Goal: Task Accomplishment & Management: Use online tool/utility

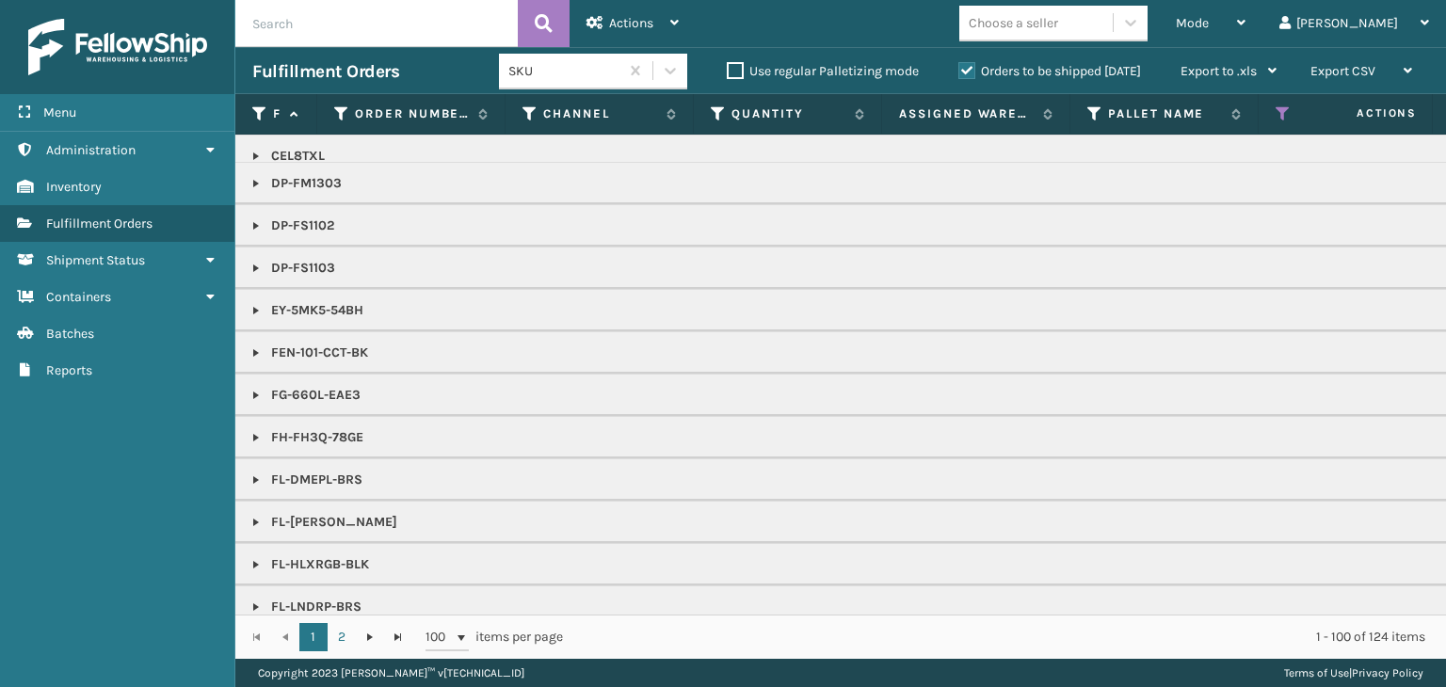
scroll to position [942, 0]
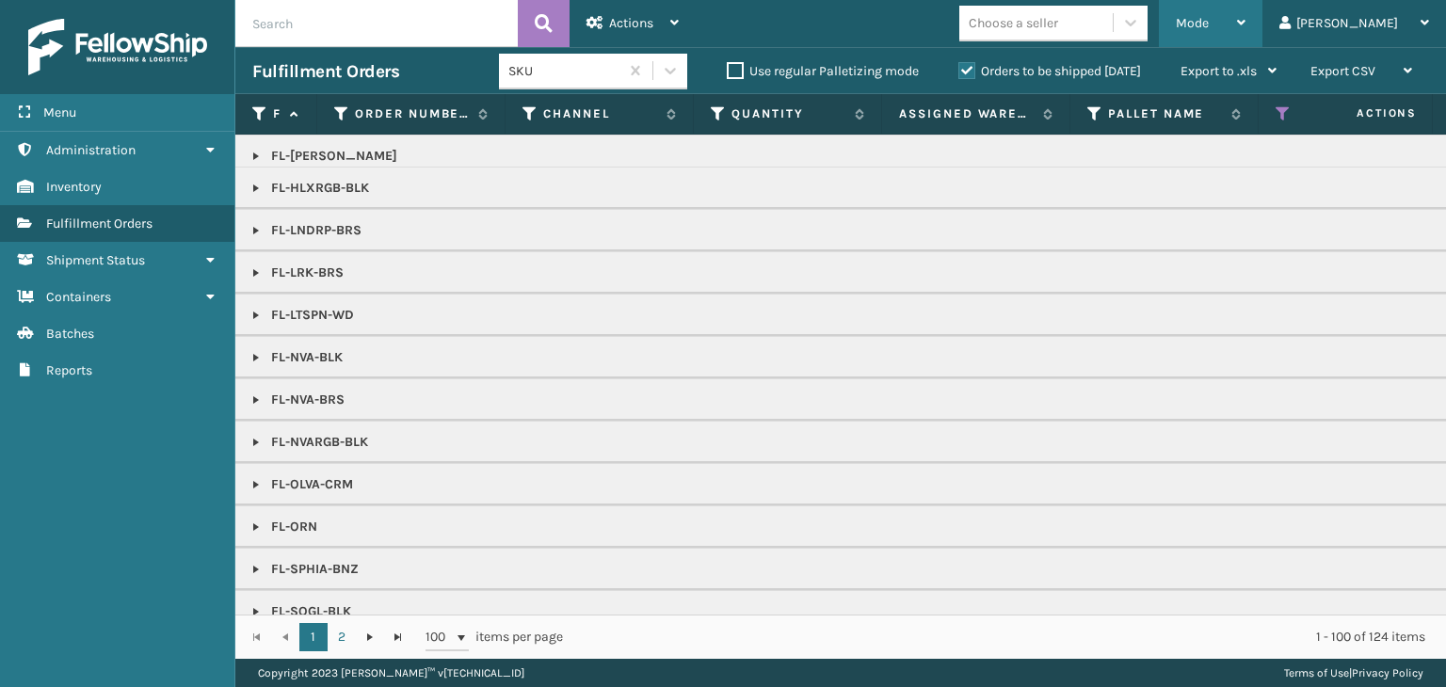
click at [1209, 26] on span "Mode" at bounding box center [1192, 23] width 33 height 16
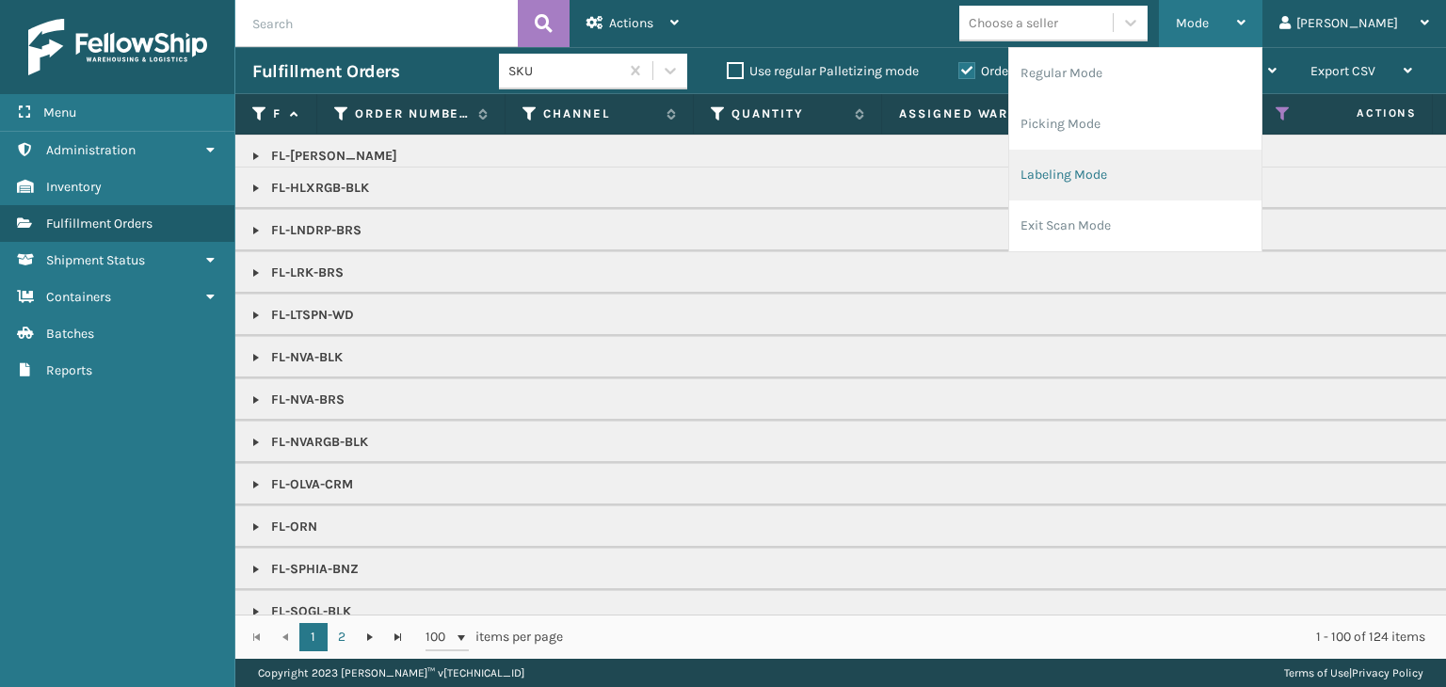
click at [1179, 175] on li "Labeling Mode" at bounding box center [1135, 175] width 252 height 51
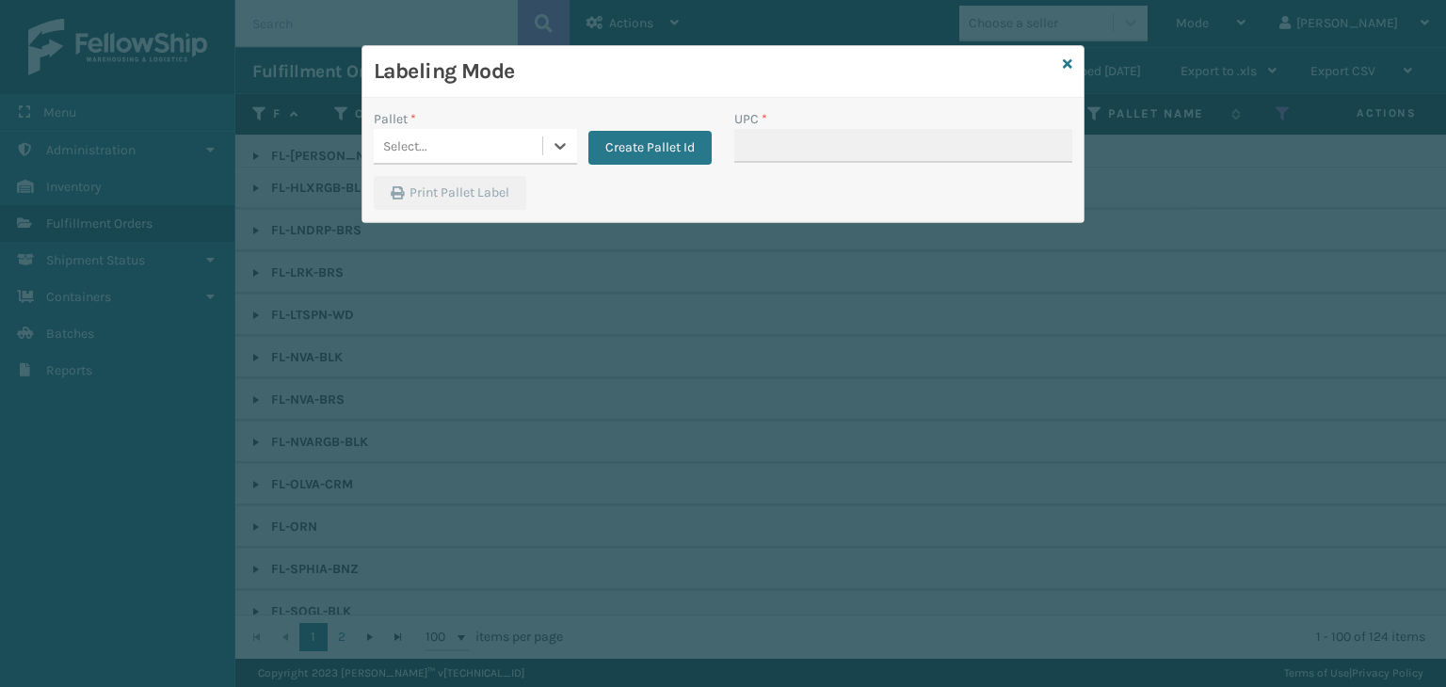
click at [463, 137] on div "Select..." at bounding box center [458, 146] width 169 height 31
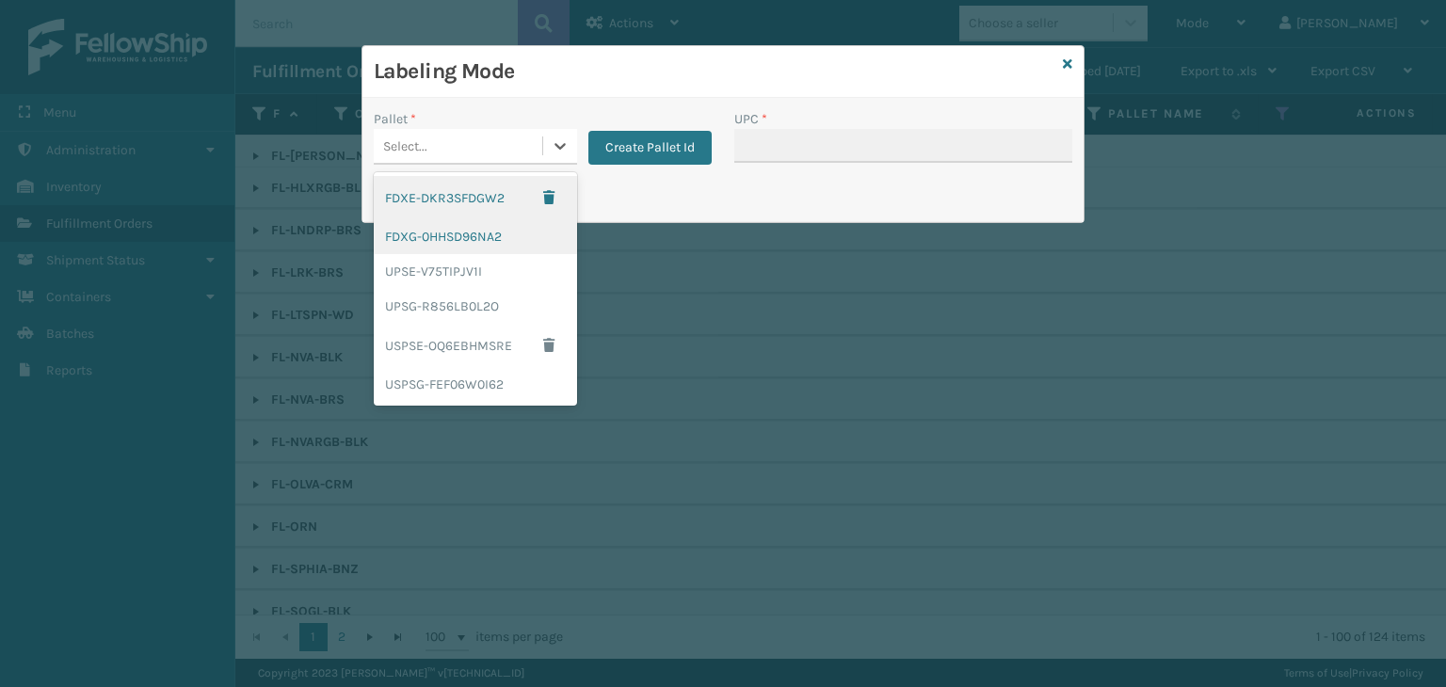
click at [461, 231] on div "FDXG-0HHSD96NA2" at bounding box center [475, 236] width 203 height 35
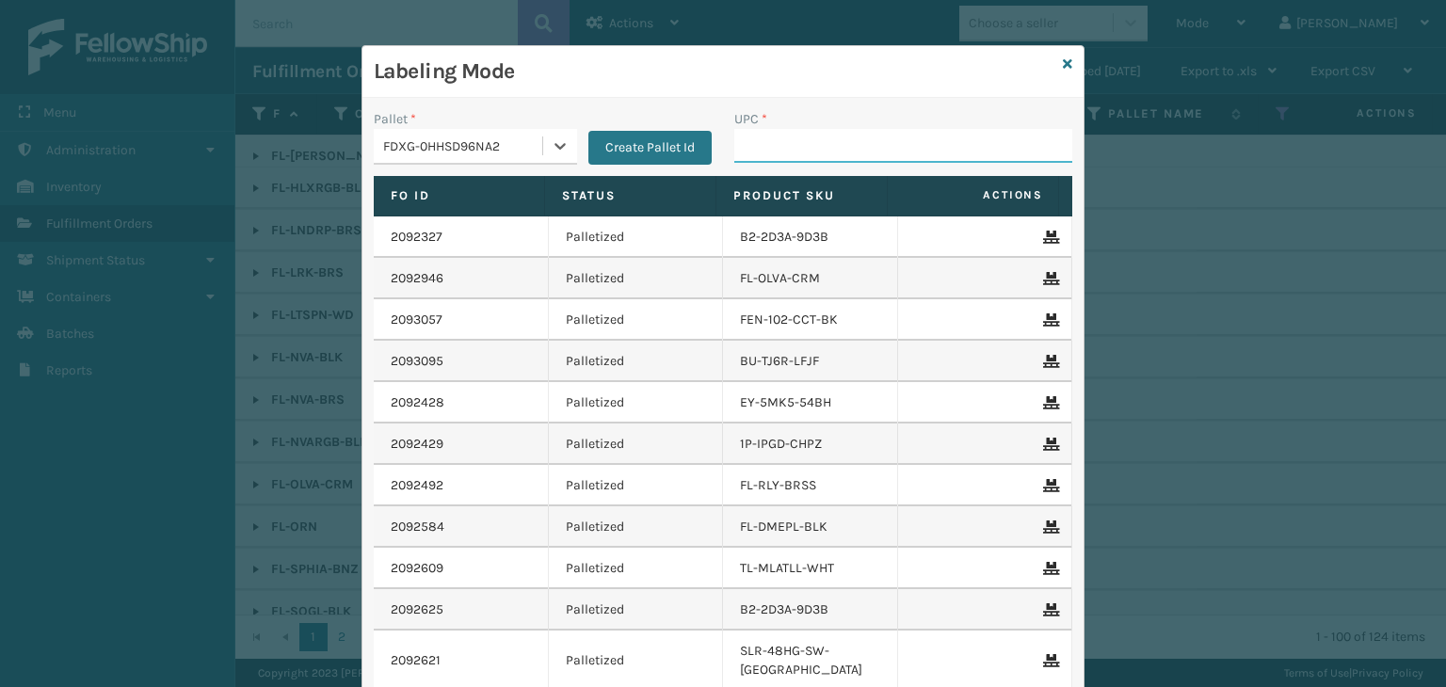
click at [749, 148] on input "UPC *" at bounding box center [903, 146] width 338 height 34
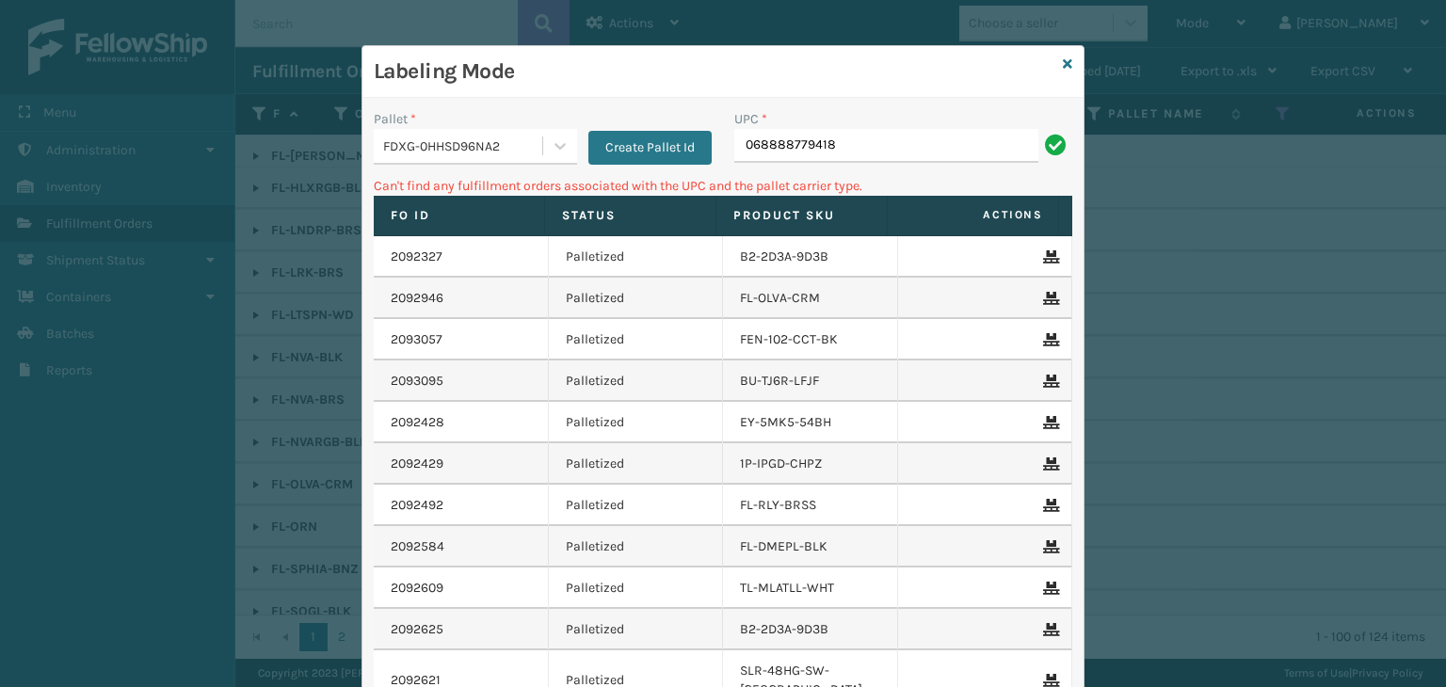
click at [398, 147] on div "FDXG-0HHSD96NA2" at bounding box center [463, 147] width 161 height 20
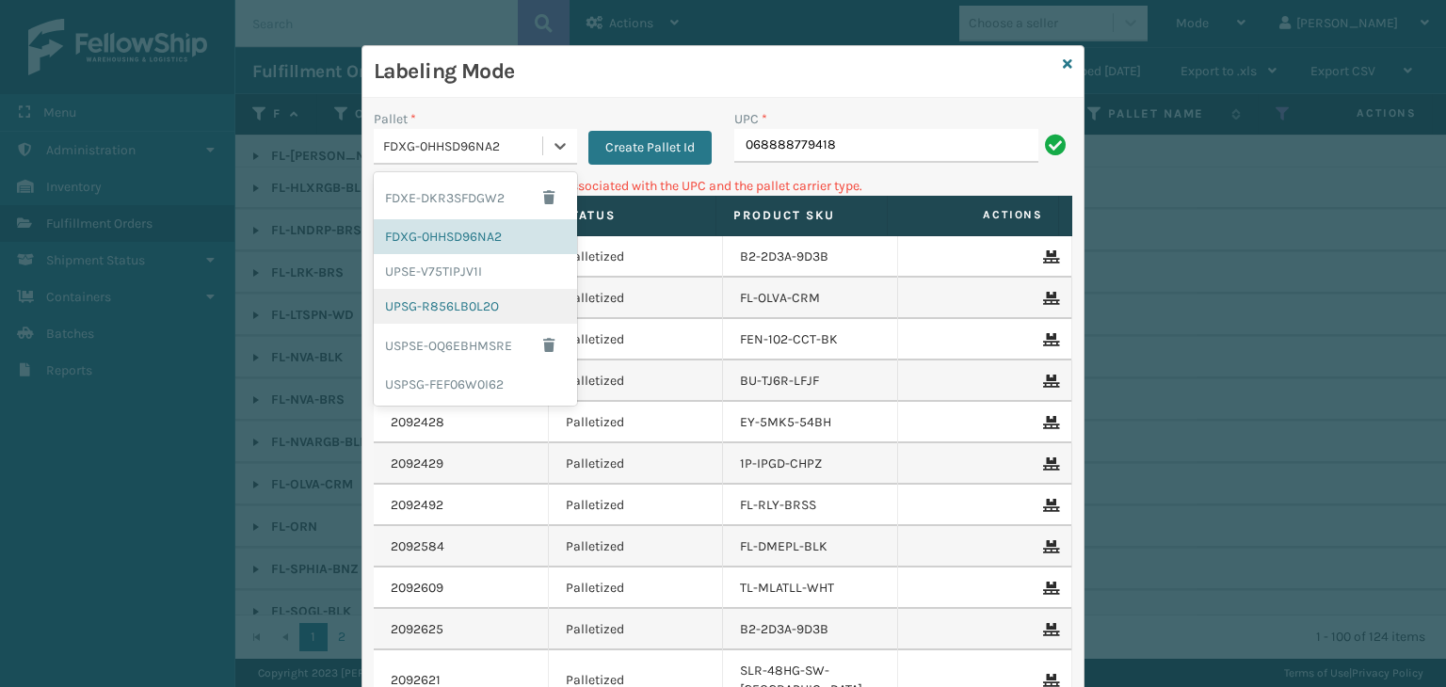
click at [433, 297] on div "UPSG-R856LB0L2O" at bounding box center [475, 306] width 203 height 35
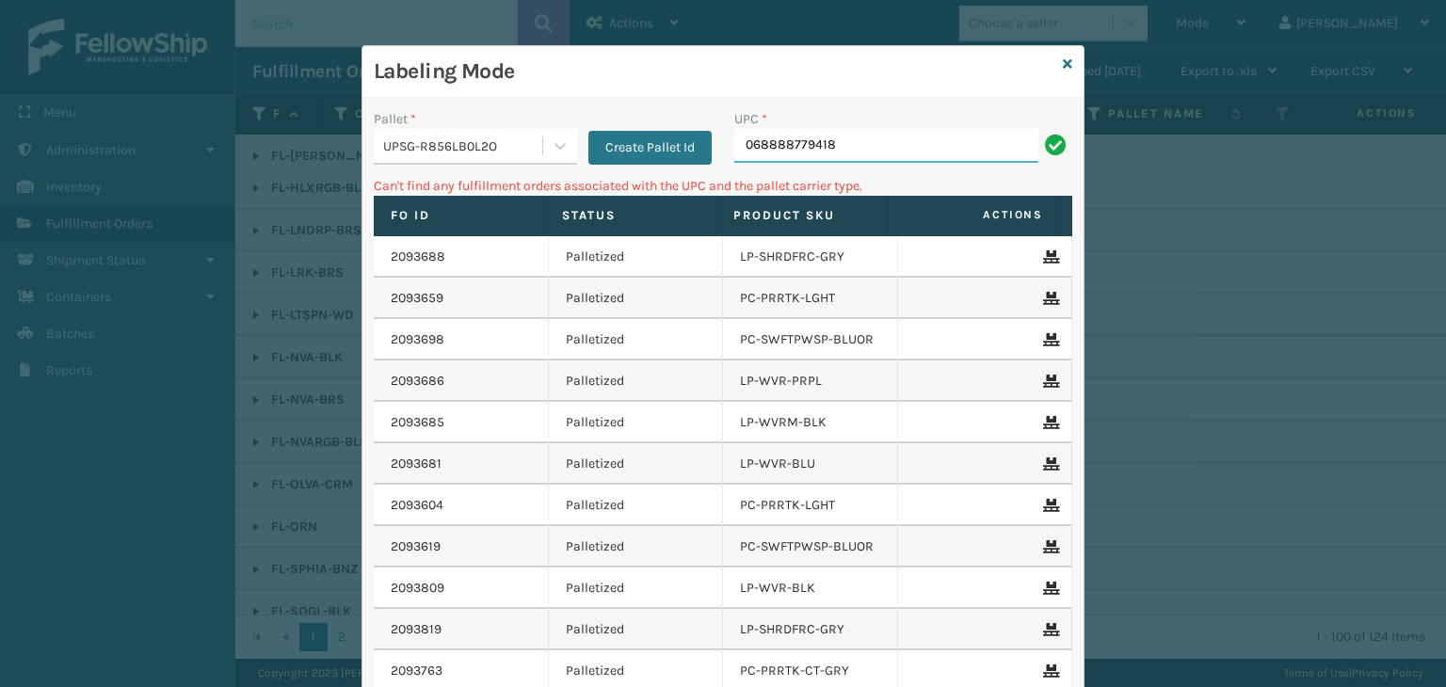
drag, startPoint x: 864, startPoint y: 145, endPoint x: 171, endPoint y: 166, distance: 693.3
click at [171, 166] on div "Labeling Mode Pallet * UPSG-R856LB0L2O Create Pallet Id UPC * 068888779418 Can'…" at bounding box center [723, 343] width 1446 height 687
type input "'''"
drag, startPoint x: 632, startPoint y: 140, endPoint x: 0, endPoint y: 0, distance: 647.2
click at [0, 5] on div "Labeling Mode Pallet * UPSG-R856LB0L2O Create Pallet Id UPC * ''' Can't find an…" at bounding box center [723, 343] width 1446 height 687
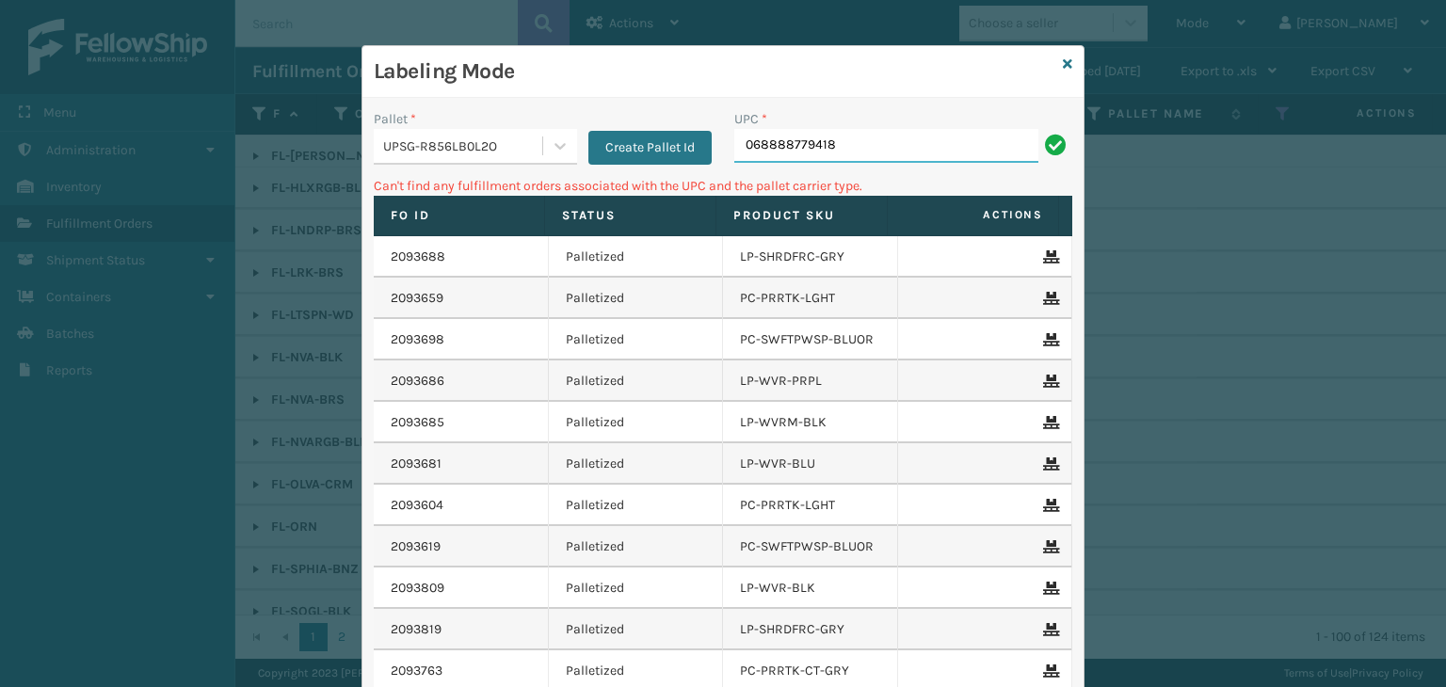
drag, startPoint x: 839, startPoint y: 152, endPoint x: 253, endPoint y: 172, distance: 586.0
click at [253, 172] on div "Labeling Mode Pallet * UPSG-R856LB0L2O Create Pallet Id UPC * 068888779418 Can'…" at bounding box center [723, 343] width 1446 height 687
type input "853913008119"
click at [482, 152] on div "UPSG-R856LB0L2O" at bounding box center [463, 147] width 161 height 20
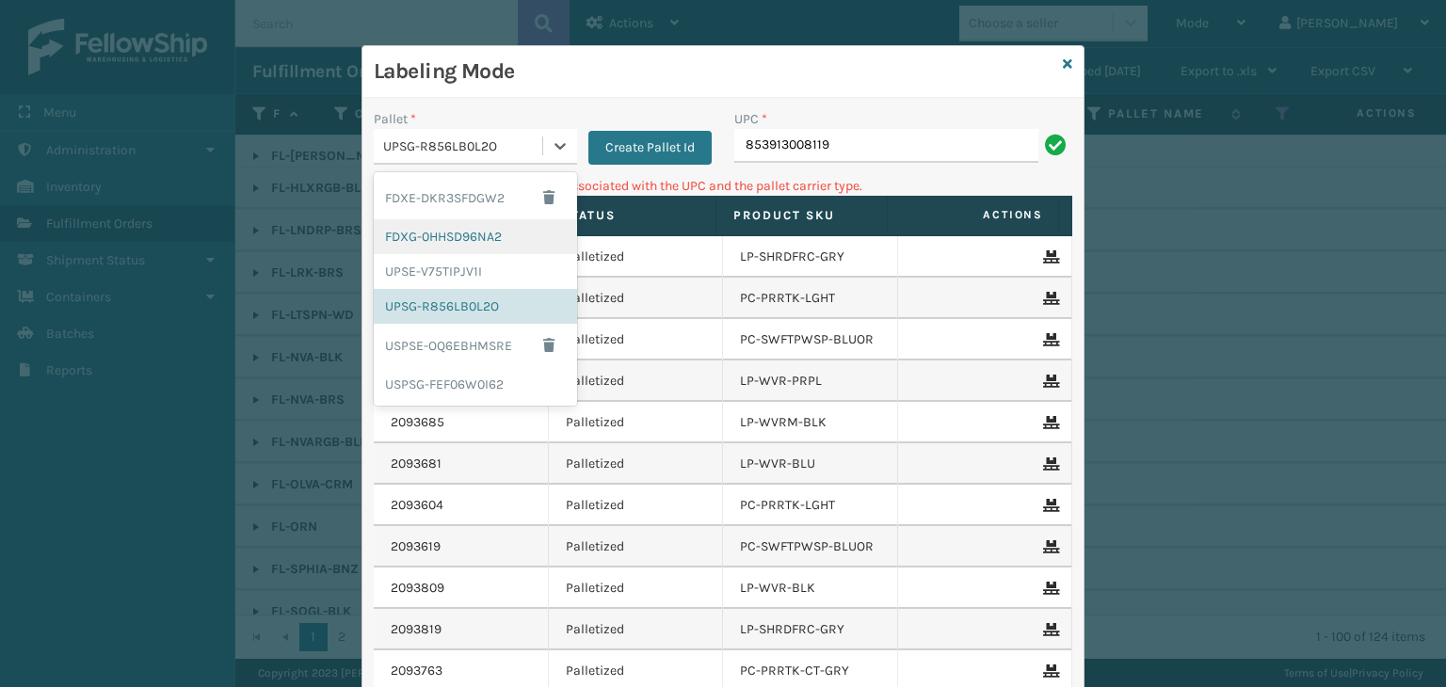
click at [466, 220] on div "FDXG-0HHSD96NA2" at bounding box center [475, 236] width 203 height 35
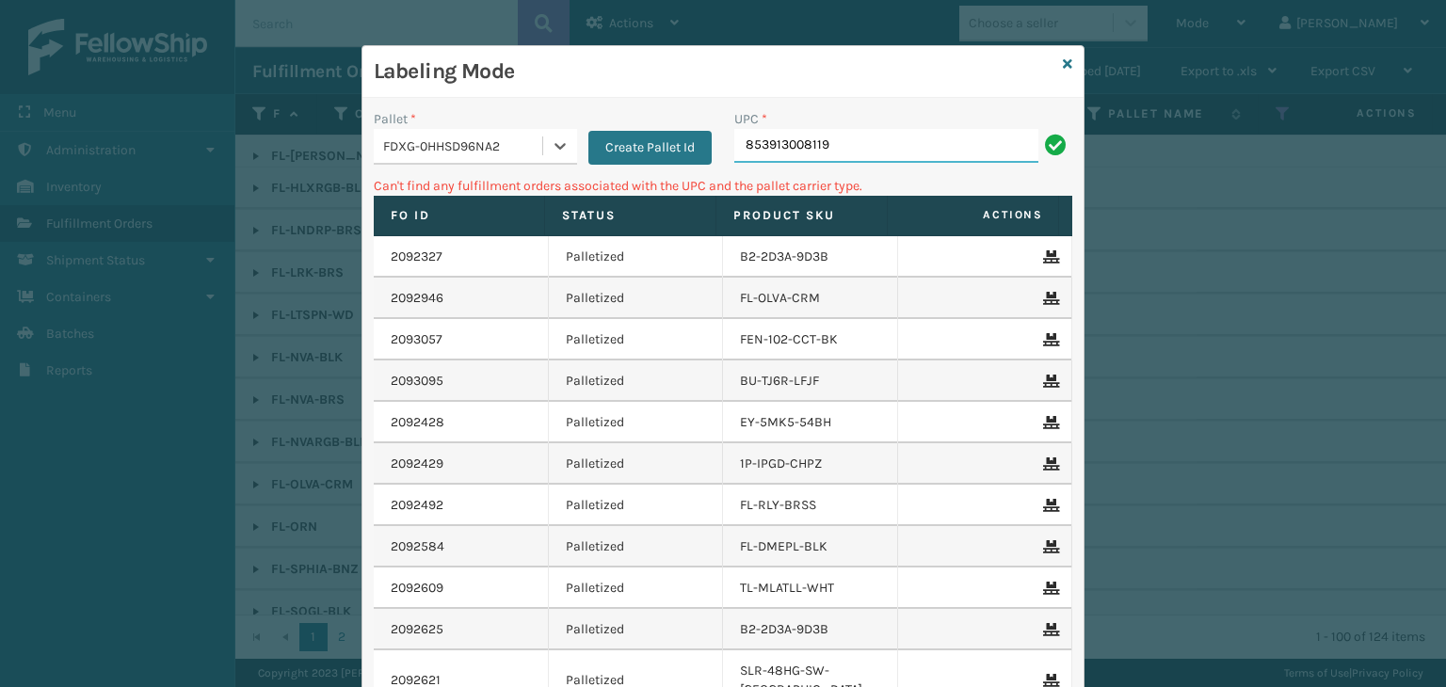
drag, startPoint x: 919, startPoint y: 143, endPoint x: 912, endPoint y: 152, distance: 10.7
click at [912, 150] on input "853913008119" at bounding box center [886, 146] width 304 height 34
click at [505, 144] on div "FDXG-0HHSD96NA2" at bounding box center [463, 147] width 161 height 20
drag, startPoint x: 839, startPoint y: 148, endPoint x: 56, endPoint y: 246, distance: 788.6
click at [65, 246] on div "Labeling Mode Pallet * FDXG-0HHSD96NA2 Create Pallet Id UPC * 853913008119 Can'…" at bounding box center [723, 343] width 1446 height 687
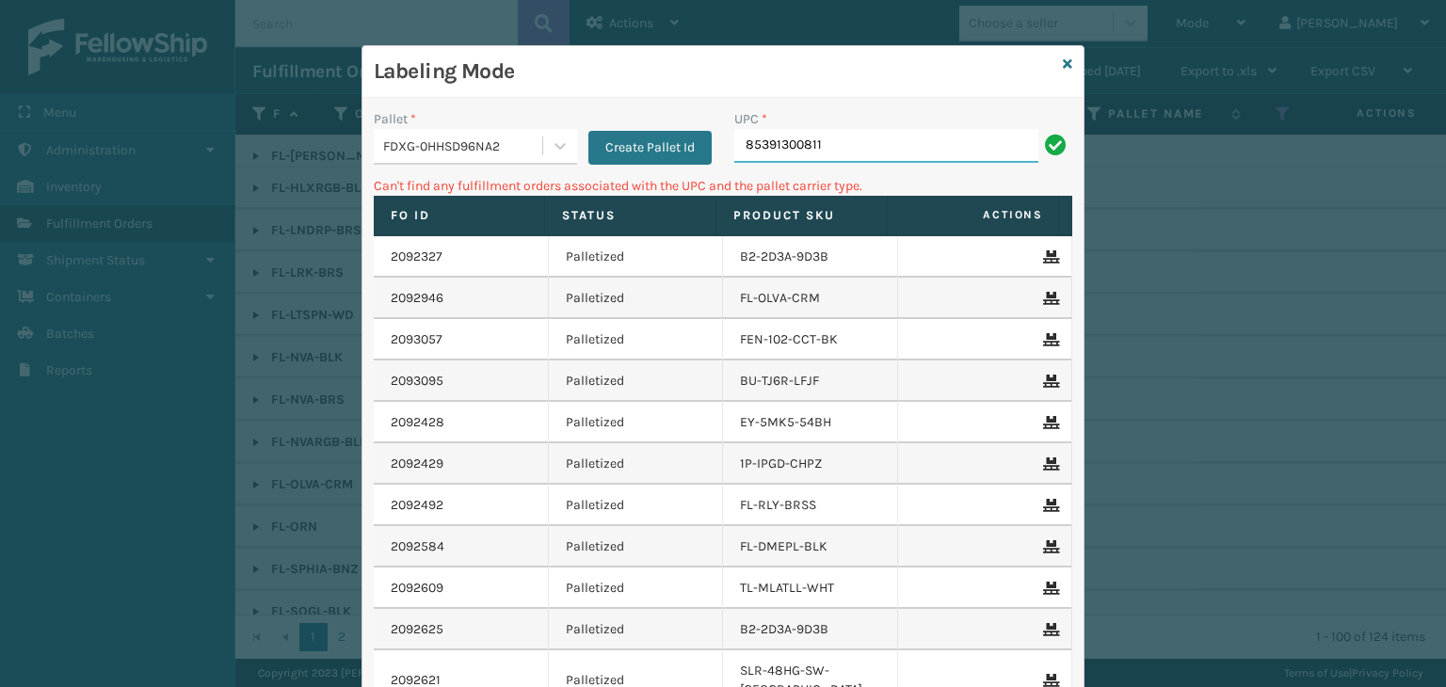
type input "853913008119"
click at [411, 146] on div "FDXG-0HHSD96NA2" at bounding box center [463, 147] width 161 height 20
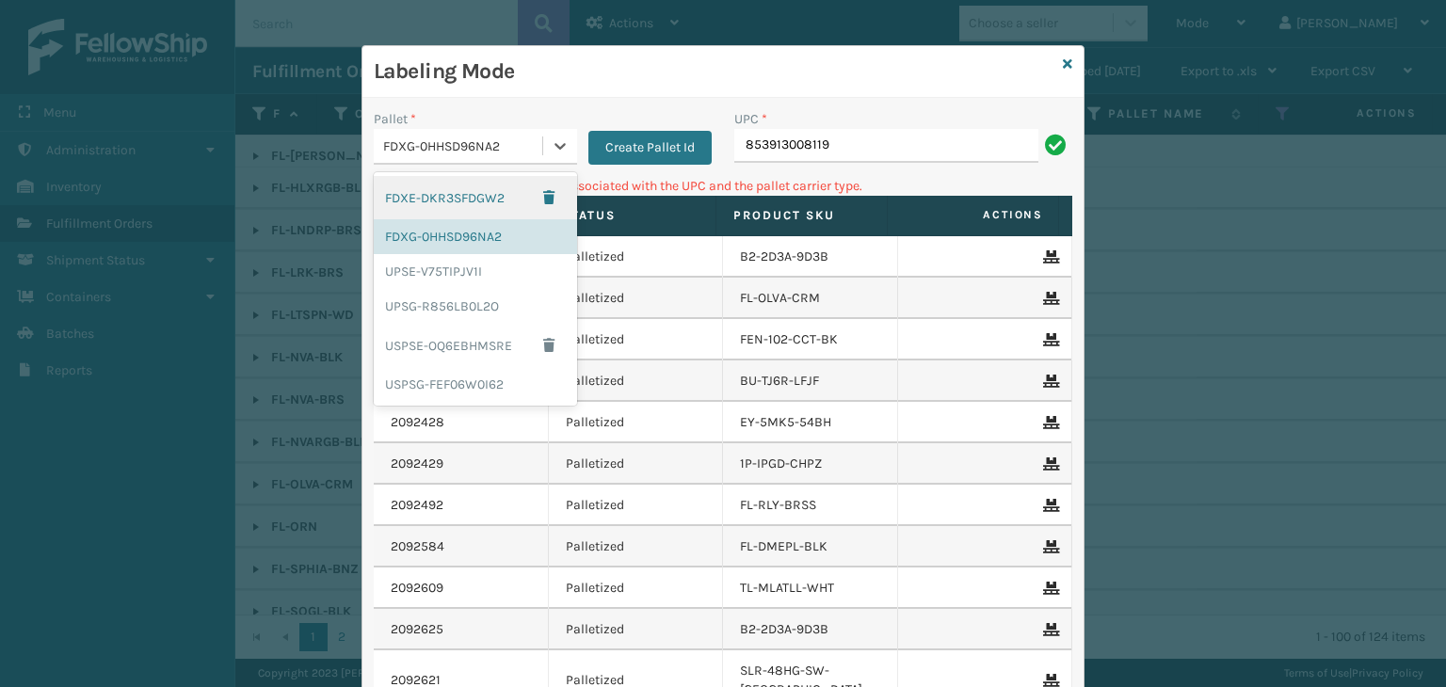
drag, startPoint x: 411, startPoint y: 195, endPoint x: 840, endPoint y: 106, distance: 438.4
click at [411, 195] on div "FDXE-DKR3SFDGW2" at bounding box center [475, 197] width 203 height 43
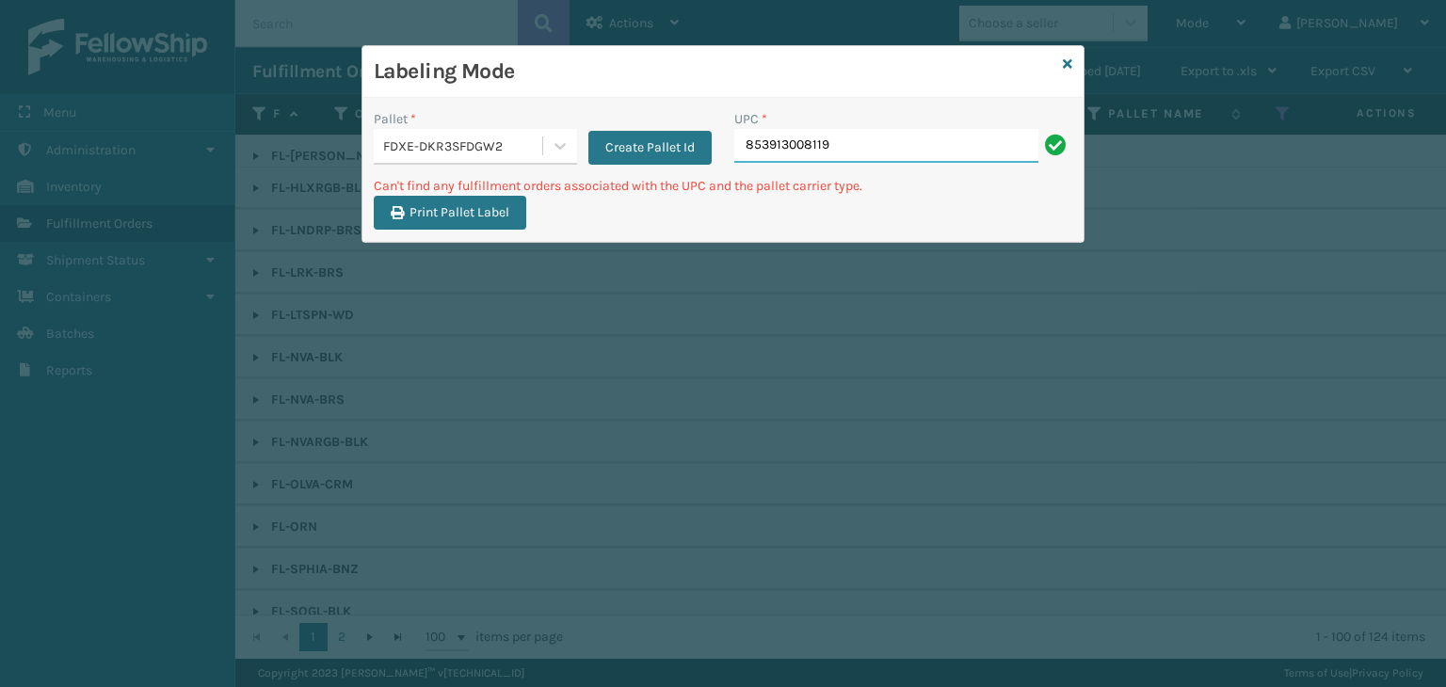
click at [841, 148] on input "853913008119" at bounding box center [886, 146] width 304 height 34
click at [452, 131] on div "FDXE-DKR3SFDGW2" at bounding box center [458, 146] width 169 height 31
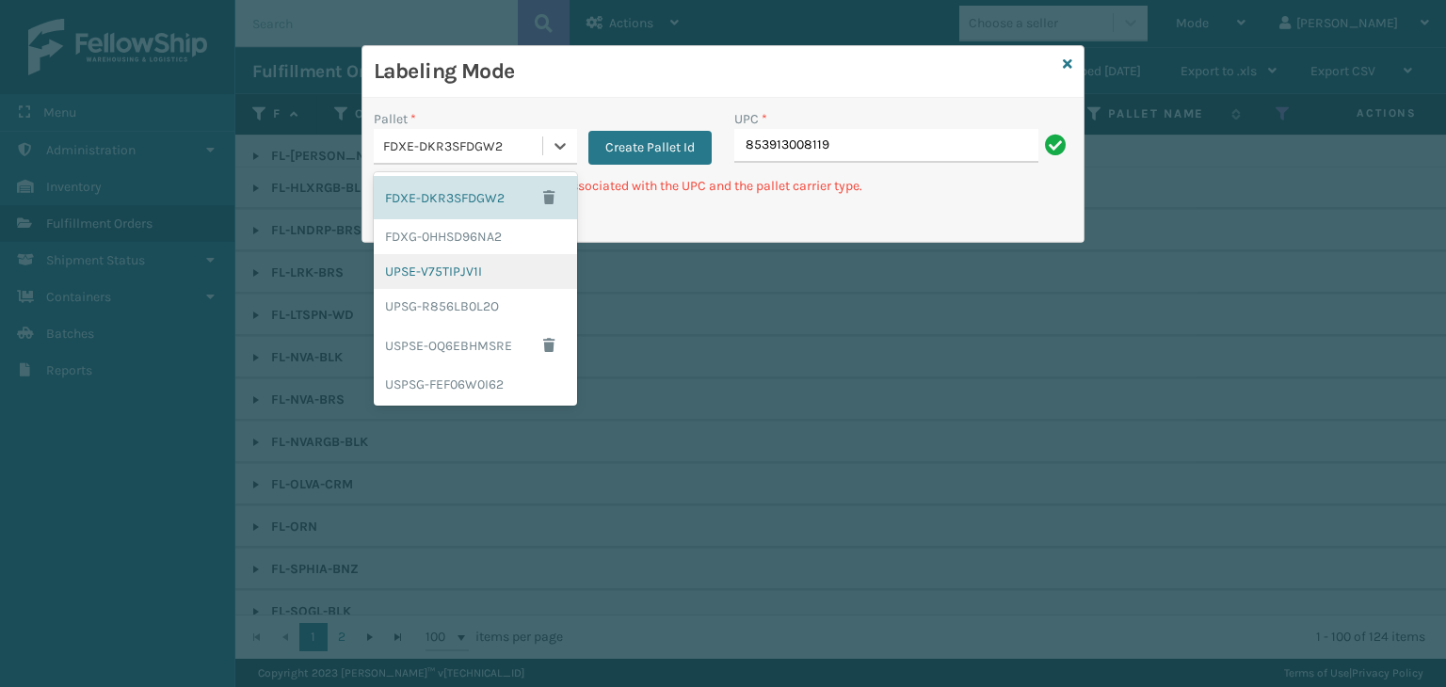
click at [459, 266] on div "UPSE-V75TIPJV1I" at bounding box center [475, 271] width 203 height 35
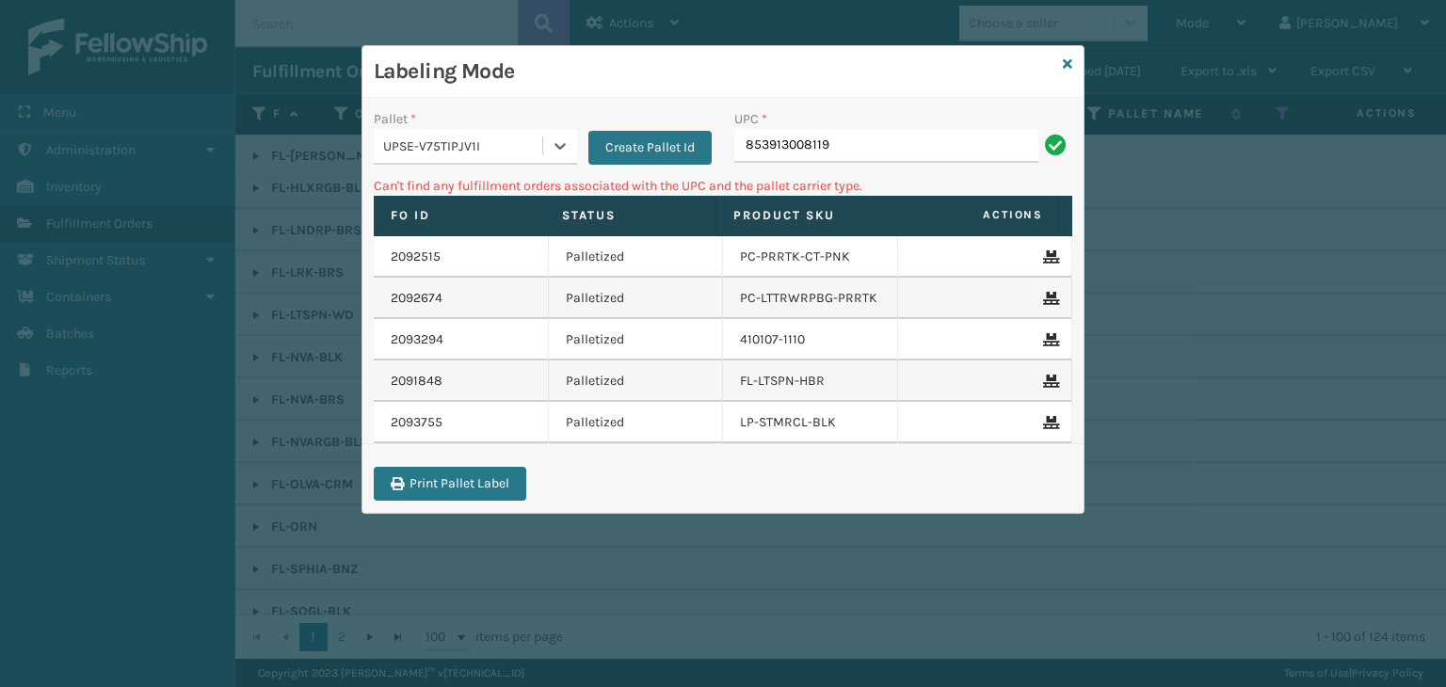
click at [982, 122] on div "UPC *" at bounding box center [903, 119] width 338 height 20
click at [978, 141] on input "853913008119" at bounding box center [886, 146] width 304 height 34
click at [1066, 66] on icon at bounding box center [1067, 63] width 9 height 13
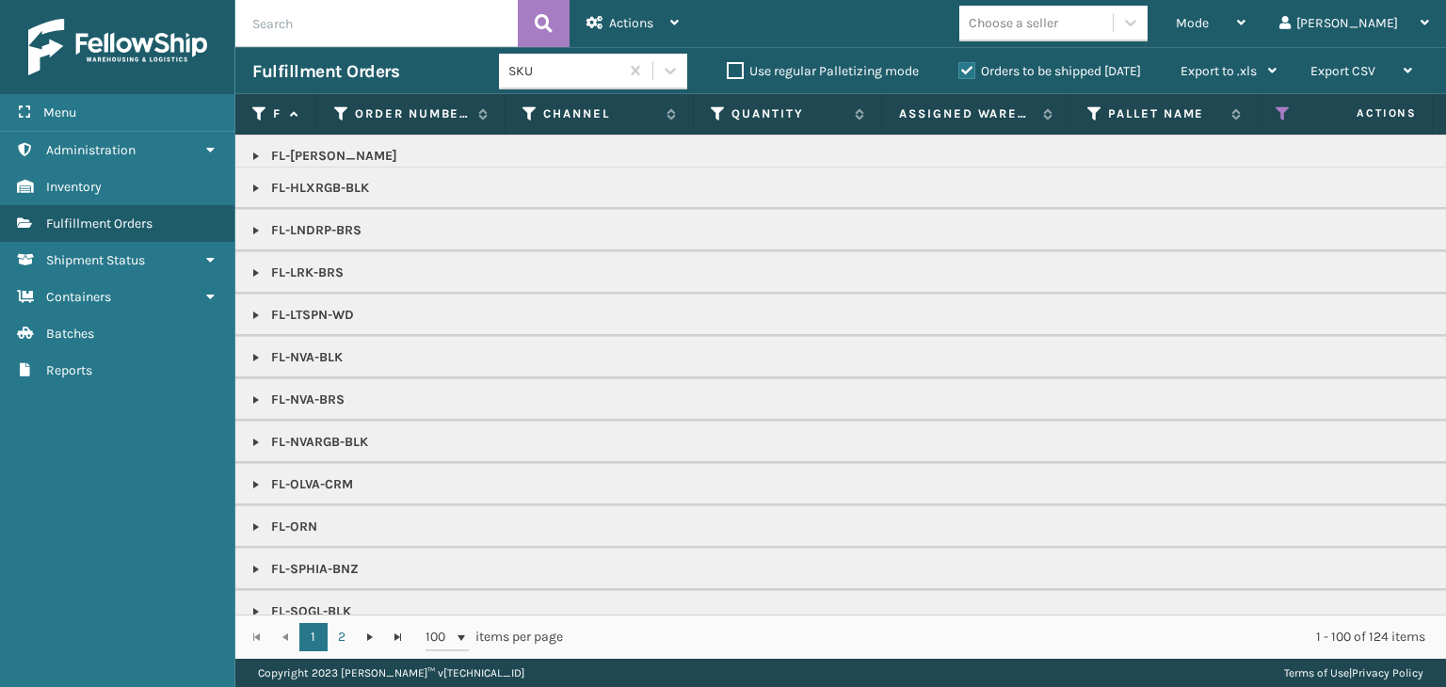
click at [1058, 28] on div "Choose a seller" at bounding box center [1013, 23] width 89 height 20
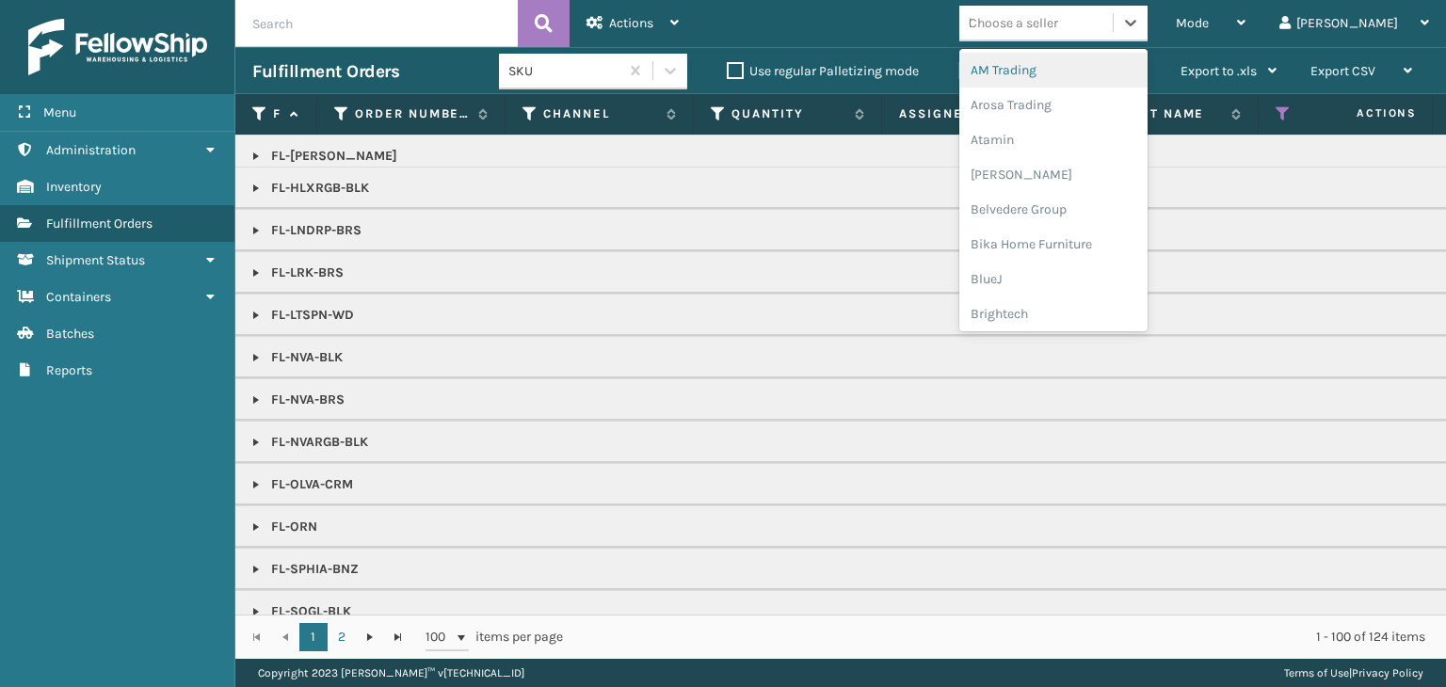
type input "br"
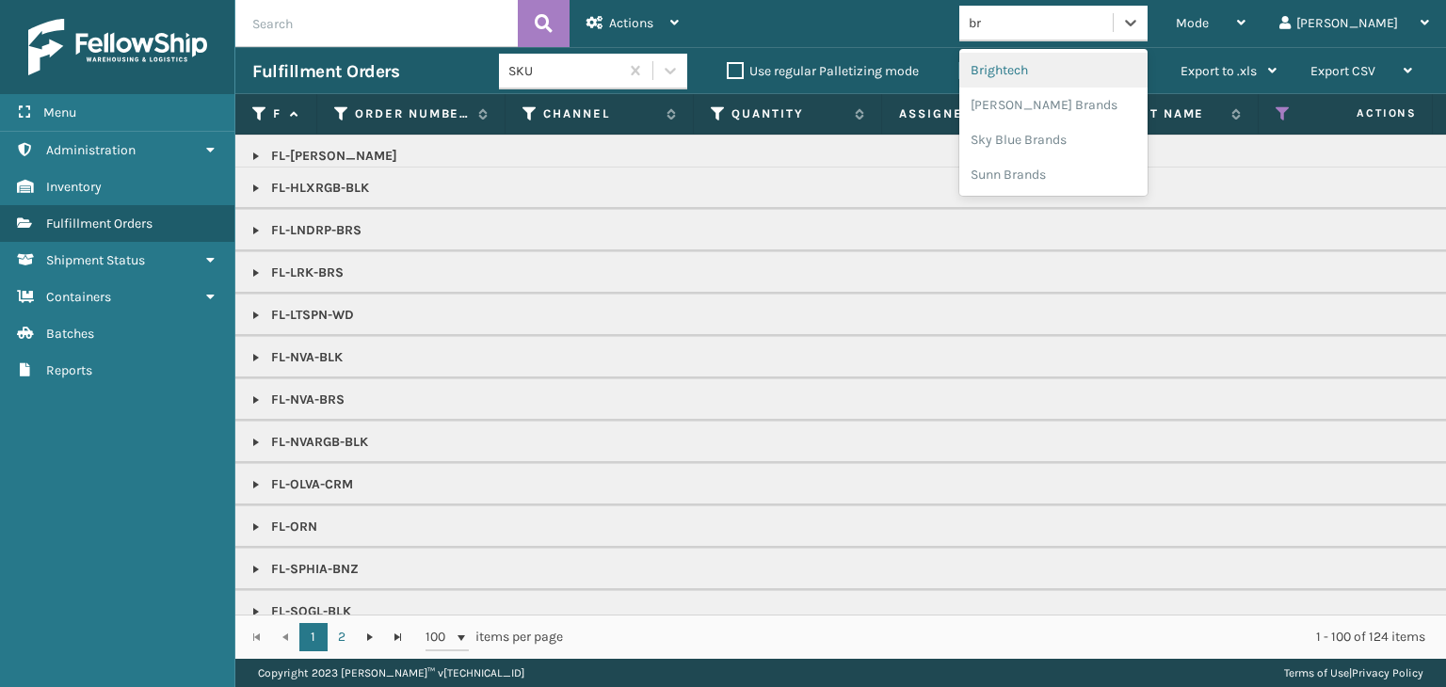
click at [1104, 61] on div "Brightech" at bounding box center [1053, 70] width 188 height 35
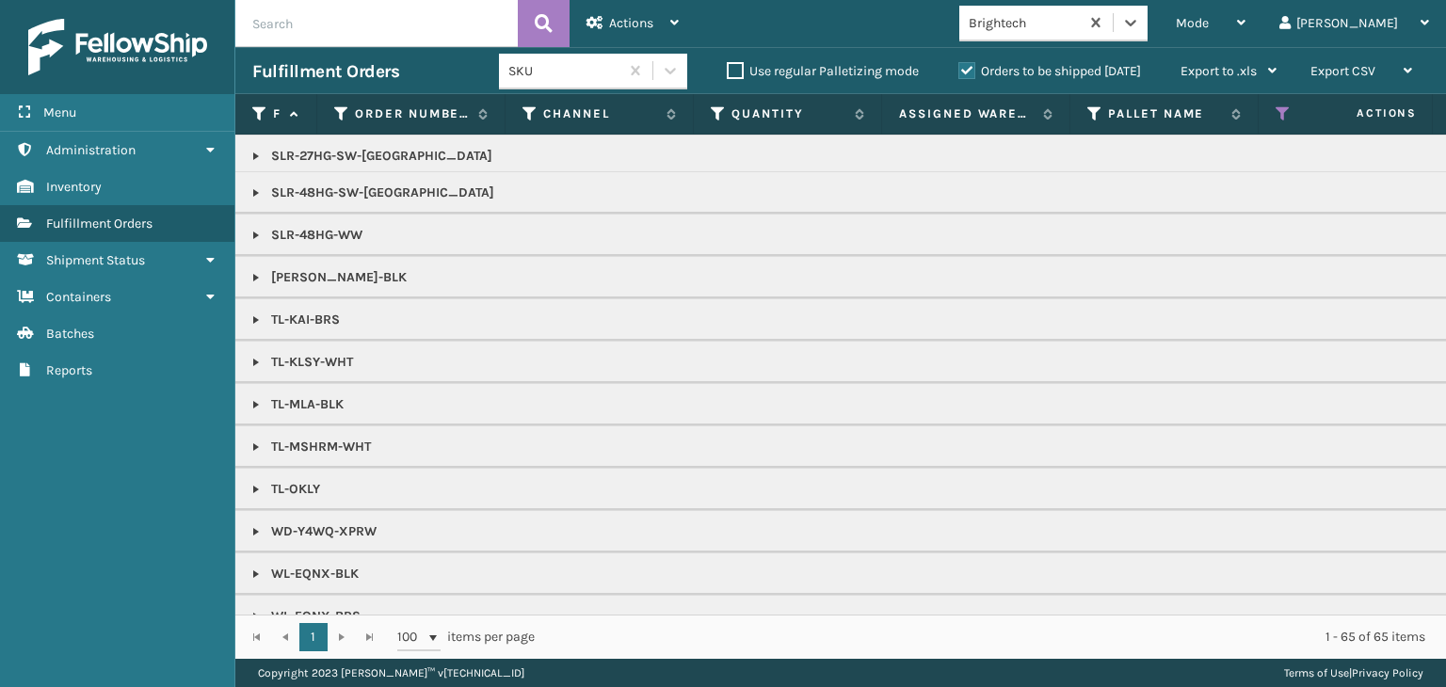
scroll to position [1346, 0]
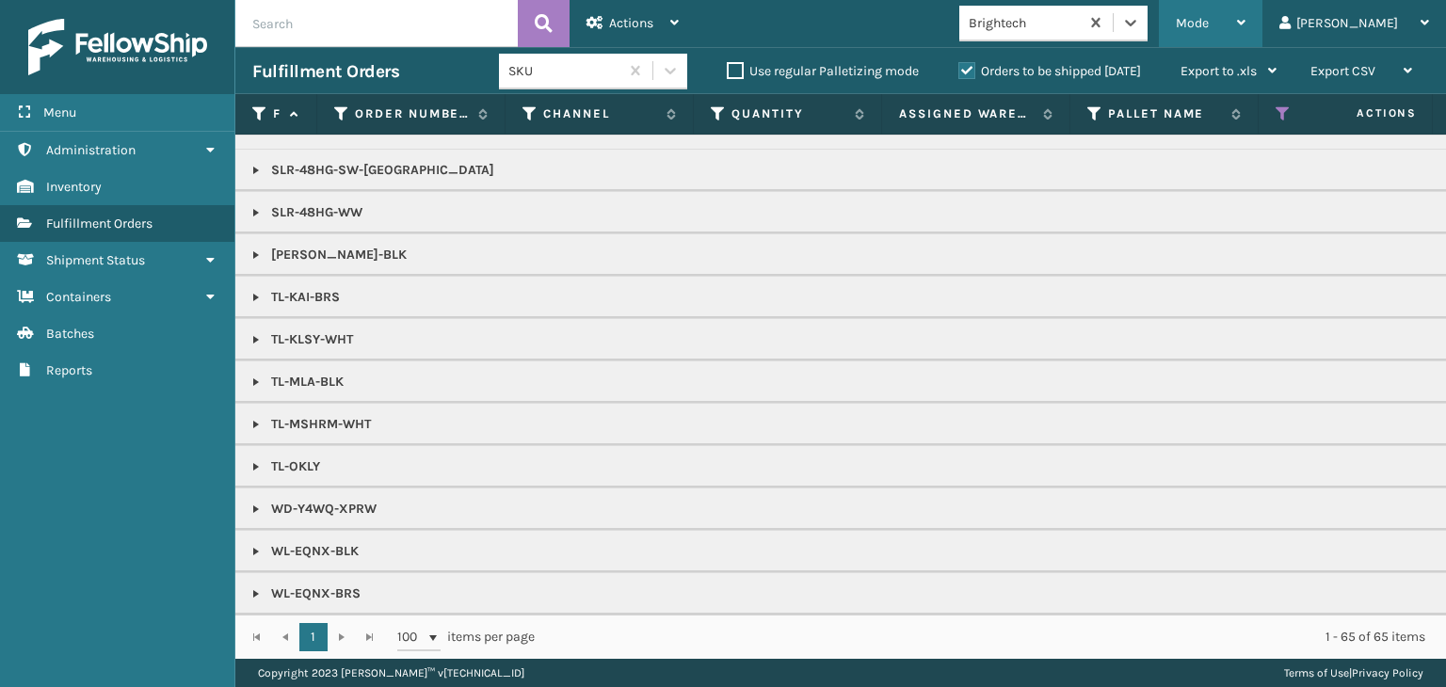
click at [1246, 20] on div "Mode" at bounding box center [1211, 23] width 70 height 47
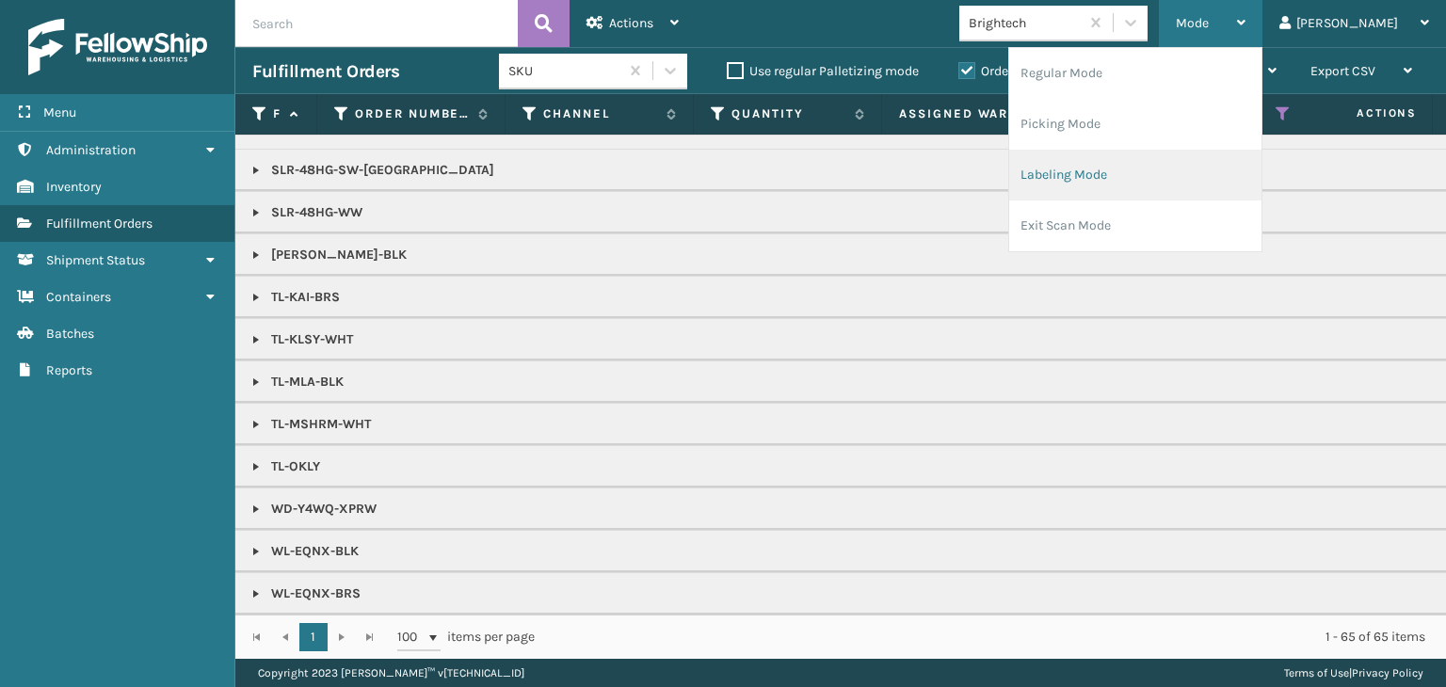
click at [1216, 193] on li "Labeling Mode" at bounding box center [1135, 175] width 252 height 51
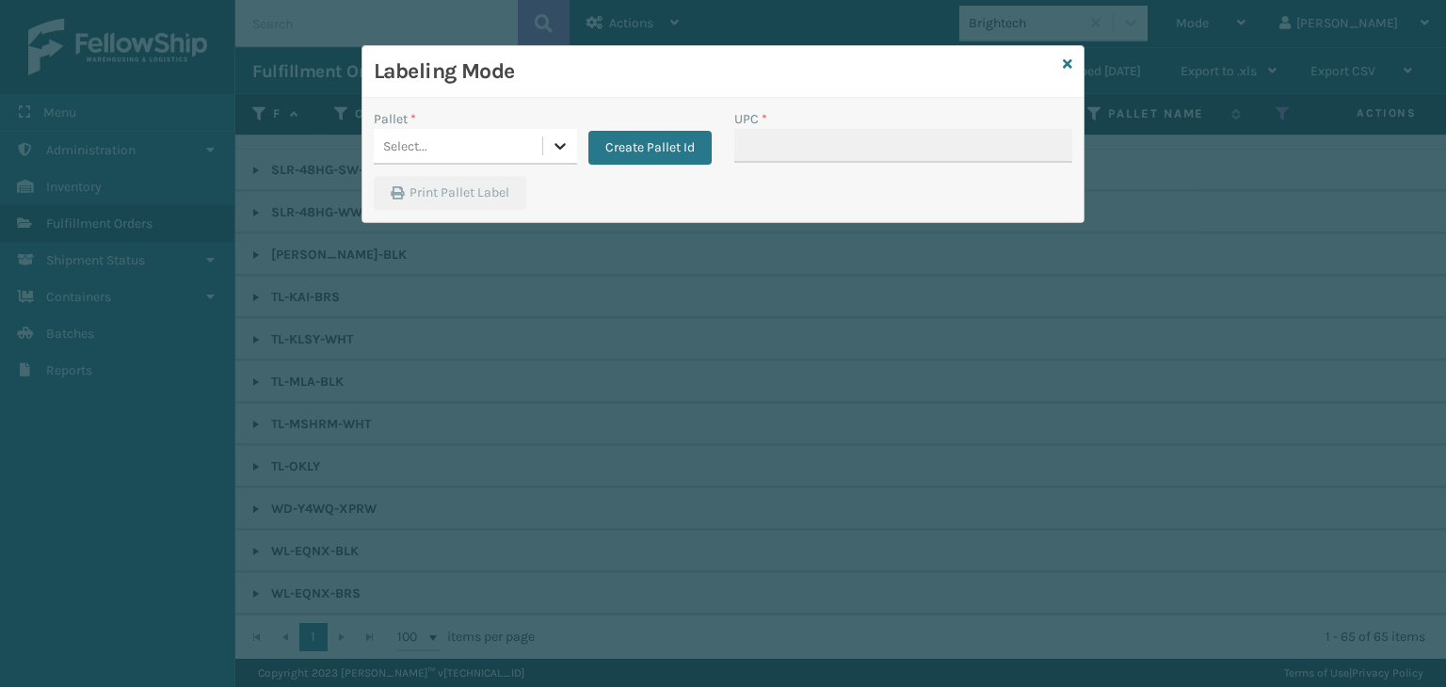
click at [546, 149] on div at bounding box center [560, 146] width 34 height 34
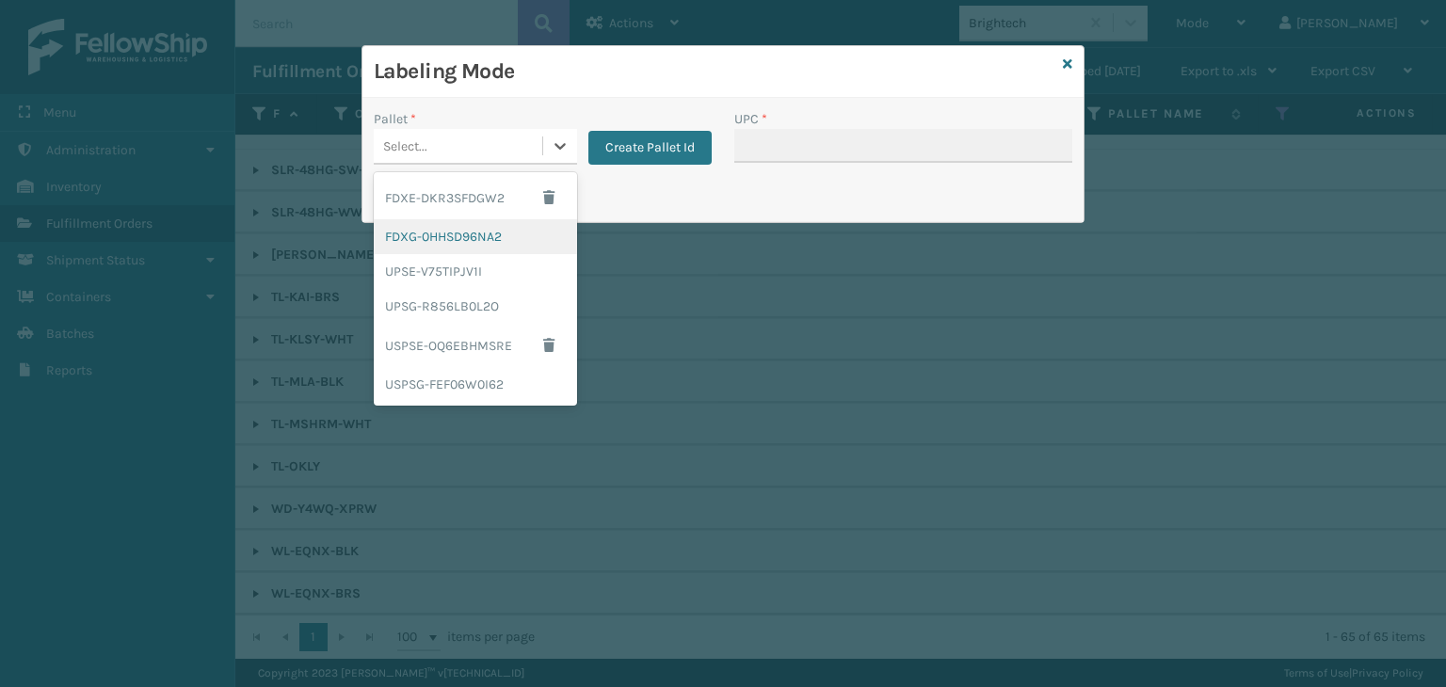
click at [476, 239] on div "FDXG-0HHSD96NA2" at bounding box center [475, 236] width 203 height 35
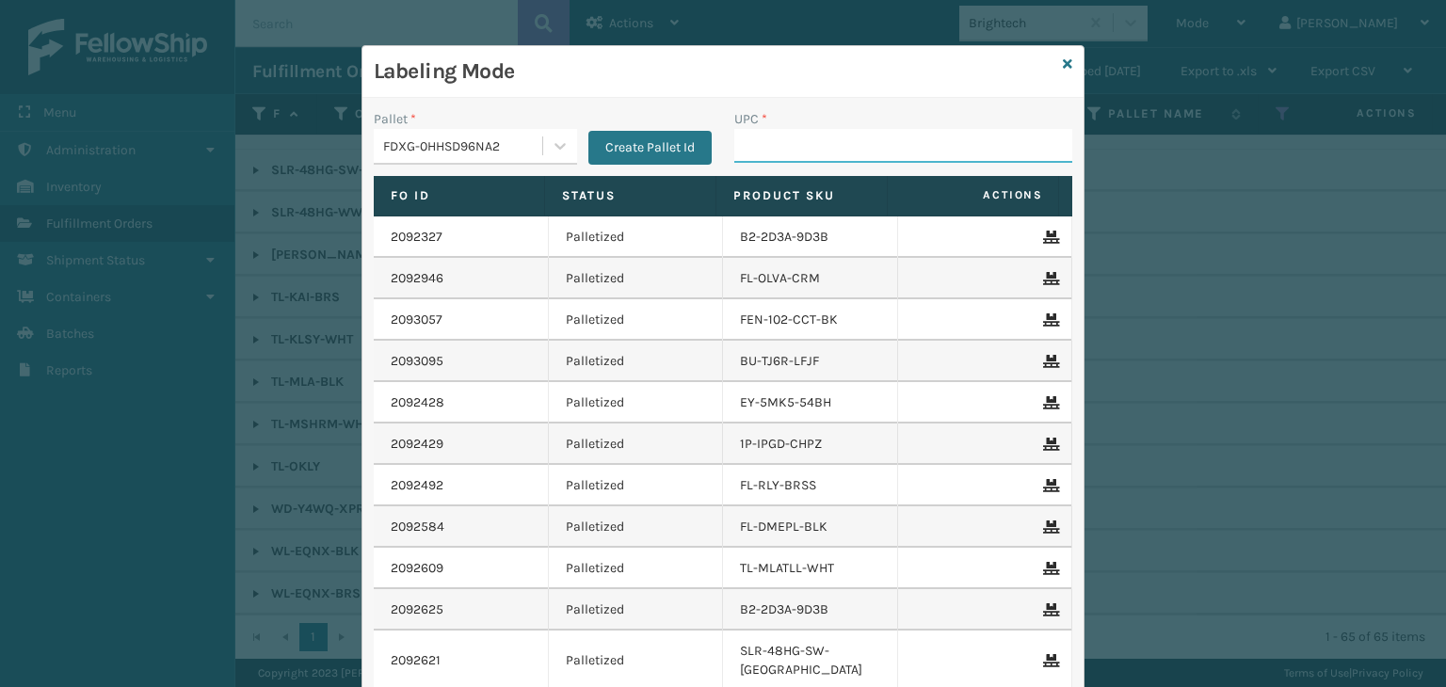
click at [778, 140] on input "UPC *" at bounding box center [903, 146] width 338 height 34
type input "854403007421"
type input "8500406671"
type input "854403007438"
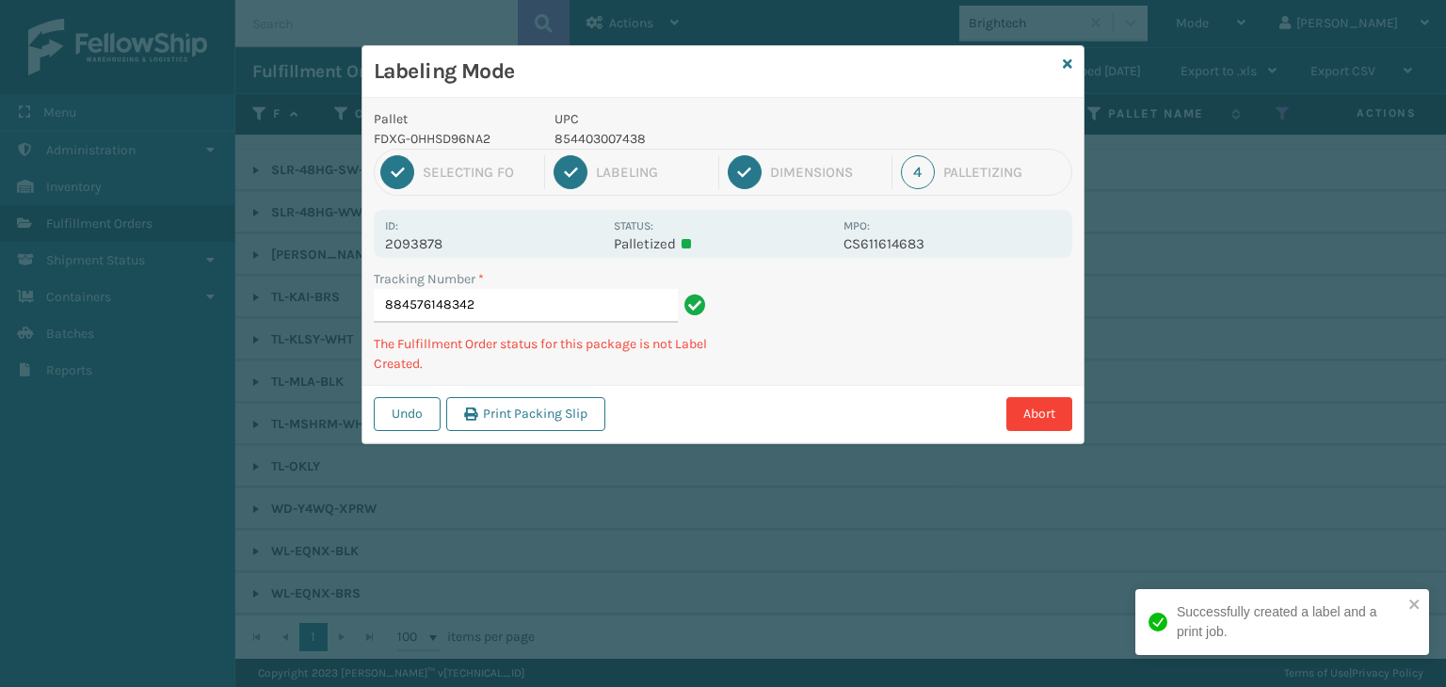
click at [603, 125] on p "UPC" at bounding box center [694, 119] width 278 height 20
click at [605, 132] on p "854403007438" at bounding box center [694, 139] width 278 height 20
copy p "854403007438"
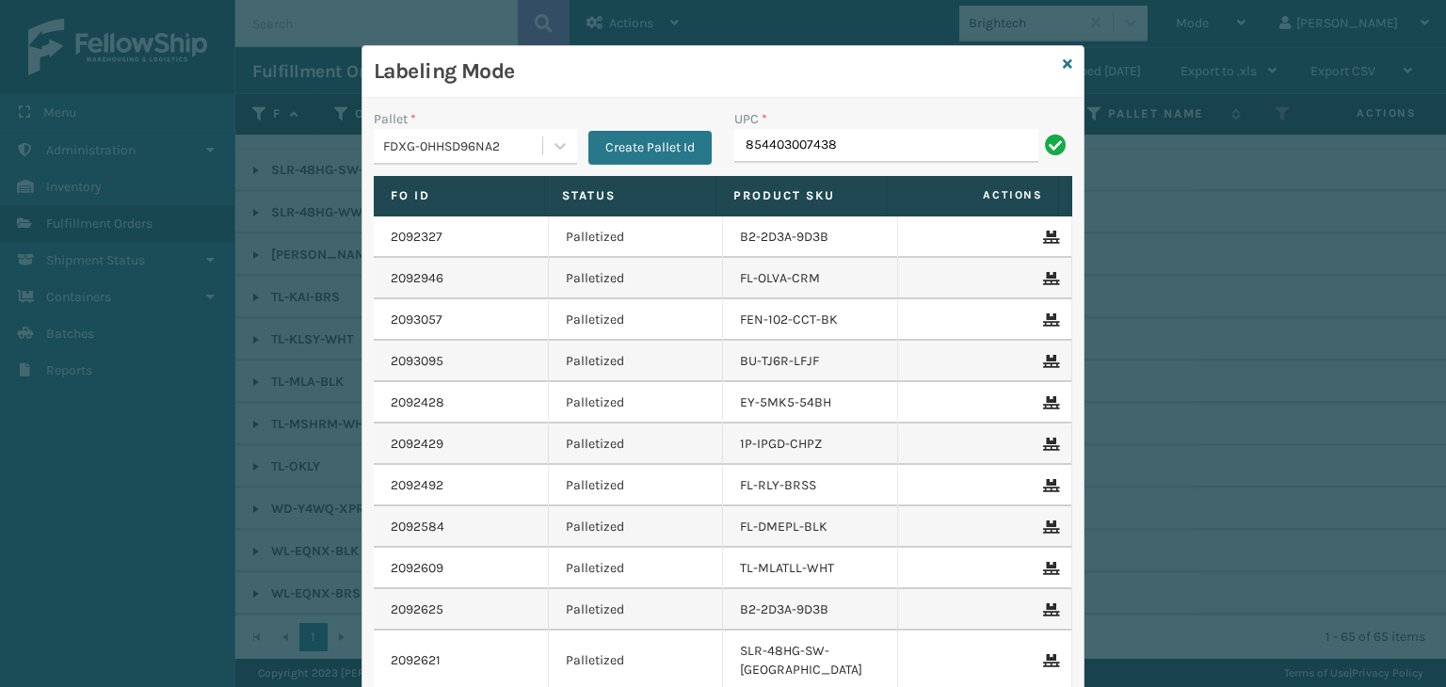
type input "854403007438"
click at [1068, 58] on div "Labeling Mode" at bounding box center [723, 72] width 721 height 52
click at [1063, 63] on icon at bounding box center [1067, 63] width 9 height 13
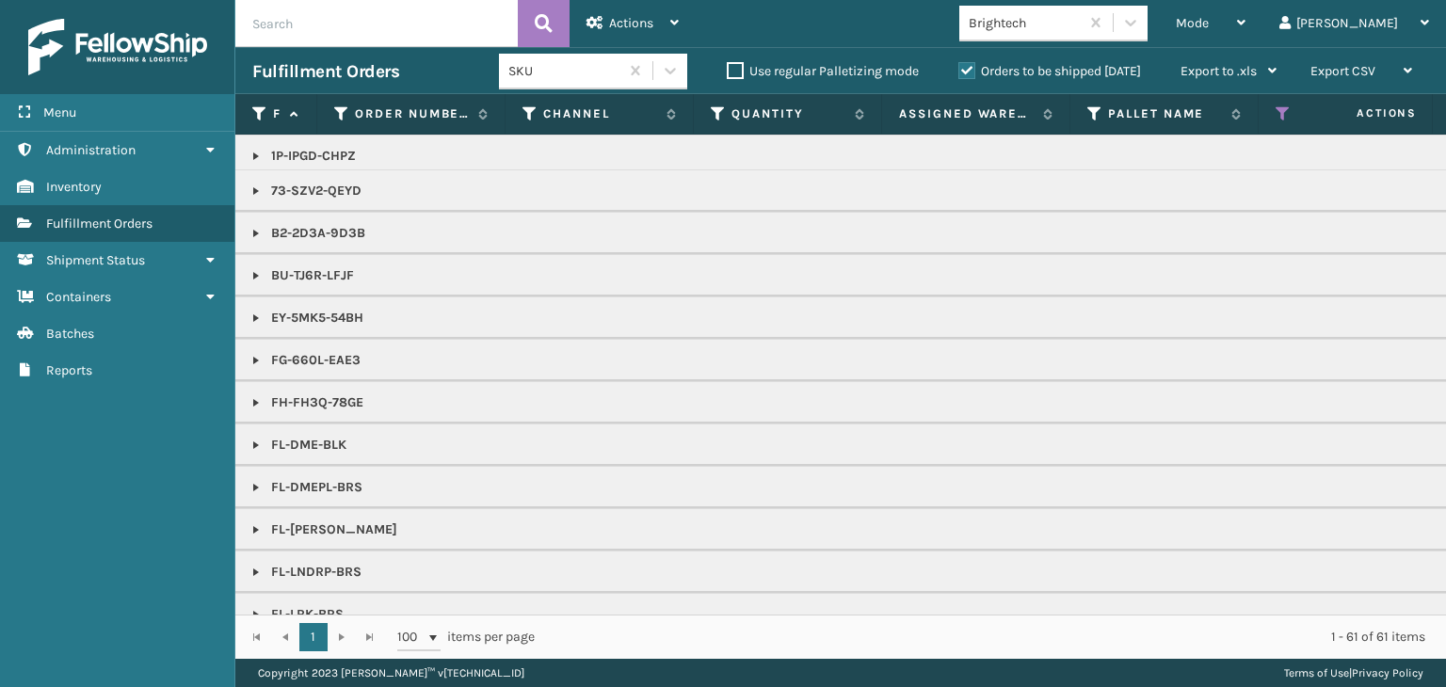
scroll to position [0, 0]
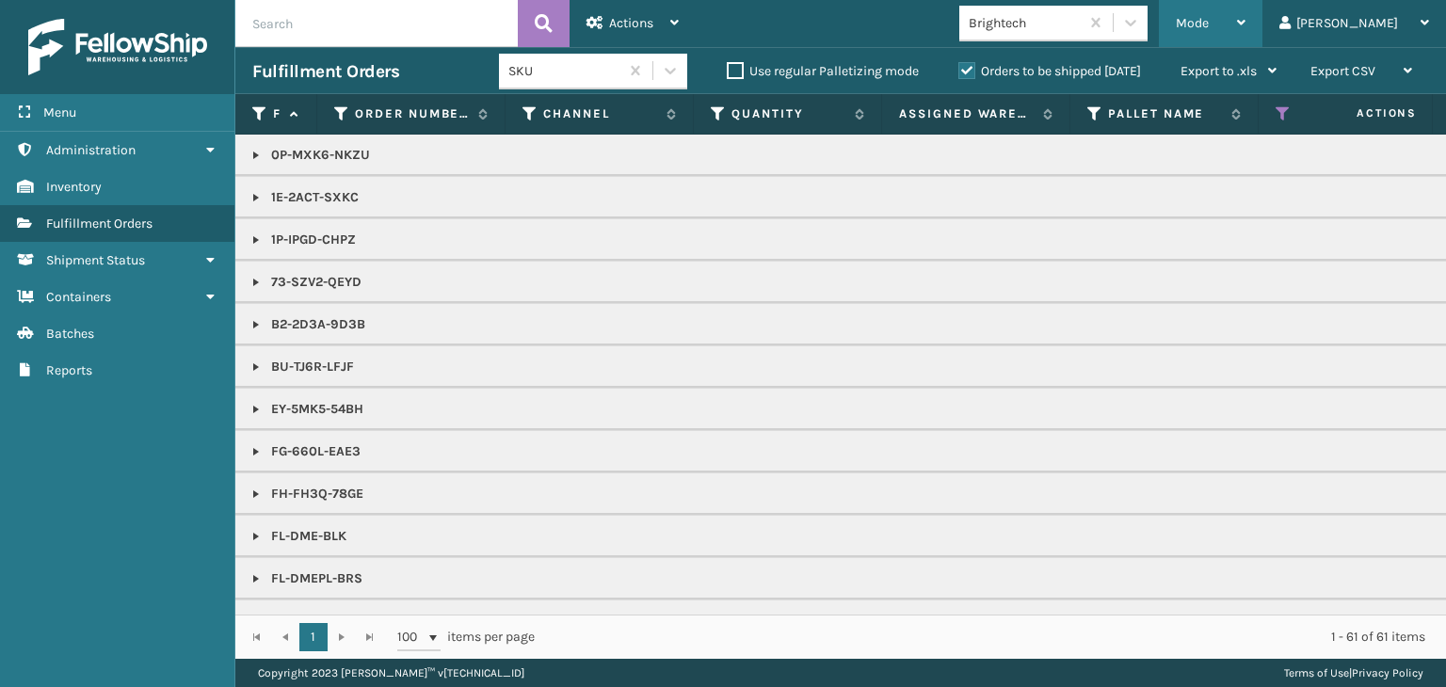
click at [1246, 24] on div "Mode" at bounding box center [1211, 23] width 70 height 47
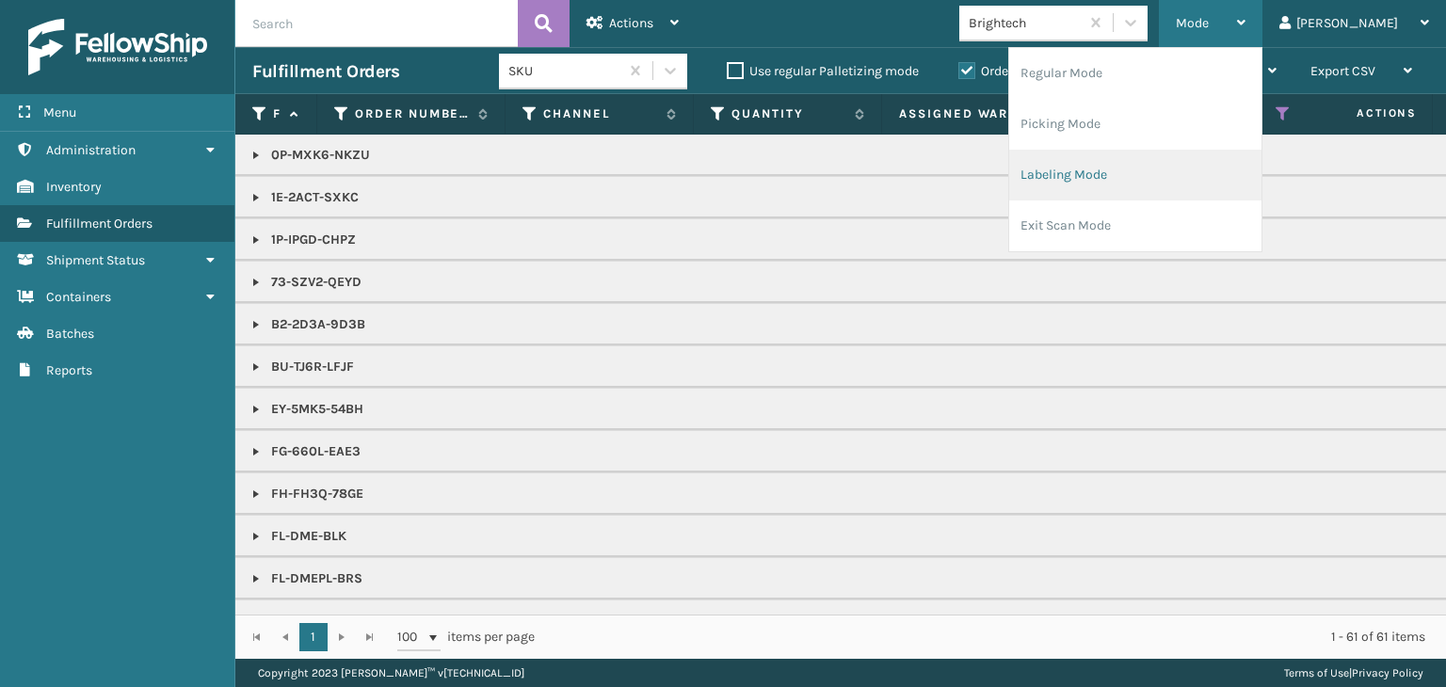
click at [1228, 155] on li "Labeling Mode" at bounding box center [1135, 175] width 252 height 51
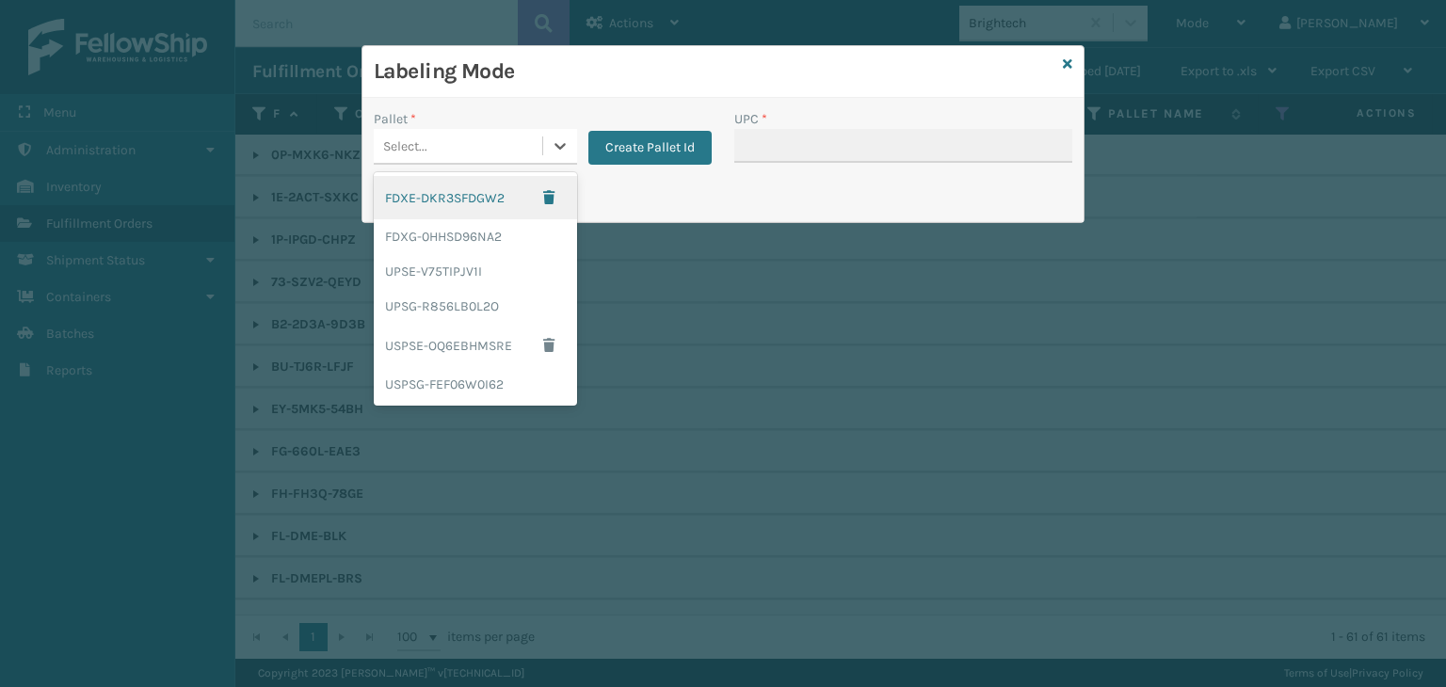
click at [411, 155] on div "Select..." at bounding box center [405, 147] width 44 height 20
click at [429, 220] on div "FDXG-0HHSD96NA2" at bounding box center [475, 236] width 203 height 35
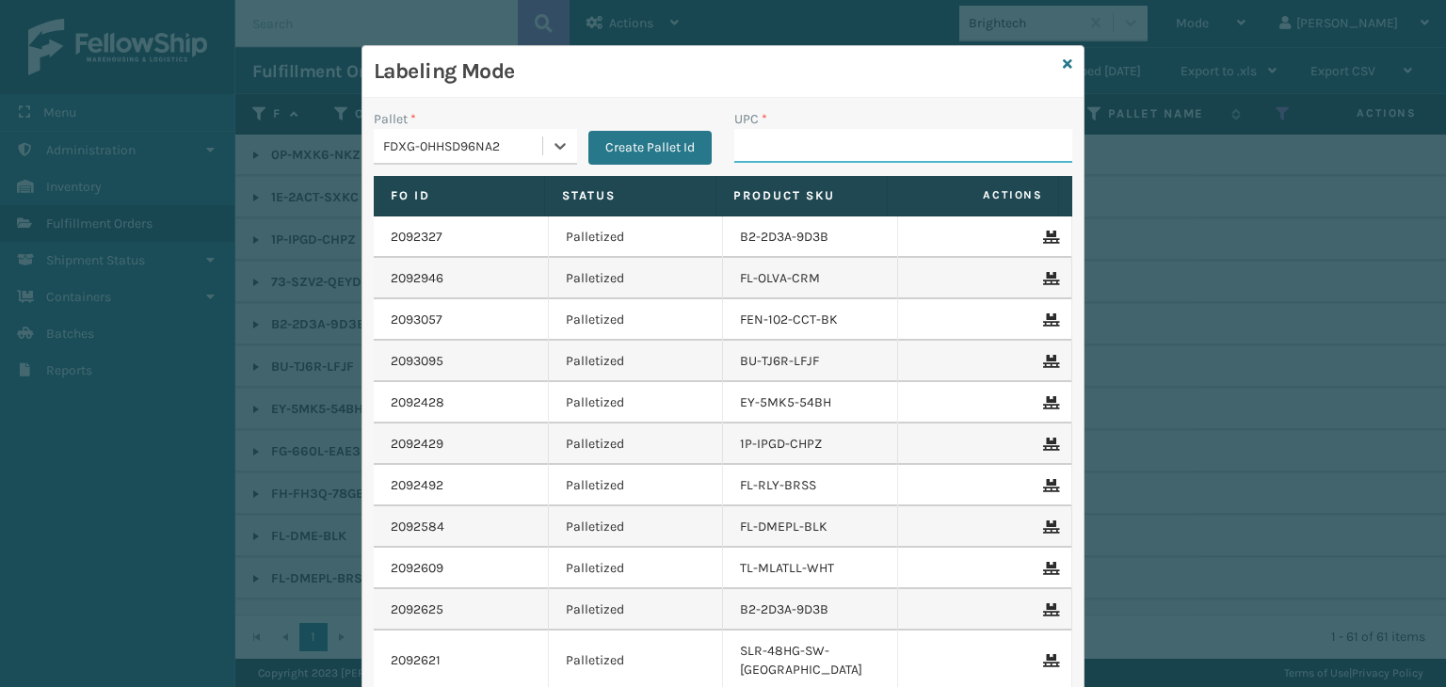
click at [813, 148] on input "UPC *" at bounding box center [903, 146] width 338 height 34
click at [1063, 63] on icon at bounding box center [1067, 63] width 9 height 13
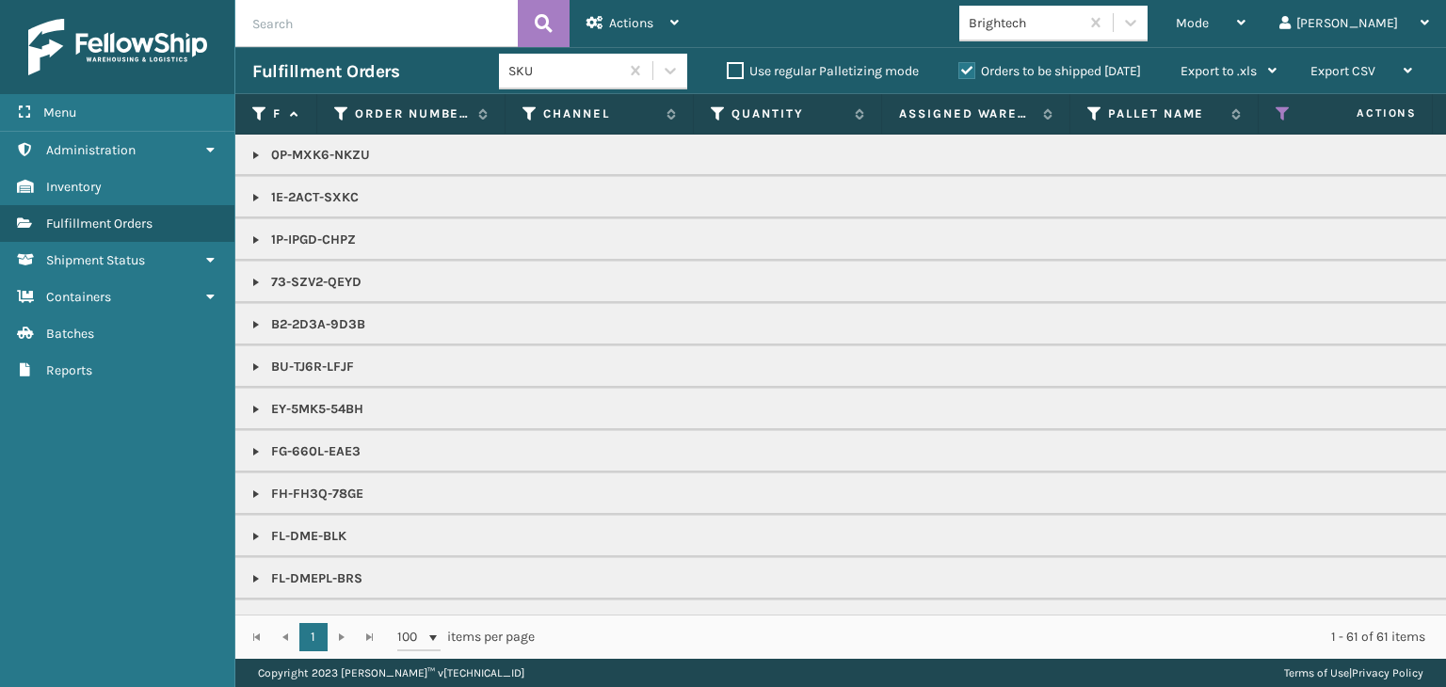
click at [256, 445] on link at bounding box center [256, 451] width 15 height 15
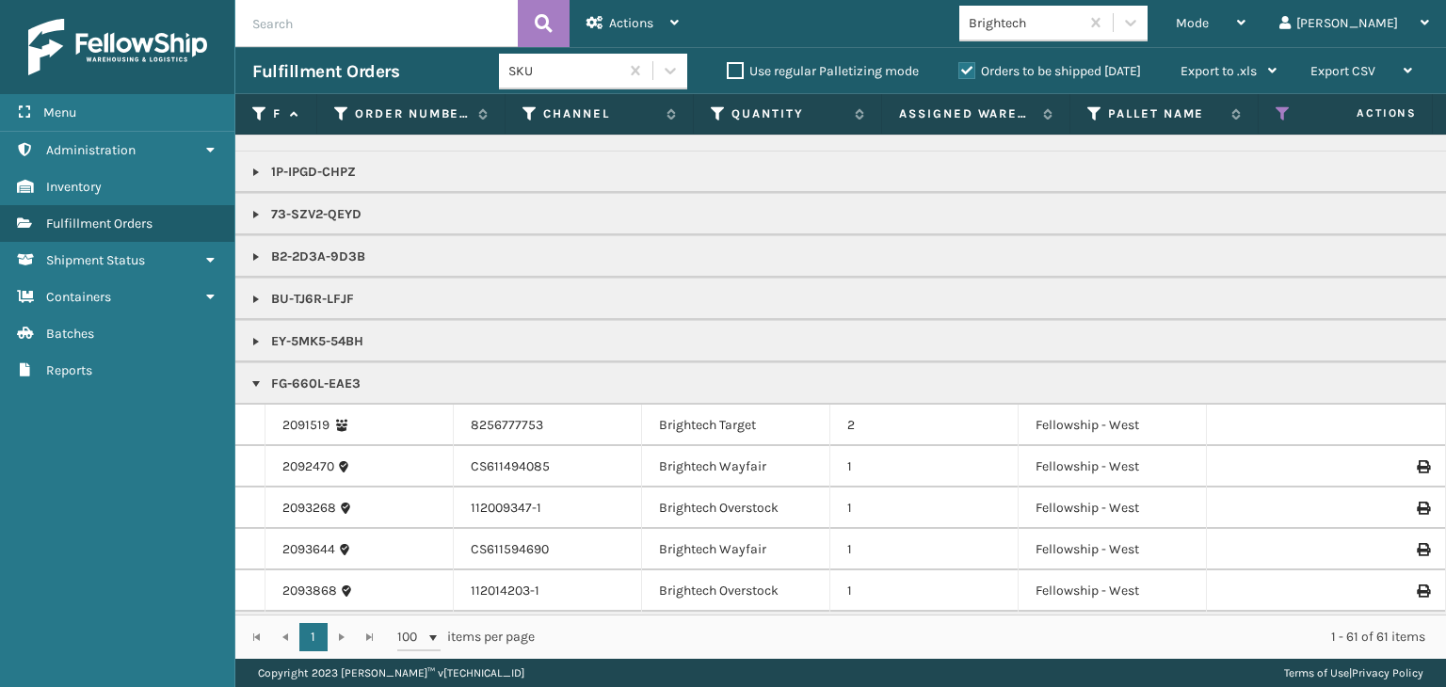
scroll to position [188, 0]
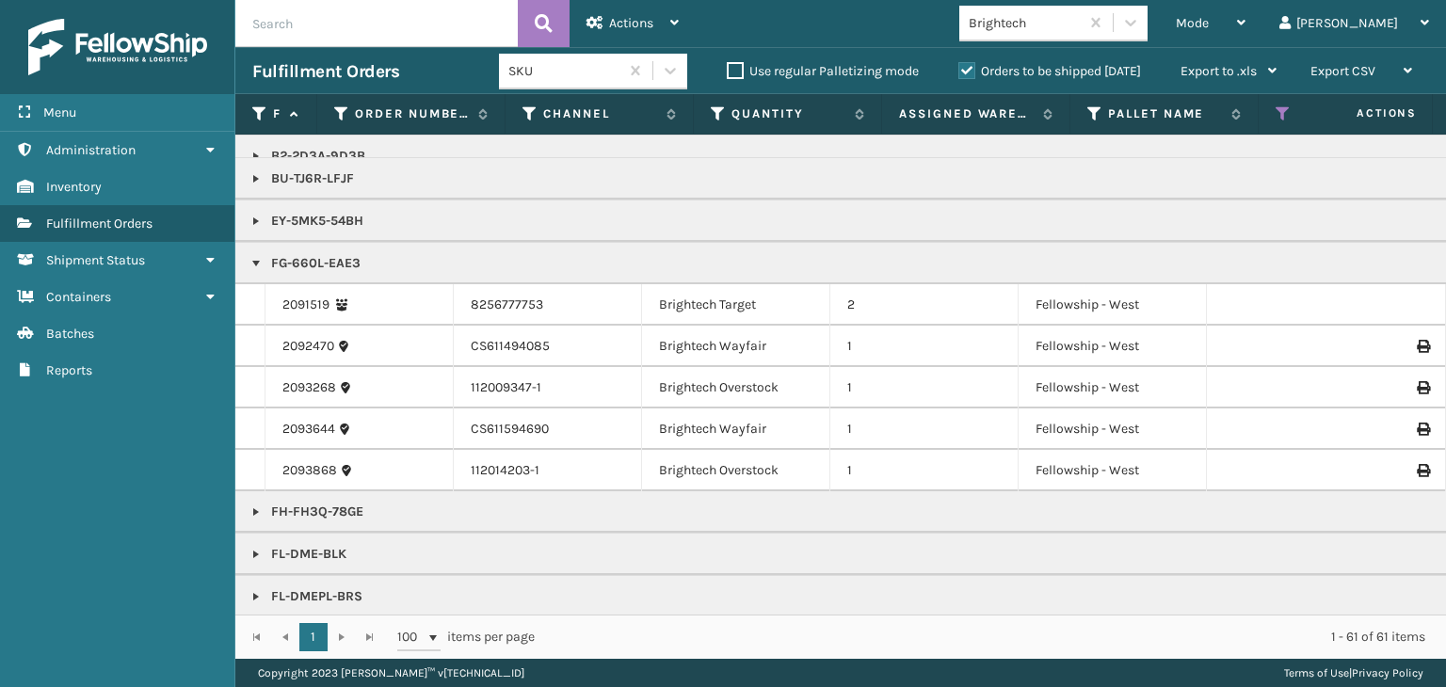
click at [250, 173] on link at bounding box center [256, 178] width 15 height 15
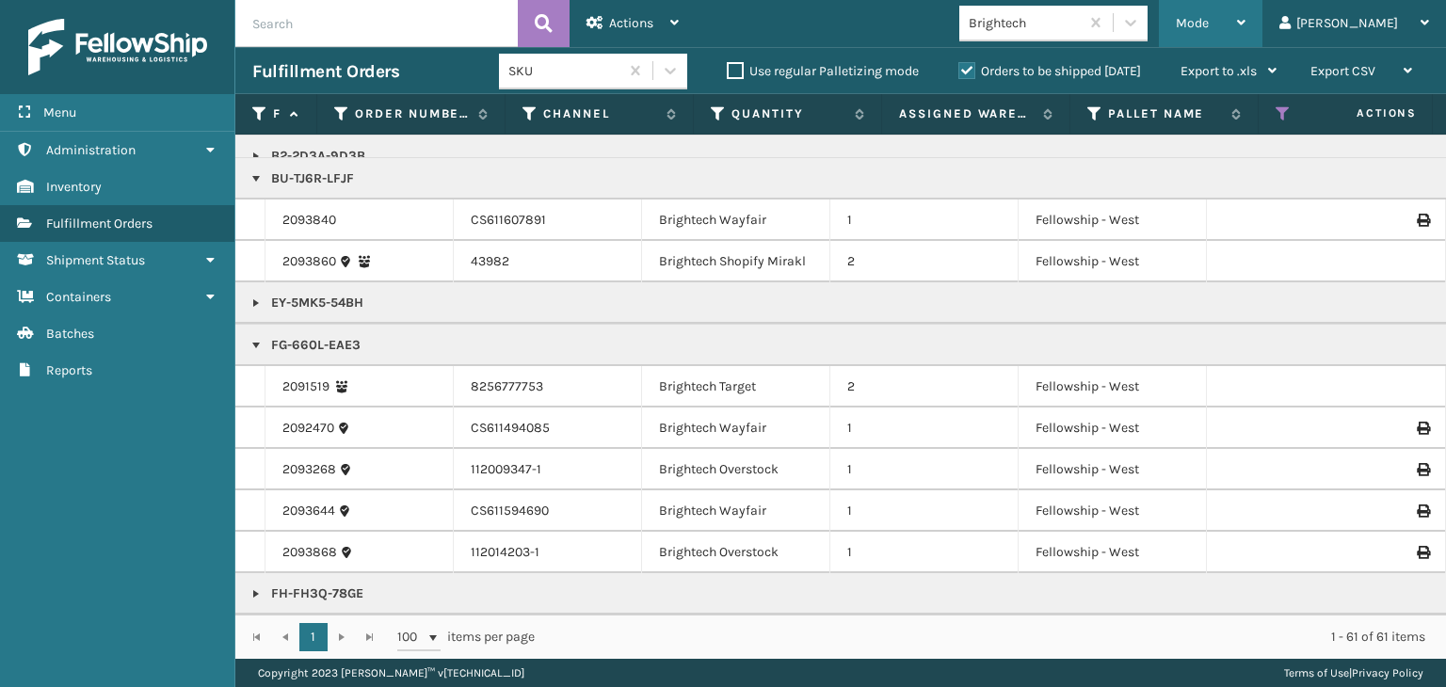
click at [1246, 20] on div "Mode" at bounding box center [1211, 23] width 70 height 47
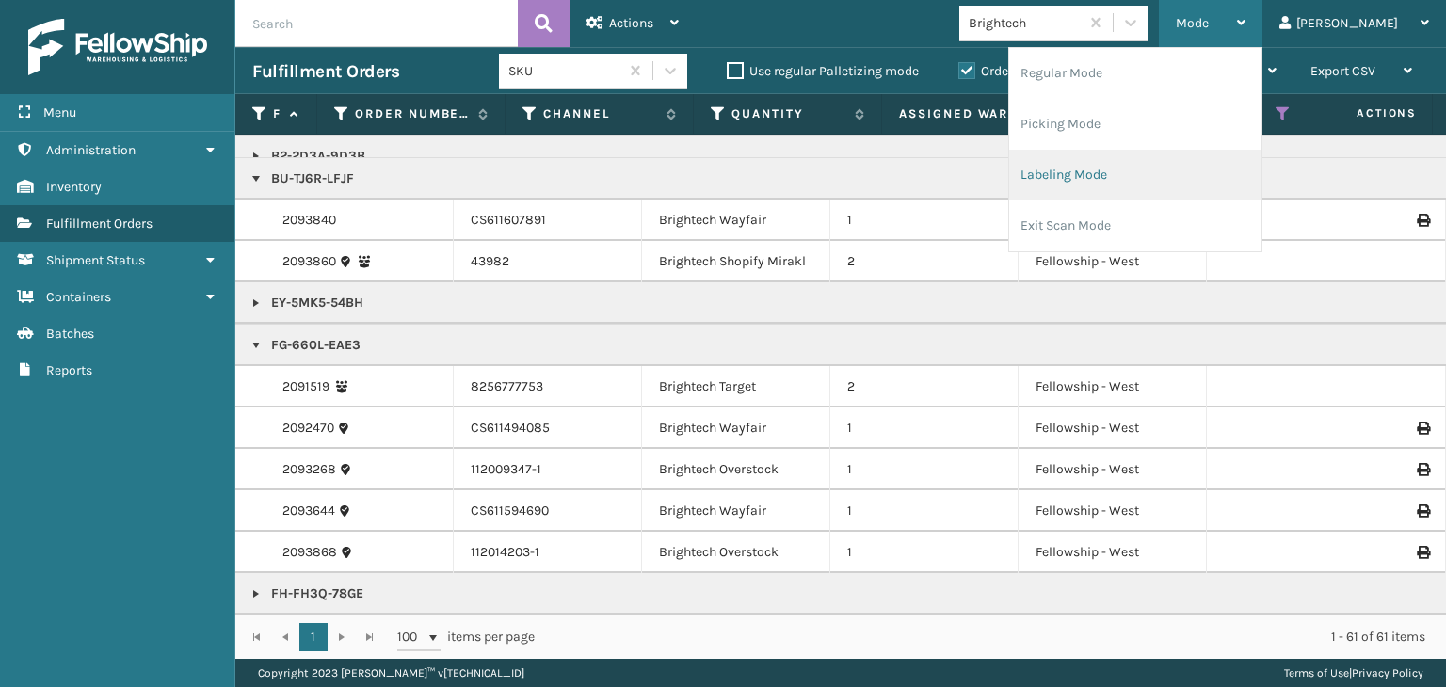
click at [1175, 184] on li "Labeling Mode" at bounding box center [1135, 175] width 252 height 51
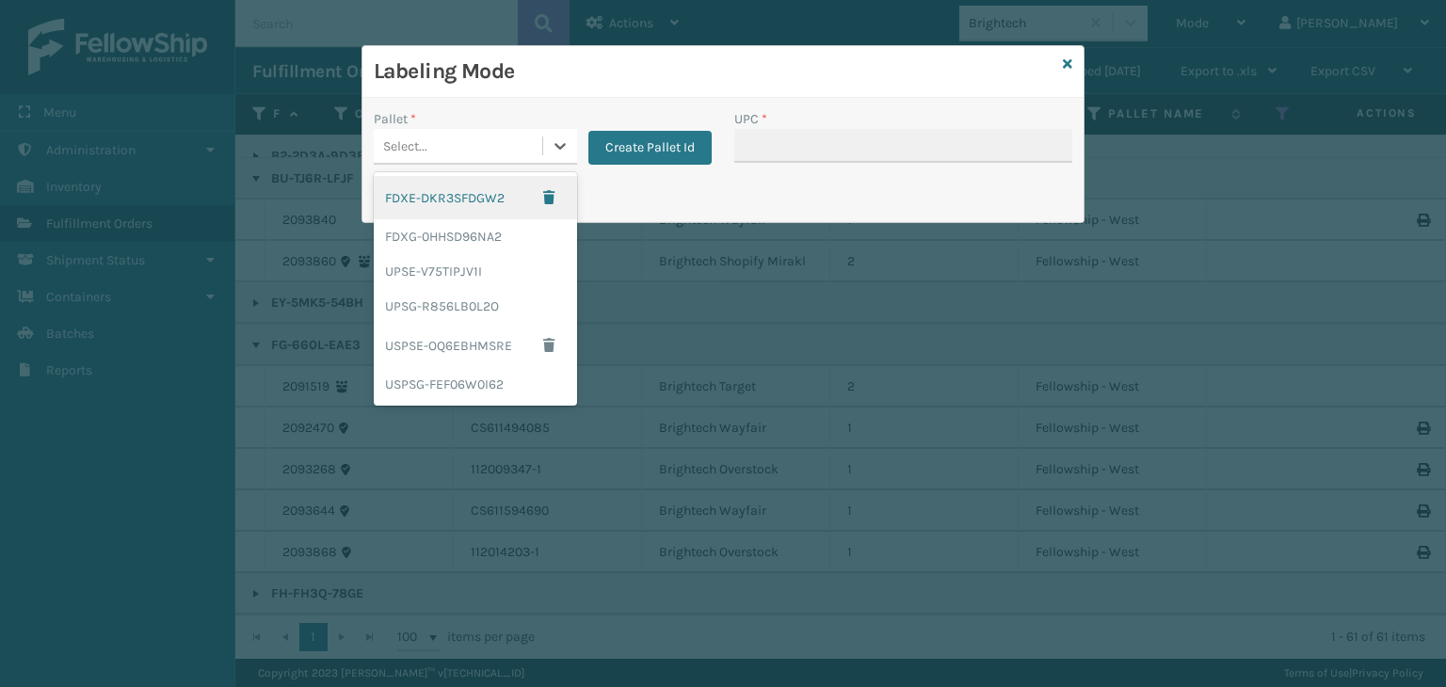
click at [467, 131] on div "Select..." at bounding box center [458, 146] width 169 height 31
click at [486, 235] on div "FDXG-0HHSD96NA2" at bounding box center [475, 236] width 203 height 35
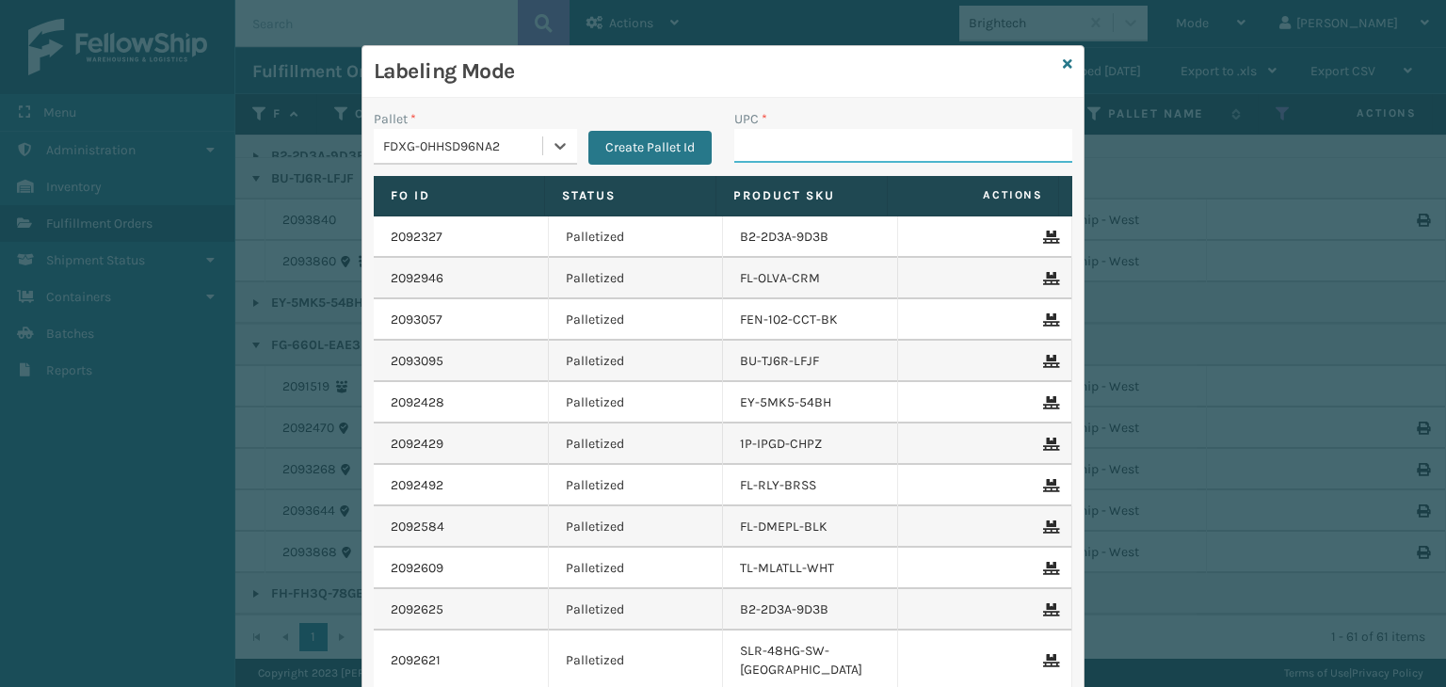
click at [763, 142] on input "UPC *" at bounding box center [903, 146] width 338 height 34
type input "8500406670"
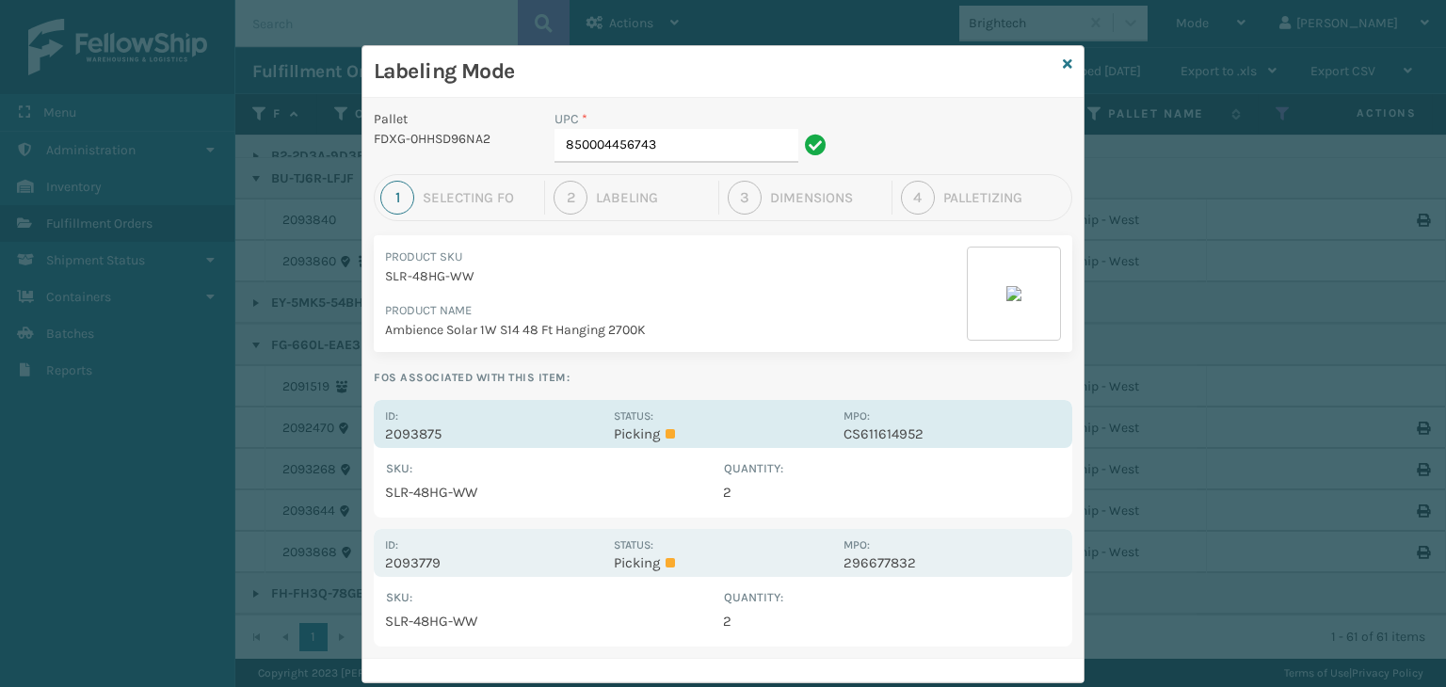
click at [745, 431] on p "Picking" at bounding box center [723, 434] width 218 height 17
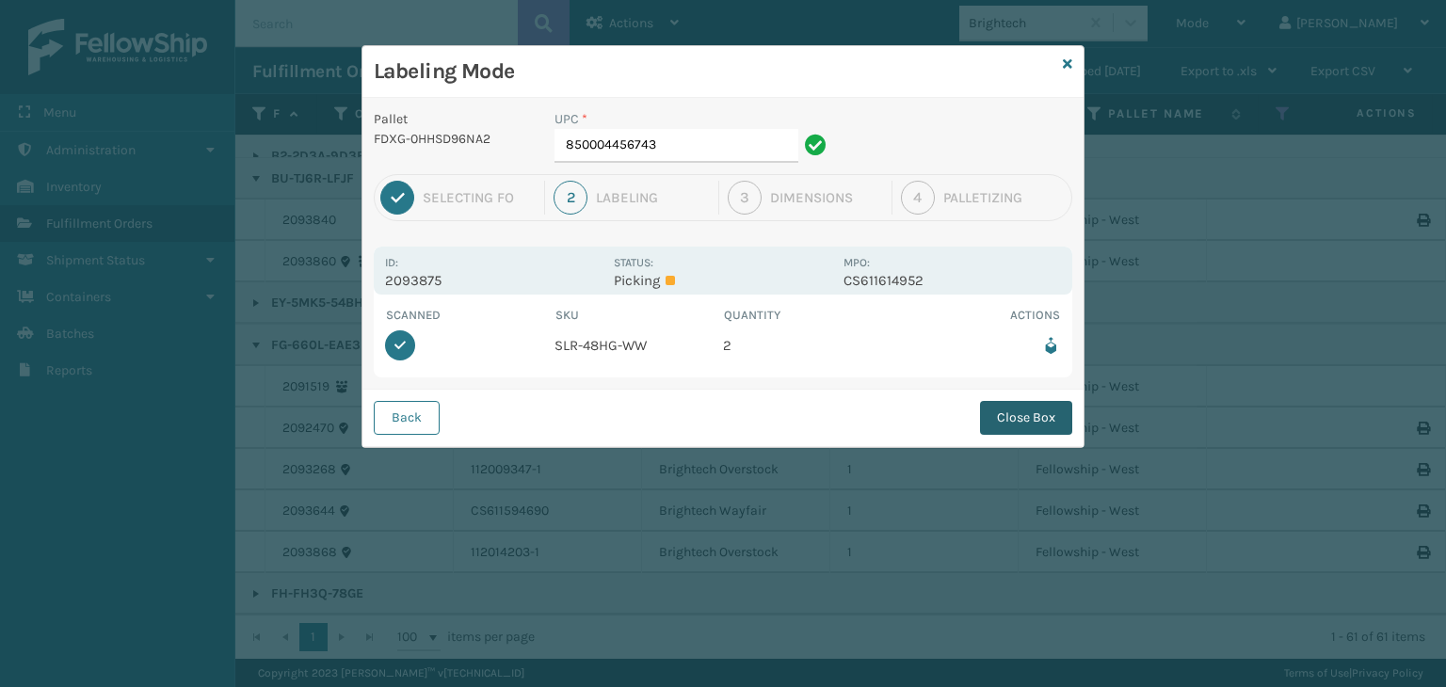
click at [1002, 415] on button "Close Box" at bounding box center [1026, 418] width 92 height 34
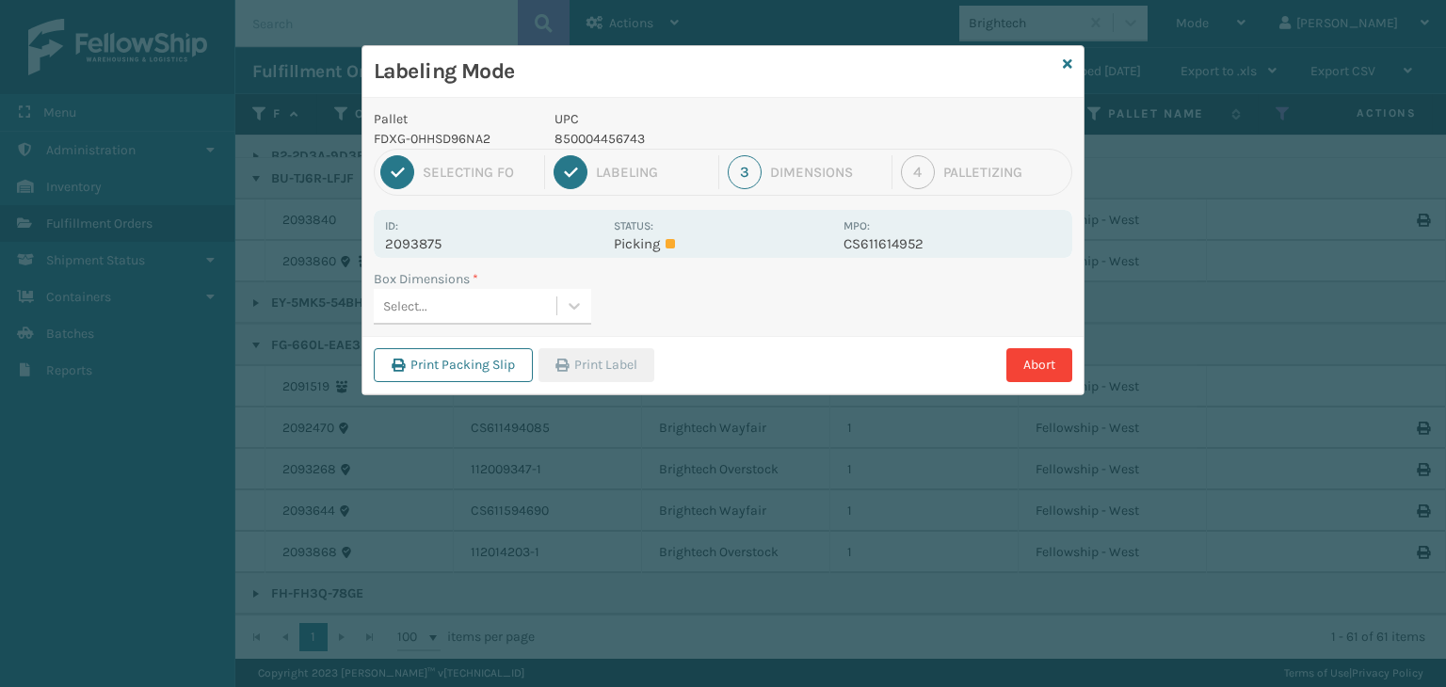
click at [492, 311] on div "Select..." at bounding box center [465, 306] width 183 height 31
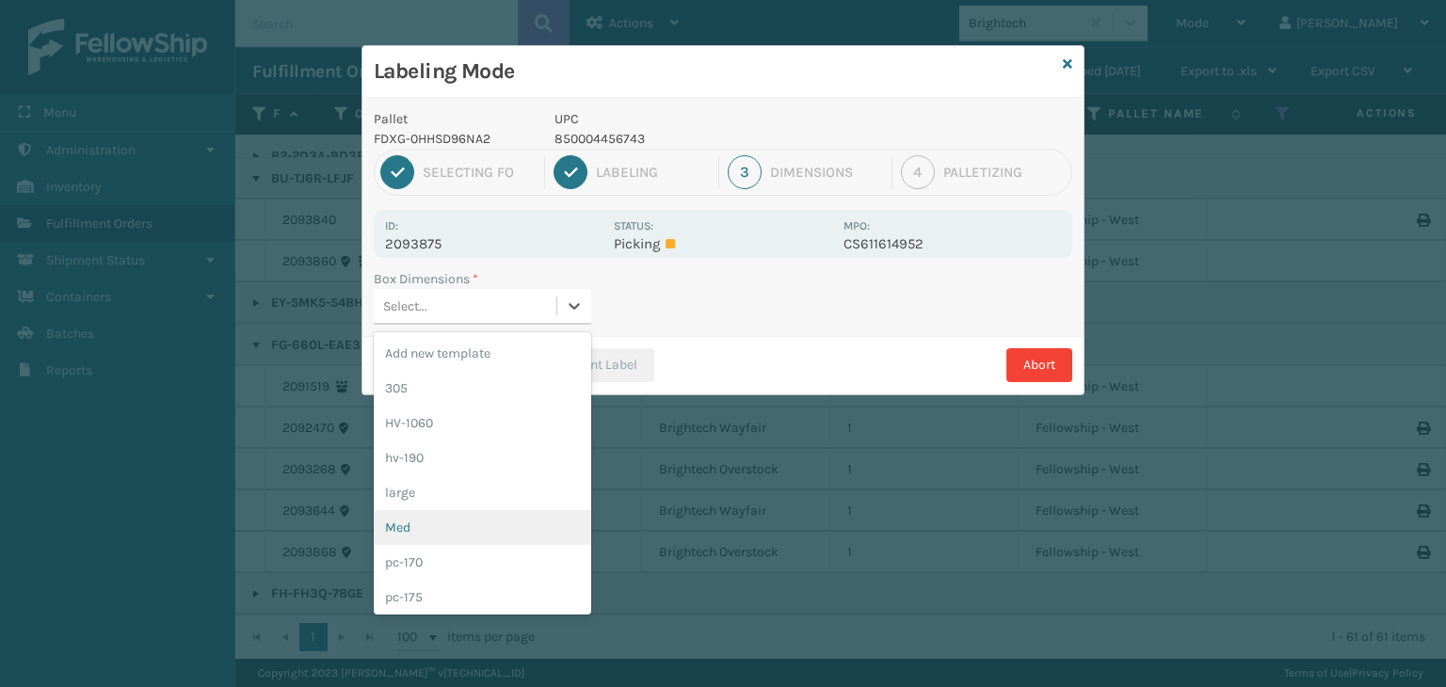
click at [456, 517] on div "Med" at bounding box center [483, 527] width 218 height 35
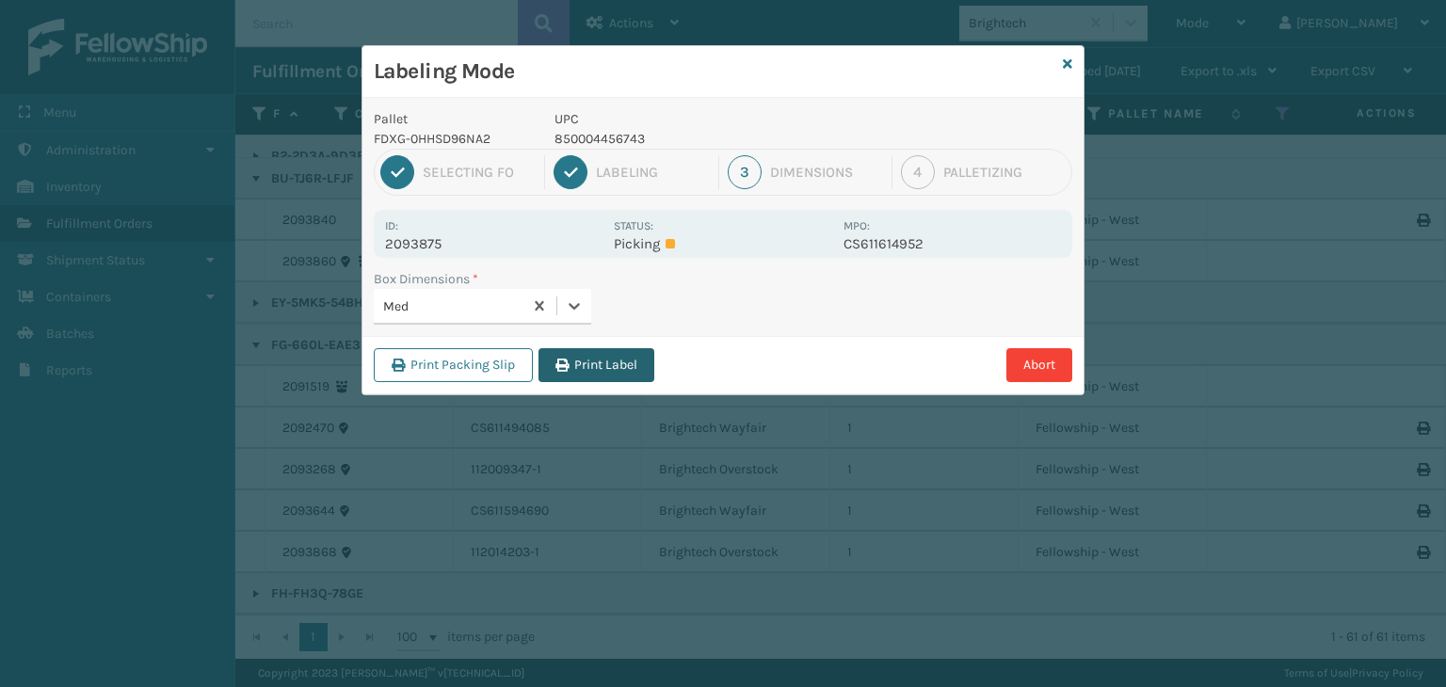
click at [637, 359] on button "Print Label" at bounding box center [597, 365] width 116 height 34
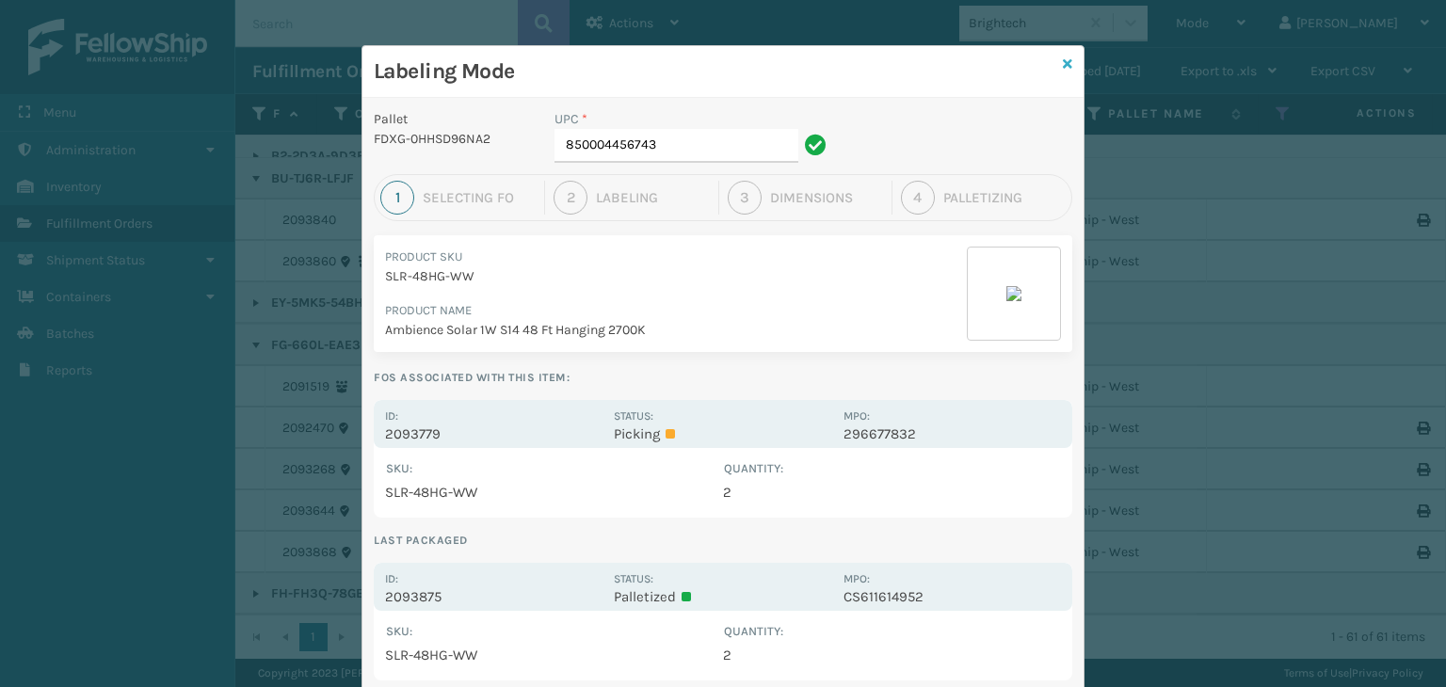
click at [1063, 62] on icon at bounding box center [1067, 63] width 9 height 13
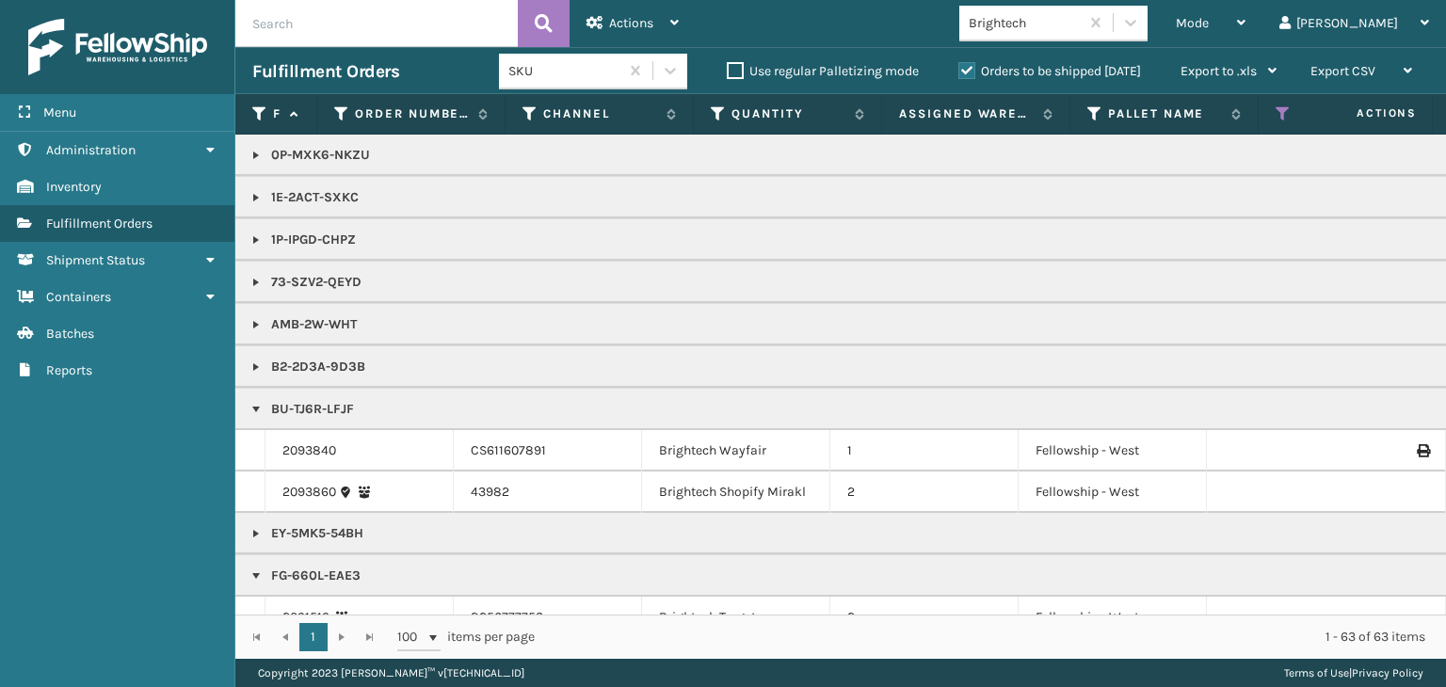
click at [1246, 34] on div "Mode" at bounding box center [1211, 23] width 70 height 47
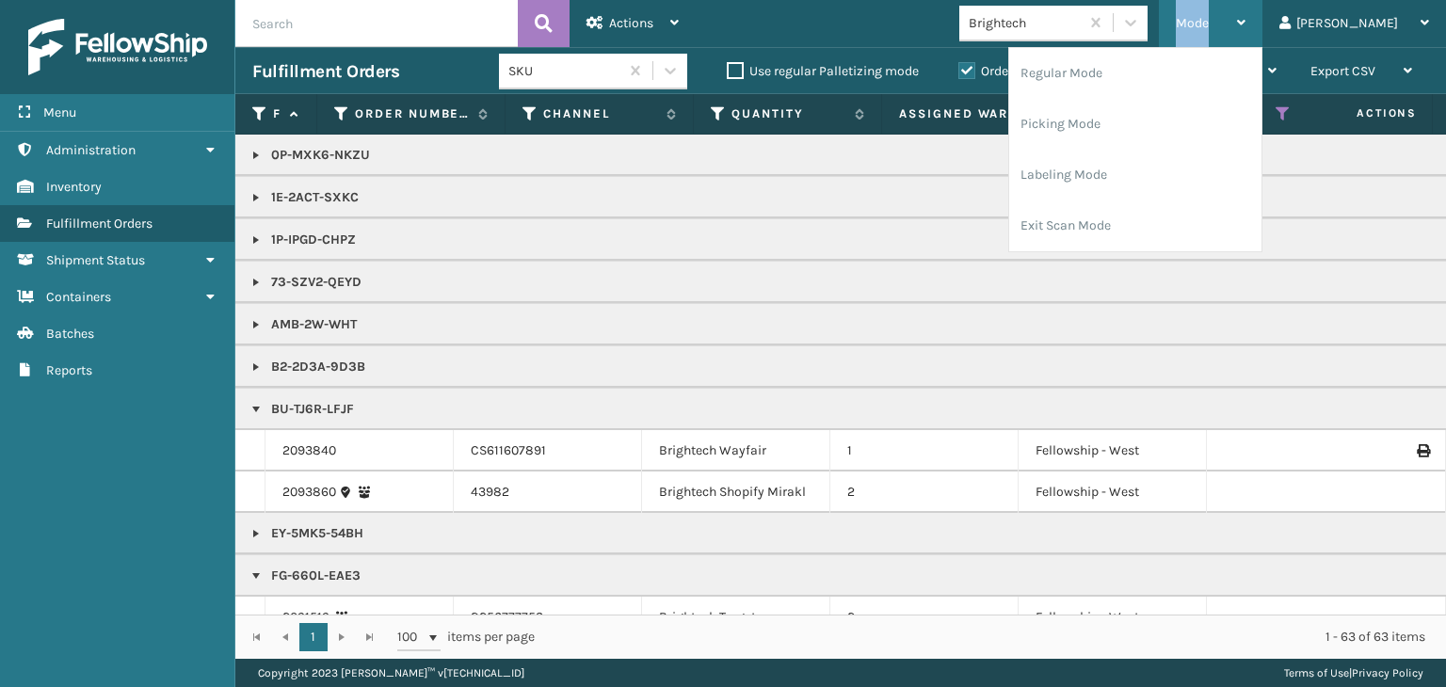
click at [1246, 34] on div "Mode" at bounding box center [1211, 23] width 70 height 47
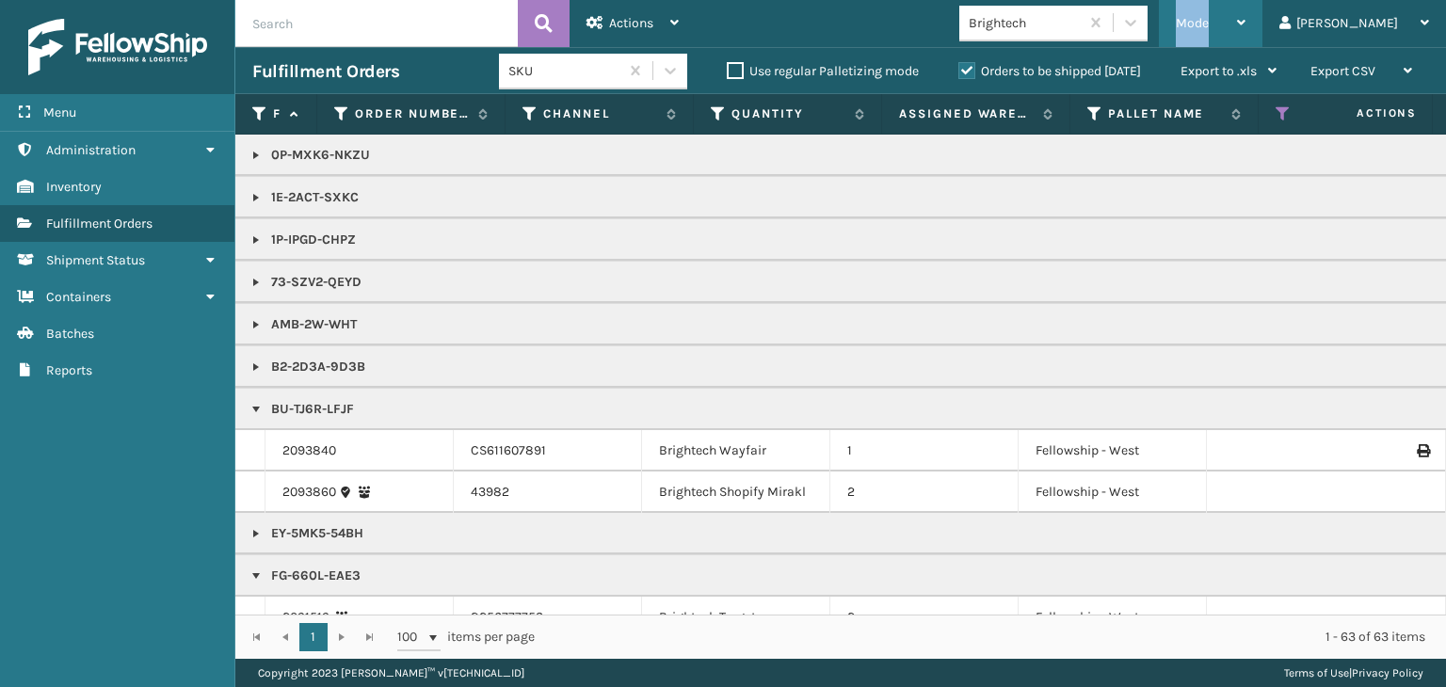
click at [1209, 24] on span "Mode" at bounding box center [1192, 23] width 33 height 16
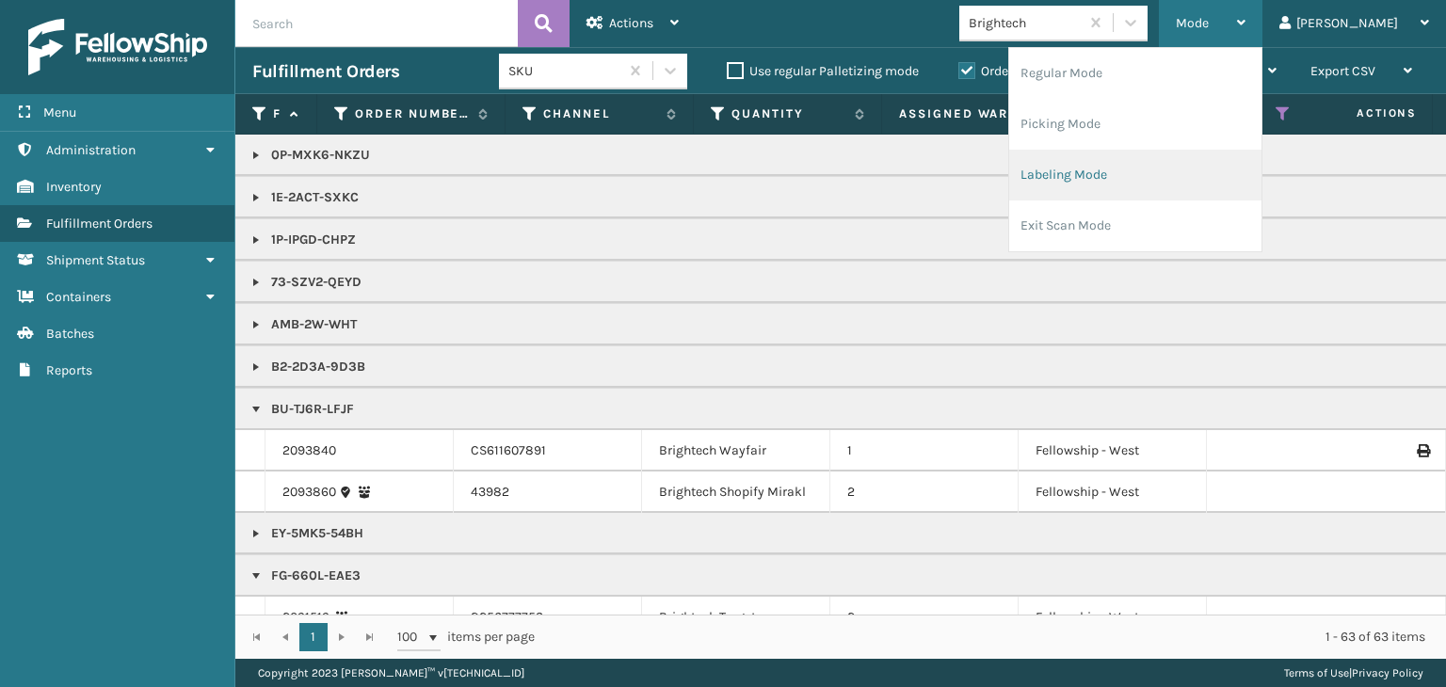
click at [1191, 196] on li "Labeling Mode" at bounding box center [1135, 175] width 252 height 51
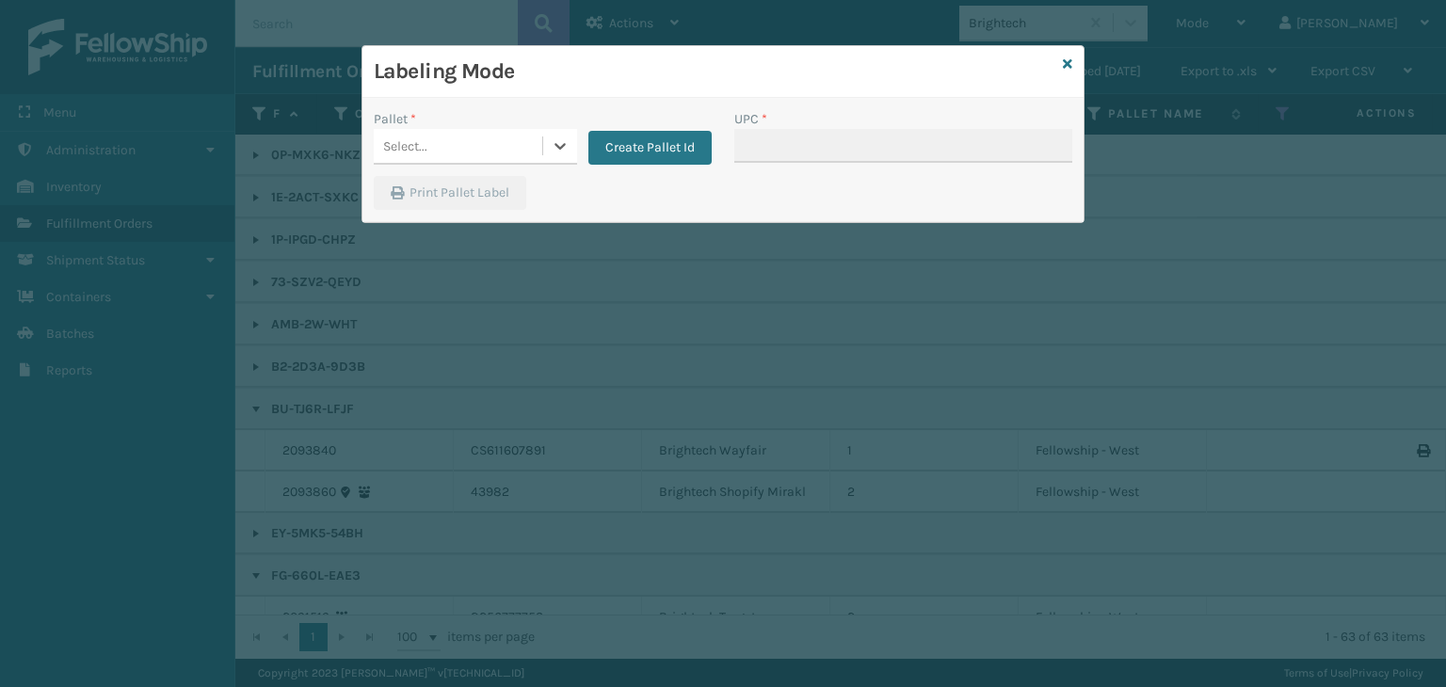
click at [450, 133] on div "Select..." at bounding box center [458, 146] width 169 height 31
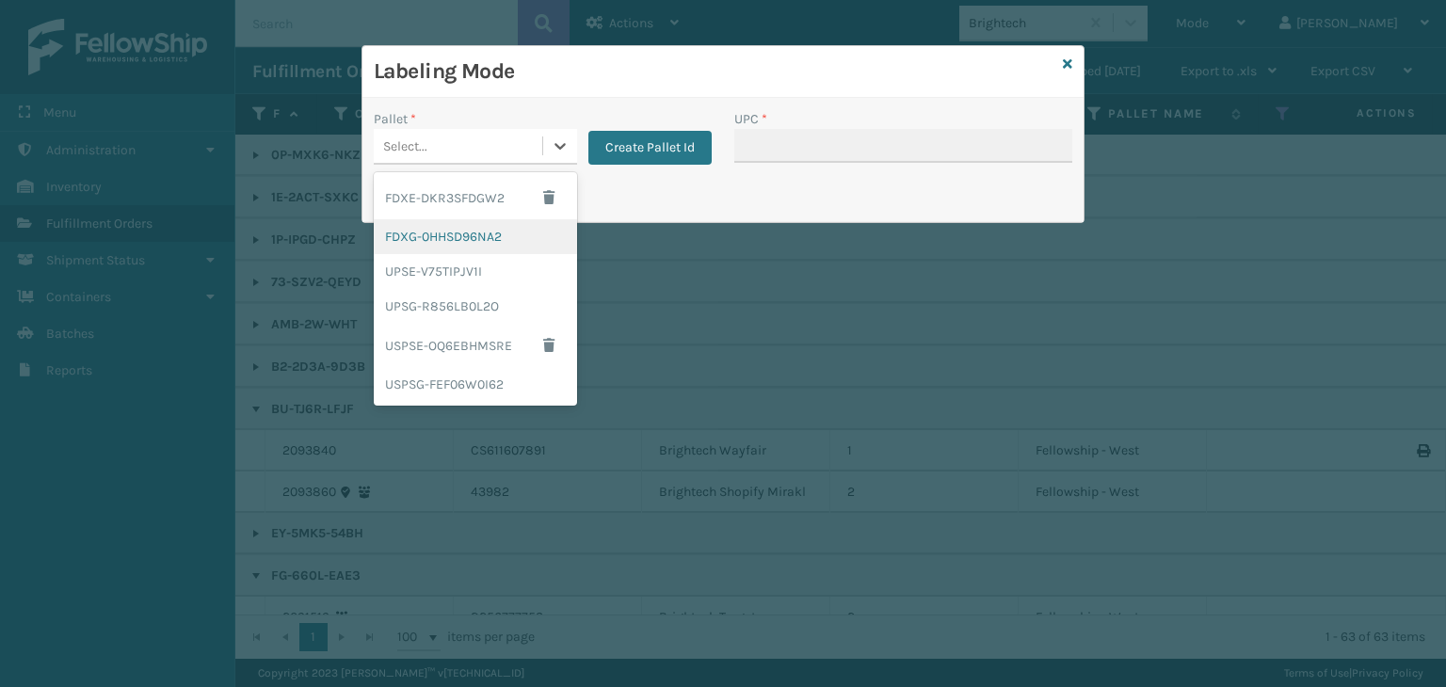
click at [451, 226] on div "FDXG-0HHSD96NA2" at bounding box center [475, 236] width 203 height 35
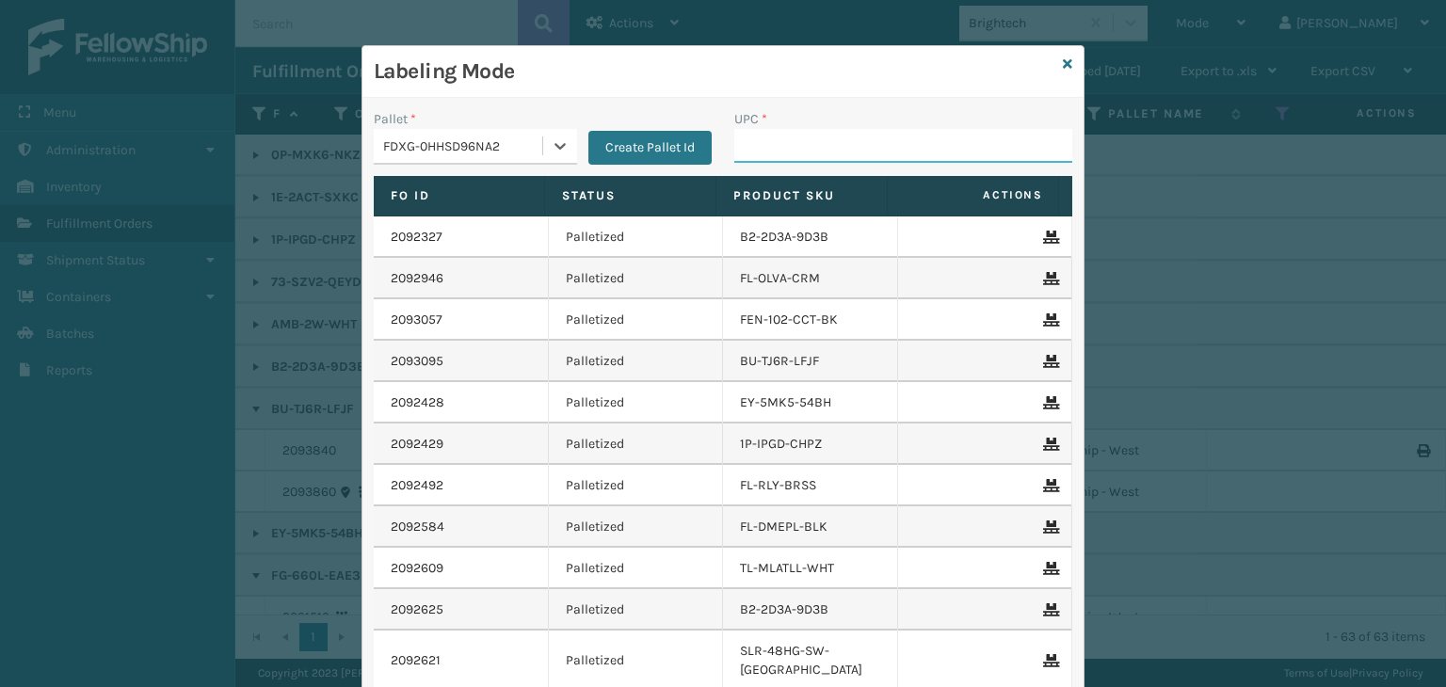
click at [783, 144] on input "UPC *" at bounding box center [903, 146] width 338 height 34
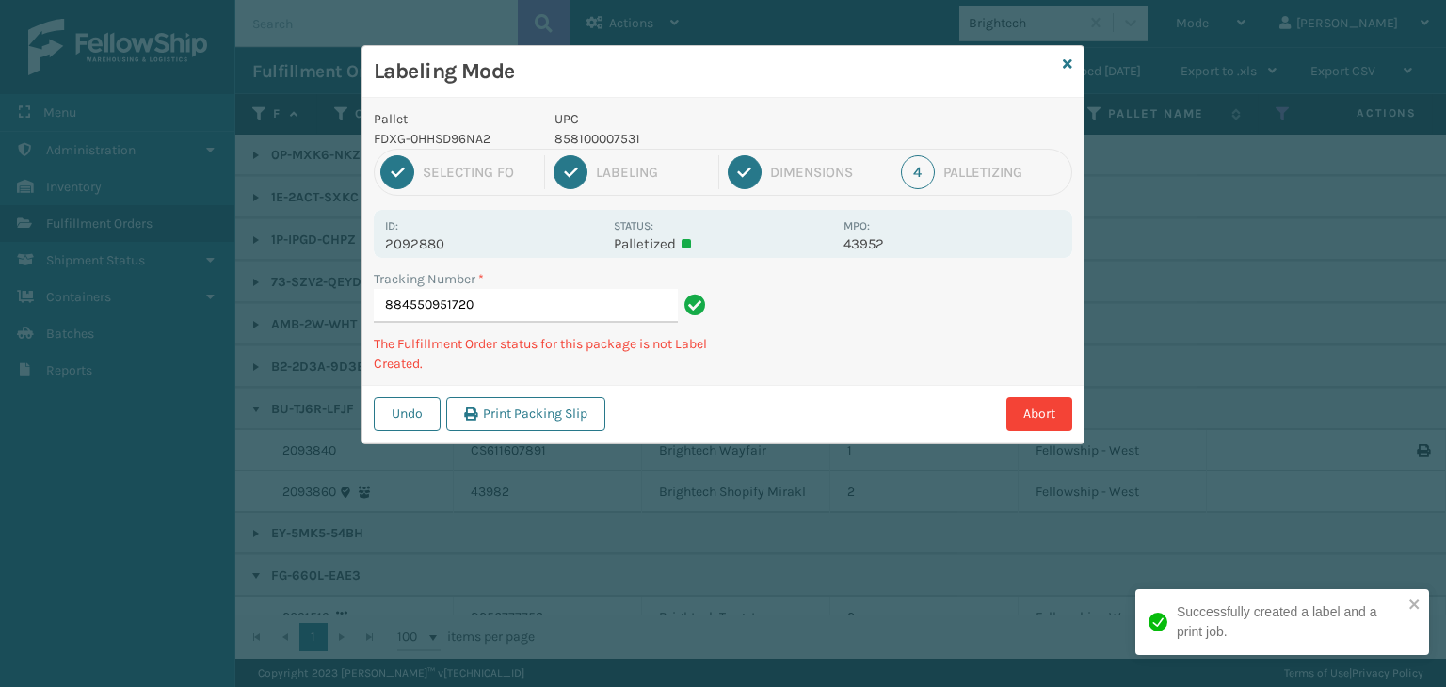
click at [618, 138] on p "858100007531" at bounding box center [694, 139] width 278 height 20
copy p "858100007531"
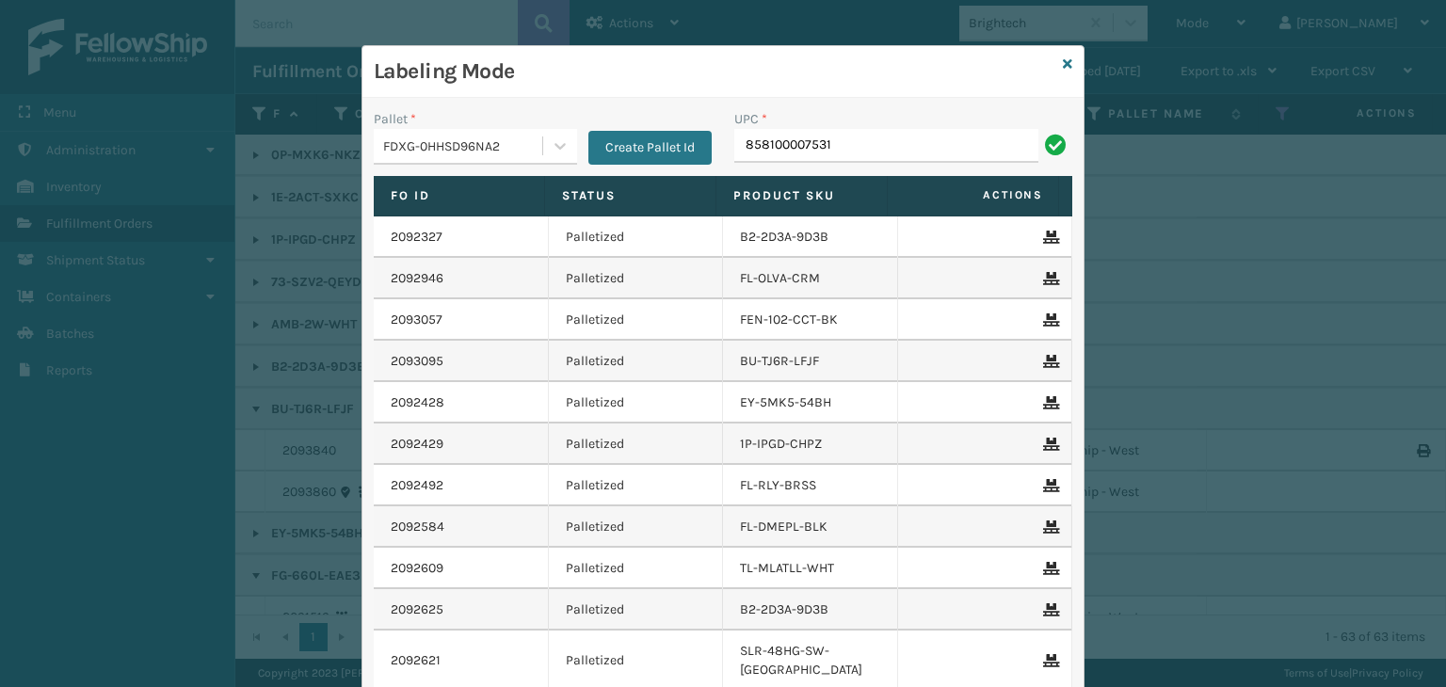
type input "858100007531"
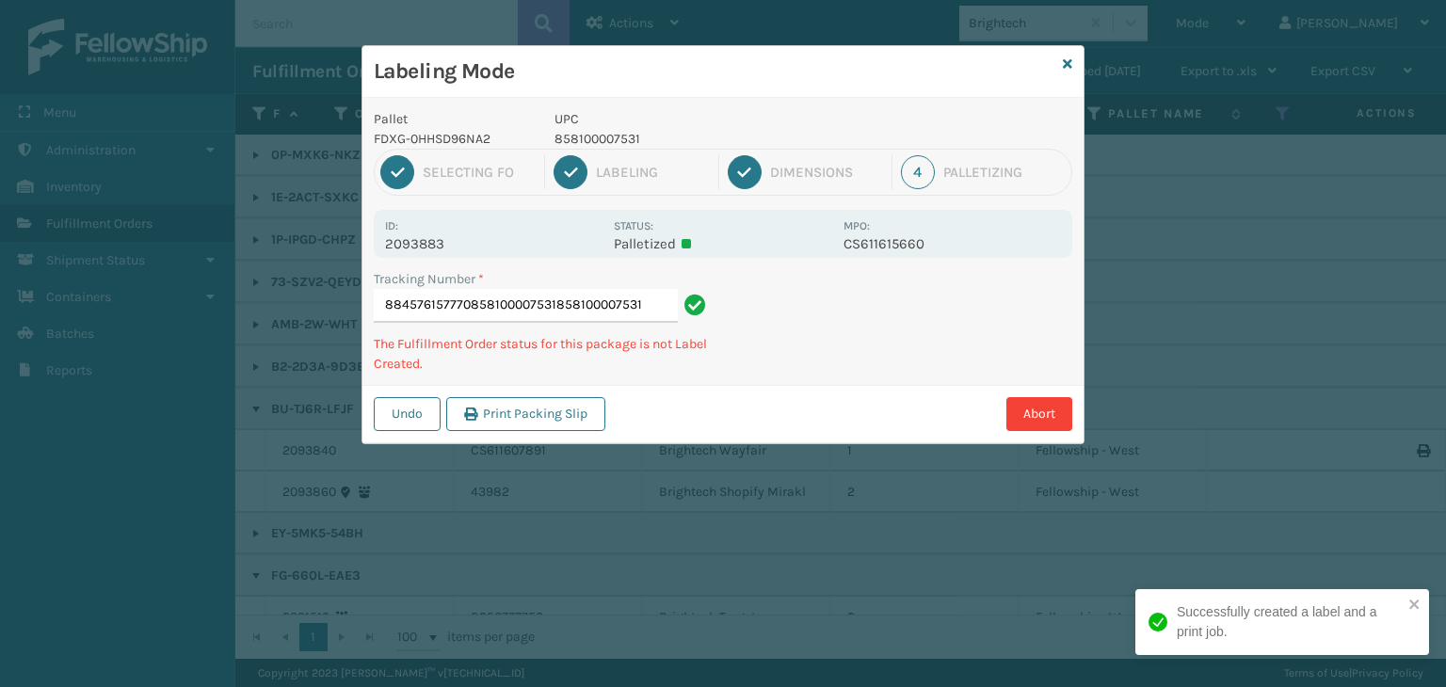
type input "884576157770858100007531858100007531858100007531"
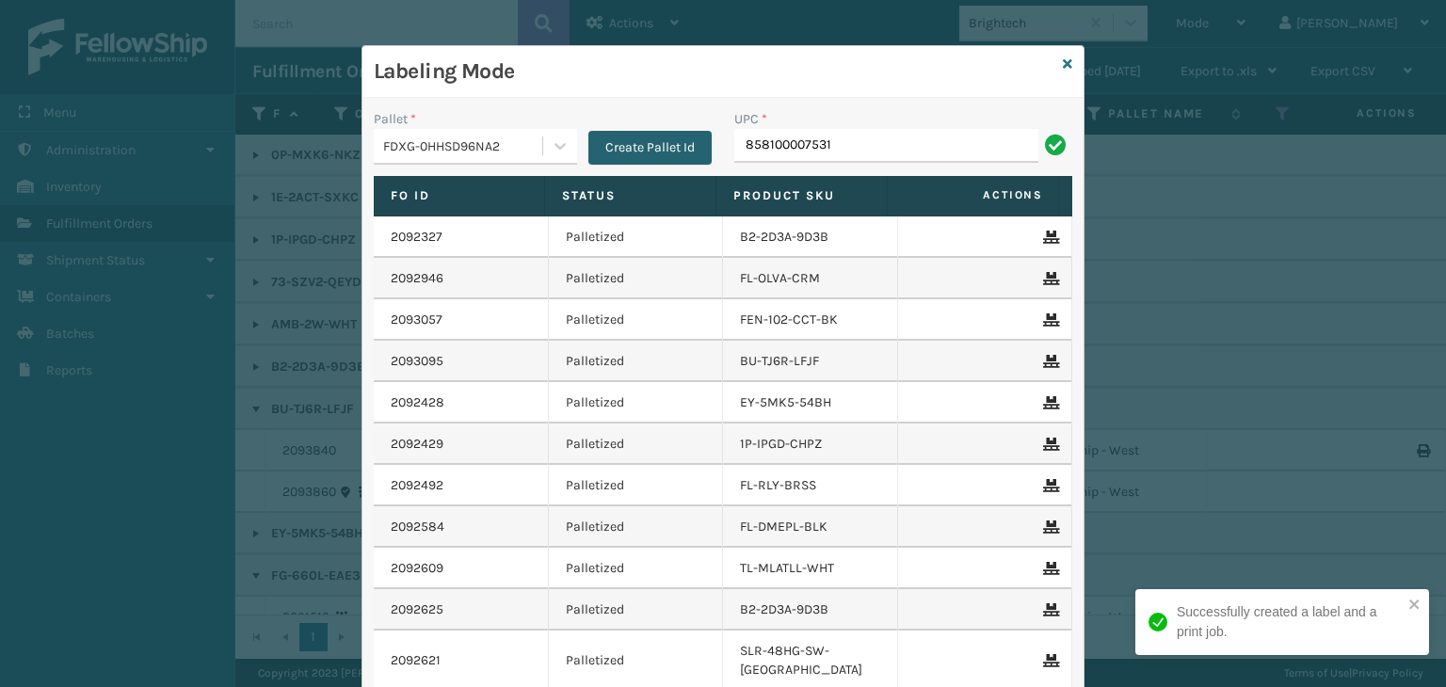
type input "858100007531"
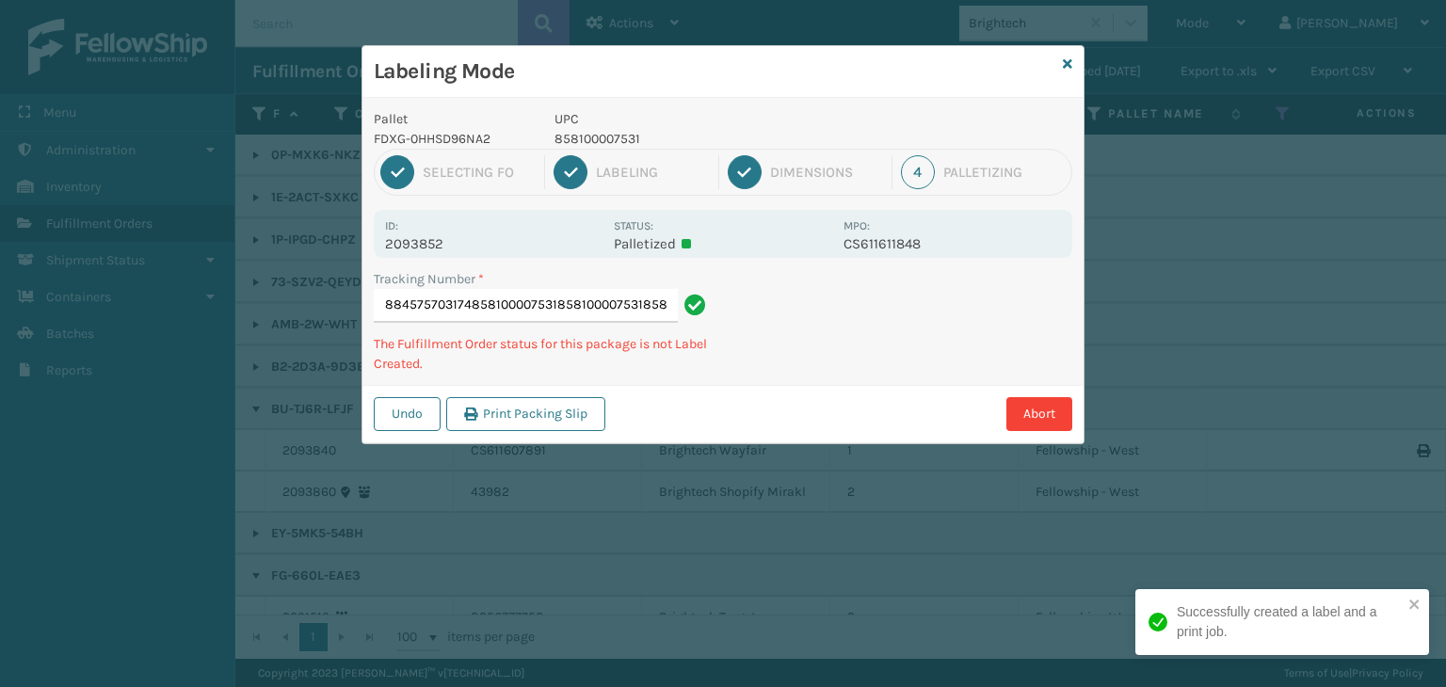
scroll to position [0, 57]
type input "884575703174858100007531858100007531858100007531858100007531"
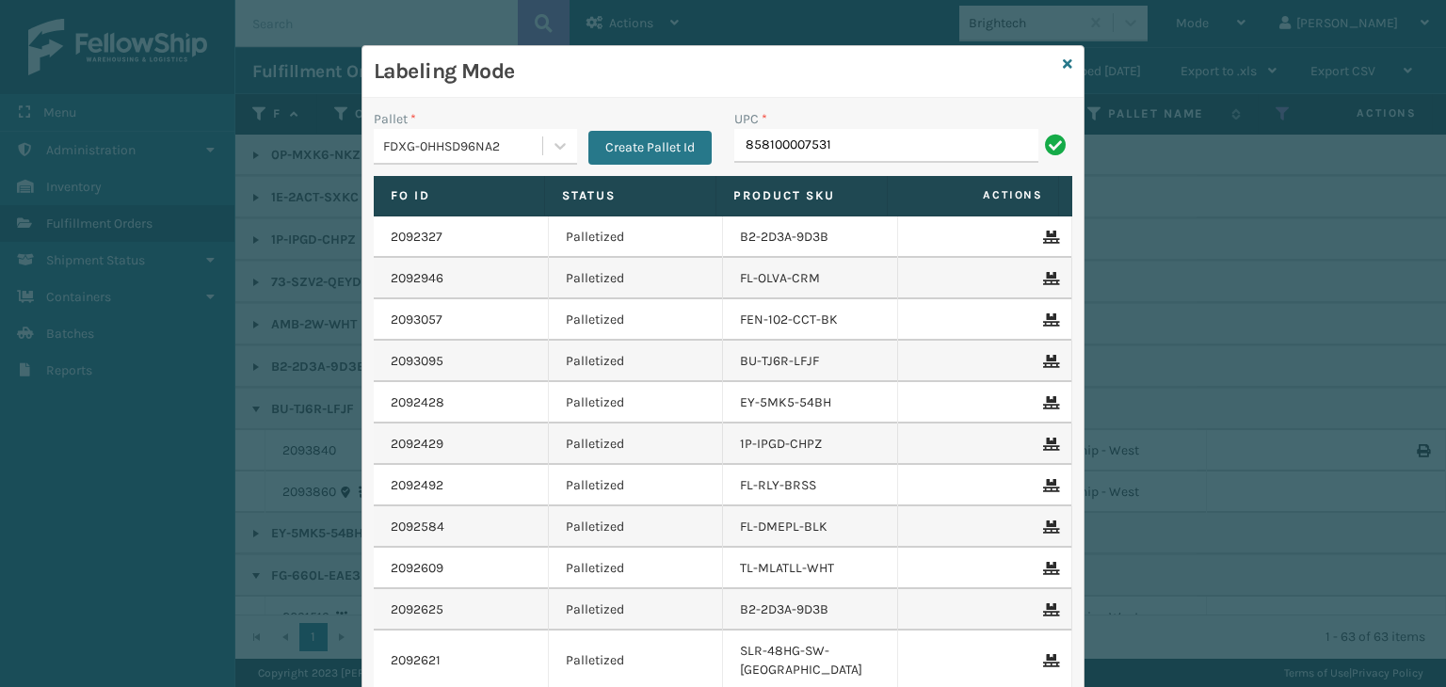
type input "858100007531"
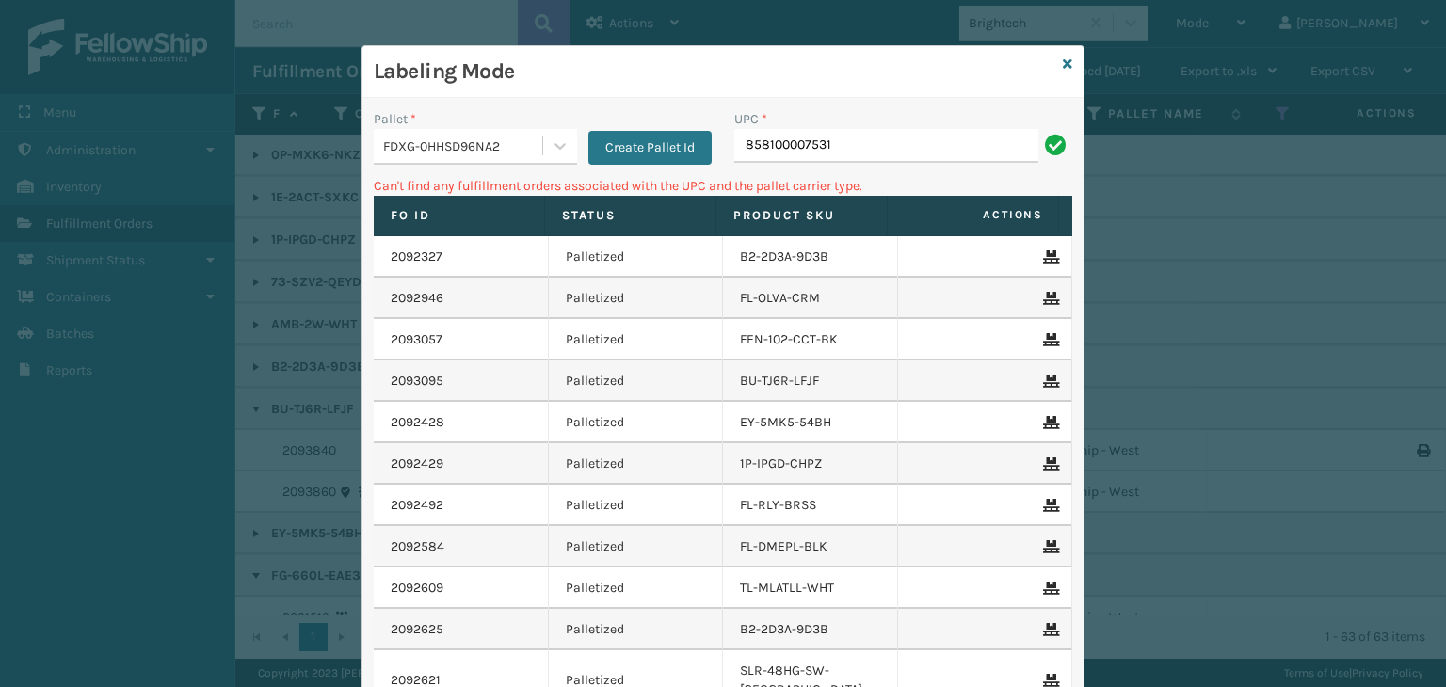
click at [443, 139] on div "FDXG-0HHSD96NA2" at bounding box center [463, 147] width 161 height 20
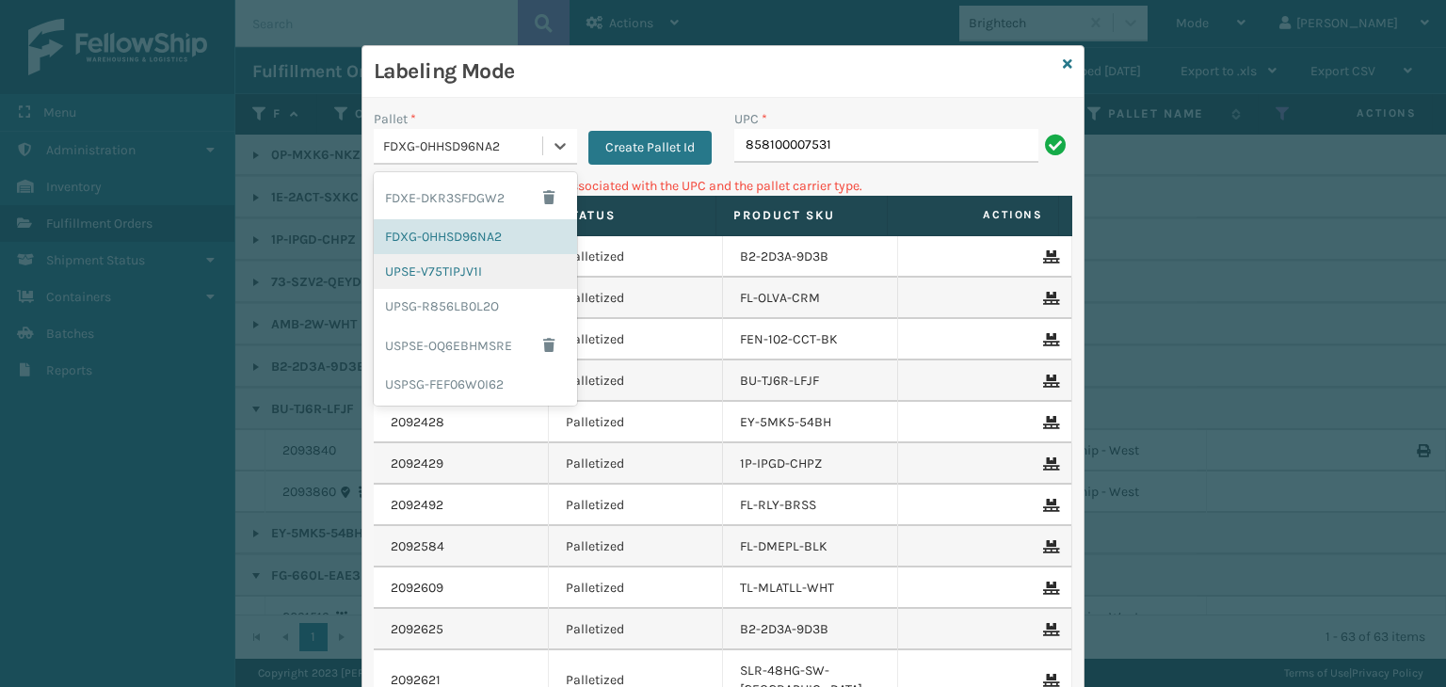
drag, startPoint x: 463, startPoint y: 274, endPoint x: 568, endPoint y: 238, distance: 110.5
click at [463, 270] on div "UPSE-V75TIPJV1I" at bounding box center [475, 271] width 203 height 35
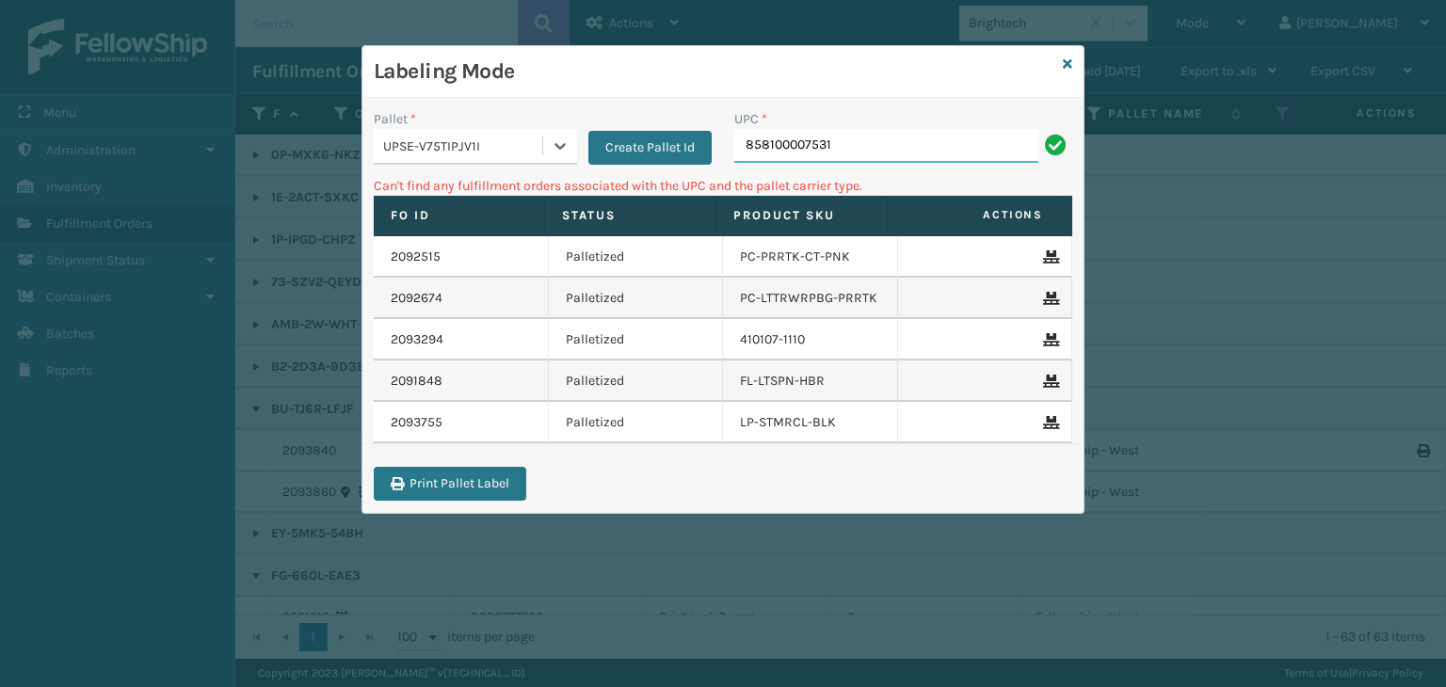
click at [915, 149] on input "858100007531" at bounding box center [886, 146] width 304 height 34
click at [520, 142] on div "UPSE-V75TIPJV1I" at bounding box center [463, 147] width 161 height 20
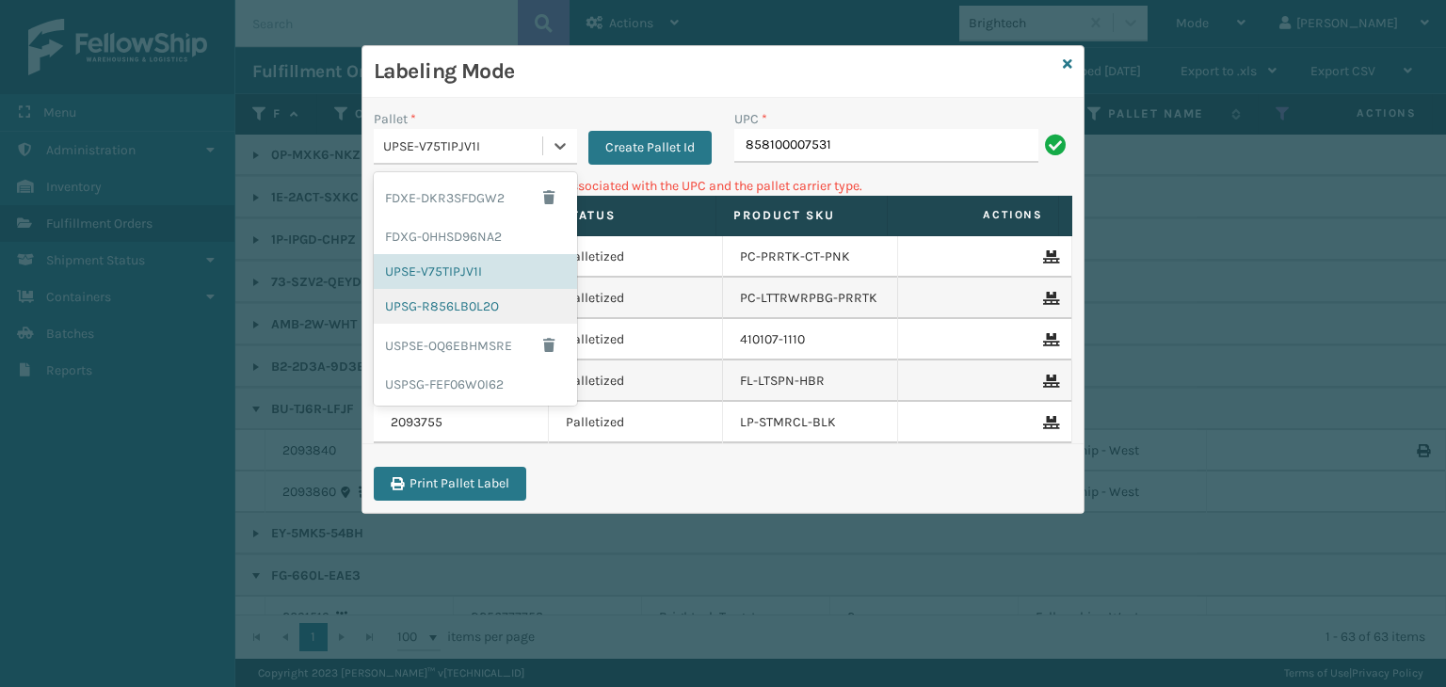
click at [519, 302] on div "UPSG-R856LB0L2O" at bounding box center [475, 306] width 203 height 35
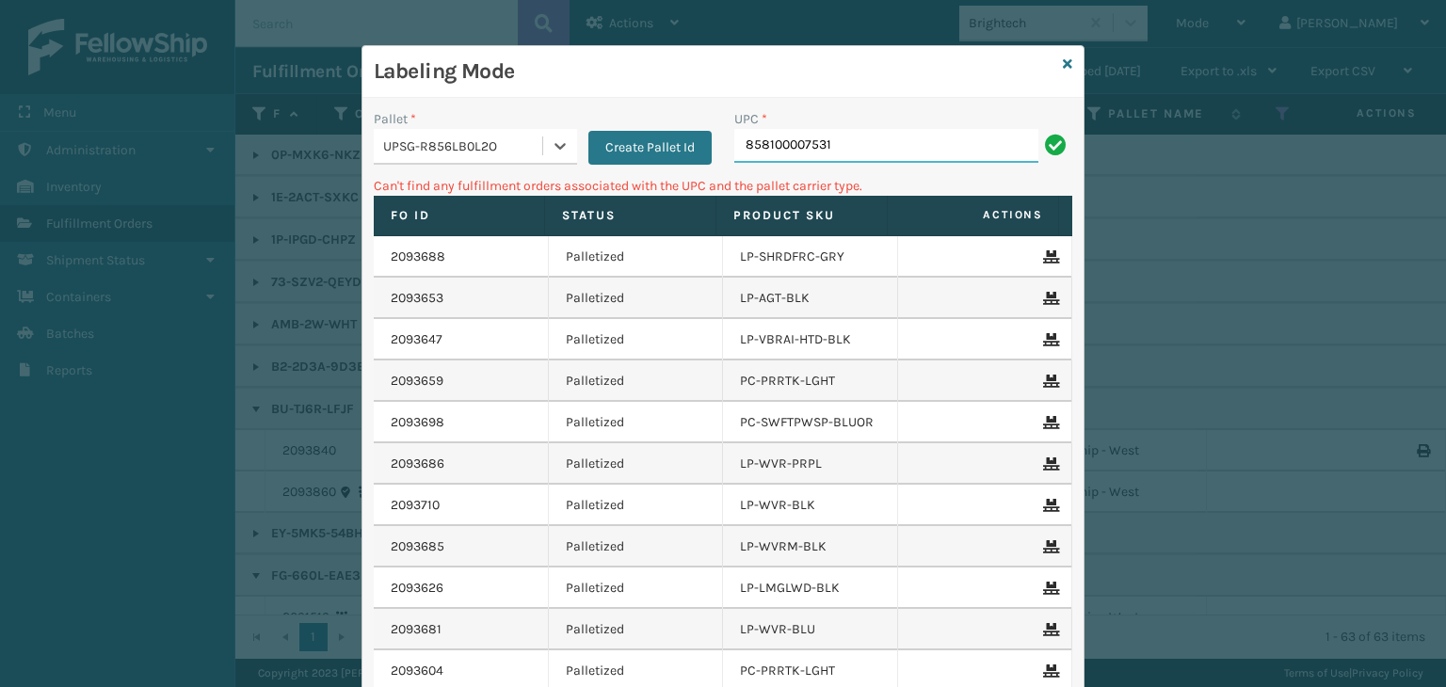
click at [893, 143] on input "858100007531" at bounding box center [886, 146] width 304 height 34
click at [1063, 62] on icon at bounding box center [1067, 63] width 9 height 13
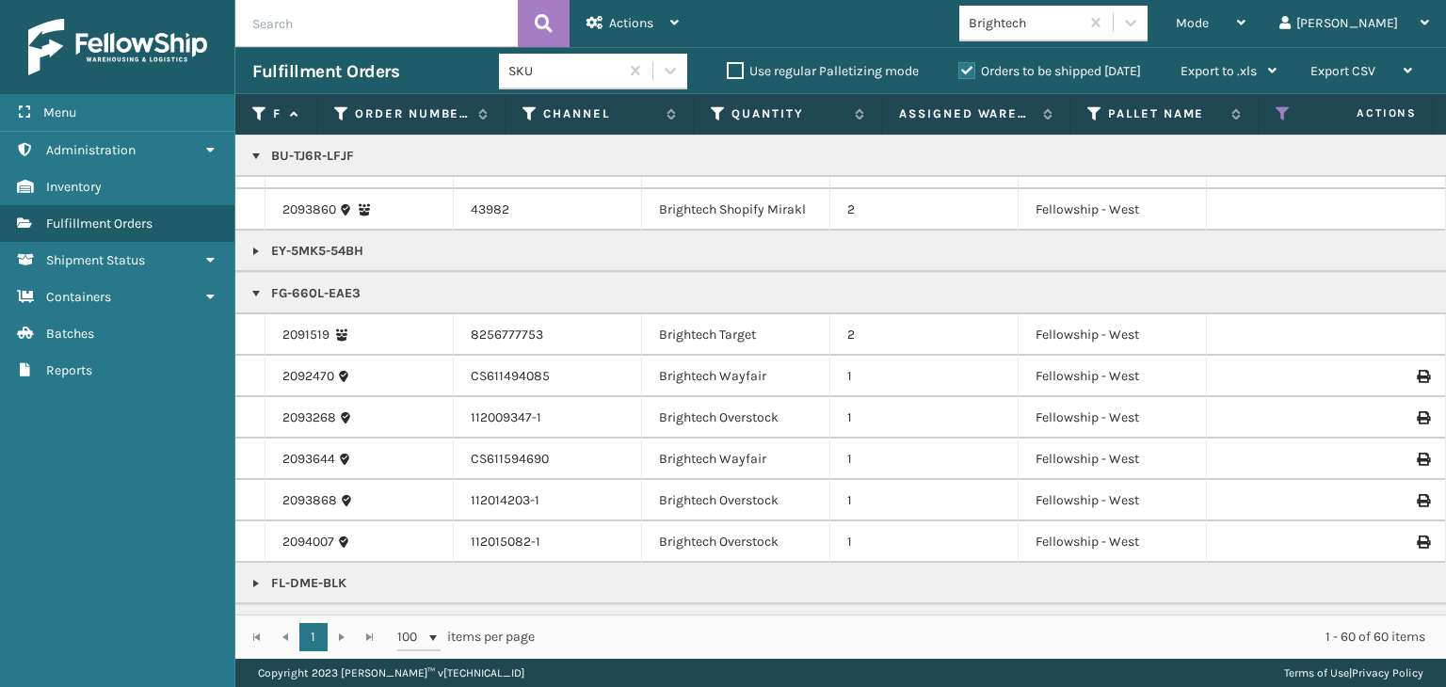
scroll to position [471, 0]
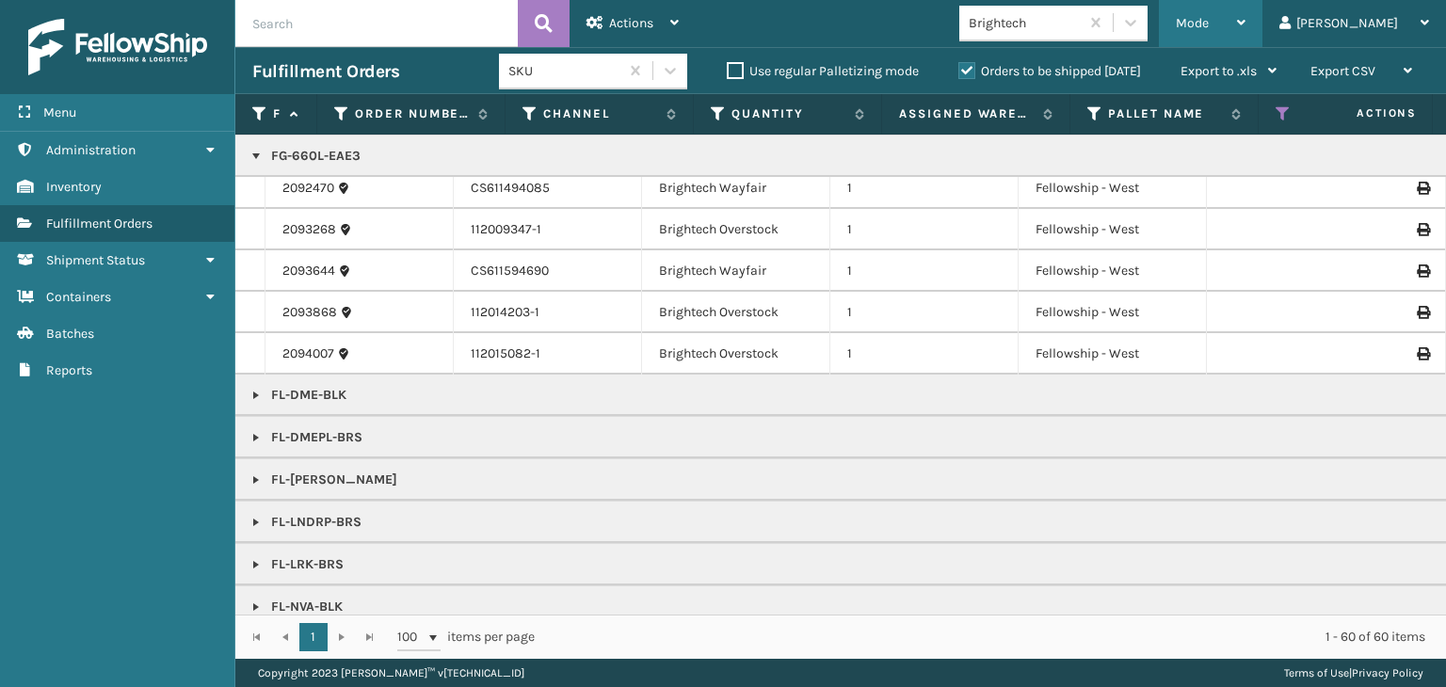
click at [1246, 12] on div "Mode" at bounding box center [1211, 23] width 70 height 47
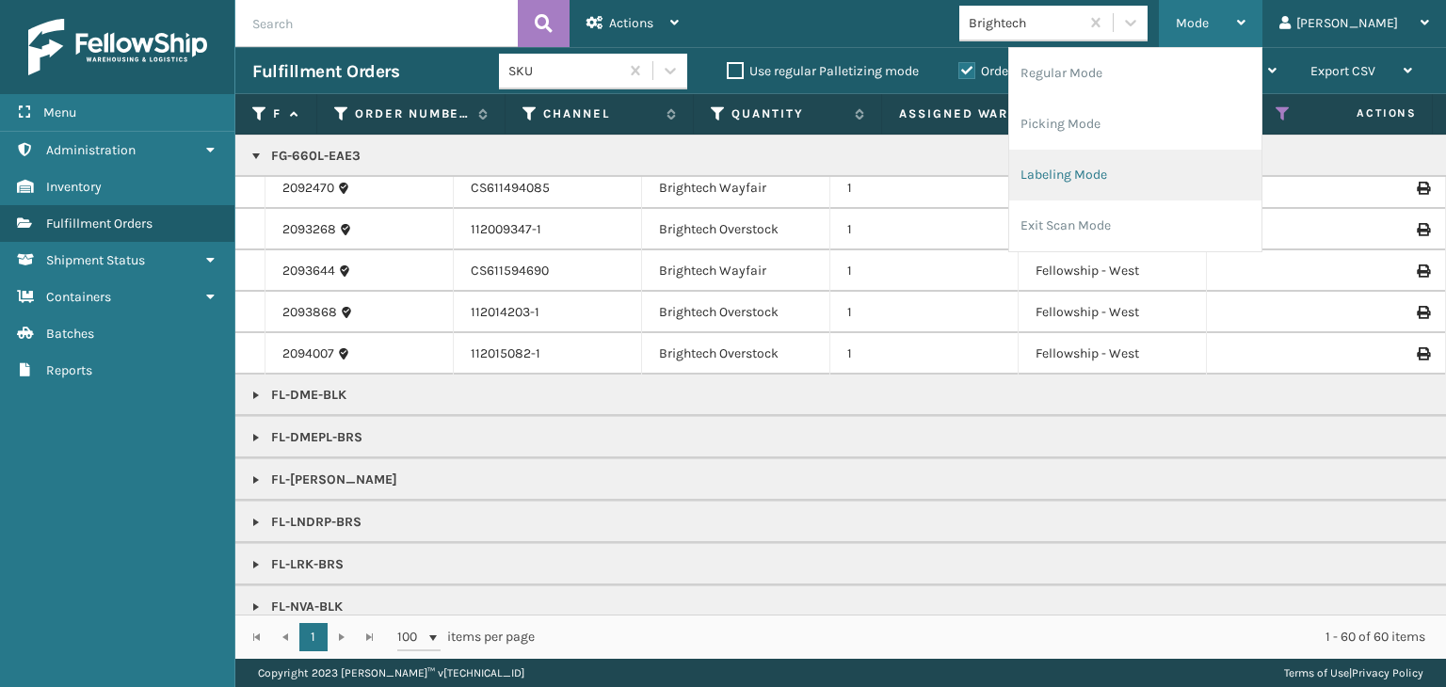
click at [1180, 161] on li "Labeling Mode" at bounding box center [1135, 175] width 252 height 51
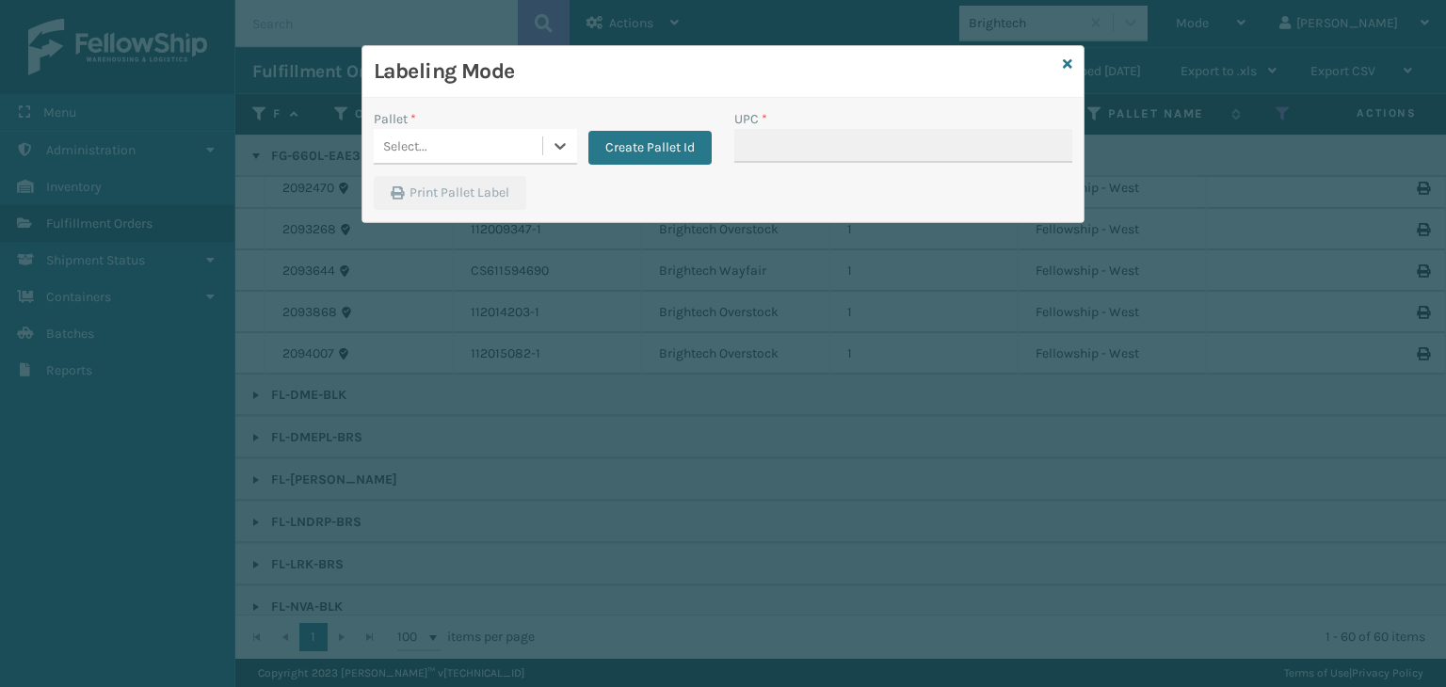
click at [446, 132] on div "Select..." at bounding box center [458, 146] width 169 height 31
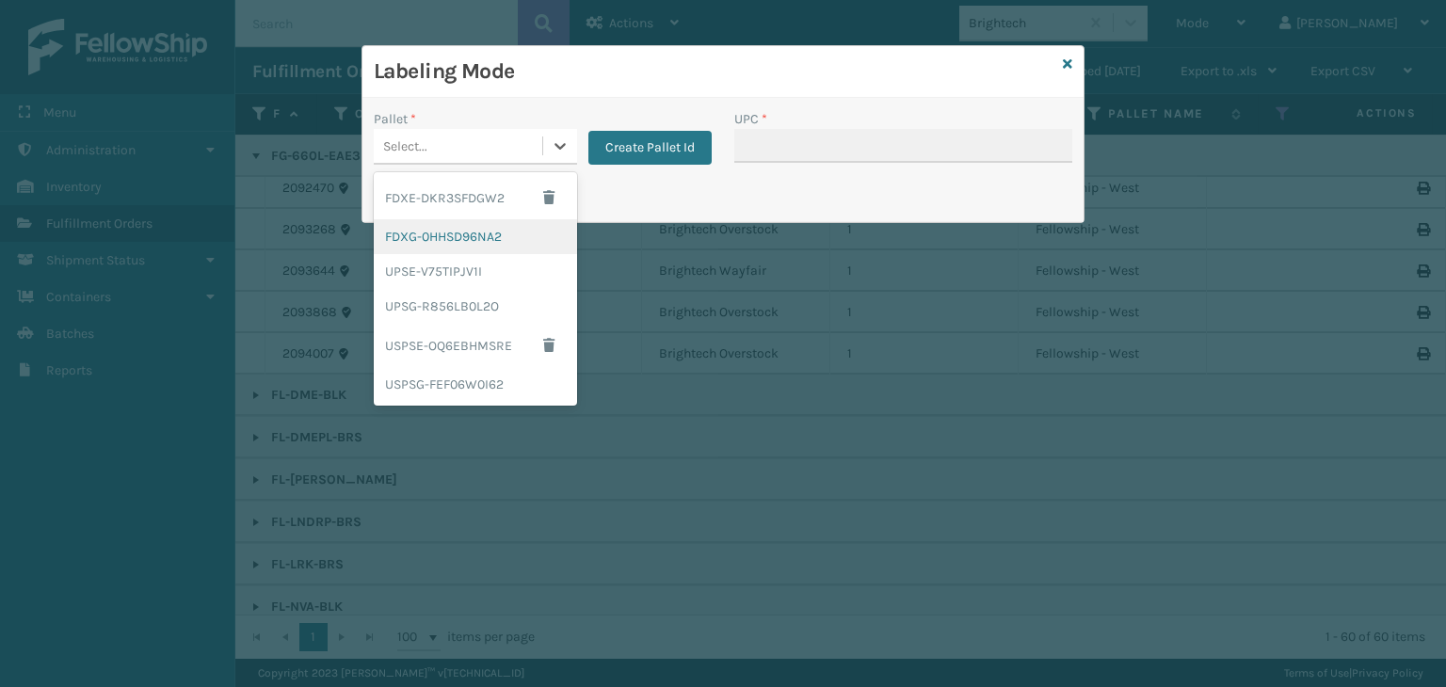
click at [457, 231] on div "FDXG-0HHSD96NA2" at bounding box center [475, 236] width 203 height 35
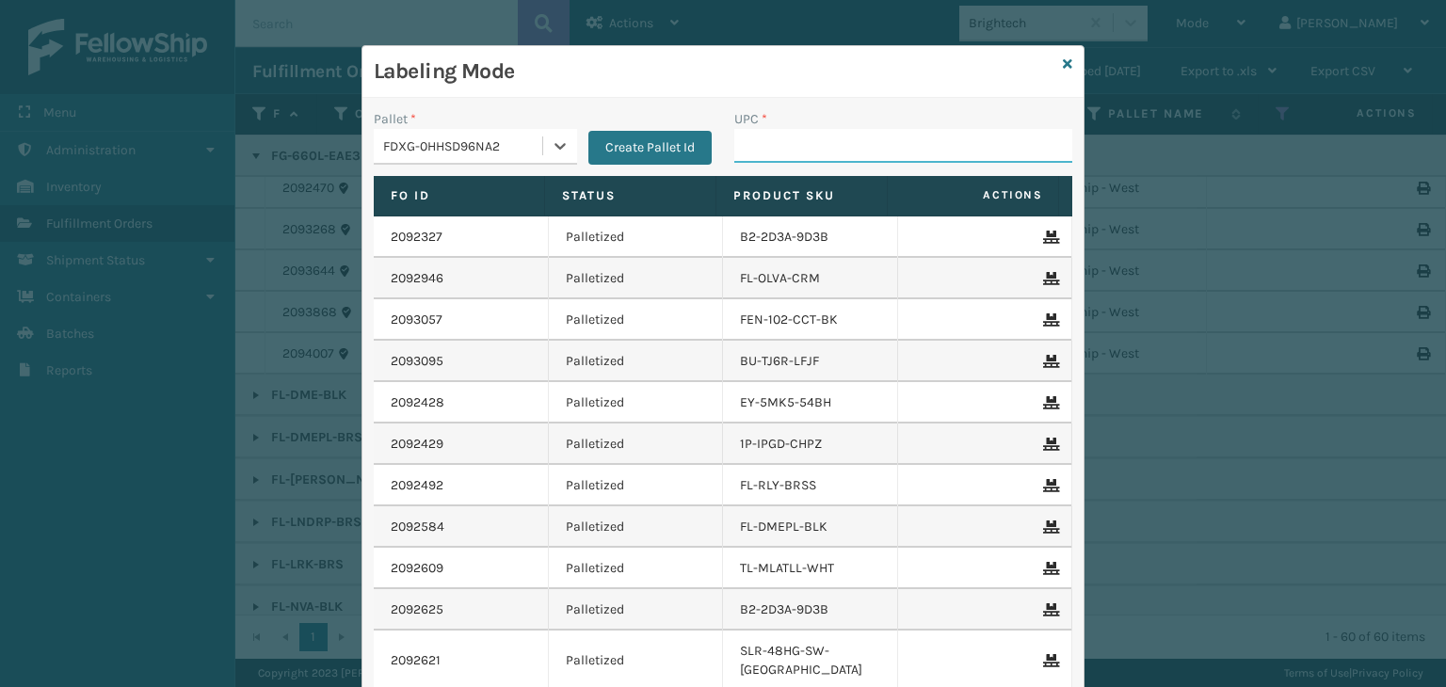
click at [789, 135] on input "UPC *" at bounding box center [903, 146] width 338 height 34
type input "858"
type input "85810000754"
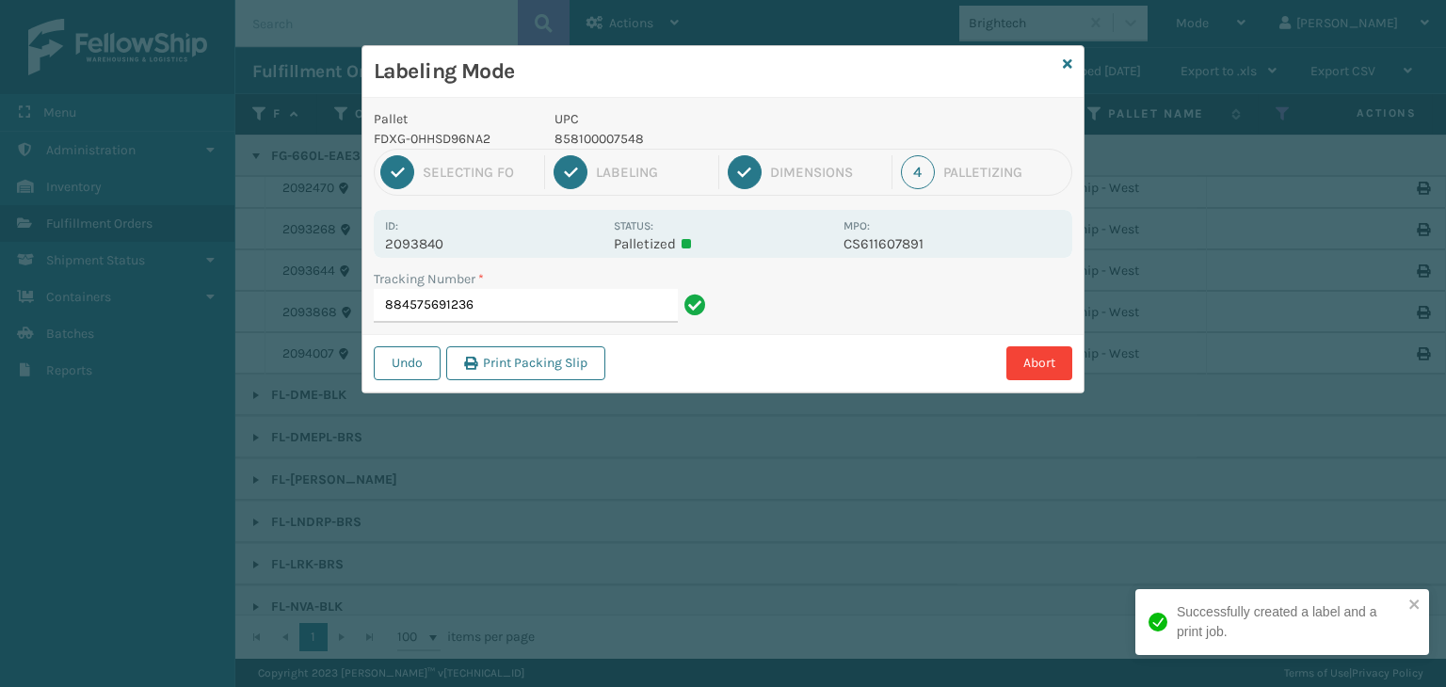
click at [609, 135] on p "858100007548" at bounding box center [694, 139] width 278 height 20
copy p "858100007548"
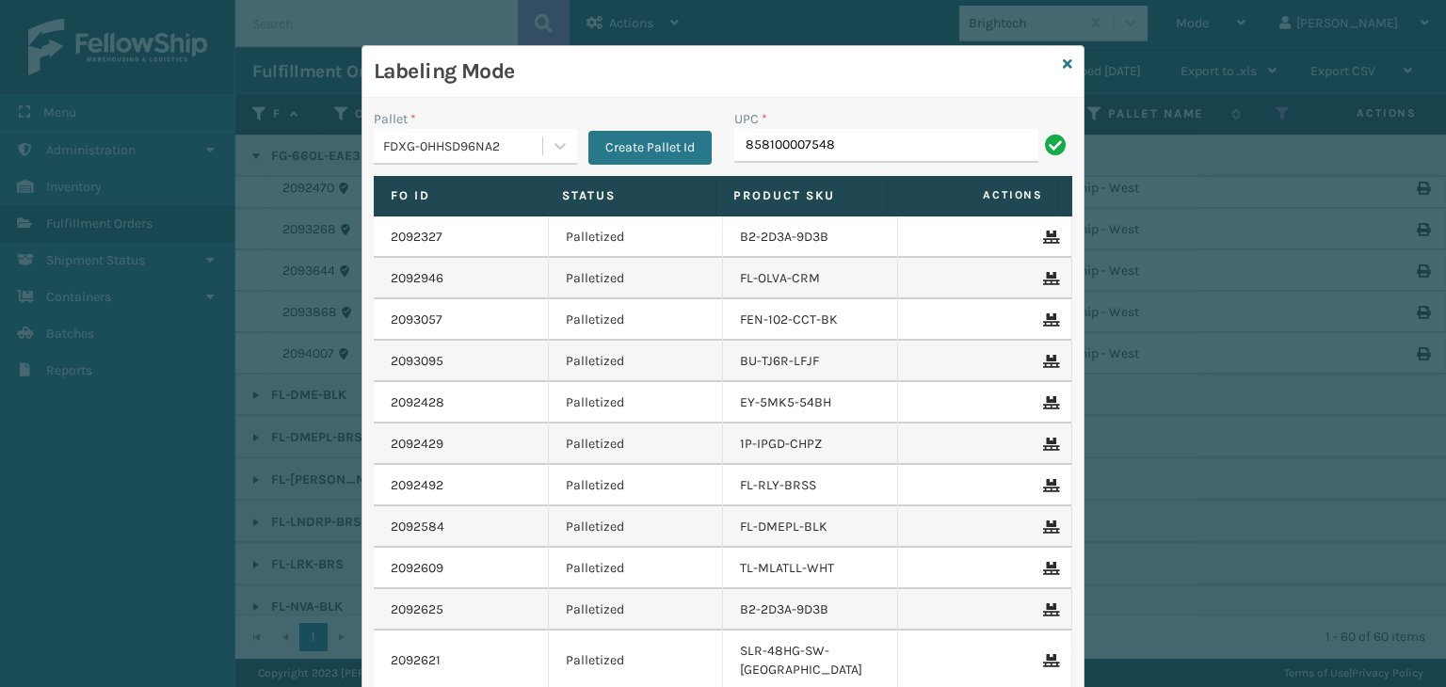
type input "858100007548"
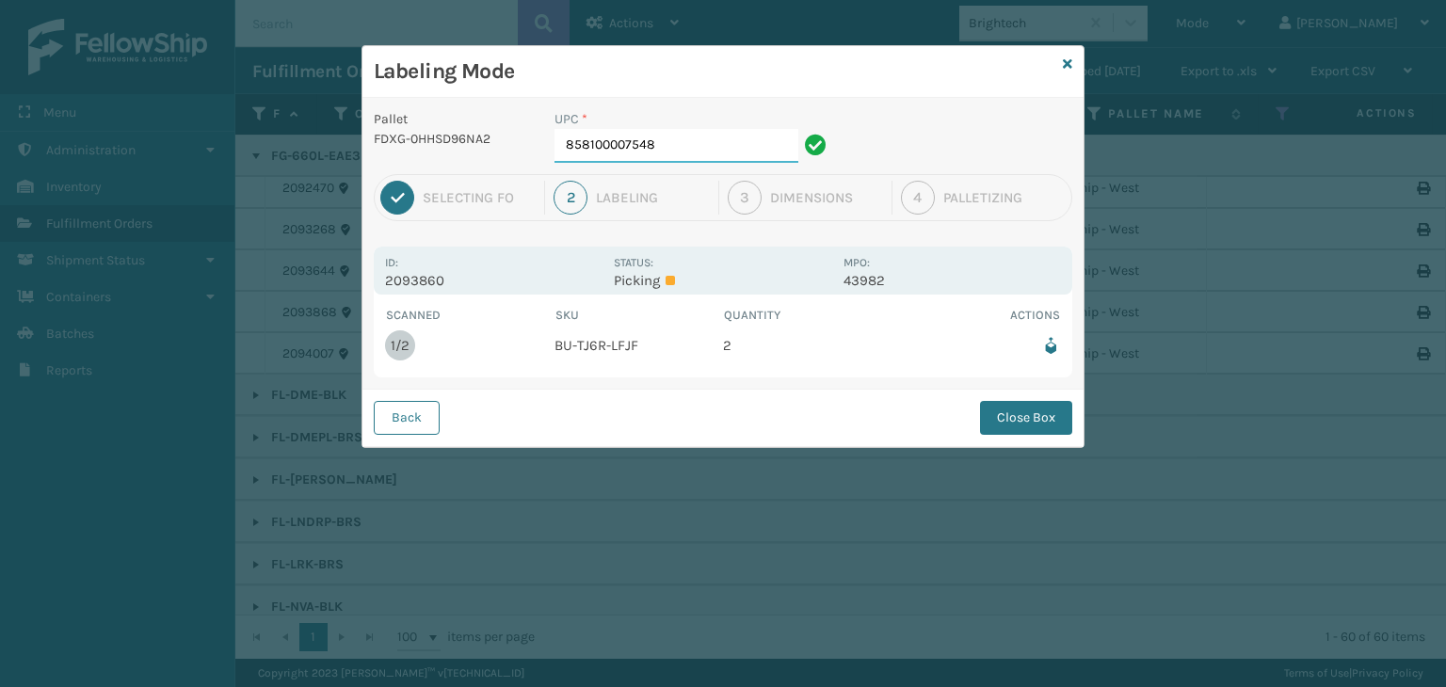
click at [716, 139] on input "858100007548" at bounding box center [677, 146] width 244 height 34
click at [1042, 422] on button "Close Box" at bounding box center [1026, 418] width 92 height 34
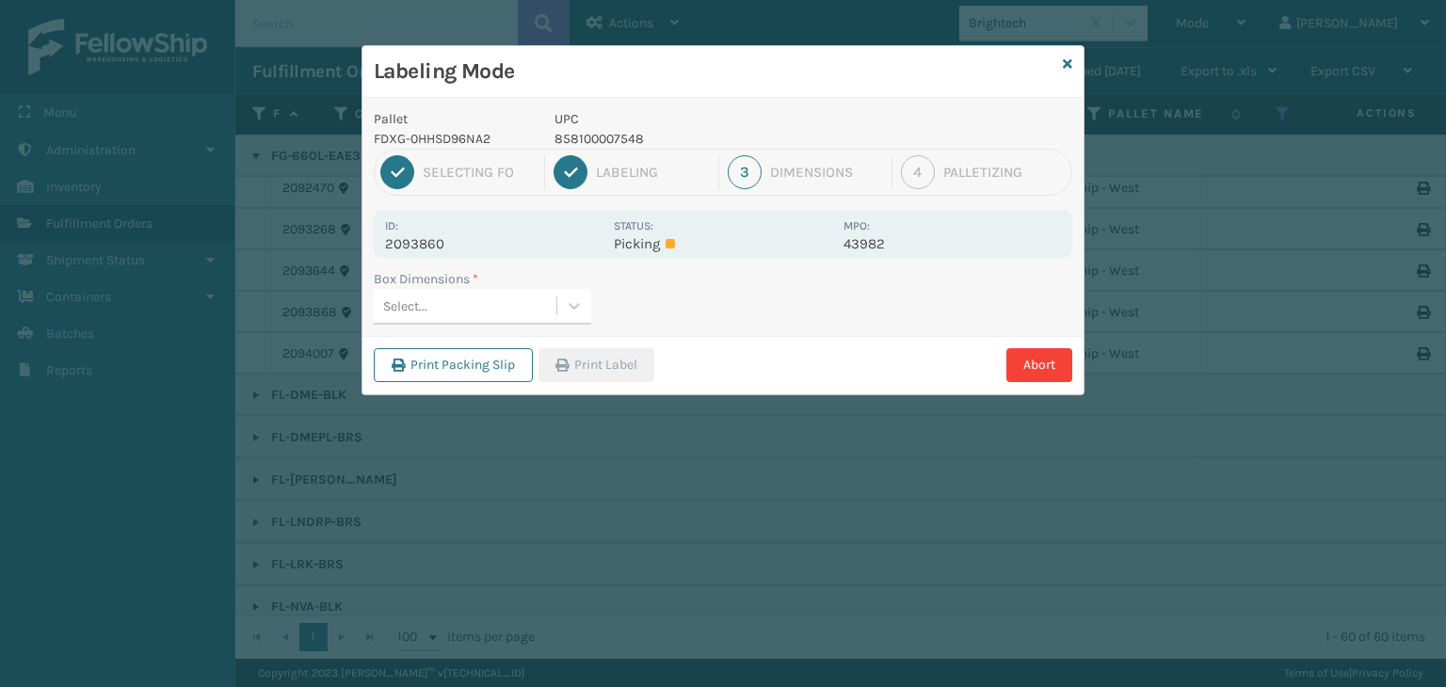
click at [465, 317] on div "Select..." at bounding box center [465, 306] width 183 height 31
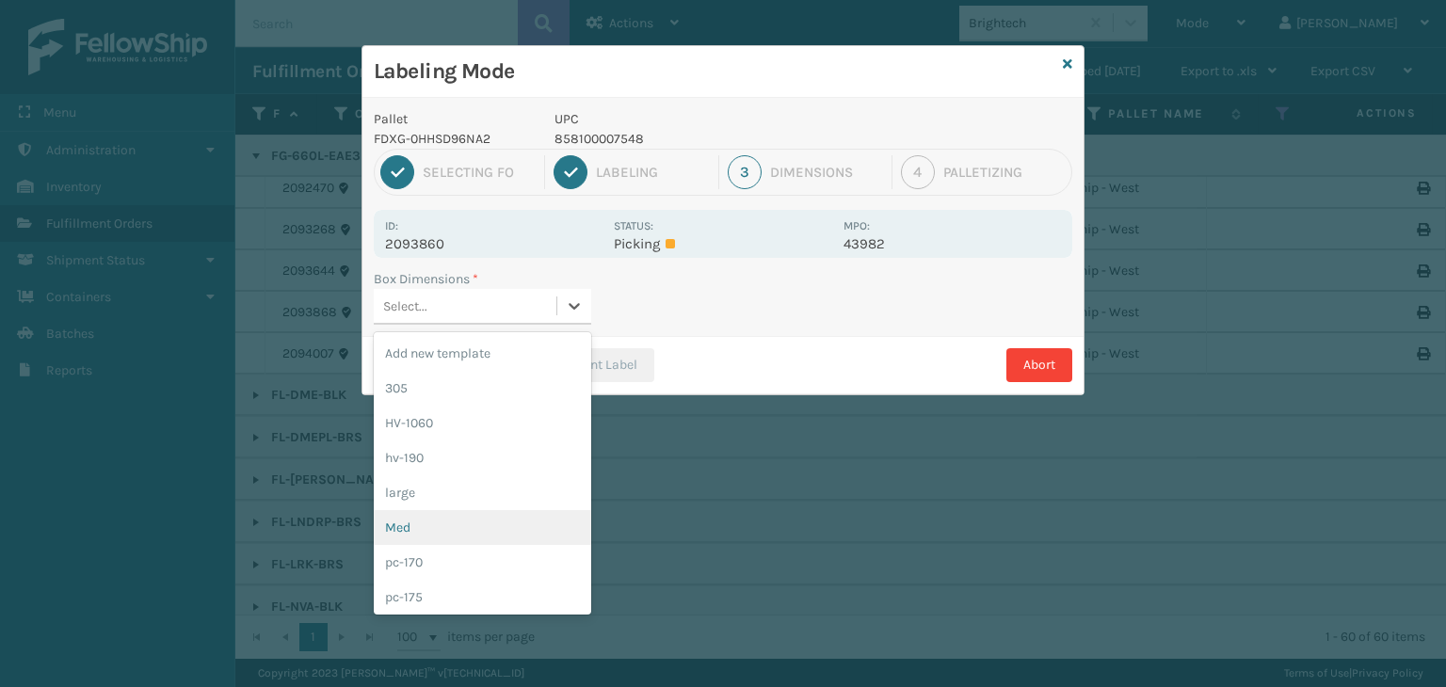
click at [456, 524] on div "Med" at bounding box center [483, 527] width 218 height 35
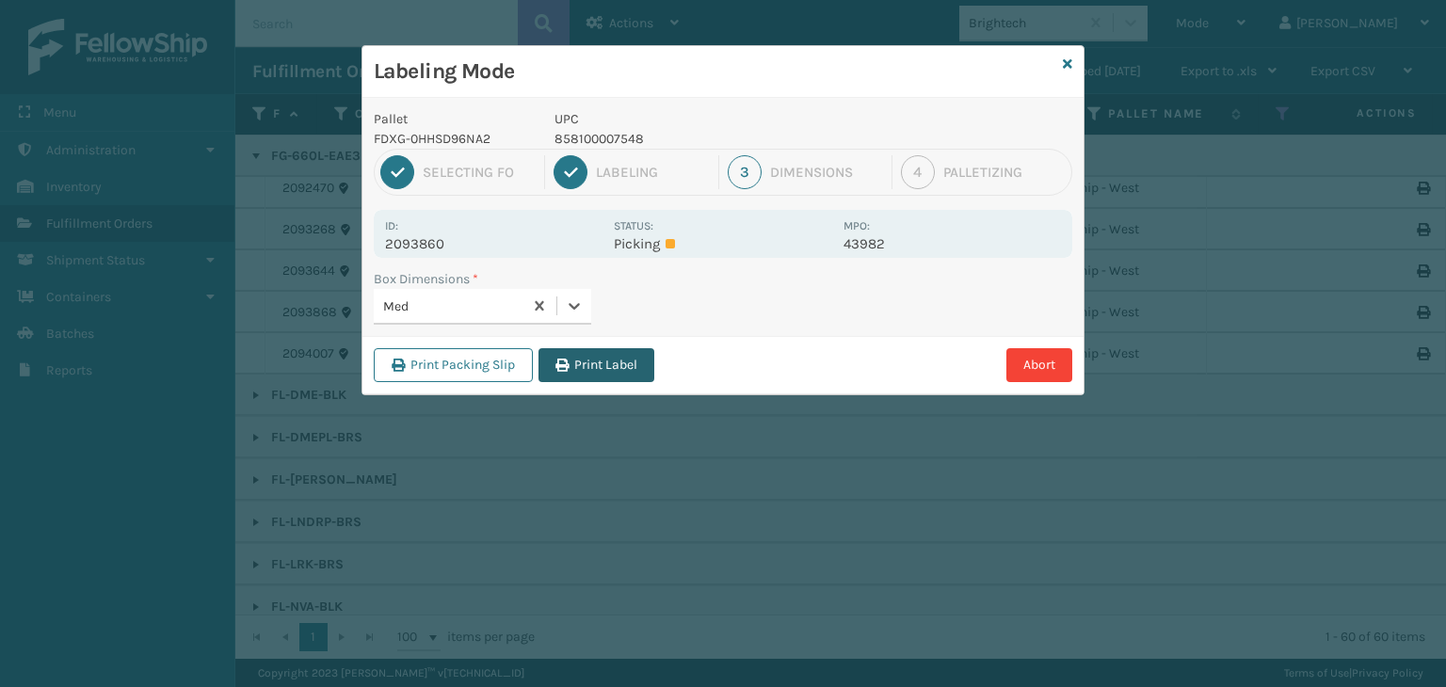
click at [613, 370] on button "Print Label" at bounding box center [597, 365] width 116 height 34
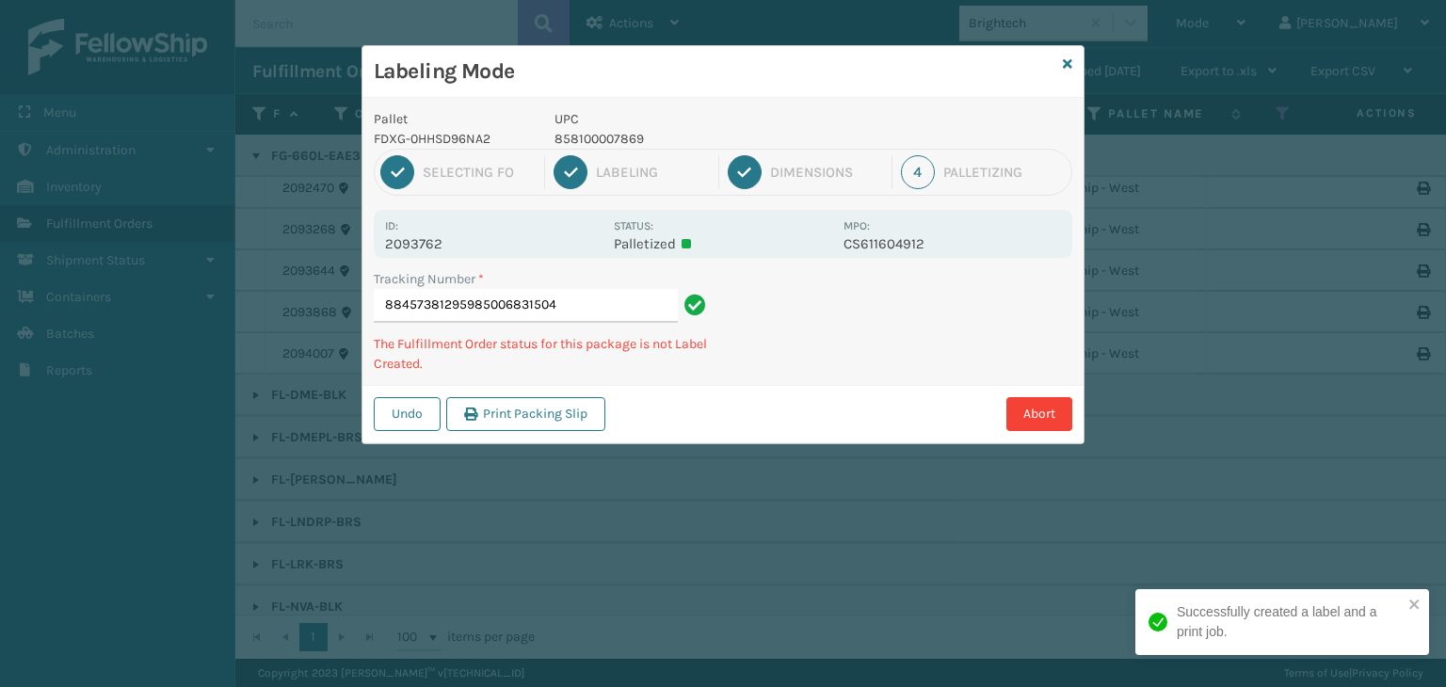
type input "884573812959850068315048"
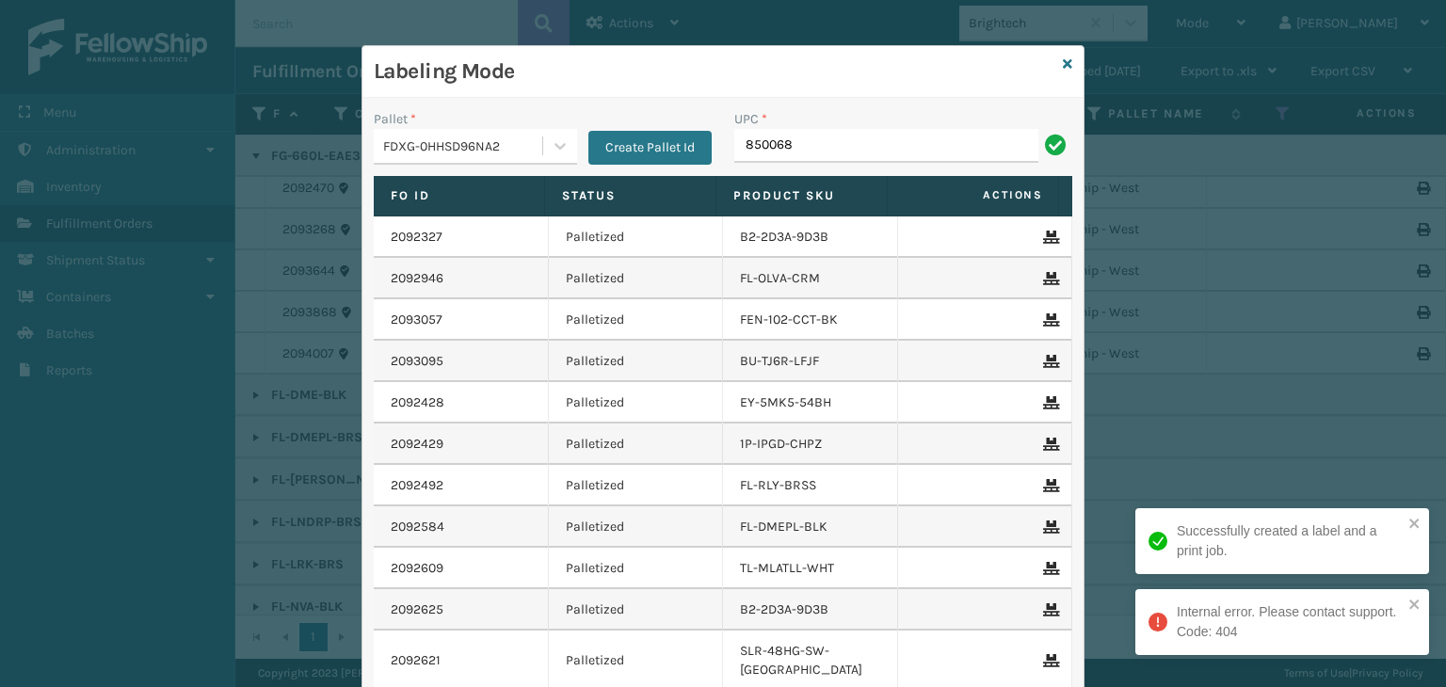
type input "8500683"
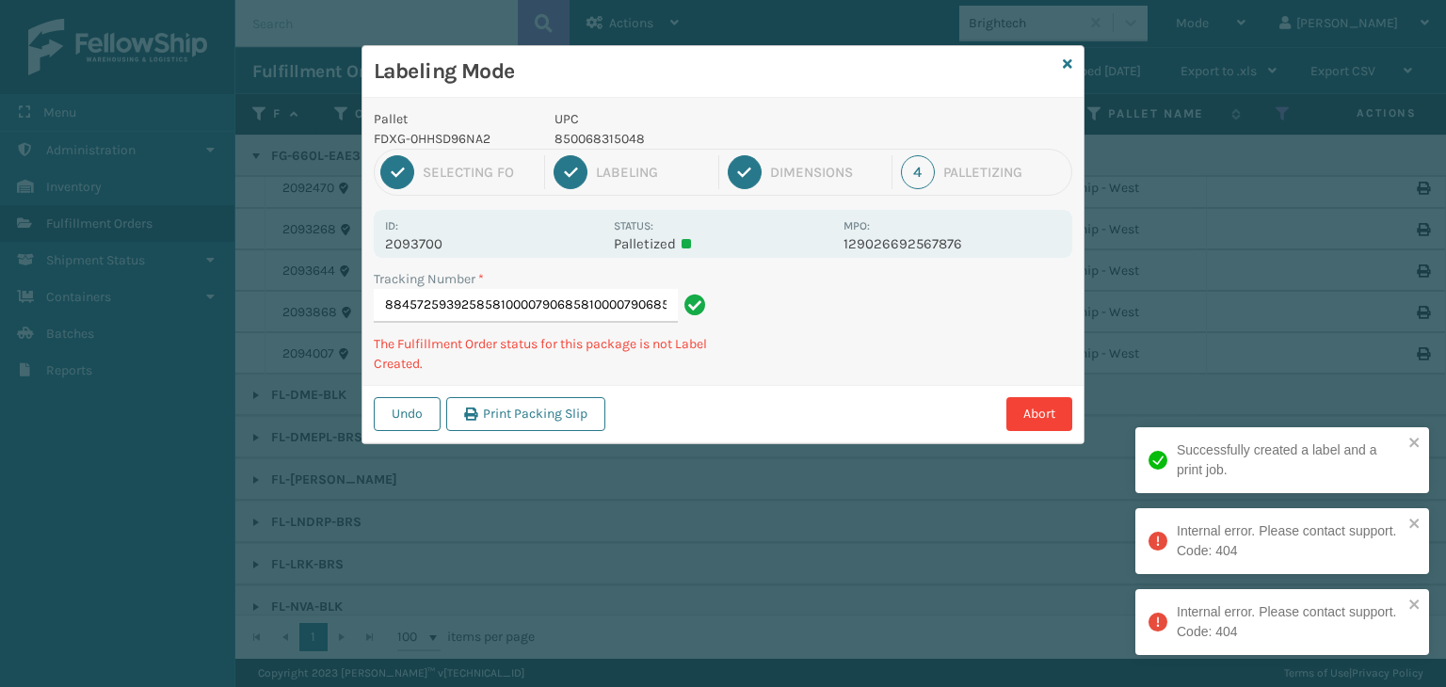
type input "884572593925858100007906858100007906858100007906"
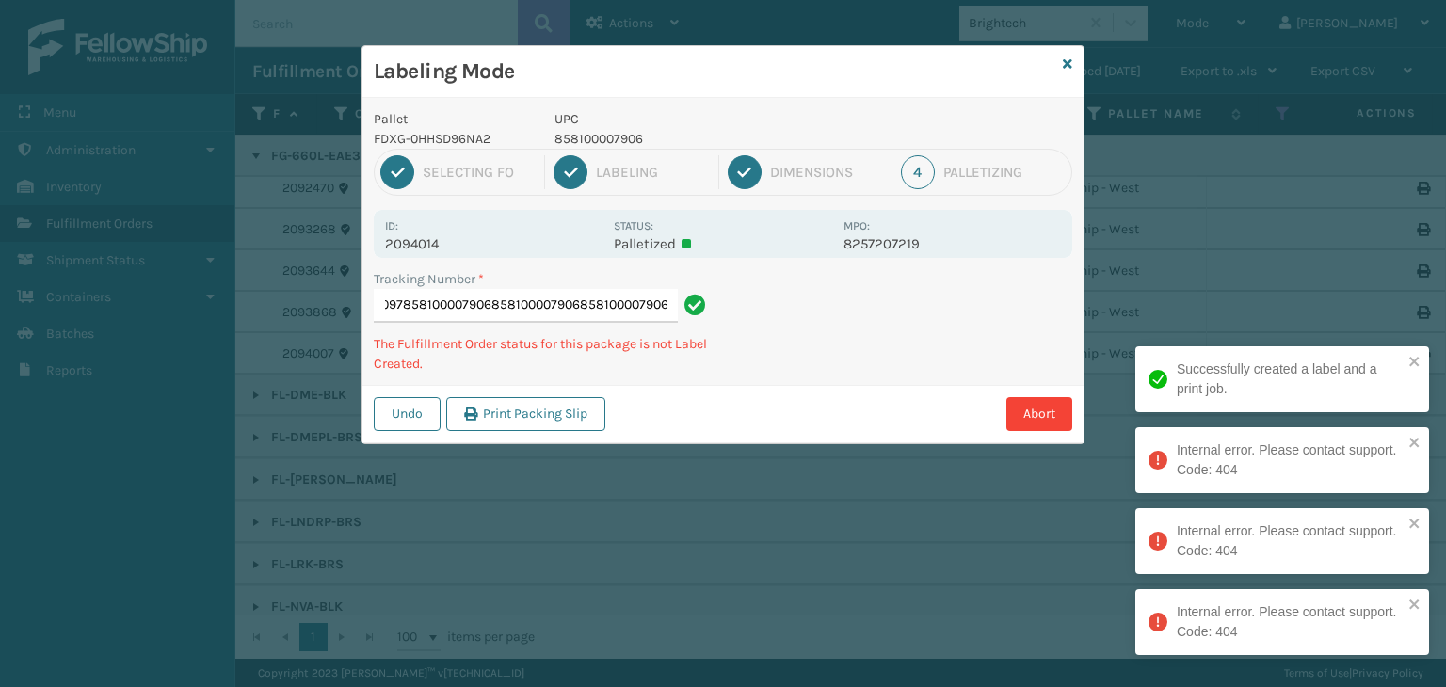
type input "884578139097858100007906858100007906858100007906858100007906"
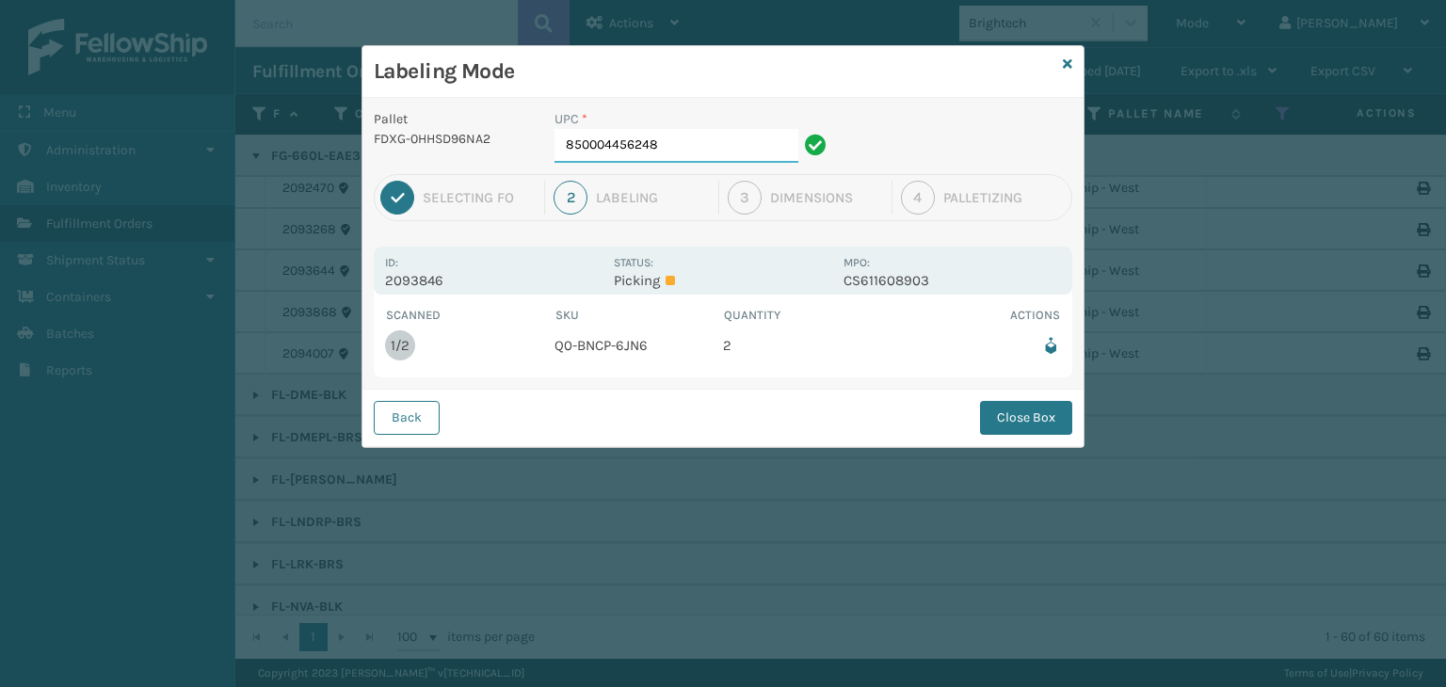
click at [692, 133] on input "850004456248" at bounding box center [677, 146] width 244 height 34
type input "850004456248"
drag, startPoint x: 1044, startPoint y: 420, endPoint x: 1062, endPoint y: 430, distance: 20.7
click at [1044, 420] on button "Close Box" at bounding box center [1026, 418] width 92 height 34
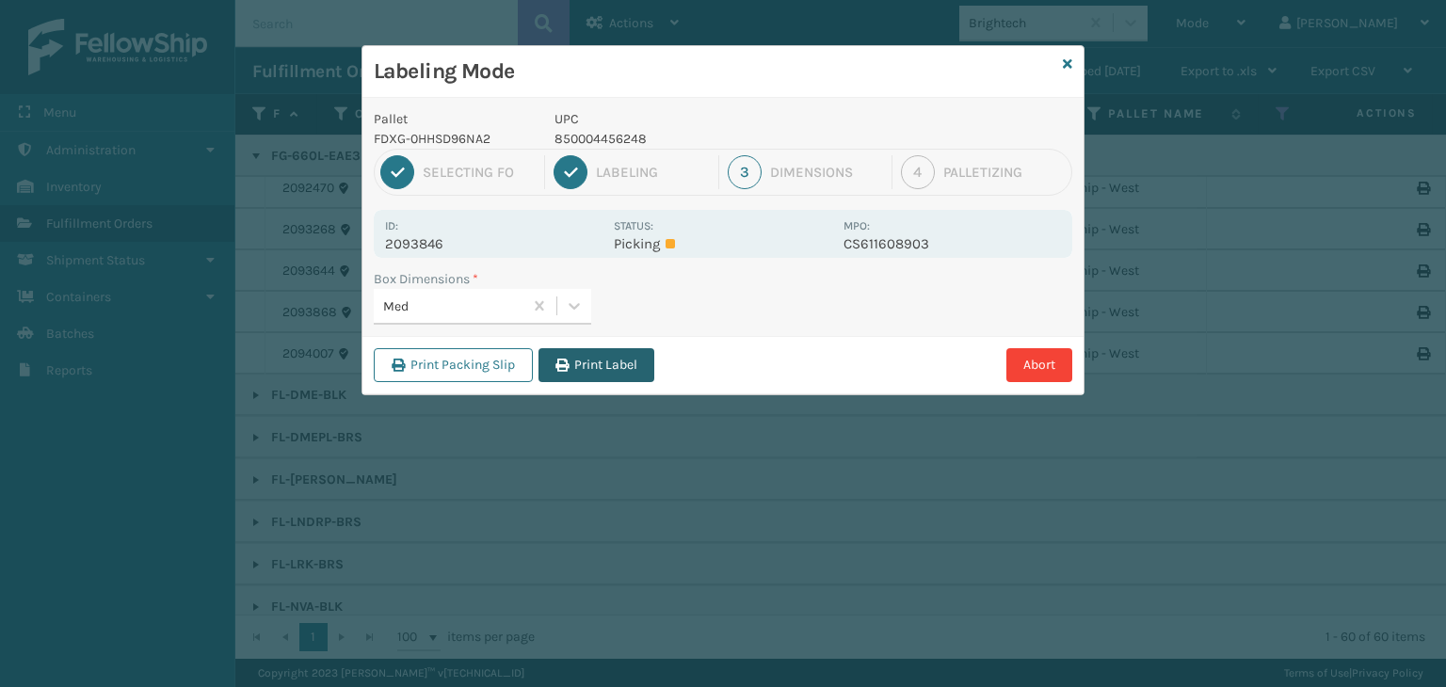
click at [579, 358] on button "Print Label" at bounding box center [597, 365] width 116 height 34
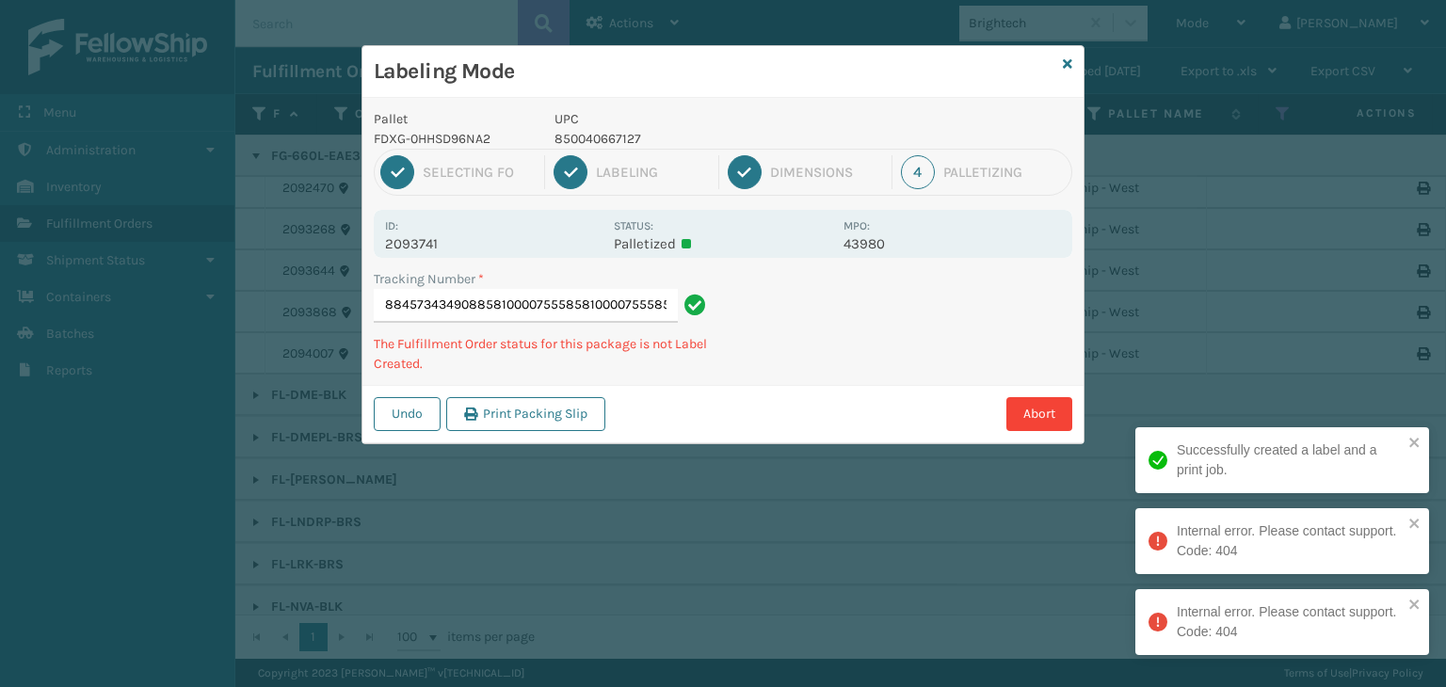
scroll to position [0, 73]
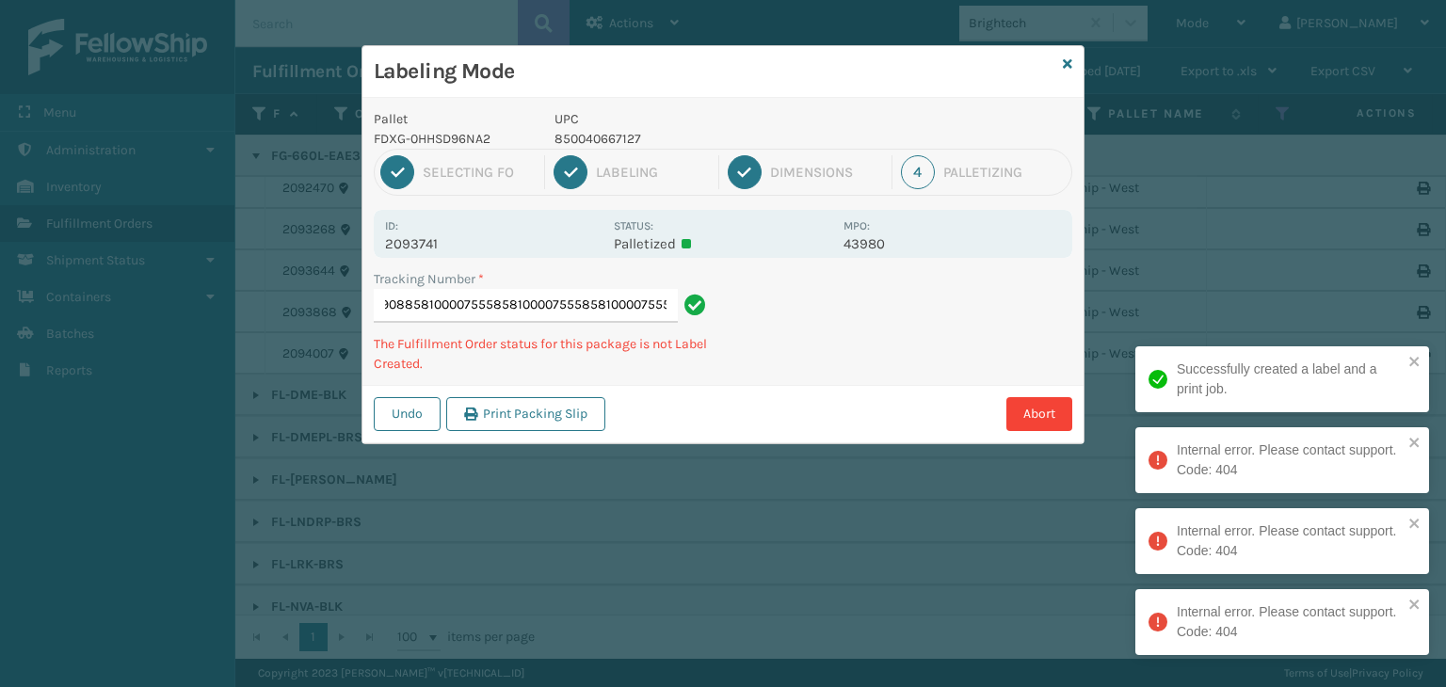
type input "884573434908858100007555858100007555858100007555858100007555"
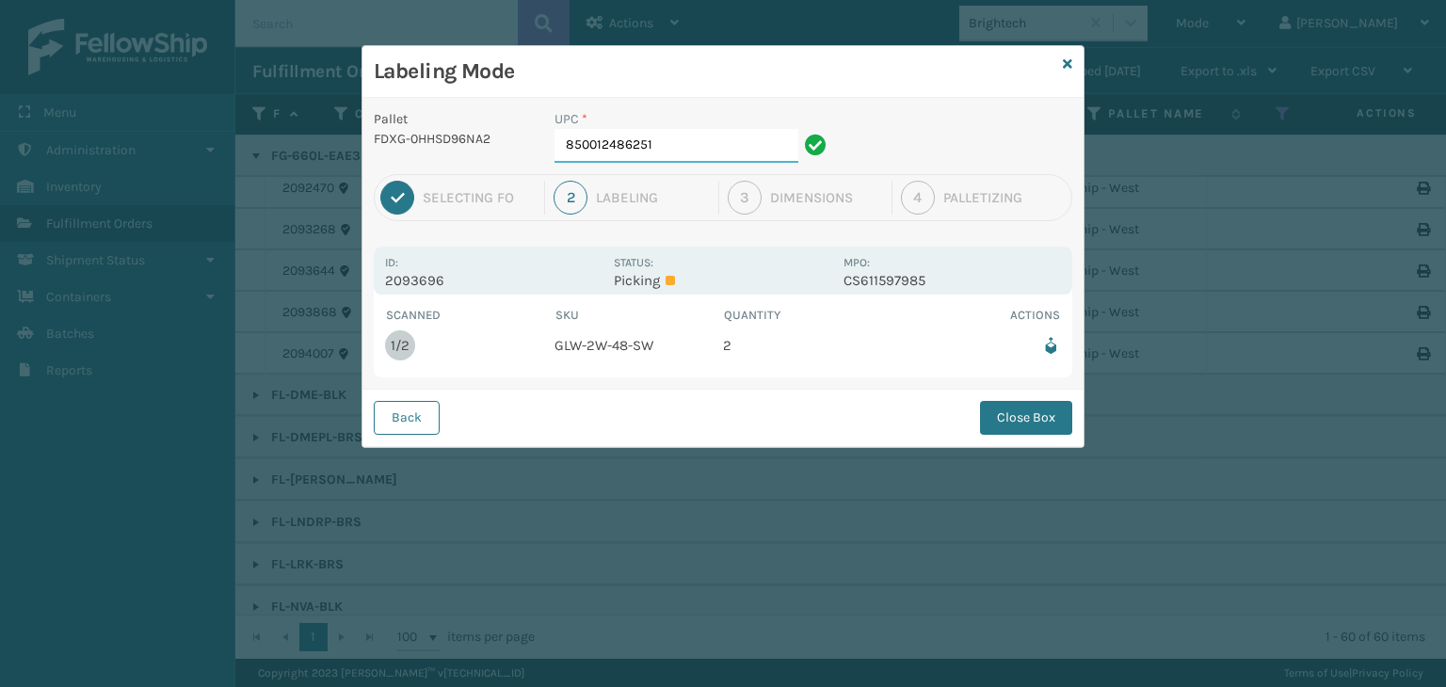
click at [706, 156] on input "850012486251" at bounding box center [677, 146] width 244 height 34
click at [1043, 411] on button "Close Box" at bounding box center [1026, 418] width 92 height 34
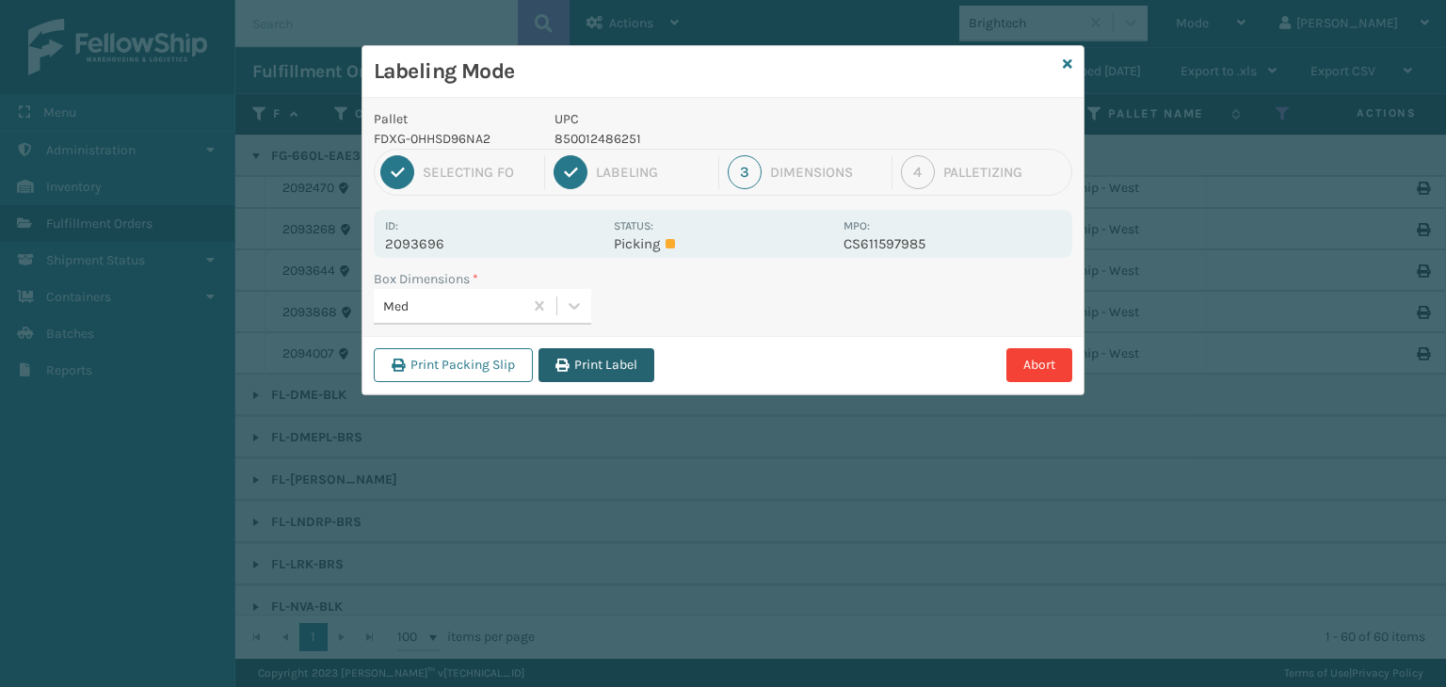
click at [580, 353] on button "Print Label" at bounding box center [597, 365] width 116 height 34
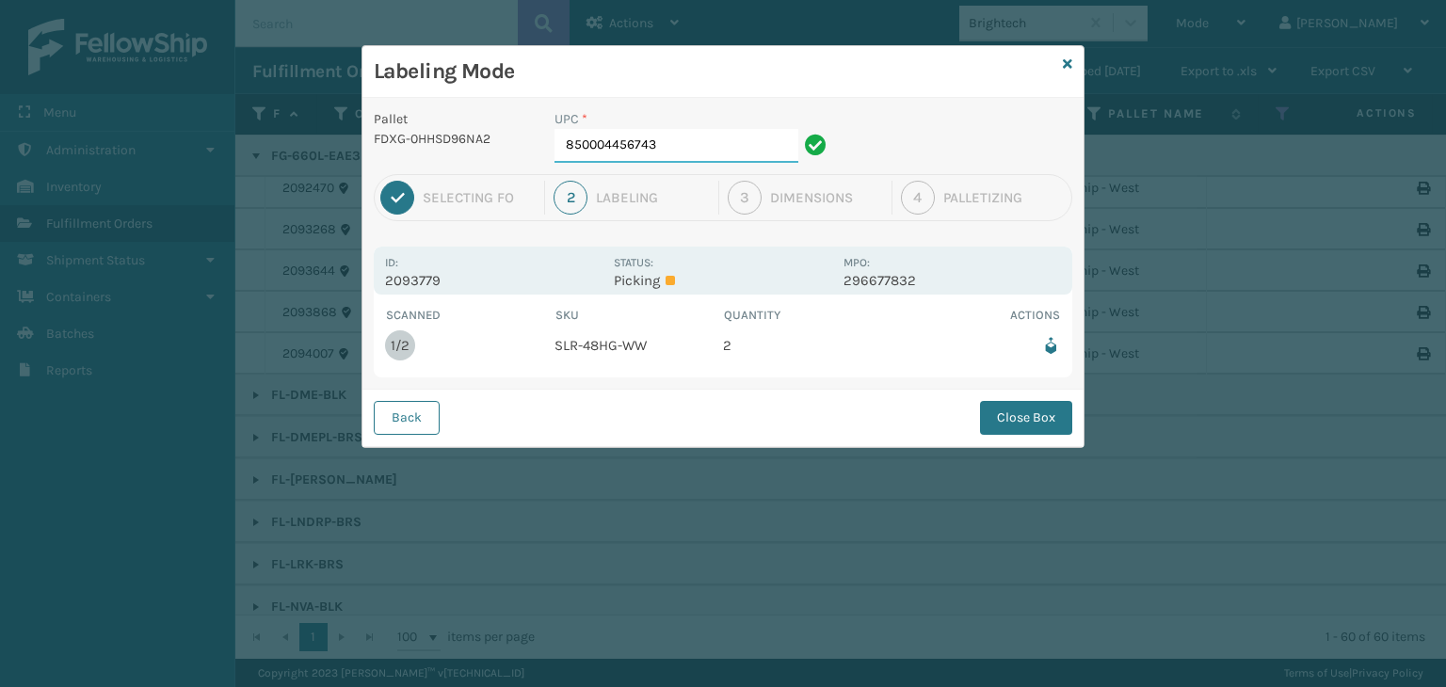
click at [699, 152] on input "850004456743" at bounding box center [677, 146] width 244 height 34
click at [1009, 419] on button "Close Box" at bounding box center [1026, 418] width 92 height 34
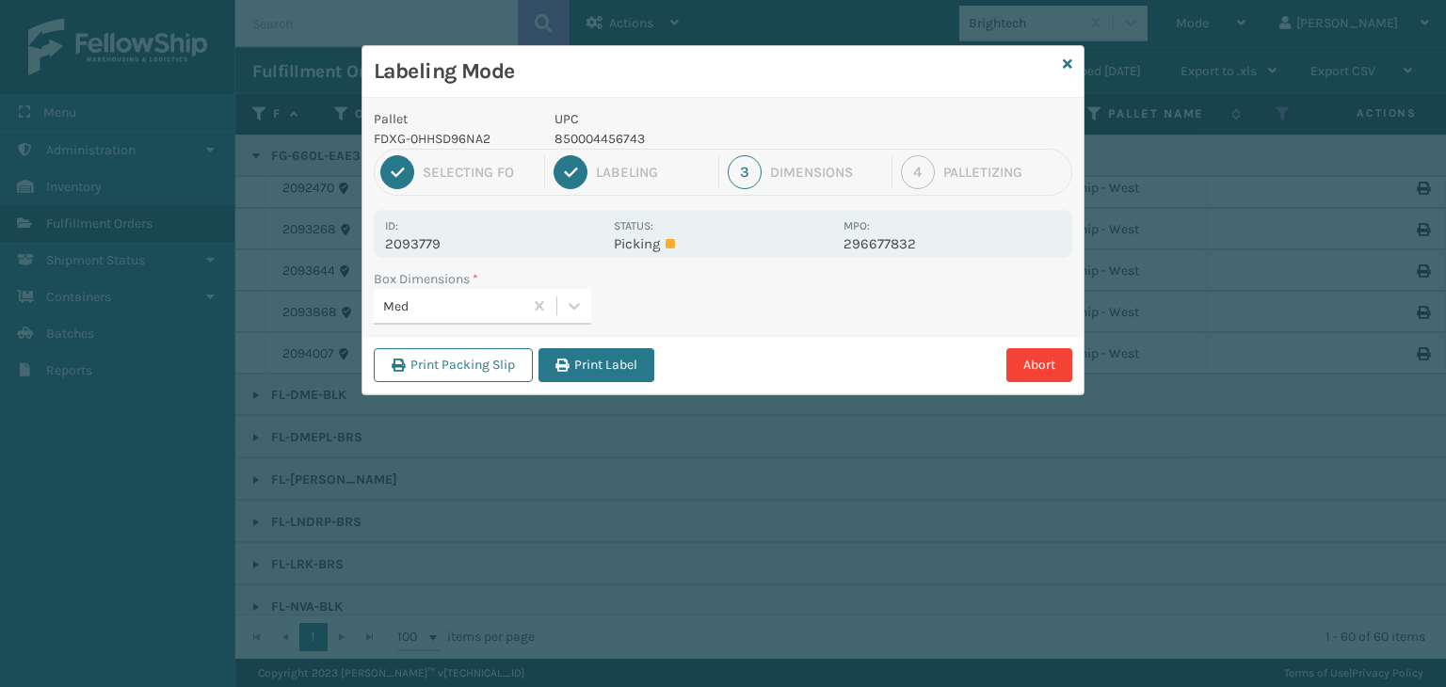
click at [550, 364] on button "Print Label" at bounding box center [597, 365] width 116 height 34
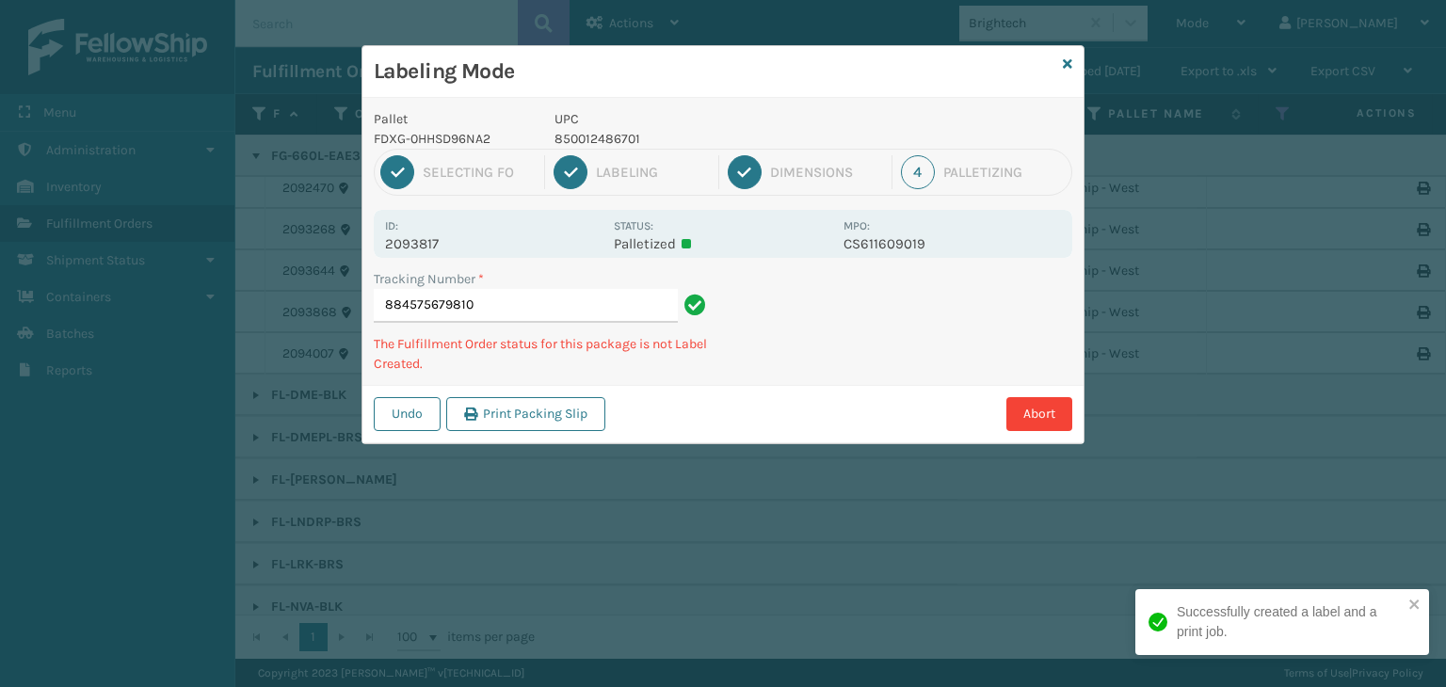
click at [413, 244] on p "2093817" at bounding box center [494, 243] width 218 height 17
click at [413, 243] on p "2093817" at bounding box center [494, 243] width 218 height 17
copy p "2093817"
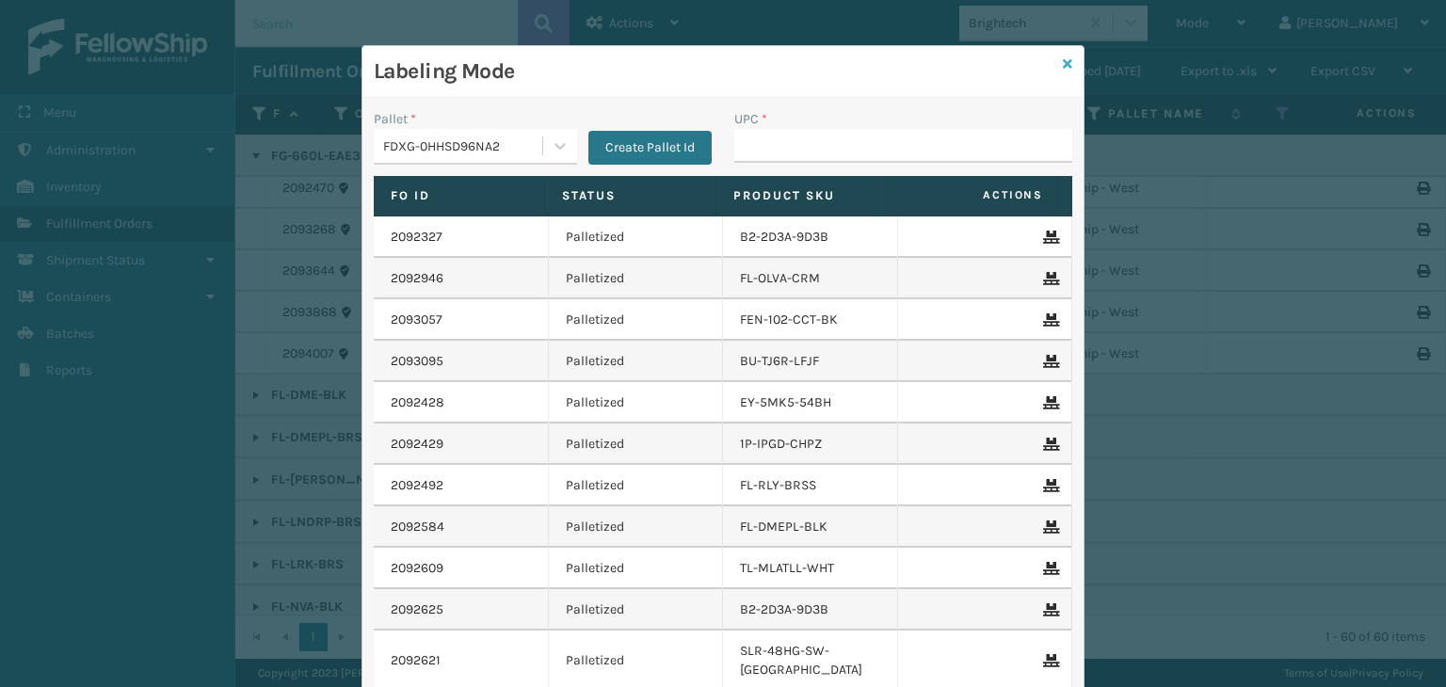
click at [1063, 65] on icon at bounding box center [1067, 63] width 9 height 13
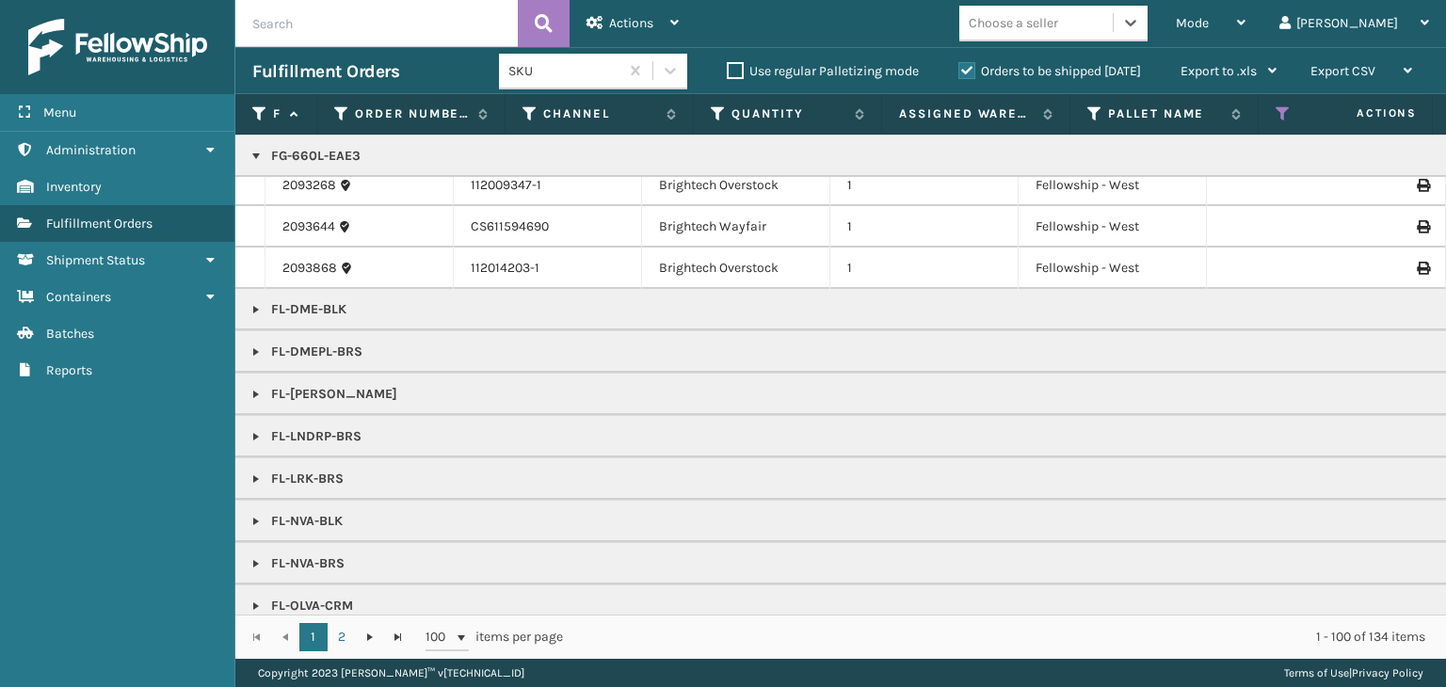
scroll to position [1224, 0]
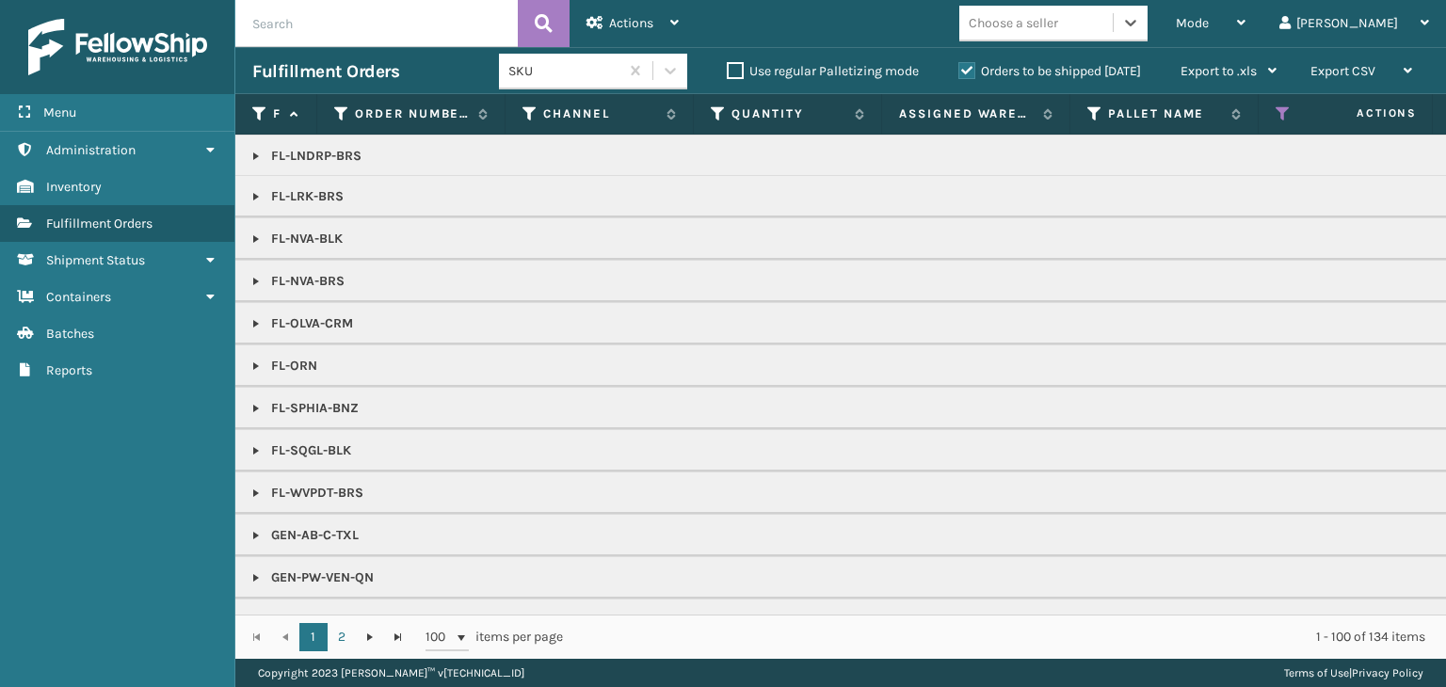
click at [1058, 28] on div "Choose a seller" at bounding box center [1013, 23] width 89 height 20
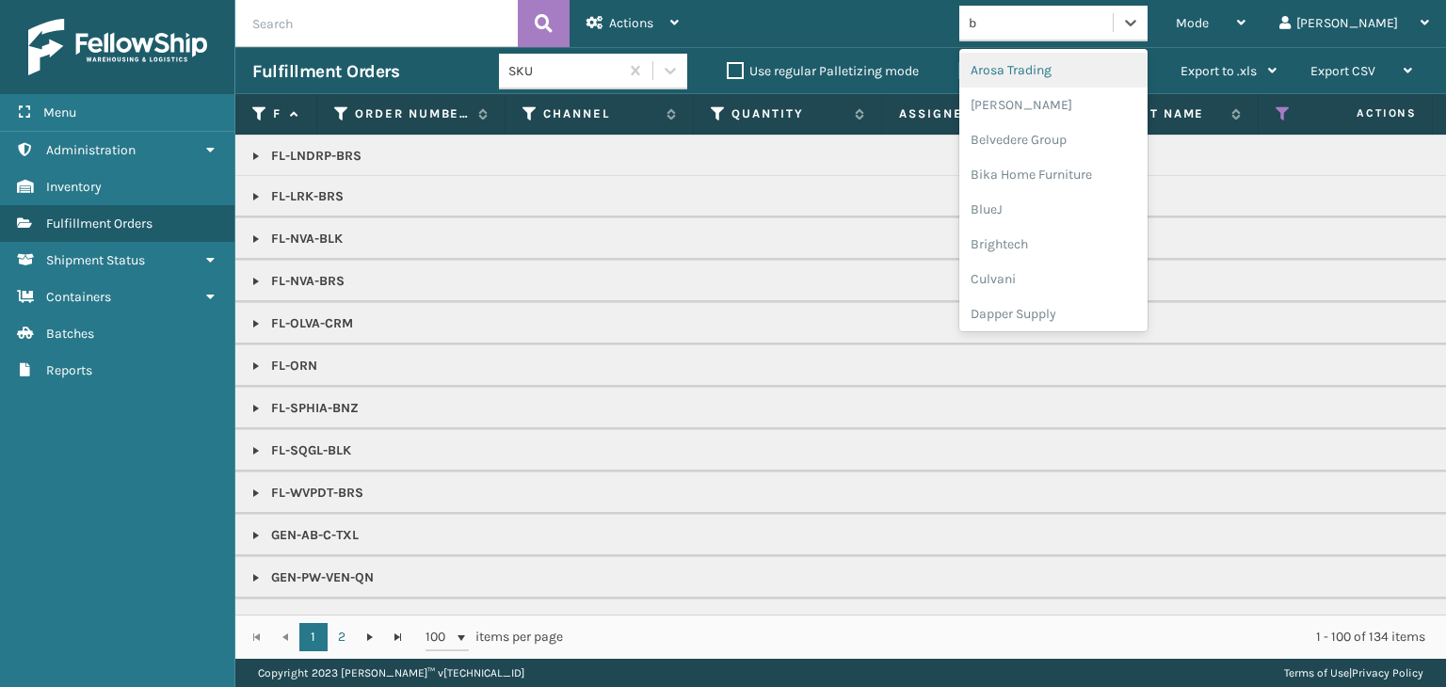
type input "br"
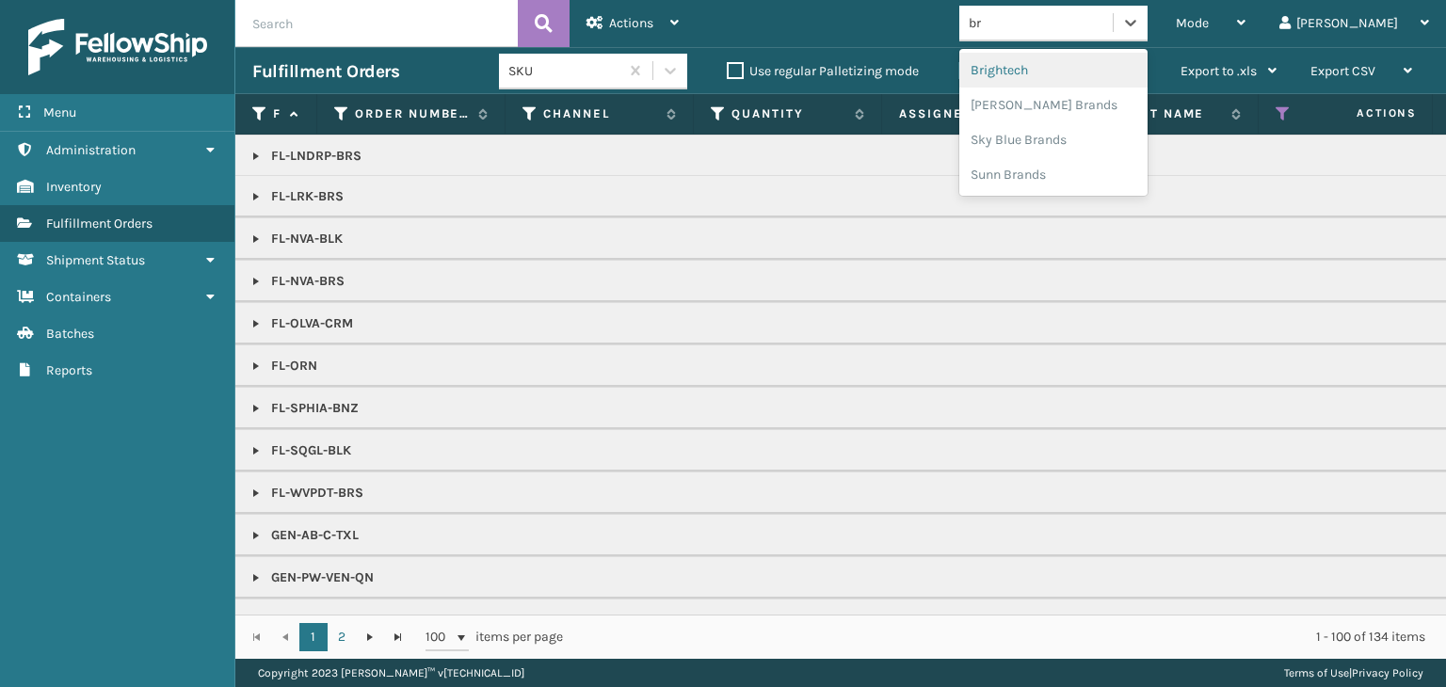
click at [1107, 61] on div "Brightech" at bounding box center [1053, 70] width 188 height 35
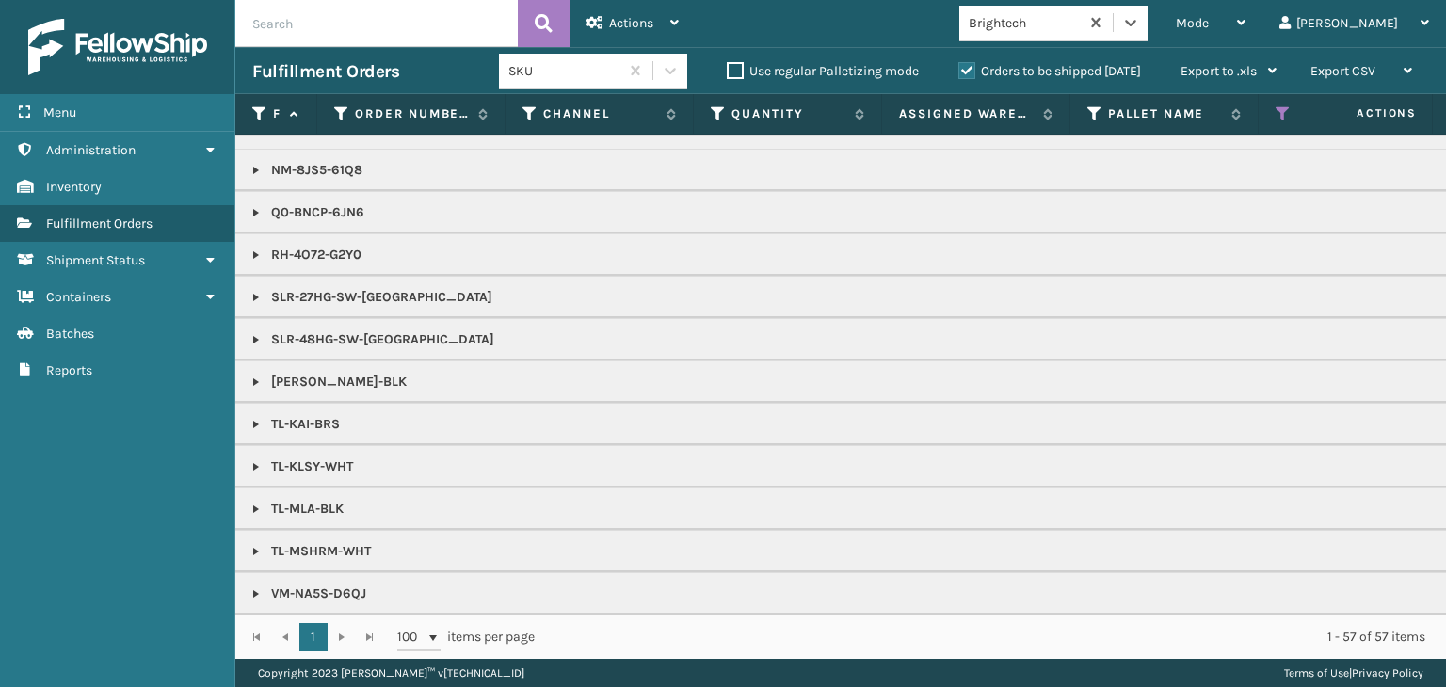
scroll to position [1382, 0]
click at [1246, 24] on div "Mode" at bounding box center [1211, 23] width 70 height 47
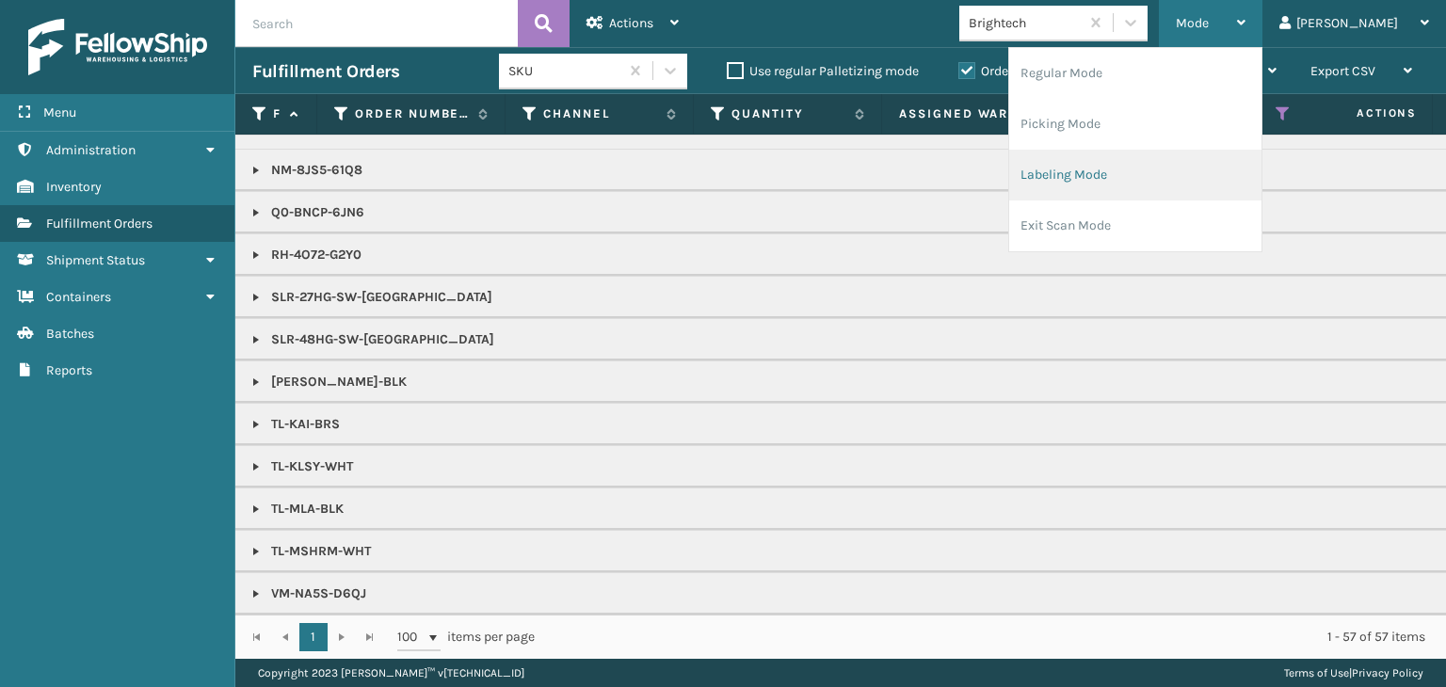
click at [1199, 156] on li "Labeling Mode" at bounding box center [1135, 175] width 252 height 51
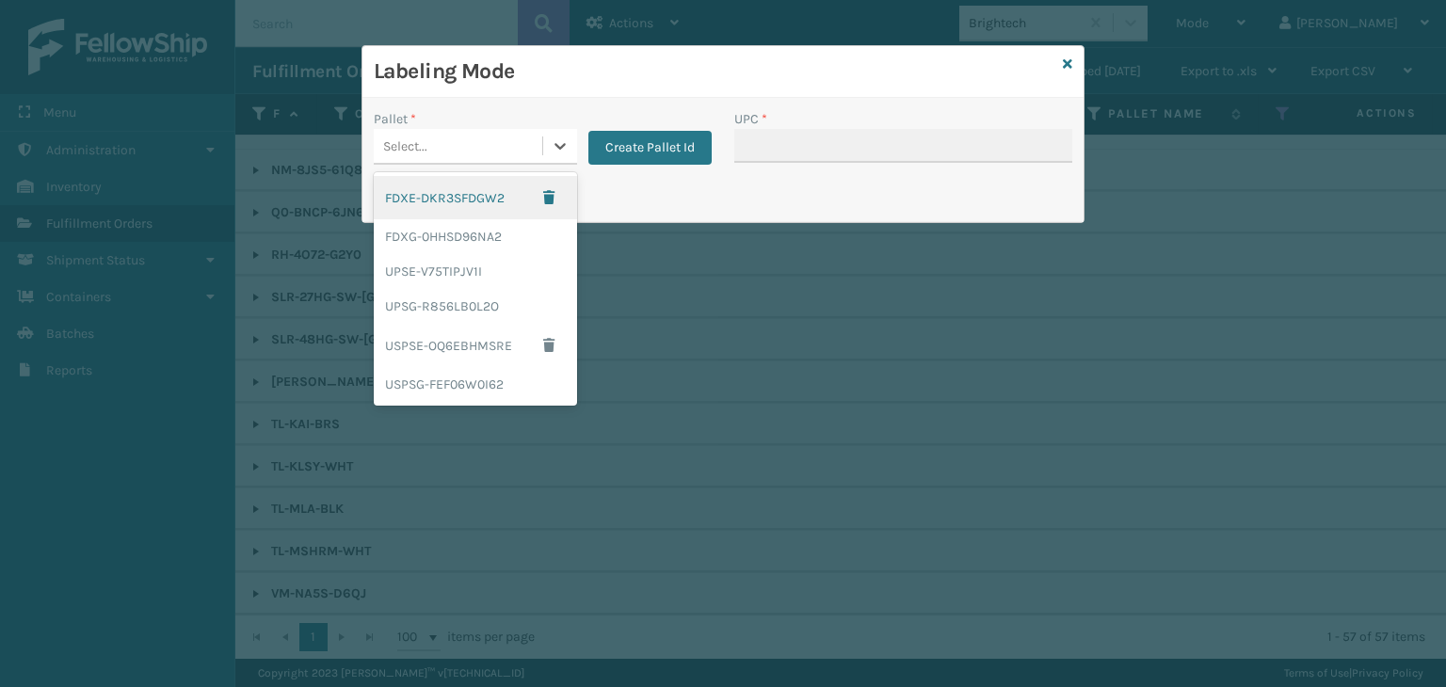
click at [439, 140] on div "Select..." at bounding box center [458, 146] width 169 height 31
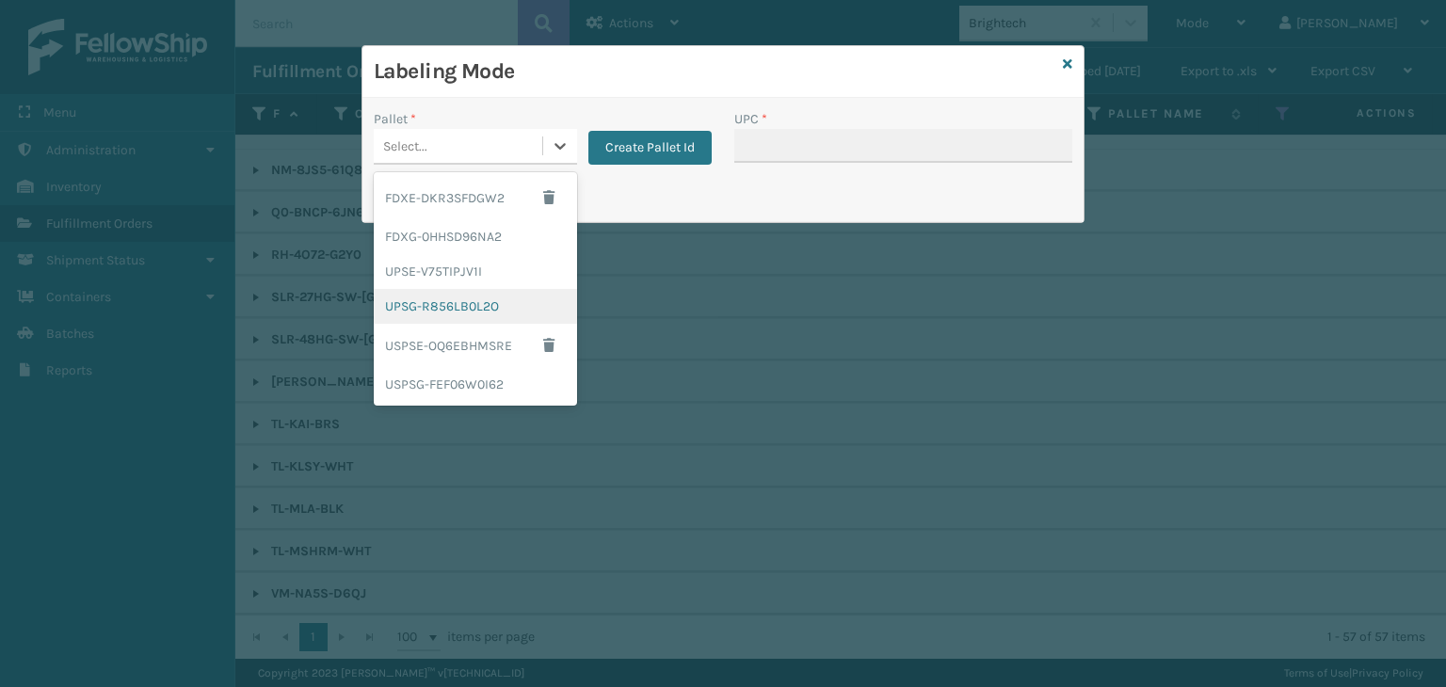
click at [485, 310] on div "UPSG-R856LB0L2O" at bounding box center [475, 306] width 203 height 35
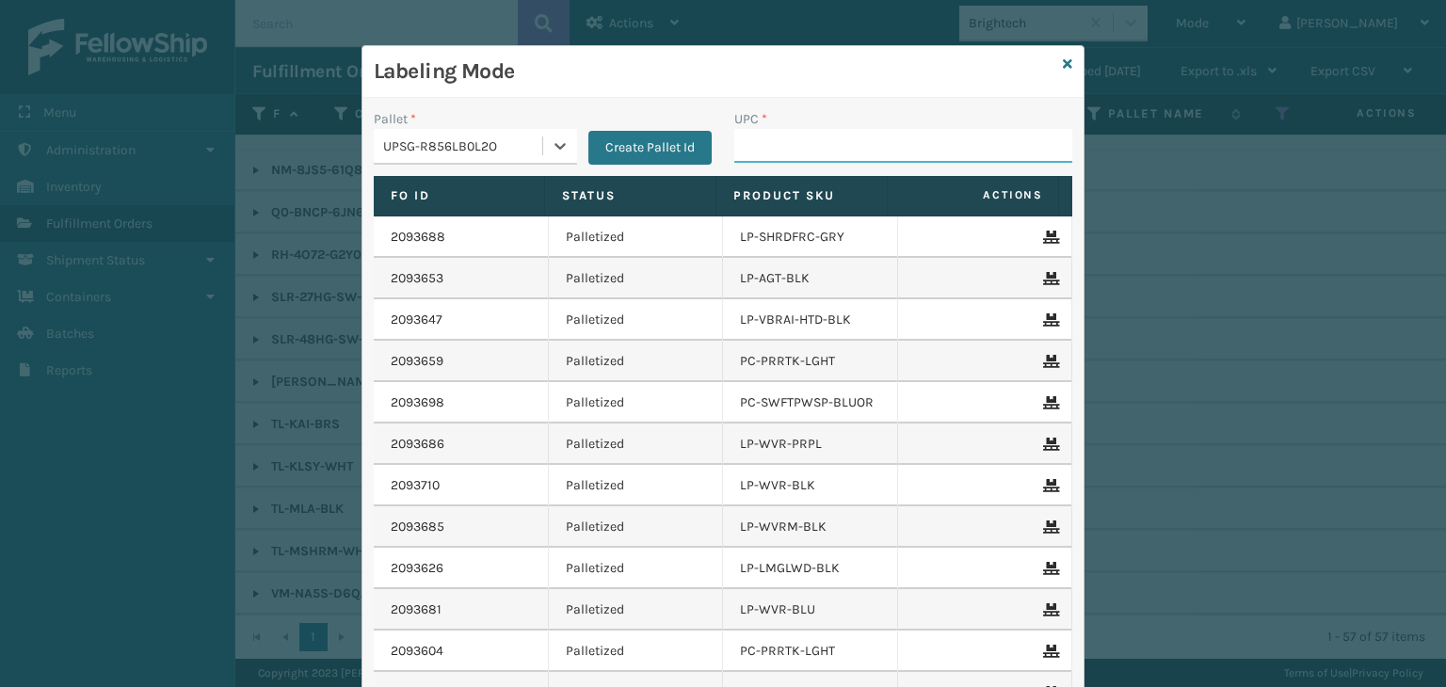
click at [754, 153] on input "UPC *" at bounding box center [903, 146] width 338 height 34
drag, startPoint x: 883, startPoint y: 151, endPoint x: 216, endPoint y: 168, distance: 667.8
click at [216, 168] on div "Labeling Mode Pallet * UPSG-R856LB0L2O Create Pallet Id UPC * KM-OKS-OFRC-44SS …" at bounding box center [723, 343] width 1446 height 687
type input "KM-MD-1SS"
drag, startPoint x: 867, startPoint y: 150, endPoint x: 195, endPoint y: 153, distance: 672.3
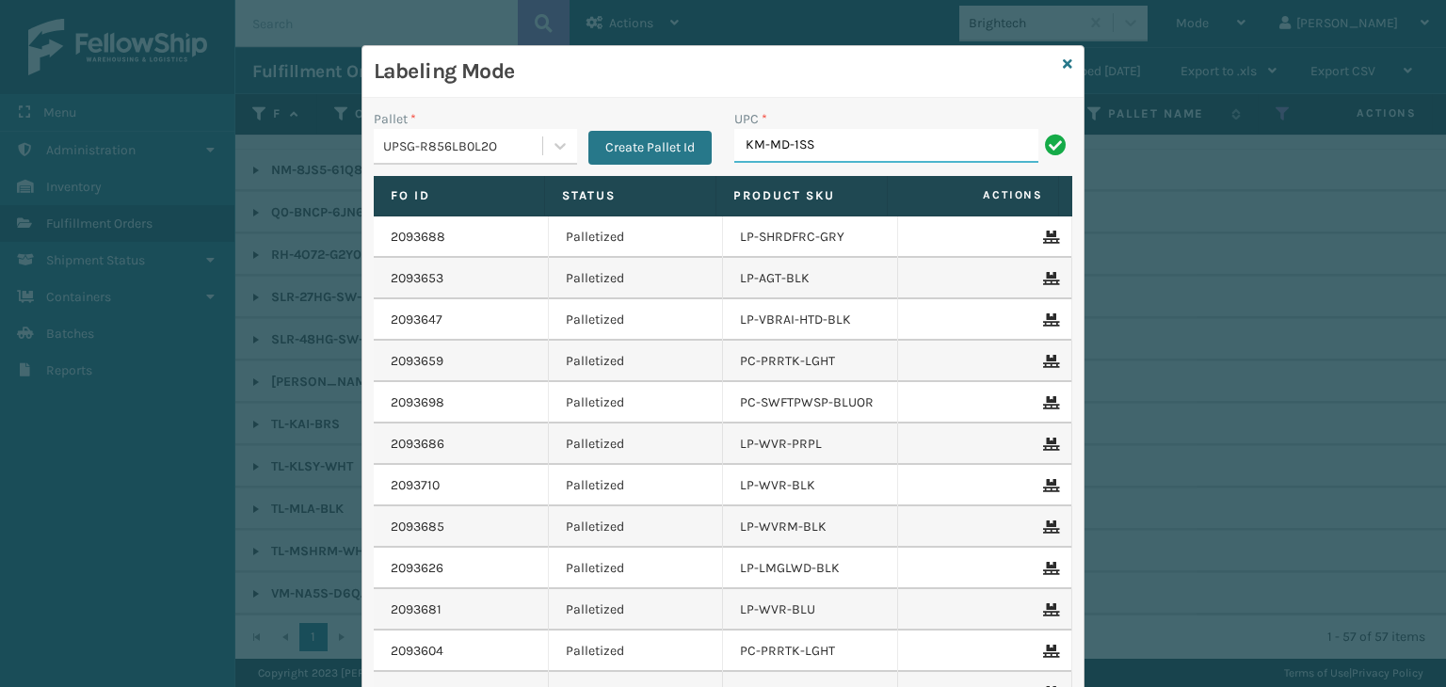
click at [195, 153] on div "Labeling Mode Pallet * UPSG-R856LB0L2O Create Pallet Id UPC * KM-MD-1SS Fo Id S…" at bounding box center [723, 343] width 1446 height 687
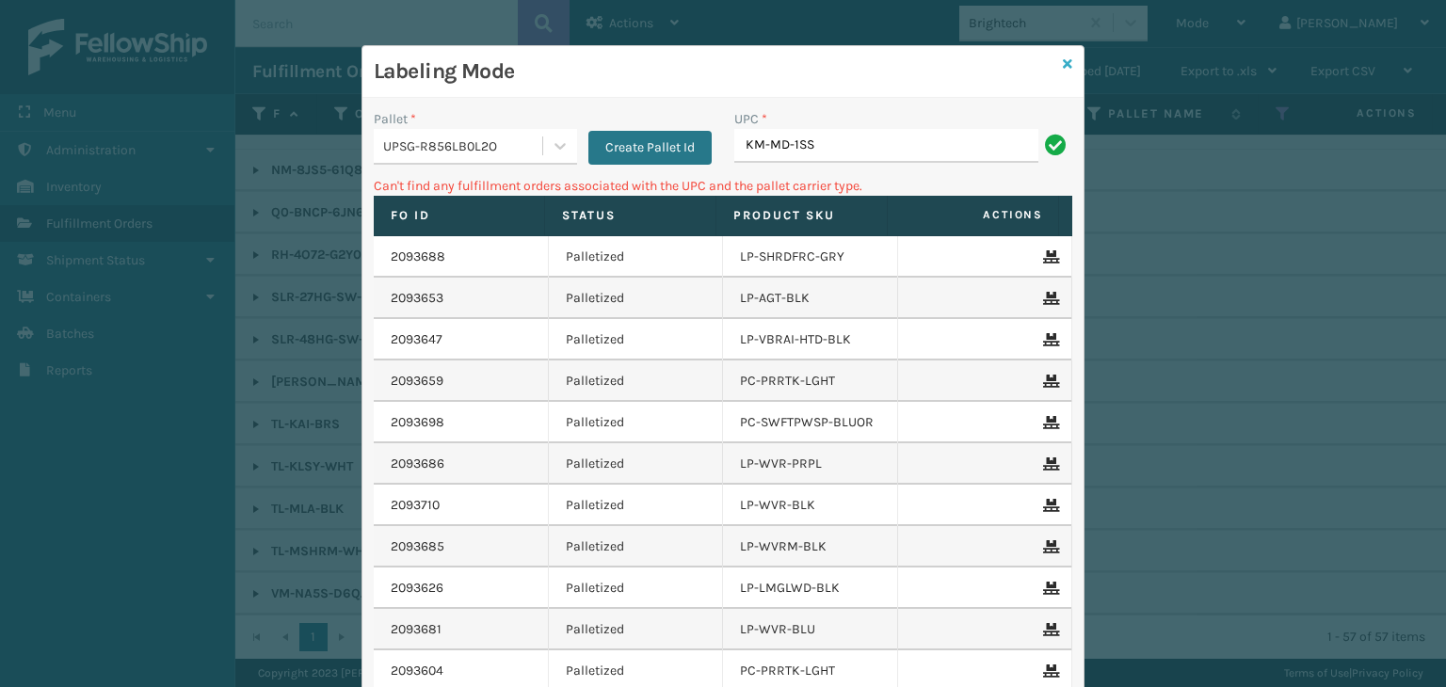
click at [1063, 61] on icon at bounding box center [1067, 63] width 9 height 13
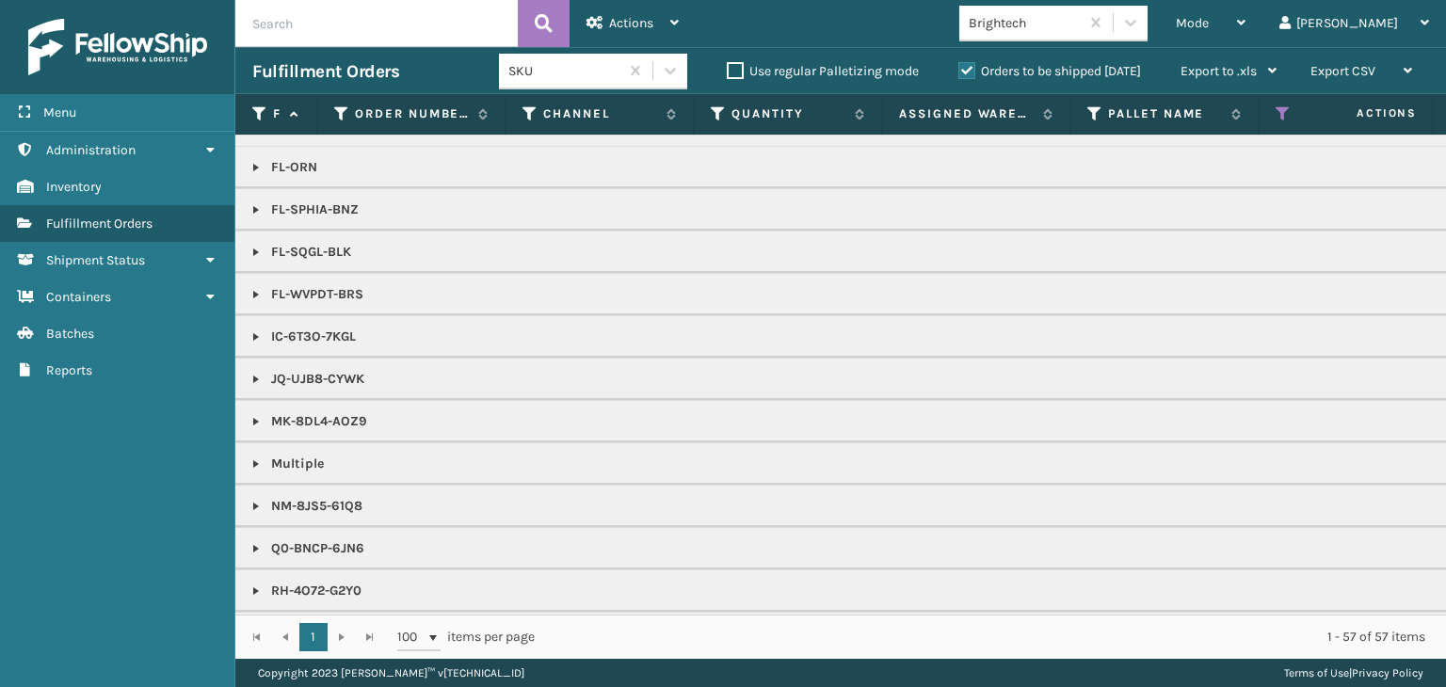
scroll to position [1006, 0]
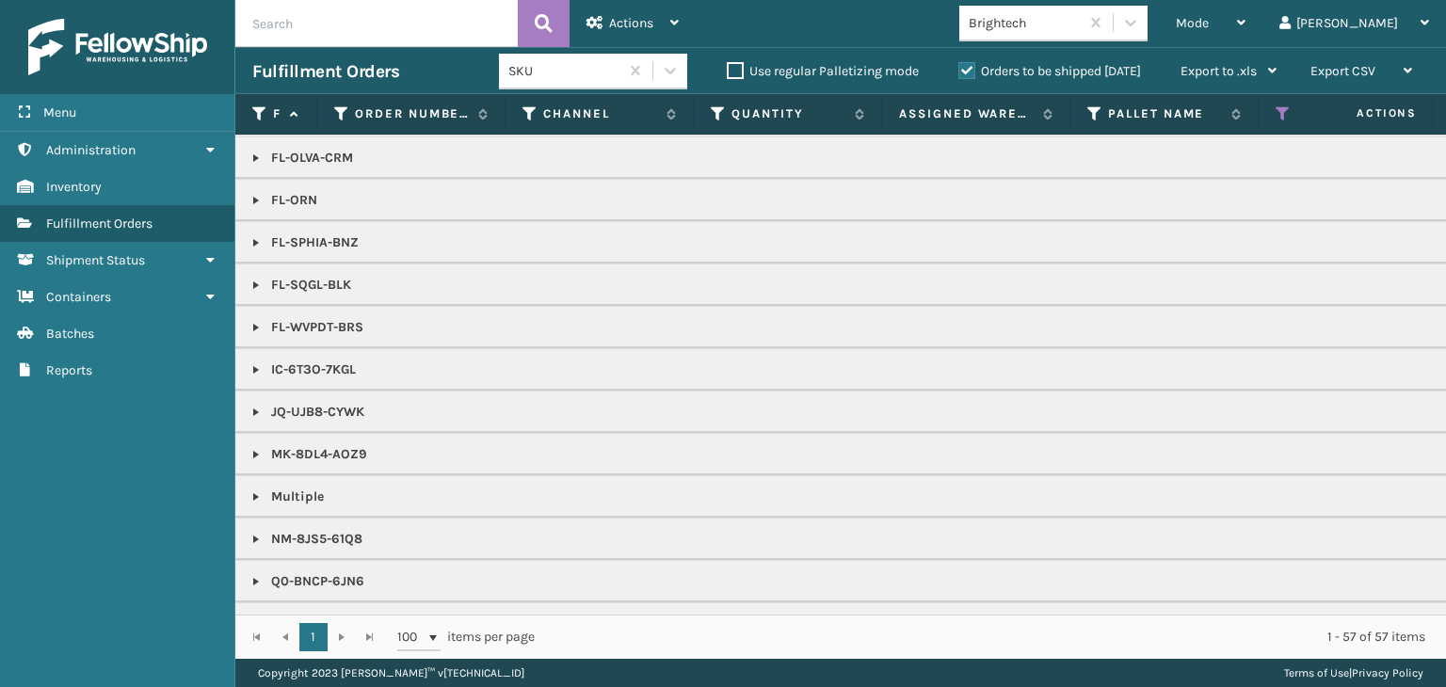
click at [252, 234] on p "FL-SPHIA-BNZ" at bounding box center [1450, 243] width 2397 height 19
click at [250, 241] on link at bounding box center [256, 242] width 15 height 15
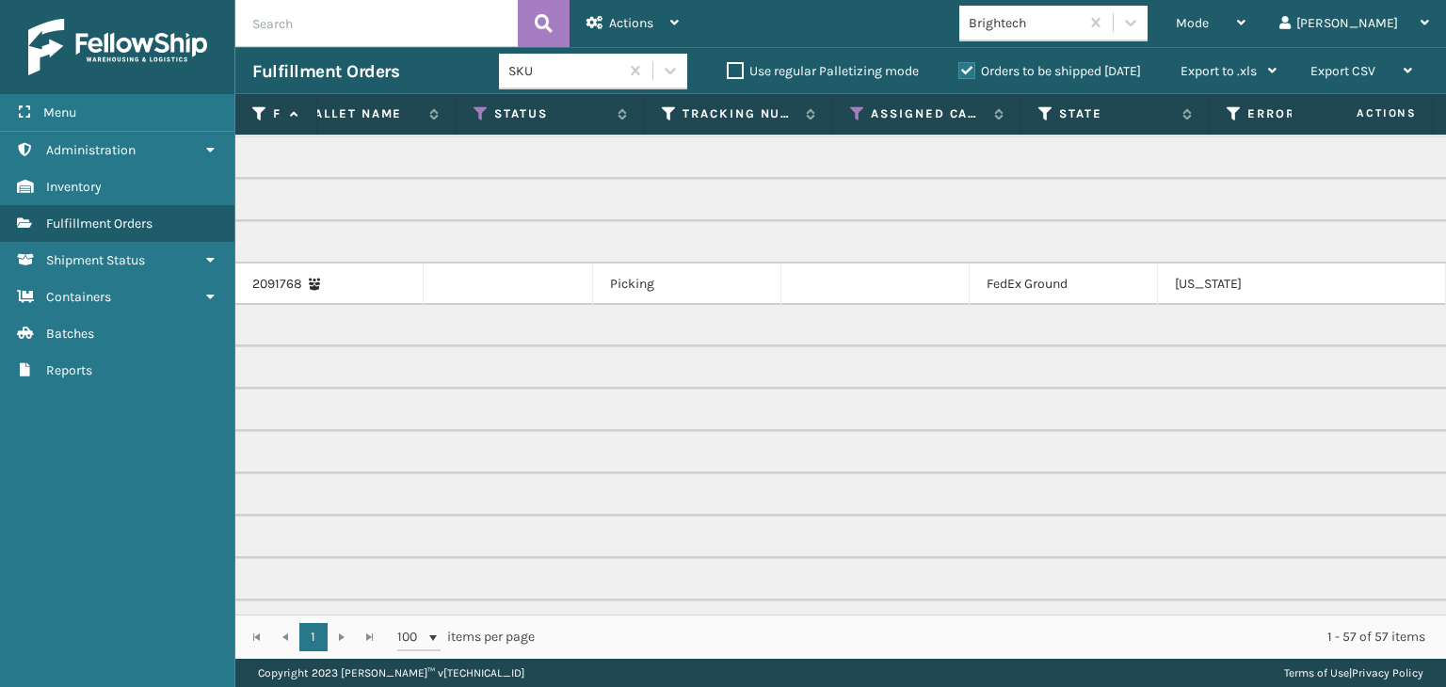
scroll to position [0, 804]
click at [1243, 22] on div "Mode Regular Mode Picking Mode Labeling Mode Exit Scan Mode" at bounding box center [1211, 23] width 104 height 47
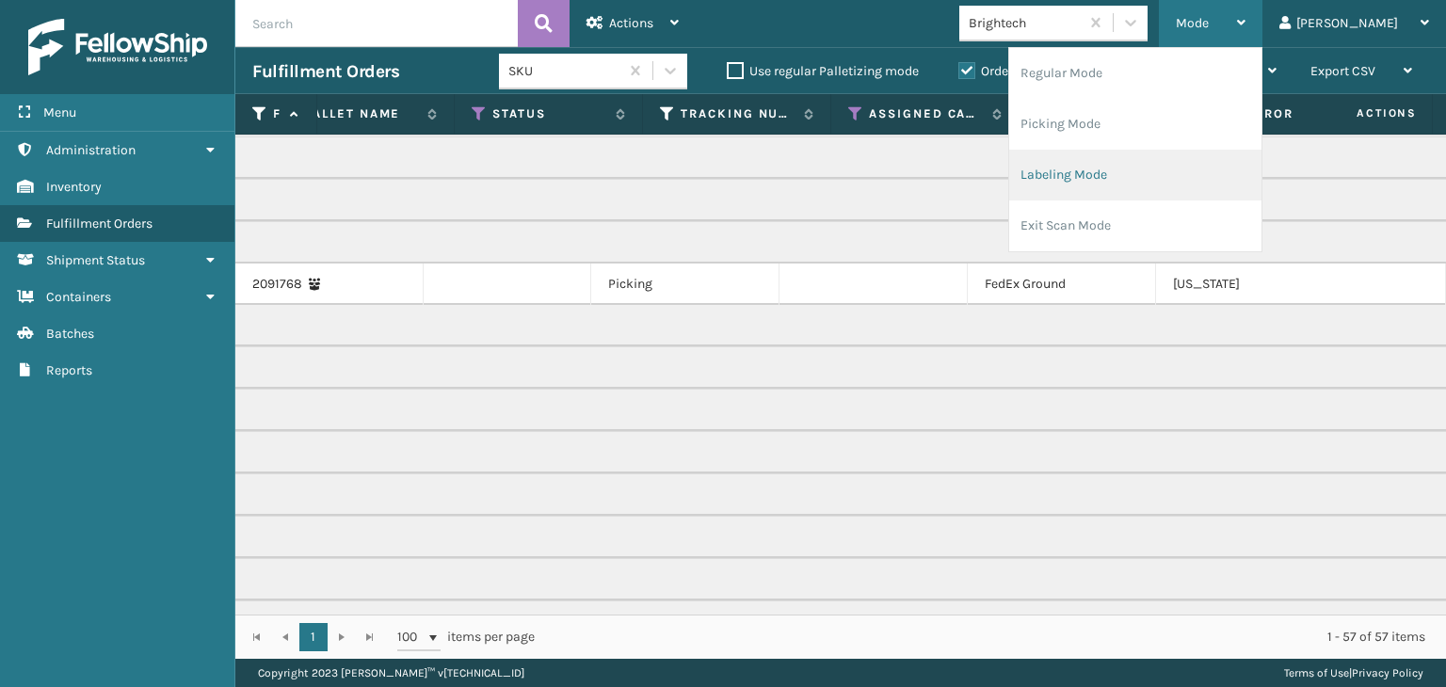
click at [1169, 184] on li "Labeling Mode" at bounding box center [1135, 175] width 252 height 51
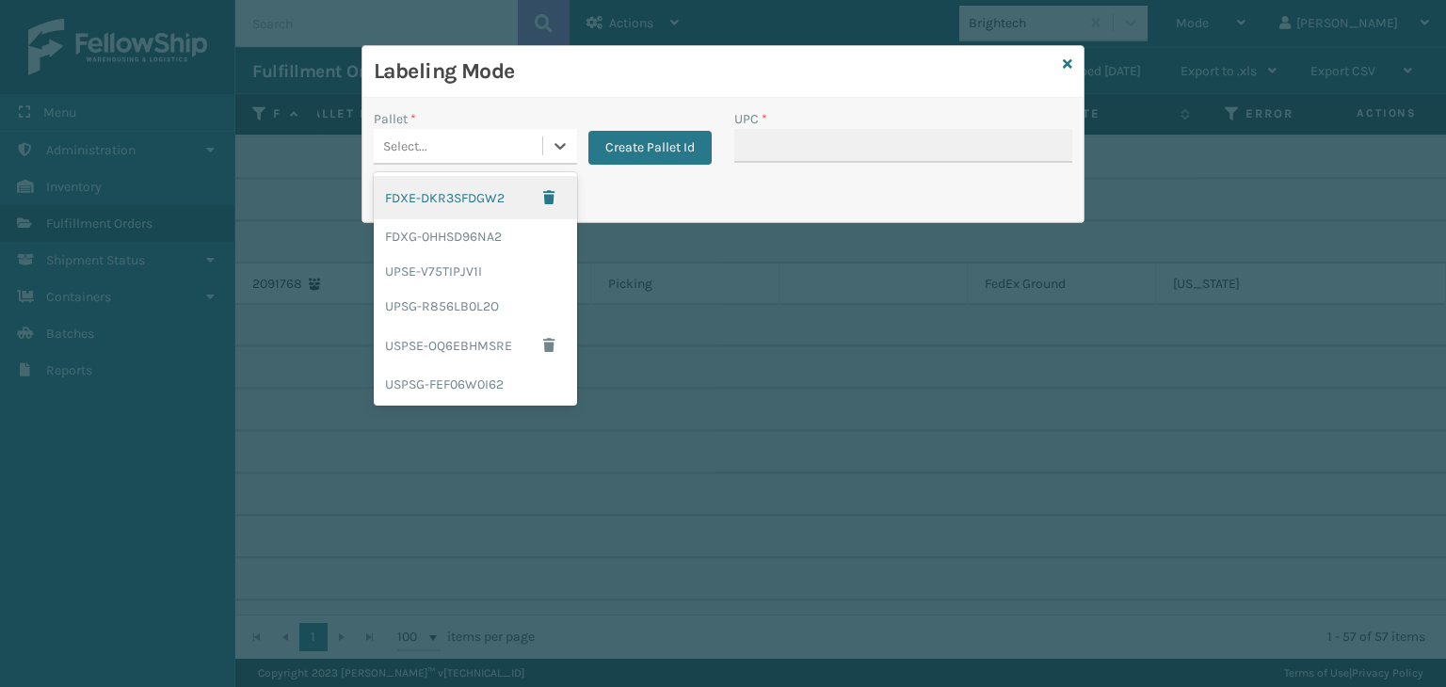
click at [516, 149] on div "Select..." at bounding box center [458, 146] width 169 height 31
click at [501, 228] on div "FDXG-0HHSD96NA2" at bounding box center [475, 236] width 203 height 35
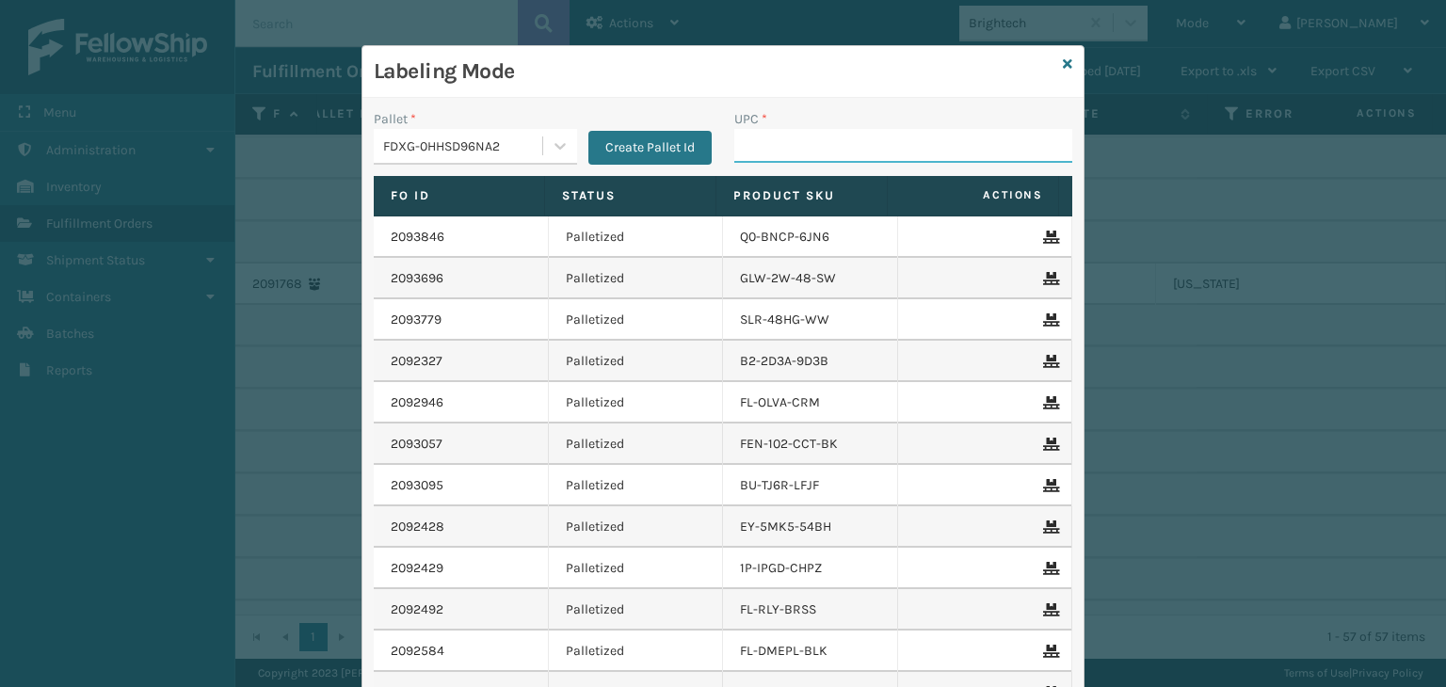
click at [857, 137] on input "UPC *" at bounding box center [903, 146] width 338 height 34
type input "850012486138"
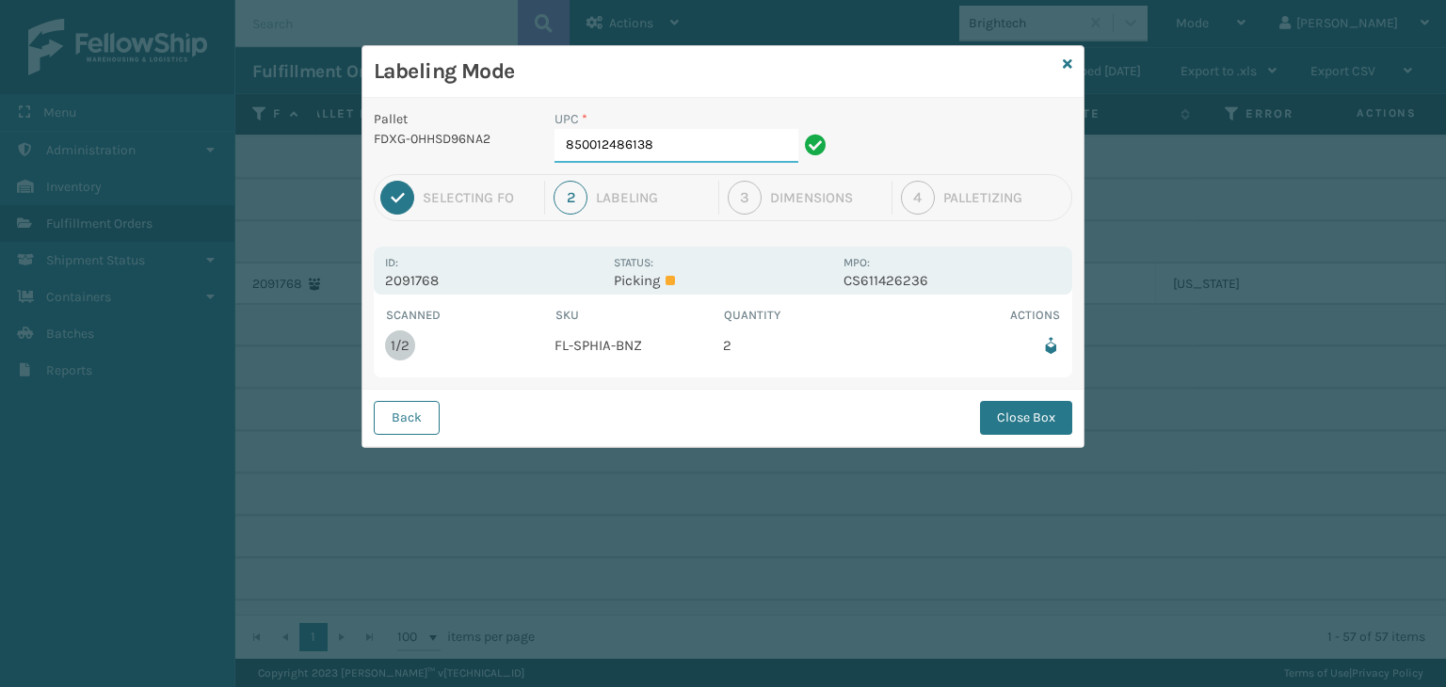
click at [674, 152] on input "850012486138" at bounding box center [677, 146] width 244 height 34
click at [1024, 428] on button "Close Box" at bounding box center [1026, 418] width 92 height 34
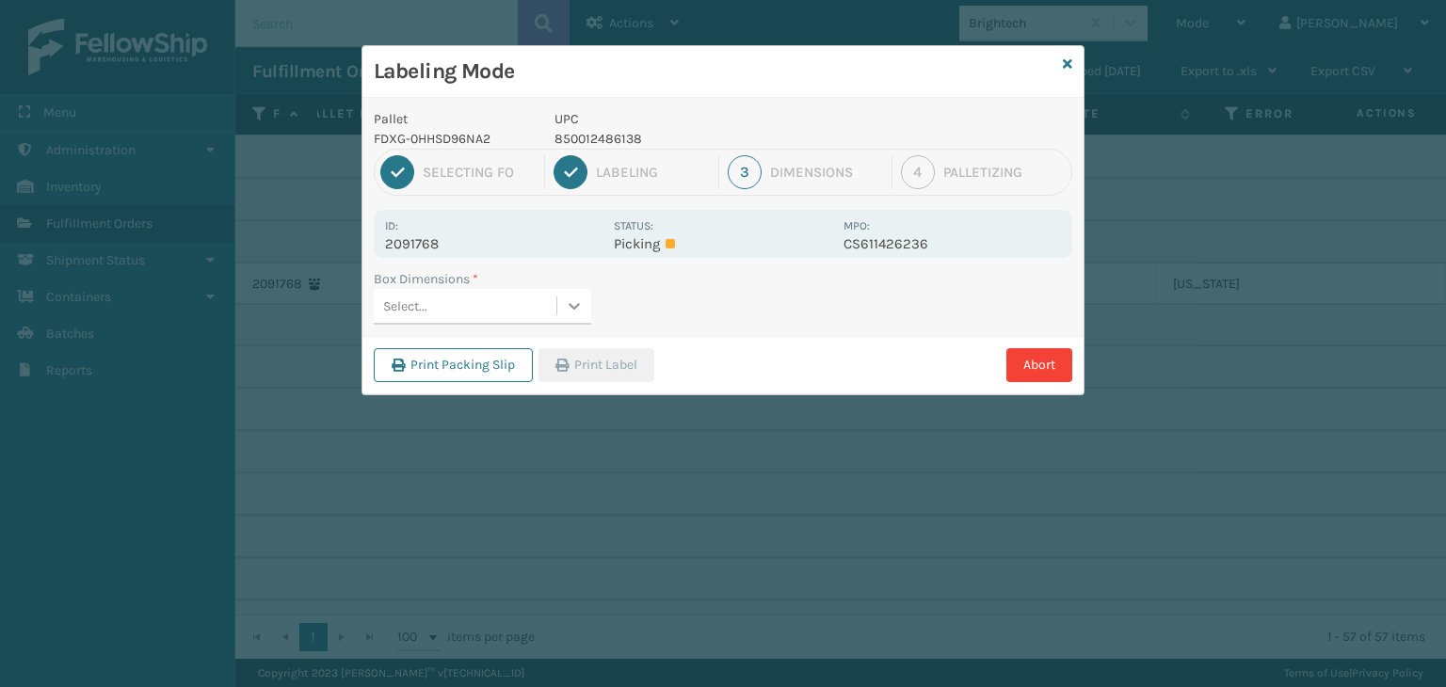
click at [561, 310] on div at bounding box center [574, 306] width 34 height 34
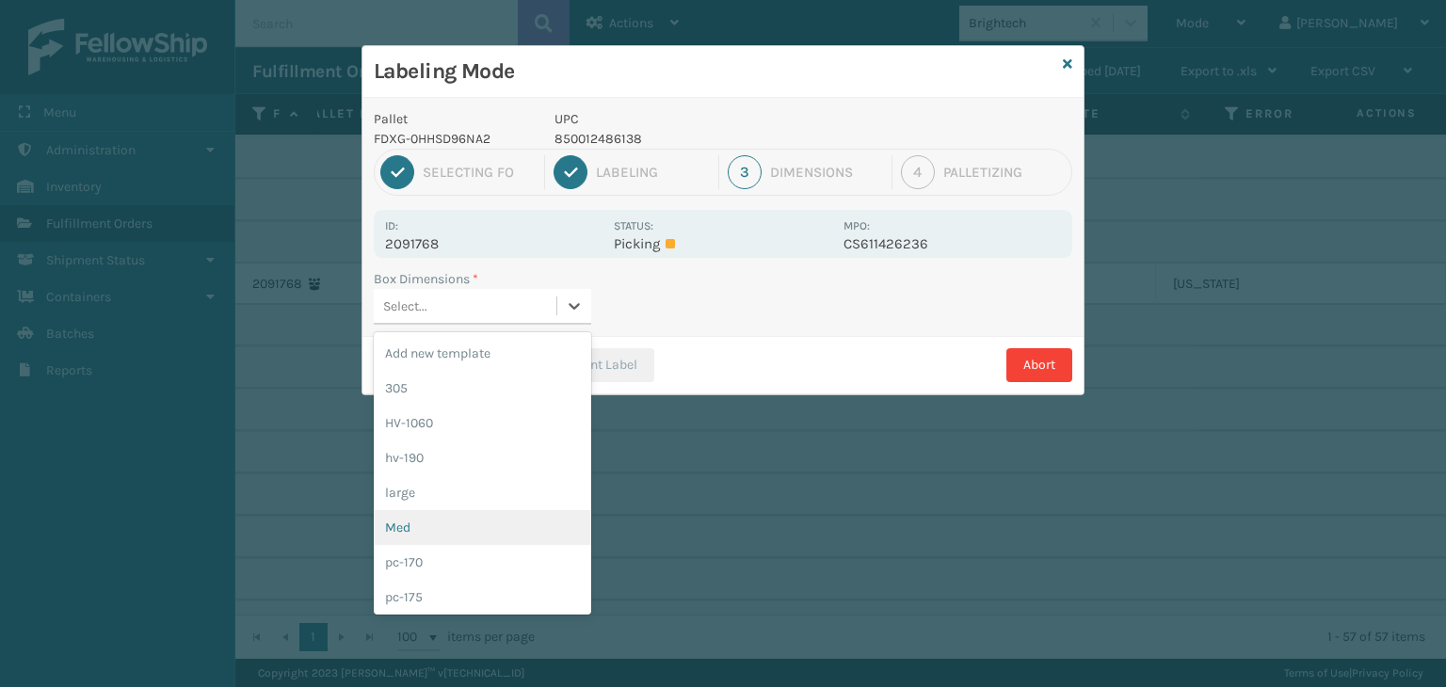
click at [491, 521] on div "Med" at bounding box center [483, 527] width 218 height 35
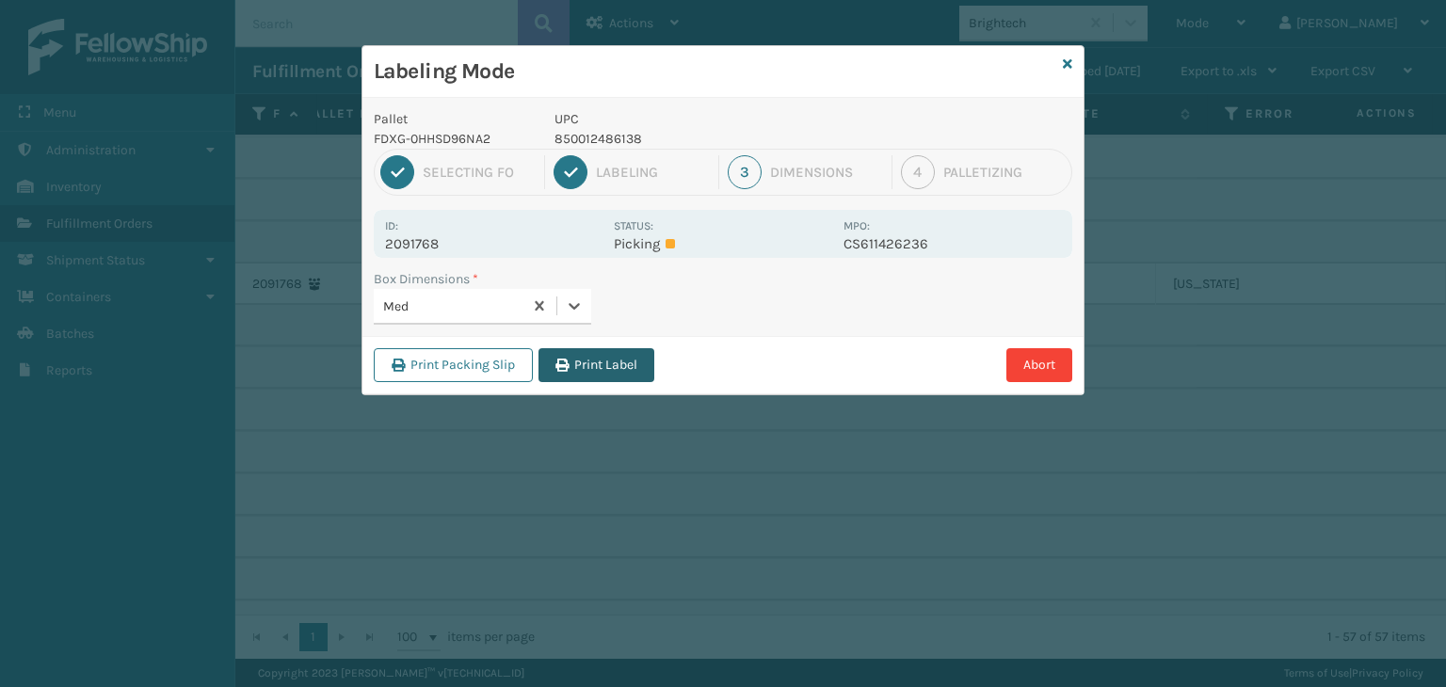
click at [610, 353] on button "Print Label" at bounding box center [597, 365] width 116 height 34
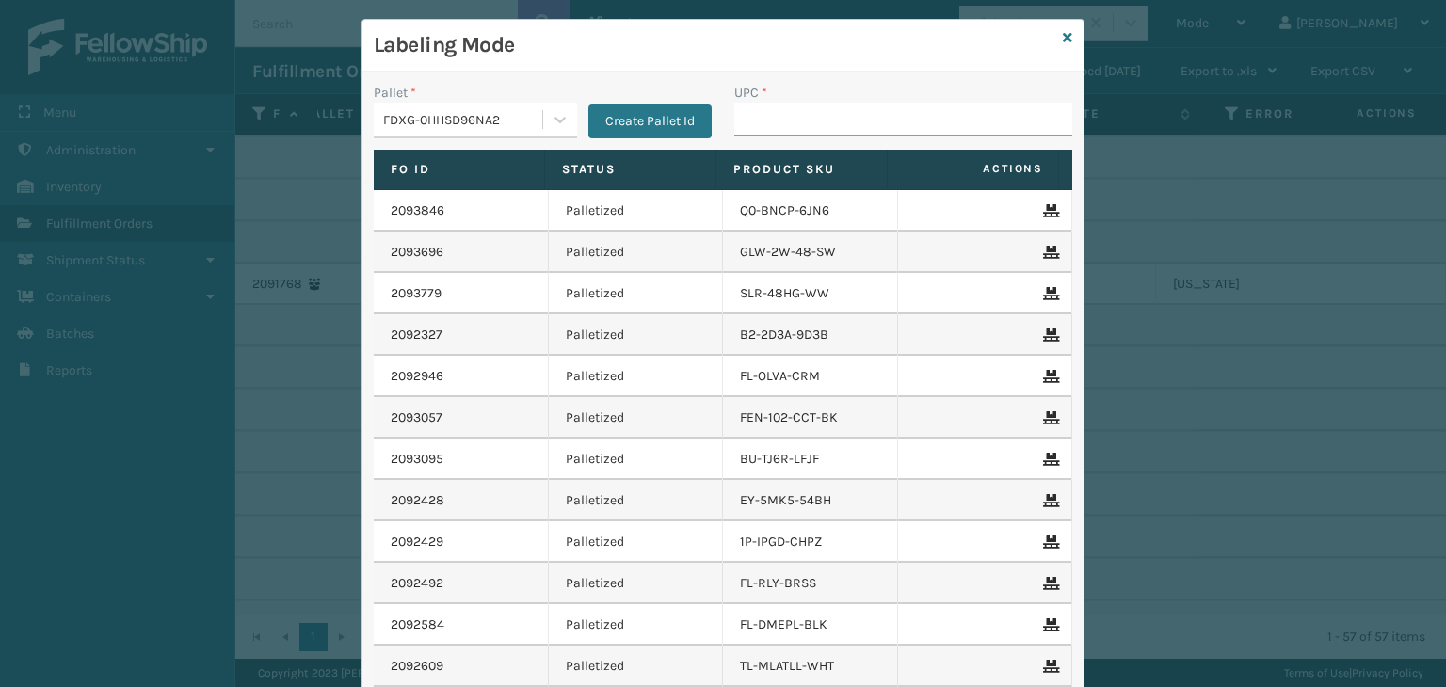
scroll to position [0, 0]
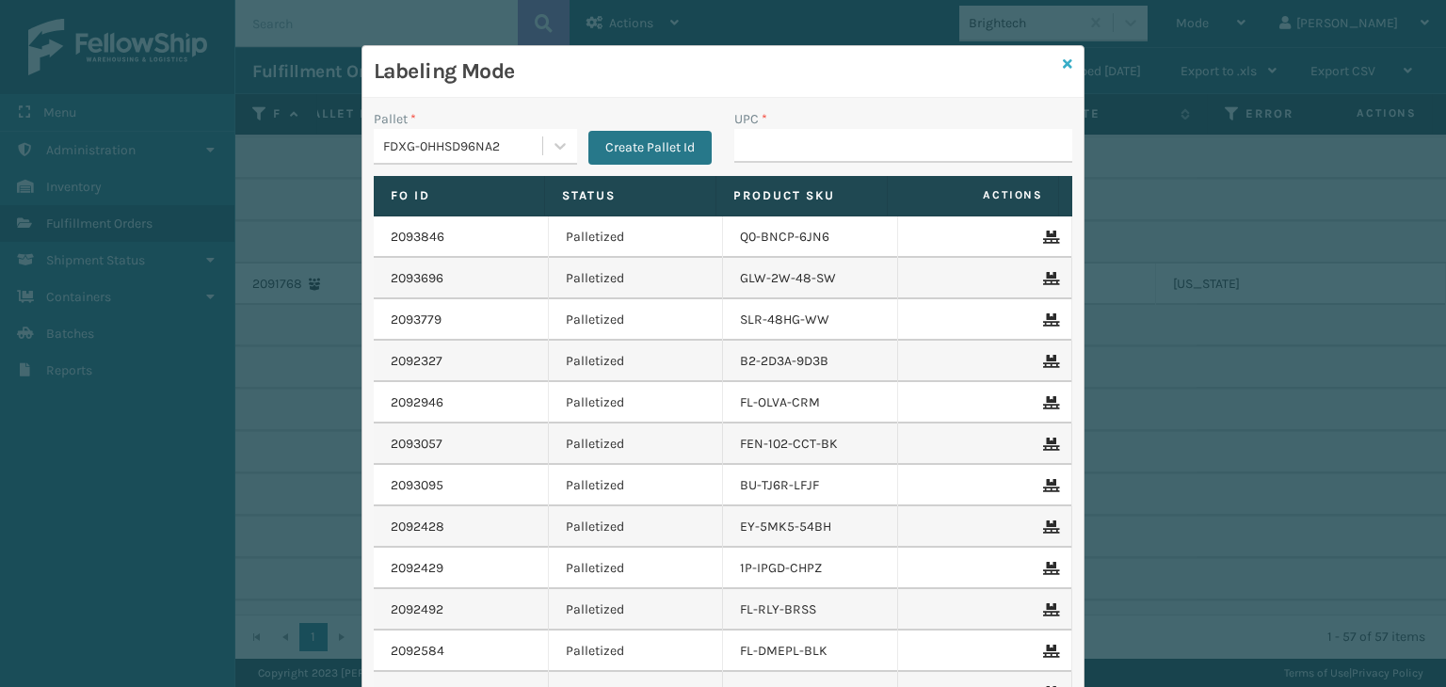
click at [1063, 64] on icon at bounding box center [1067, 63] width 9 height 13
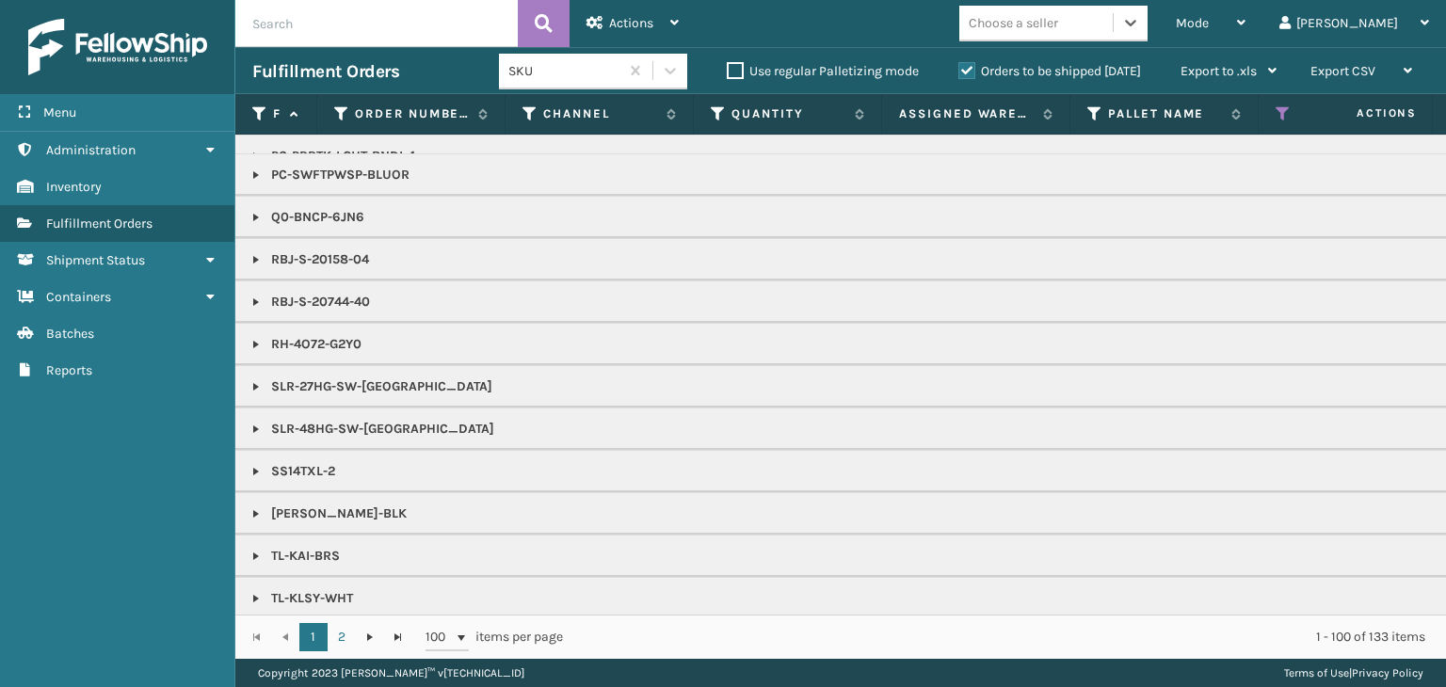
scroll to position [2734, 0]
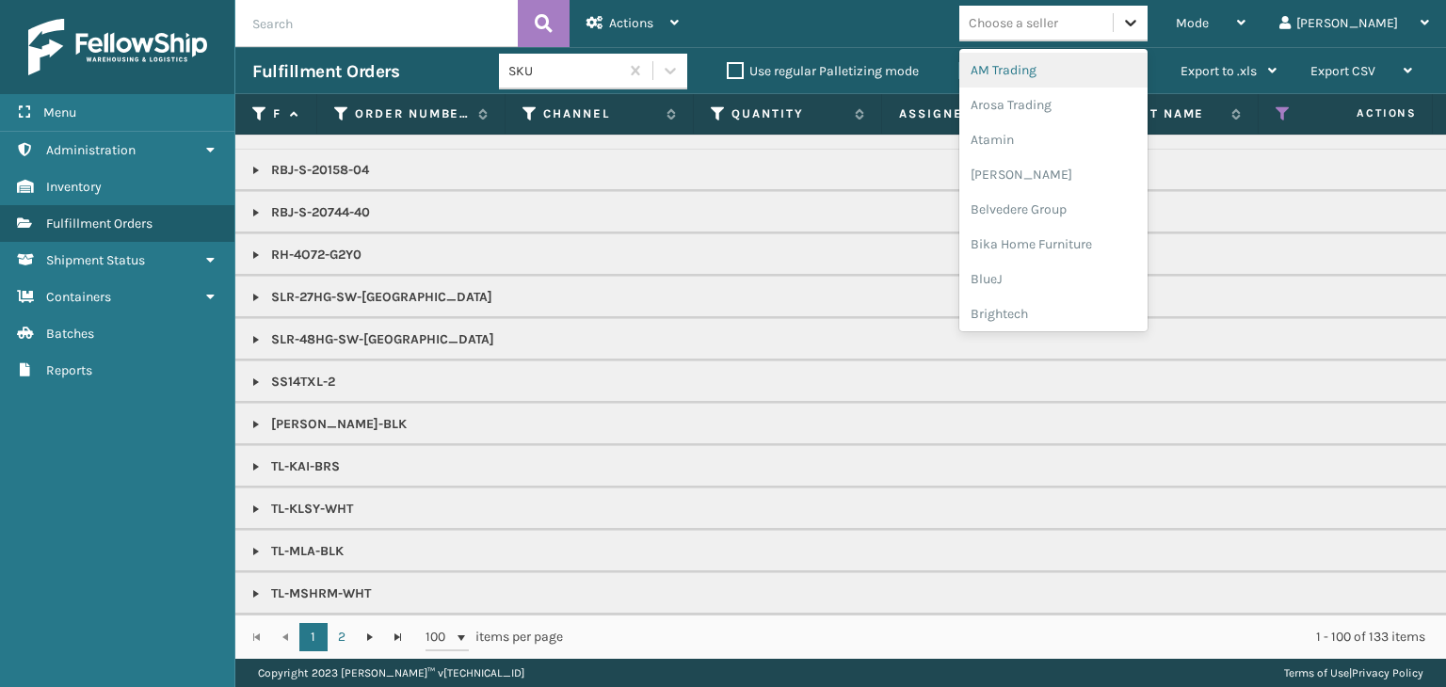
click at [1148, 16] on div at bounding box center [1131, 23] width 34 height 34
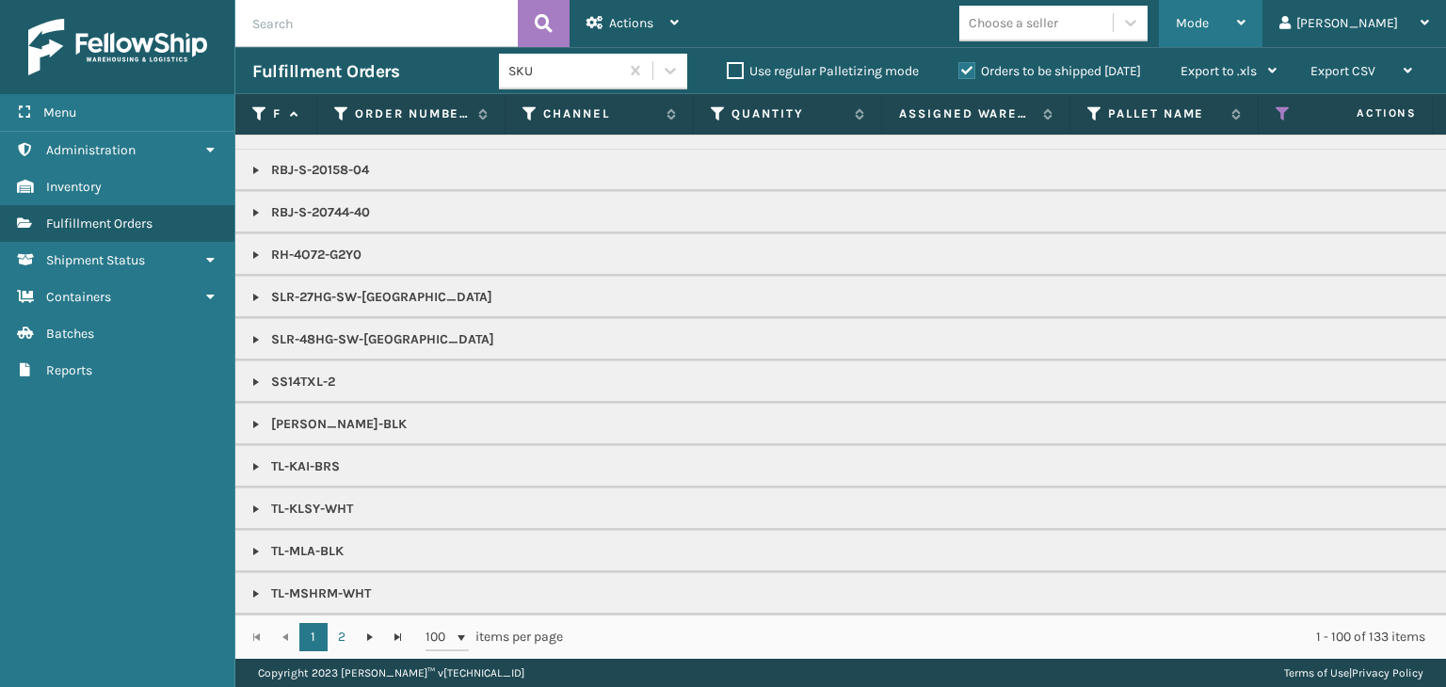
click at [1246, 28] on div "Mode" at bounding box center [1211, 23] width 70 height 47
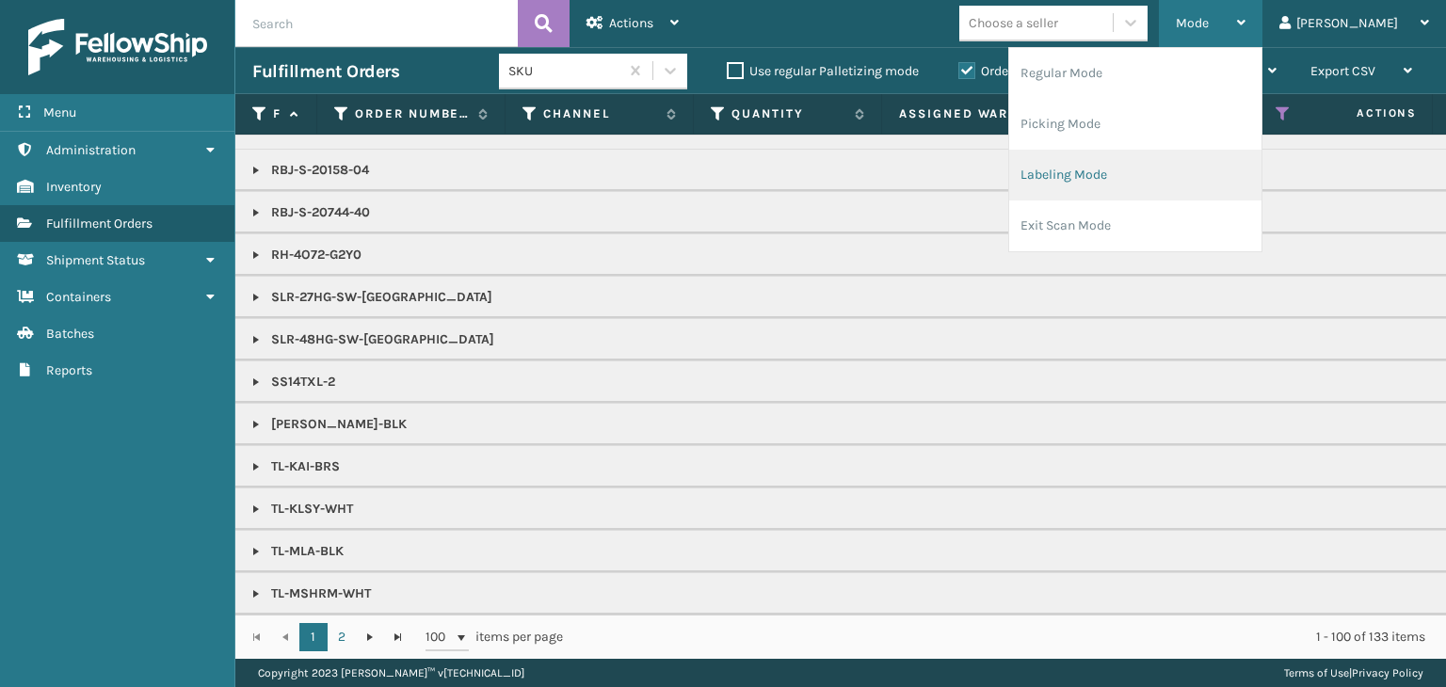
click at [1135, 190] on li "Labeling Mode" at bounding box center [1135, 175] width 252 height 51
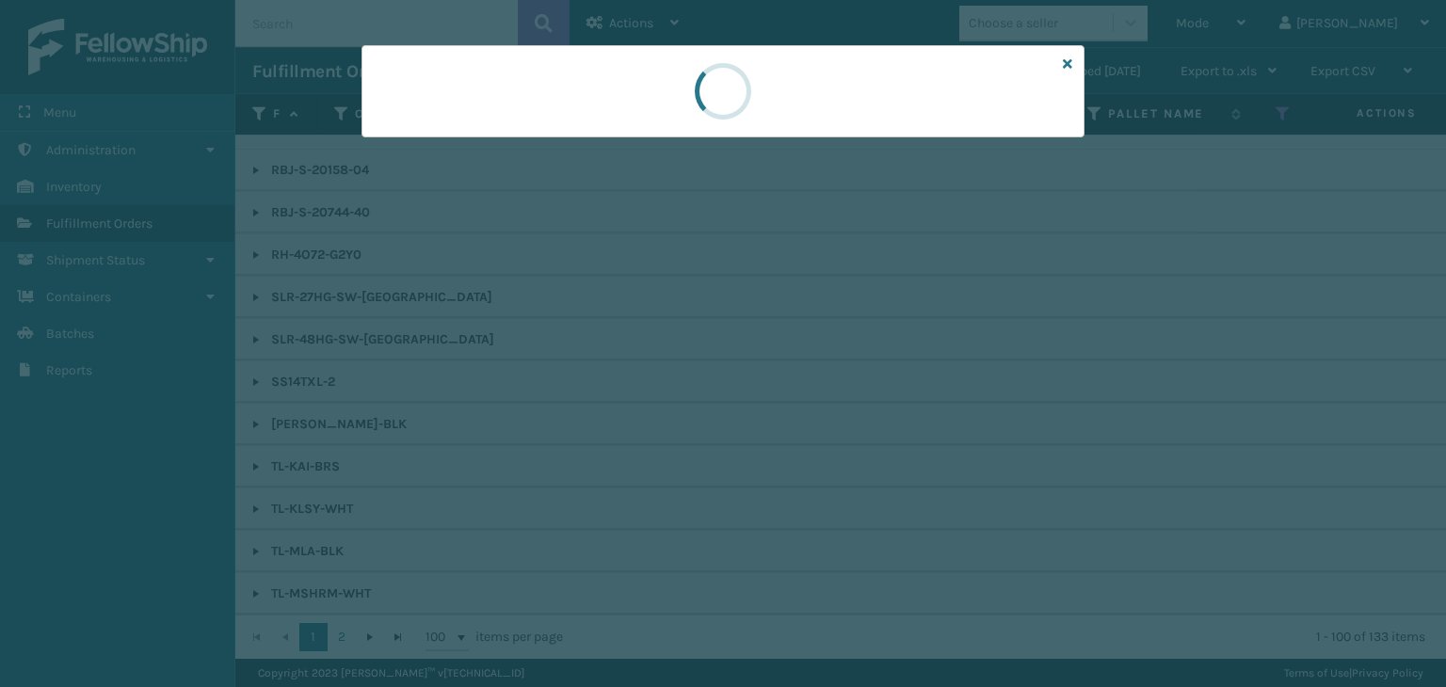
click at [468, 130] on div at bounding box center [723, 91] width 723 height 92
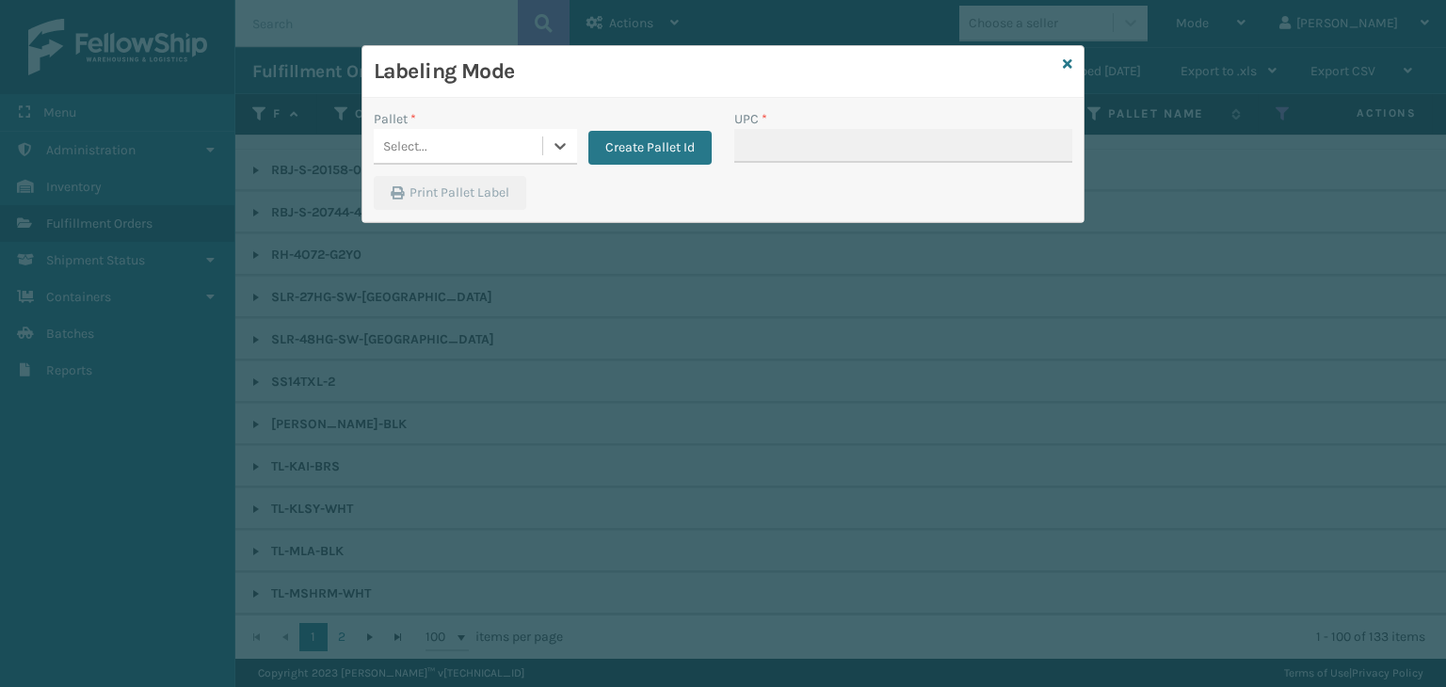
click at [475, 145] on div "Select..." at bounding box center [458, 146] width 169 height 31
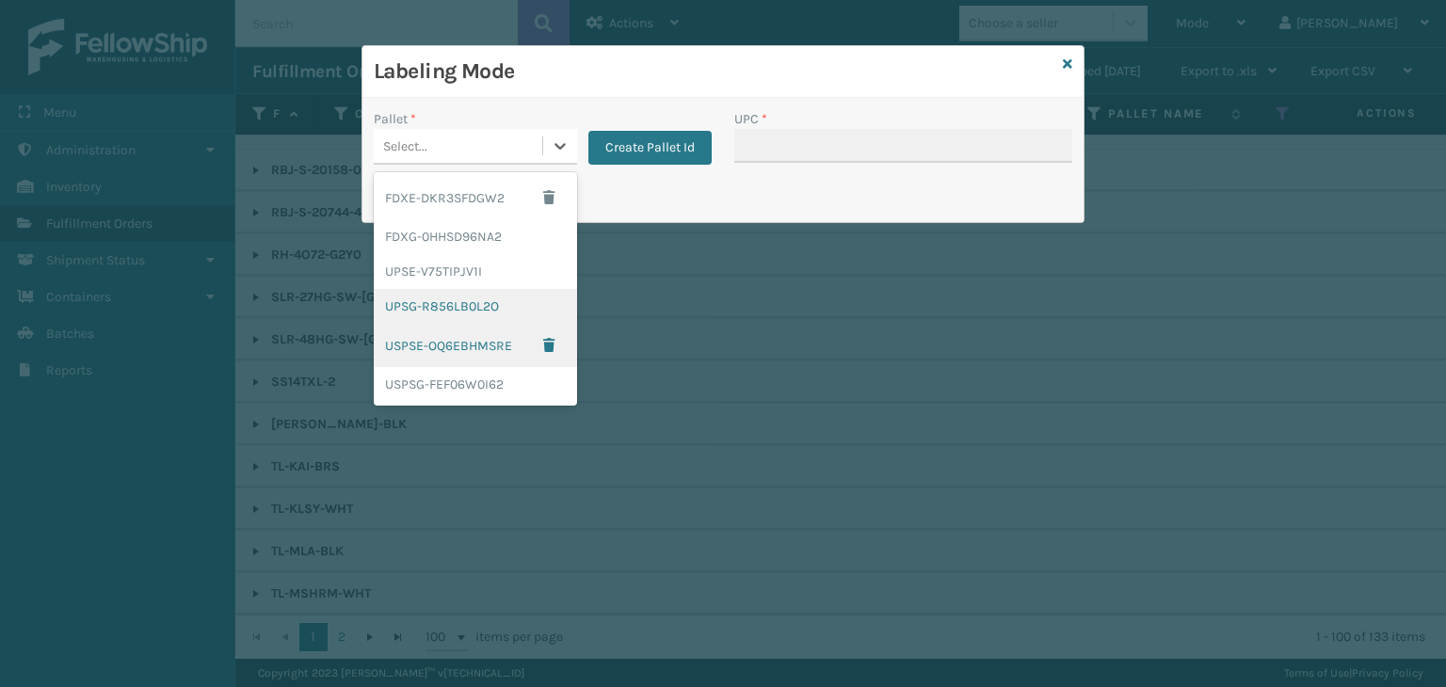
click at [487, 310] on div "UPSG-R856LB0L2O" at bounding box center [475, 306] width 203 height 35
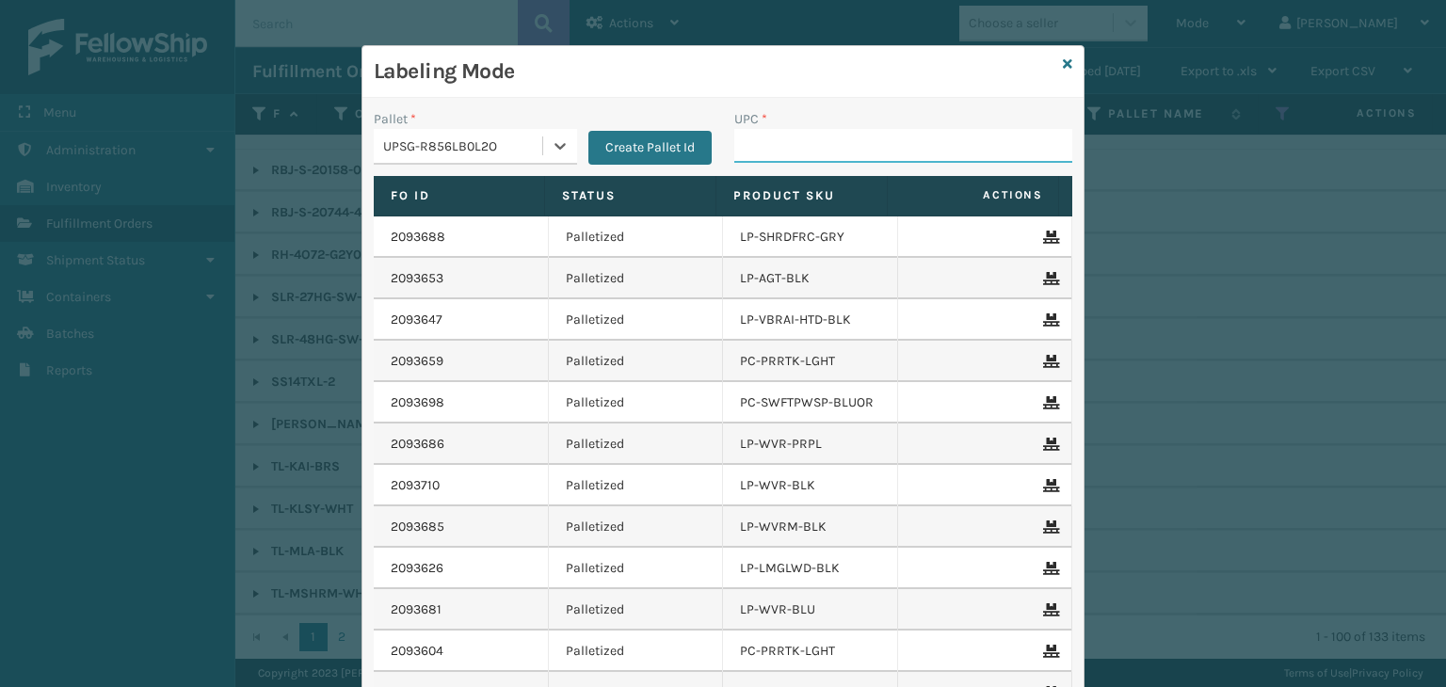
click at [888, 141] on input "UPC *" at bounding box center [903, 146] width 338 height 34
type input "85"
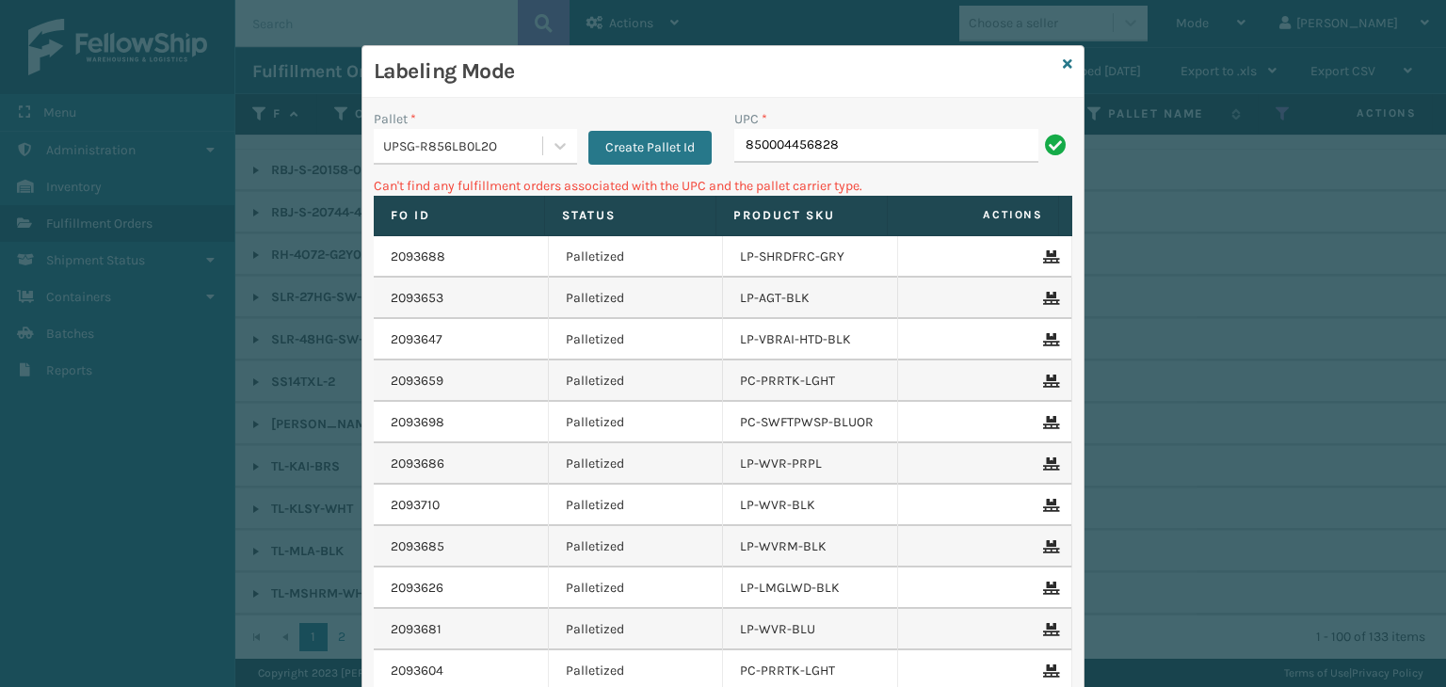
drag, startPoint x: 949, startPoint y: 144, endPoint x: 102, endPoint y: 135, distance: 847.5
click at [94, 130] on div "Labeling Mode Pallet * UPSG-R856LB0L2O Create Pallet Id UPC * 850004456828 Can'…" at bounding box center [723, 343] width 1446 height 687
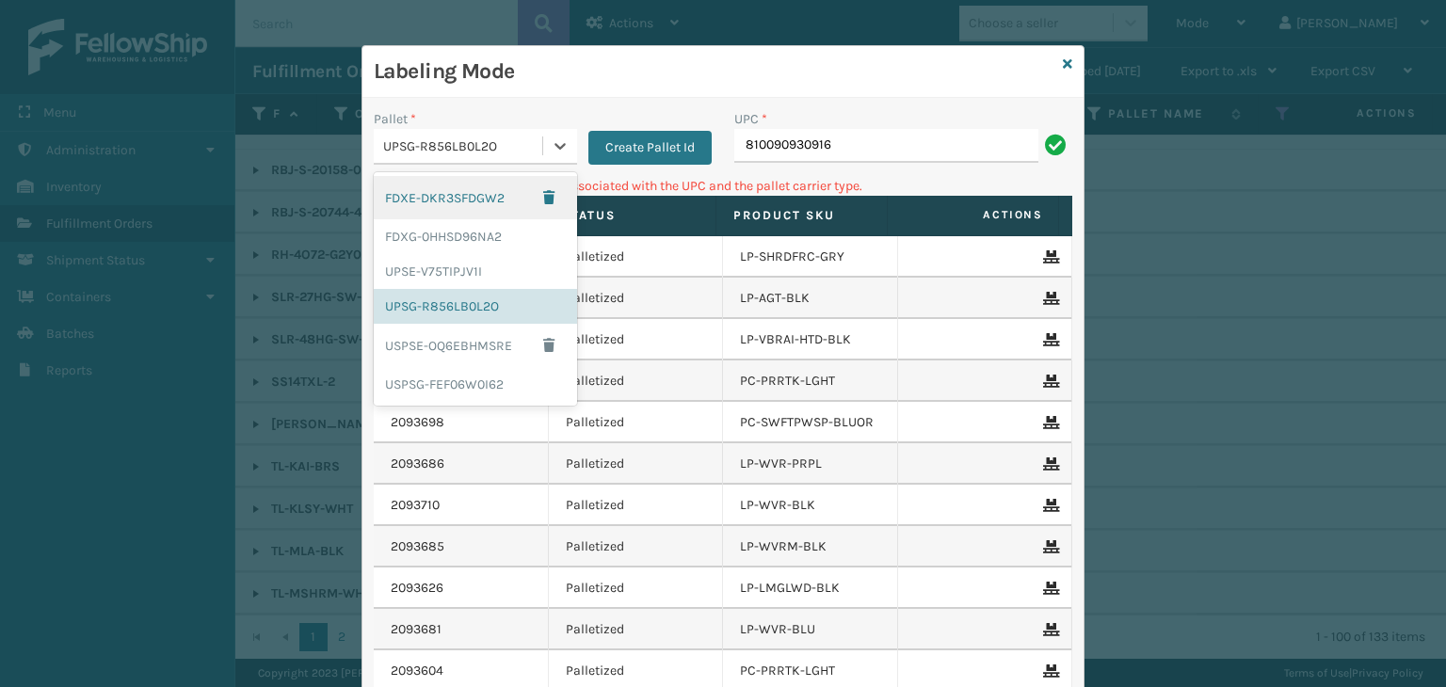
drag, startPoint x: 464, startPoint y: 145, endPoint x: 481, endPoint y: 264, distance: 119.8
click at [464, 146] on div "UPSG-R856LB0L2O" at bounding box center [463, 147] width 161 height 20
click at [482, 265] on div "UPSE-V75TIPJV1I" at bounding box center [475, 271] width 203 height 35
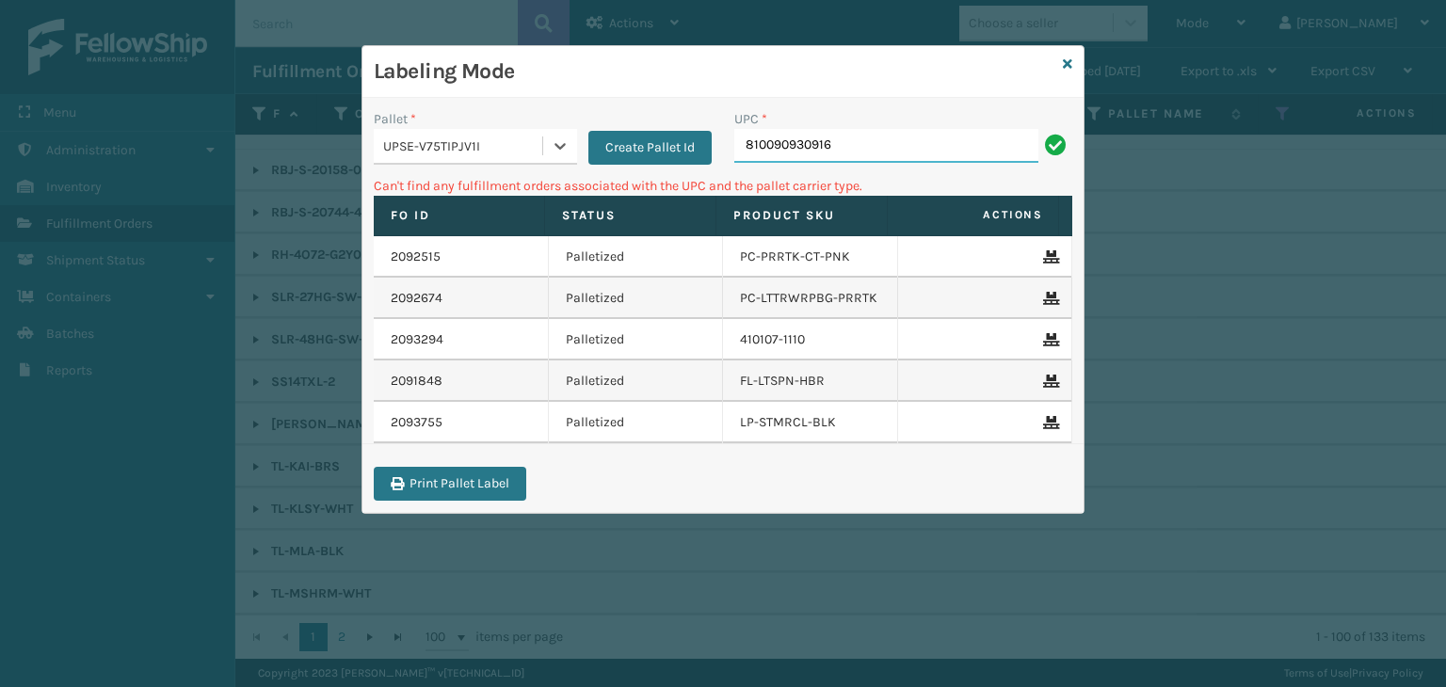
click at [866, 133] on input "810090930916" at bounding box center [886, 146] width 304 height 34
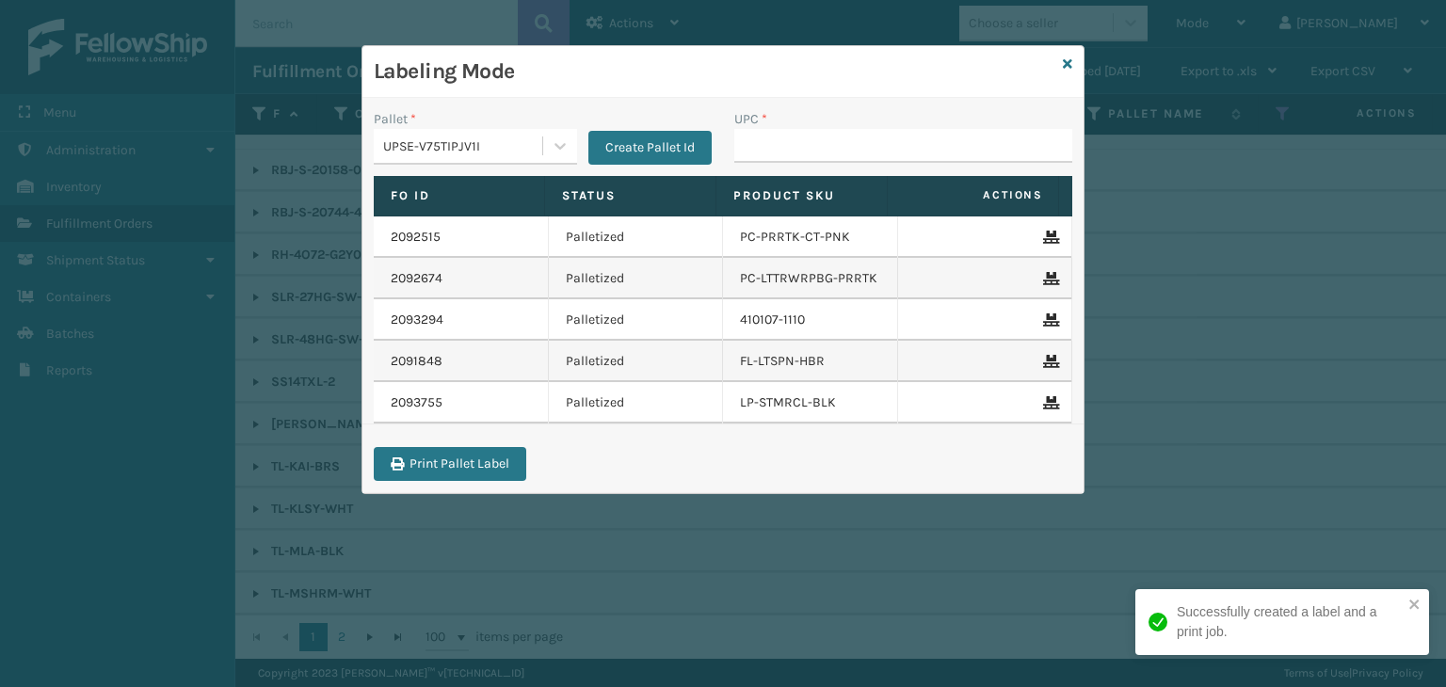
click at [465, 142] on div "UPSE-V75TIPJV1I" at bounding box center [463, 147] width 161 height 20
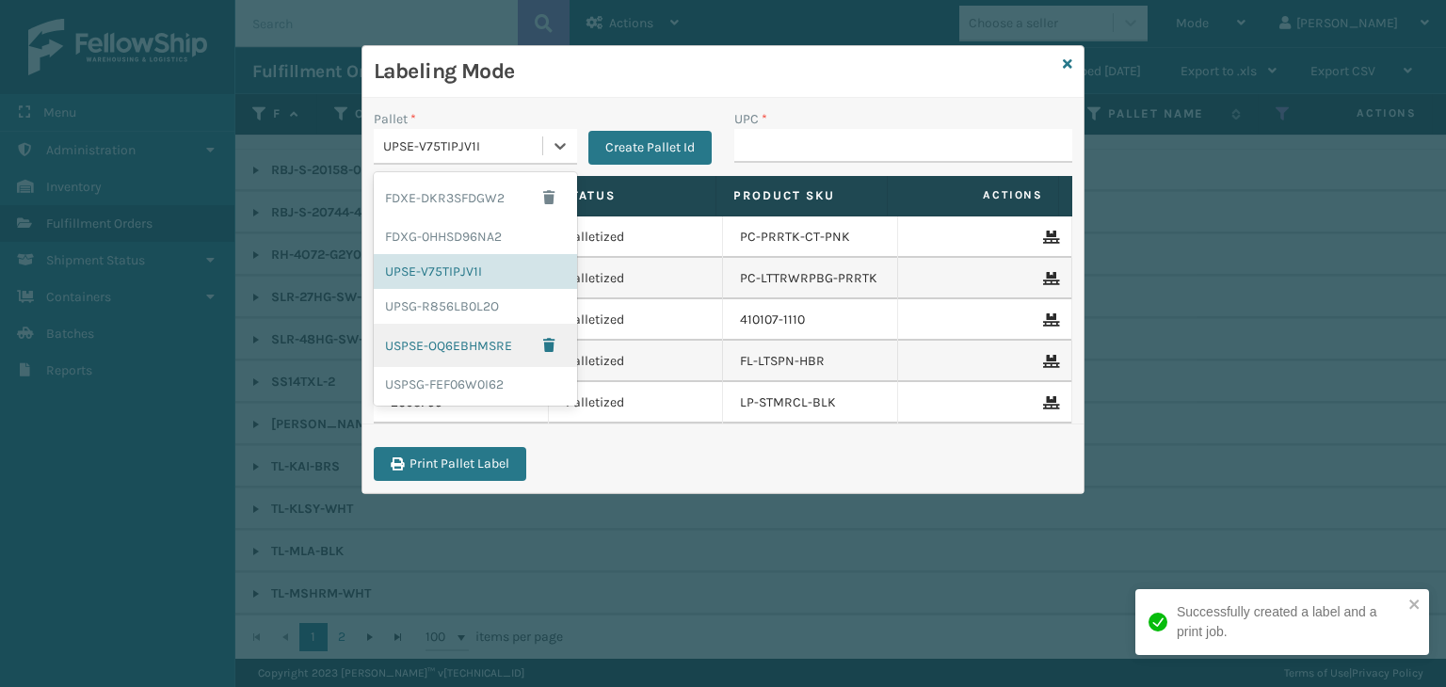
drag, startPoint x: 464, startPoint y: 326, endPoint x: 459, endPoint y: 317, distance: 10.2
click at [462, 325] on div "USPSE-OQ6EBHMSRE" at bounding box center [475, 345] width 203 height 43
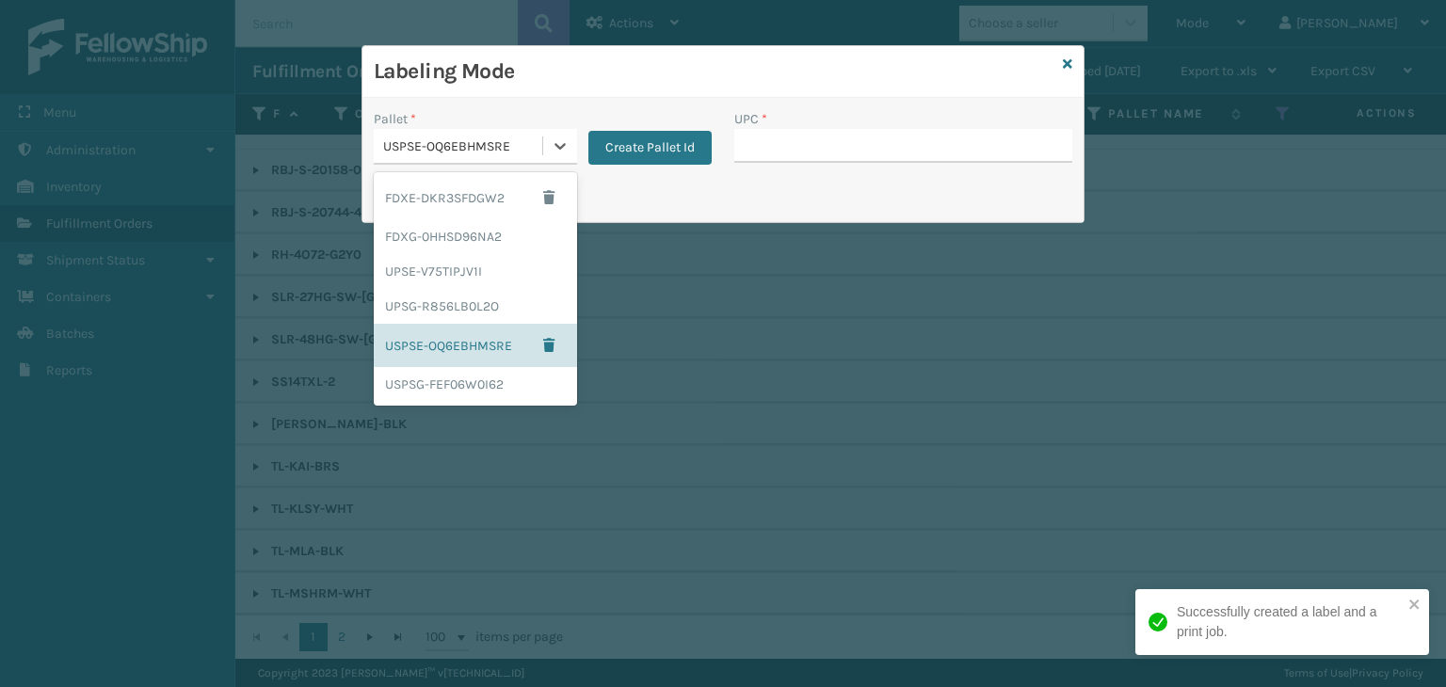
click at [460, 153] on div "USPSE-OQ6EBHMSRE" at bounding box center [463, 147] width 161 height 20
click at [492, 298] on div "UPSG-R856LB0L2O" at bounding box center [475, 306] width 203 height 35
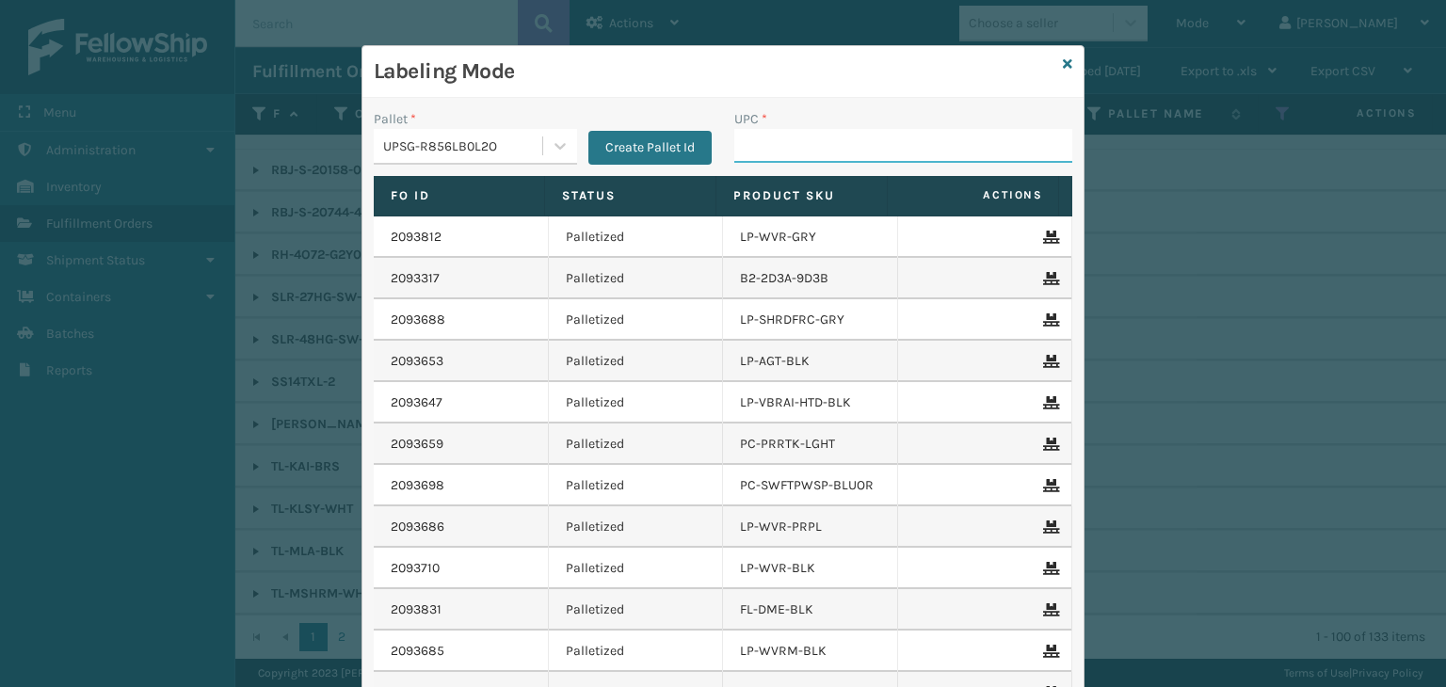
drag, startPoint x: 739, startPoint y: 159, endPoint x: 776, endPoint y: 150, distance: 37.9
click at [739, 159] on input "UPC *" at bounding box center [903, 146] width 338 height 34
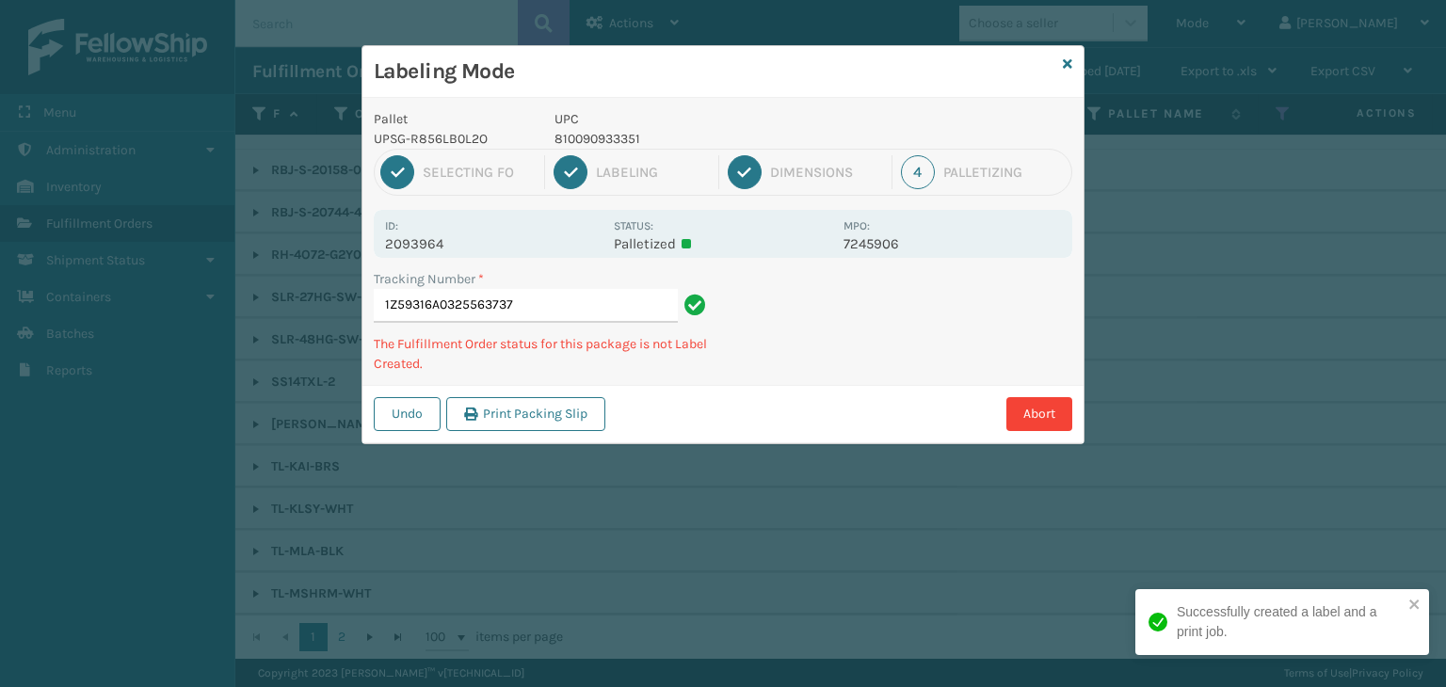
click at [595, 135] on p "810090933351" at bounding box center [694, 139] width 278 height 20
copy p "810090933351"
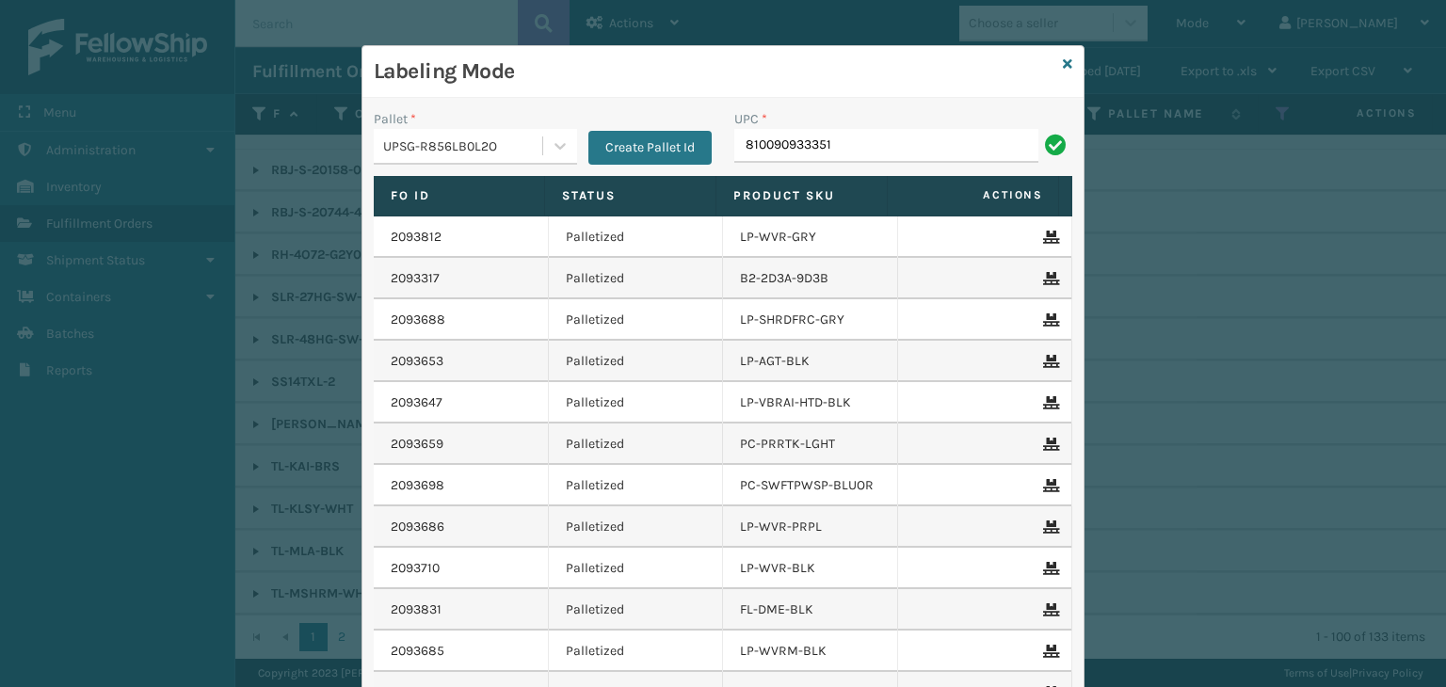
type input "810090933351"
click at [1064, 57] on icon at bounding box center [1067, 63] width 9 height 13
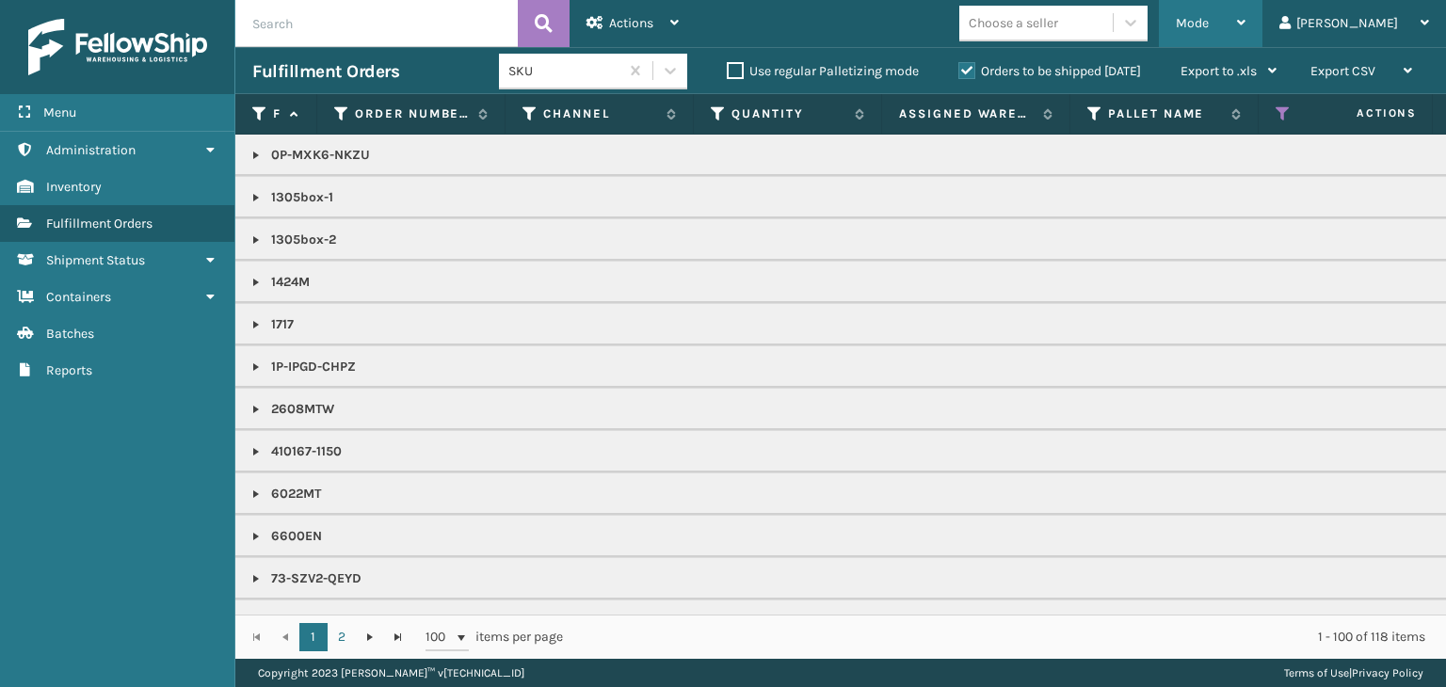
drag, startPoint x: 1290, startPoint y: 7, endPoint x: 1288, endPoint y: 43, distance: 36.8
click at [1246, 7] on div "Mode" at bounding box center [1211, 23] width 70 height 47
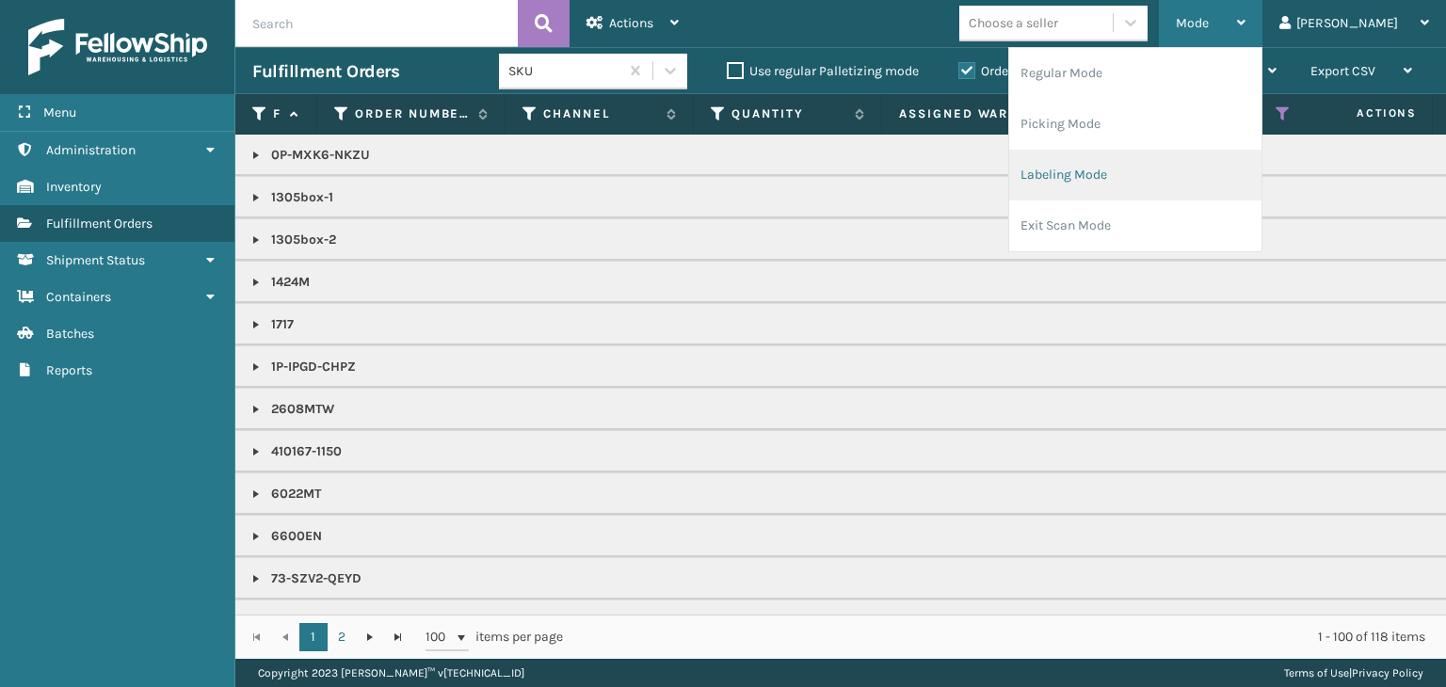
click at [1233, 188] on li "Labeling Mode" at bounding box center [1135, 175] width 252 height 51
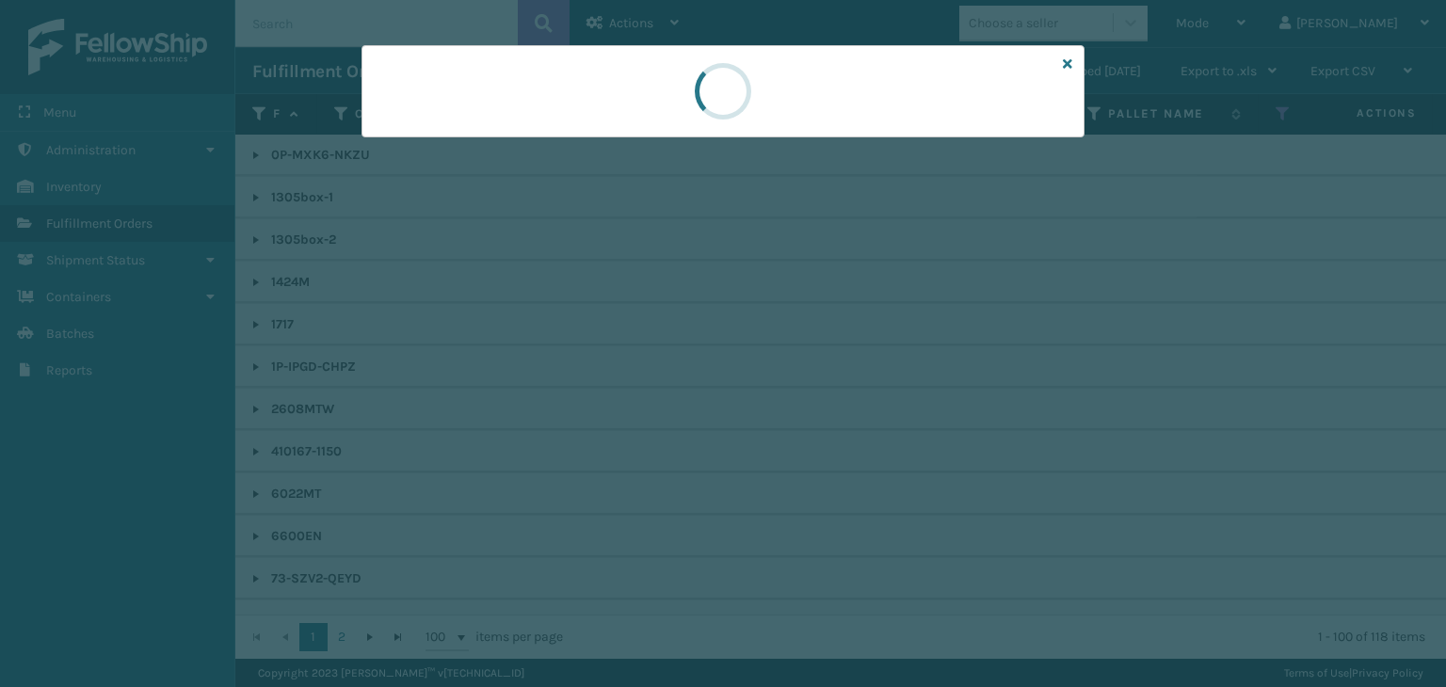
click at [415, 129] on div at bounding box center [723, 91] width 723 height 92
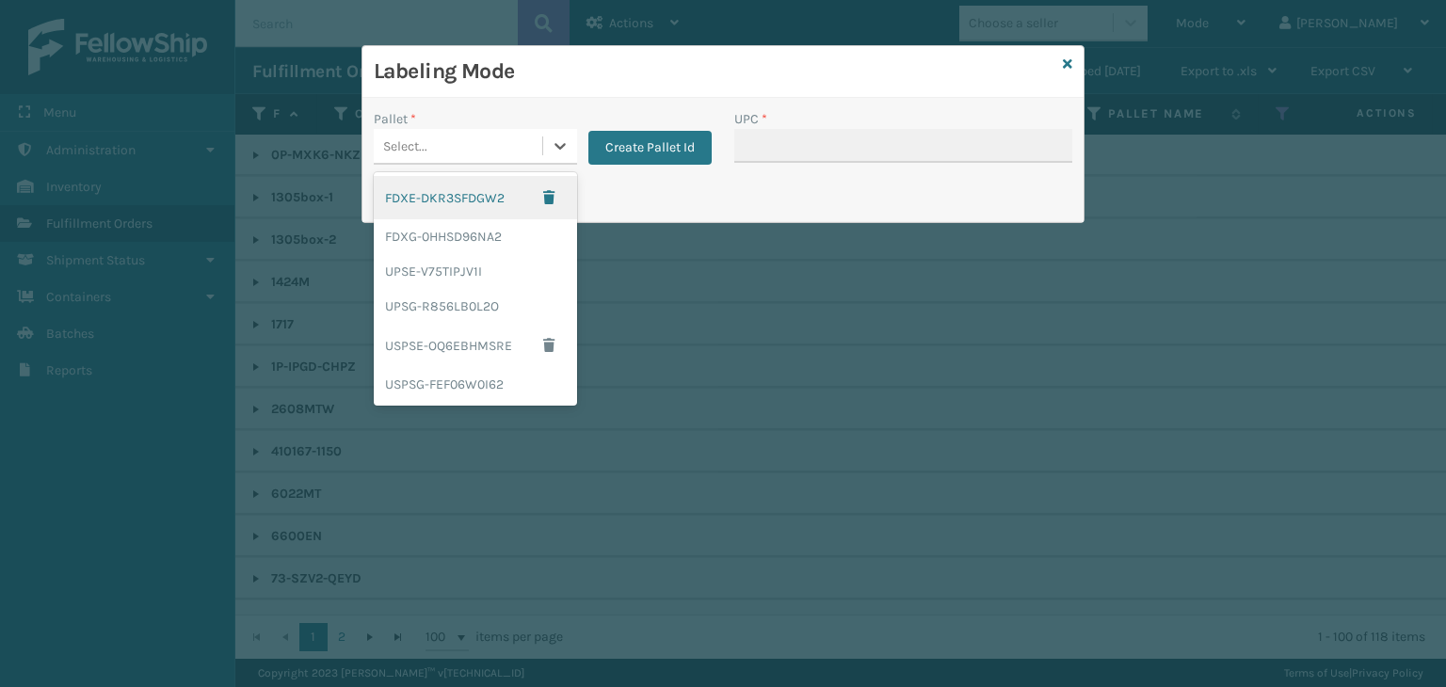
click at [418, 131] on div "Select..." at bounding box center [458, 146] width 169 height 31
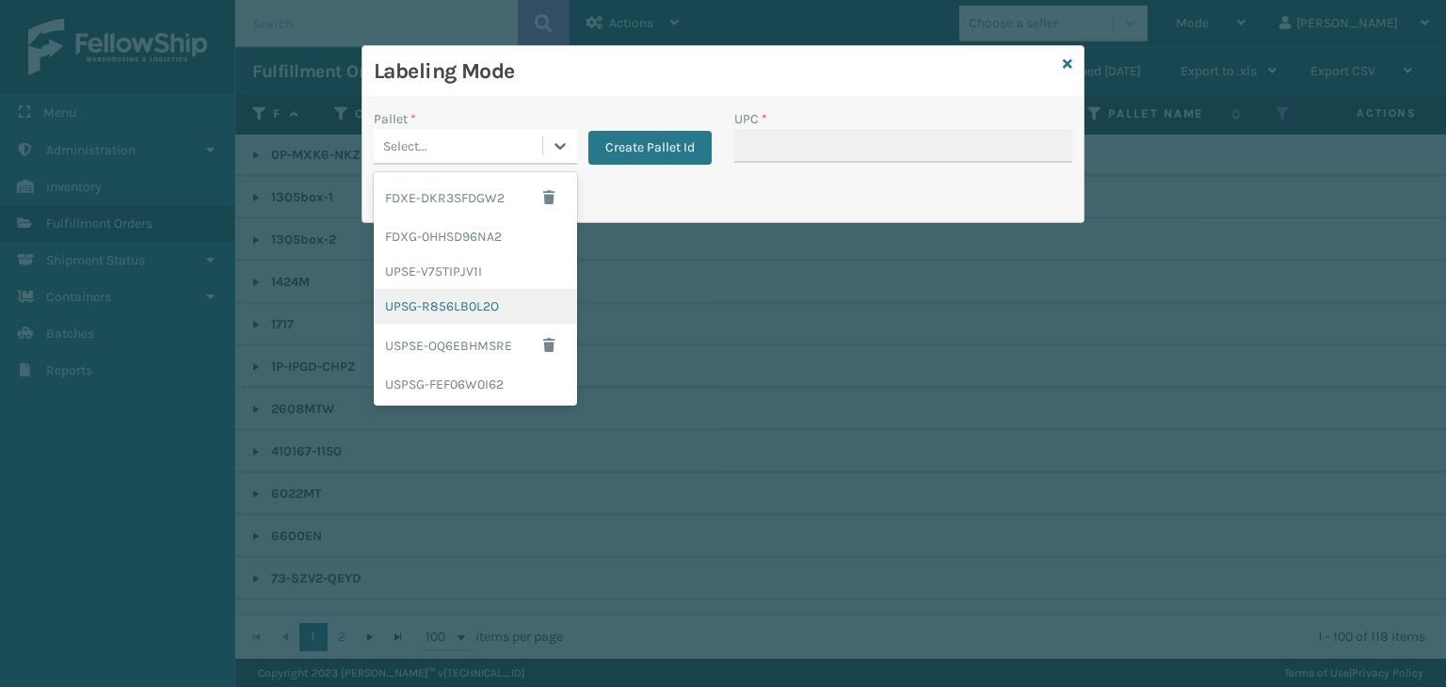
click at [459, 295] on div "UPSG-R856LB0L2O" at bounding box center [475, 306] width 203 height 35
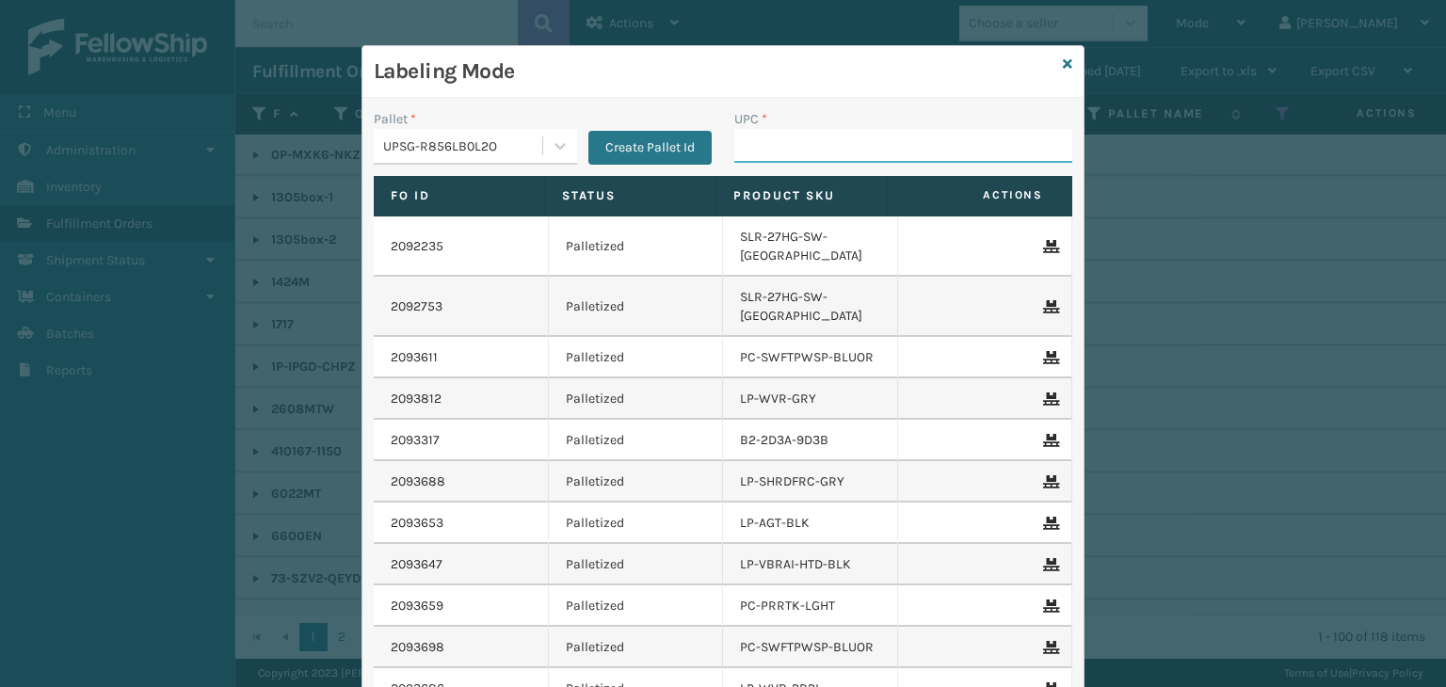
click at [789, 153] on input "UPC *" at bounding box center [903, 146] width 338 height 34
click at [1063, 61] on icon at bounding box center [1067, 63] width 9 height 13
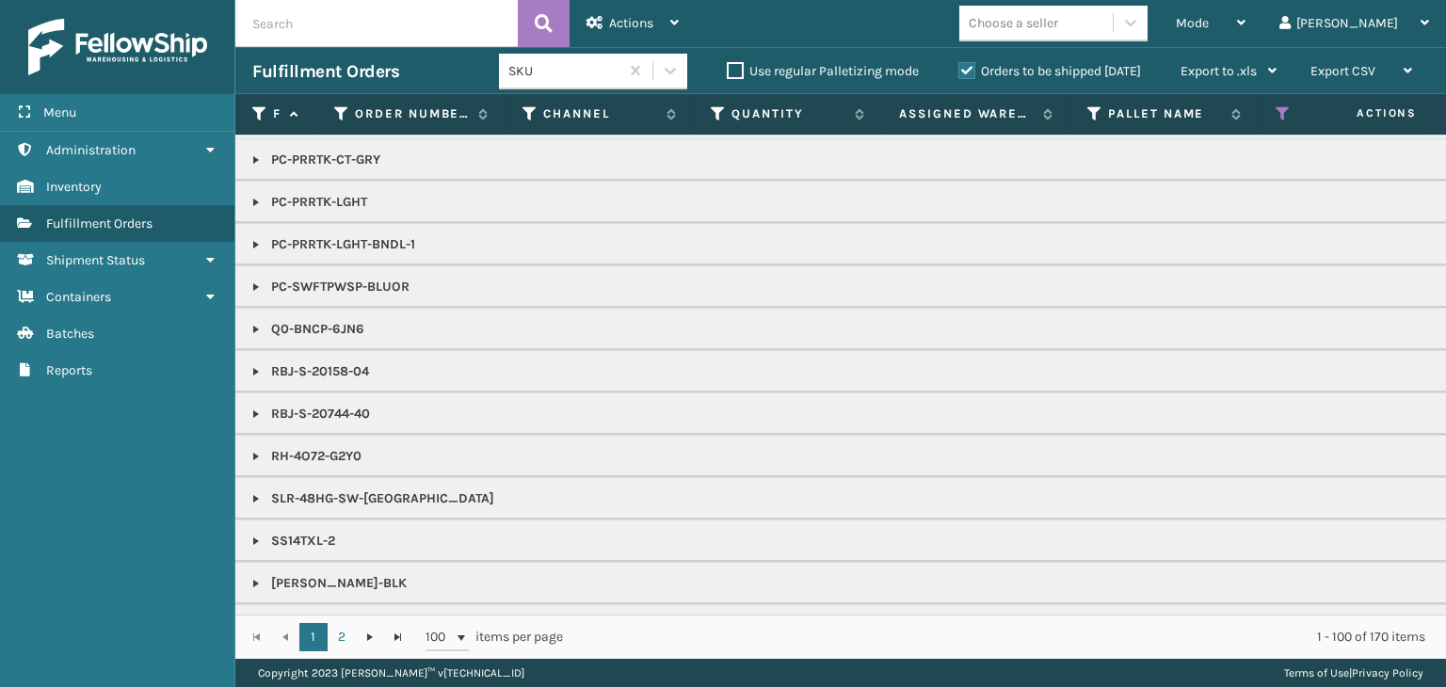
scroll to position [2649, 0]
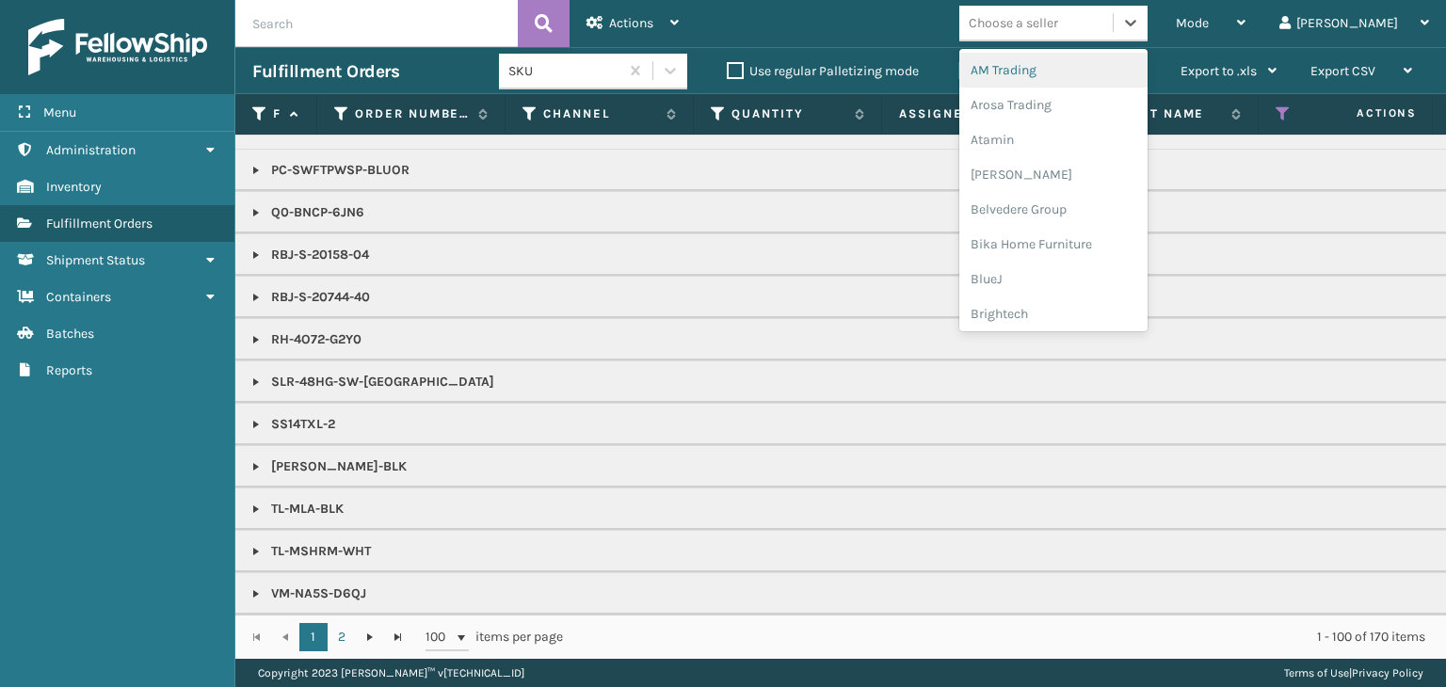
click at [1073, 33] on div "Choose a seller" at bounding box center [1035, 23] width 153 height 31
type input "BR"
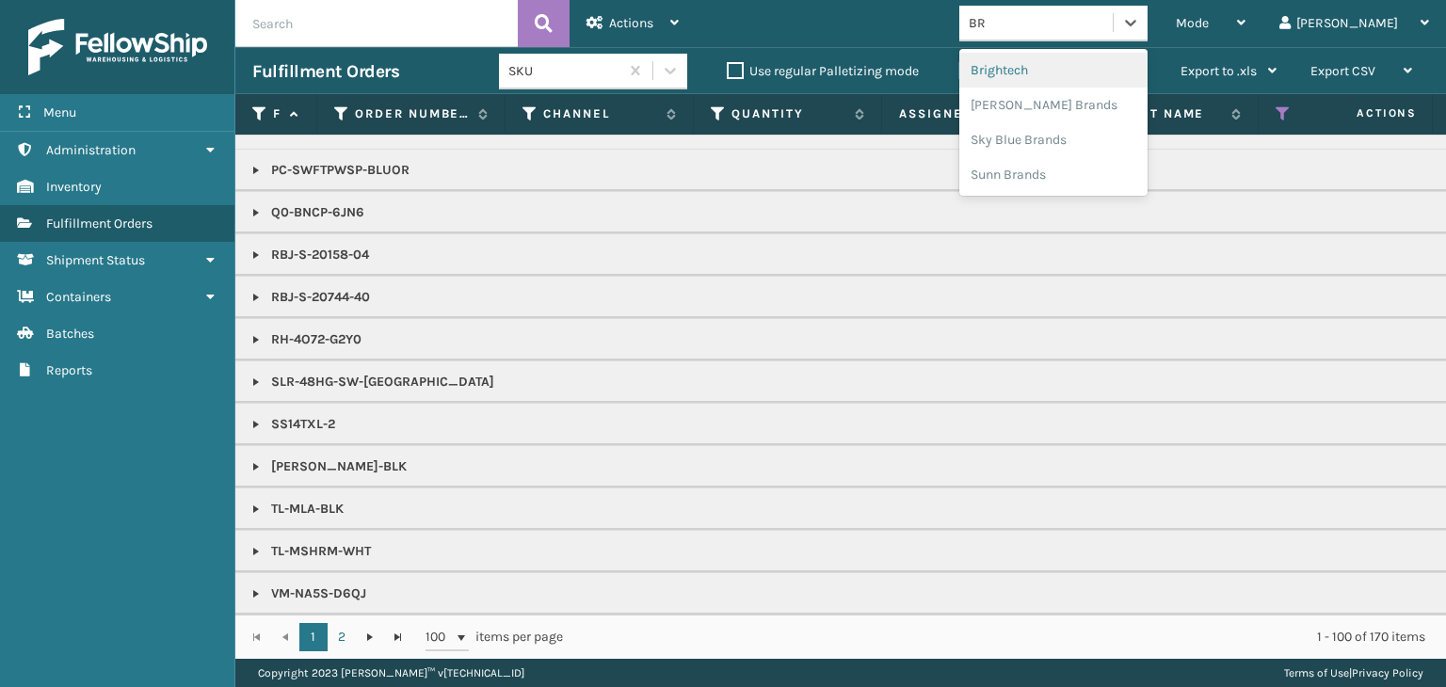
click at [1148, 65] on div "Brightech" at bounding box center [1053, 70] width 188 height 35
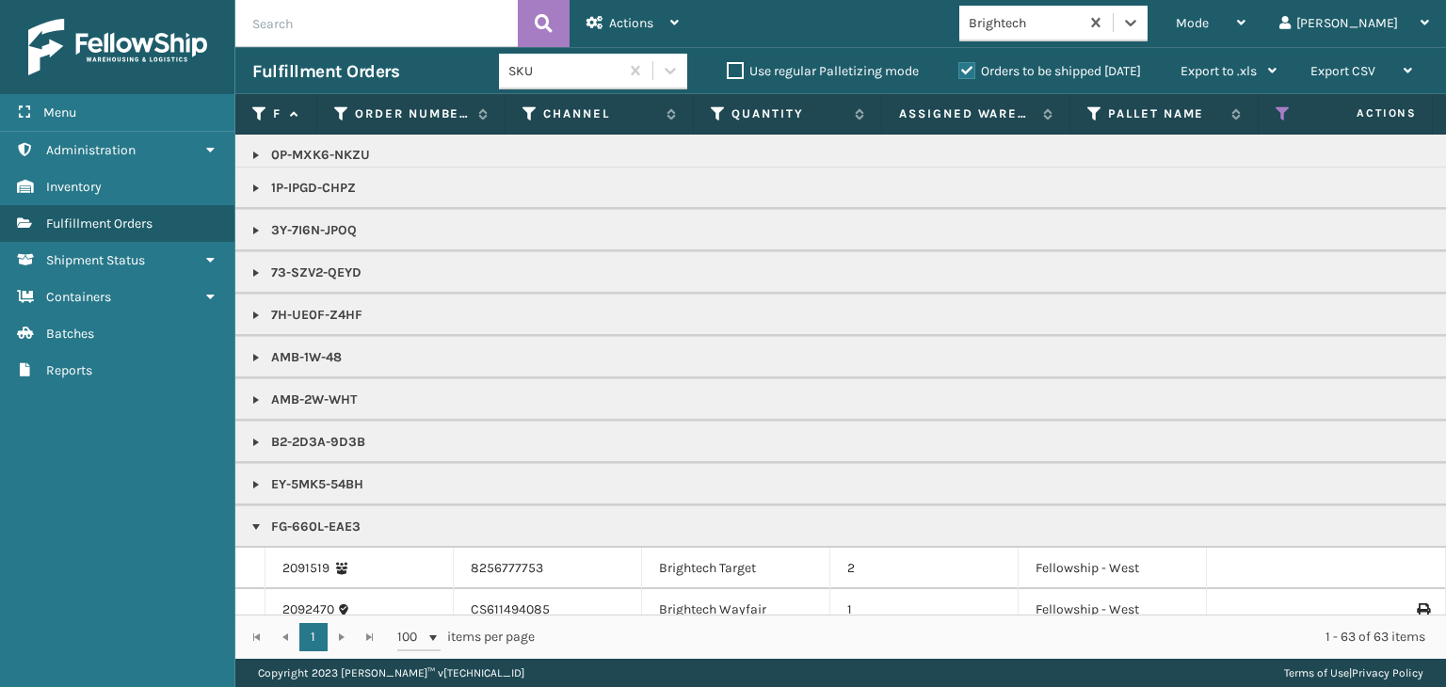
scroll to position [0, 0]
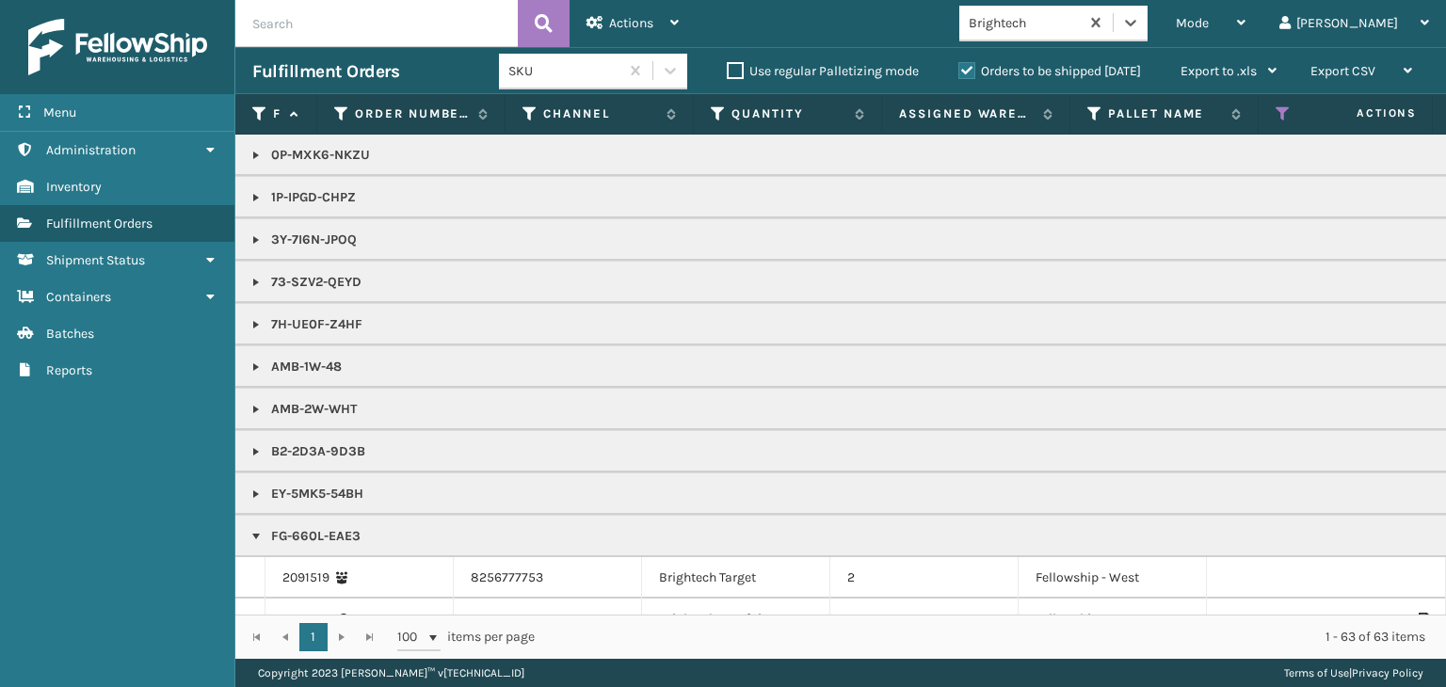
click at [249, 492] on link at bounding box center [256, 494] width 15 height 15
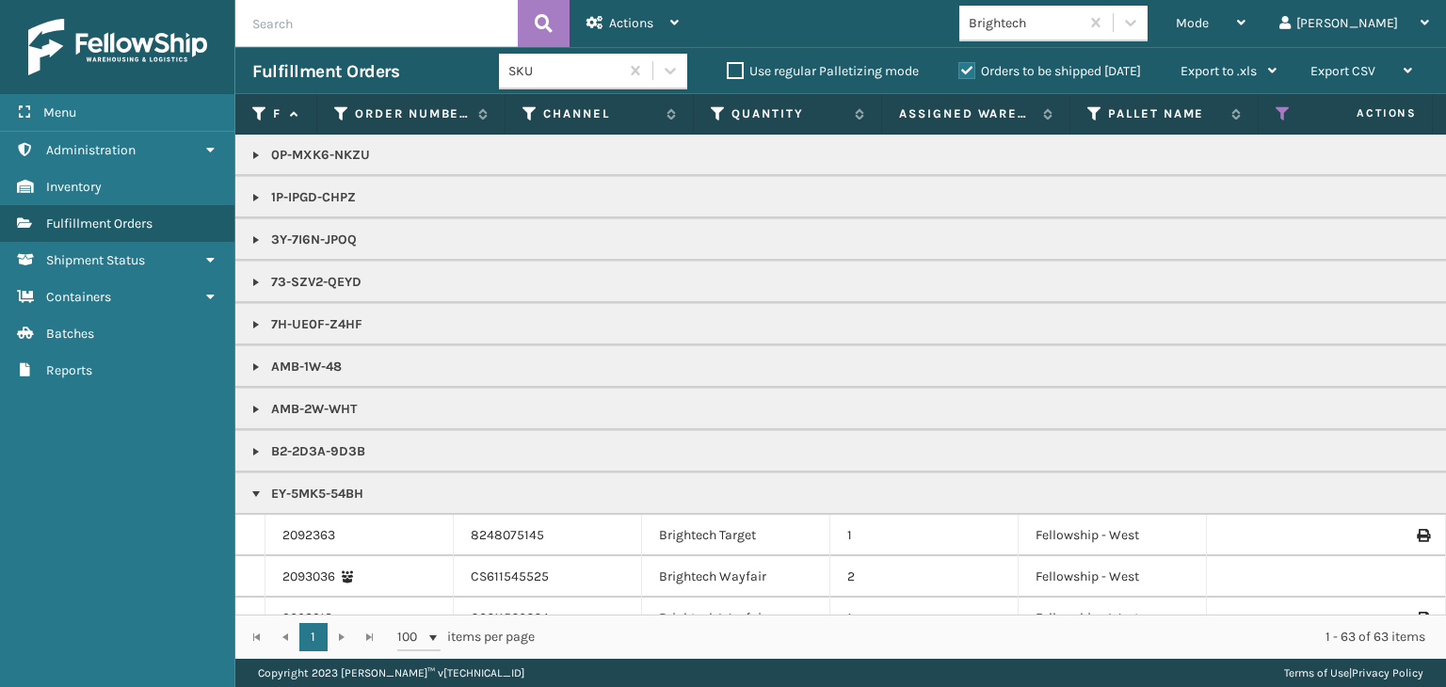
scroll to position [188, 0]
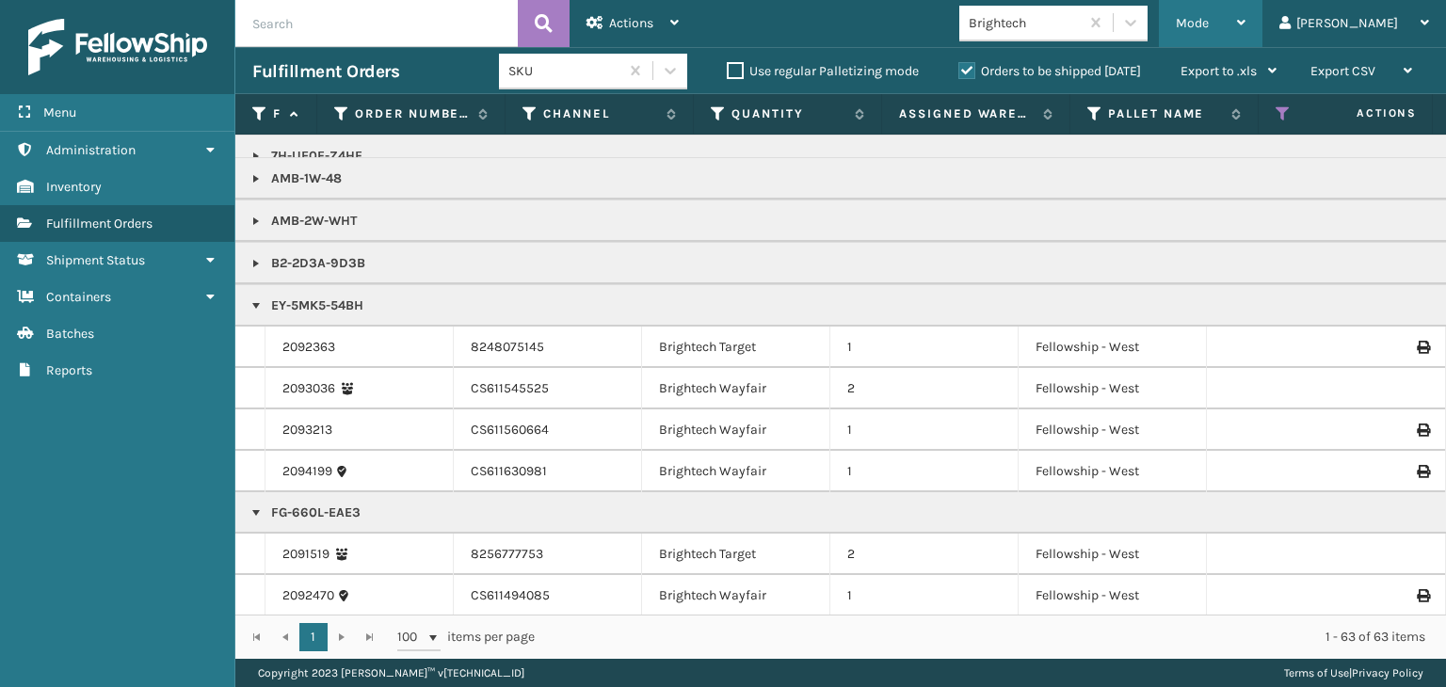
click at [1246, 1] on div "Mode" at bounding box center [1211, 23] width 70 height 47
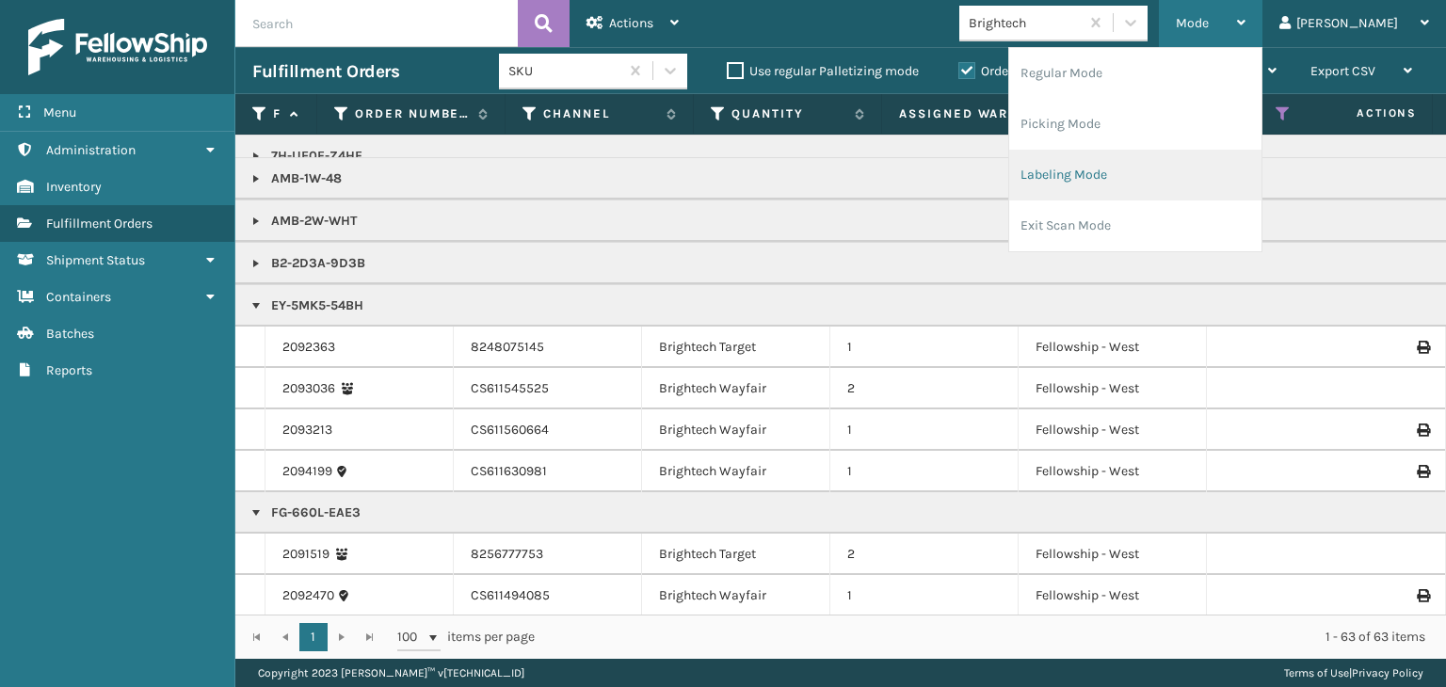
click at [1220, 197] on li "Labeling Mode" at bounding box center [1135, 175] width 252 height 51
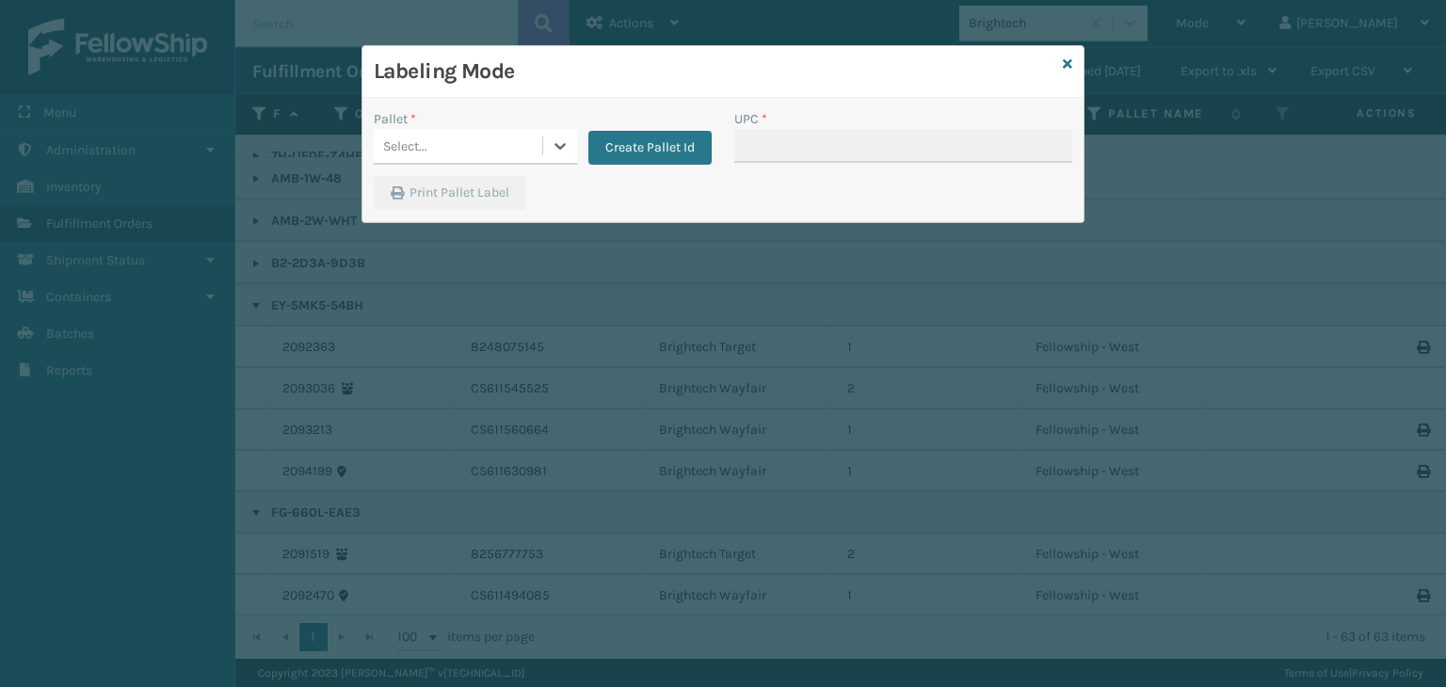
click at [406, 126] on label "Pallet *" at bounding box center [395, 119] width 42 height 20
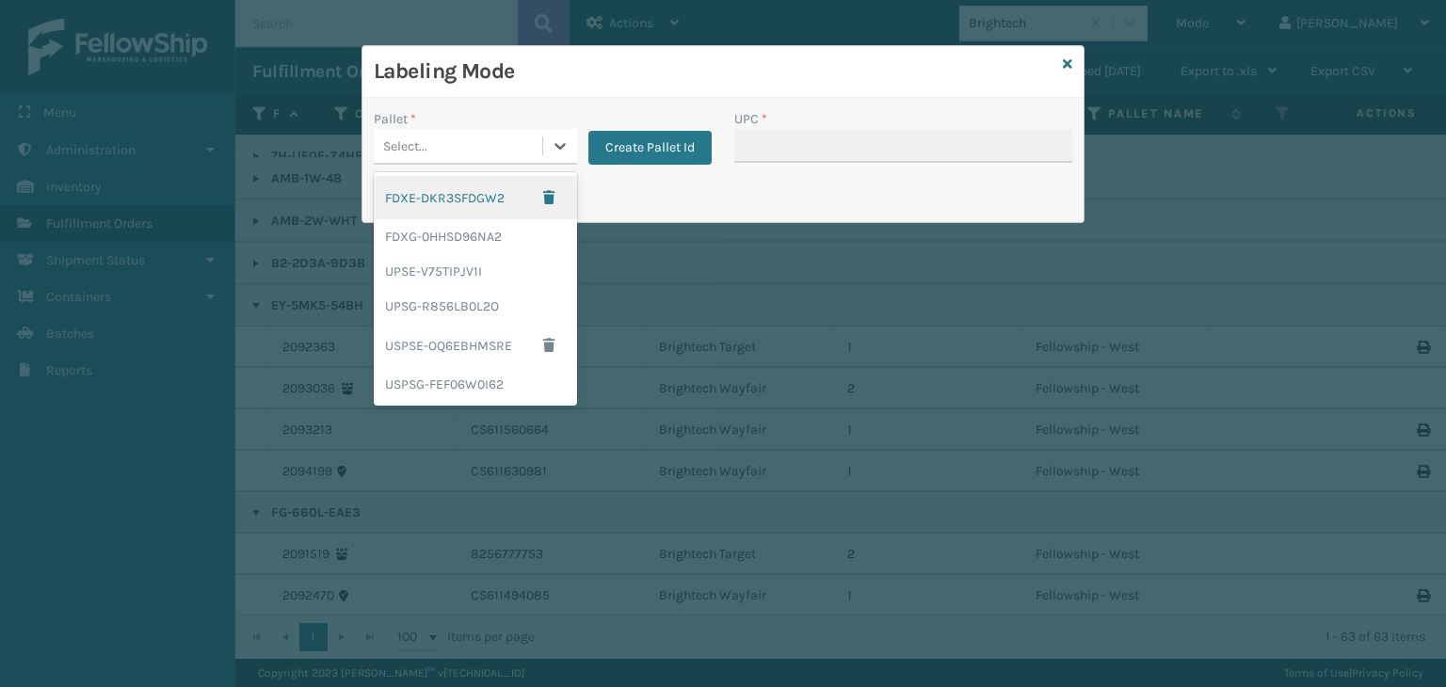
click at [466, 152] on div "Select..." at bounding box center [458, 146] width 169 height 31
click at [447, 251] on div "FDXG-0HHSD96NA2" at bounding box center [475, 236] width 203 height 35
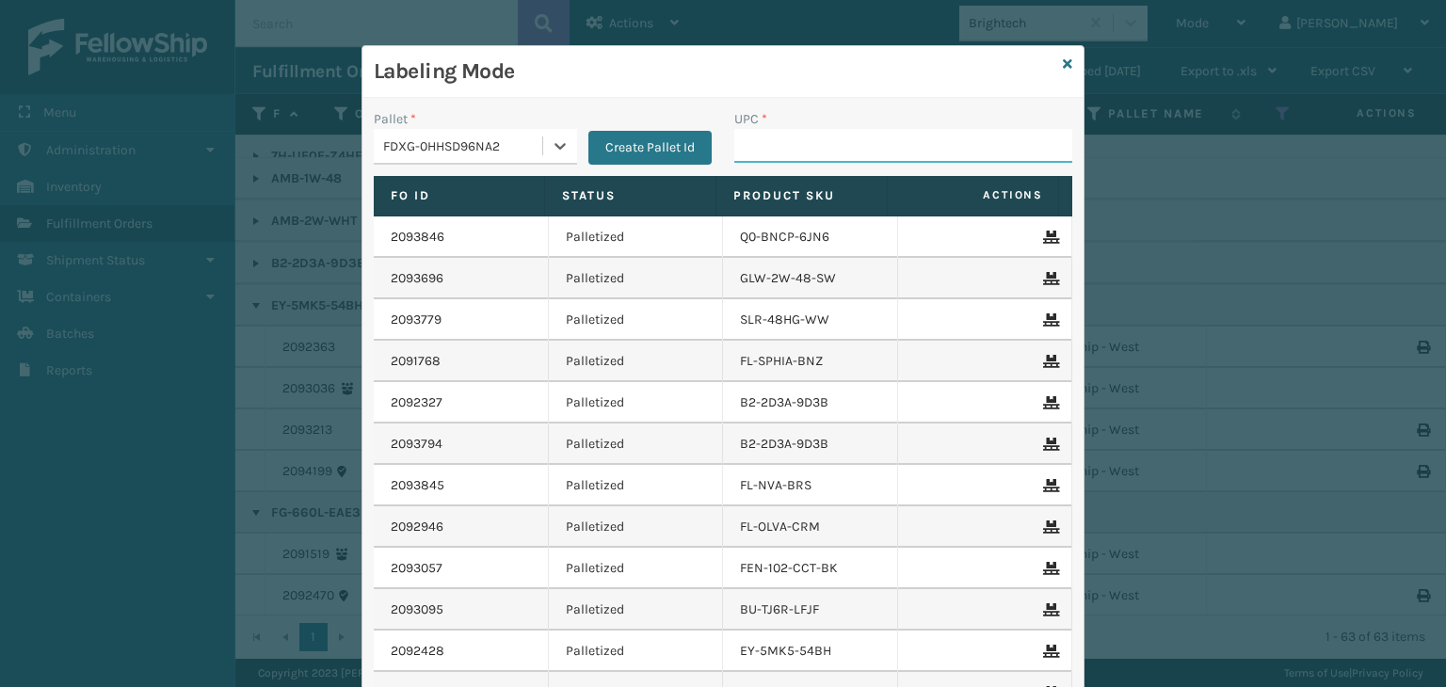
click at [853, 148] on input "UPC *" at bounding box center [903, 146] width 338 height 34
type input "8581"
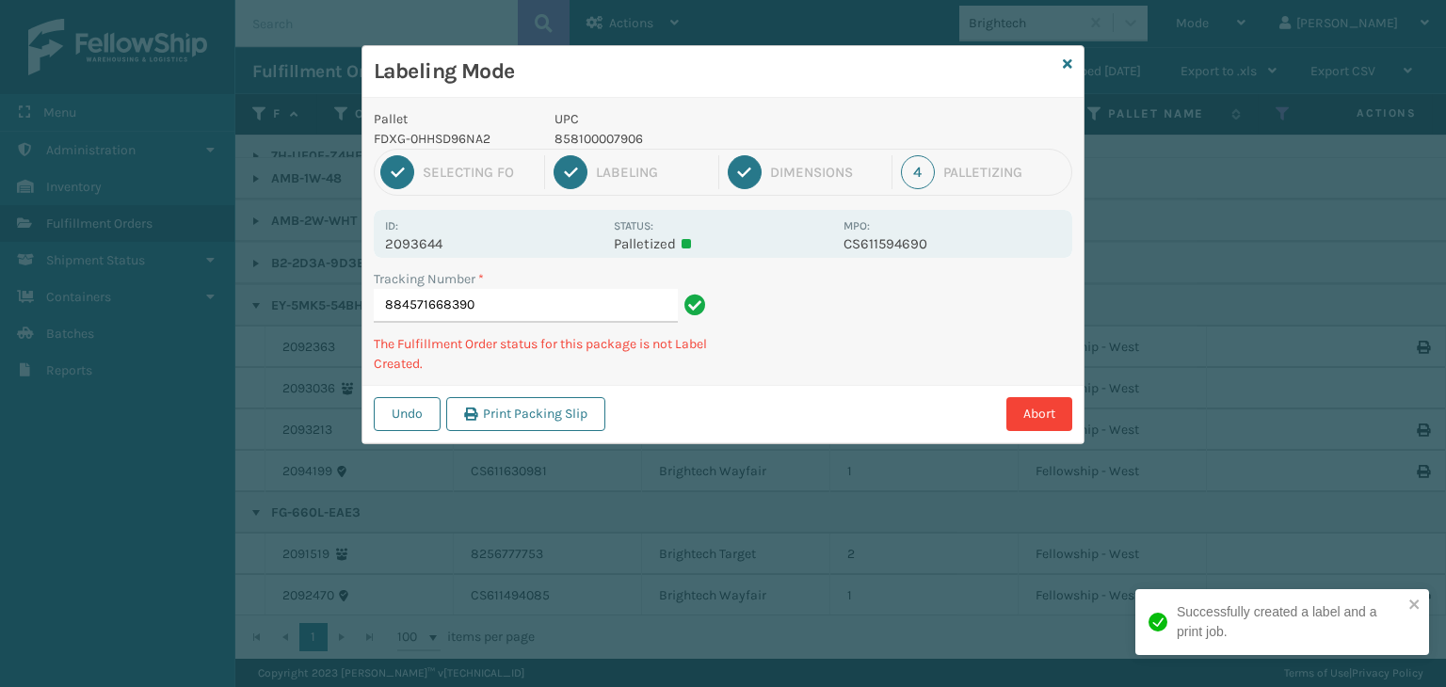
click at [618, 139] on p "858100007906" at bounding box center [694, 139] width 278 height 20
copy p "858100007906"
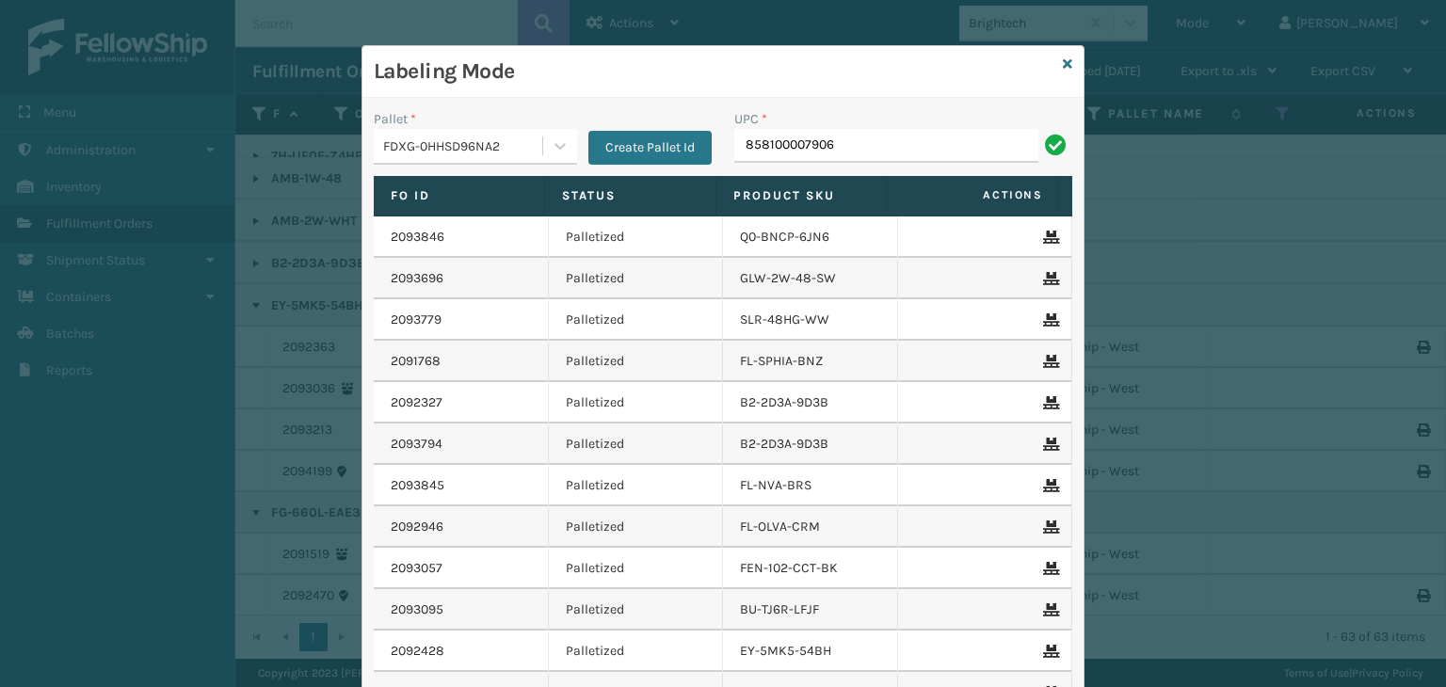
type input "858100007906"
type input "858100007623"
type input "FL-OLVA-CRM"
drag, startPoint x: 883, startPoint y: 140, endPoint x: 48, endPoint y: 162, distance: 835.5
click at [48, 162] on div "Labeling Mode Pallet * FDXG-0HHSD96NA2 Create Pallet Id UPC * FL-OLVA-CRM Fo Id…" at bounding box center [723, 343] width 1446 height 687
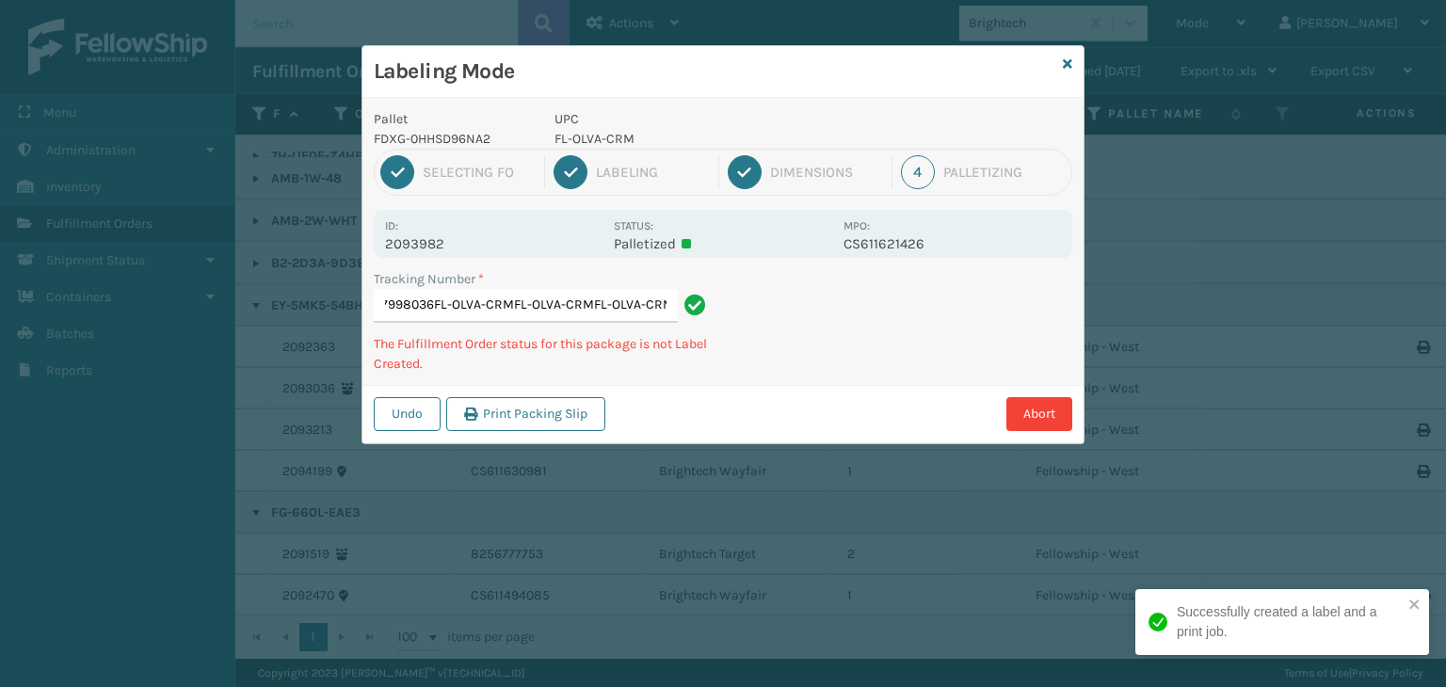
type input "884577998036FL-OLVA-CRMFL-OLVA-CRMFL-OLVA-CRMFL-OLVA-CRM"
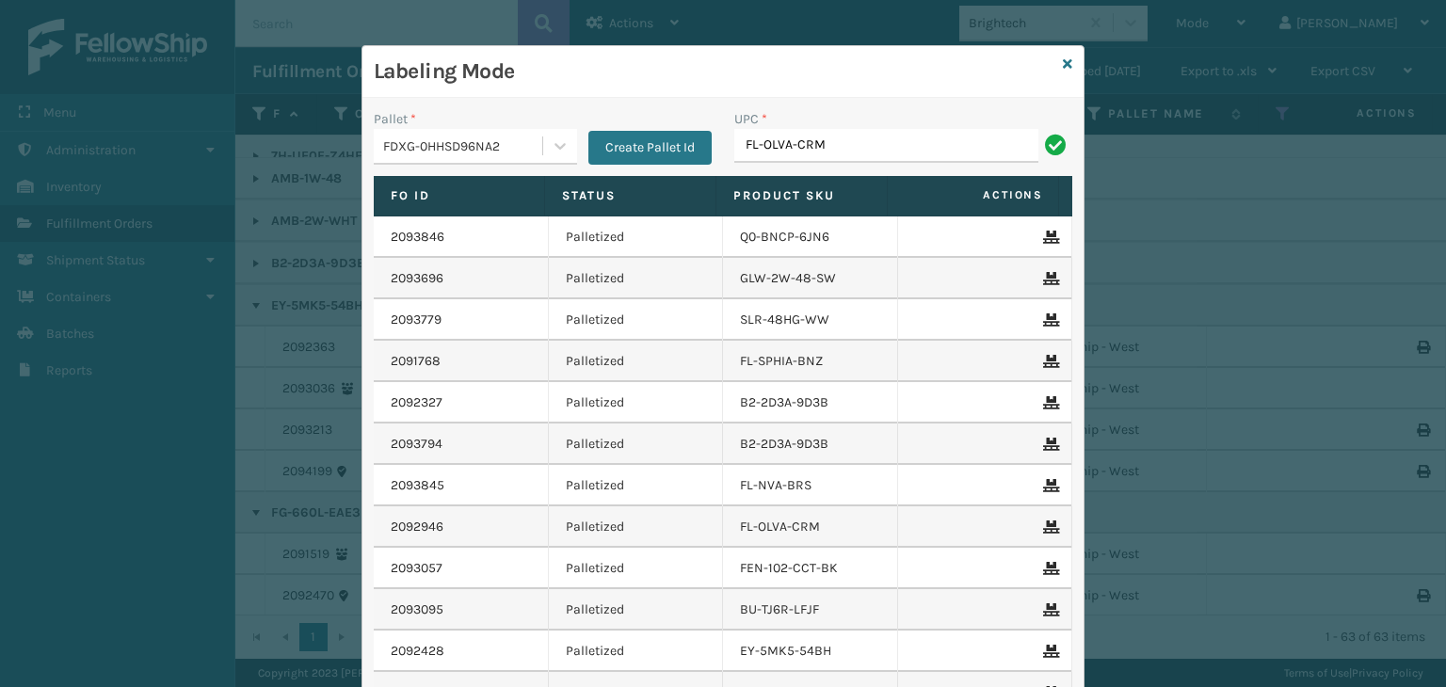
type input "FL-OLVA-CRM"
type input "858100007920"
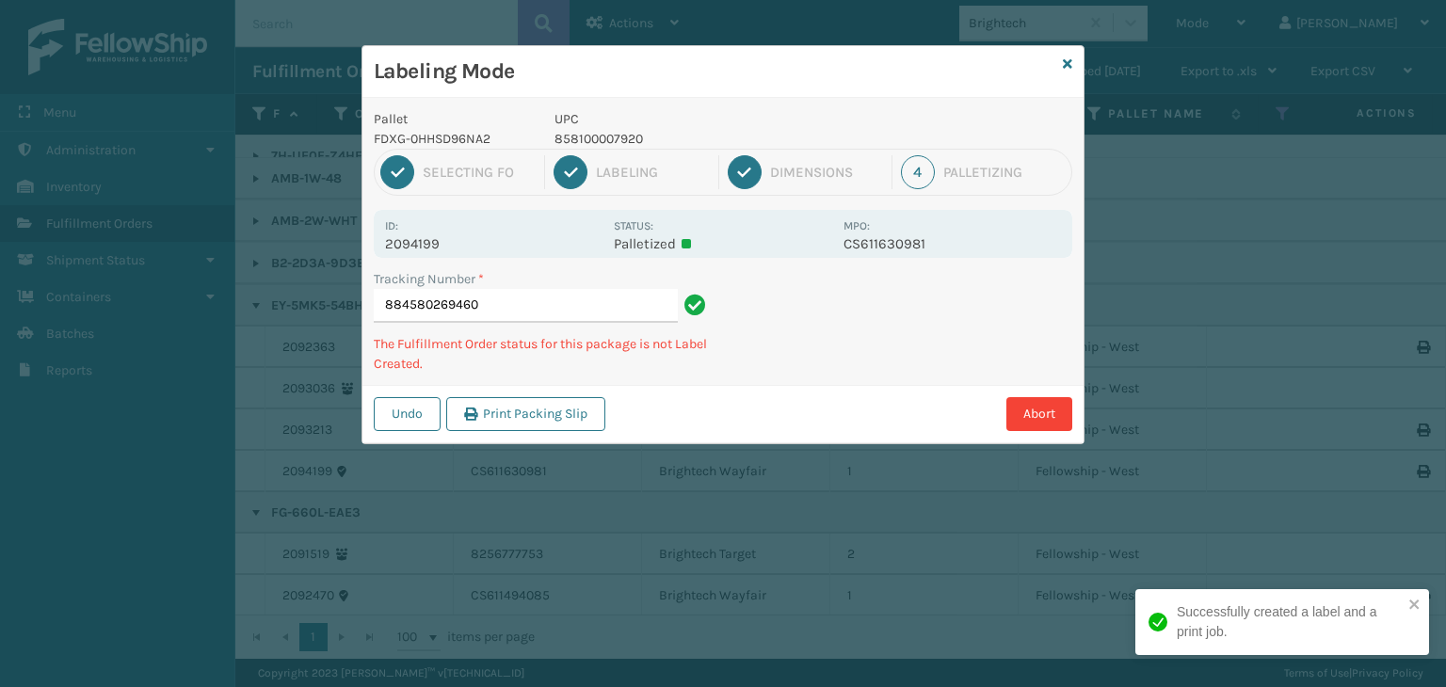
click at [625, 137] on p "858100007920" at bounding box center [694, 139] width 278 height 20
copy p "858100007920"
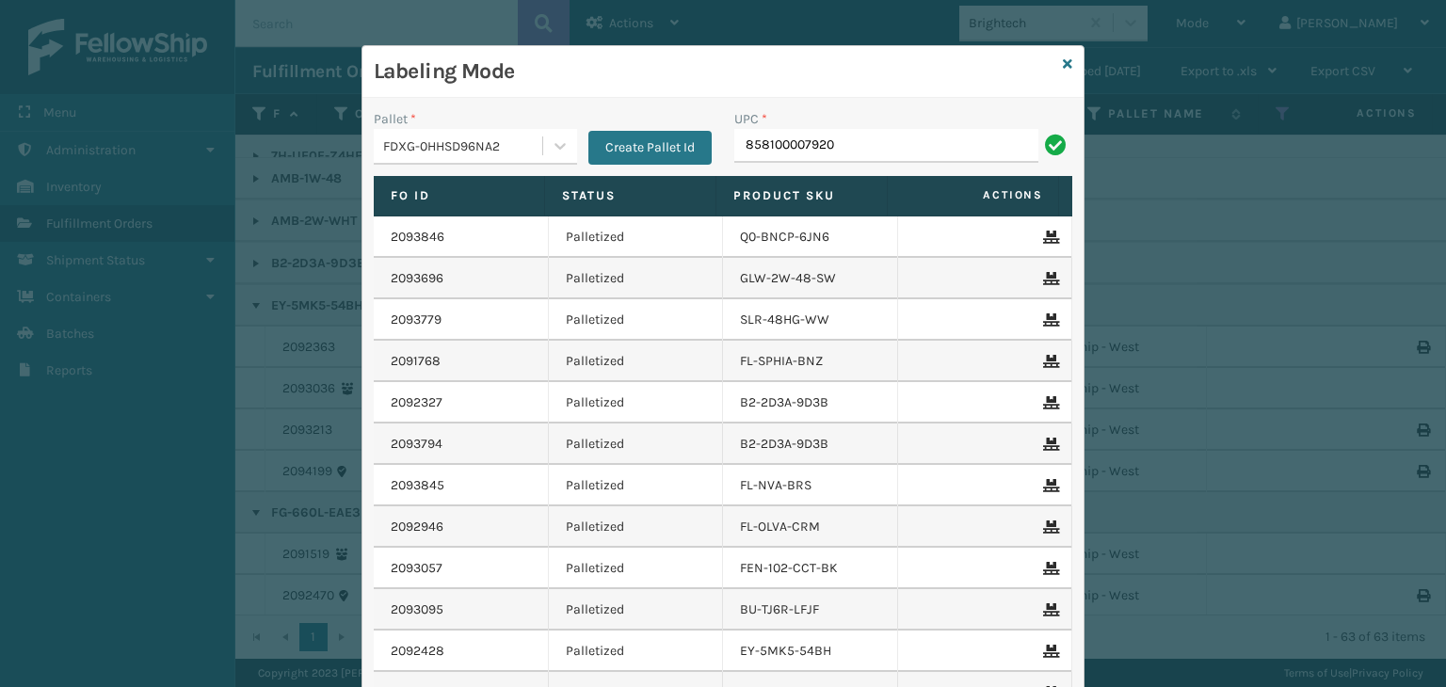
type input "858100007920"
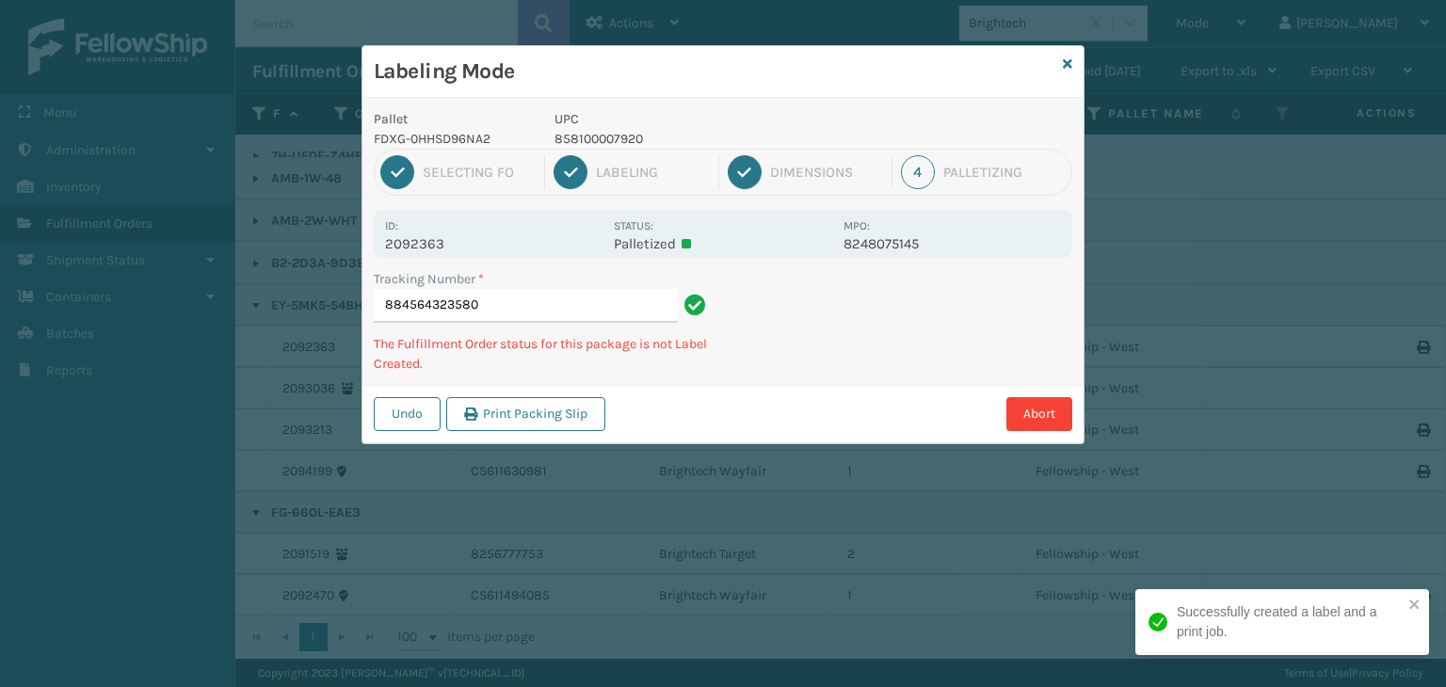
type input "884564323580858100007920"
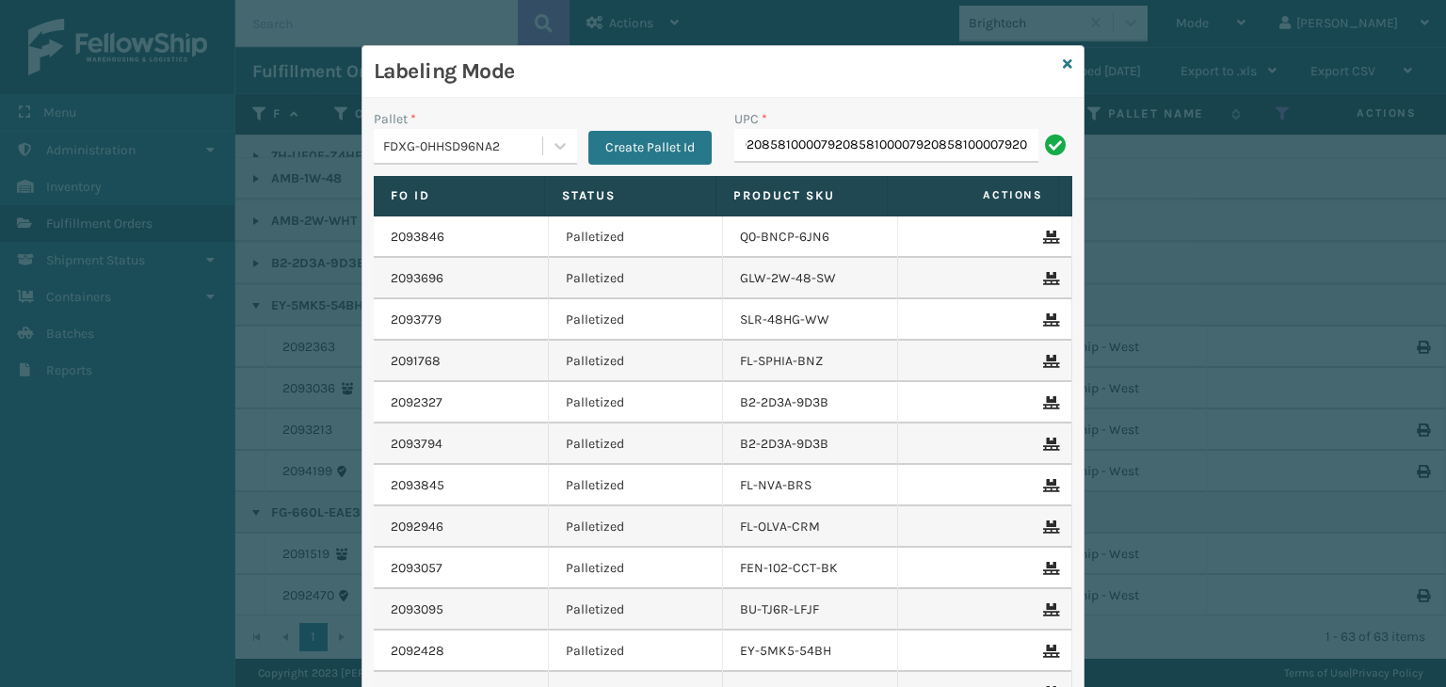
scroll to position [0, 0]
drag, startPoint x: 1031, startPoint y: 148, endPoint x: 0, endPoint y: 163, distance: 1031.2
click at [0, 166] on div "Labeling Mode Pallet * FDXG-0HHSD96NA2 Create Pallet Id UPC * 85810000792085810…" at bounding box center [723, 343] width 1446 height 687
type input "858100007920"
paste input "858100007920"
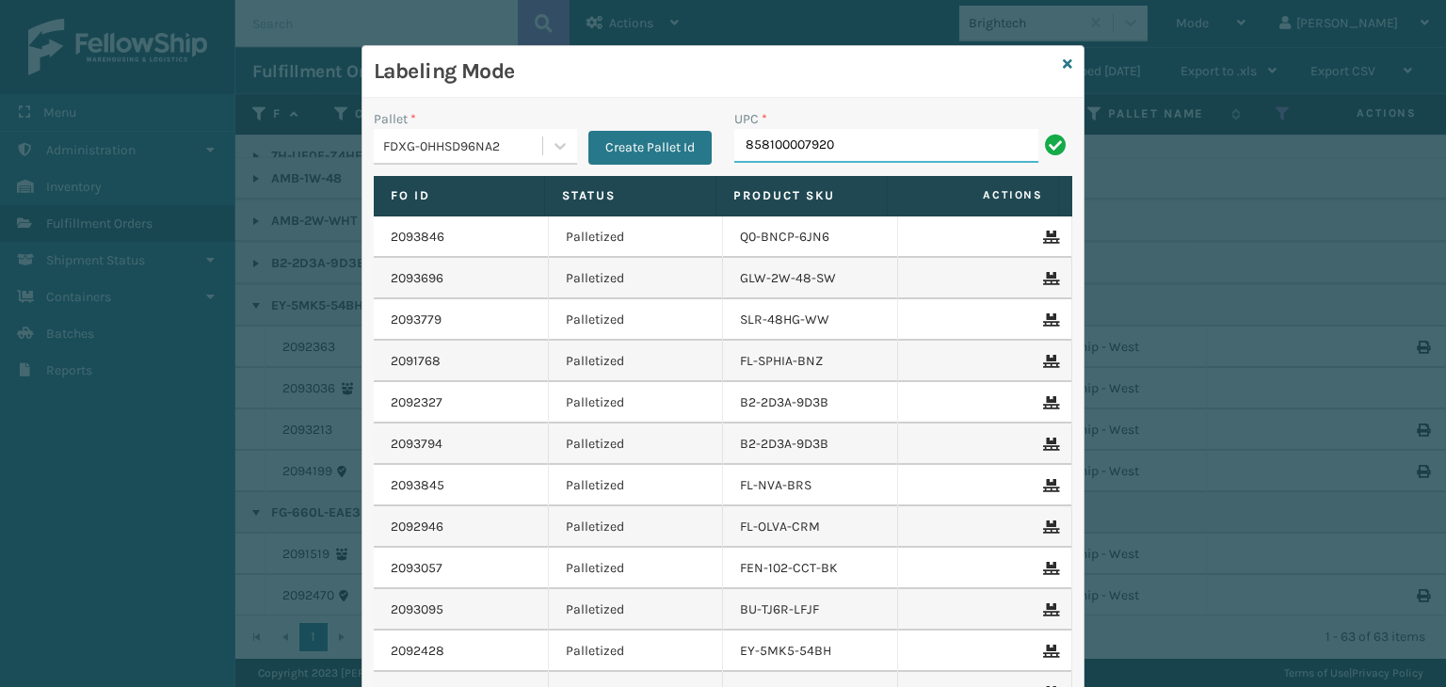
type input "858100007920"
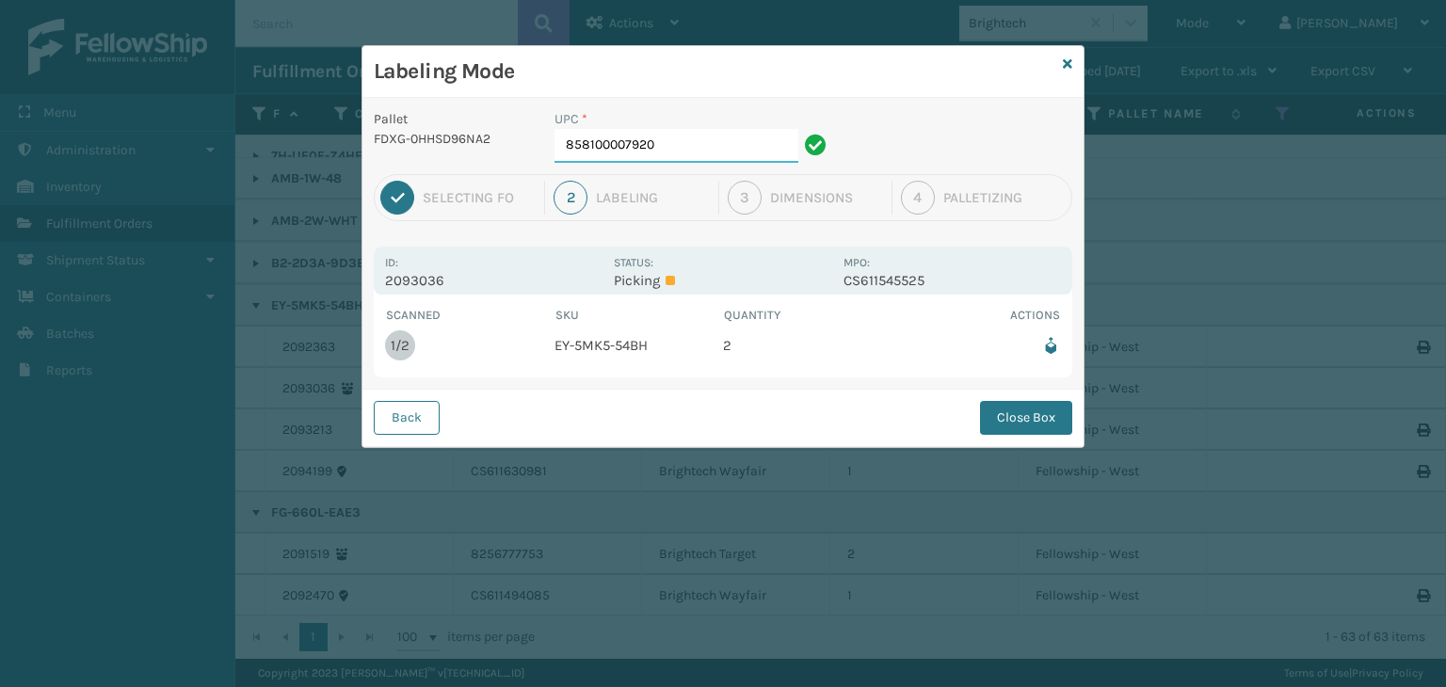
drag, startPoint x: 722, startPoint y: 152, endPoint x: 750, endPoint y: 160, distance: 29.5
click at [722, 152] on input "858100007920" at bounding box center [677, 146] width 244 height 34
click at [1055, 415] on button "Close Box" at bounding box center [1026, 418] width 92 height 34
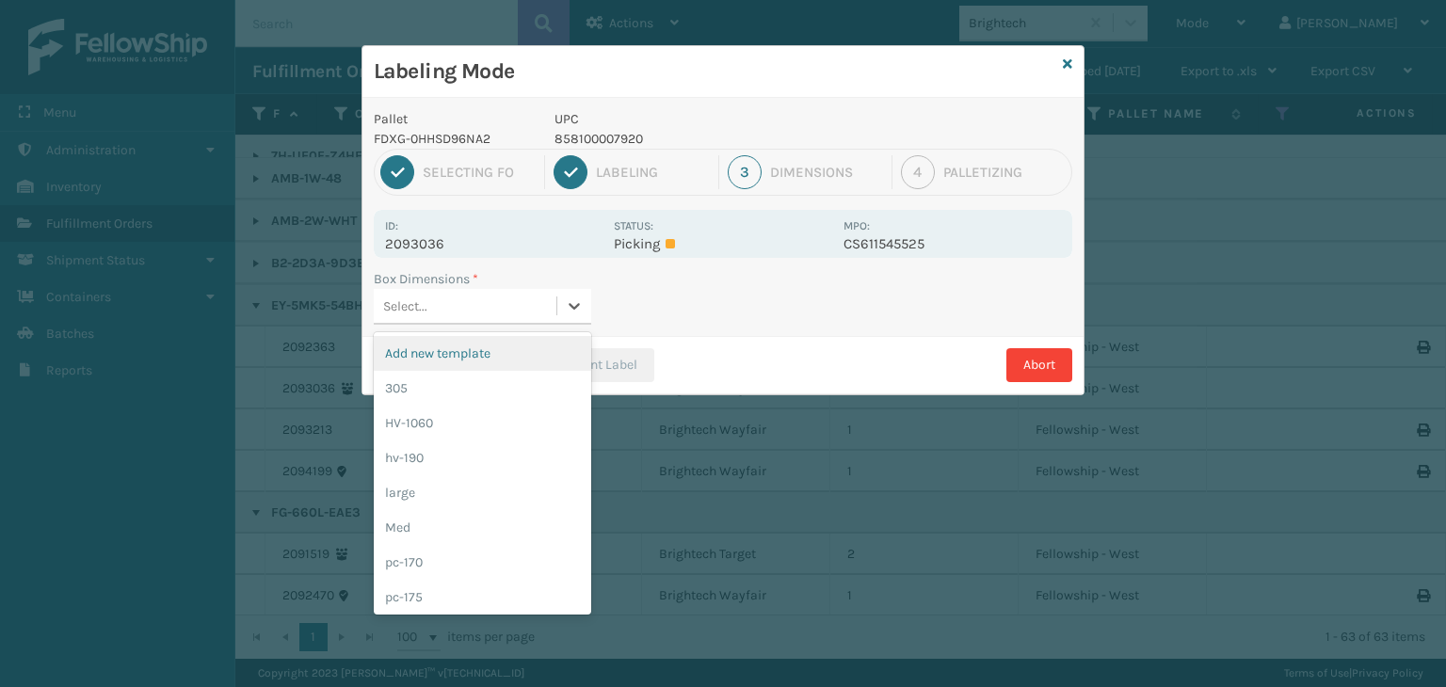
click at [454, 306] on div "Select..." at bounding box center [465, 306] width 183 height 31
click at [478, 524] on div "Med" at bounding box center [483, 527] width 218 height 35
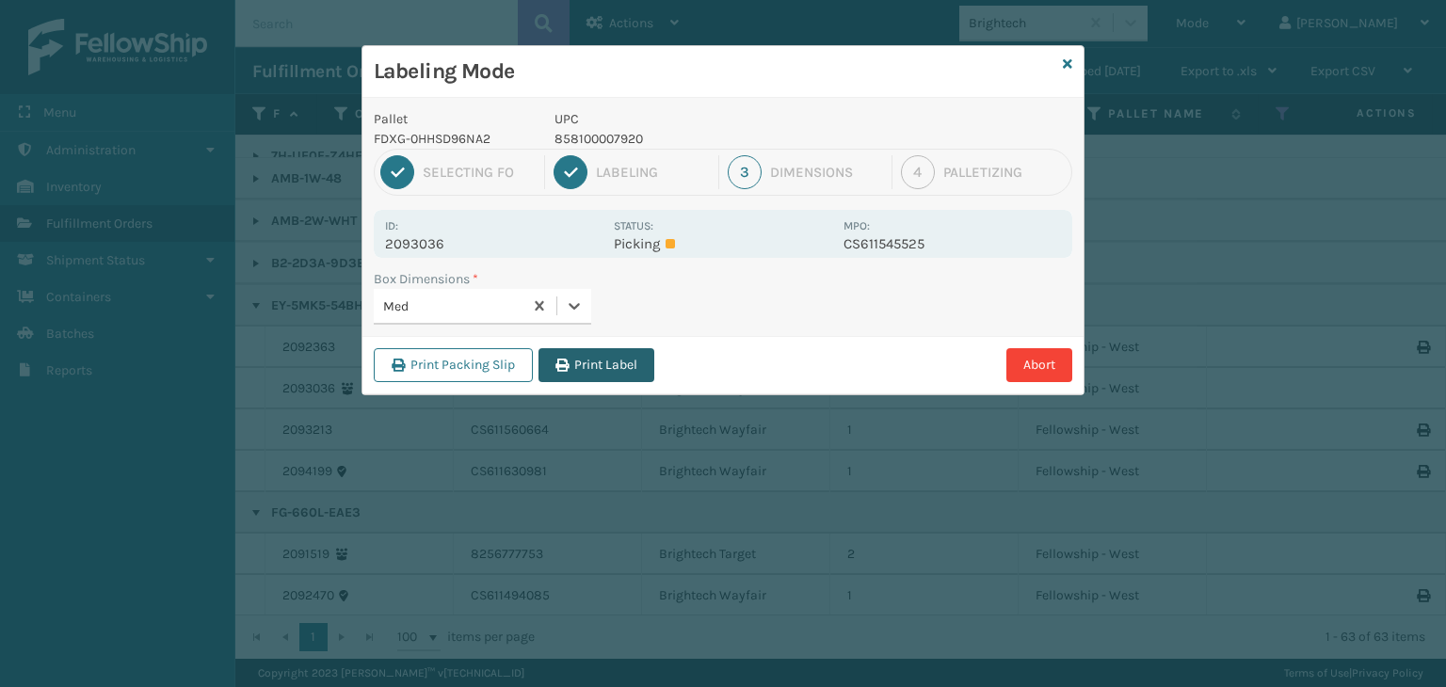
click at [607, 355] on button "Print Label" at bounding box center [597, 365] width 116 height 34
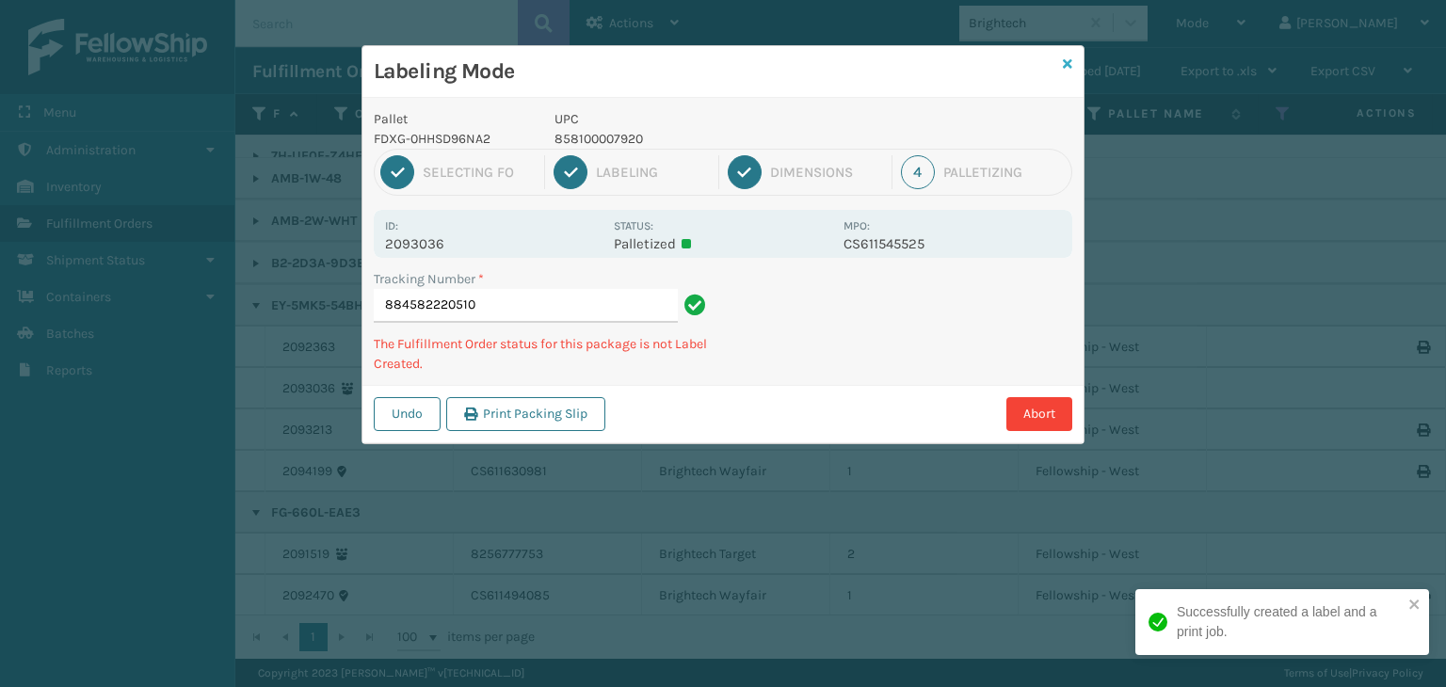
click at [1062, 61] on div "Labeling Mode Pallet FDXG-0HHSD96NA2 UPC 858100007920 1 Selecting FO 2 Labeling…" at bounding box center [723, 244] width 723 height 399
click at [1064, 61] on icon at bounding box center [1067, 63] width 9 height 13
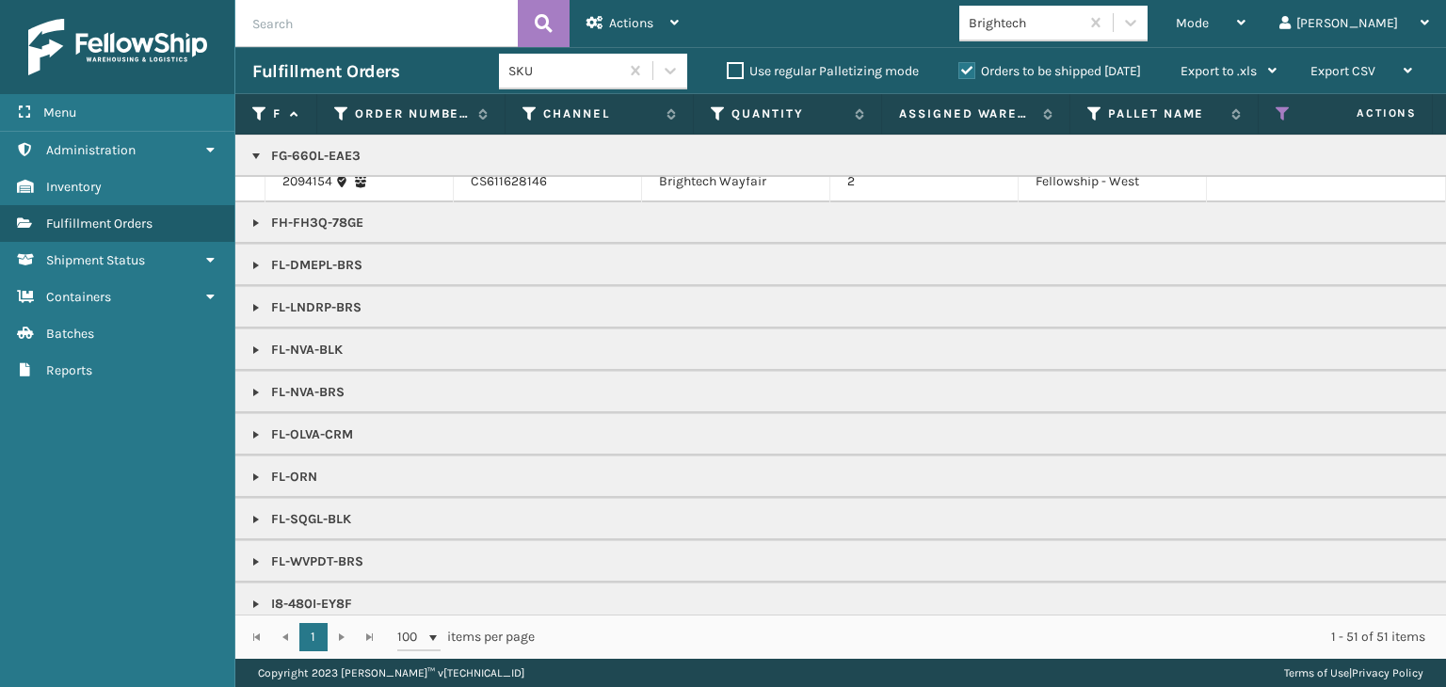
scroll to position [524, 0]
click at [253, 257] on link at bounding box center [256, 261] width 15 height 15
click at [1263, 32] on div "Mode Regular Mode Picking Mode Labeling Mode Exit Scan Mode" at bounding box center [1211, 23] width 104 height 47
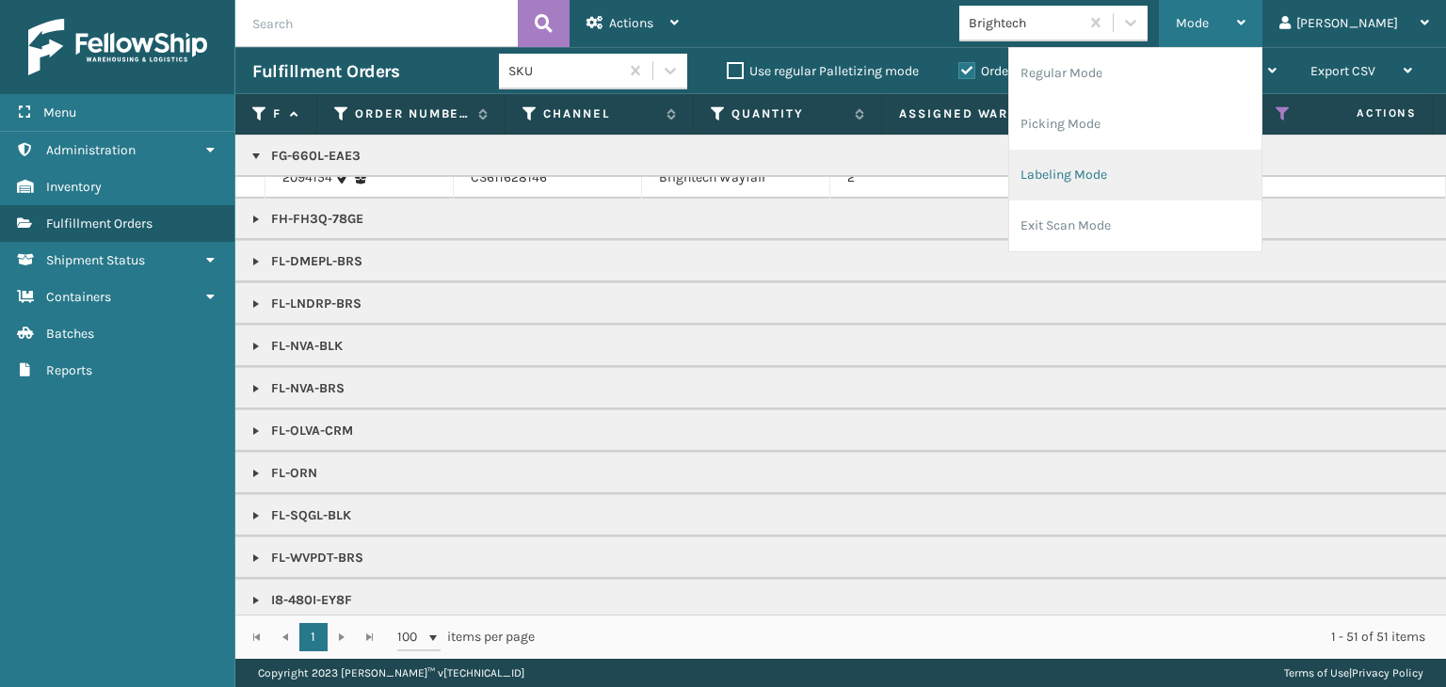
click at [1196, 190] on li "Labeling Mode" at bounding box center [1135, 175] width 252 height 51
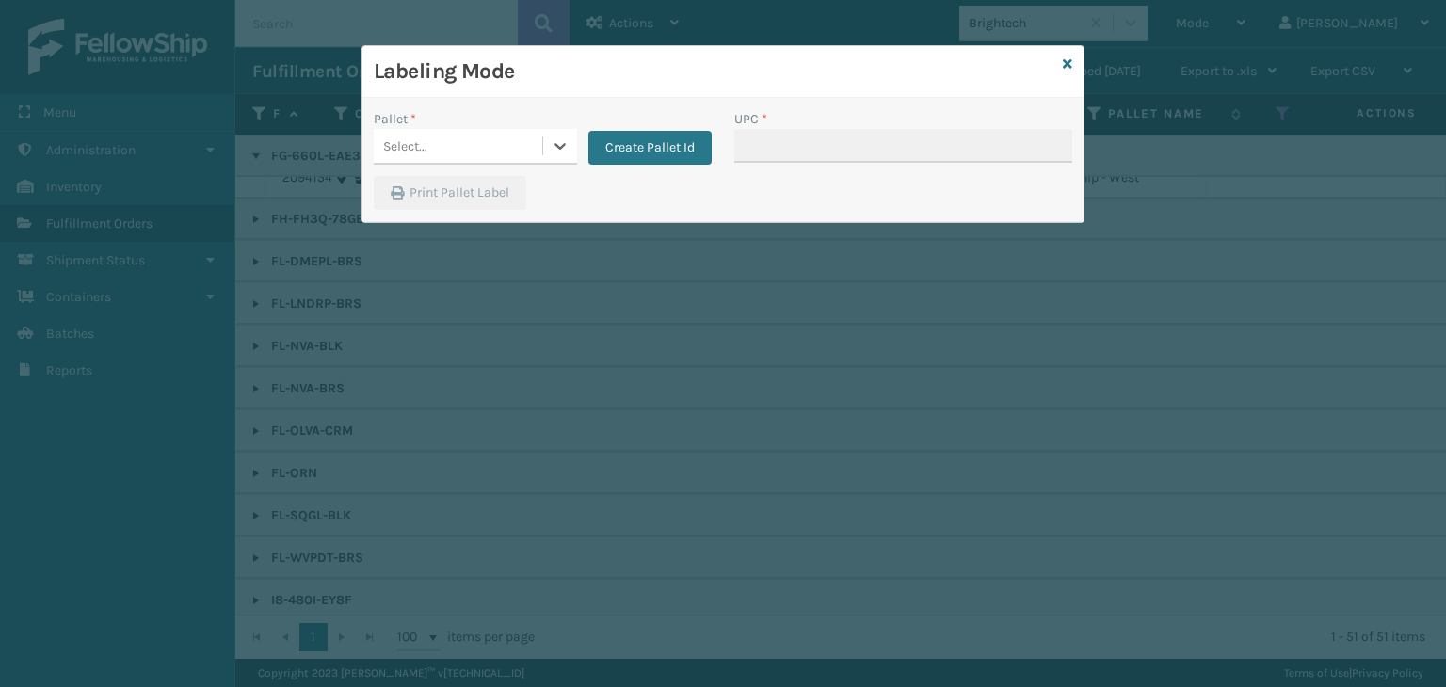
click at [458, 131] on div "Select..." at bounding box center [458, 146] width 169 height 31
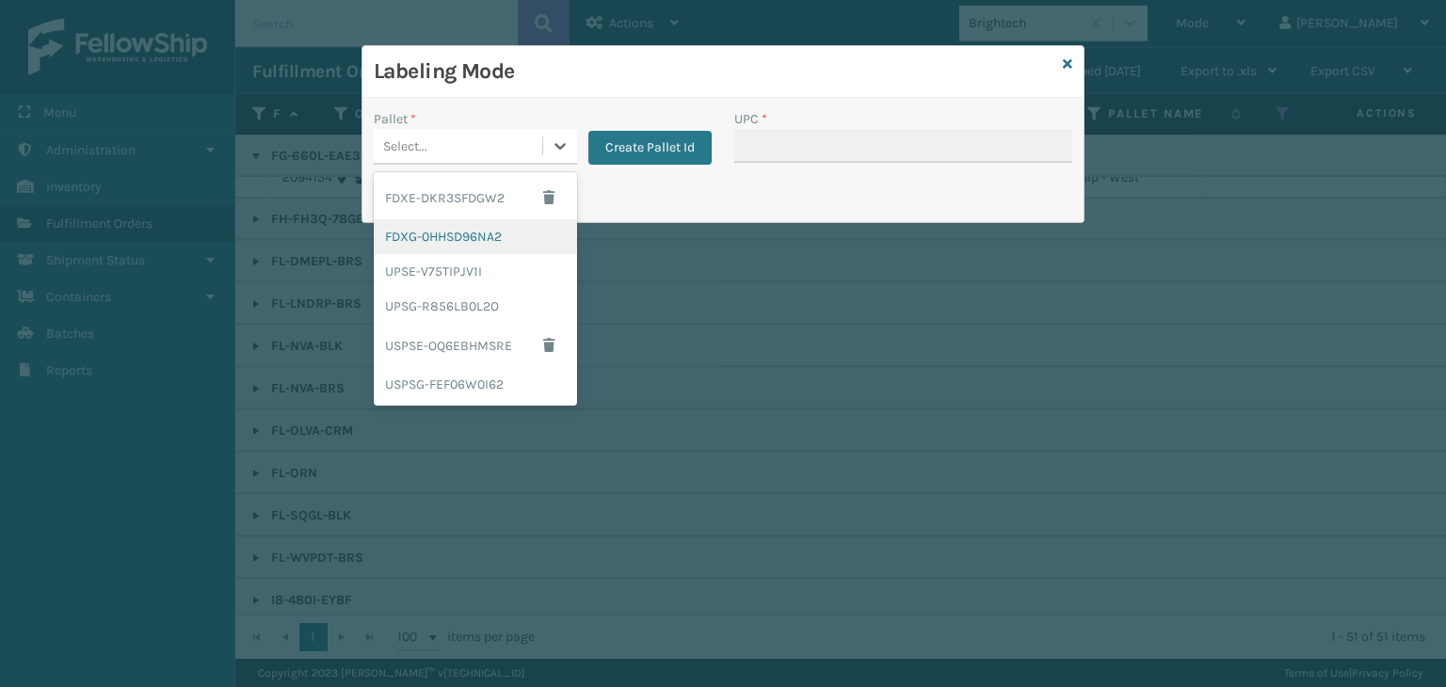
click at [472, 231] on div "FDXG-0HHSD96NA2" at bounding box center [475, 236] width 203 height 35
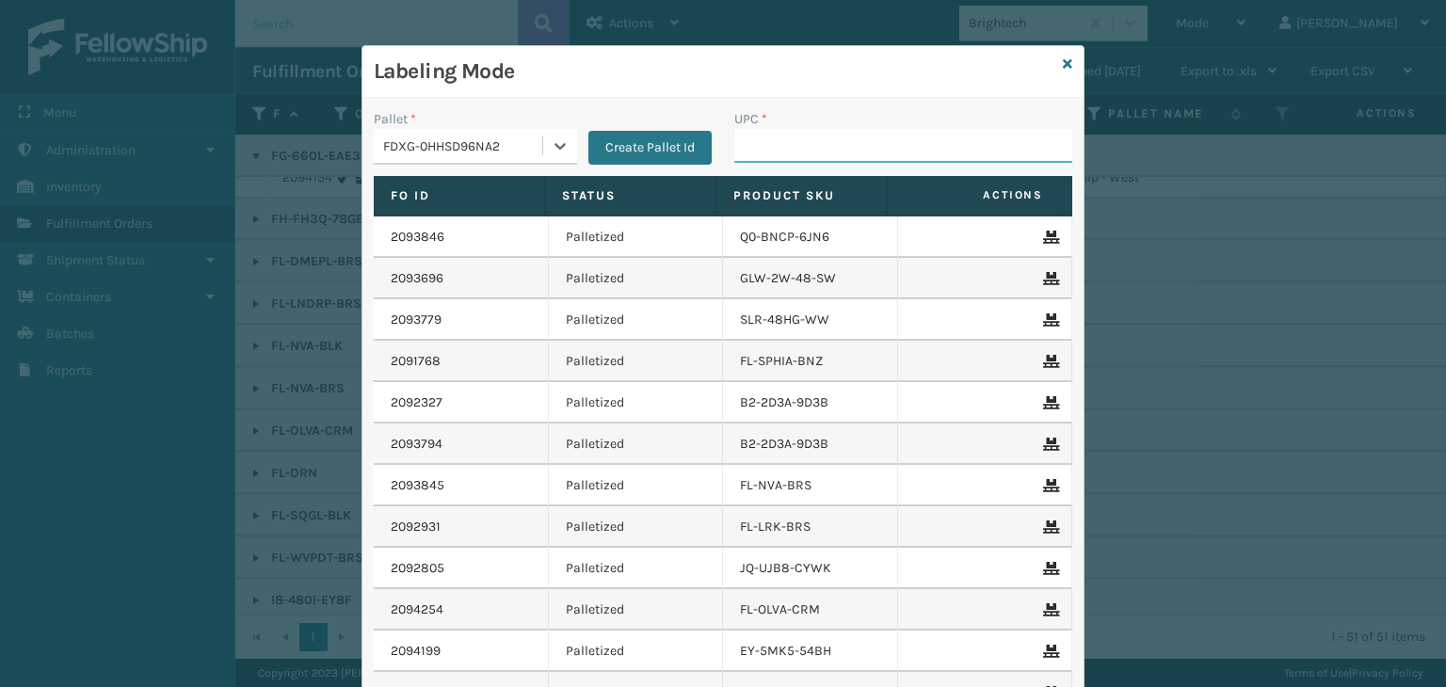
drag, startPoint x: 777, startPoint y: 154, endPoint x: 763, endPoint y: 148, distance: 15.6
click at [777, 153] on input "UPC *" at bounding box center [903, 146] width 338 height 34
type input "850012486763"
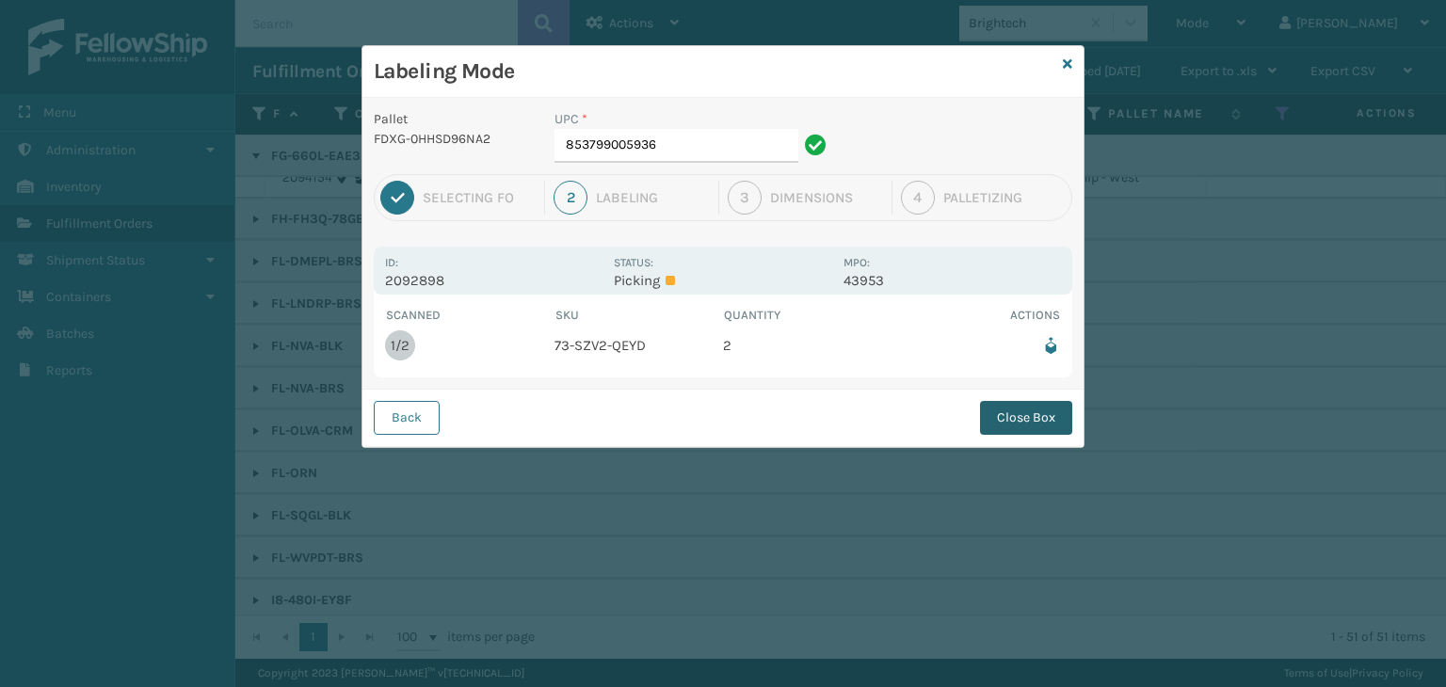
click at [1025, 411] on button "Close Box" at bounding box center [1026, 418] width 92 height 34
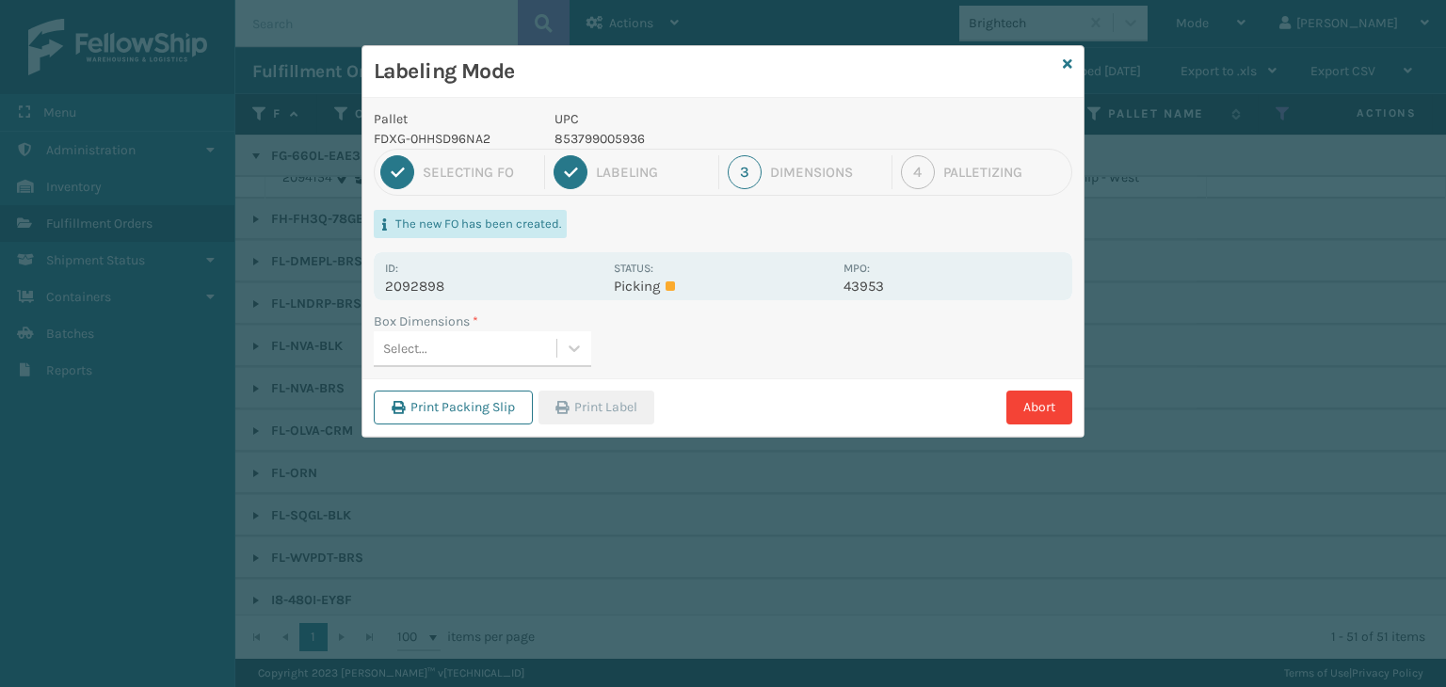
click at [465, 347] on div "Select..." at bounding box center [465, 348] width 183 height 31
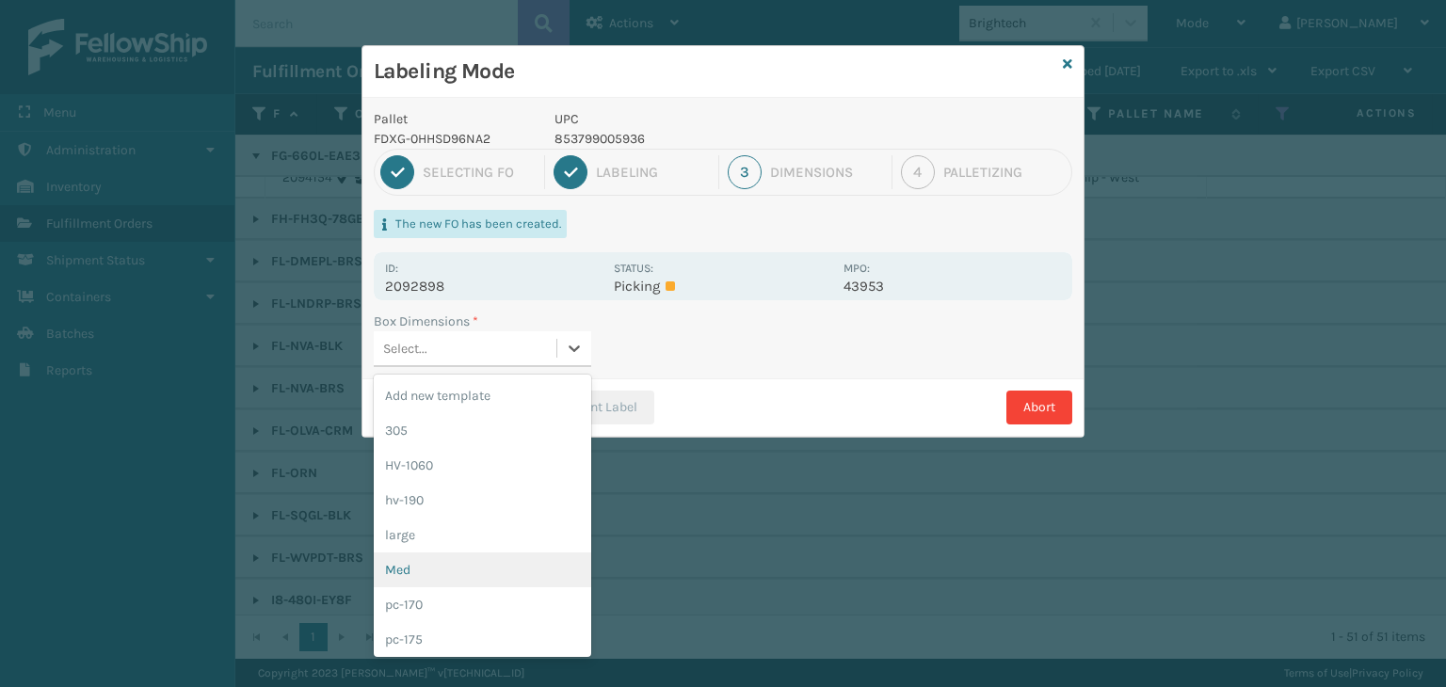
click at [430, 556] on div "Med" at bounding box center [483, 570] width 218 height 35
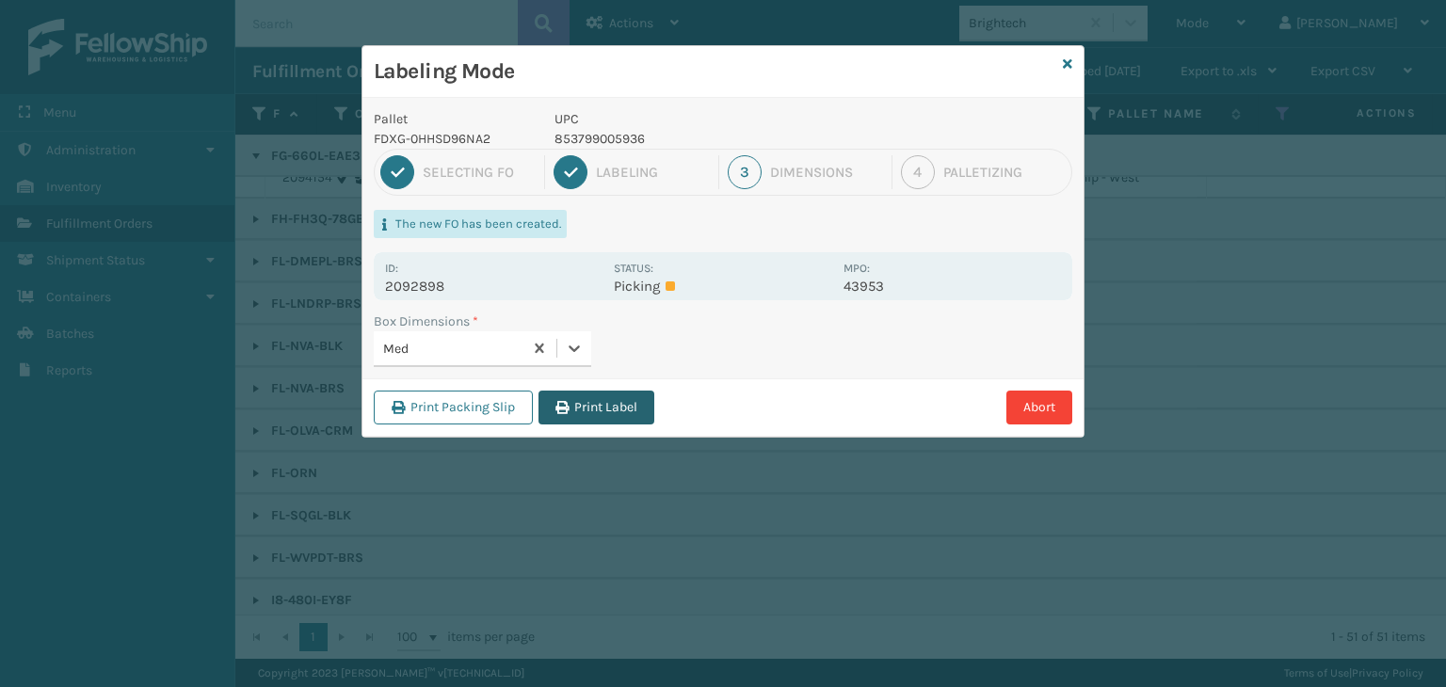
click at [578, 407] on button "Print Label" at bounding box center [597, 408] width 116 height 34
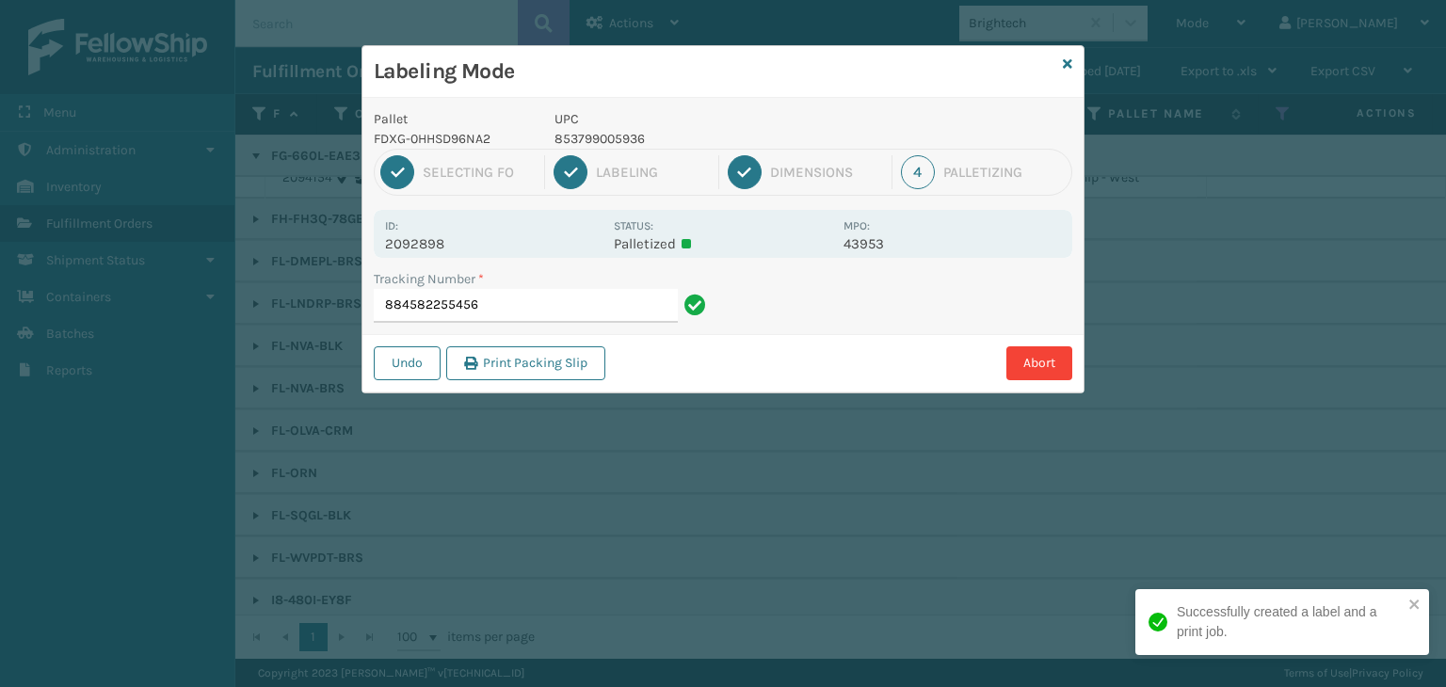
click at [685, 149] on div "1 Selecting FO 2 Labeling 3 Dimensions 4 Palletizing" at bounding box center [723, 172] width 699 height 47
click at [687, 148] on p "853799005936" at bounding box center [694, 139] width 278 height 20
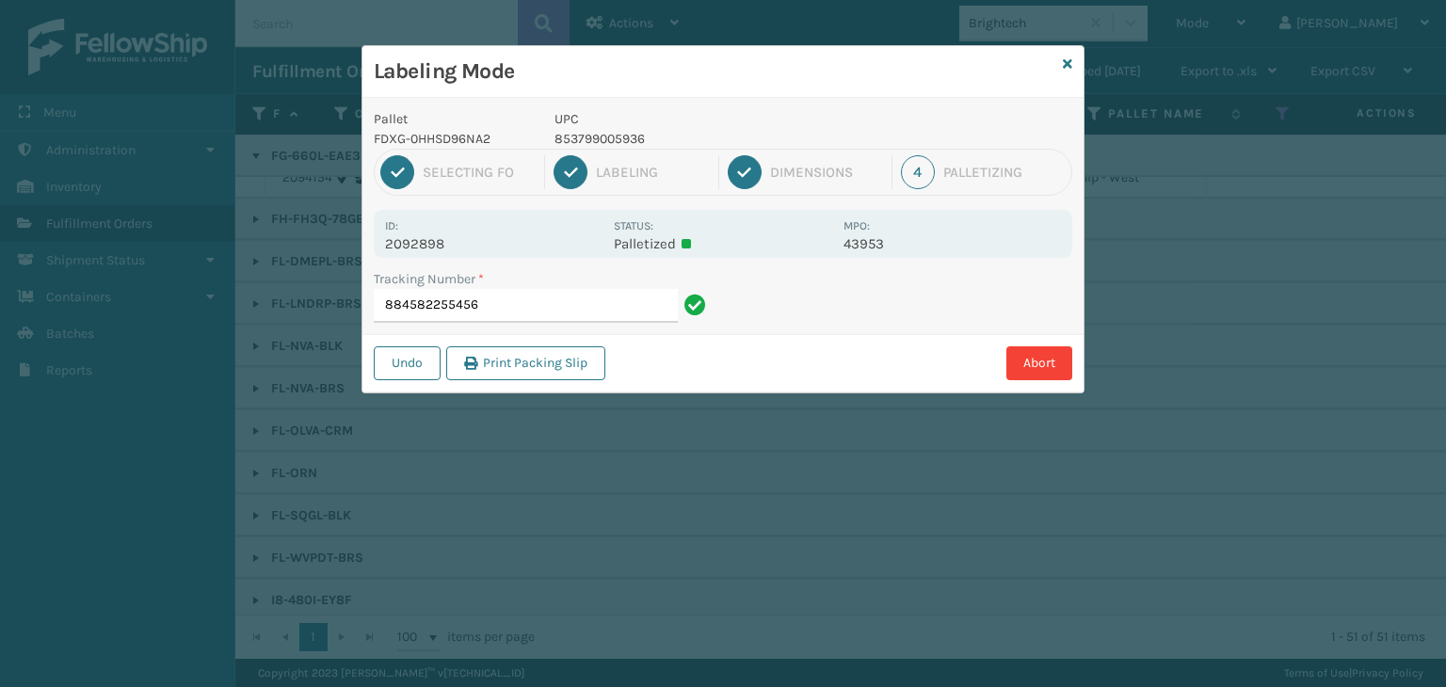
click at [685, 142] on p "853799005936" at bounding box center [694, 139] width 278 height 20
click at [685, 141] on p "853799005936" at bounding box center [694, 139] width 278 height 20
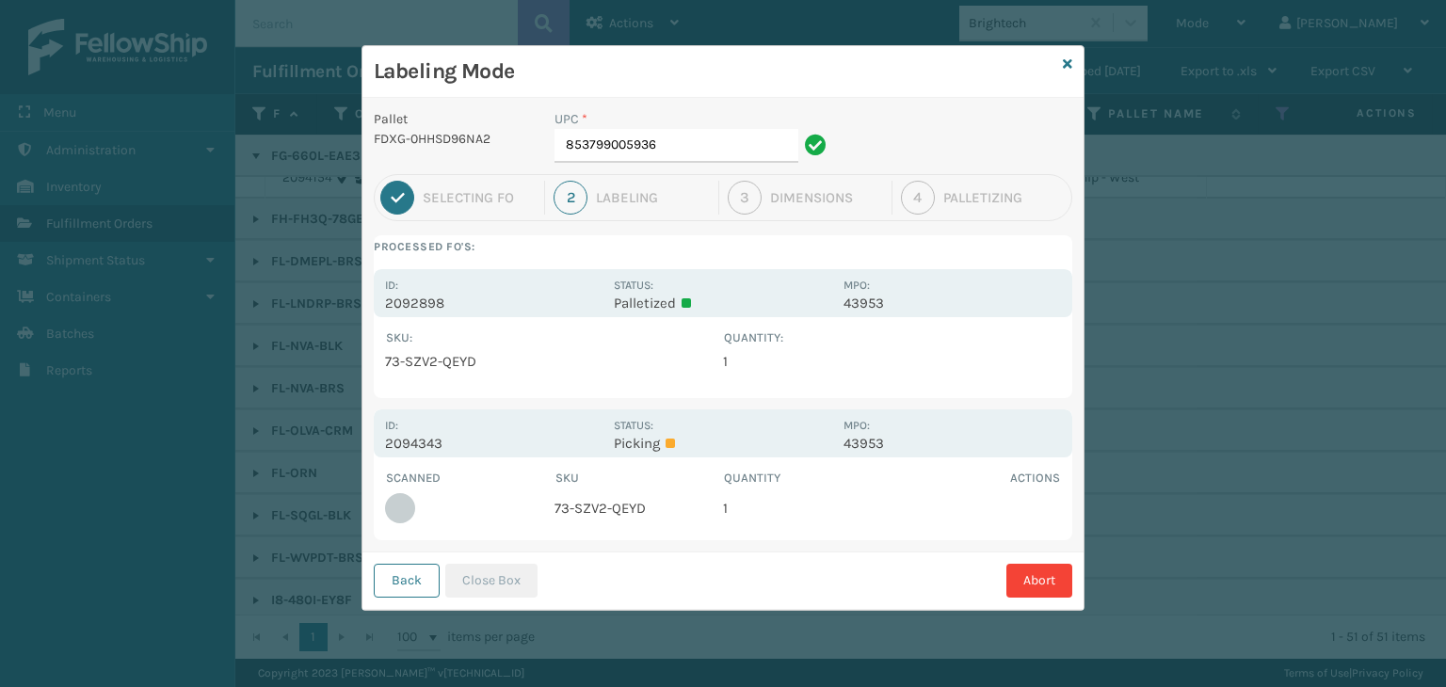
click at [681, 137] on input "853799005936" at bounding box center [677, 146] width 244 height 34
click at [463, 581] on button "Close Box" at bounding box center [491, 581] width 92 height 34
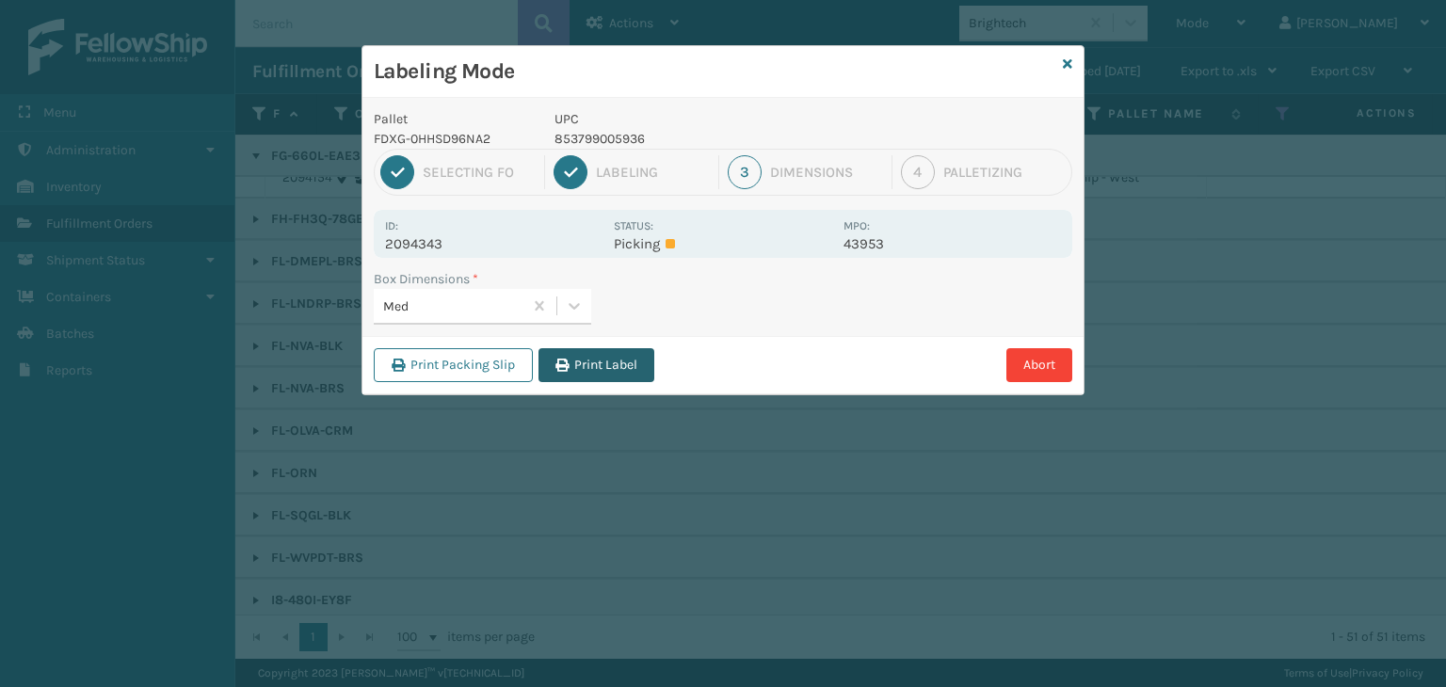
click at [605, 366] on button "Print Label" at bounding box center [597, 365] width 116 height 34
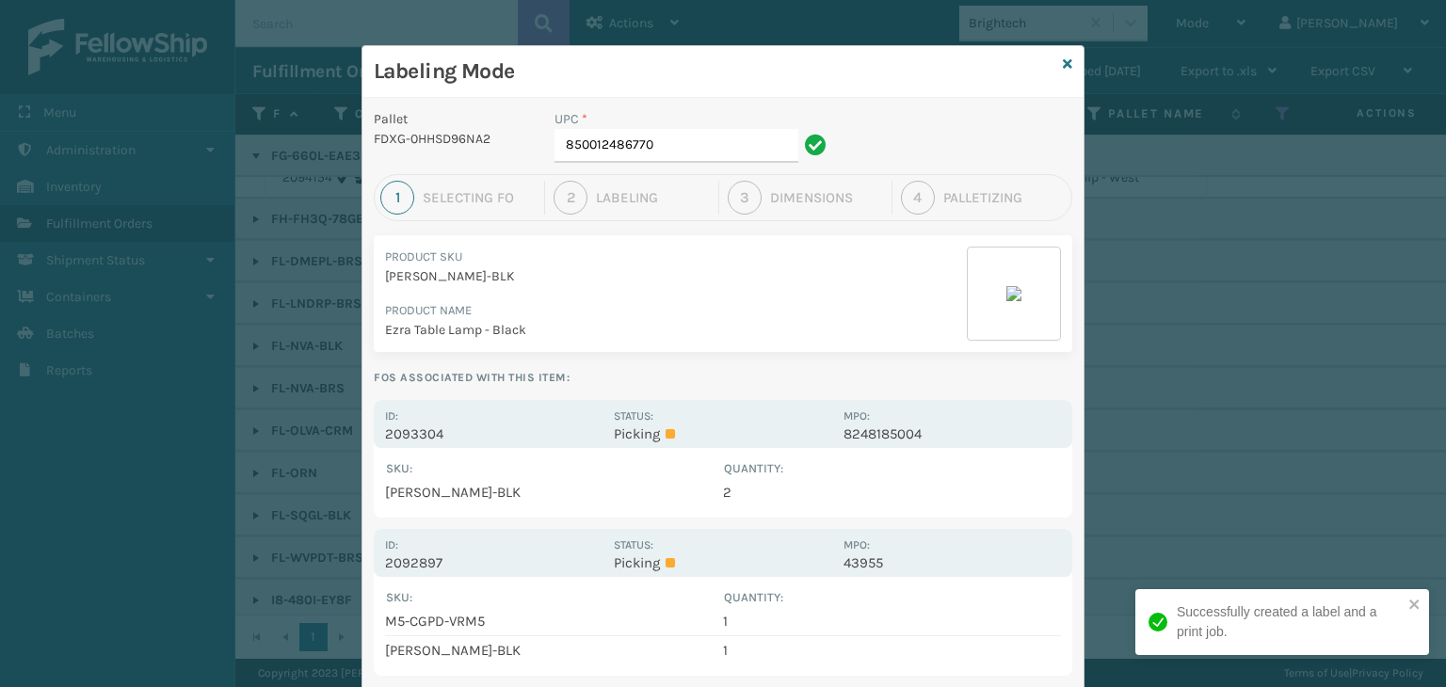
click at [659, 582] on div "SKU : Quantity : M5-CGPD-VRM5 1 [PERSON_NAME]-BLK 1 Show All" at bounding box center [723, 626] width 699 height 99
click at [659, 556] on p "Picking" at bounding box center [723, 563] width 218 height 17
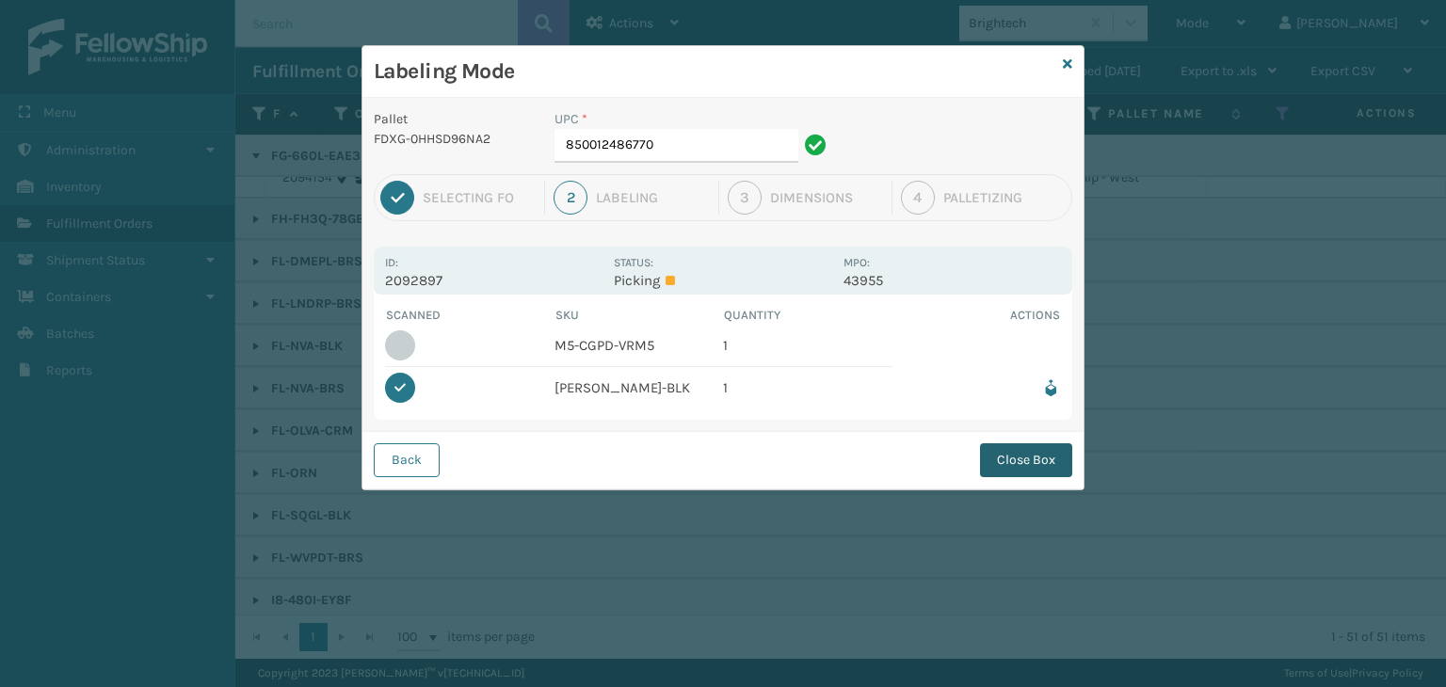
click at [1020, 471] on button "Close Box" at bounding box center [1026, 460] width 92 height 34
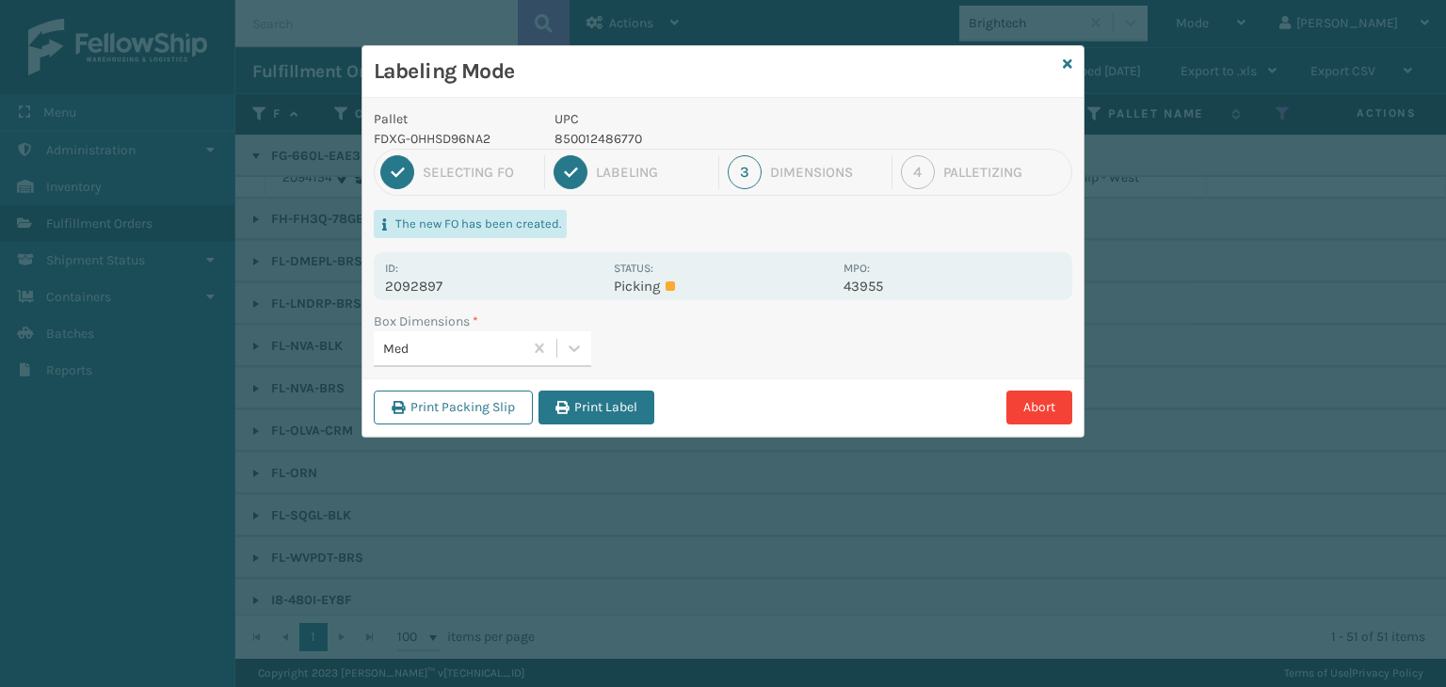
click at [604, 411] on button "Print Label" at bounding box center [597, 408] width 116 height 34
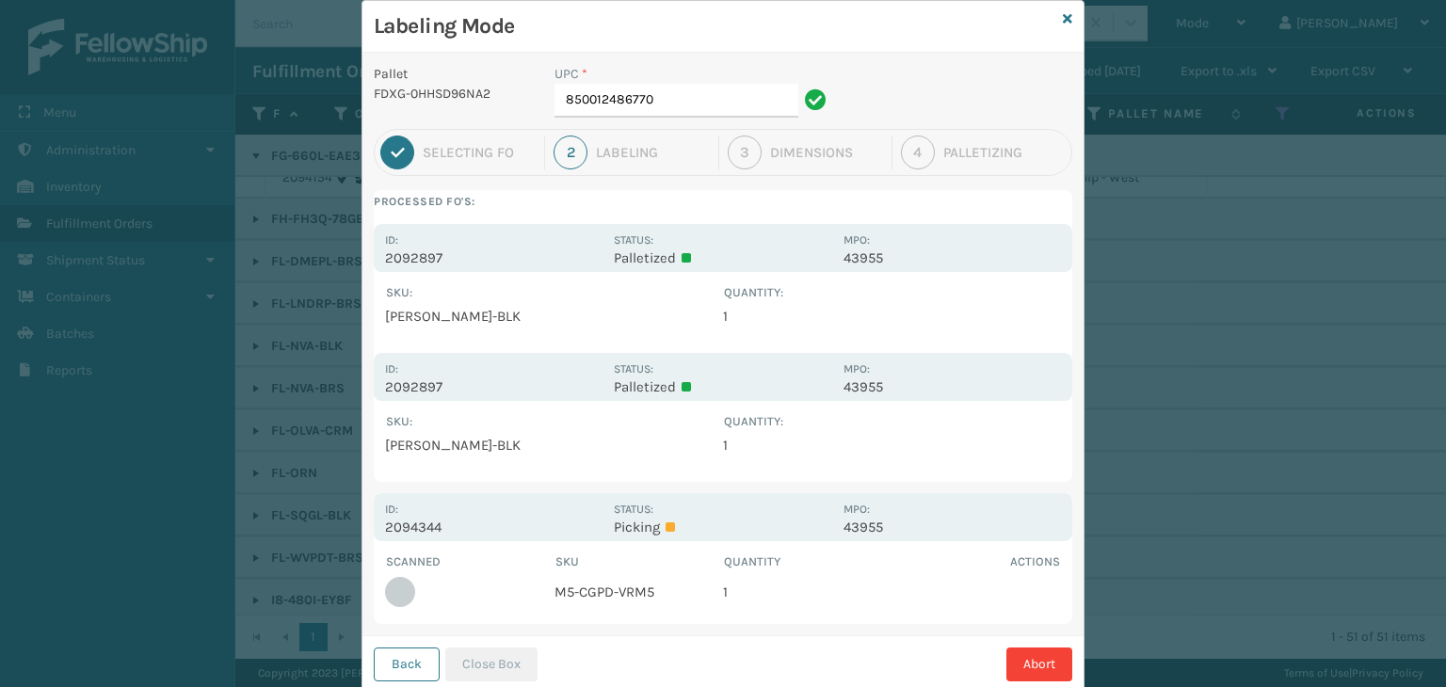
scroll to position [0, 0]
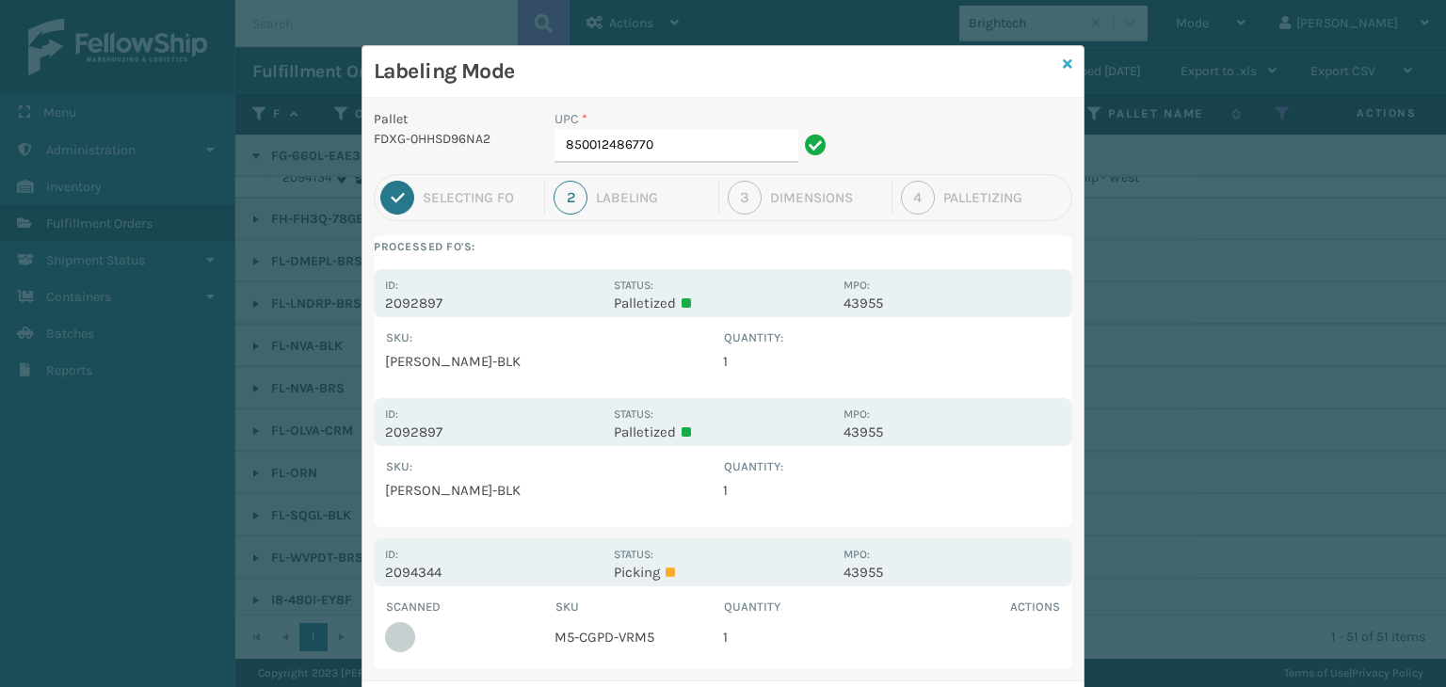
click at [1063, 73] on link at bounding box center [1067, 65] width 9 height 20
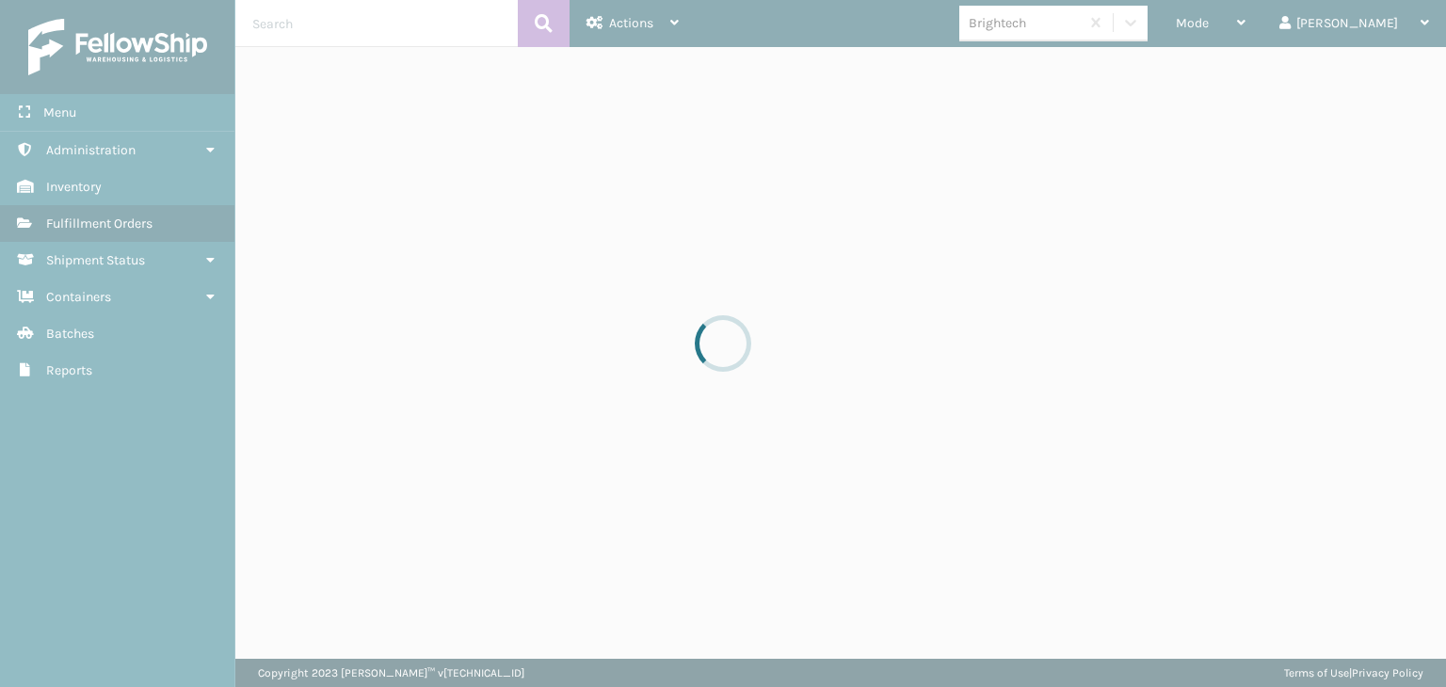
click at [1259, 20] on div at bounding box center [723, 343] width 1446 height 687
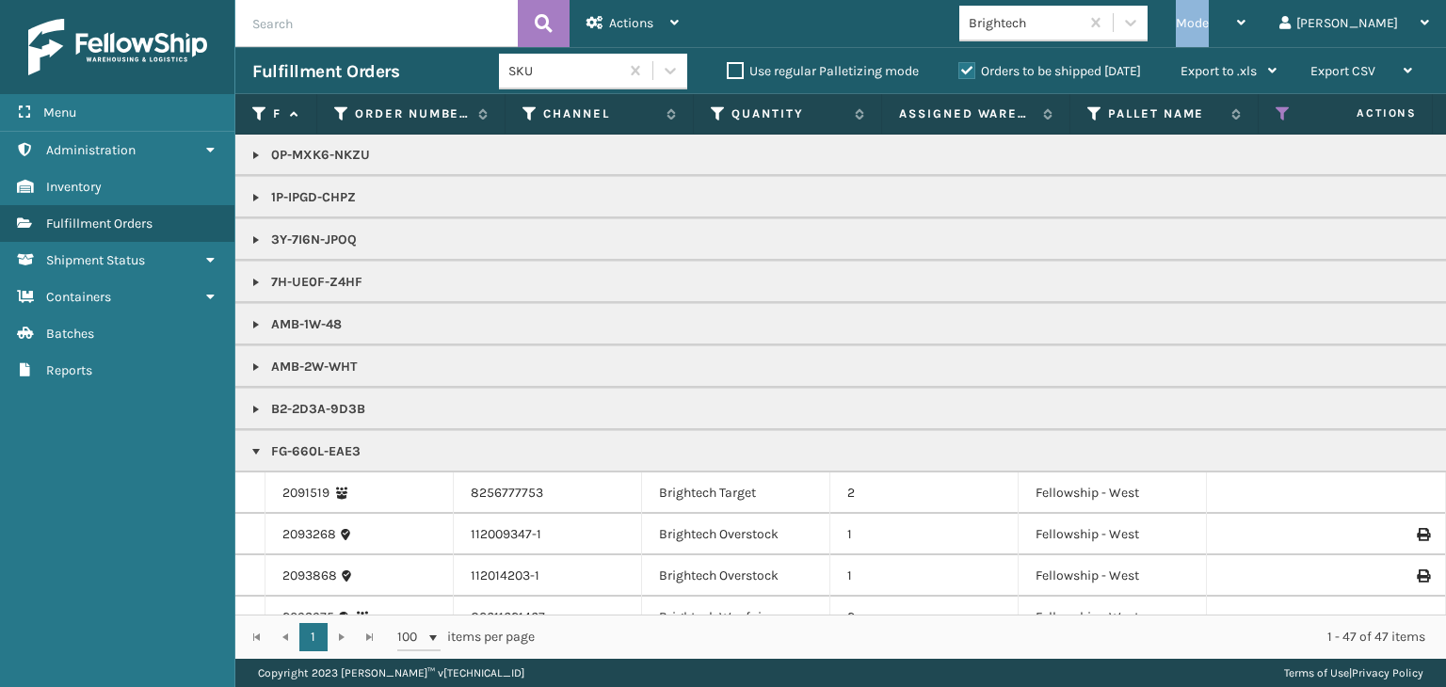
click at [1209, 20] on span "Mode" at bounding box center [1192, 23] width 33 height 16
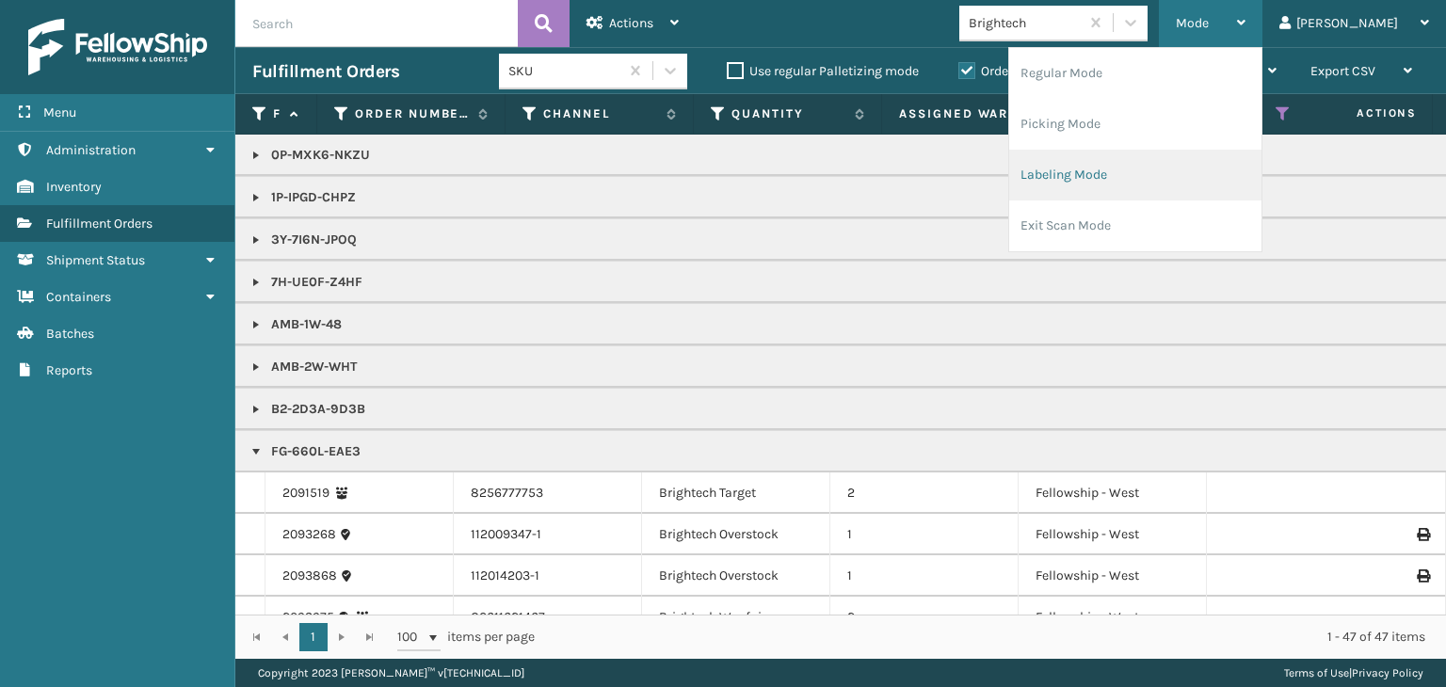
click at [1204, 185] on li "Labeling Mode" at bounding box center [1135, 175] width 252 height 51
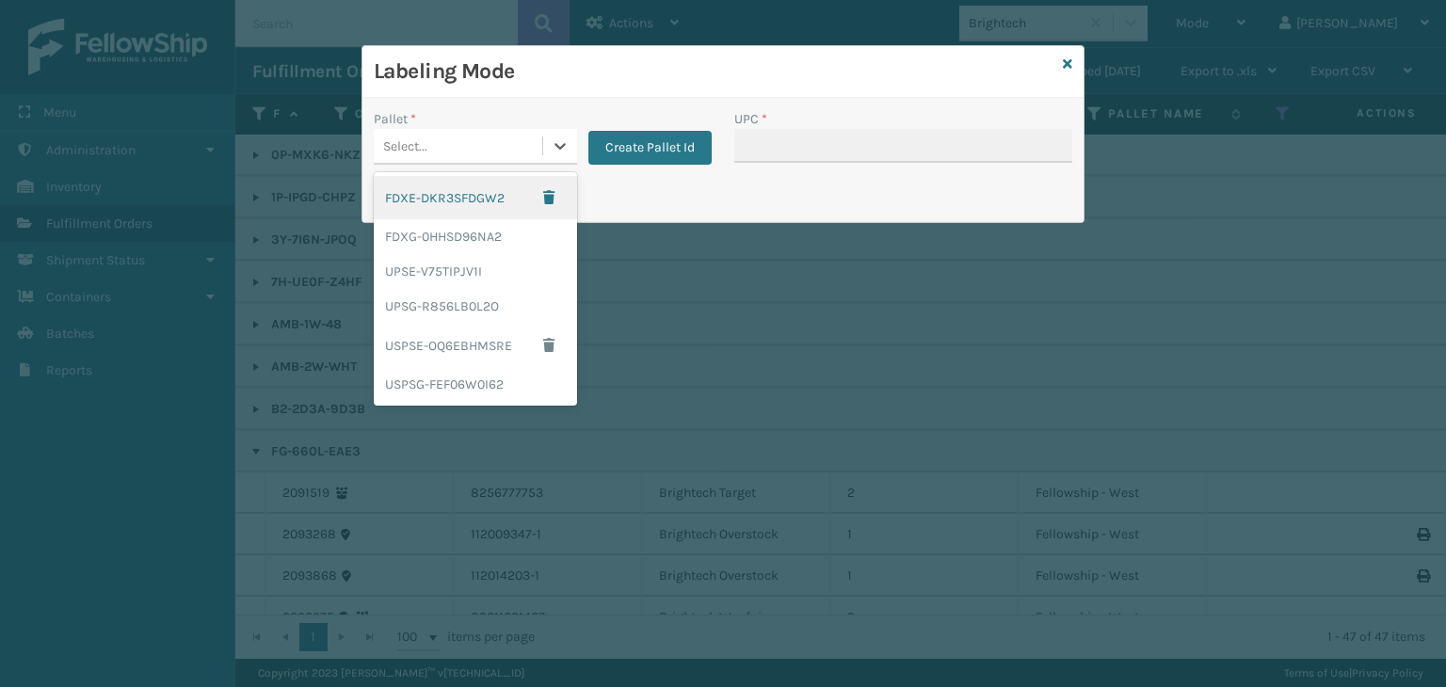
click at [456, 155] on div "Select..." at bounding box center [458, 146] width 169 height 31
click at [478, 262] on div "UPSE-V75TIPJV1I" at bounding box center [475, 271] width 203 height 35
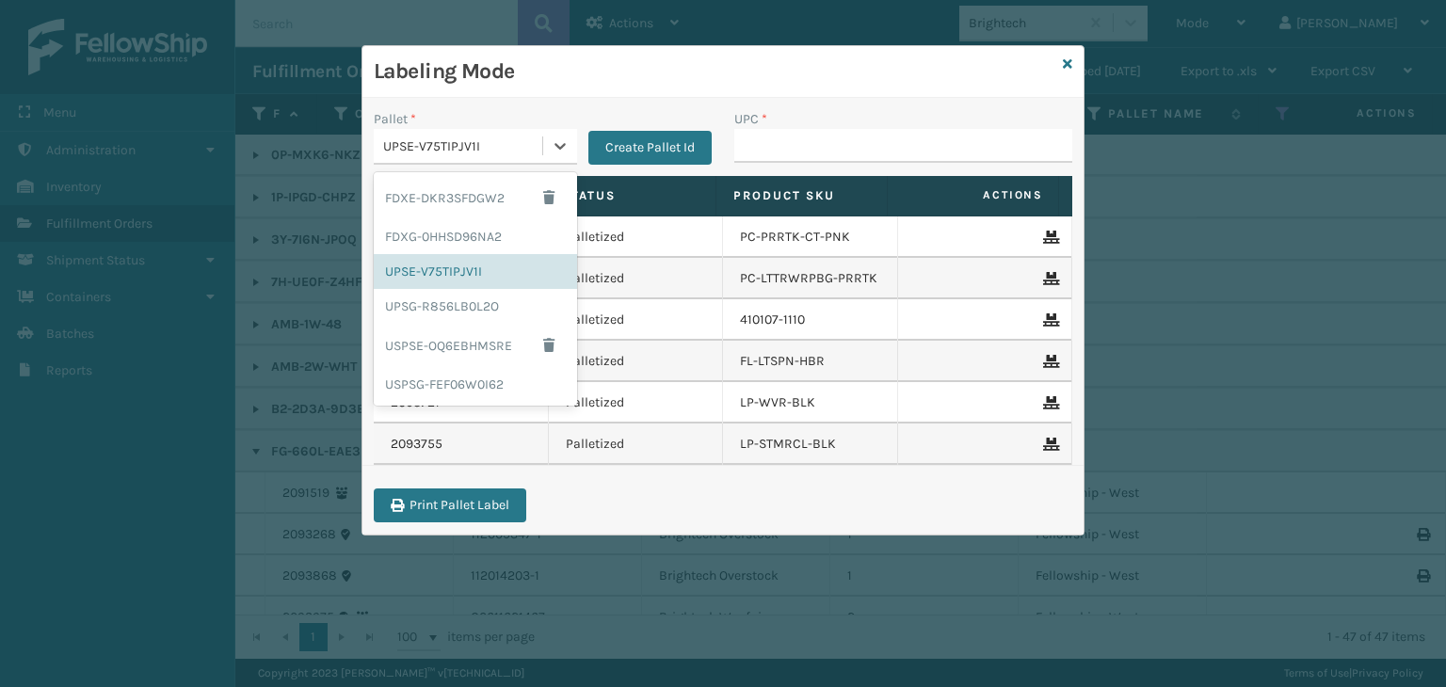
click at [475, 134] on div "UPSE-V75TIPJV1I" at bounding box center [458, 146] width 169 height 31
click at [493, 239] on div "FDXG-0HHSD96NA2" at bounding box center [475, 236] width 203 height 35
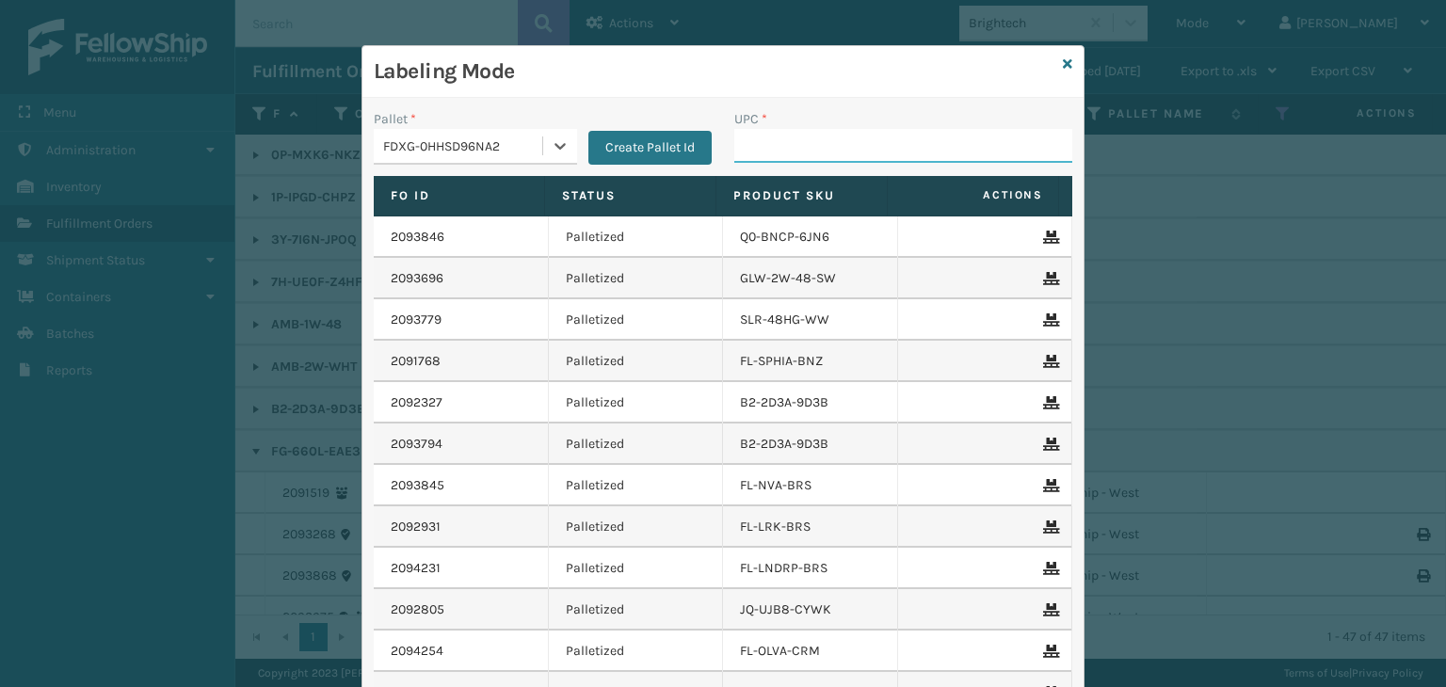
click at [760, 155] on input "UPC *" at bounding box center [903, 146] width 338 height 34
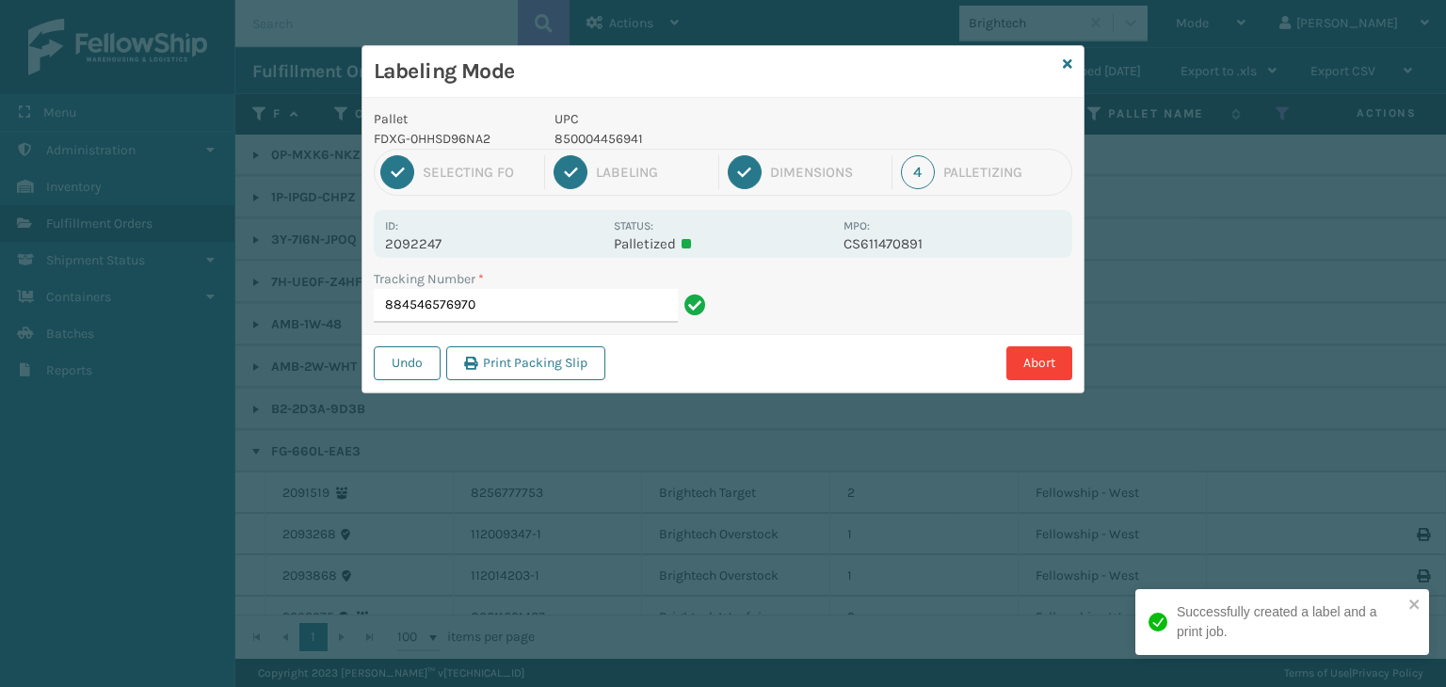
click at [603, 146] on p "850004456941" at bounding box center [694, 139] width 278 height 20
click at [598, 143] on p "850004456941" at bounding box center [694, 139] width 278 height 20
copy p "850004456941"
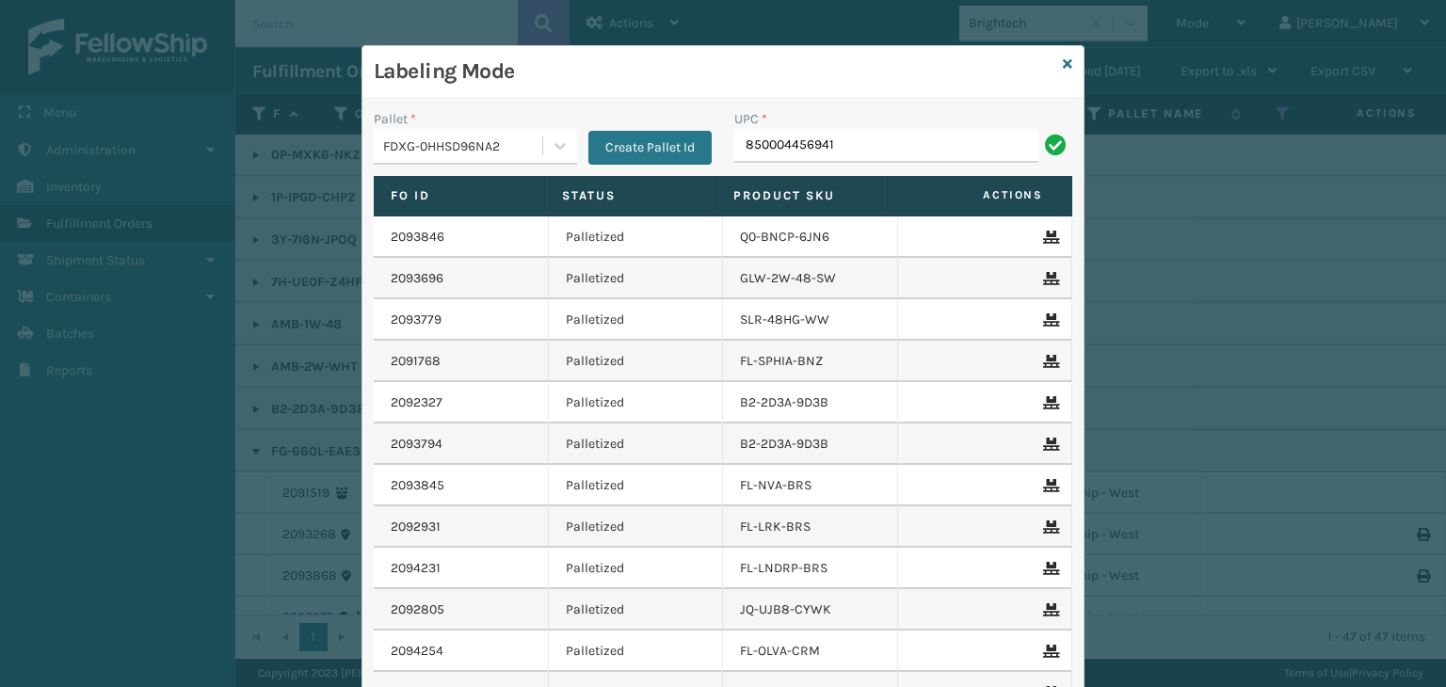
type input "850004456941"
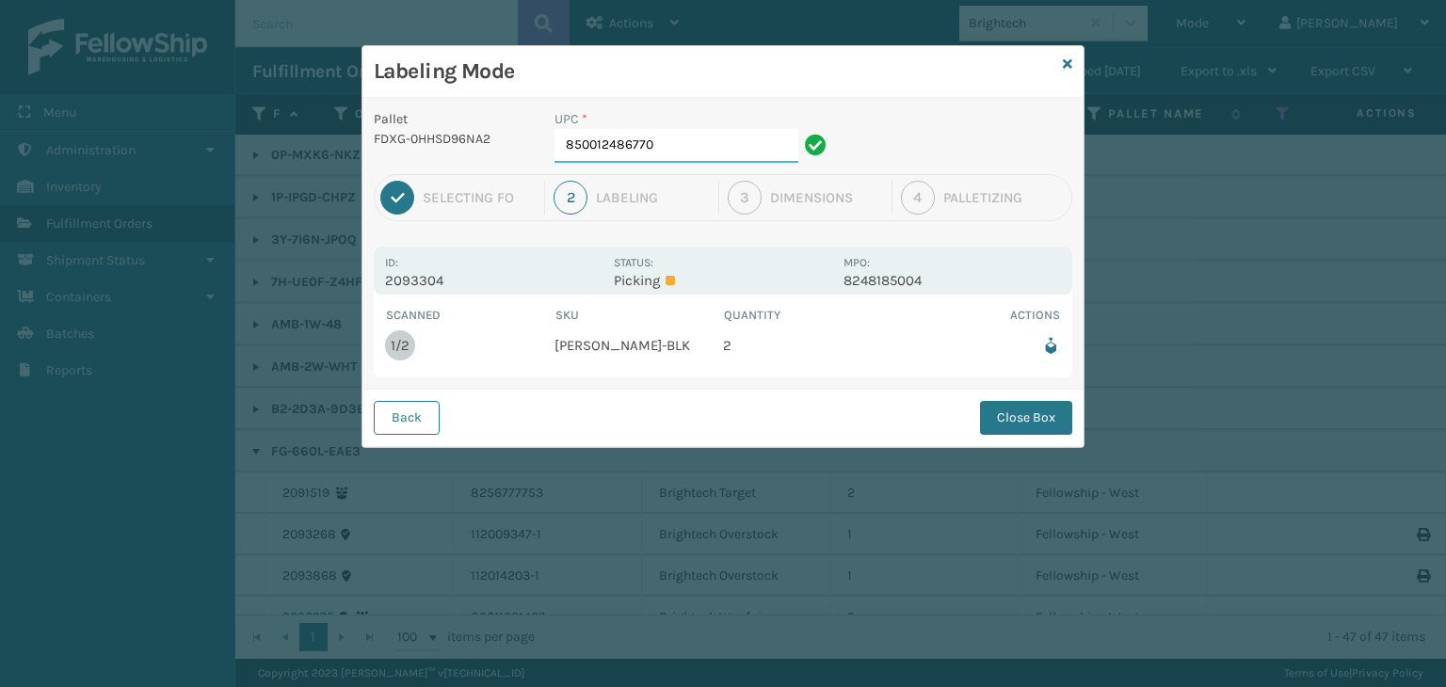
click at [711, 161] on input "850012486770" at bounding box center [677, 146] width 244 height 34
click at [1002, 414] on button "Close Box" at bounding box center [1026, 418] width 92 height 34
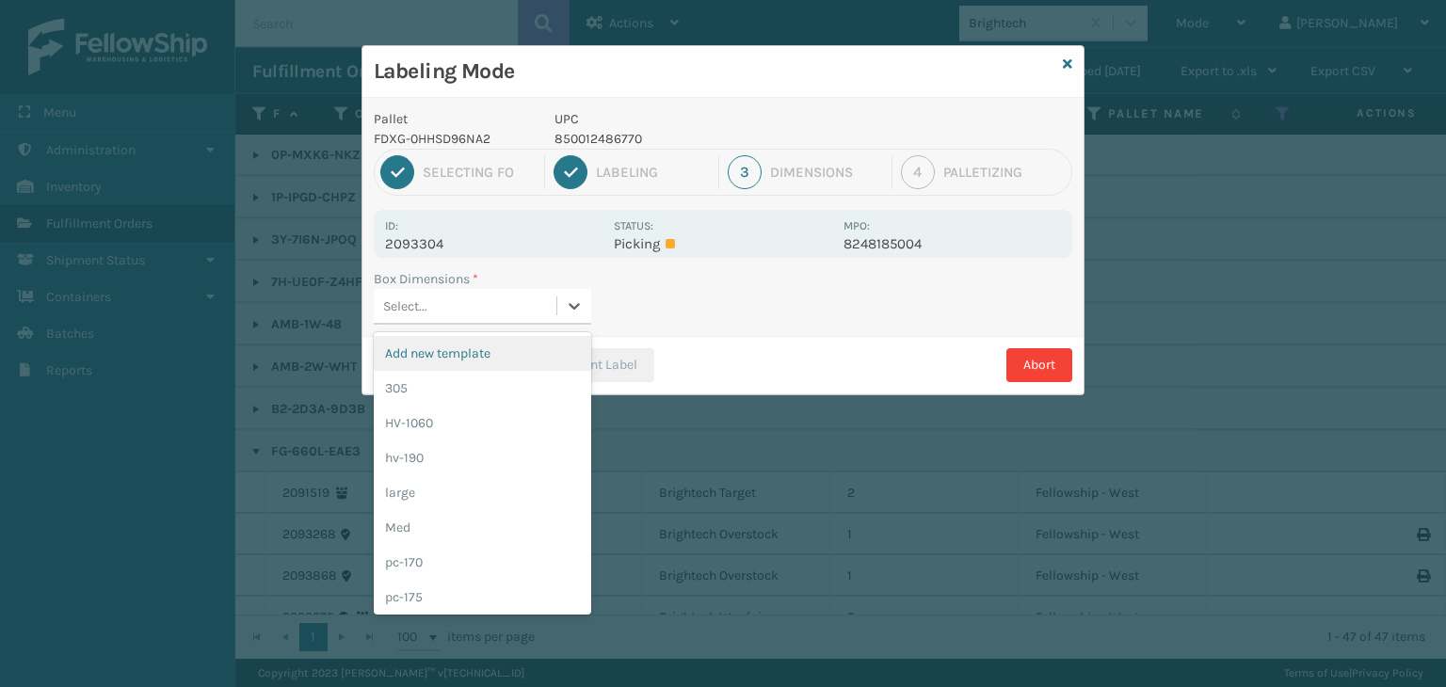
click at [533, 310] on div "Select..." at bounding box center [465, 306] width 183 height 31
click at [482, 528] on div "Med" at bounding box center [483, 527] width 218 height 35
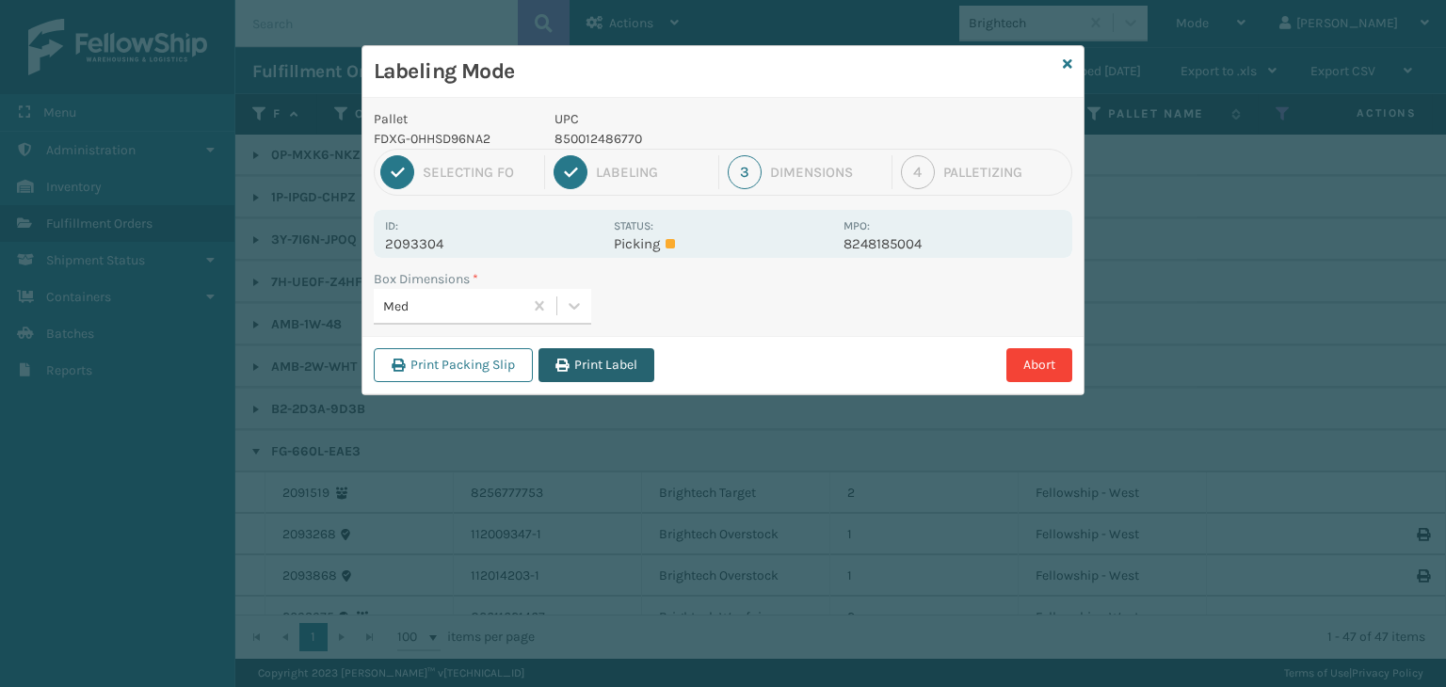
click at [591, 366] on button "Print Label" at bounding box center [597, 365] width 116 height 34
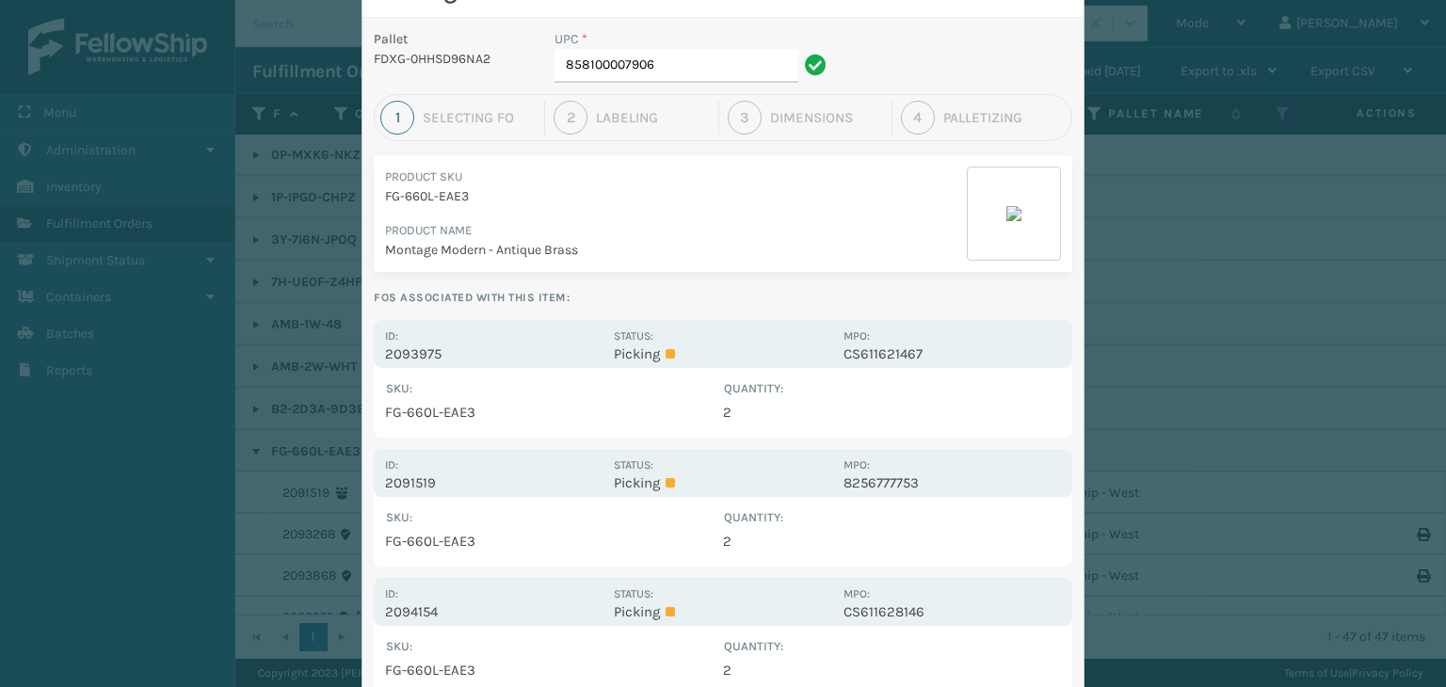
scroll to position [169, 0]
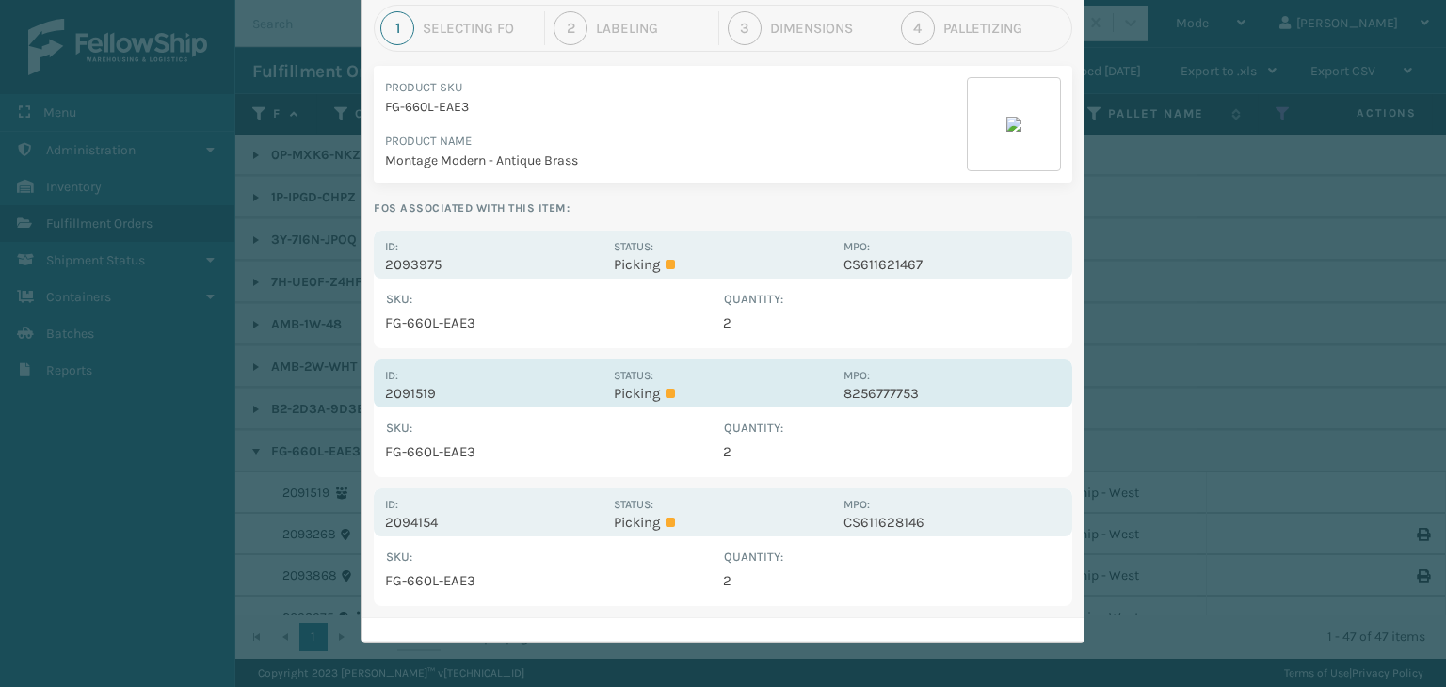
click at [654, 404] on div "Id: 2091519 Status: Picking MPO: 8256777753" at bounding box center [723, 384] width 699 height 48
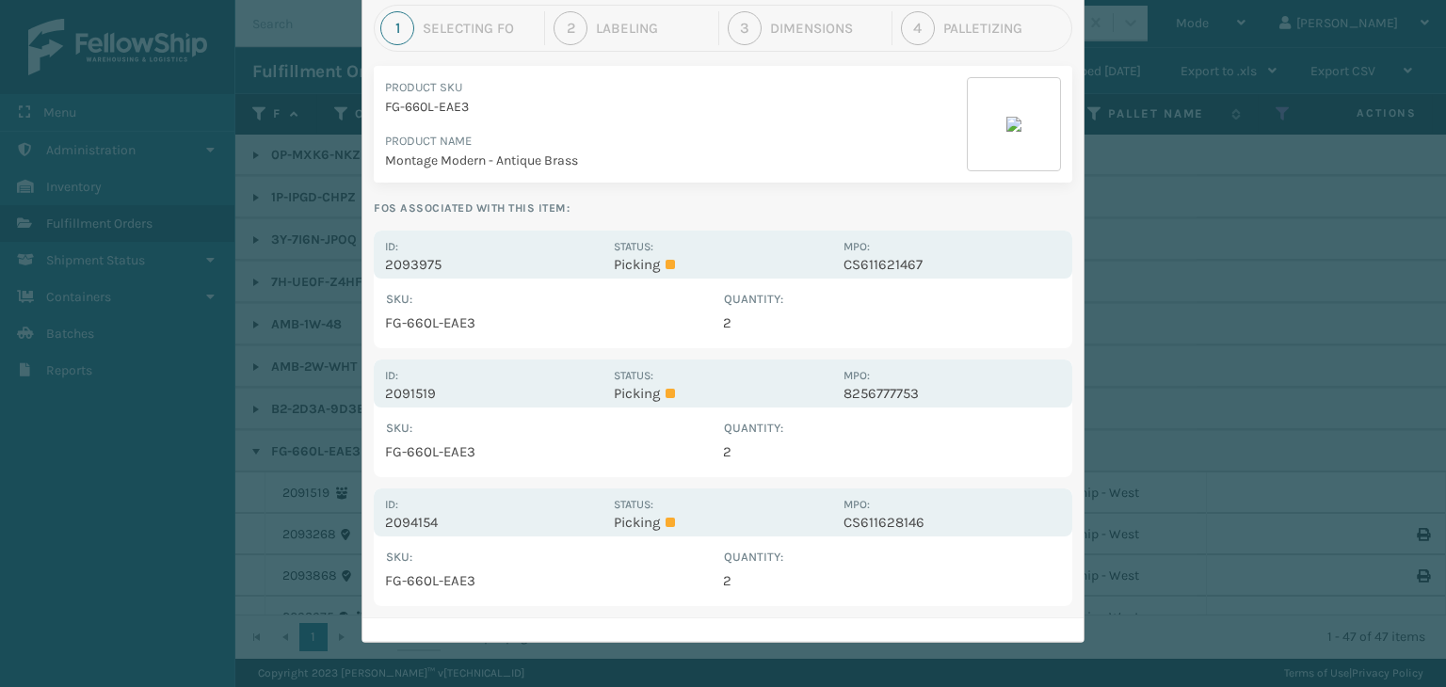
scroll to position [0, 0]
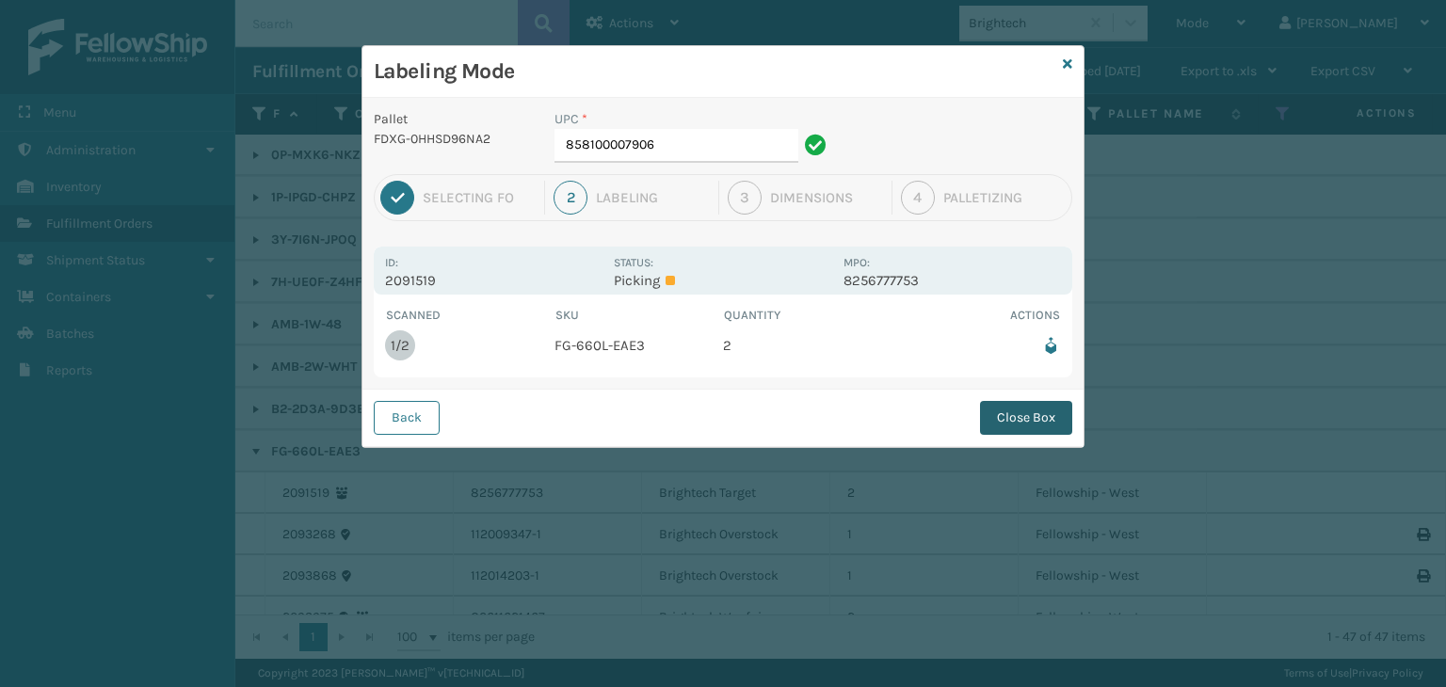
click at [1058, 419] on button "Close Box" at bounding box center [1026, 418] width 92 height 34
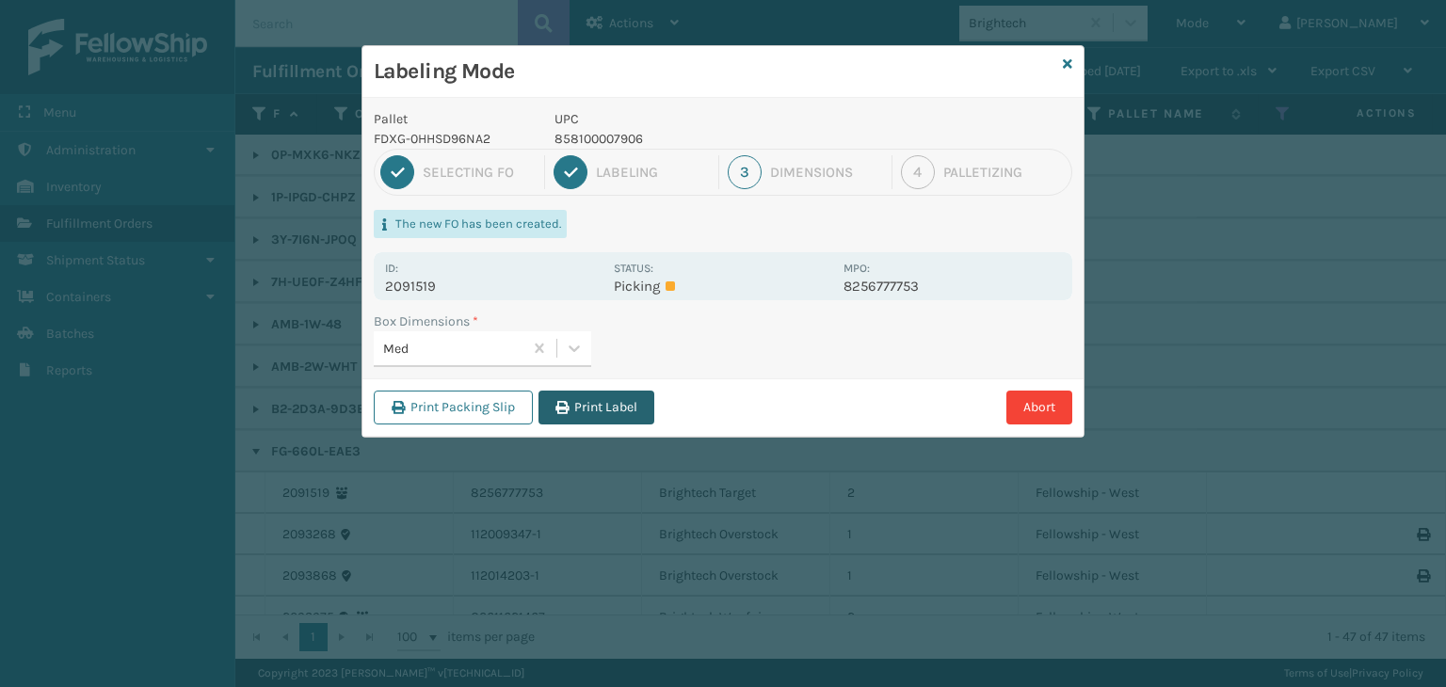
click at [614, 395] on button "Print Label" at bounding box center [597, 408] width 116 height 34
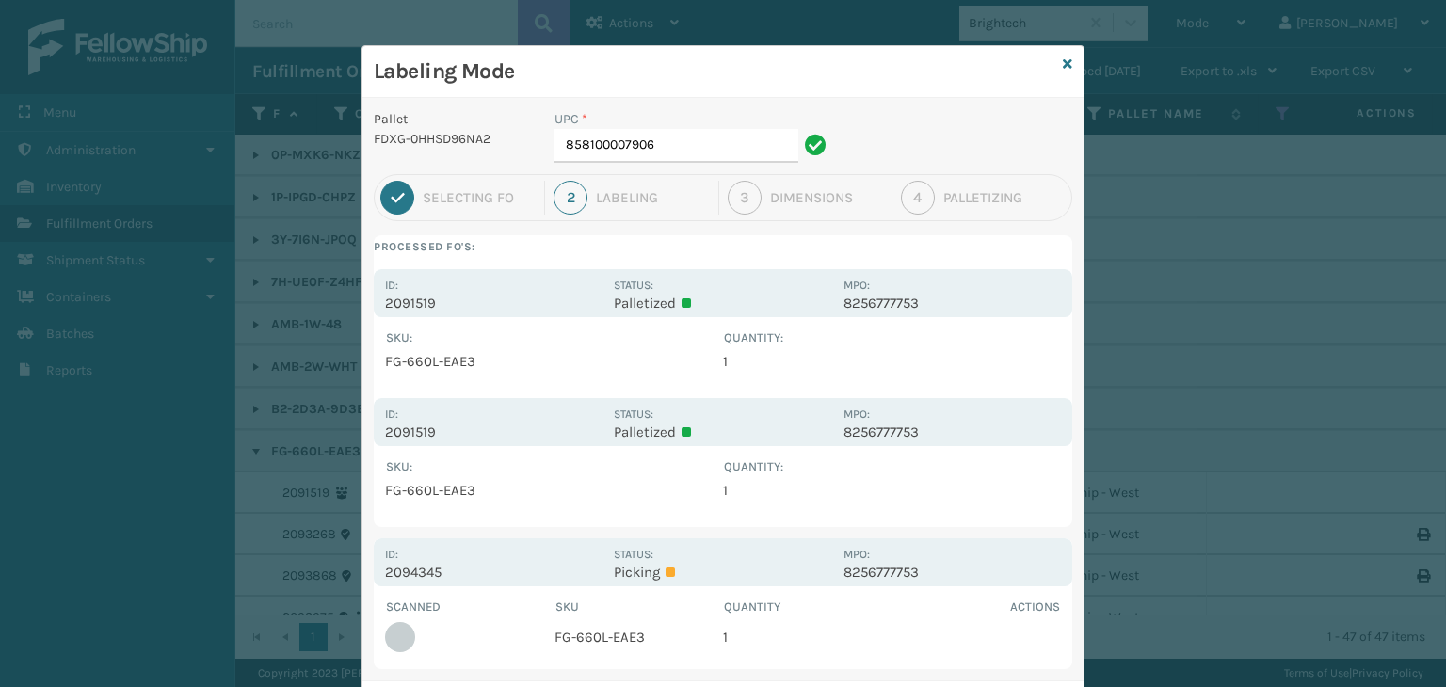
click at [1055, 68] on div "Labeling Mode" at bounding box center [723, 72] width 721 height 52
click at [1063, 67] on icon at bounding box center [1067, 63] width 9 height 13
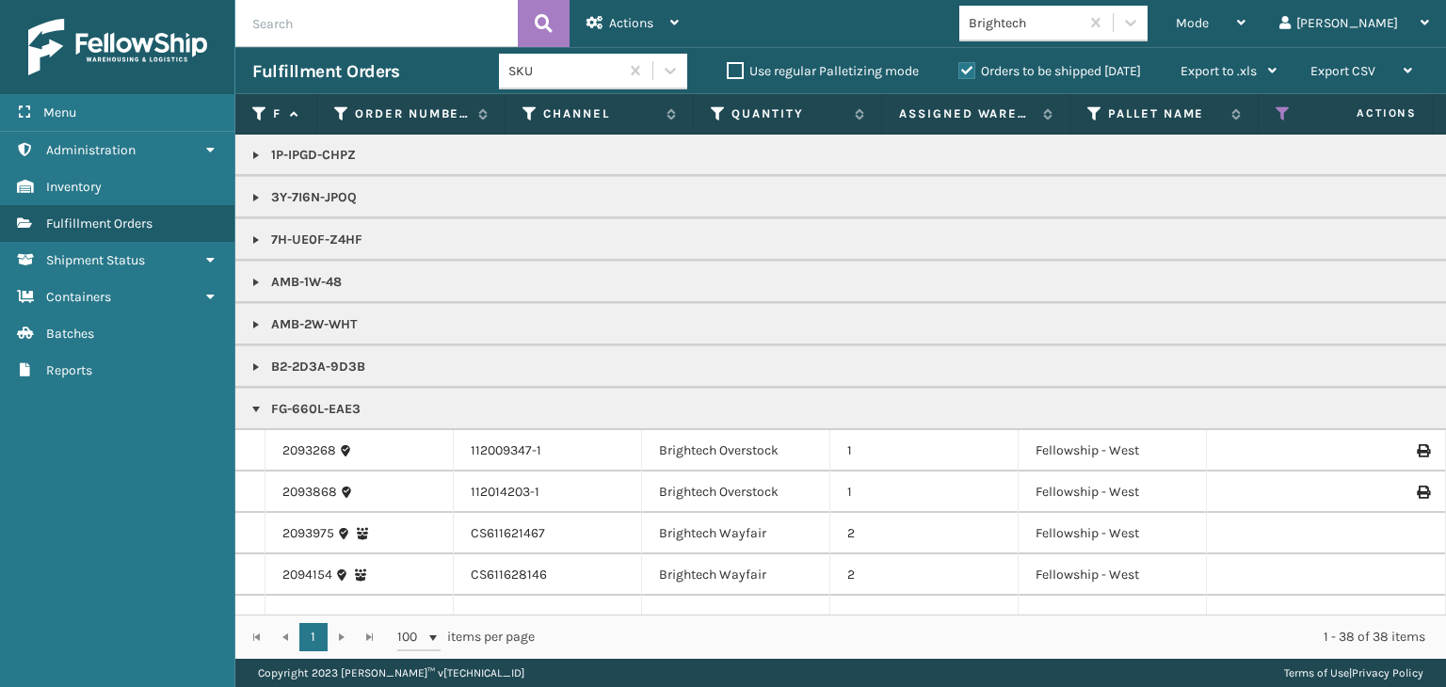
click at [1246, 20] on div "Mode" at bounding box center [1211, 23] width 70 height 47
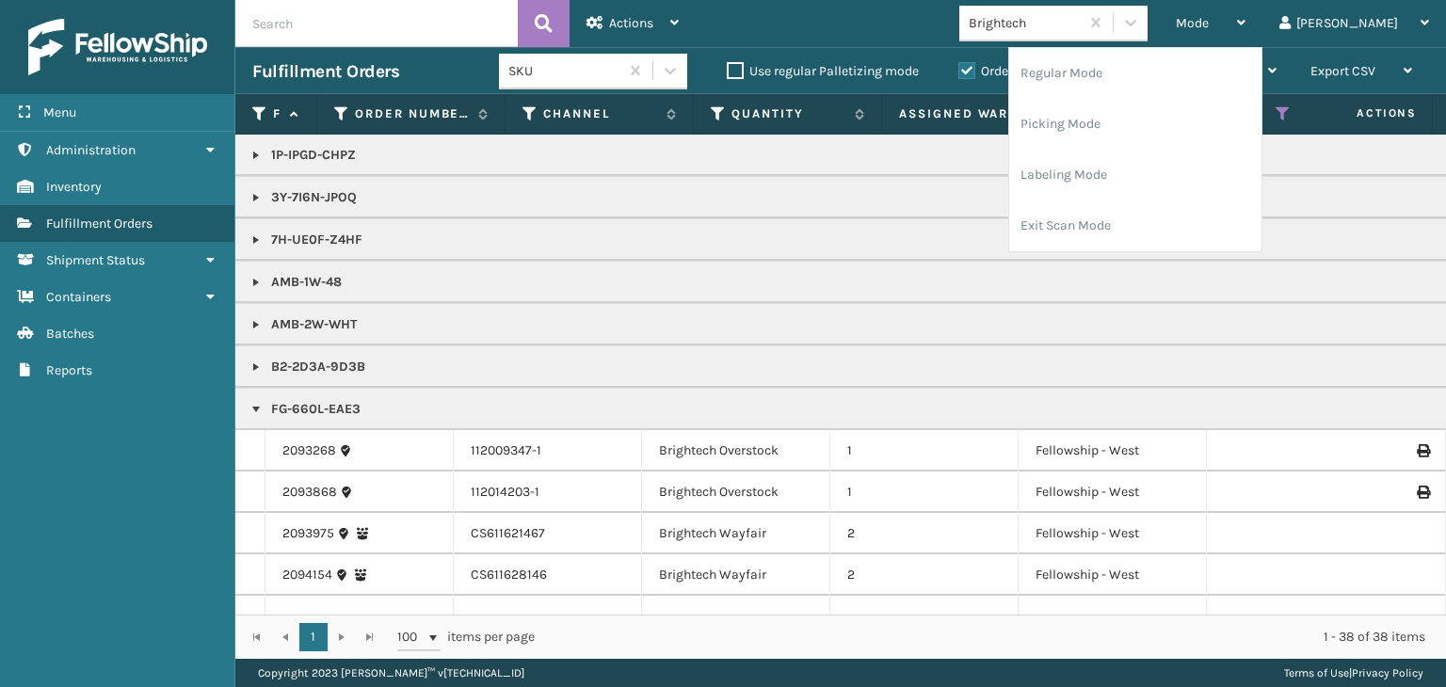
click at [1246, 20] on div "Mode" at bounding box center [1211, 23] width 70 height 47
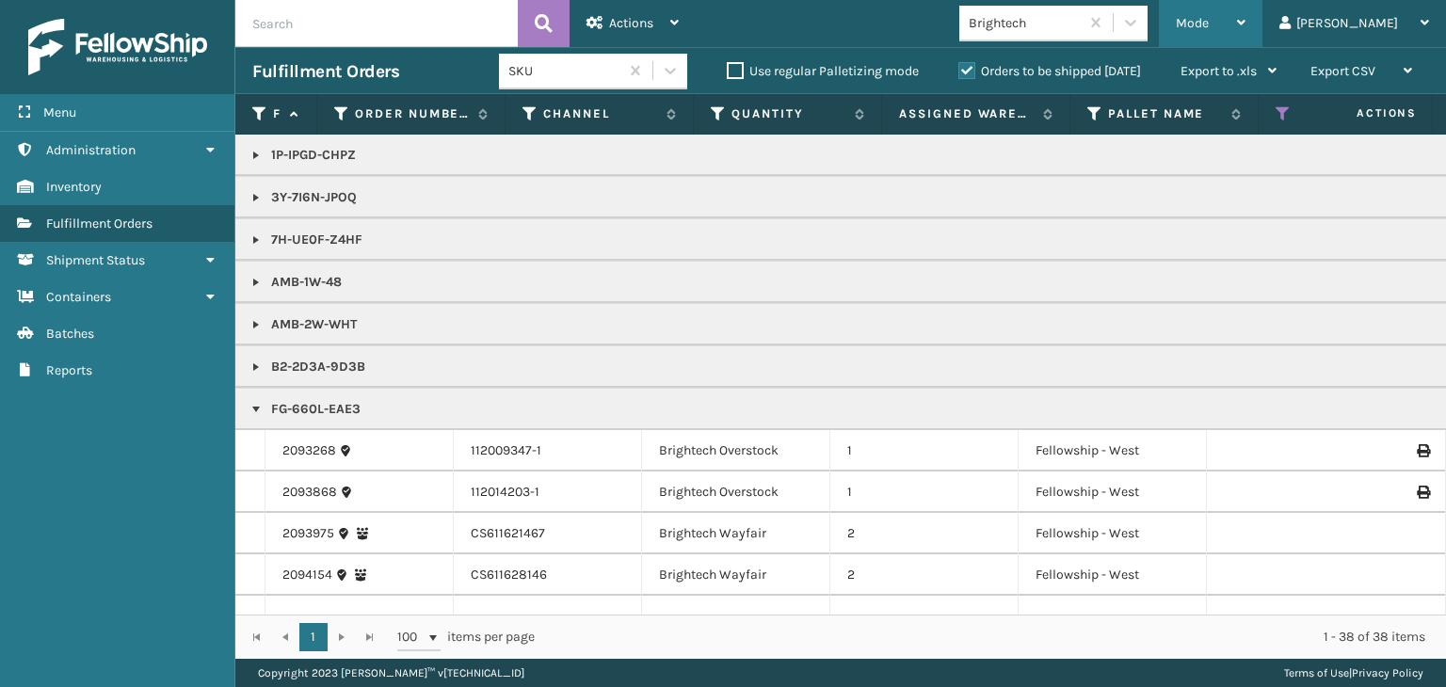
drag, startPoint x: 1273, startPoint y: 24, endPoint x: 1243, endPoint y: 106, distance: 88.2
click at [1209, 23] on span "Mode" at bounding box center [1192, 23] width 33 height 16
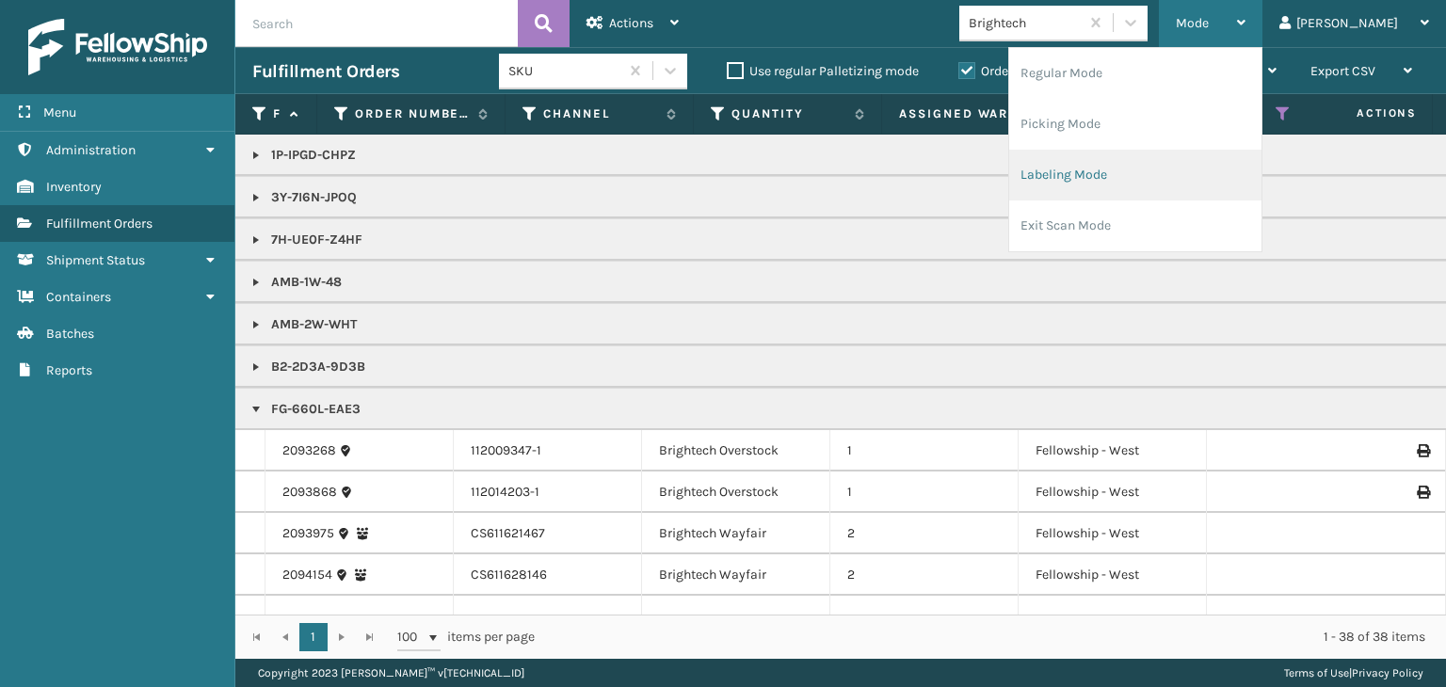
click at [1186, 179] on li "Labeling Mode" at bounding box center [1135, 175] width 252 height 51
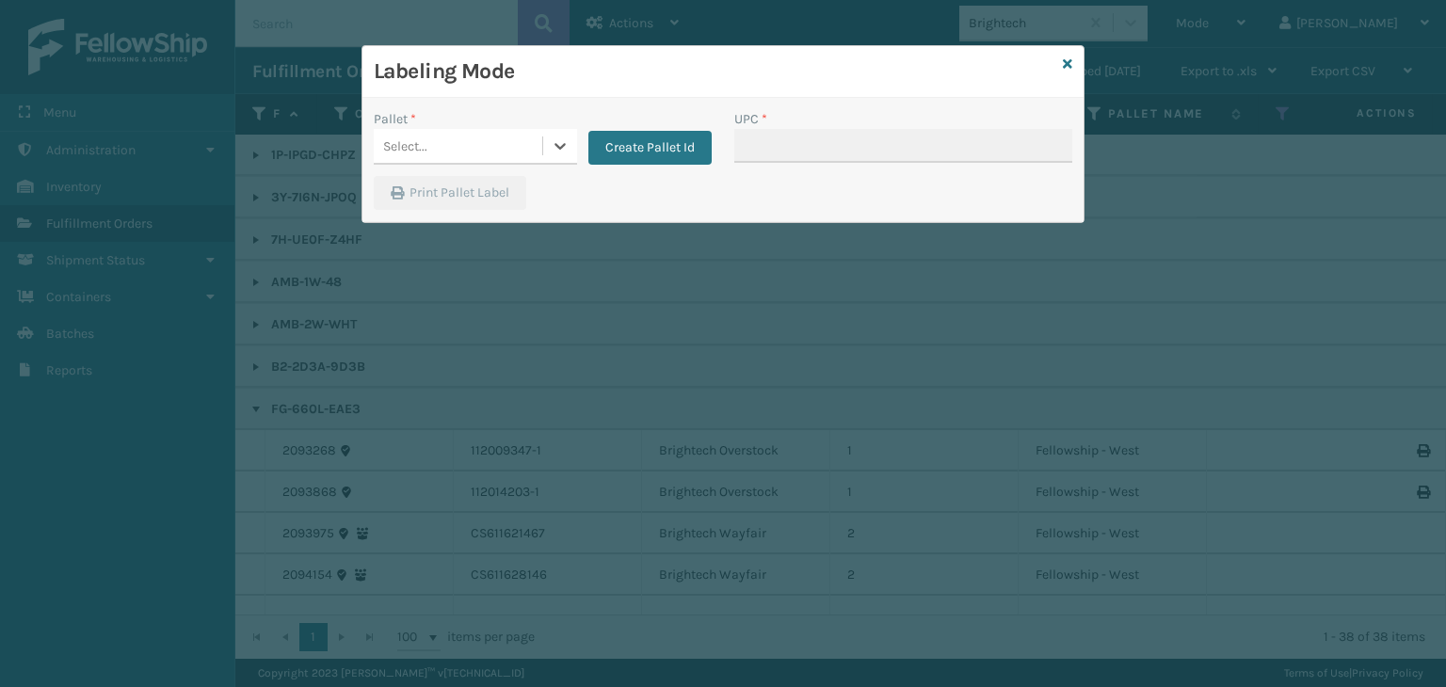
click at [444, 162] on div "Select..." at bounding box center [475, 147] width 203 height 36
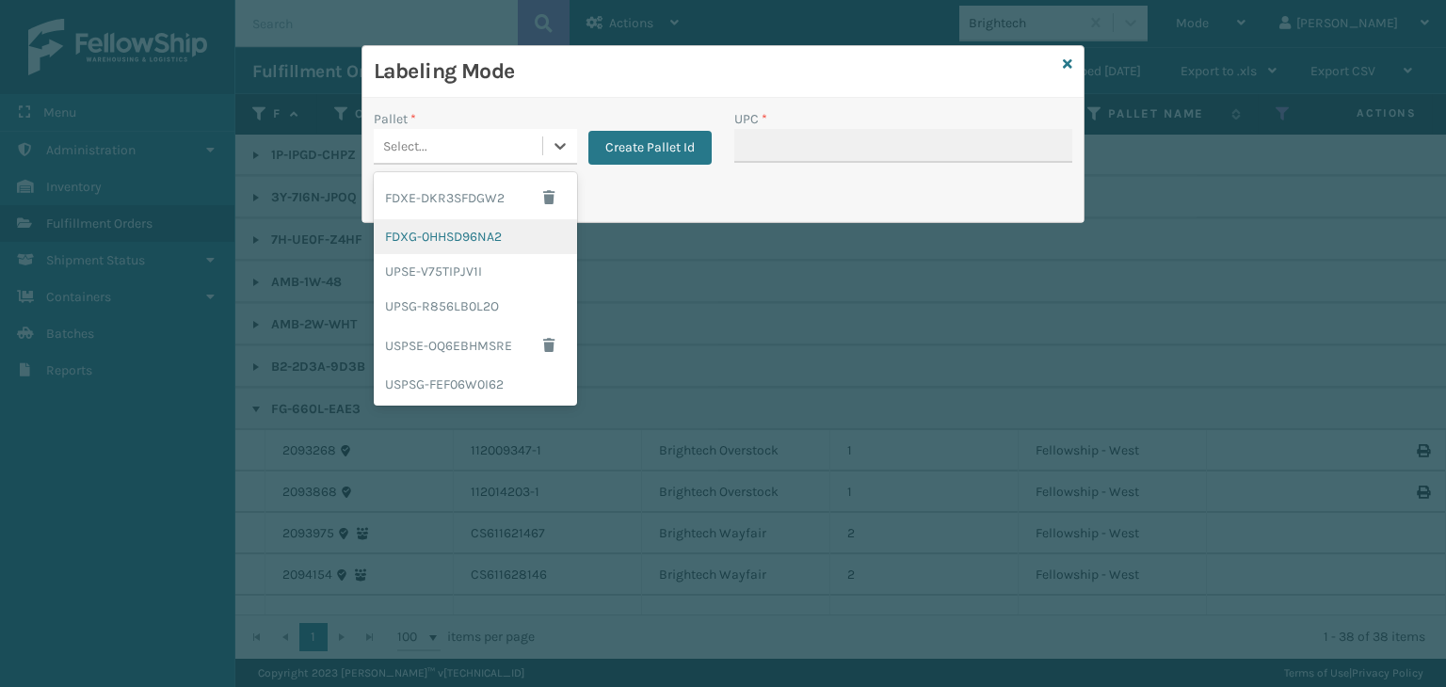
click at [444, 239] on div "FDXG-0HHSD96NA2" at bounding box center [475, 236] width 203 height 35
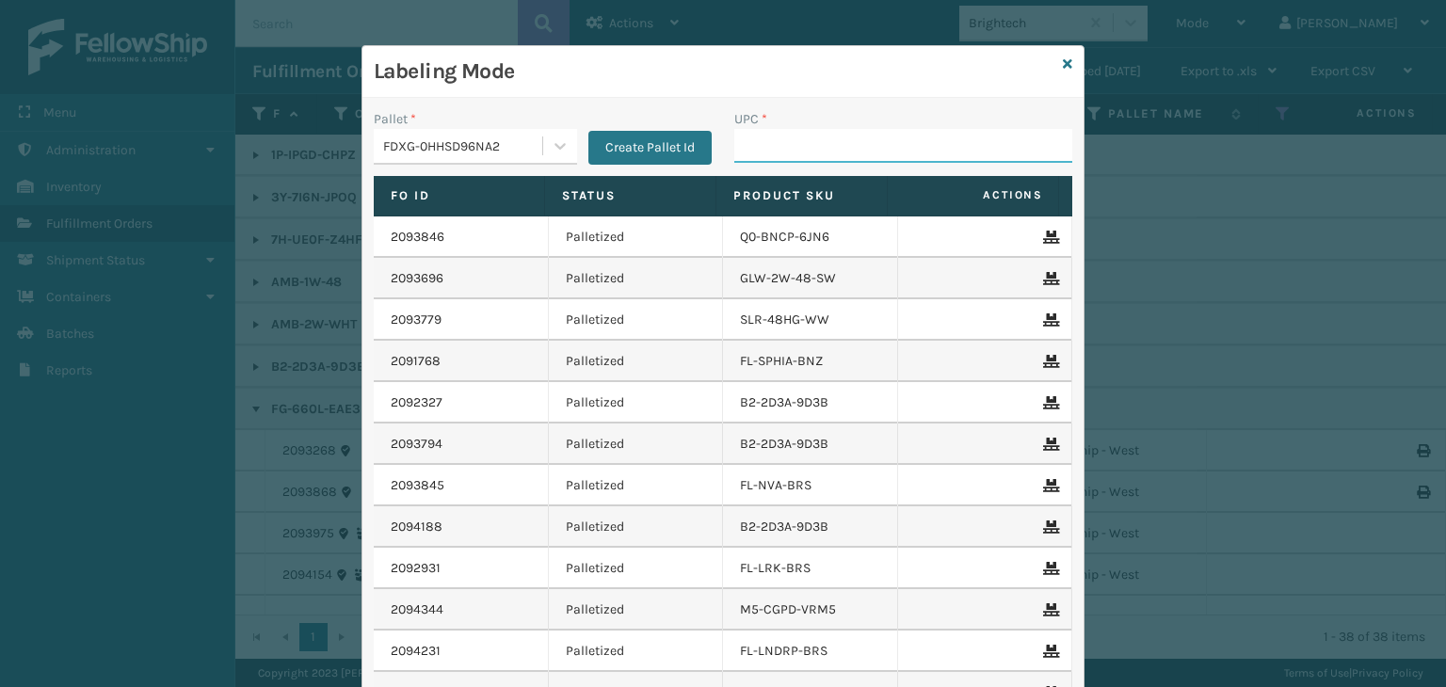
click at [796, 140] on input "UPC *" at bounding box center [903, 146] width 338 height 34
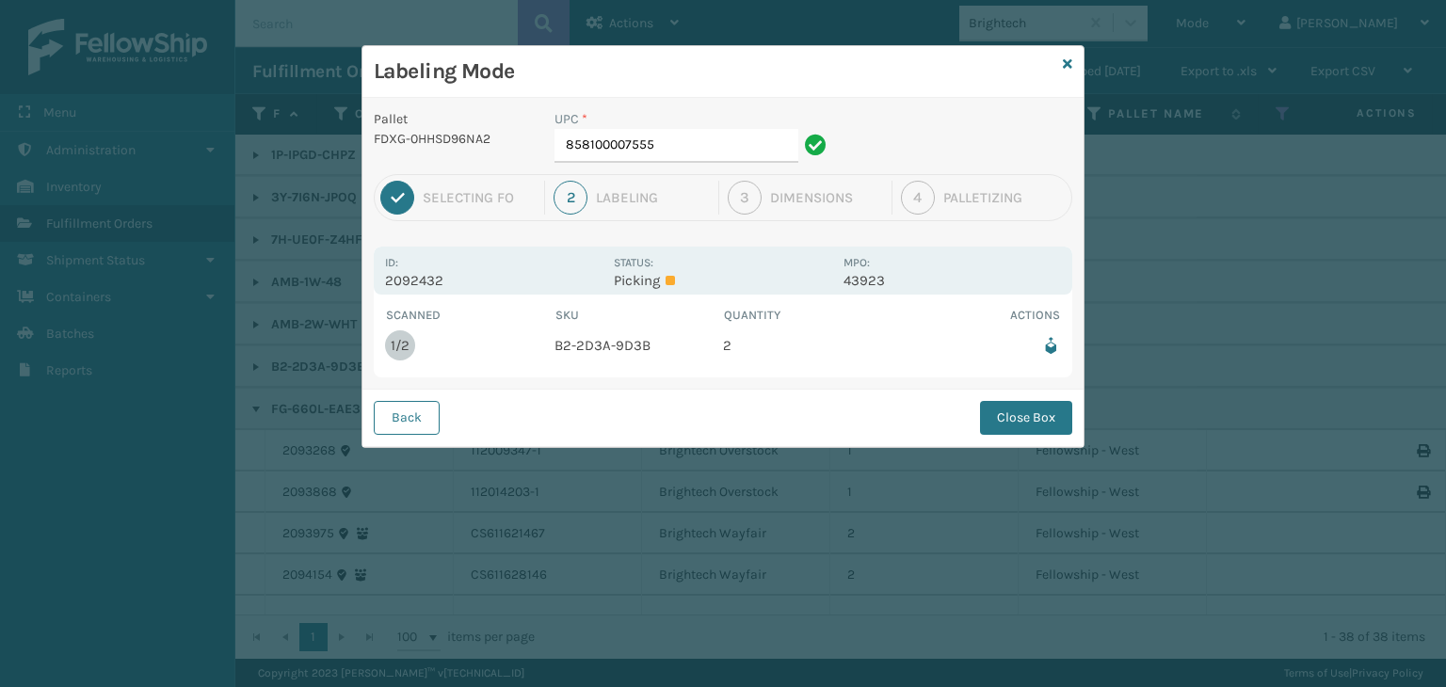
click at [723, 125] on div "UPC *" at bounding box center [694, 119] width 278 height 20
click at [735, 130] on input "858100007555" at bounding box center [677, 146] width 244 height 34
click at [1017, 414] on button "Close Box" at bounding box center [1026, 418] width 92 height 34
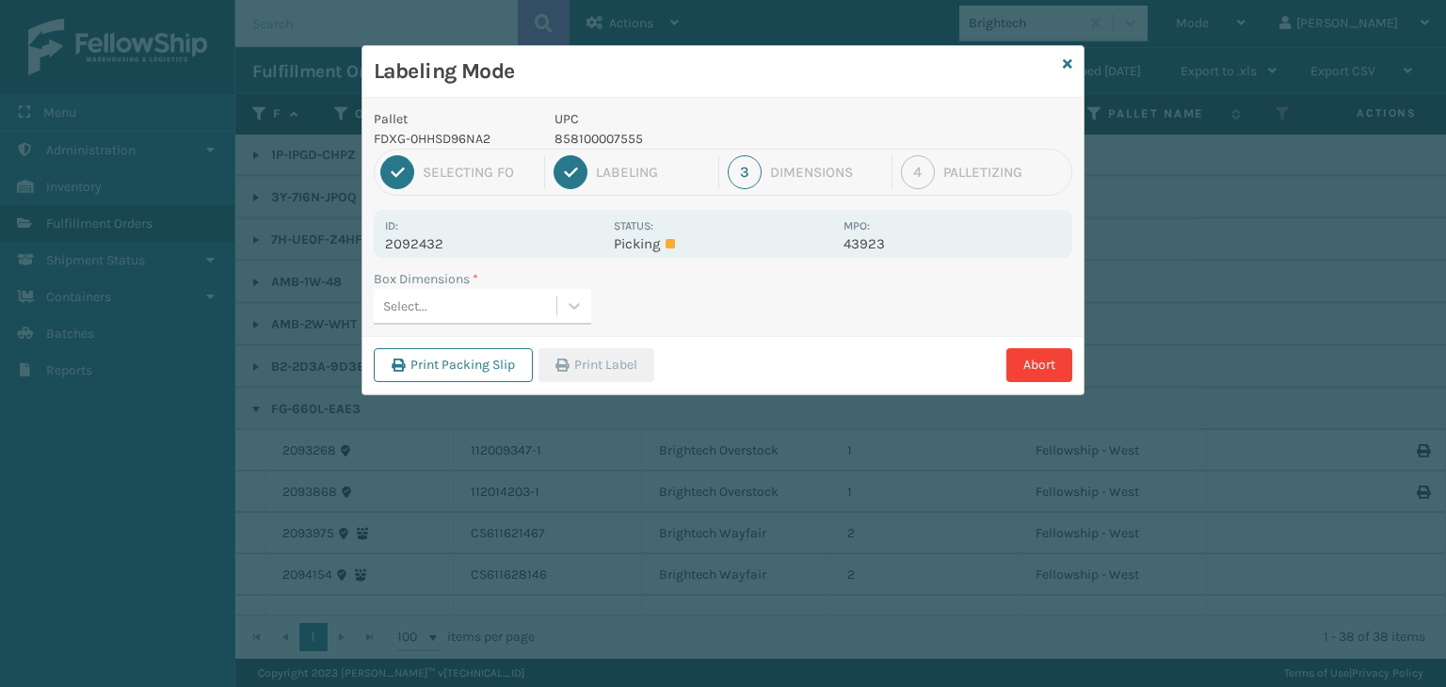
click at [501, 276] on div "Box Dimensions *" at bounding box center [483, 279] width 218 height 20
click at [511, 314] on div "Select..." at bounding box center [465, 306] width 183 height 31
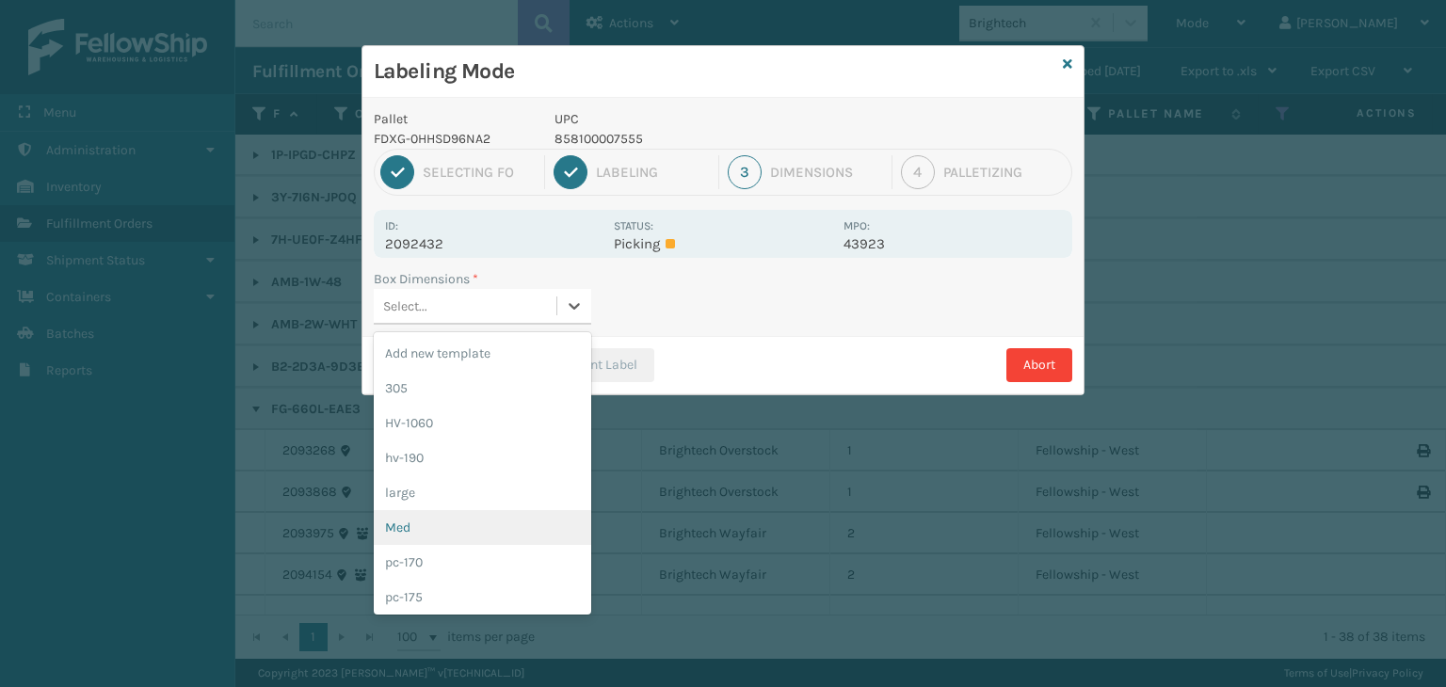
click at [475, 537] on div "Med" at bounding box center [483, 527] width 218 height 35
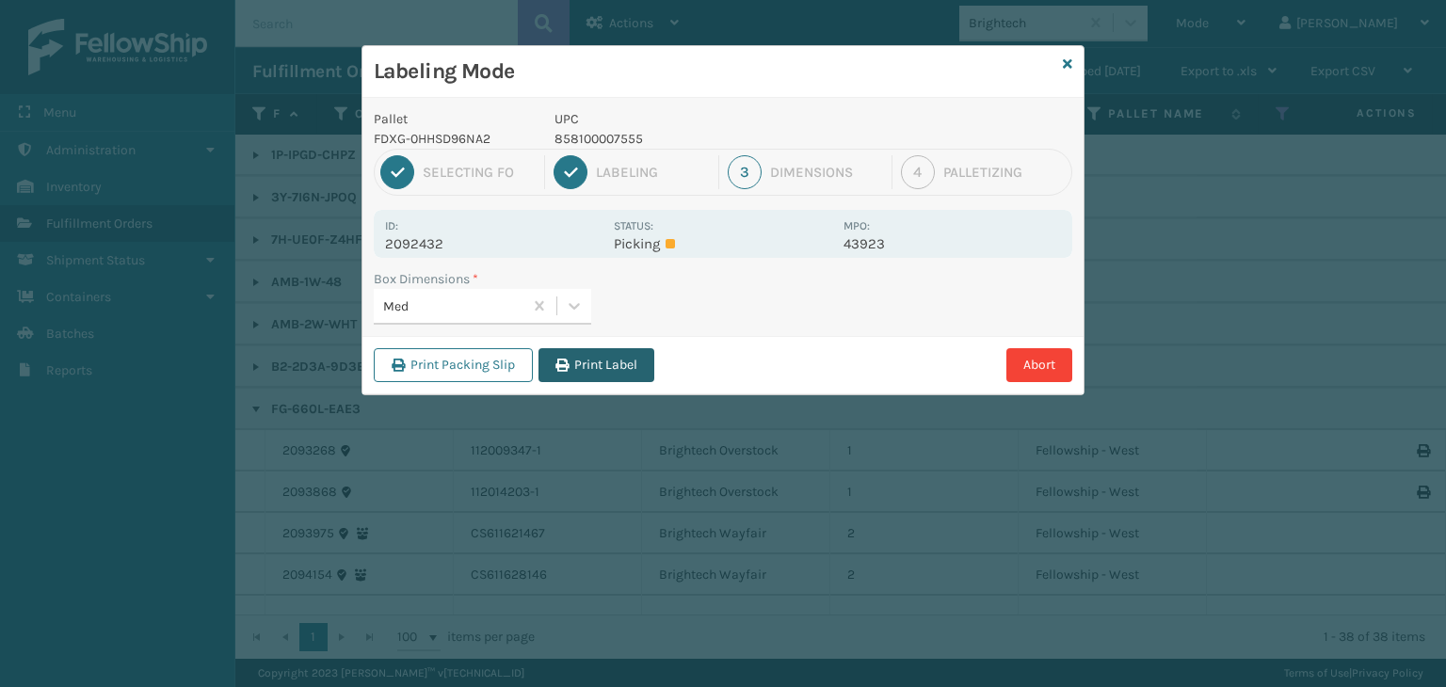
click at [580, 378] on button "Print Label" at bounding box center [597, 365] width 116 height 34
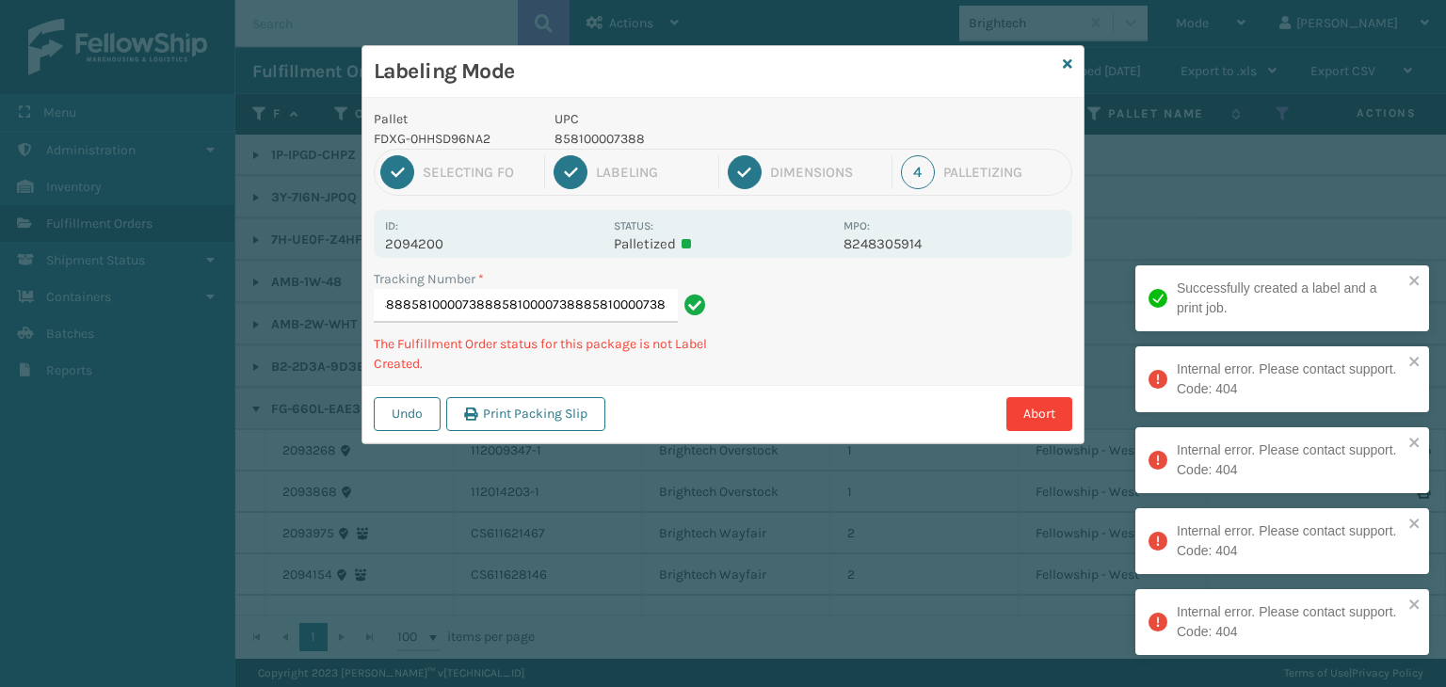
scroll to position [0, 252]
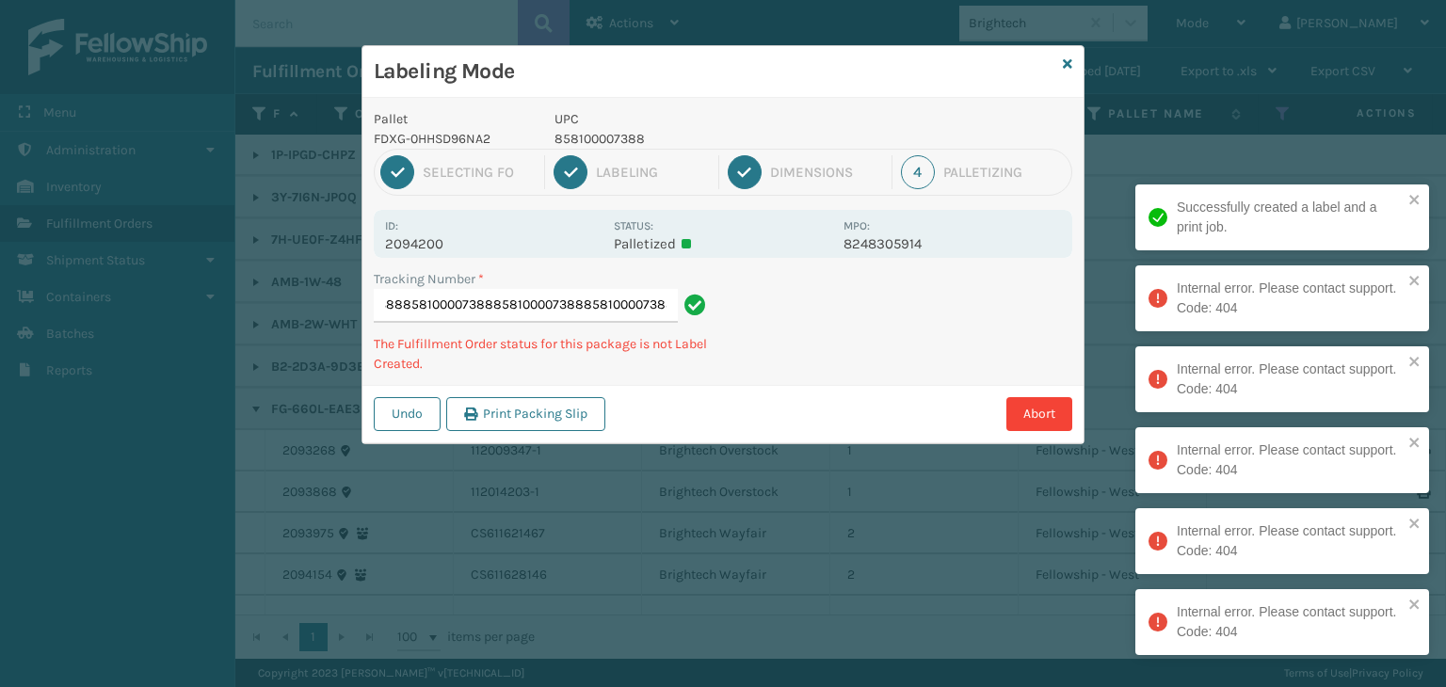
type input "8845815813858581000073888581000073888581000073888581000073888581000073888581000…"
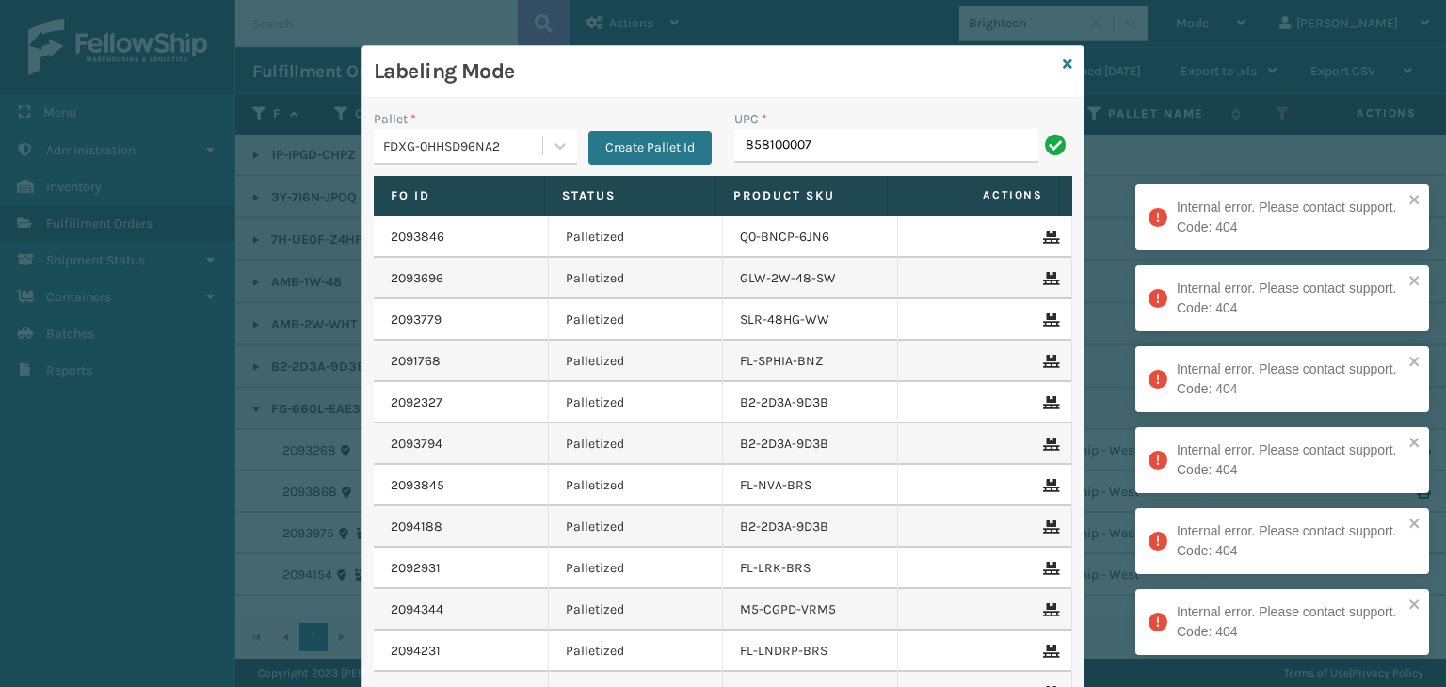
type input "8581000073"
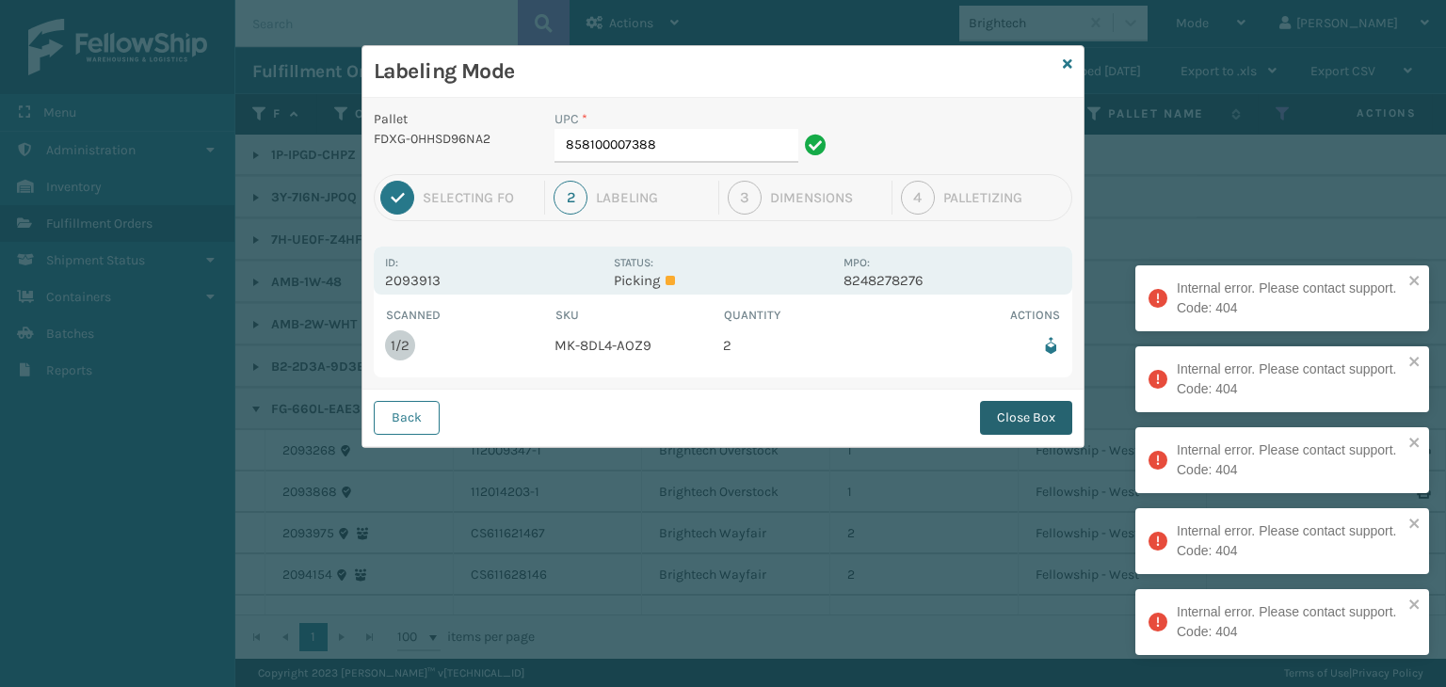
click at [994, 423] on button "Close Box" at bounding box center [1026, 418] width 92 height 34
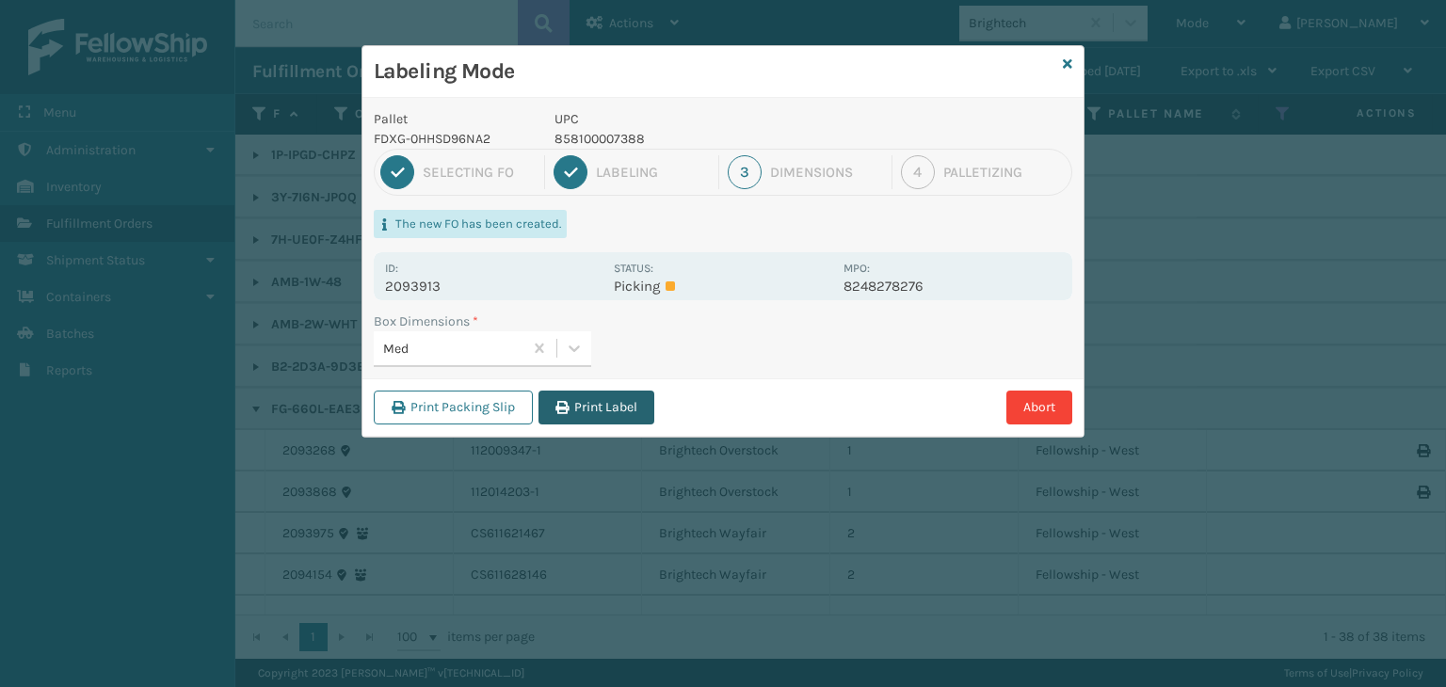
click at [618, 400] on button "Print Label" at bounding box center [597, 408] width 116 height 34
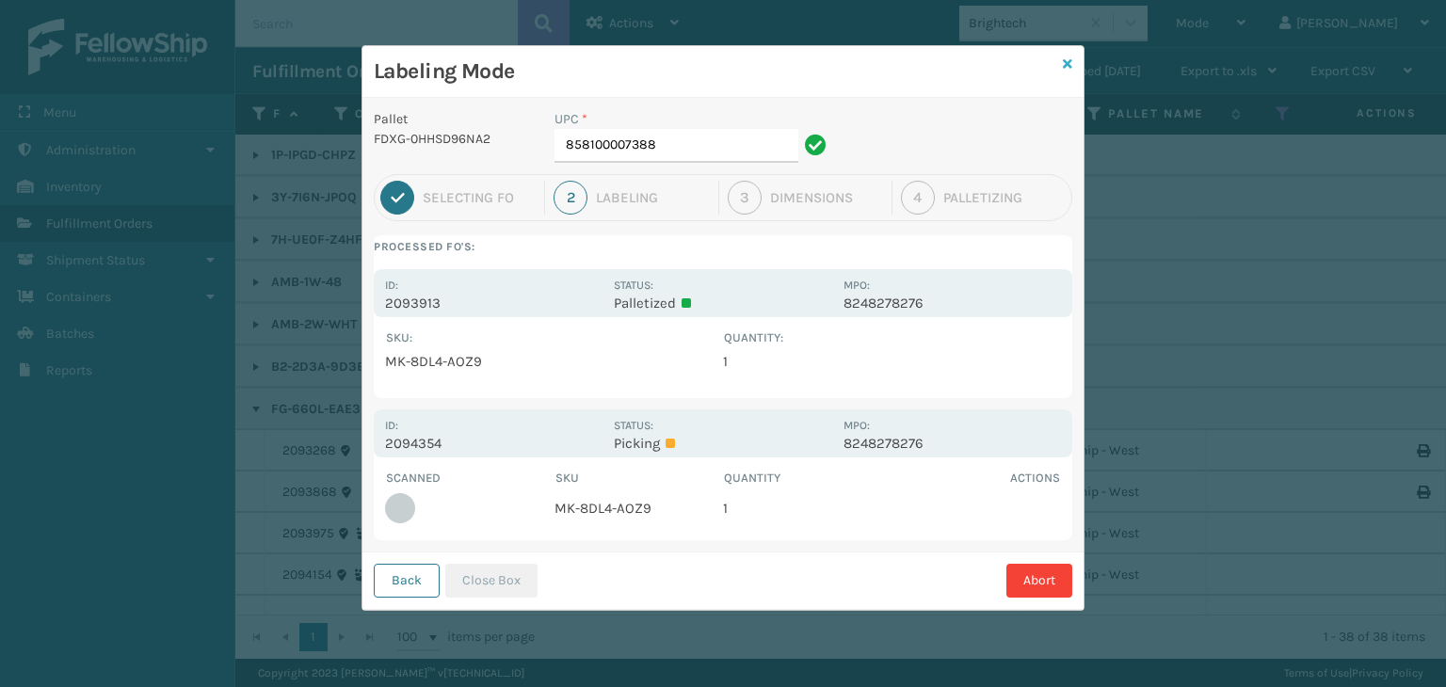
click at [1068, 62] on icon at bounding box center [1067, 63] width 9 height 13
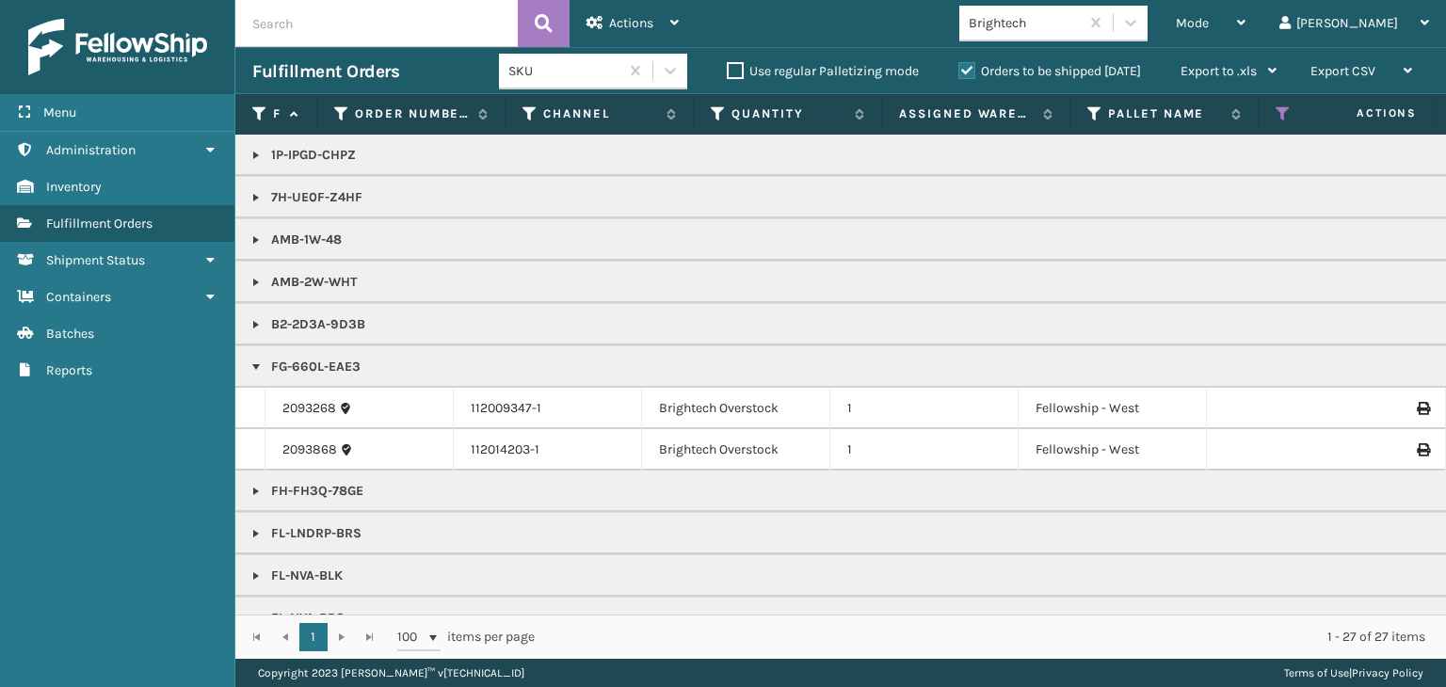
click at [1246, 10] on div "Mode" at bounding box center [1211, 23] width 70 height 47
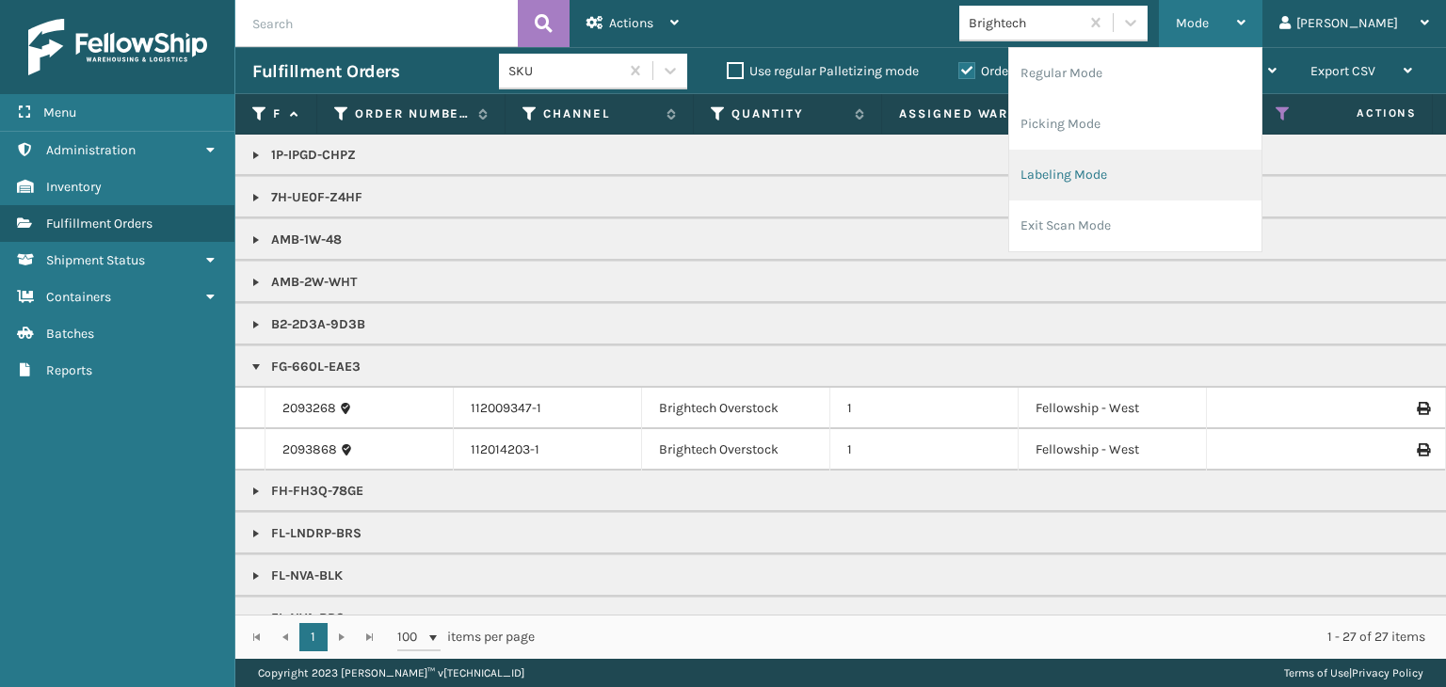
click at [1219, 182] on li "Labeling Mode" at bounding box center [1135, 175] width 252 height 51
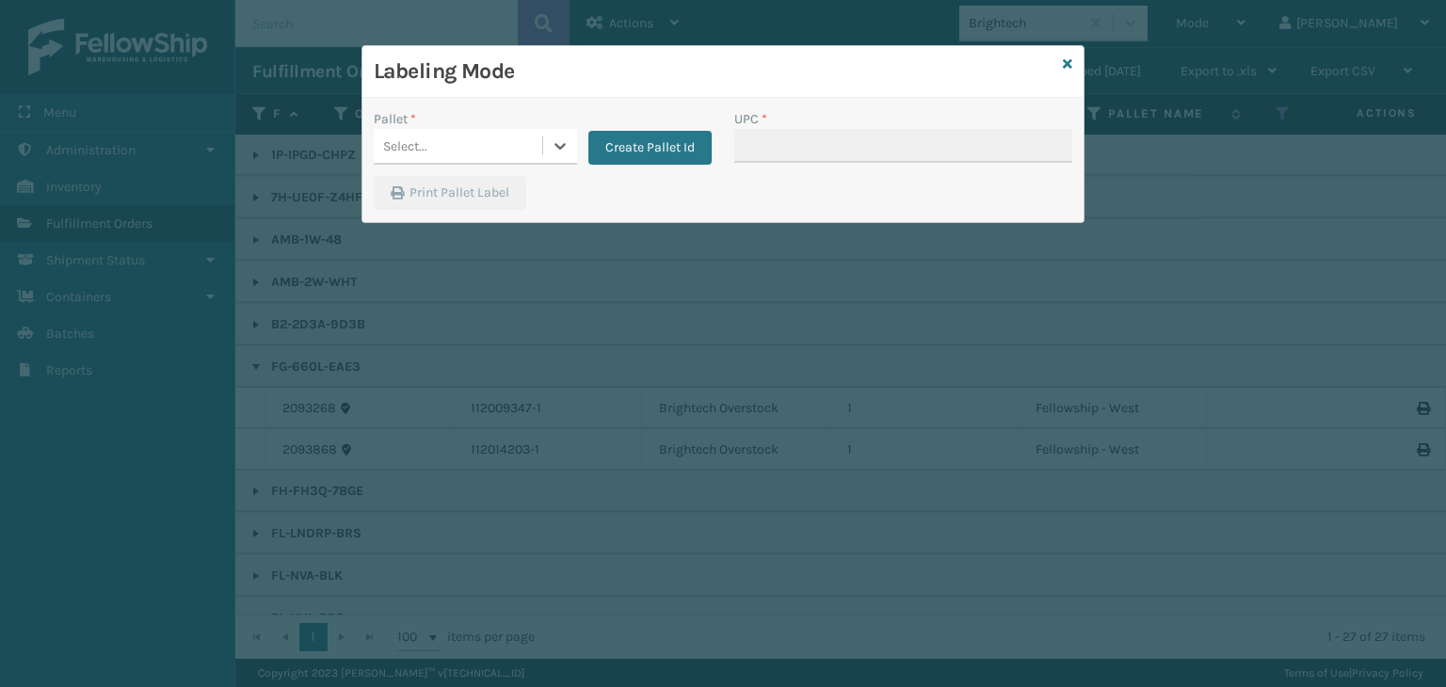
click at [493, 121] on div "Pallet *" at bounding box center [475, 119] width 203 height 20
click at [482, 167] on div "Pallet * Select... Create Pallet Id" at bounding box center [543, 142] width 361 height 67
drag, startPoint x: 468, startPoint y: 140, endPoint x: 465, endPoint y: 162, distance: 21.8
click at [470, 140] on div "Select..." at bounding box center [458, 146] width 169 height 31
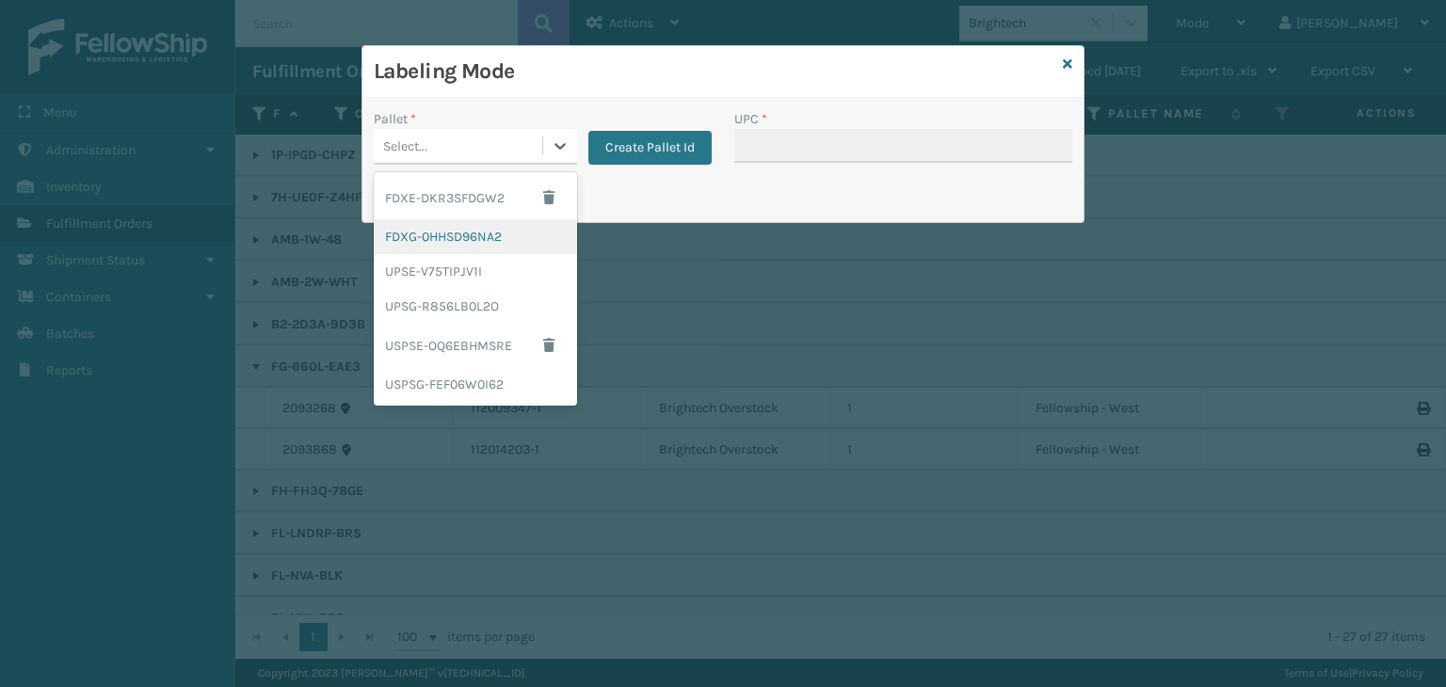
click at [453, 238] on div "FDXG-0HHSD96NA2" at bounding box center [475, 236] width 203 height 35
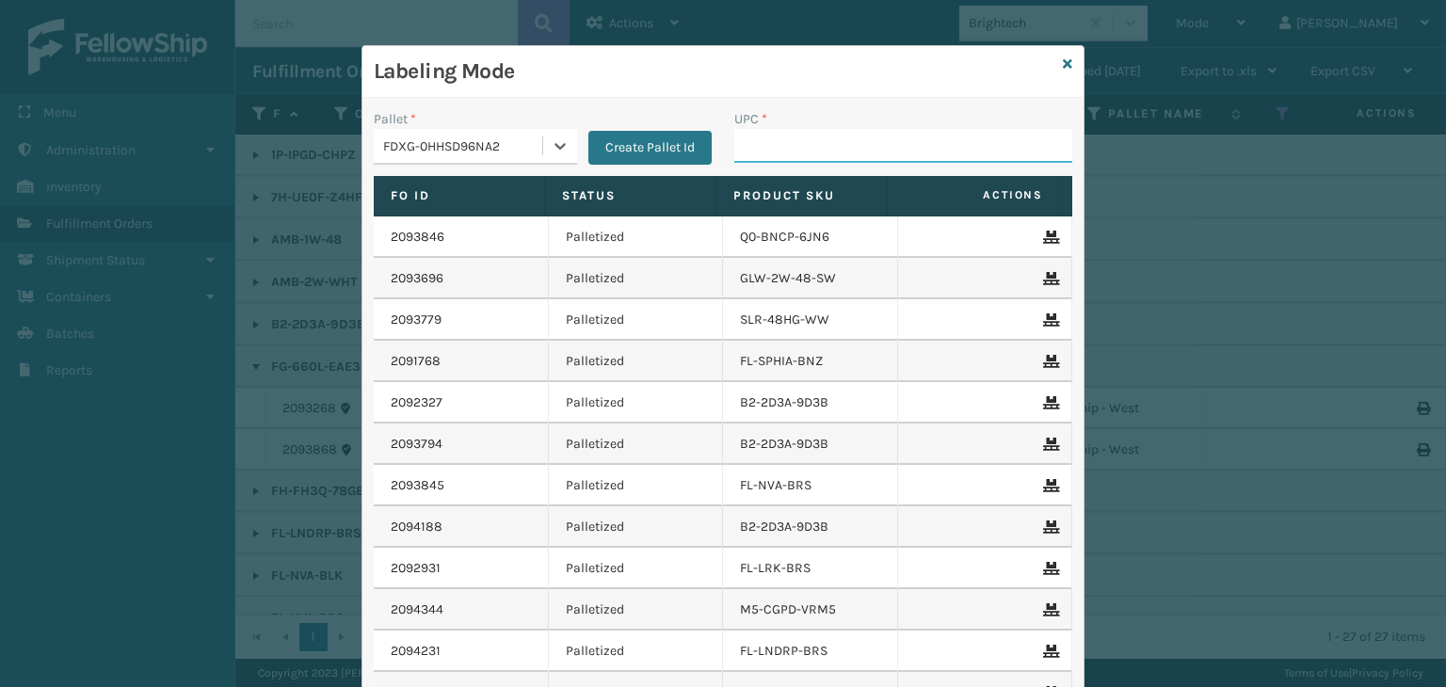
drag, startPoint x: 903, startPoint y: 137, endPoint x: 881, endPoint y: 126, distance: 24.0
click at [903, 137] on input "UPC *" at bounding box center [903, 146] width 338 height 34
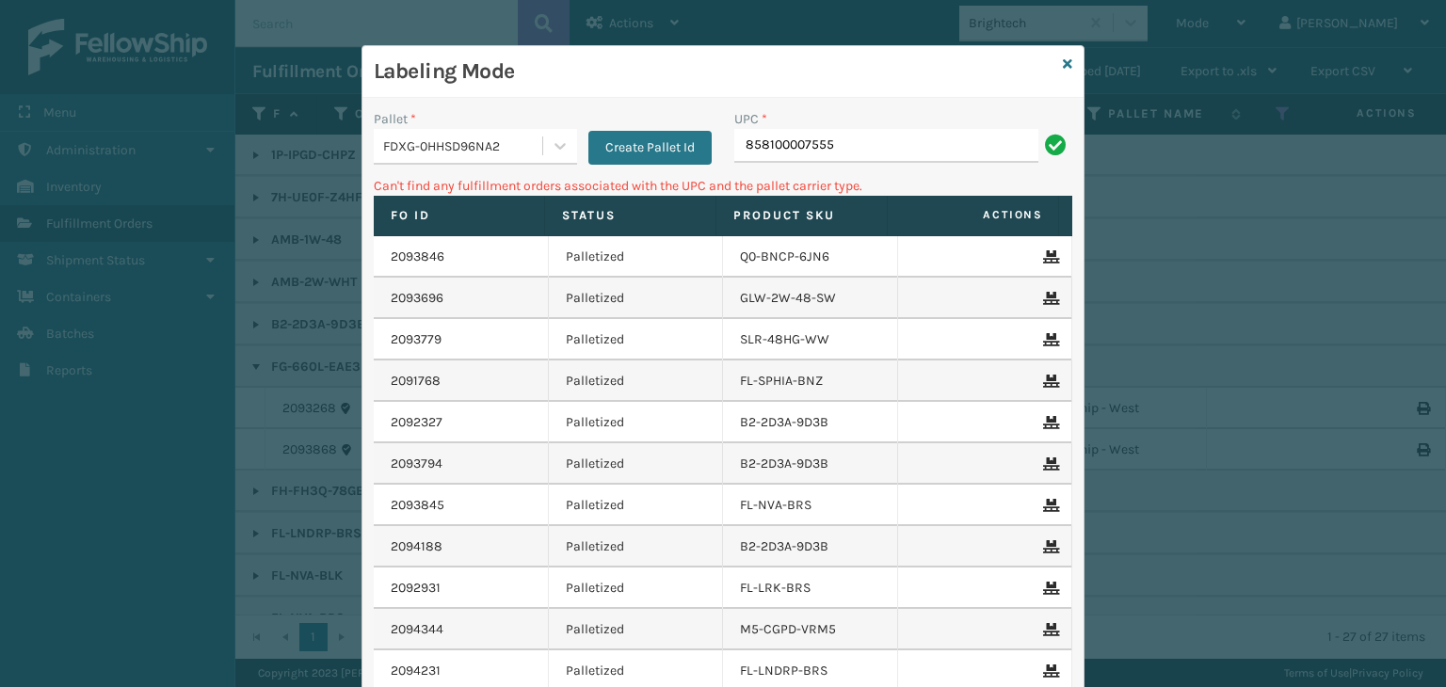
click at [518, 148] on div "FDXG-0HHSD96NA2" at bounding box center [463, 147] width 161 height 20
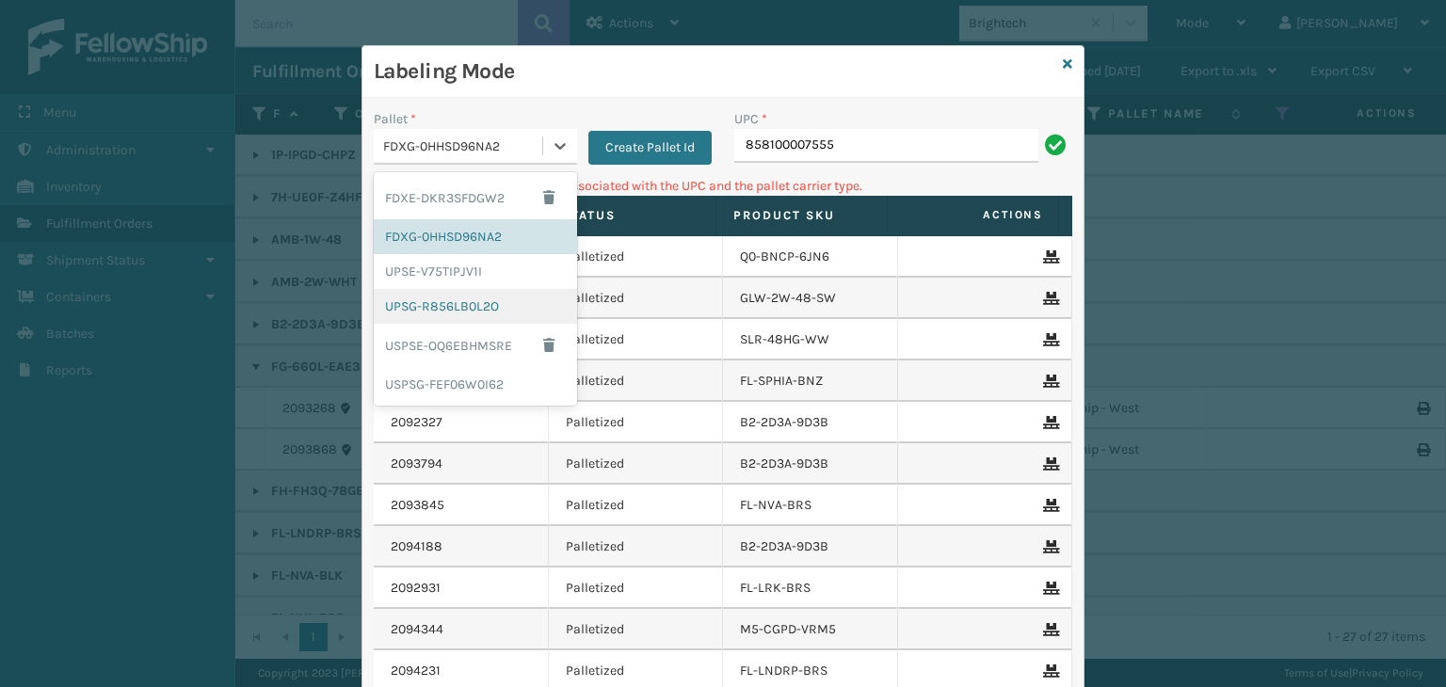
click at [492, 294] on div "UPSG-R856LB0L2O" at bounding box center [475, 306] width 203 height 35
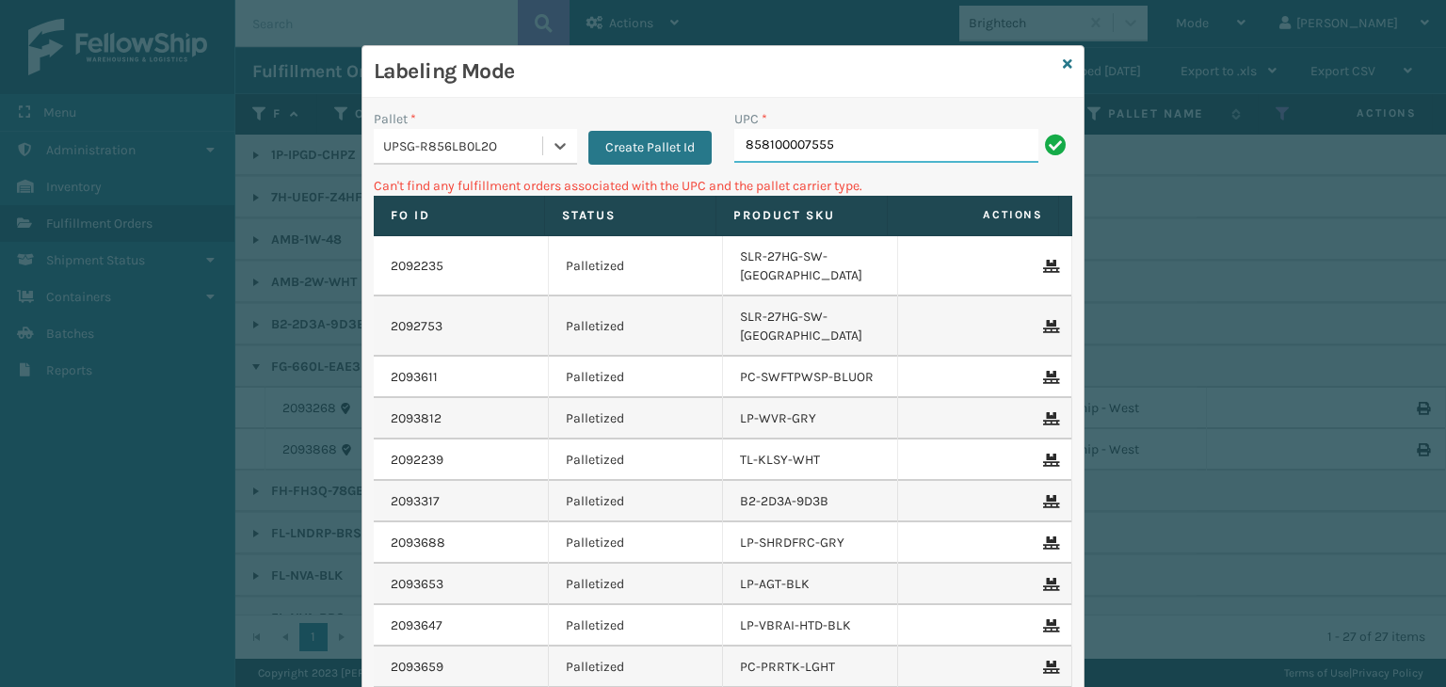
click at [863, 141] on input "858100007555" at bounding box center [886, 146] width 304 height 34
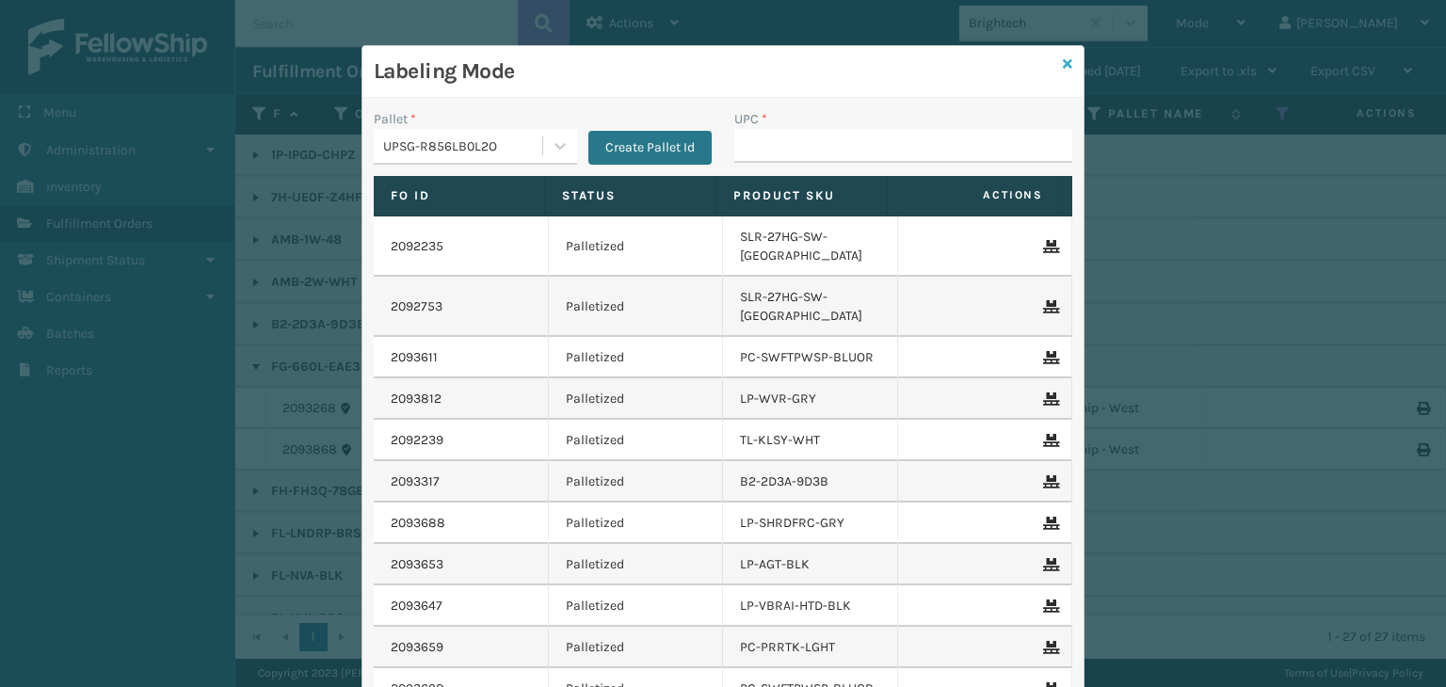
click at [1063, 62] on icon at bounding box center [1067, 63] width 9 height 13
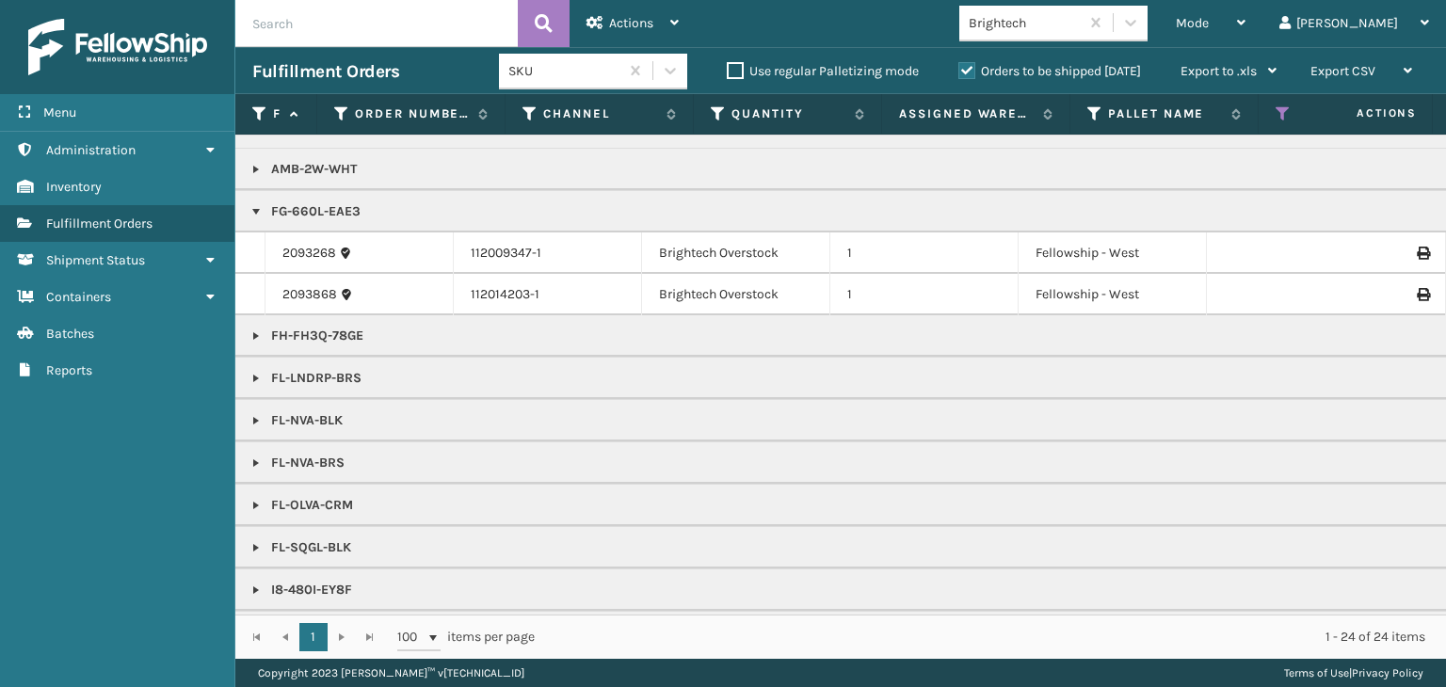
scroll to position [82, 0]
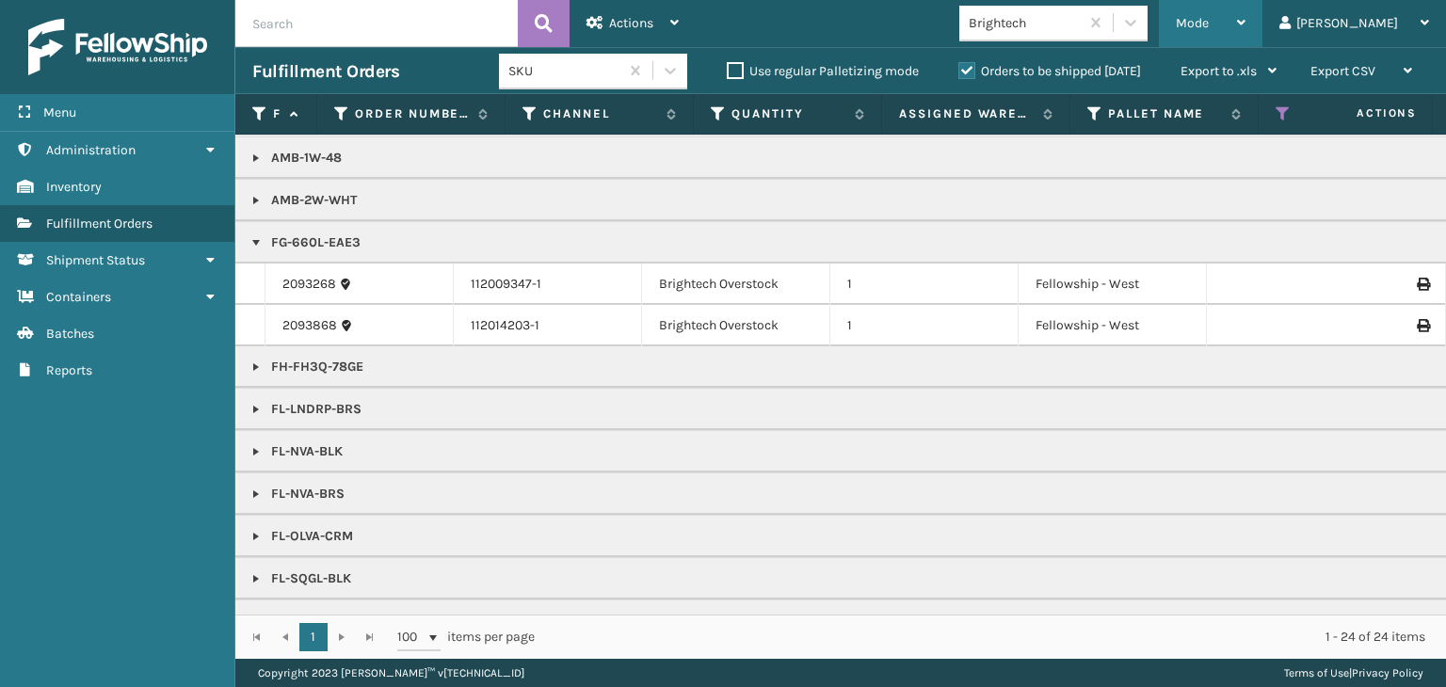
click at [1209, 24] on span "Mode" at bounding box center [1192, 23] width 33 height 16
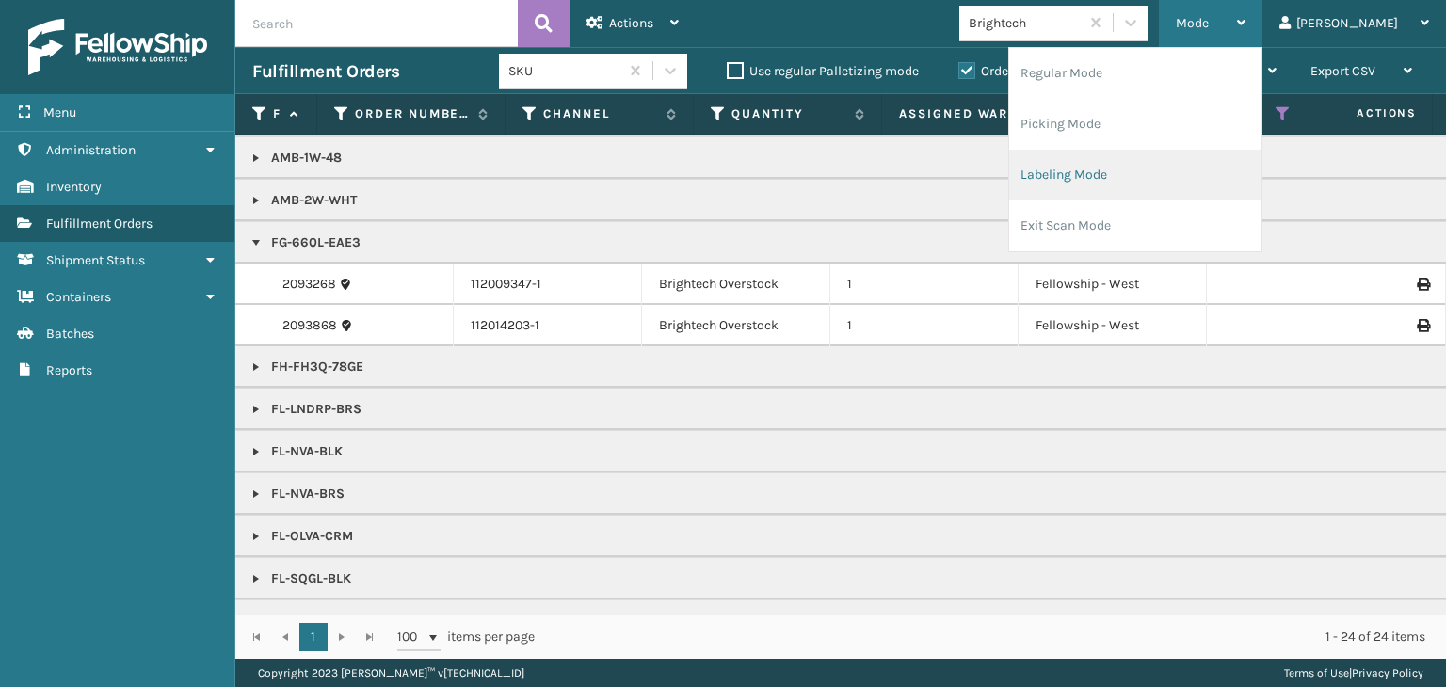
click at [1104, 179] on li "Labeling Mode" at bounding box center [1135, 175] width 252 height 51
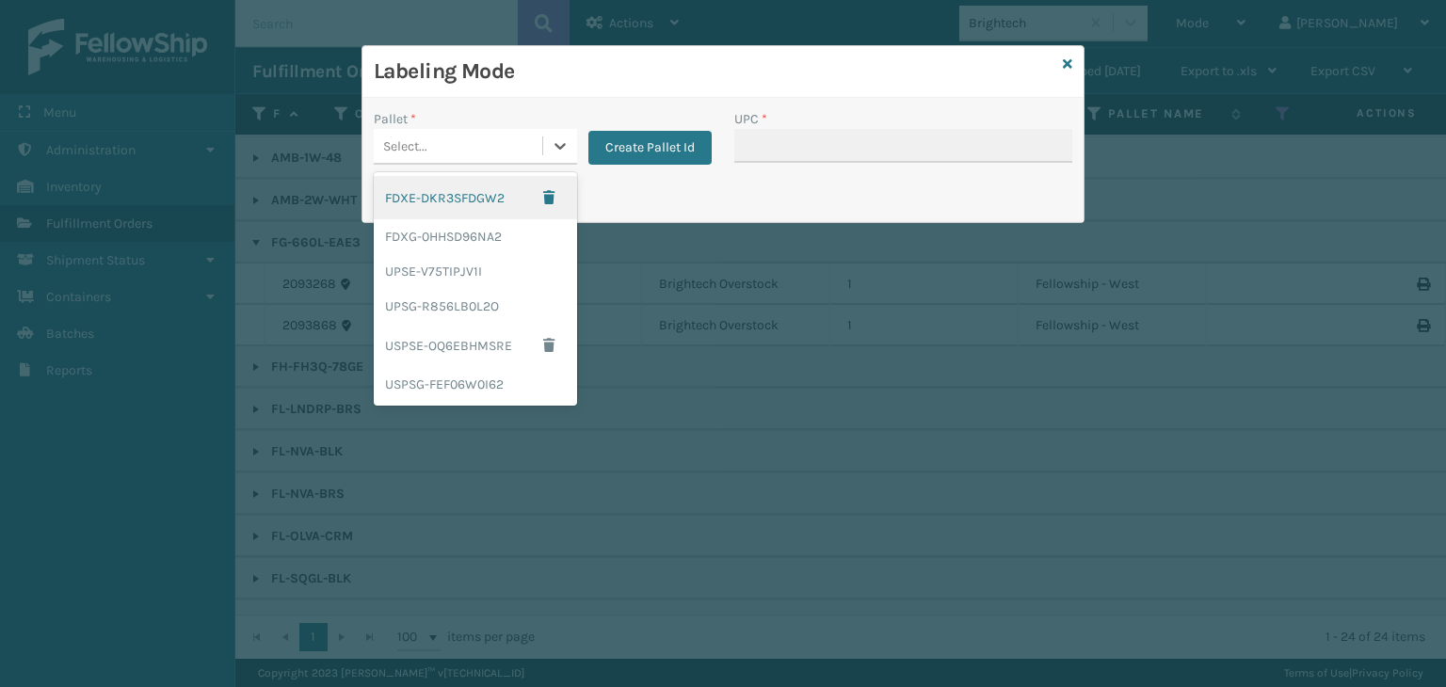
click at [452, 141] on div "Select..." at bounding box center [458, 146] width 169 height 31
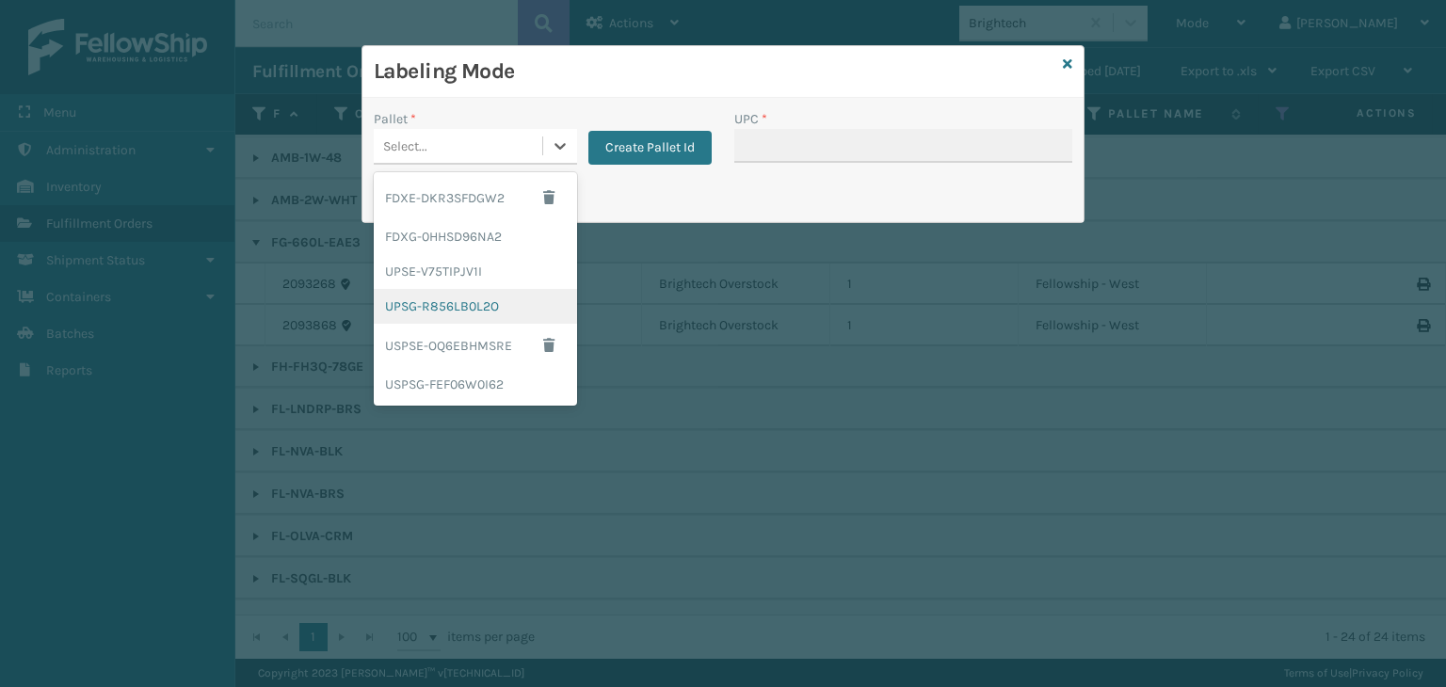
click at [431, 305] on div "UPSG-R856LB0L2O" at bounding box center [475, 306] width 203 height 35
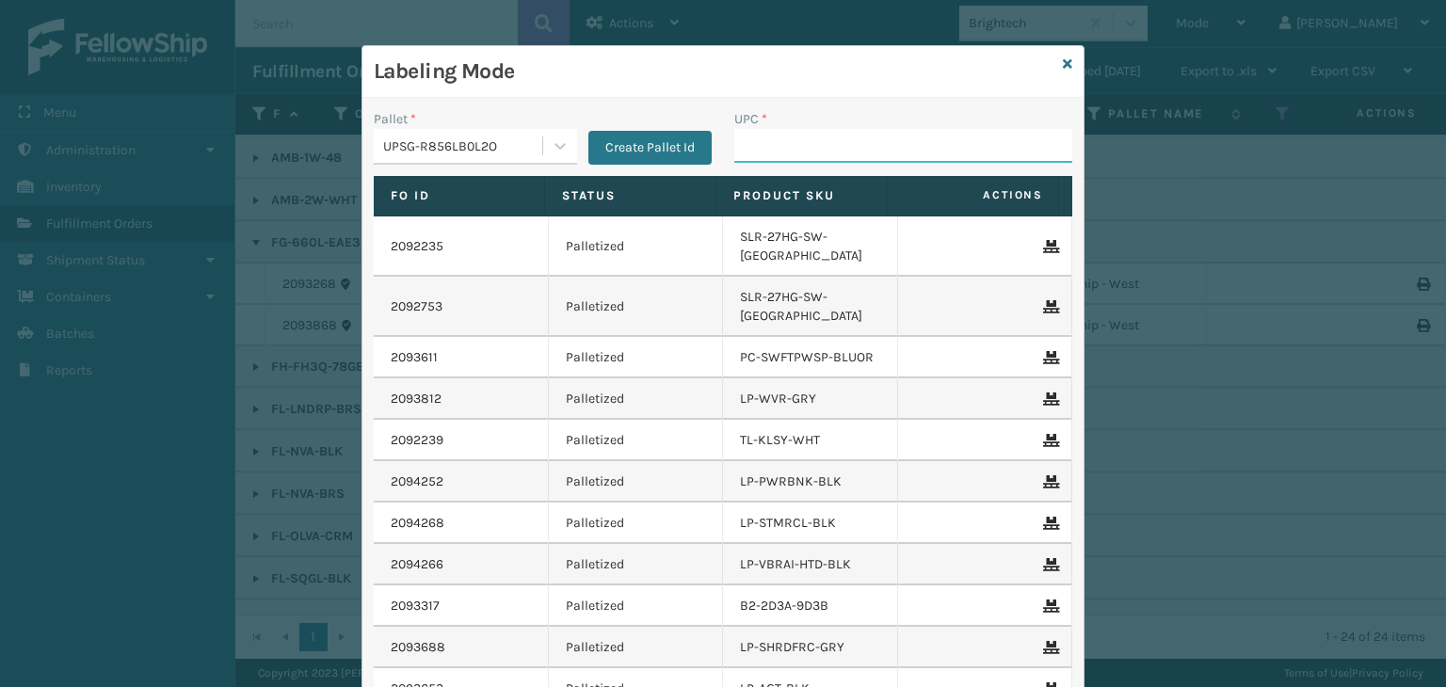
click at [795, 141] on input "UPC *" at bounding box center [903, 146] width 338 height 34
type input "850"
type input "858100"
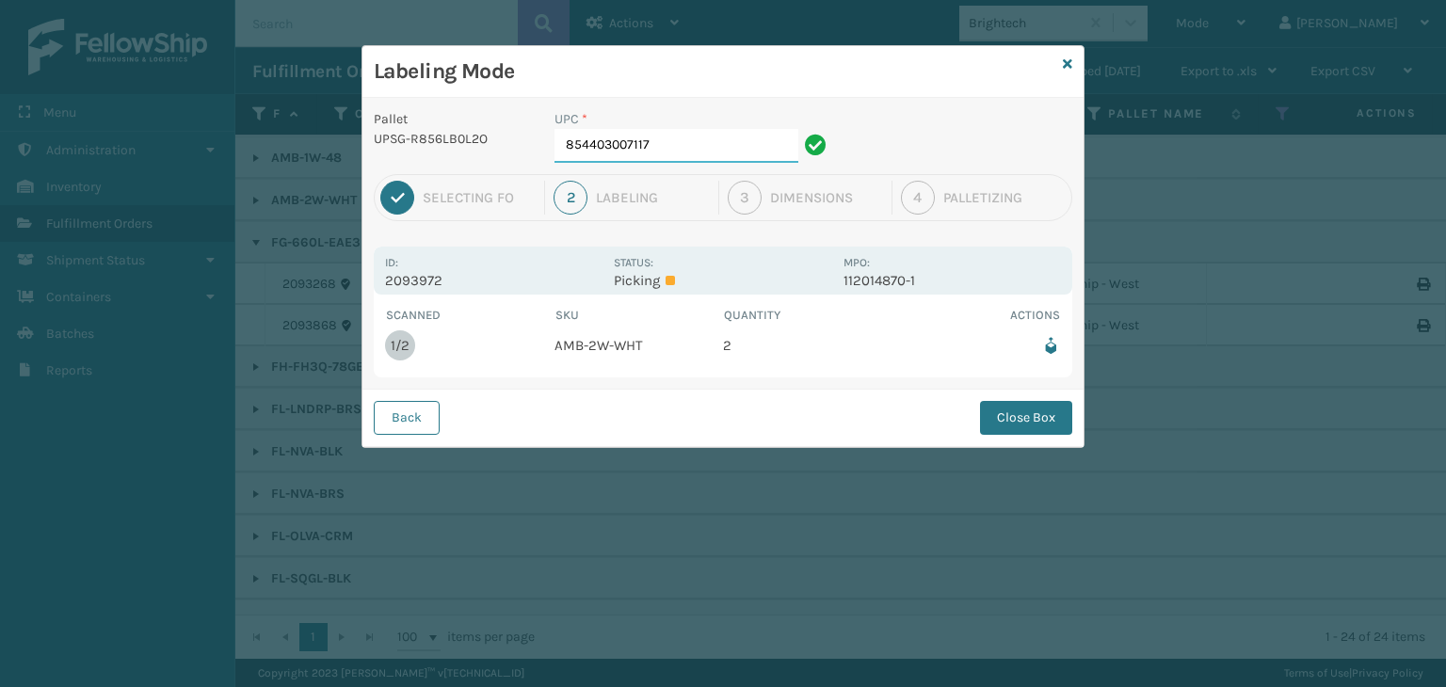
click at [720, 153] on input "854403007117" at bounding box center [677, 146] width 244 height 34
click at [1015, 426] on button "Close Box" at bounding box center [1026, 418] width 92 height 34
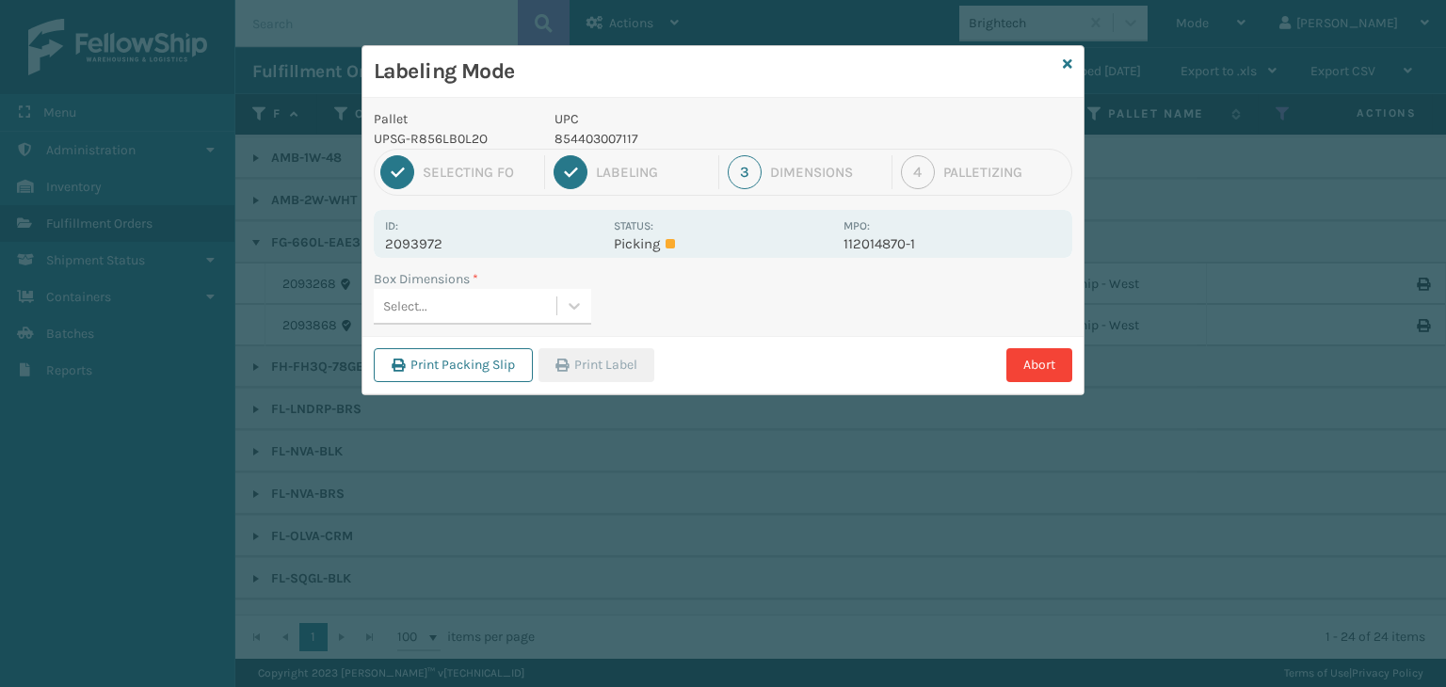
click at [509, 310] on div "Select..." at bounding box center [465, 306] width 183 height 31
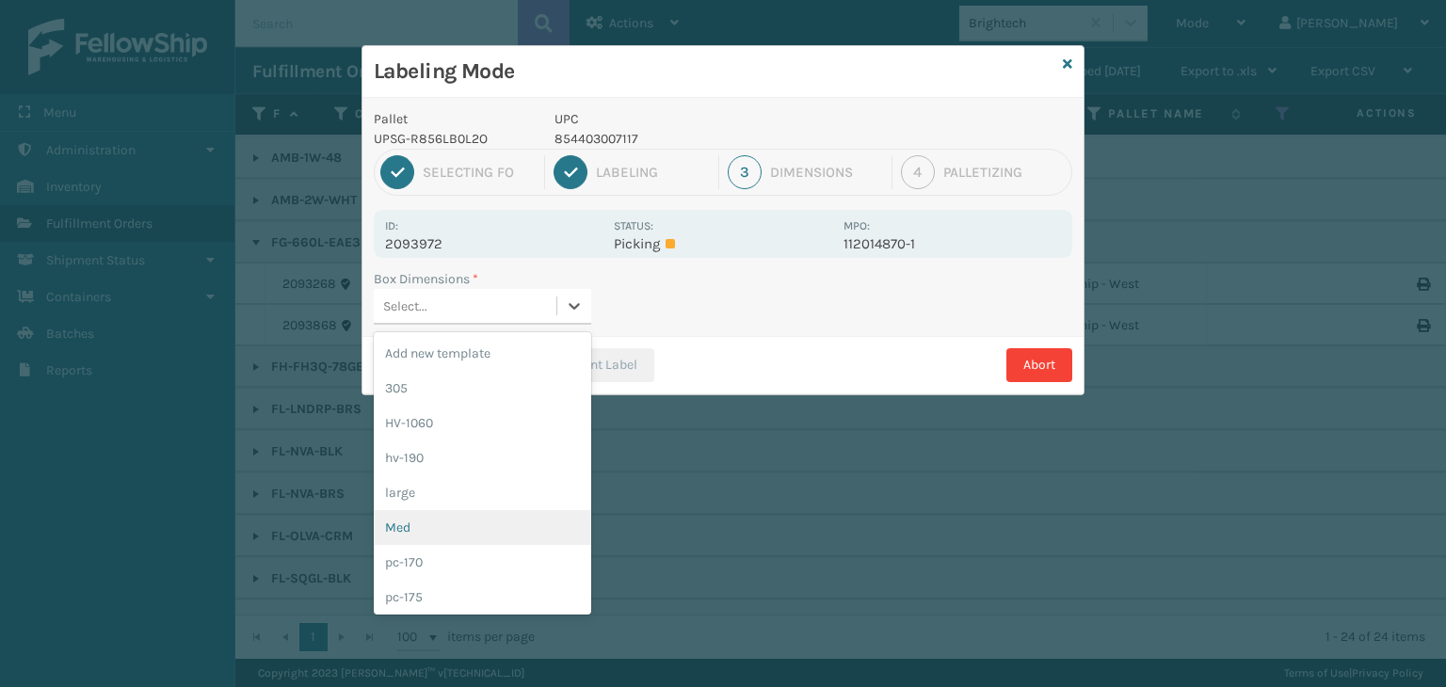
click at [496, 511] on div "Med" at bounding box center [483, 527] width 218 height 35
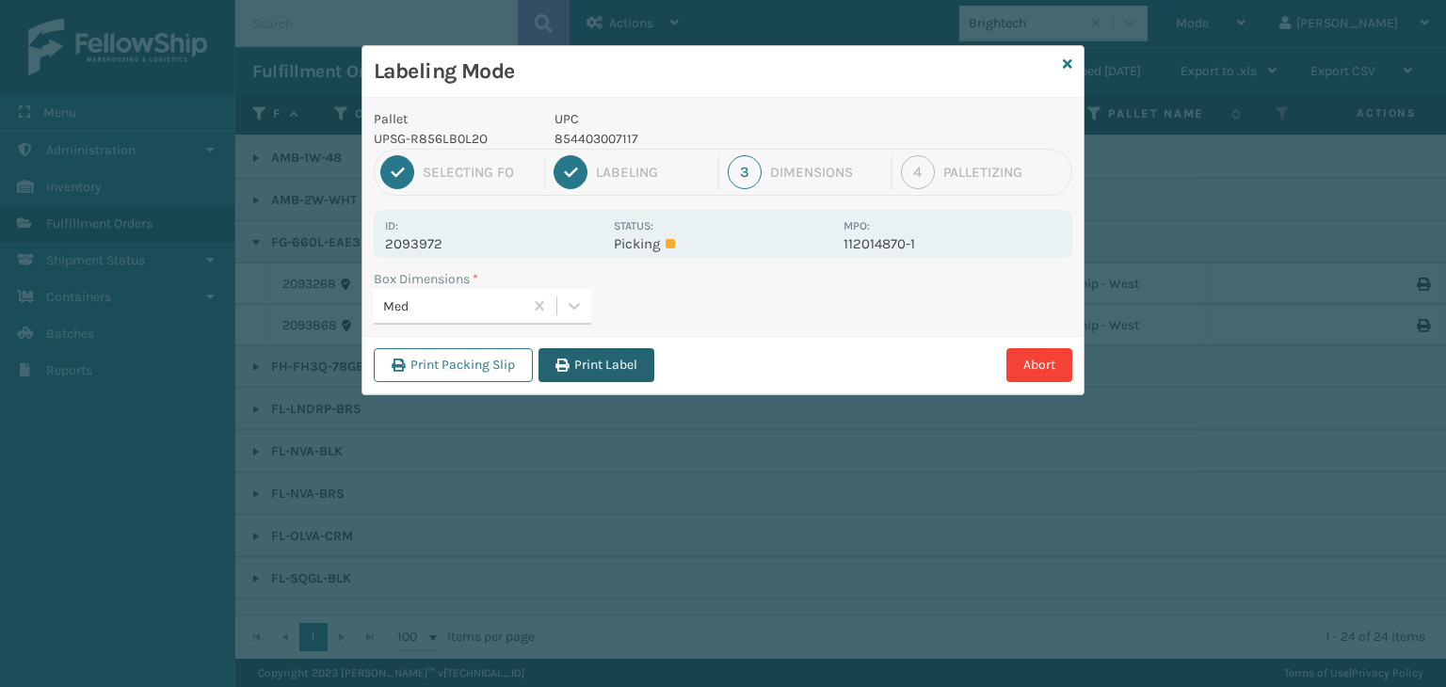
click at [603, 368] on button "Print Label" at bounding box center [597, 365] width 116 height 34
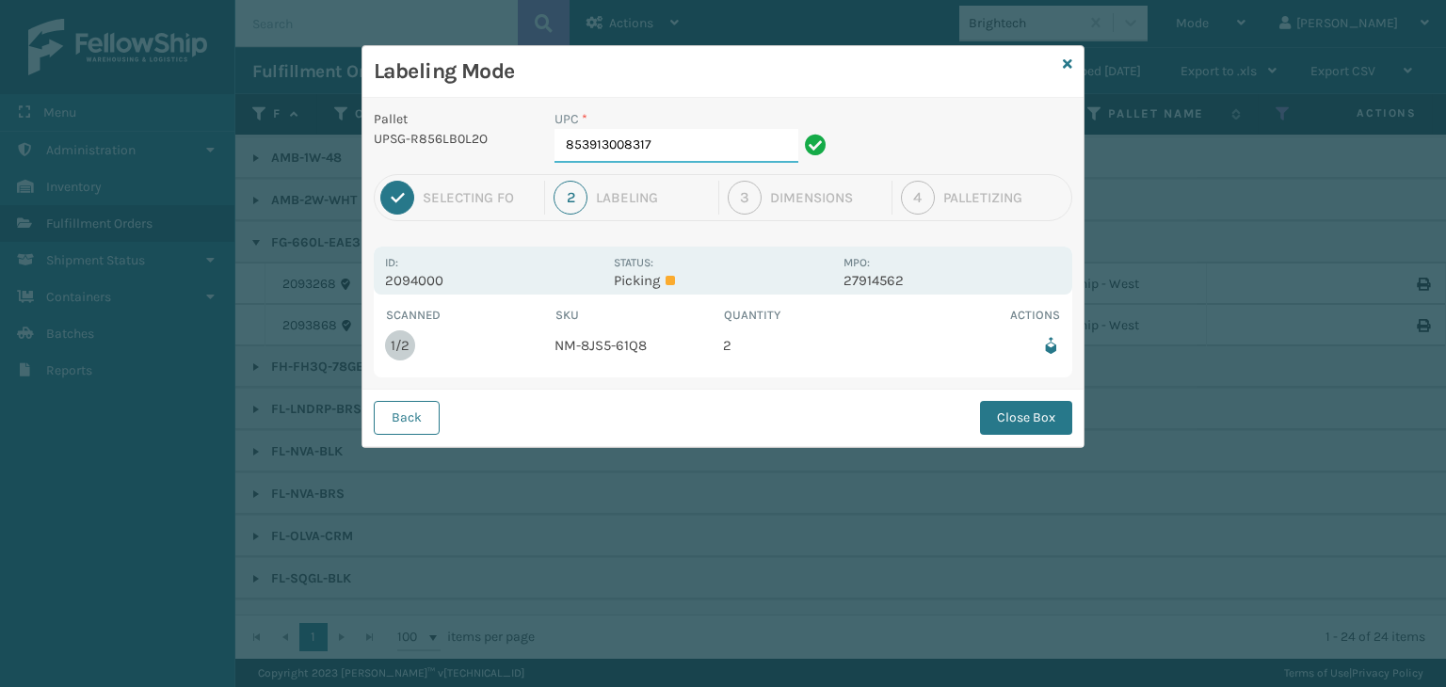
click at [699, 147] on input "853913008317" at bounding box center [677, 146] width 244 height 34
click at [998, 413] on button "Close Box" at bounding box center [1026, 418] width 92 height 34
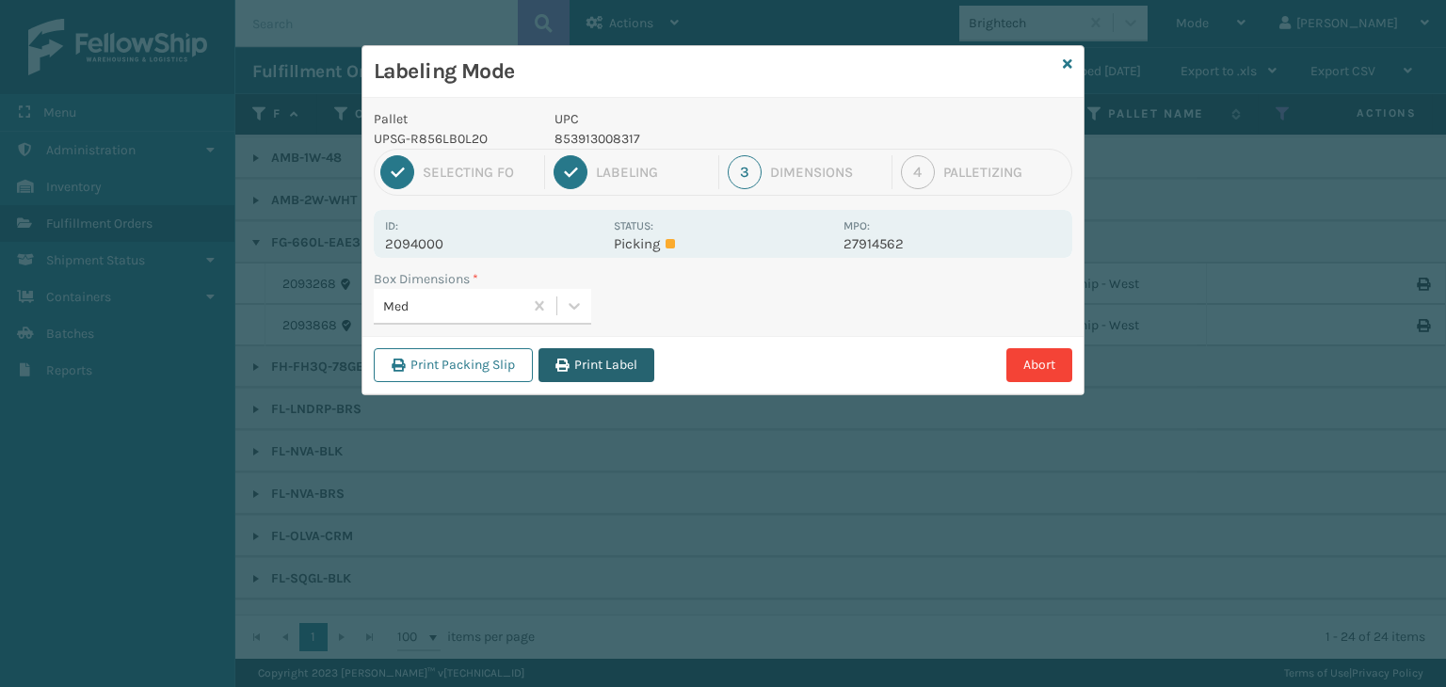
click at [566, 363] on icon "button" at bounding box center [562, 365] width 13 height 13
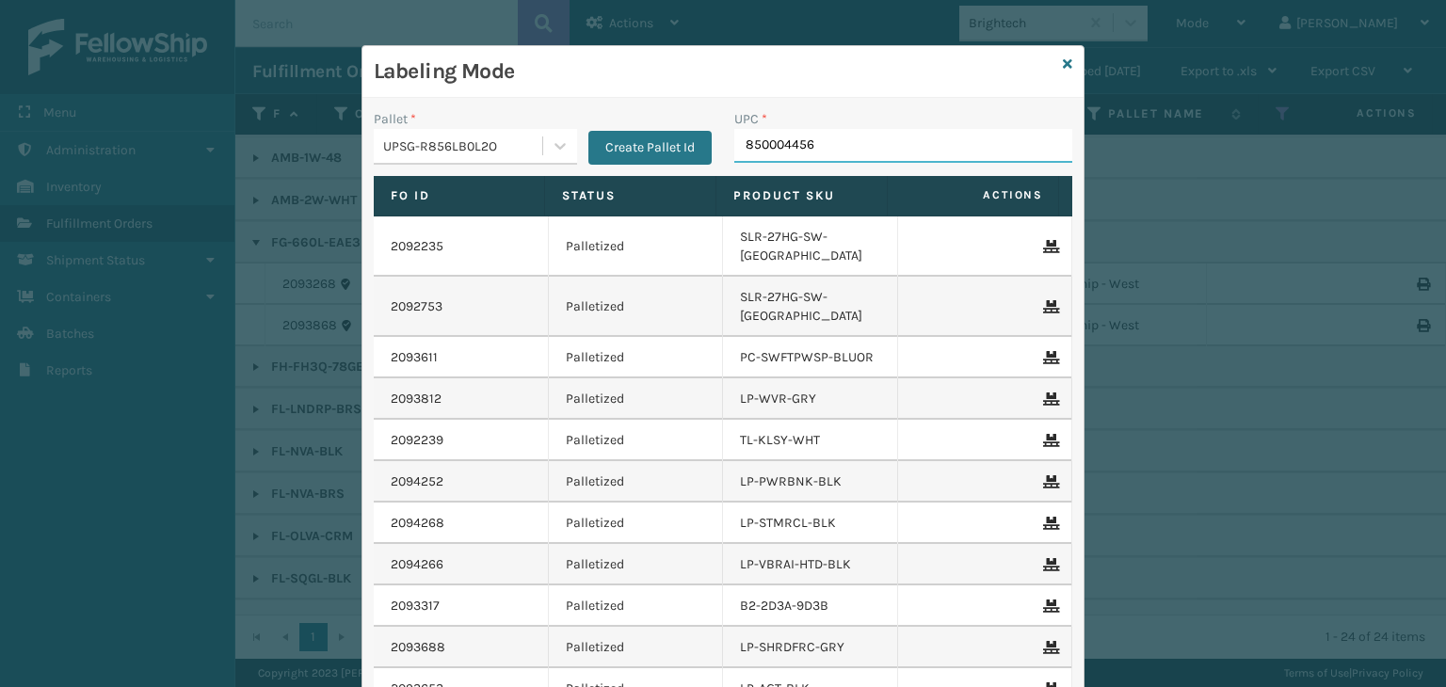
type input "8500044562"
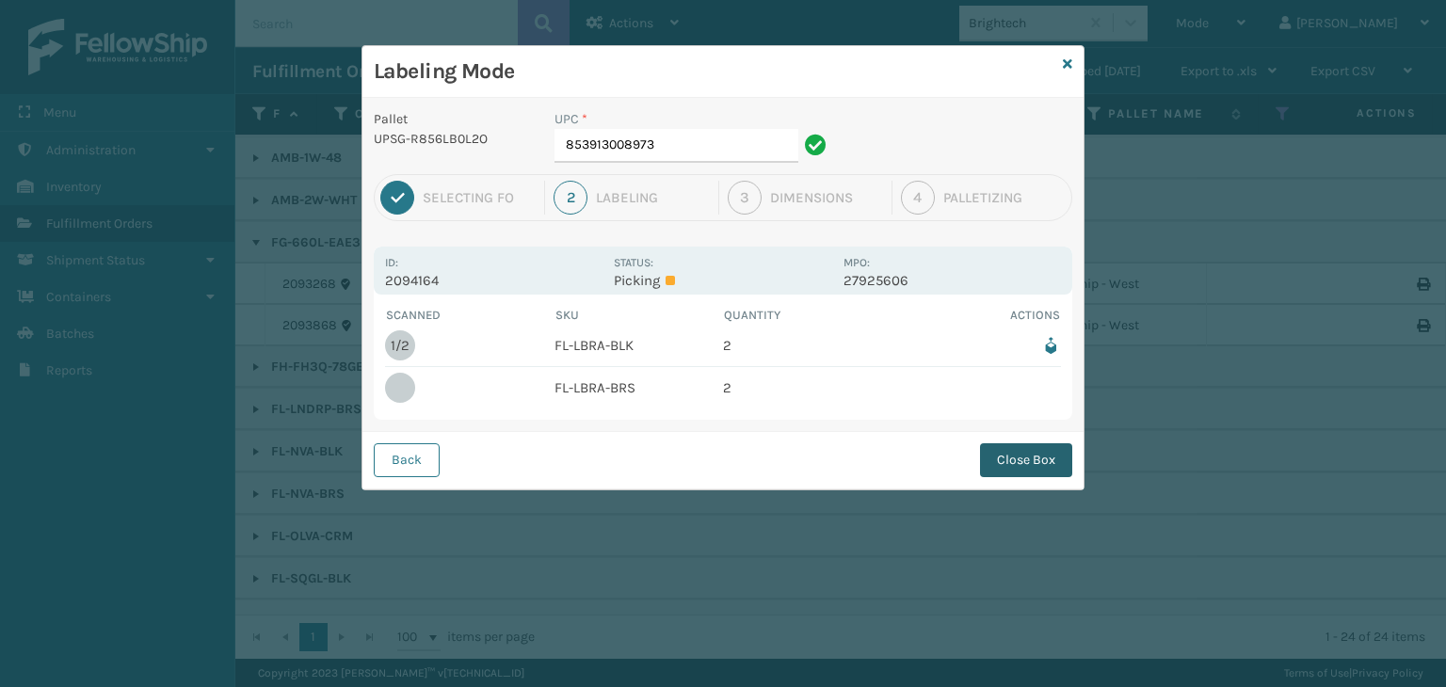
click at [1009, 457] on button "Close Box" at bounding box center [1026, 460] width 92 height 34
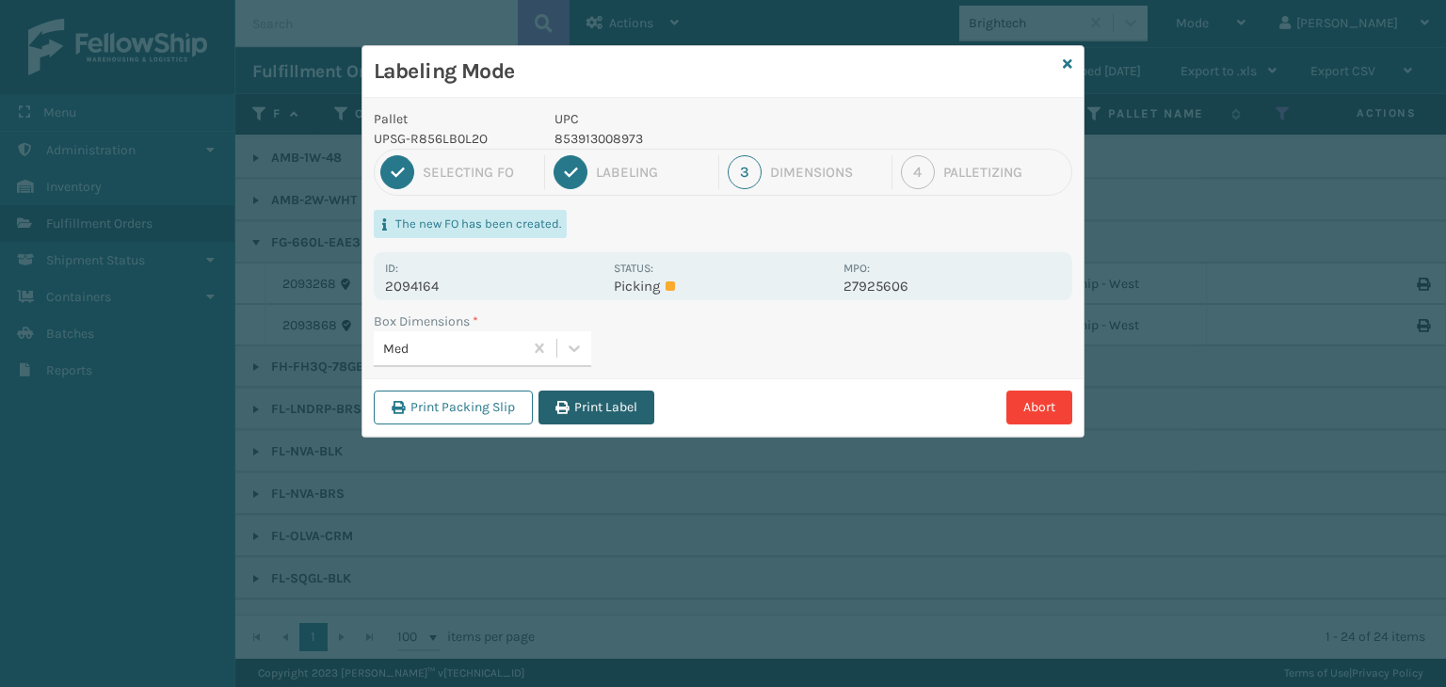
click at [612, 411] on button "Print Label" at bounding box center [597, 408] width 116 height 34
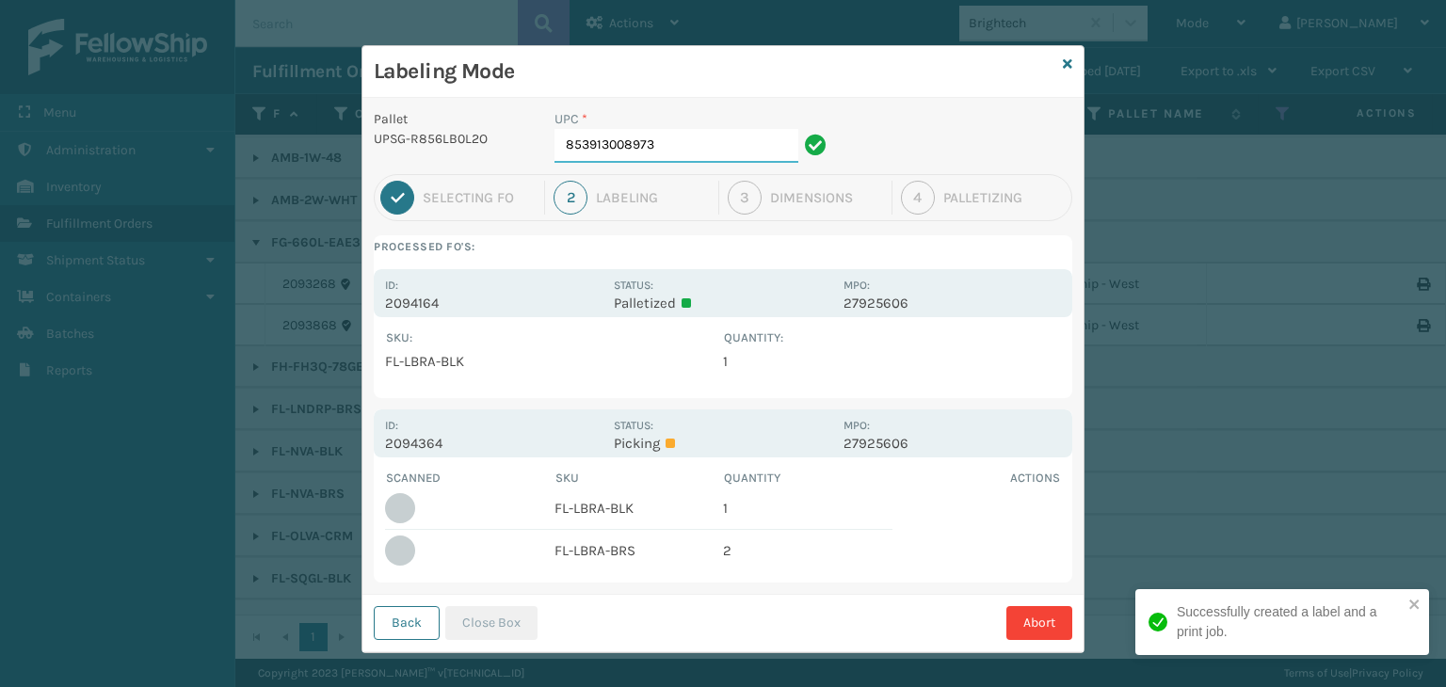
click at [653, 143] on input "853913008973" at bounding box center [677, 146] width 244 height 34
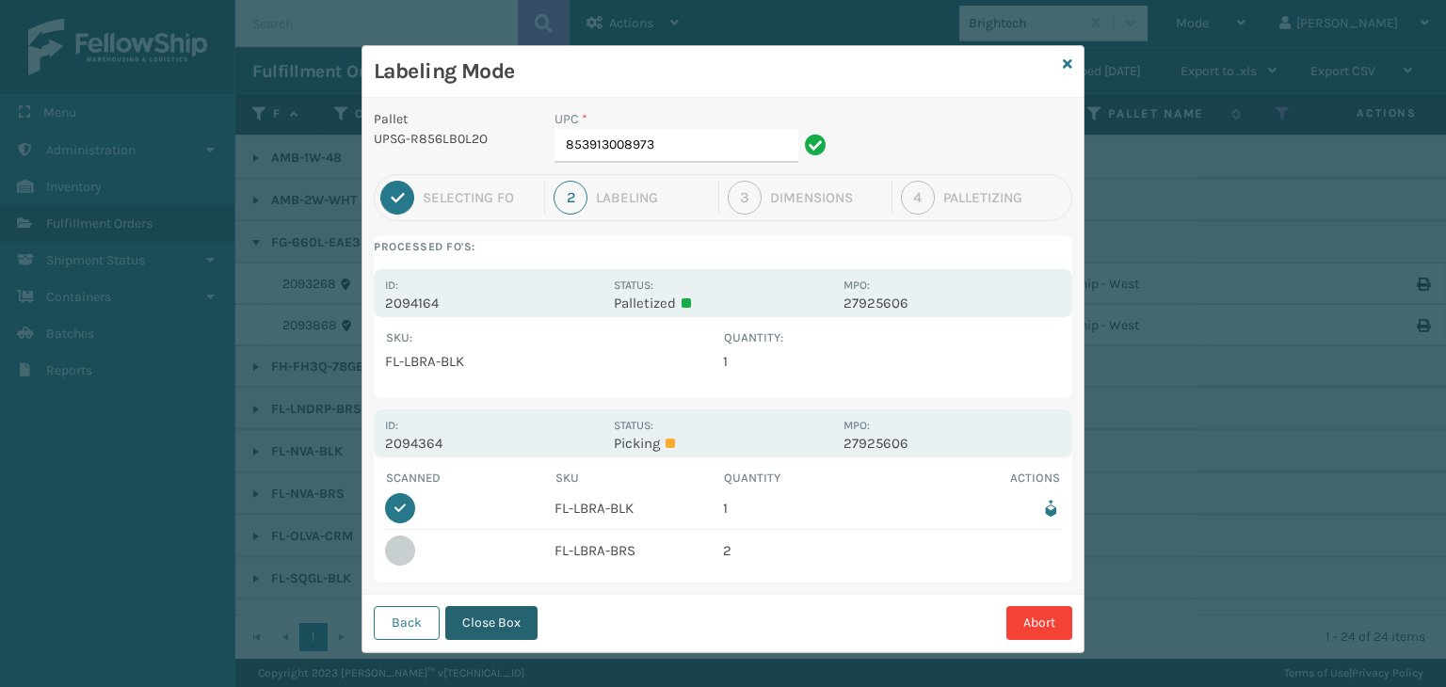
click at [513, 628] on button "Close Box" at bounding box center [491, 623] width 92 height 34
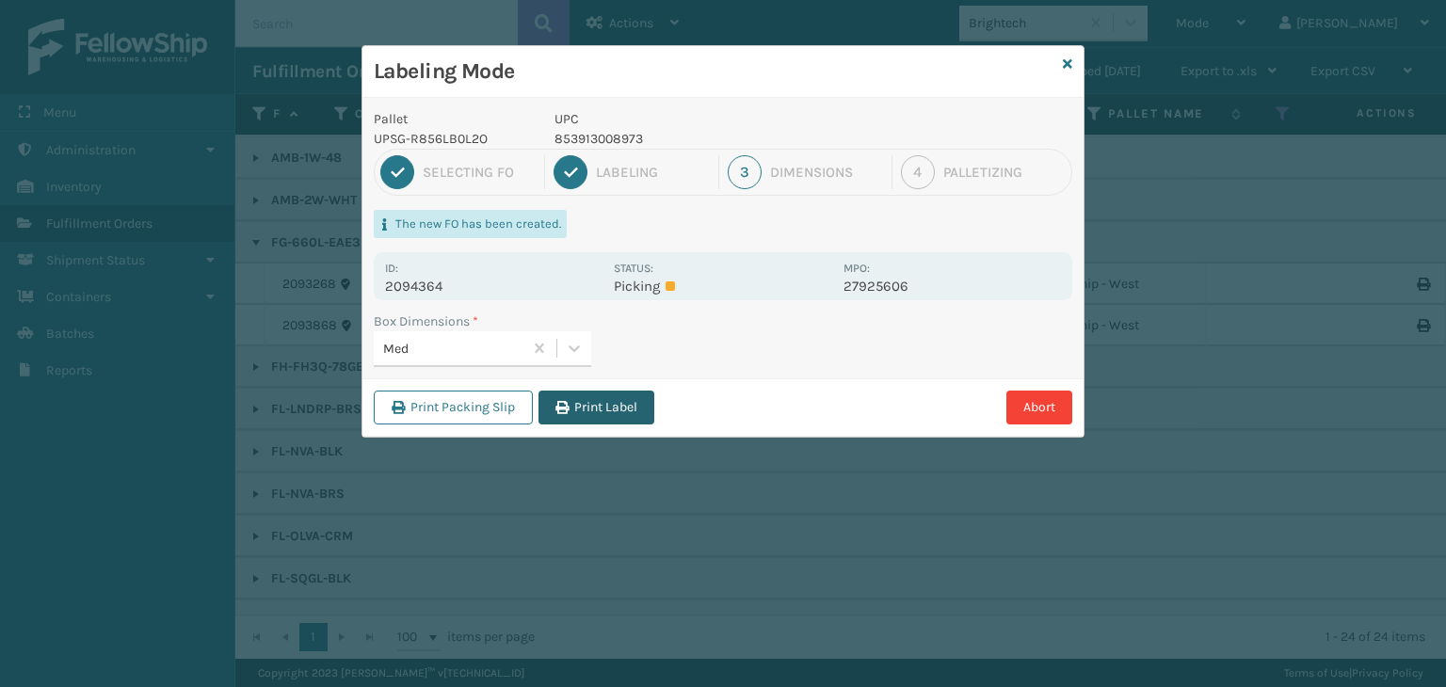
click at [632, 408] on button "Print Label" at bounding box center [597, 408] width 116 height 34
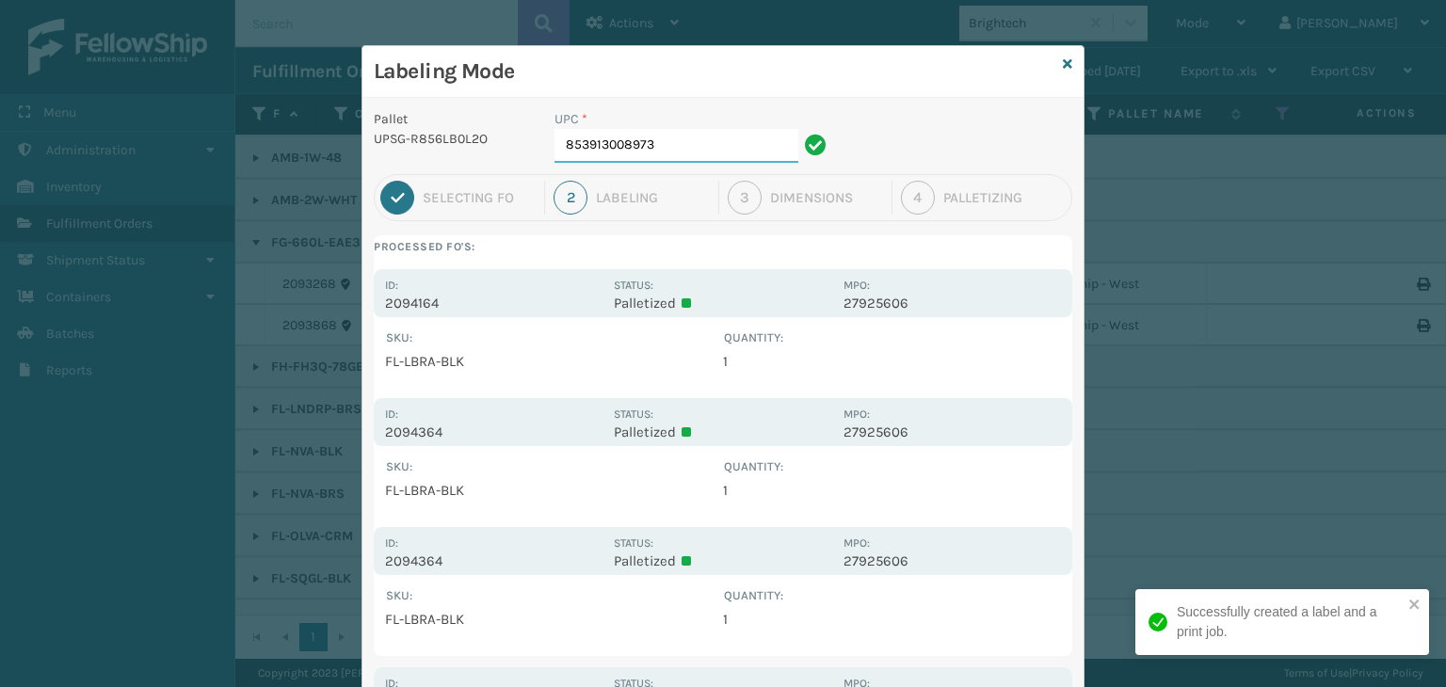
drag, startPoint x: 701, startPoint y: 149, endPoint x: 0, endPoint y: 213, distance: 704.4
click at [0, 213] on div "Labeling Mode Pallet UPSG-R856LB0L2O UPC * 853913008973 1 Selecting FO 2 Labeli…" at bounding box center [723, 343] width 1446 height 687
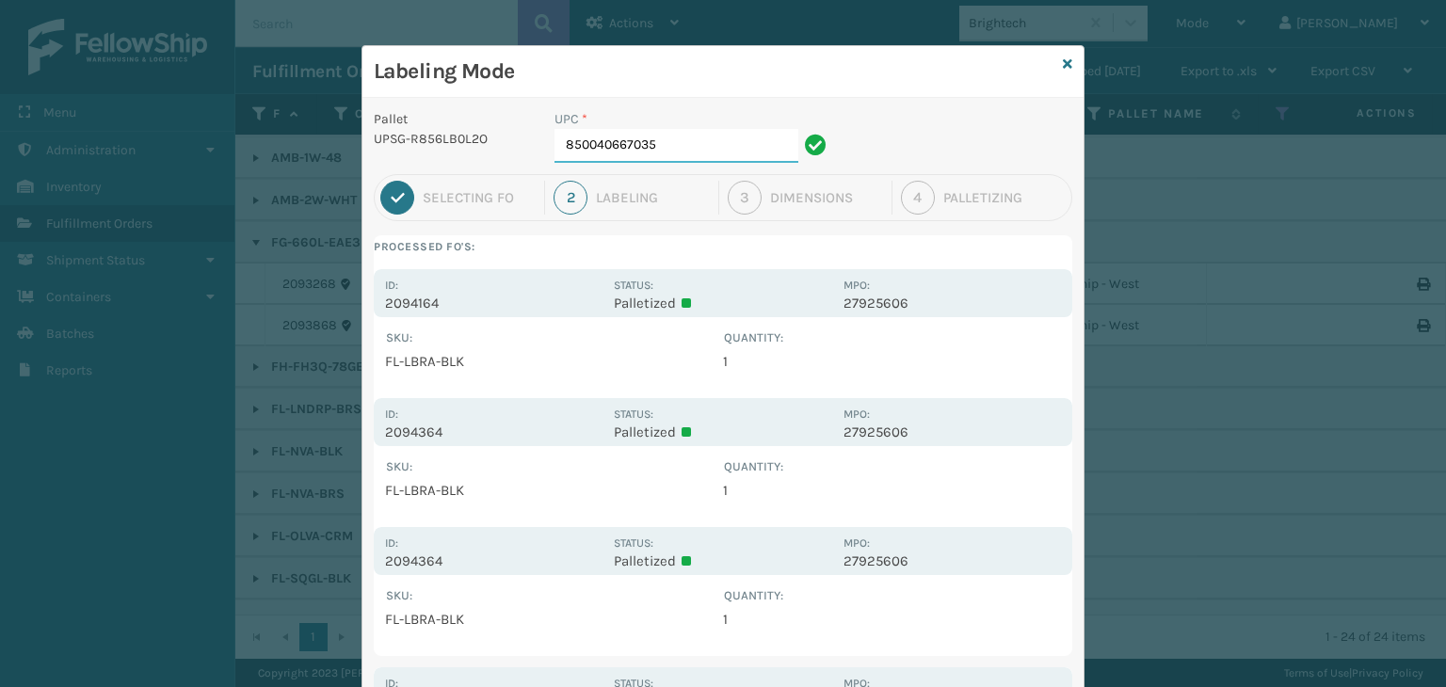
type input "850040667035"
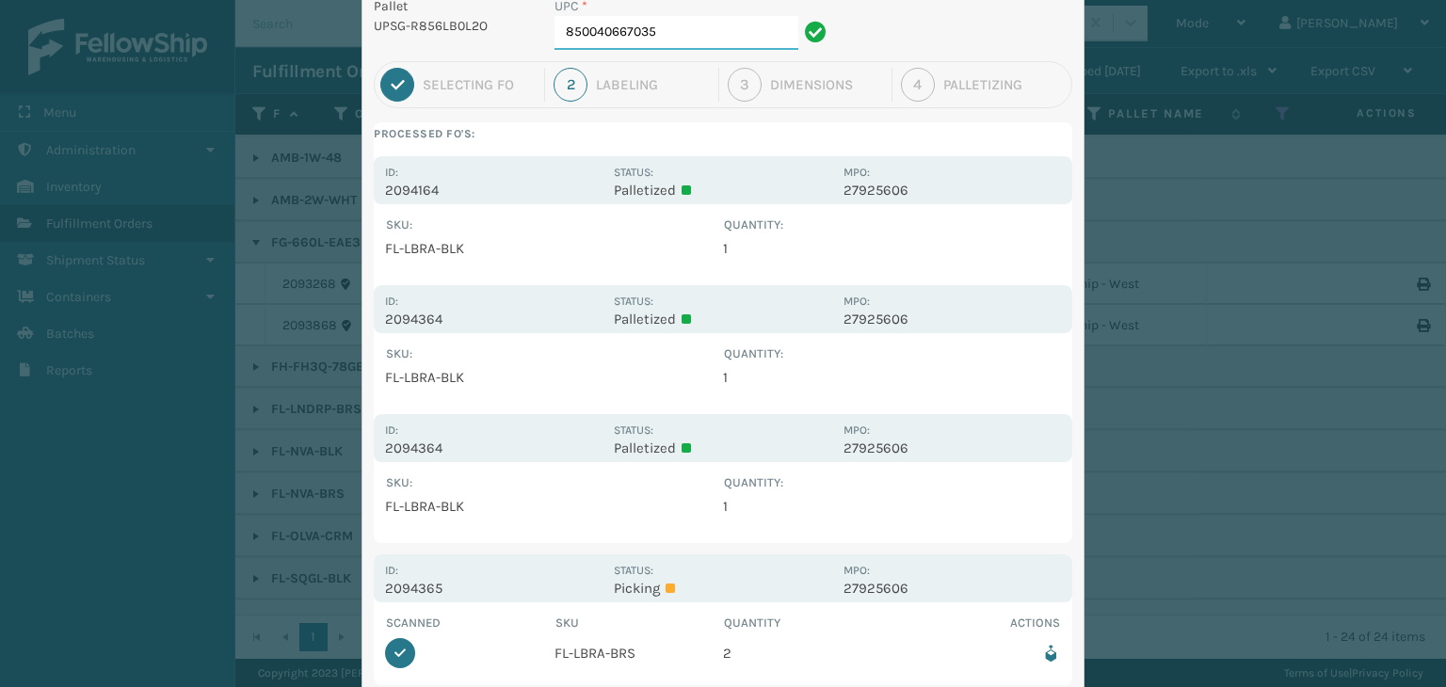
scroll to position [188, 0]
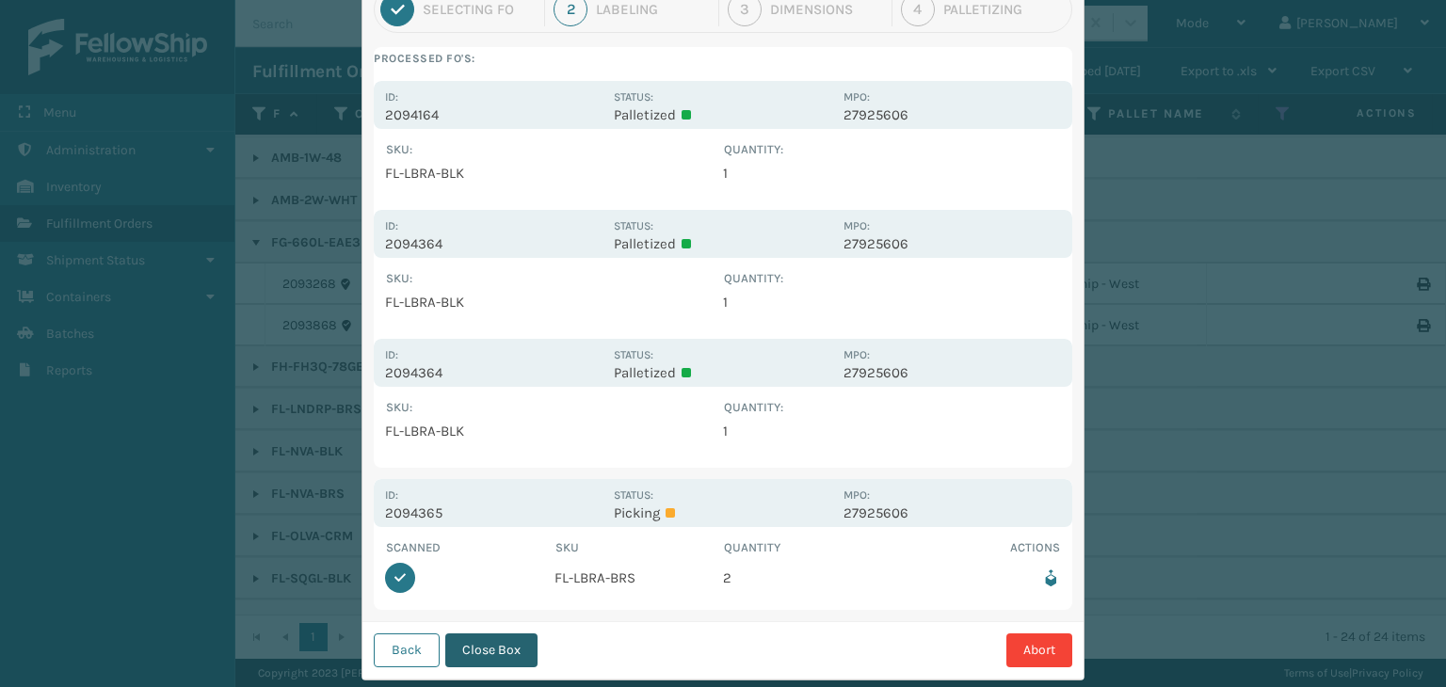
click at [486, 647] on button "Close Box" at bounding box center [491, 651] width 92 height 34
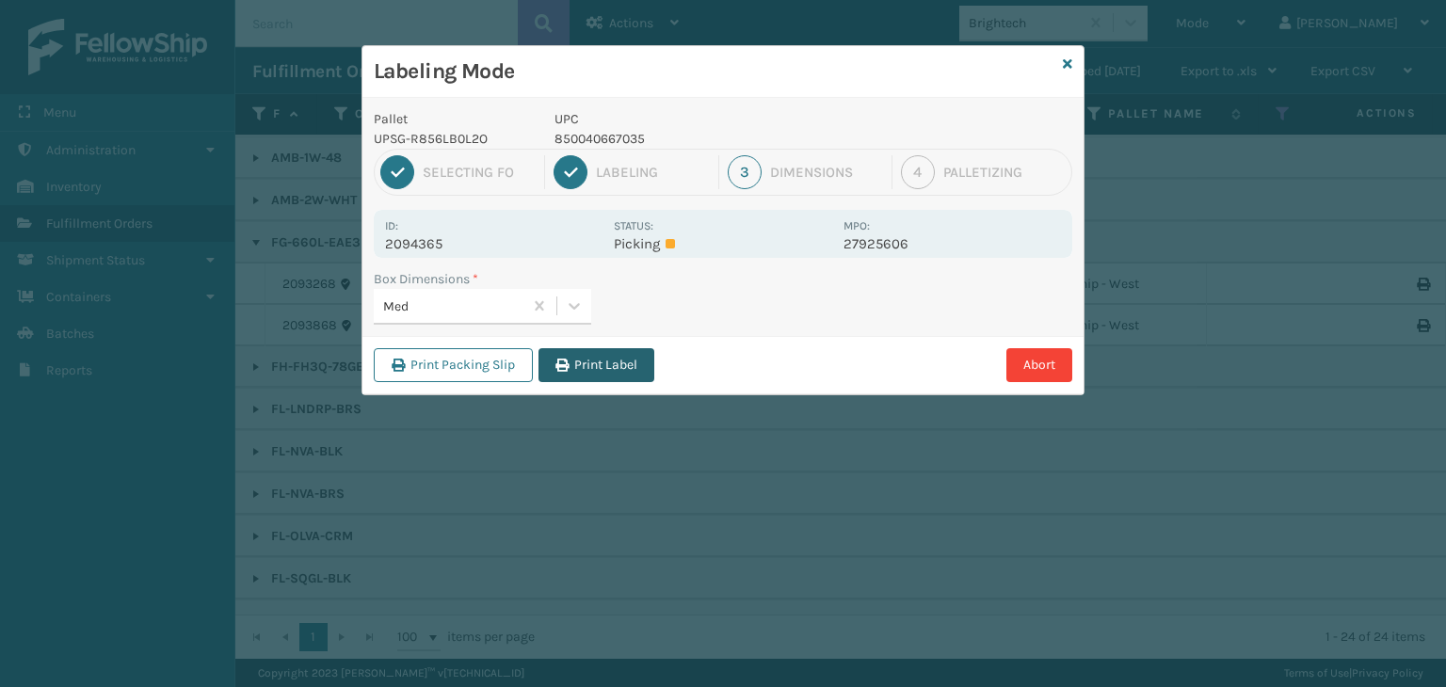
click at [578, 373] on button "Print Label" at bounding box center [597, 365] width 116 height 34
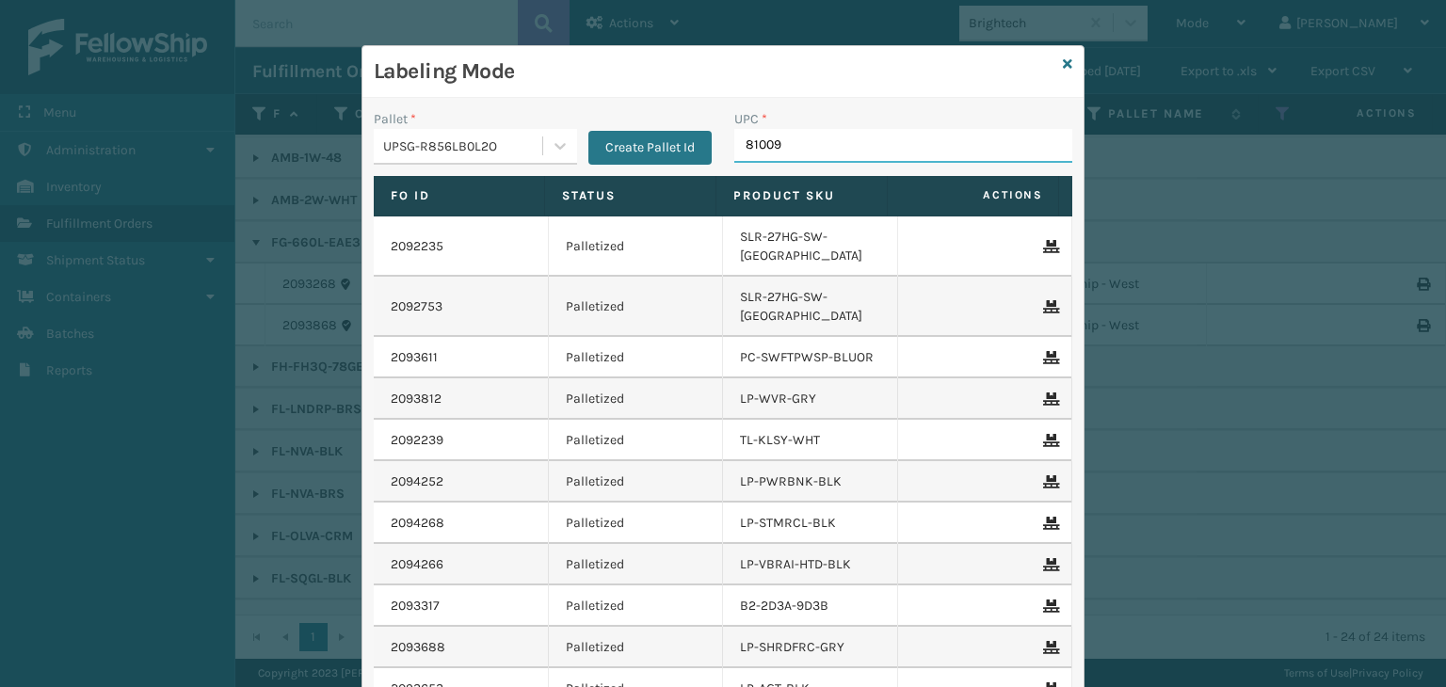
type input "810090"
type input "68888027106"
type input "LP-STMRC-SLV"
type input "81016"
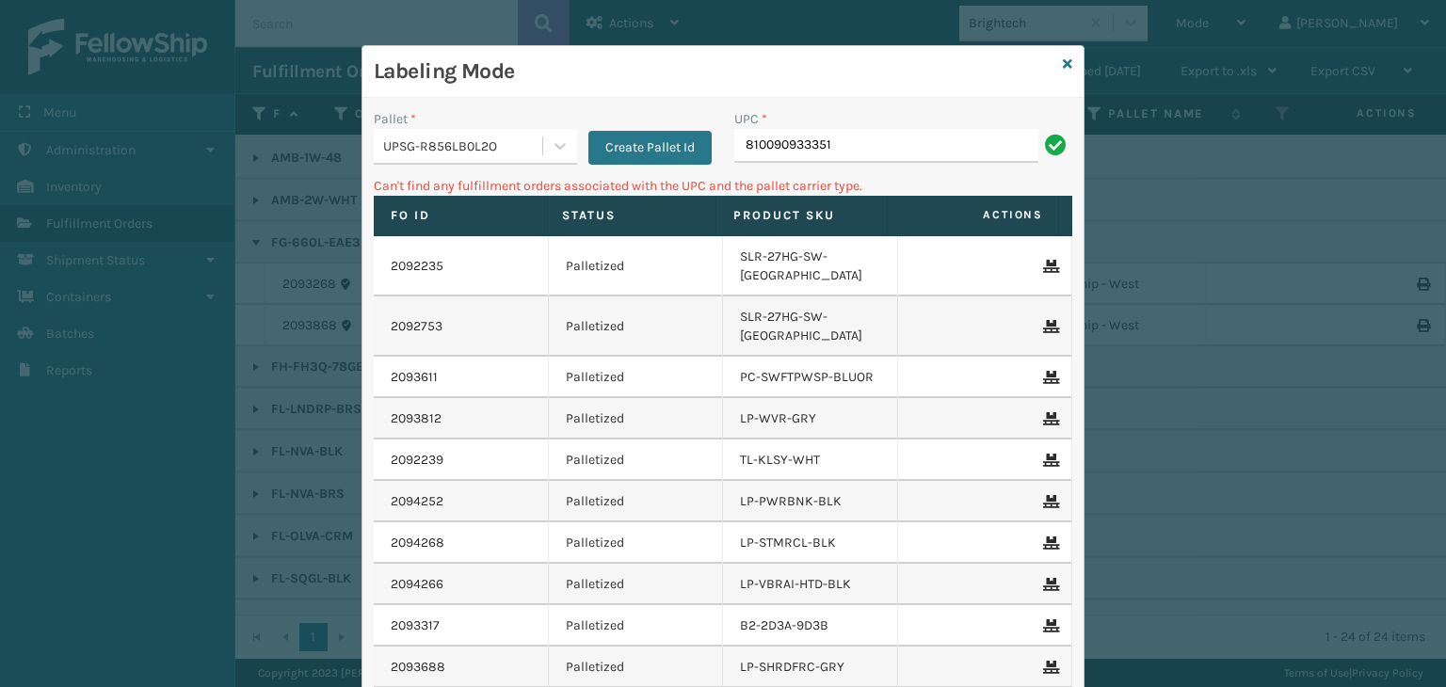
click at [490, 137] on div "UPSG-R856LB0L2O" at bounding box center [463, 147] width 161 height 20
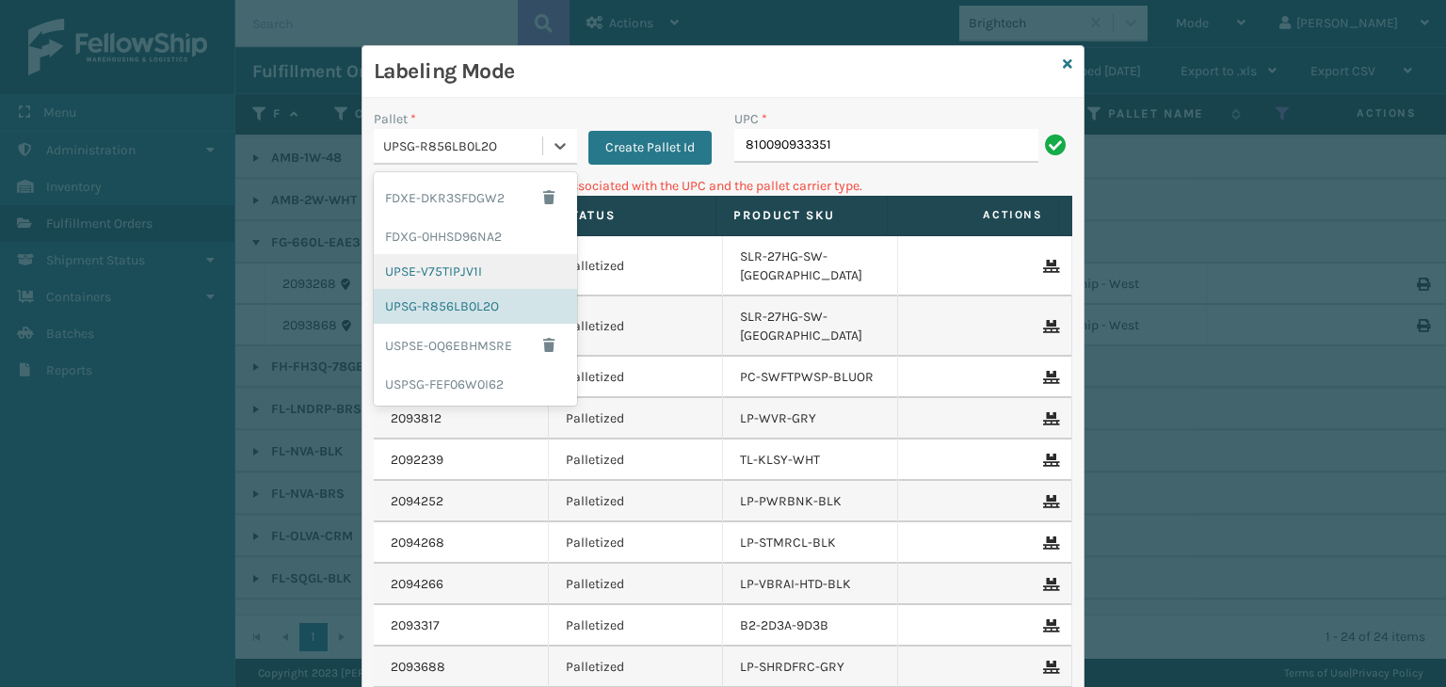
click at [427, 274] on div "UPSE-V75TIPJV1I" at bounding box center [475, 271] width 203 height 35
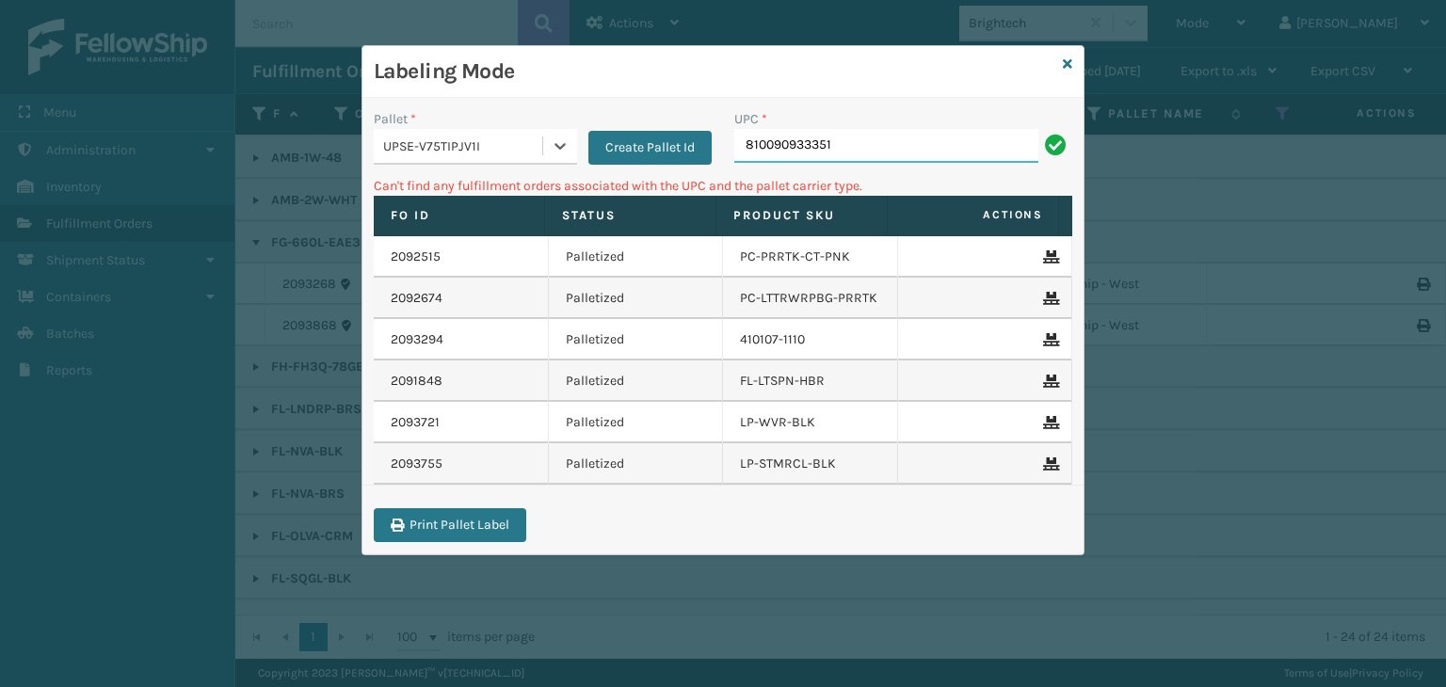
click at [888, 131] on input "810090933351" at bounding box center [886, 146] width 304 height 34
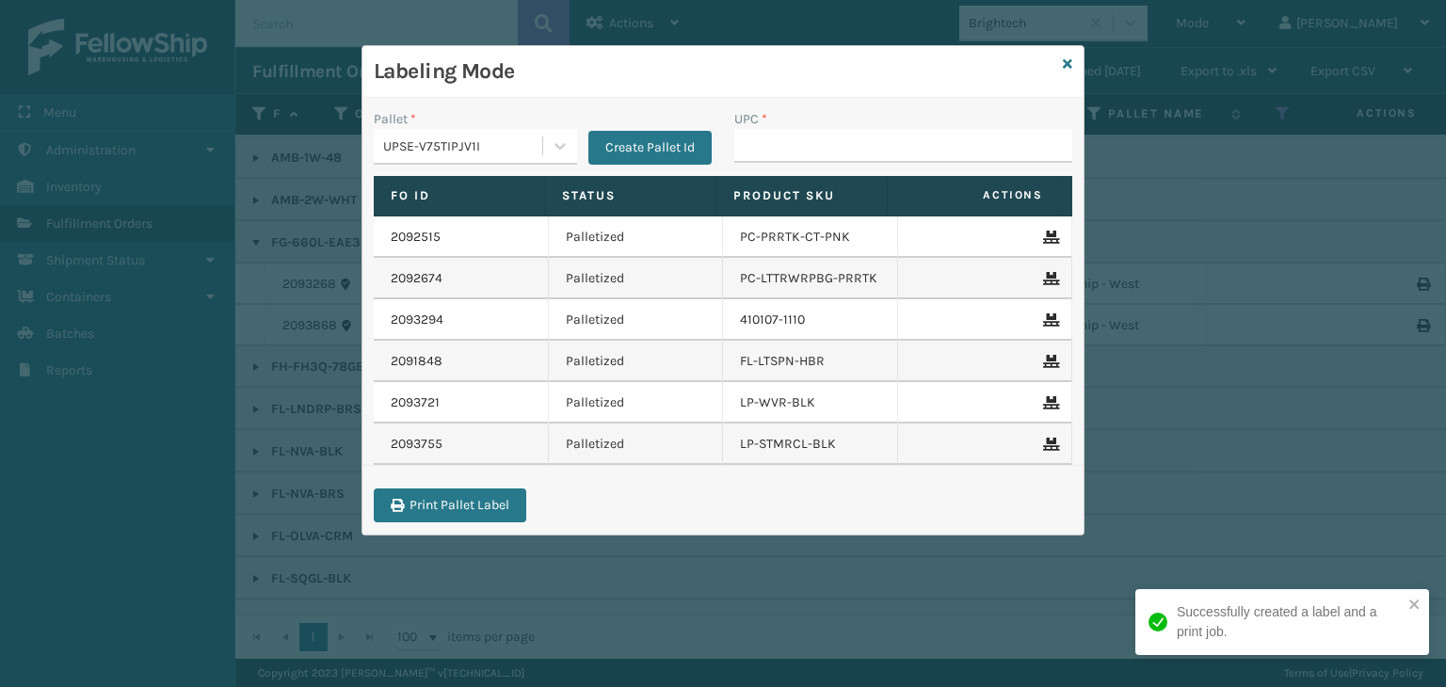
click at [497, 137] on div "UPSE-V75TIPJV1I" at bounding box center [463, 147] width 161 height 20
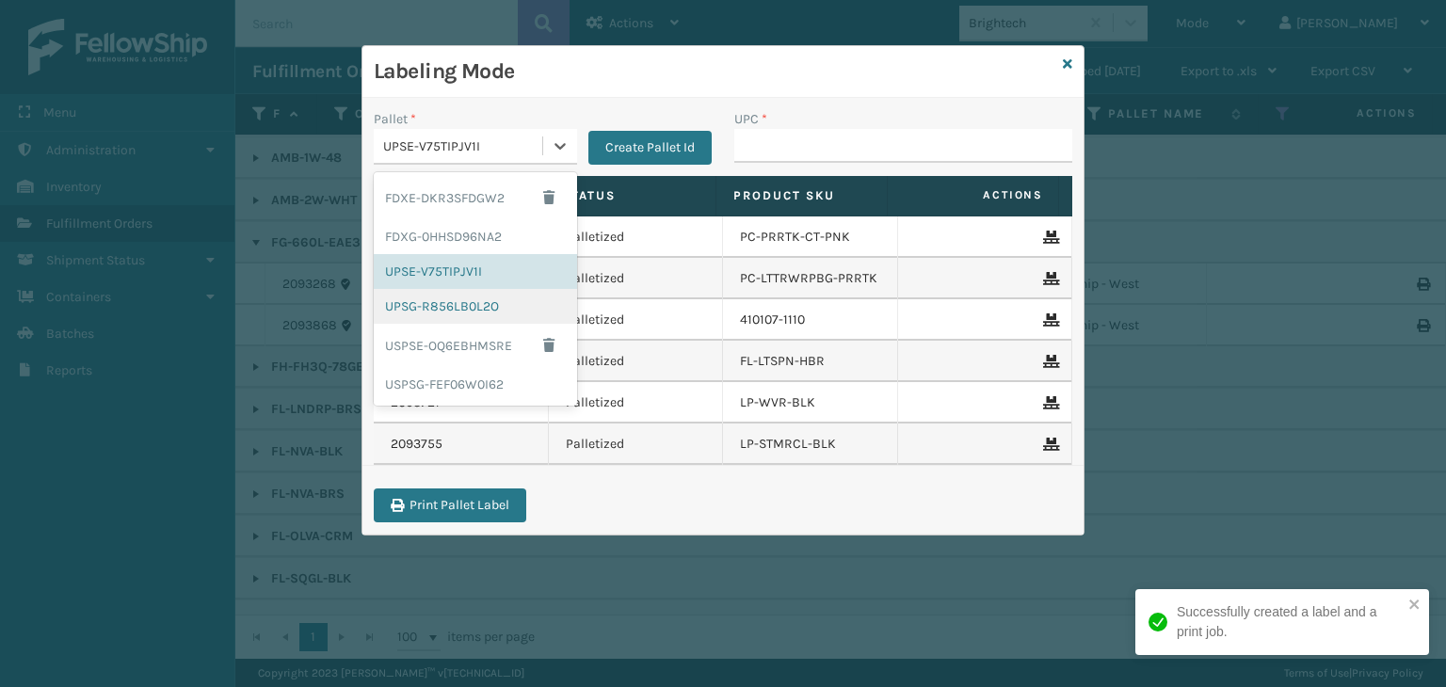
click at [467, 291] on div "UPSG-R856LB0L2O" at bounding box center [475, 306] width 203 height 35
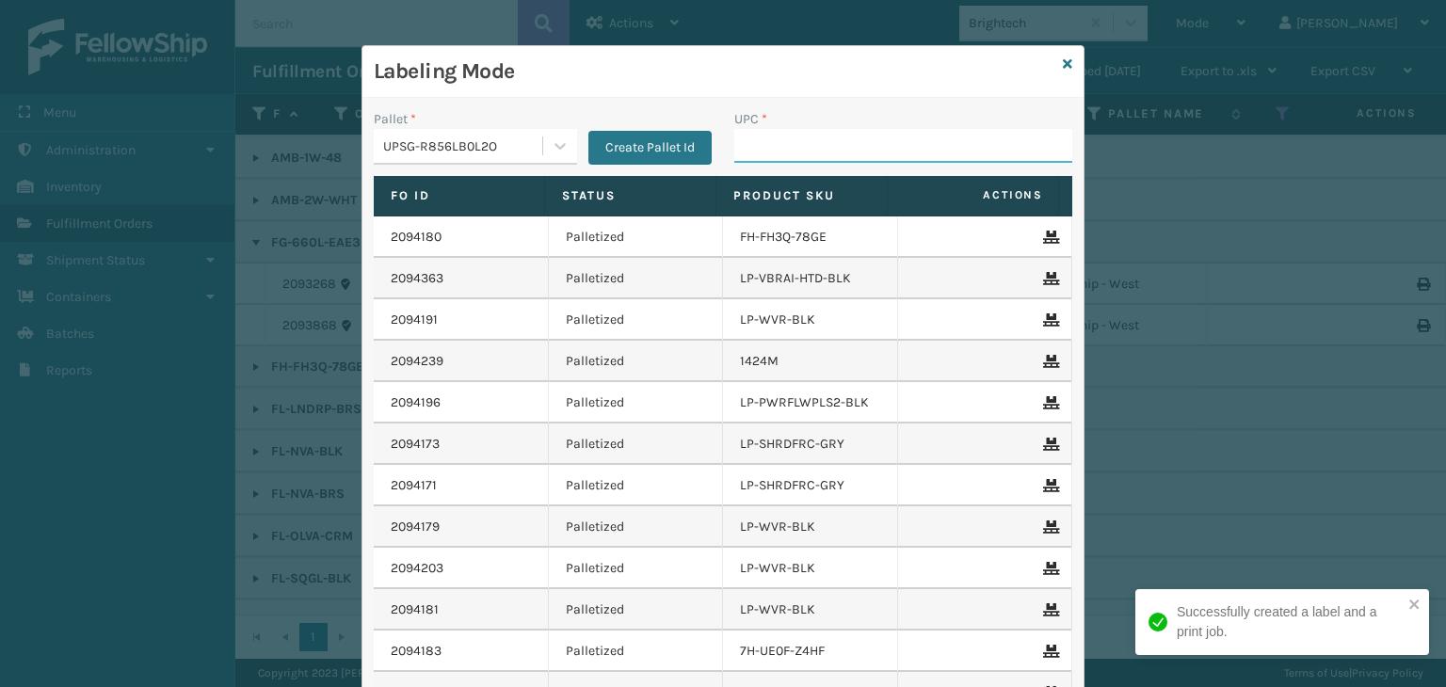
click at [814, 144] on input "UPC *" at bounding box center [903, 146] width 338 height 34
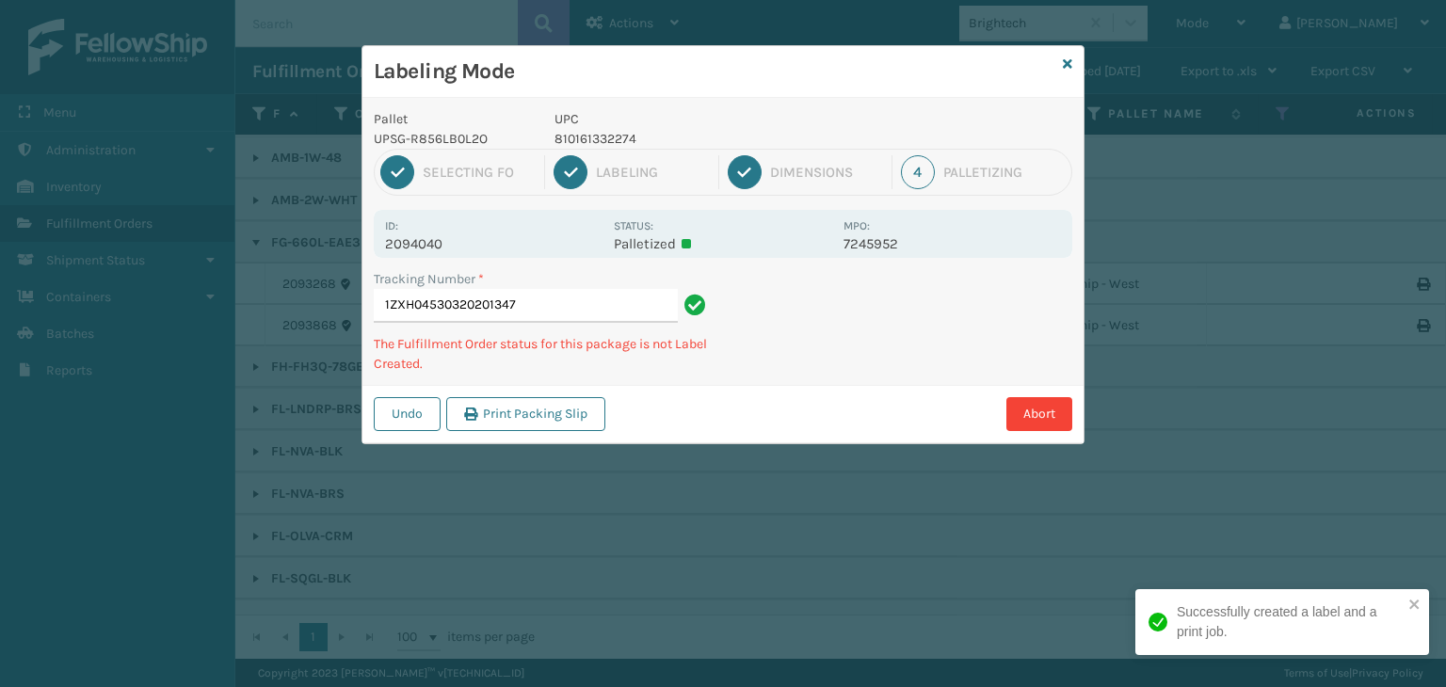
click at [633, 144] on p "810161332274" at bounding box center [694, 139] width 278 height 20
click at [588, 133] on p "810161332274" at bounding box center [694, 139] width 278 height 20
copy p "810161332274"
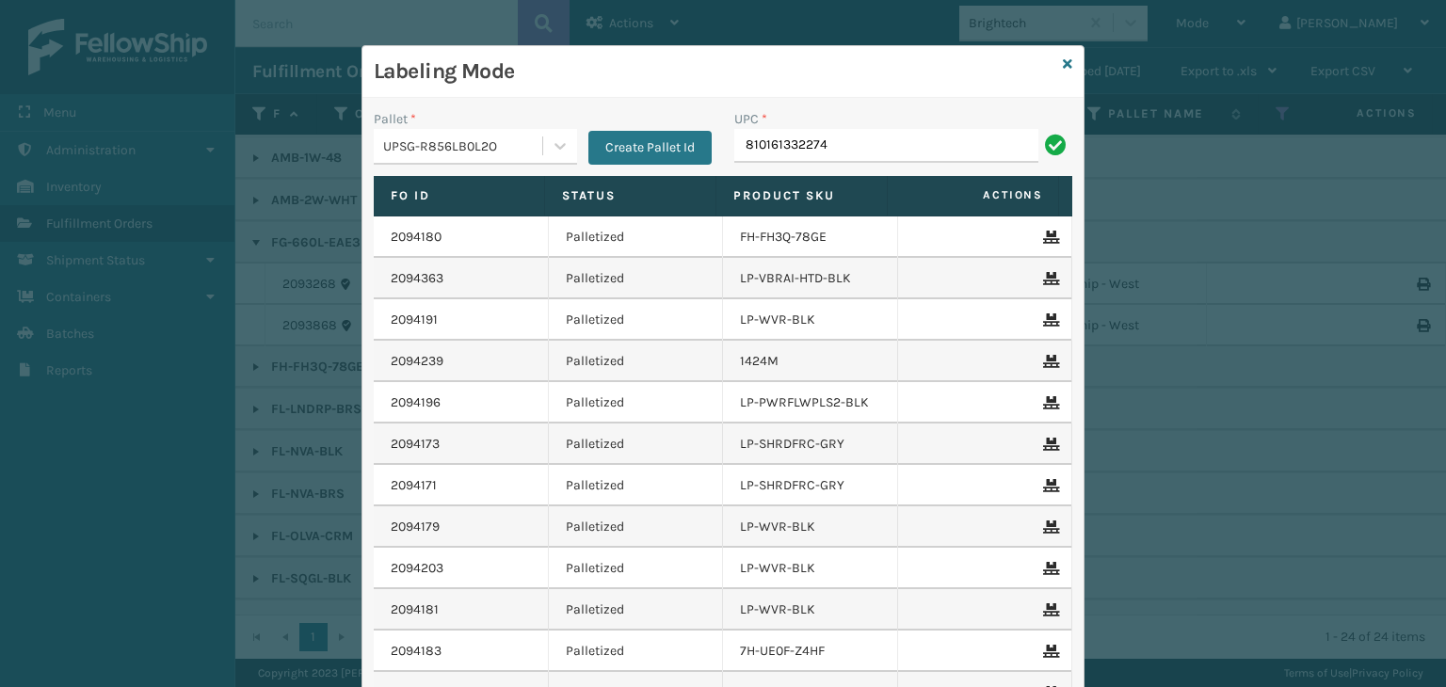
type input "810161332274"
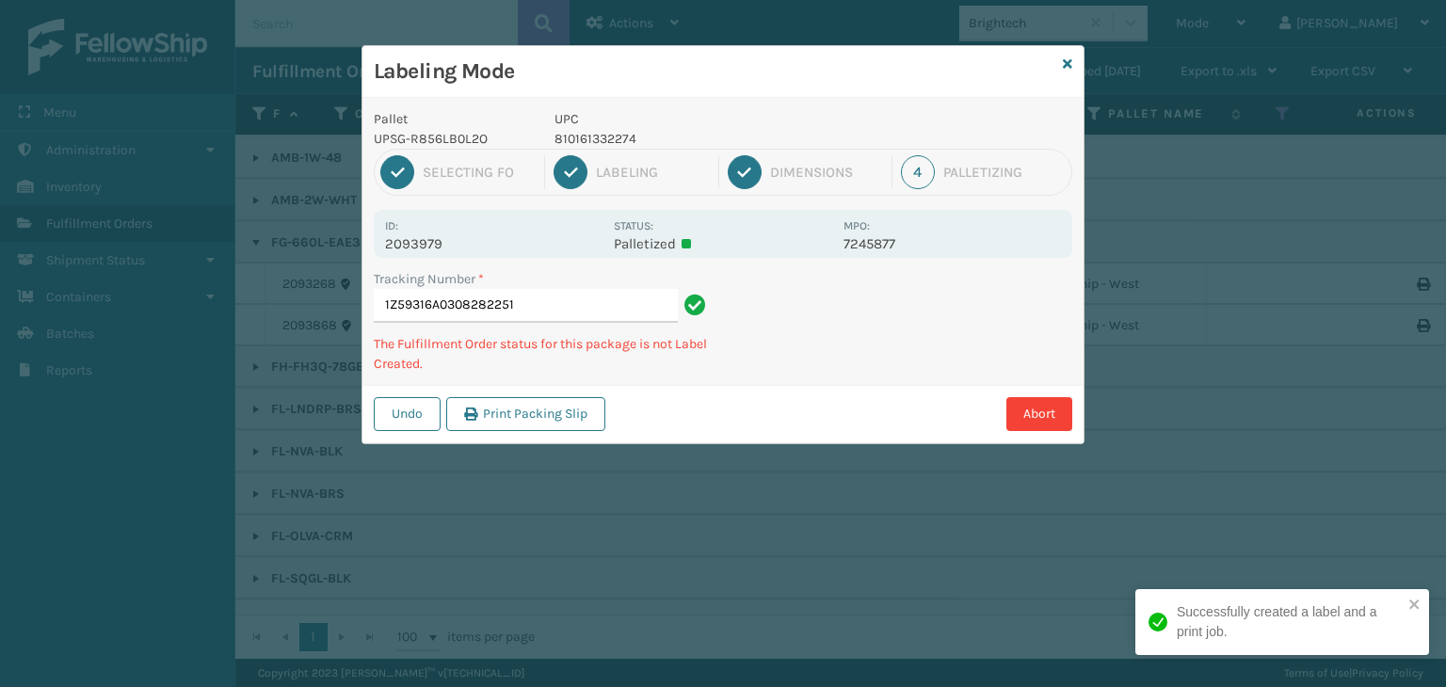
type input "1Z59316A0308282251810161332274"
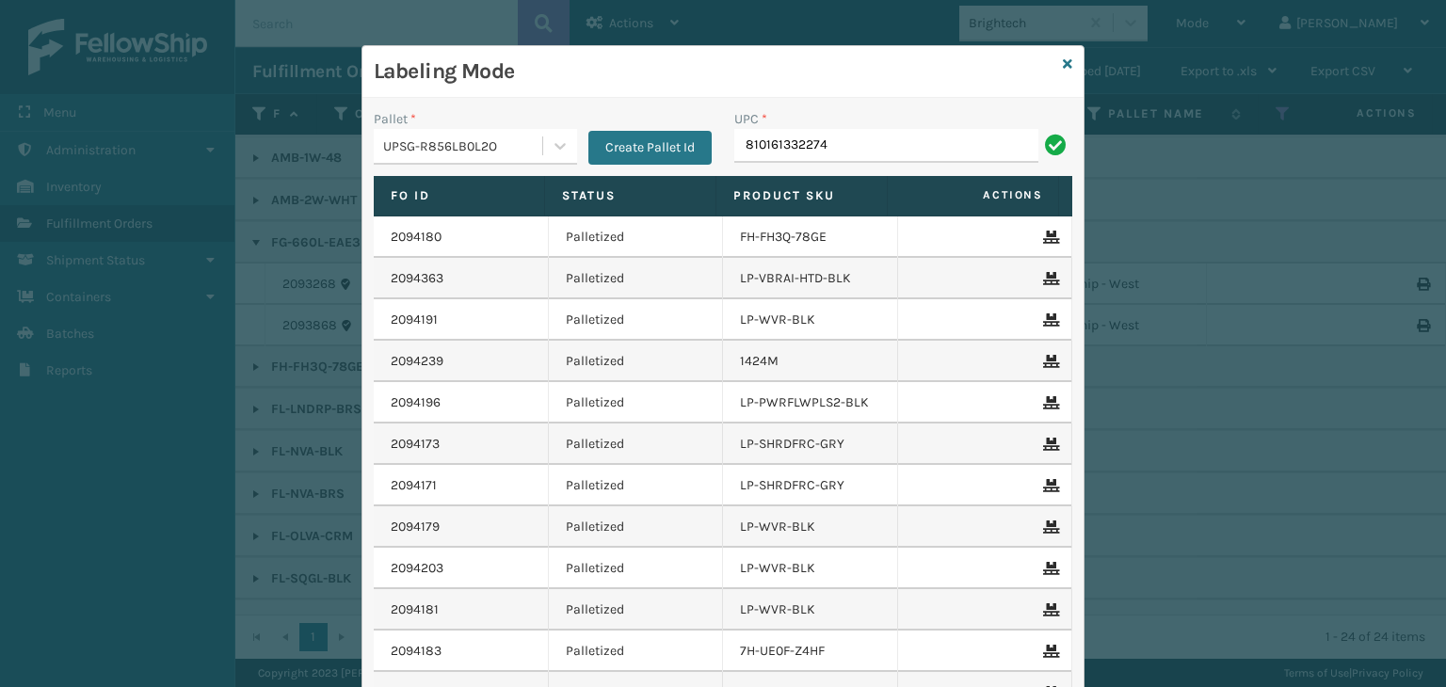
type input "810161332274"
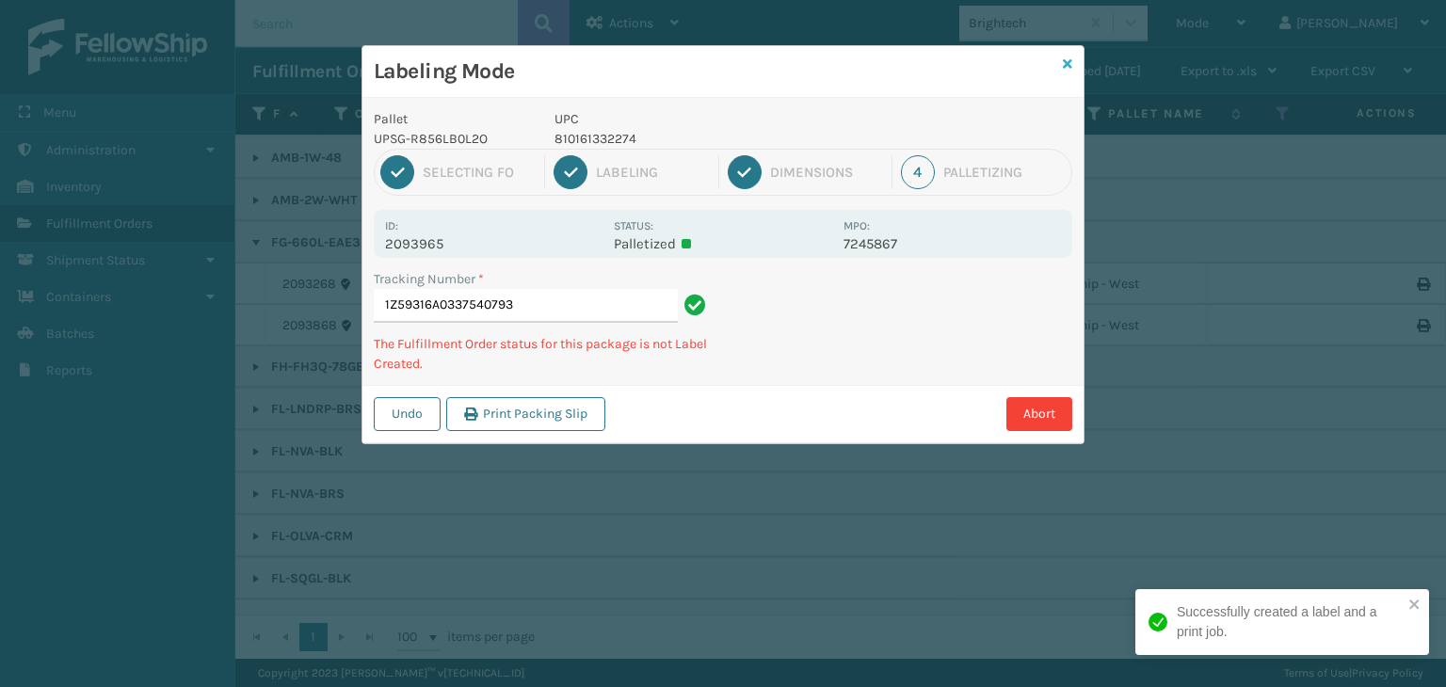
click at [1066, 61] on icon at bounding box center [1067, 63] width 9 height 13
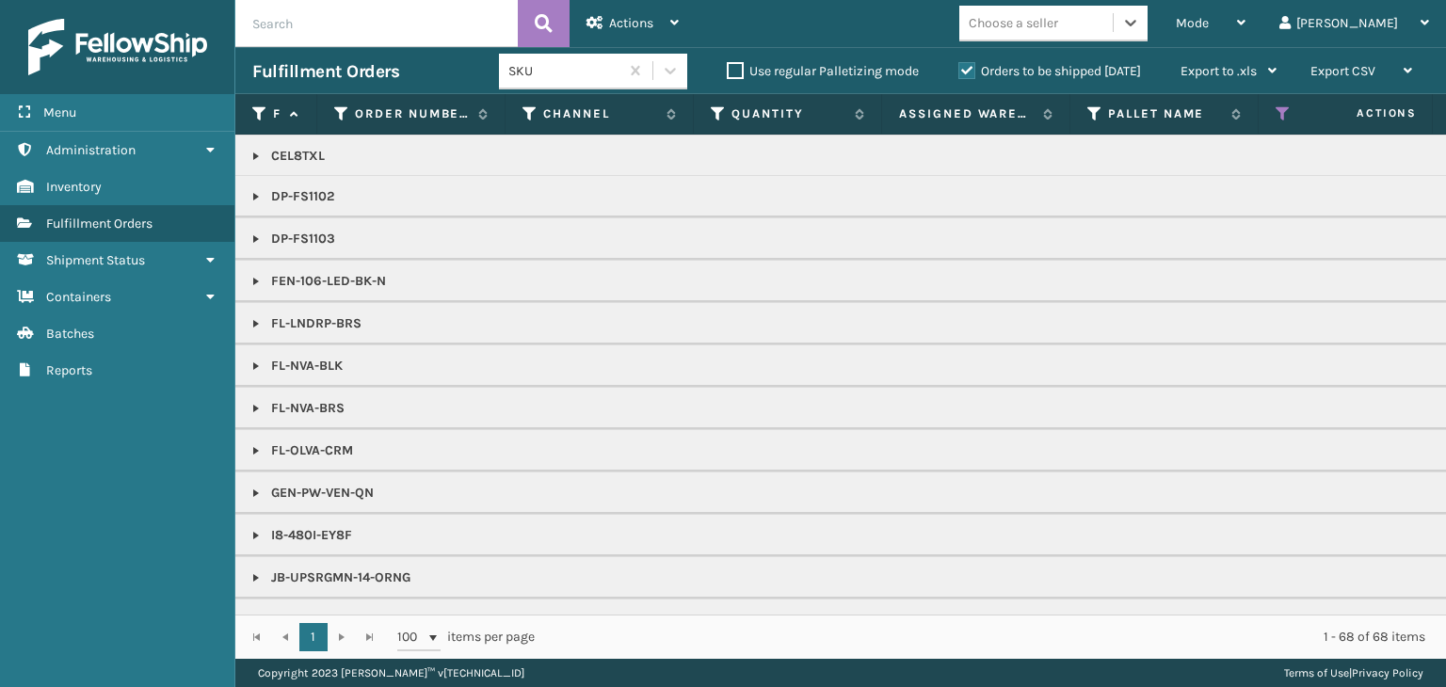
scroll to position [659, 0]
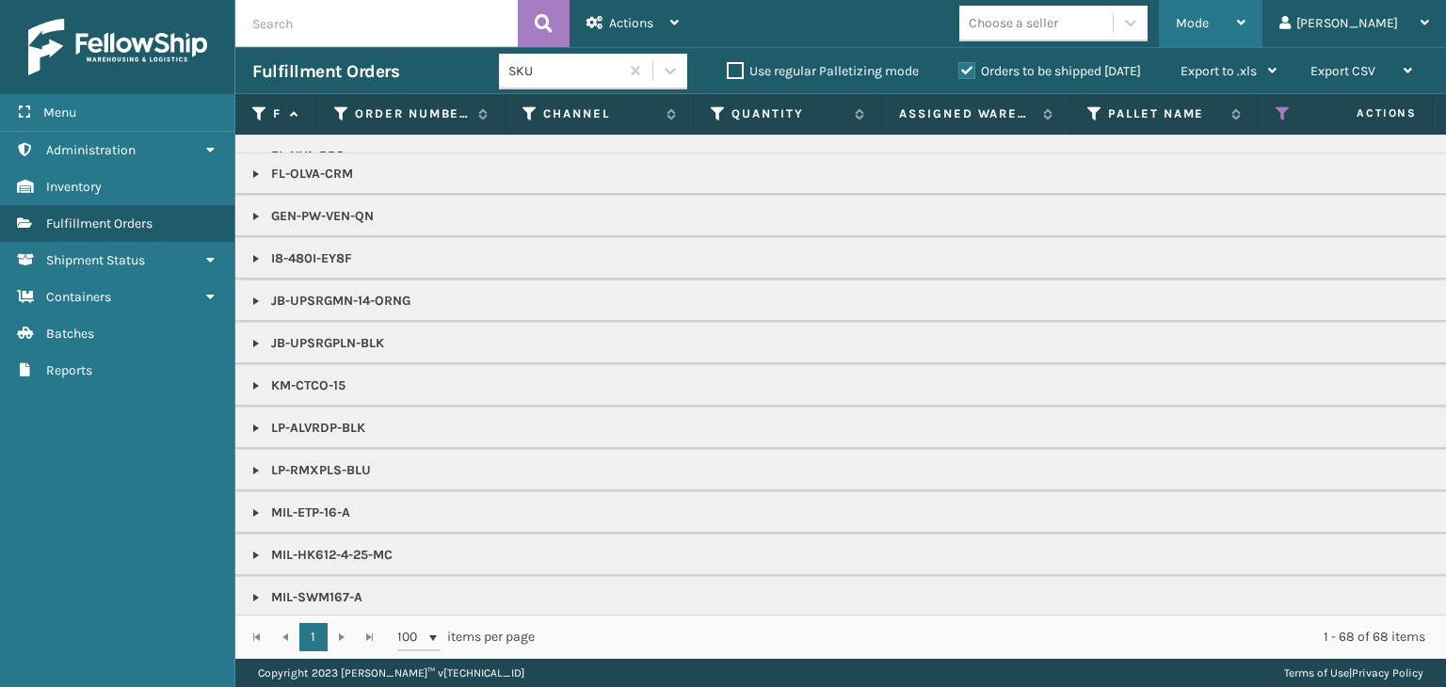
click at [1246, 8] on div "Mode" at bounding box center [1211, 23] width 70 height 47
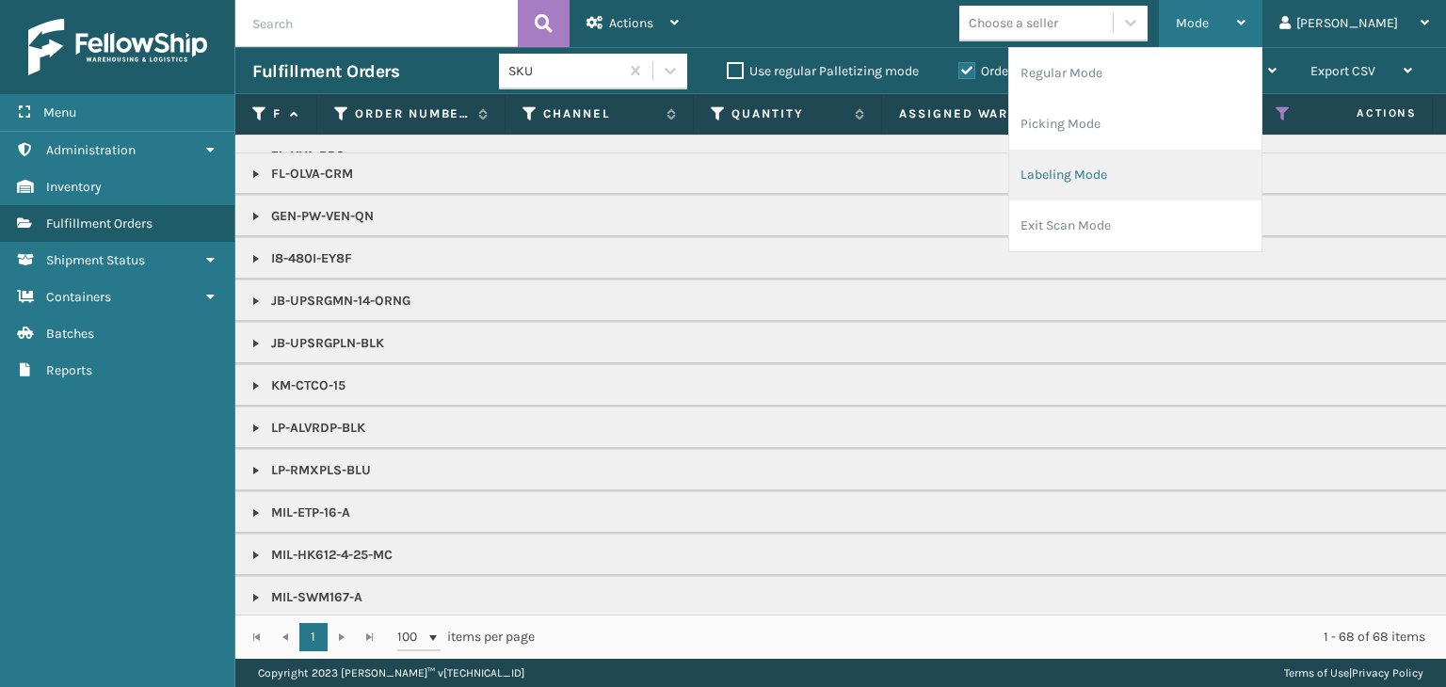
click at [1210, 197] on li "Labeling Mode" at bounding box center [1135, 175] width 252 height 51
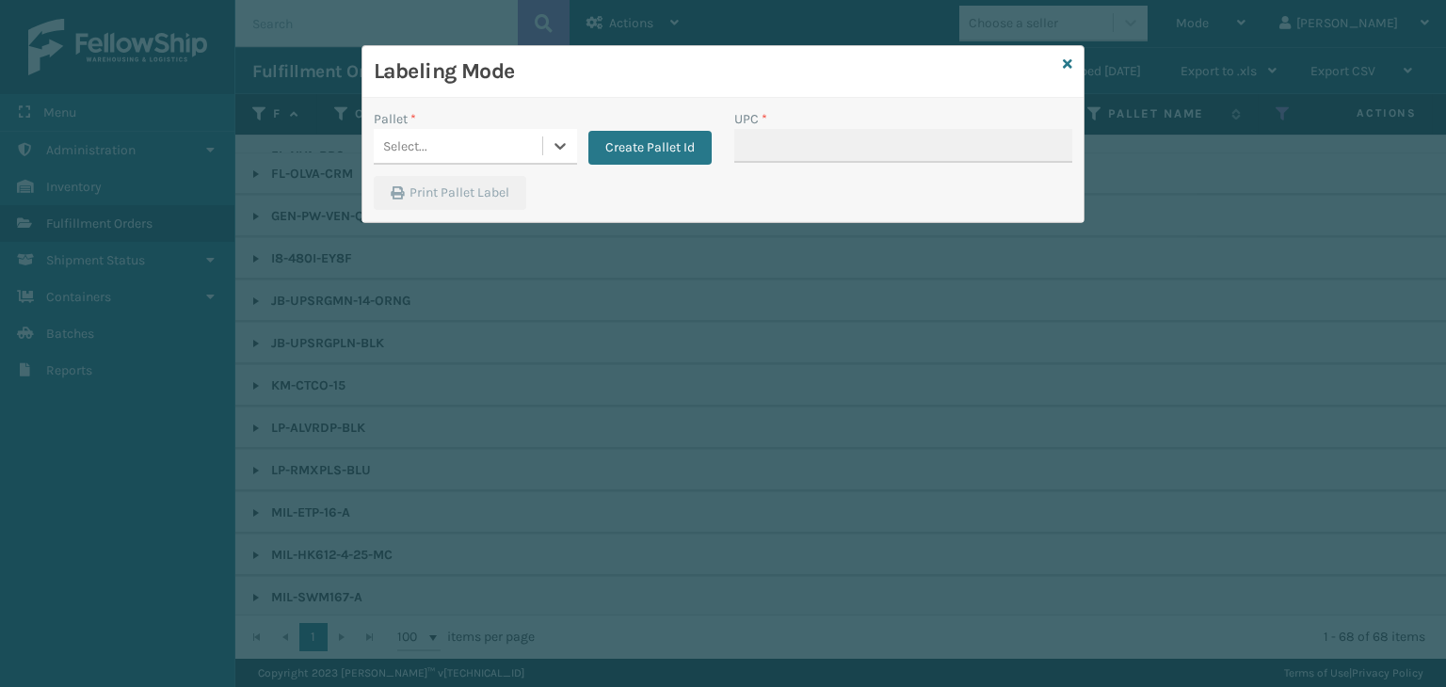
click at [462, 146] on div "Select..." at bounding box center [458, 146] width 169 height 31
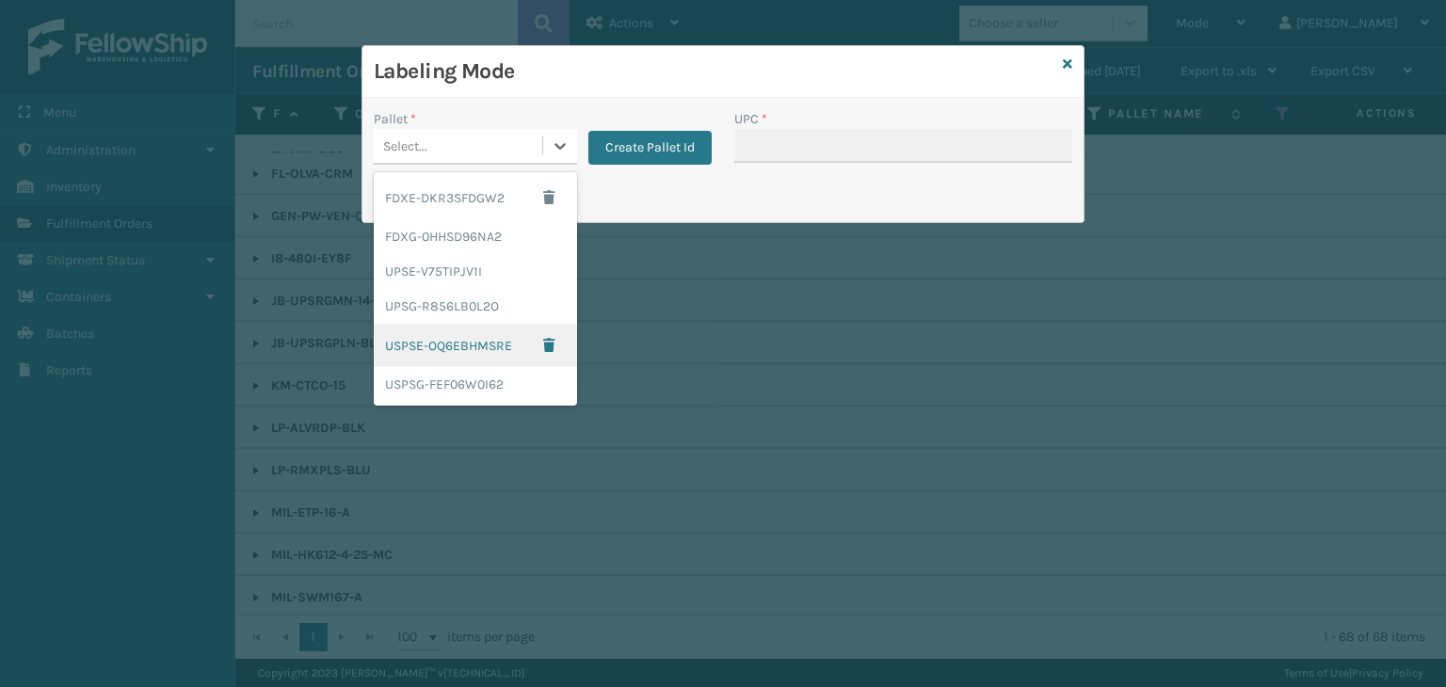
click at [459, 325] on div "USPSE-OQ6EBHMSRE" at bounding box center [475, 345] width 203 height 43
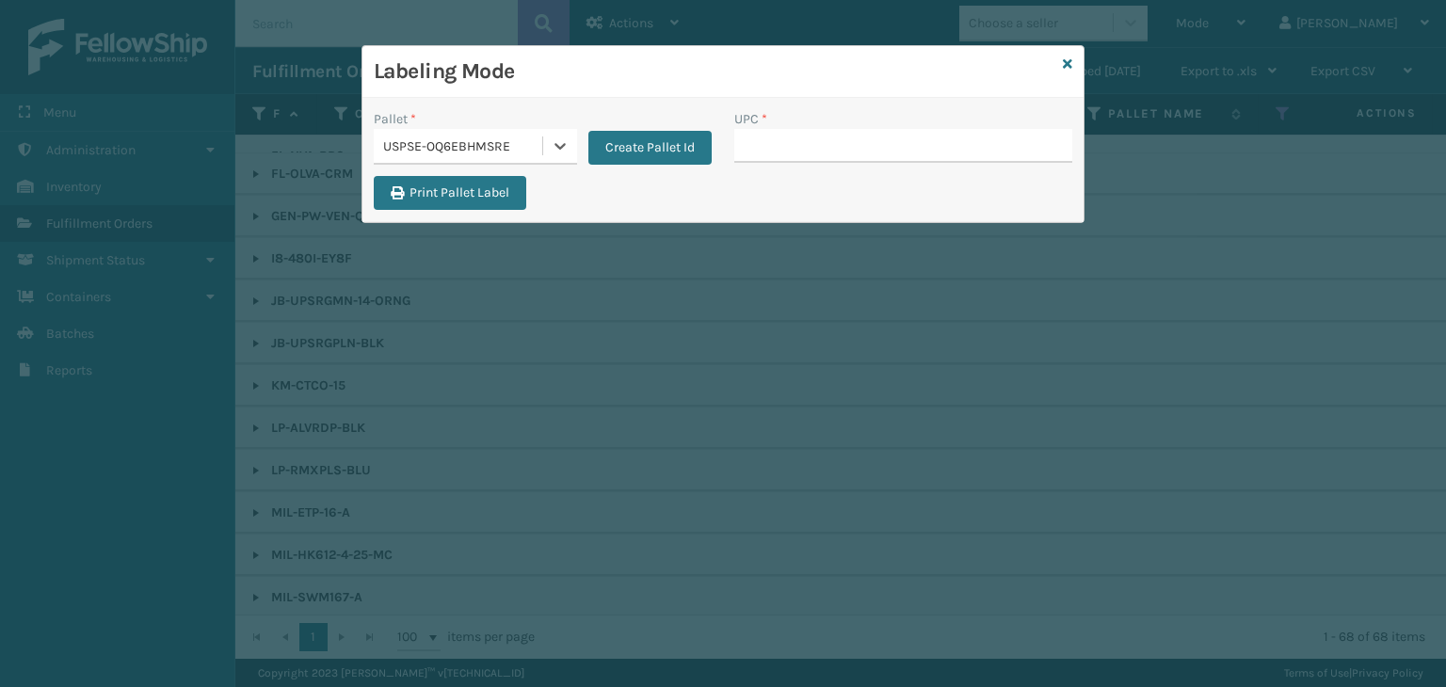
drag, startPoint x: 490, startPoint y: 125, endPoint x: 495, endPoint y: 152, distance: 27.0
click at [491, 129] on div "Pallet * option USPSE-OQ6EBHMSRE, selected. 0 results available. Select is focu…" at bounding box center [475, 137] width 203 height 56
click at [496, 148] on div "USPSE-OQ6EBHMSRE" at bounding box center [463, 147] width 161 height 20
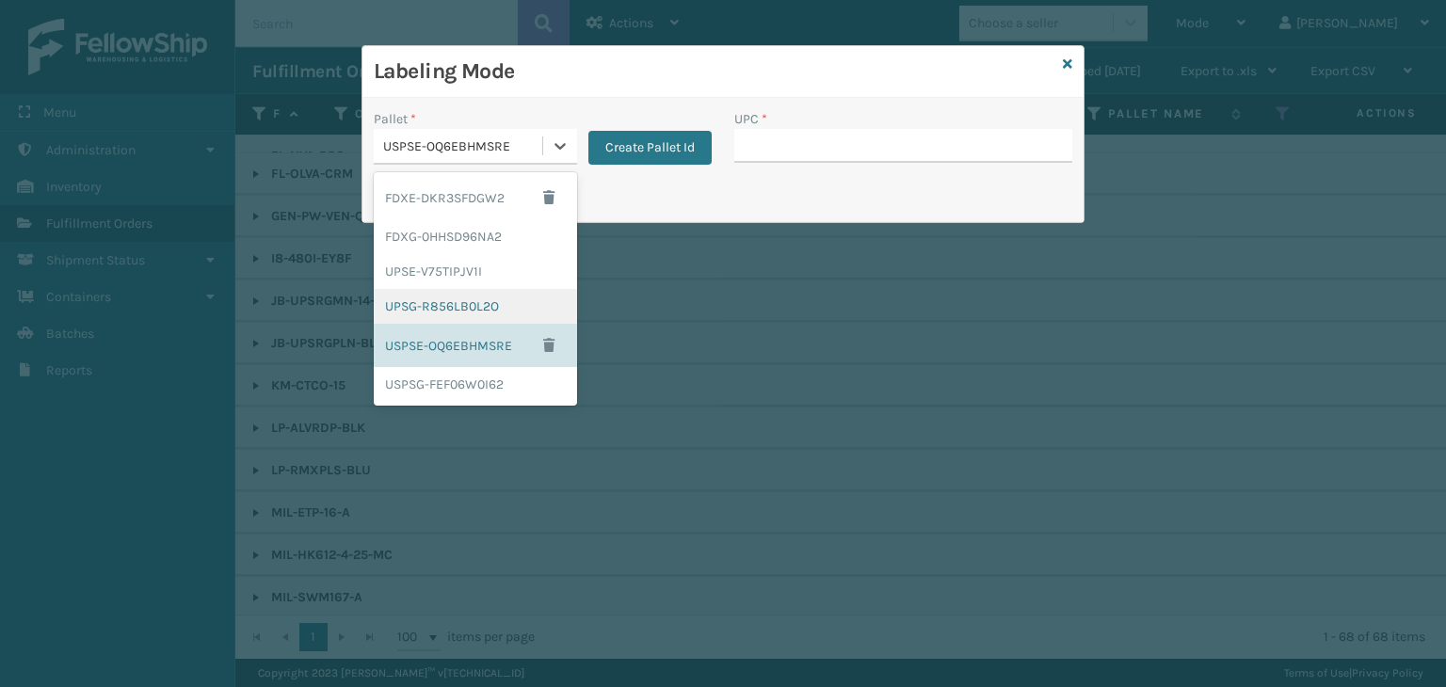
click at [481, 299] on div "UPSG-R856LB0L2O" at bounding box center [475, 306] width 203 height 35
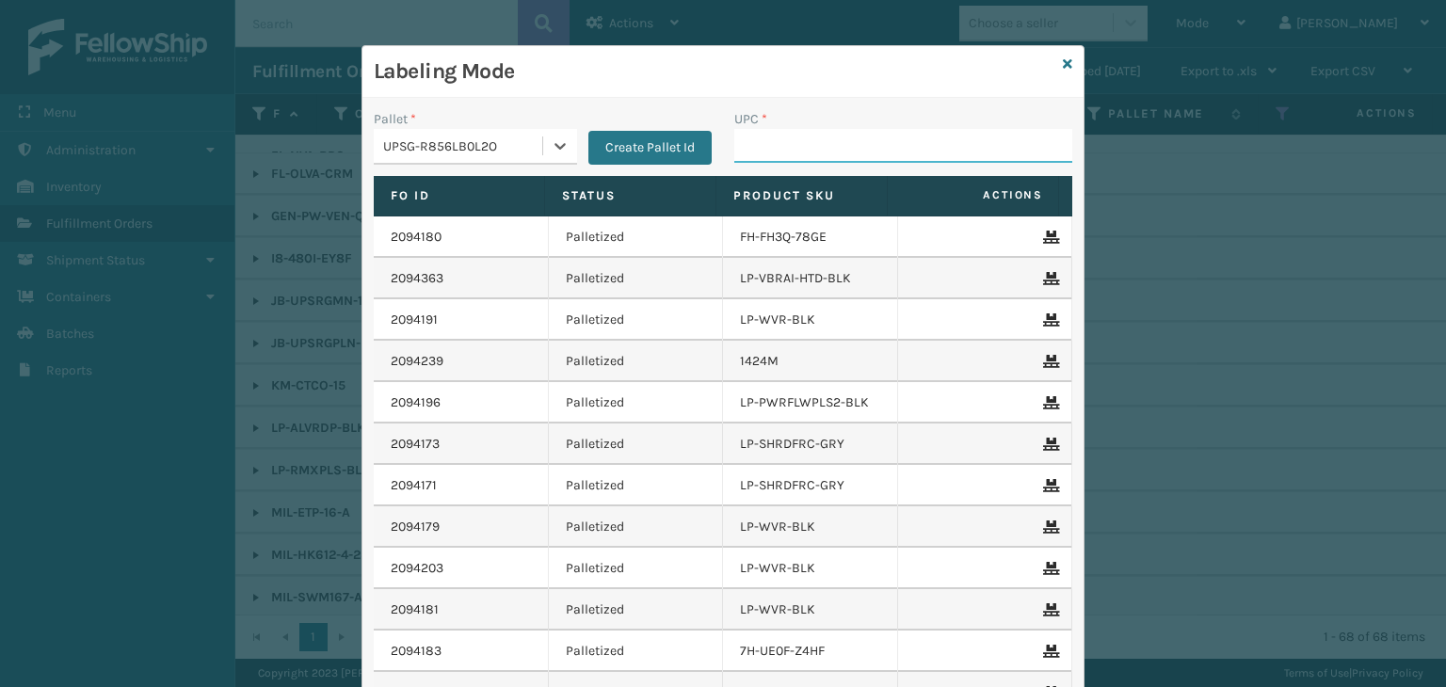
click at [790, 147] on input "UPC *" at bounding box center [903, 146] width 338 height 34
type input "840985117"
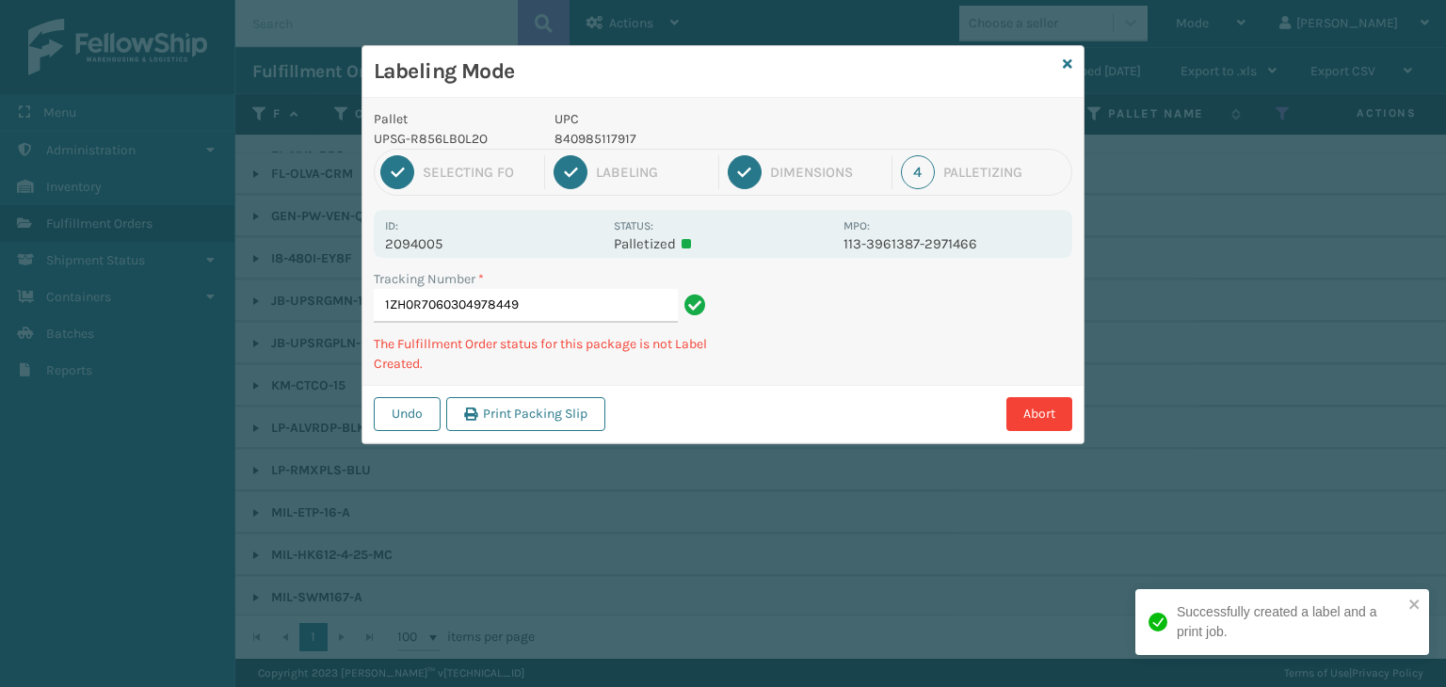
click at [595, 134] on p "840985117917" at bounding box center [694, 139] width 278 height 20
copy p "840985117917"
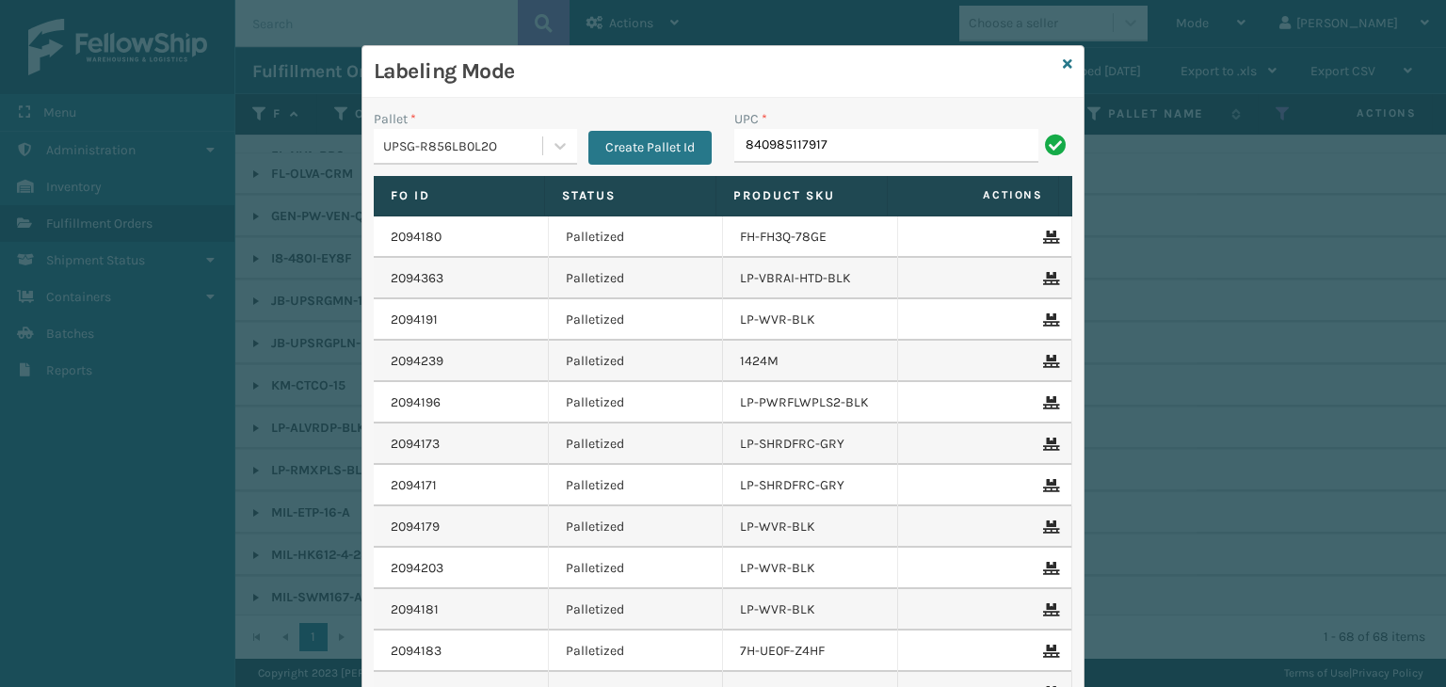
type input "840985117917"
click at [1063, 56] on link at bounding box center [1067, 65] width 9 height 20
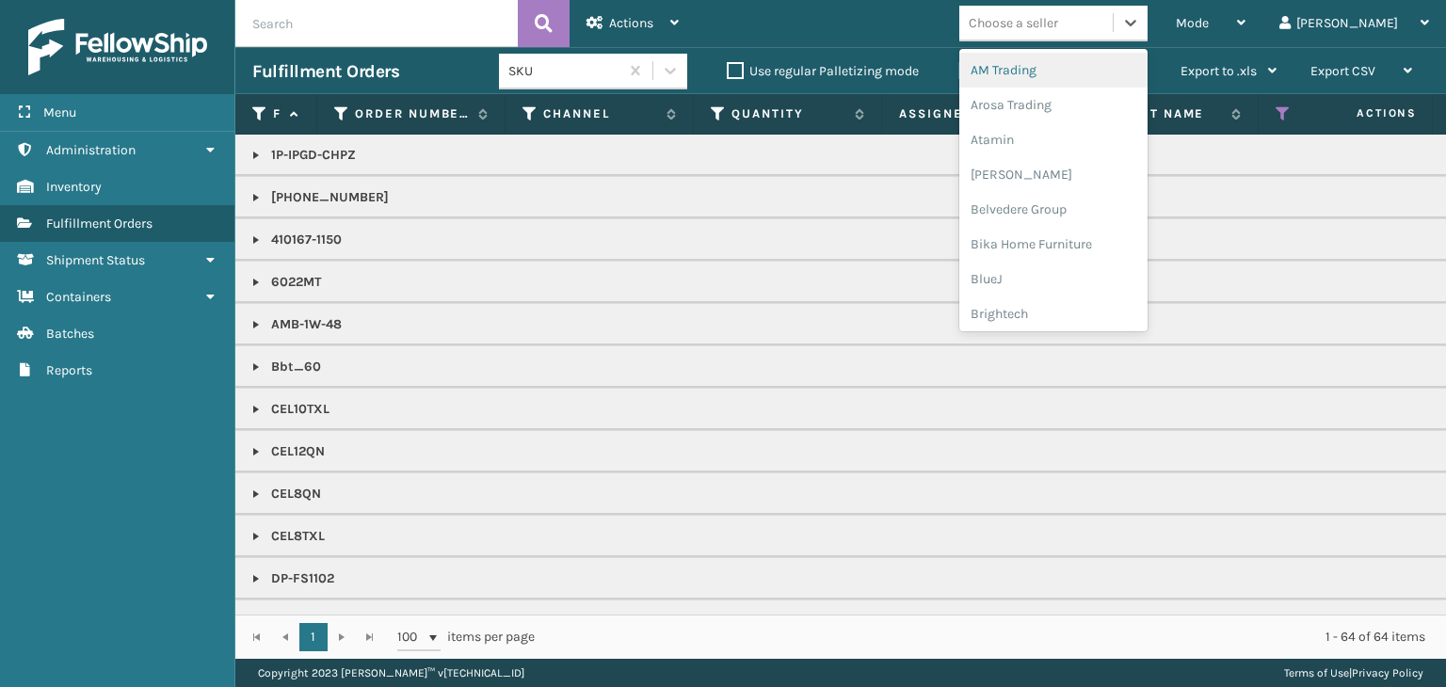
click at [1072, 37] on div "Choose a seller" at bounding box center [1035, 23] width 153 height 31
type input "DE"
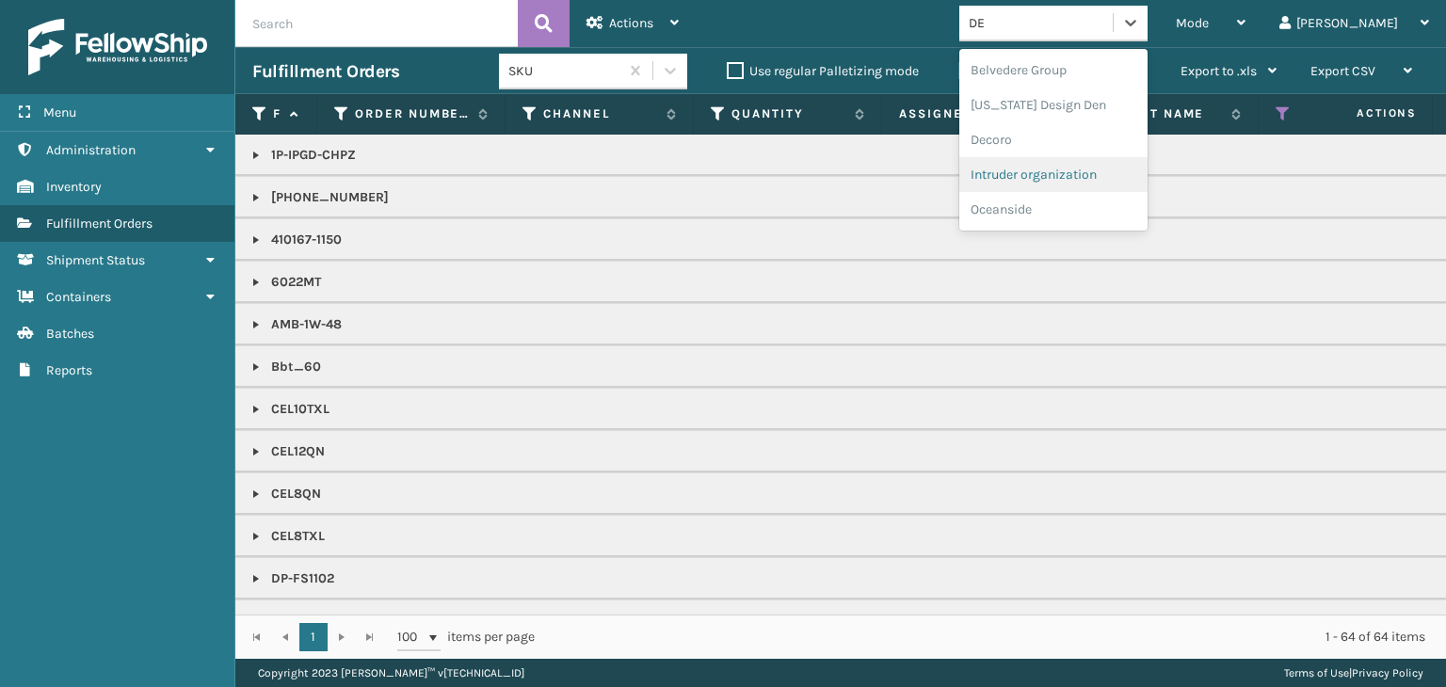
click at [1107, 170] on div "Intruder organization" at bounding box center [1053, 174] width 188 height 35
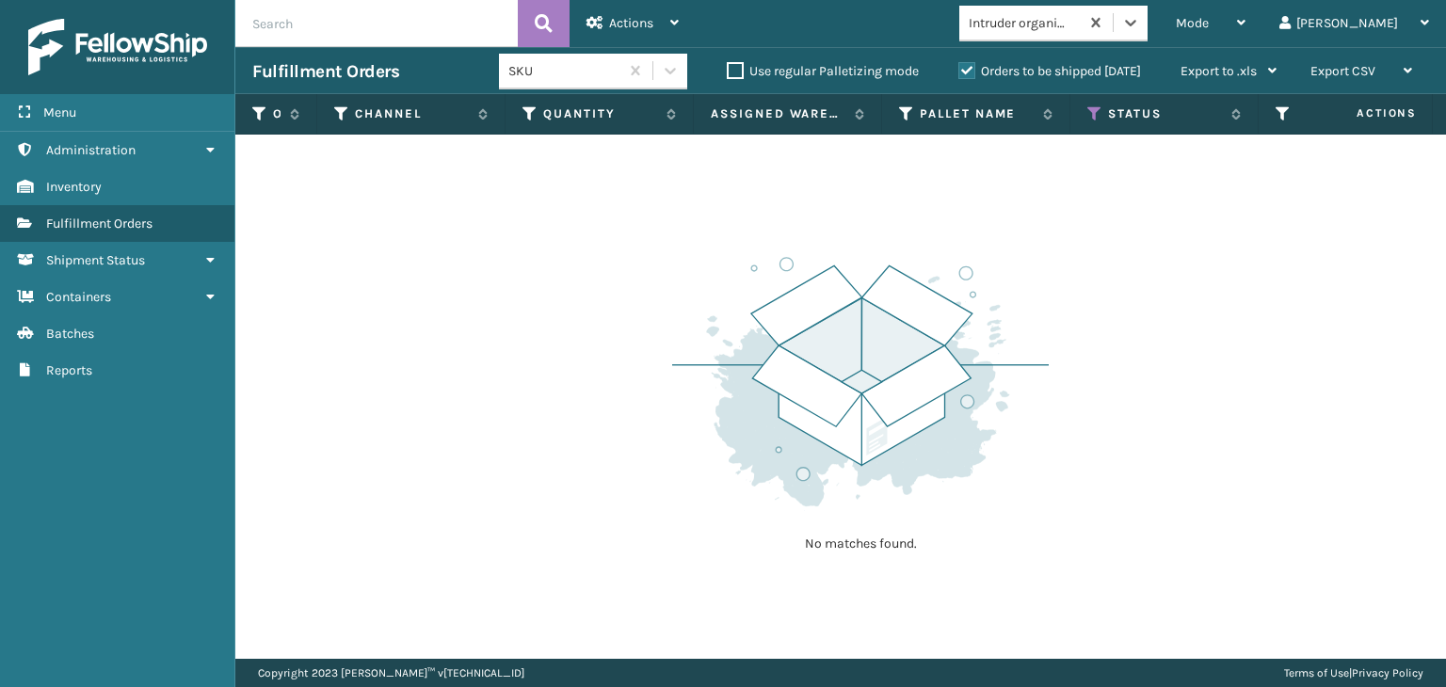
click at [1066, 17] on div "Intruder organization" at bounding box center [1025, 23] width 112 height 20
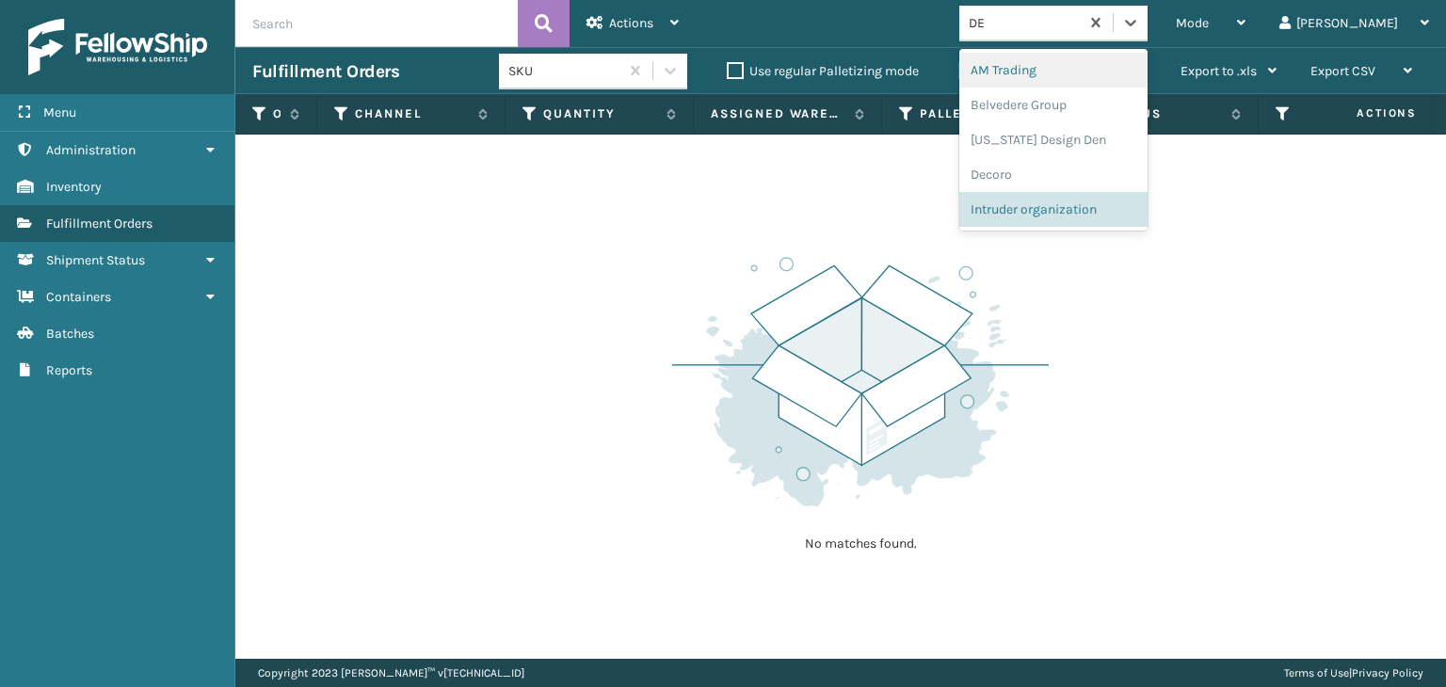
type input "DEC"
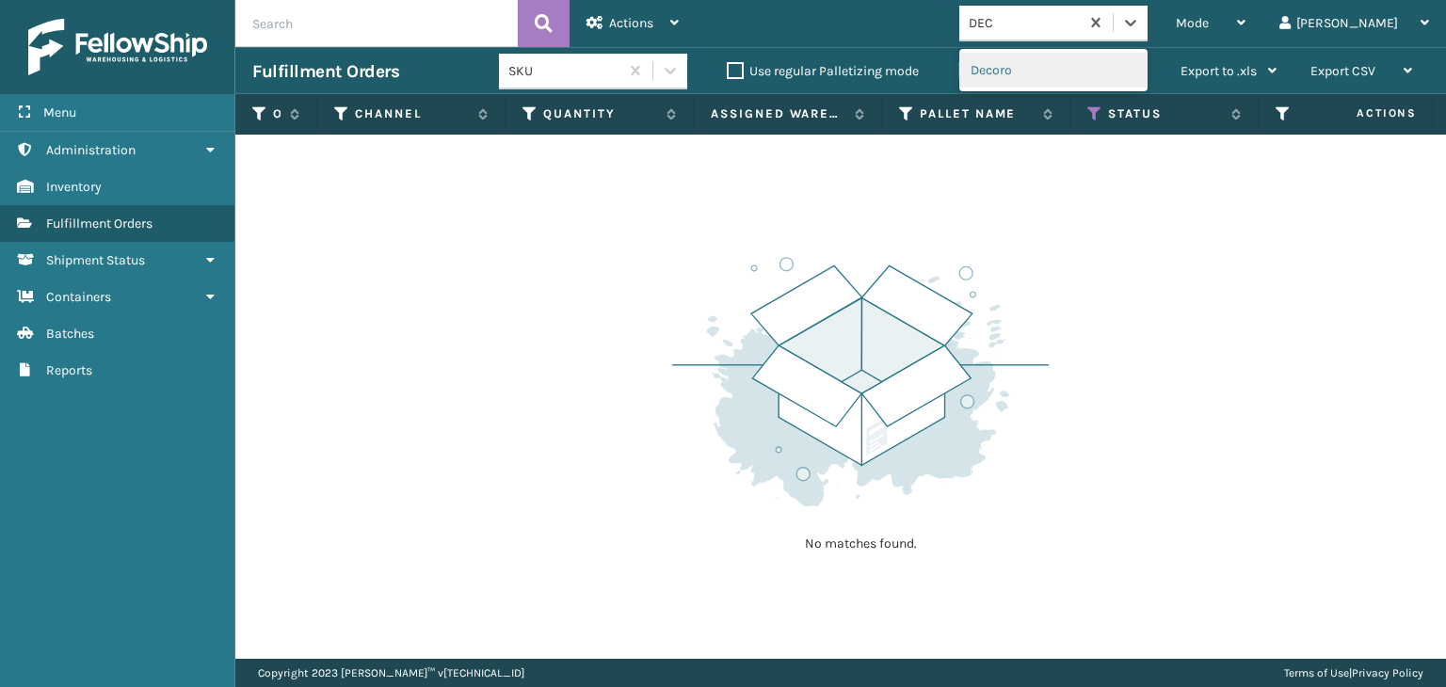
click at [1076, 69] on div "Decoro" at bounding box center [1053, 70] width 188 height 35
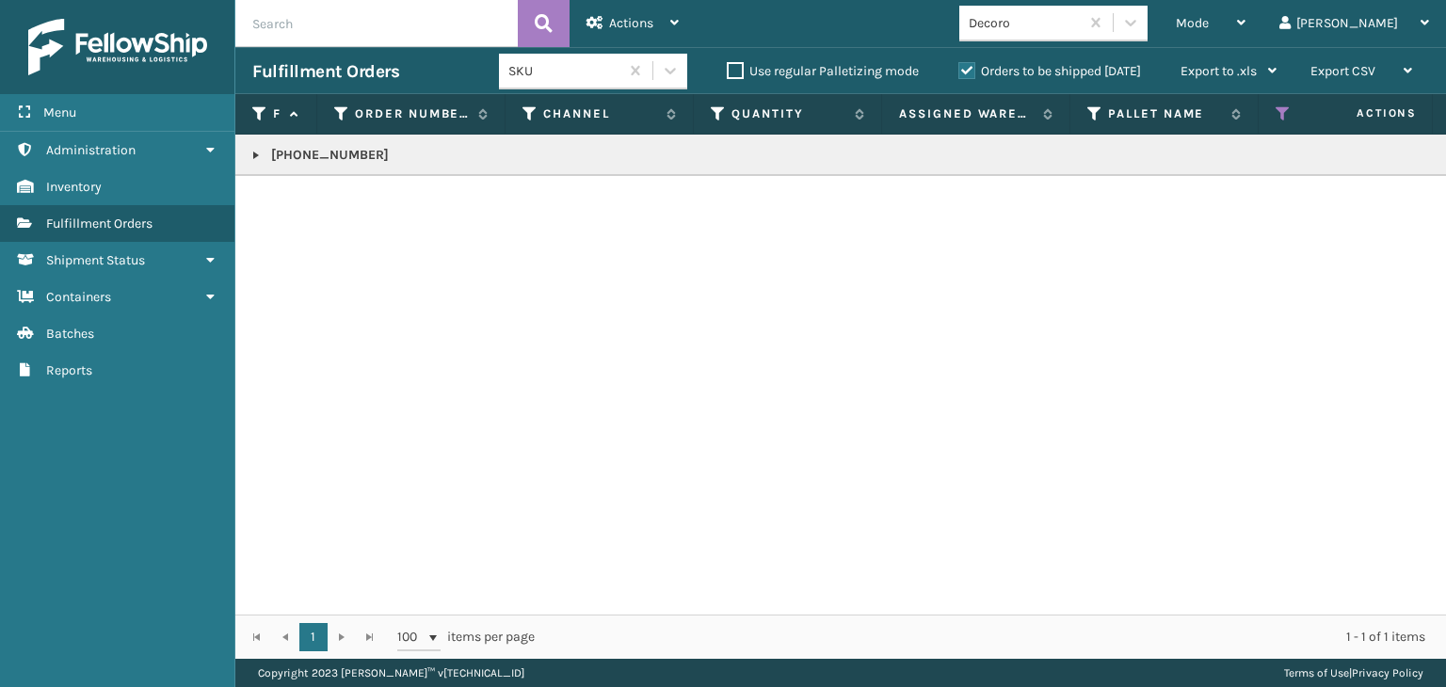
click at [259, 153] on link at bounding box center [256, 155] width 15 height 15
click at [321, 217] on td "2094034" at bounding box center [360, 206] width 188 height 60
click at [316, 204] on link "2094034" at bounding box center [308, 206] width 53 height 19
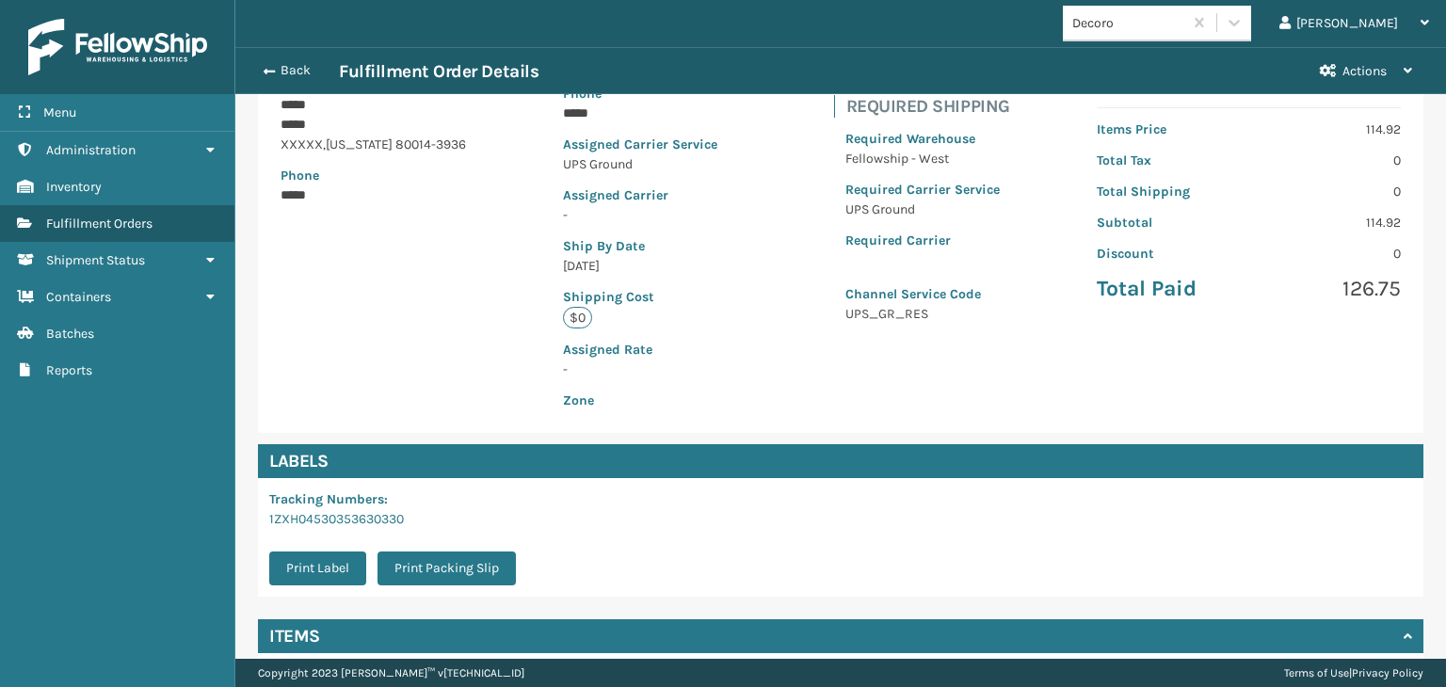
scroll to position [422, 0]
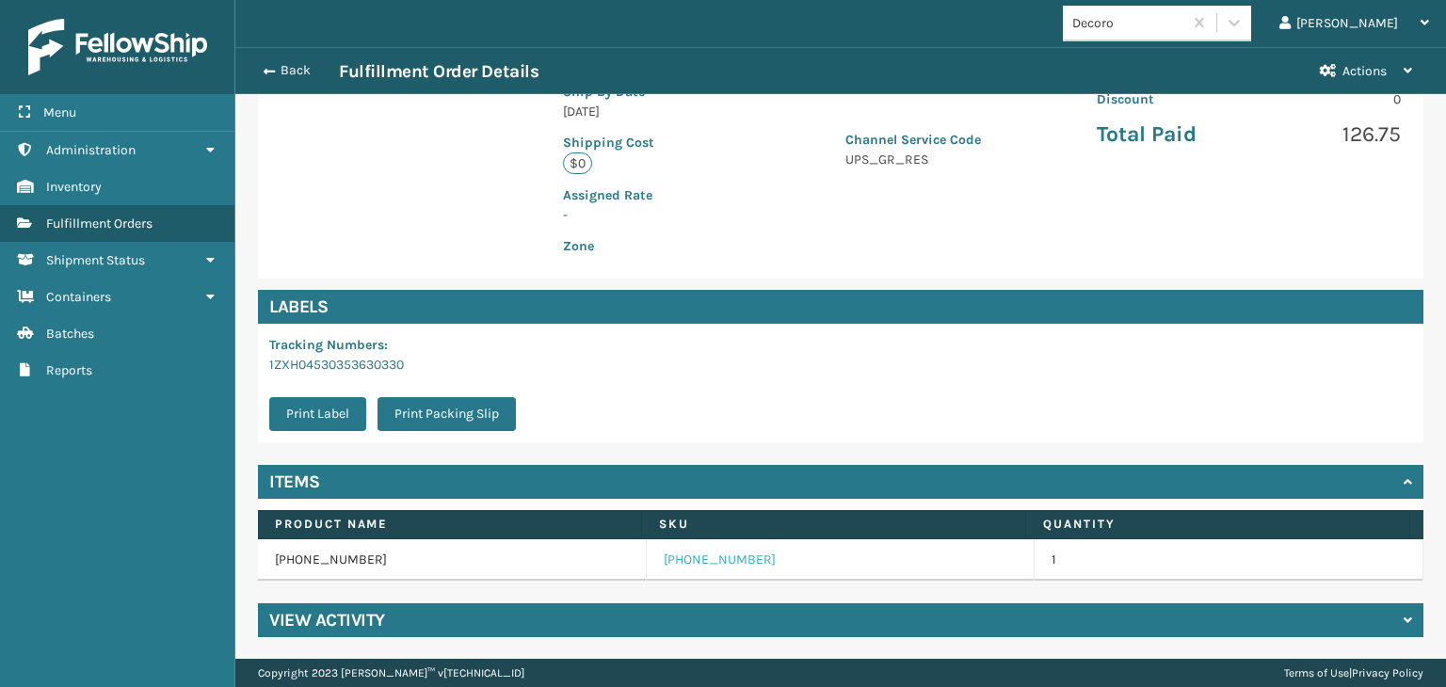
click at [684, 557] on link "[PHONE_NUMBER]" at bounding box center [720, 560] width 112 height 19
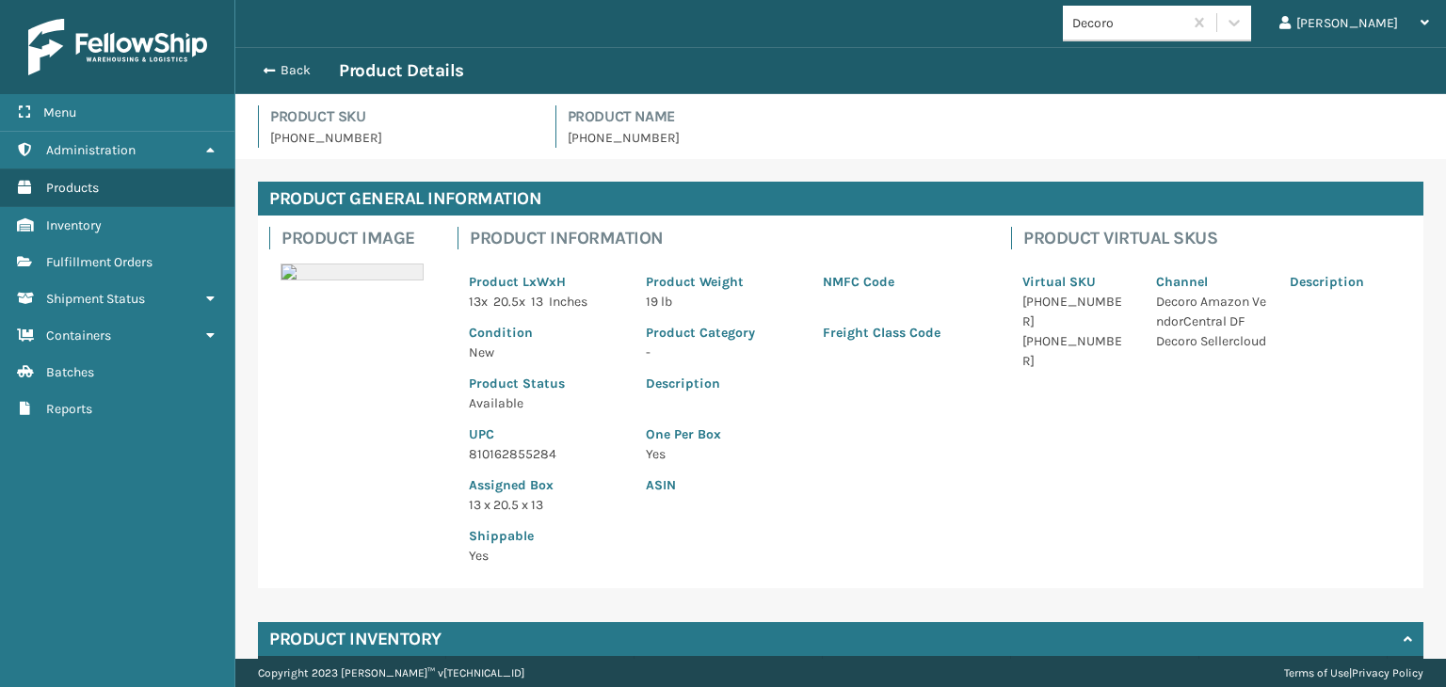
click at [492, 456] on p "810162855284" at bounding box center [546, 454] width 154 height 20
click at [313, 68] on button "Back" at bounding box center [295, 70] width 87 height 17
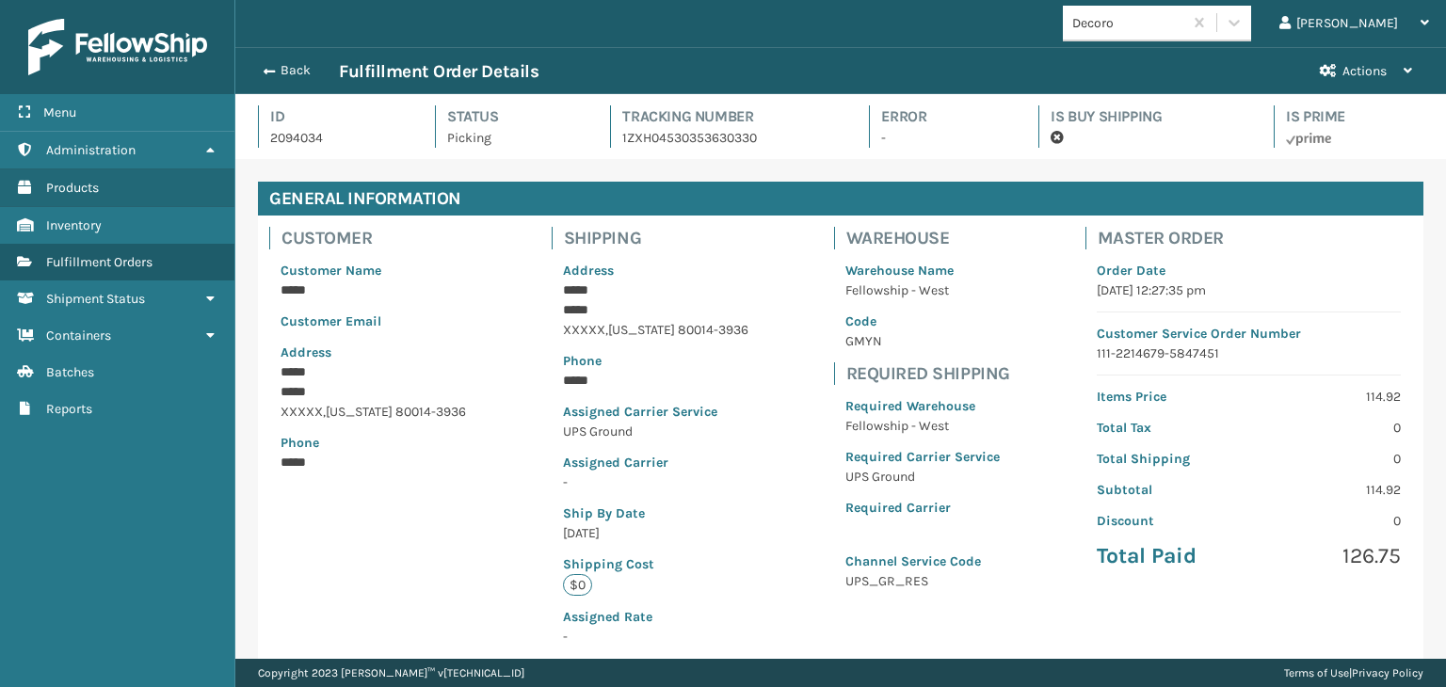
scroll to position [45, 1210]
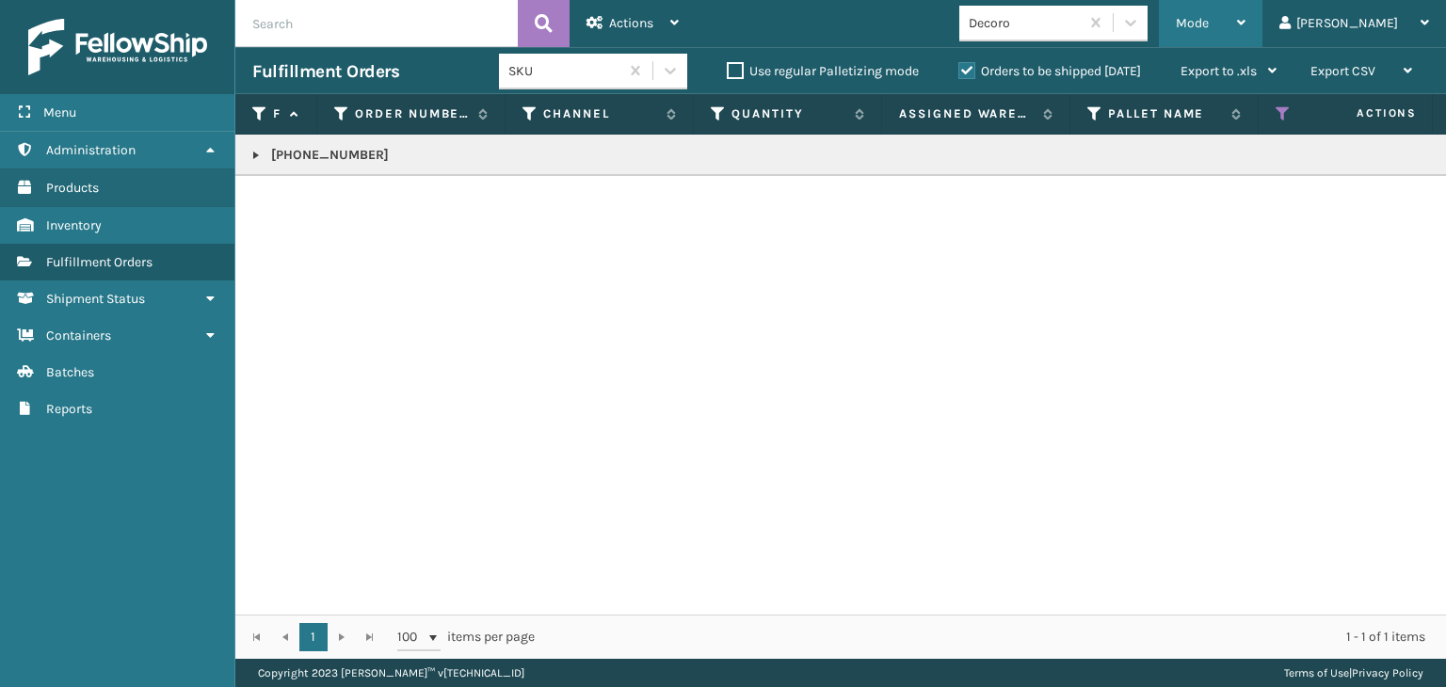
click at [1246, 41] on div "Mode" at bounding box center [1211, 23] width 70 height 47
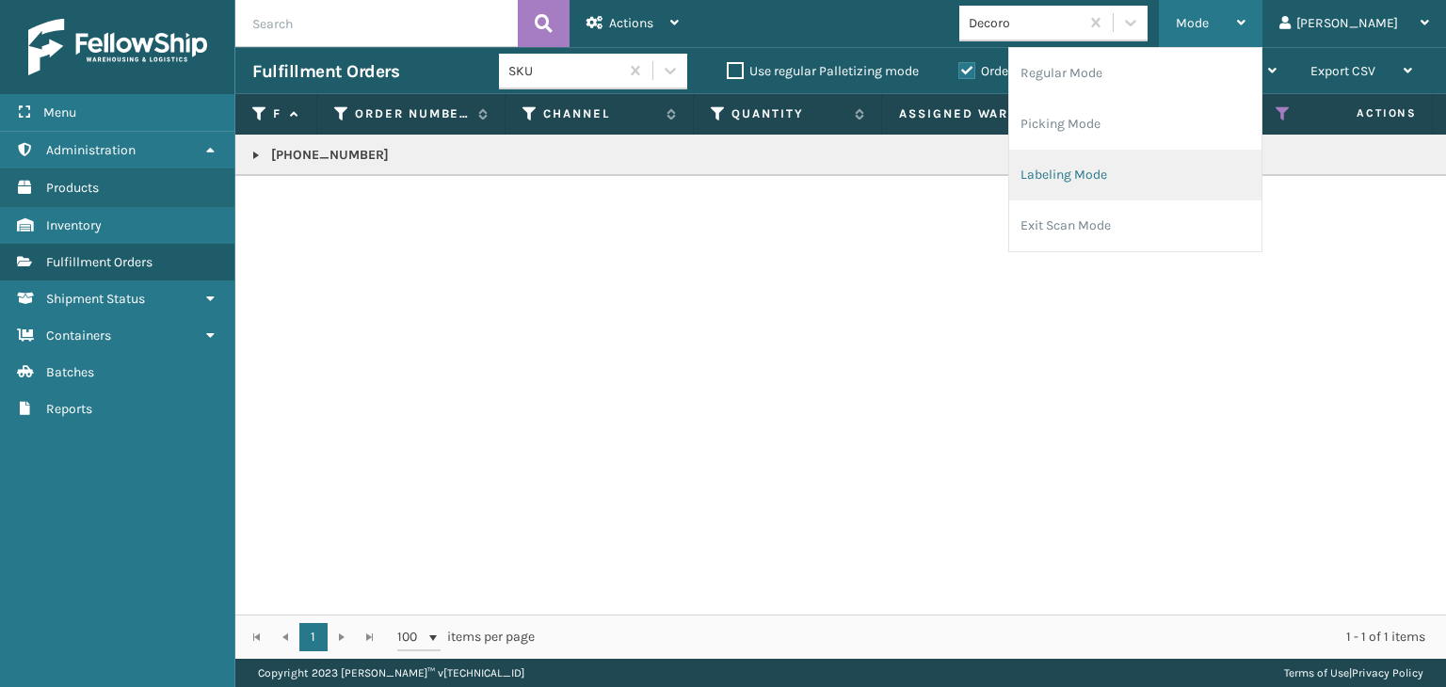
click at [1223, 158] on li "Labeling Mode" at bounding box center [1135, 175] width 252 height 51
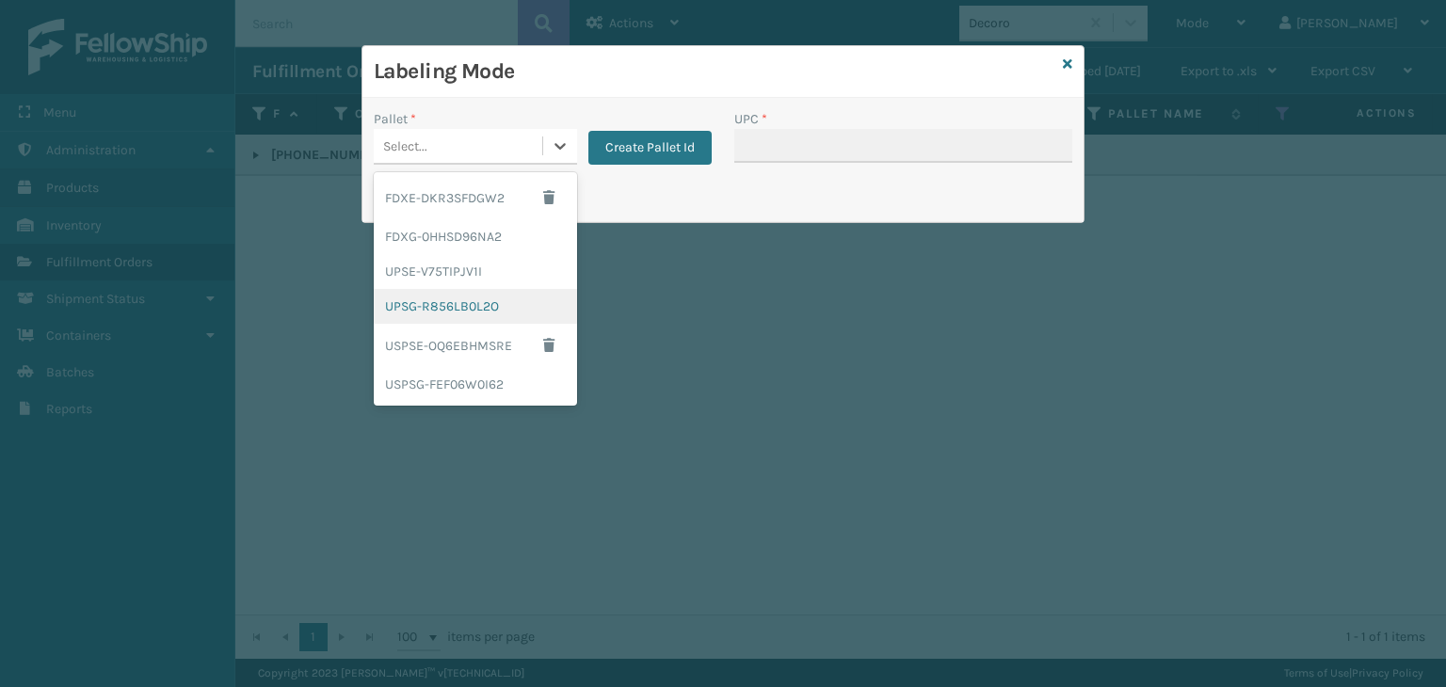
click at [448, 316] on div "UPSG-R856LB0L2O" at bounding box center [475, 306] width 203 height 35
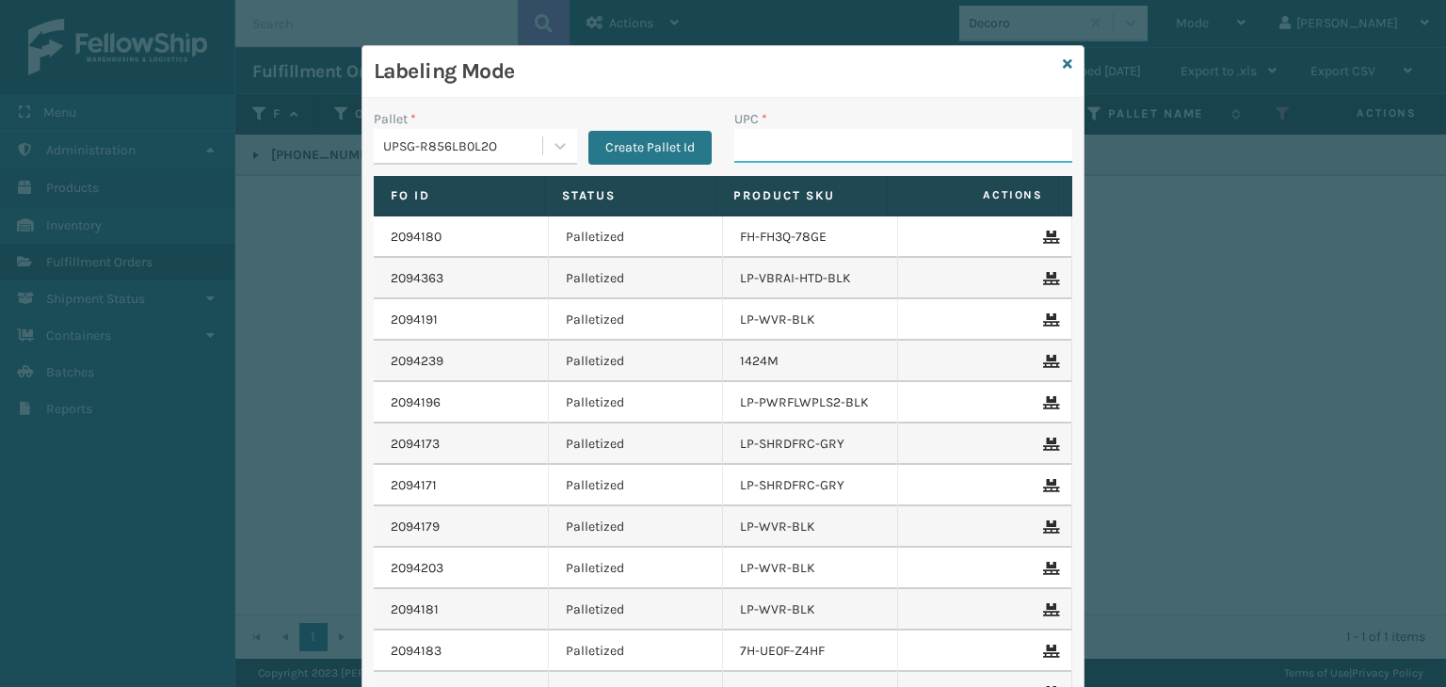
click at [771, 133] on input "UPC *" at bounding box center [903, 146] width 338 height 34
paste input "810162855284"
type input "810162855284"
type input "84085124038"
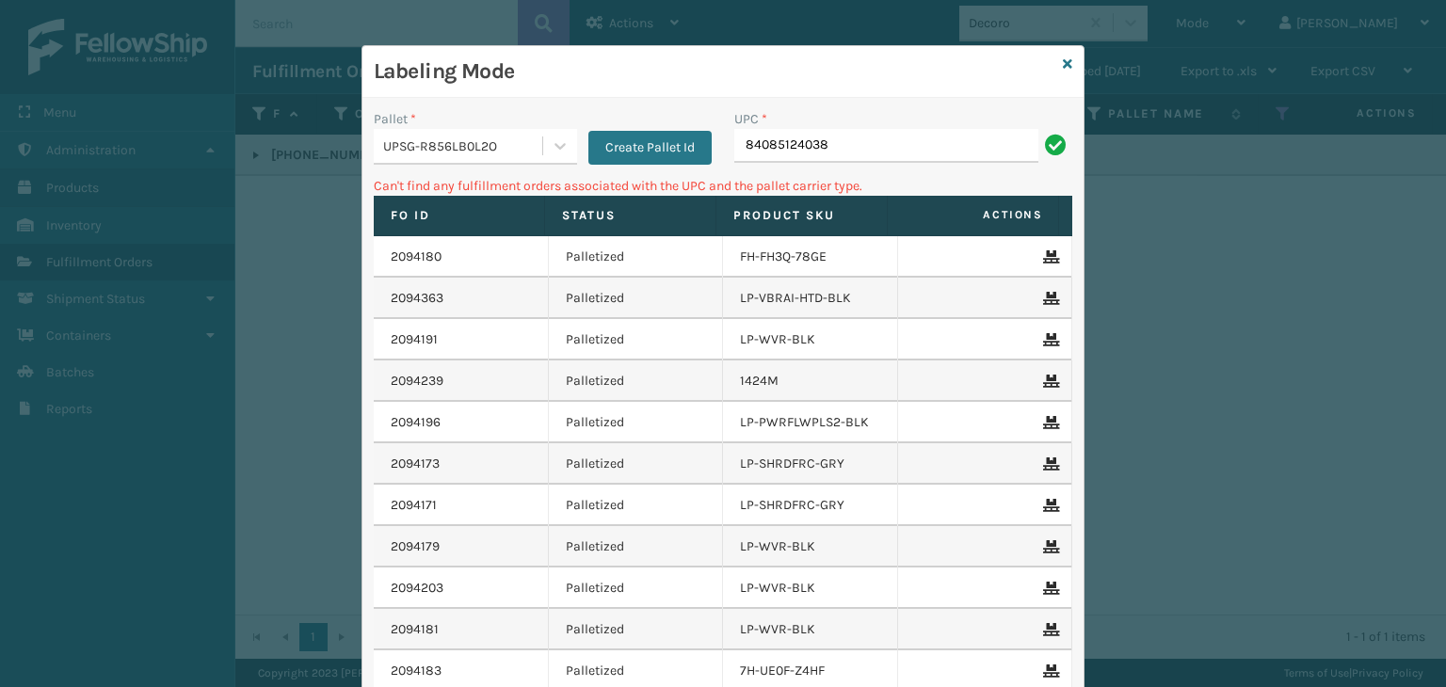
drag, startPoint x: 819, startPoint y: 148, endPoint x: 463, endPoint y: 113, distance: 357.6
click at [465, 113] on div "Pallet * UPSG-R856LB0L2O Create Pallet Id UPC * 84085124038" at bounding box center [723, 142] width 721 height 67
type input "840985124038"
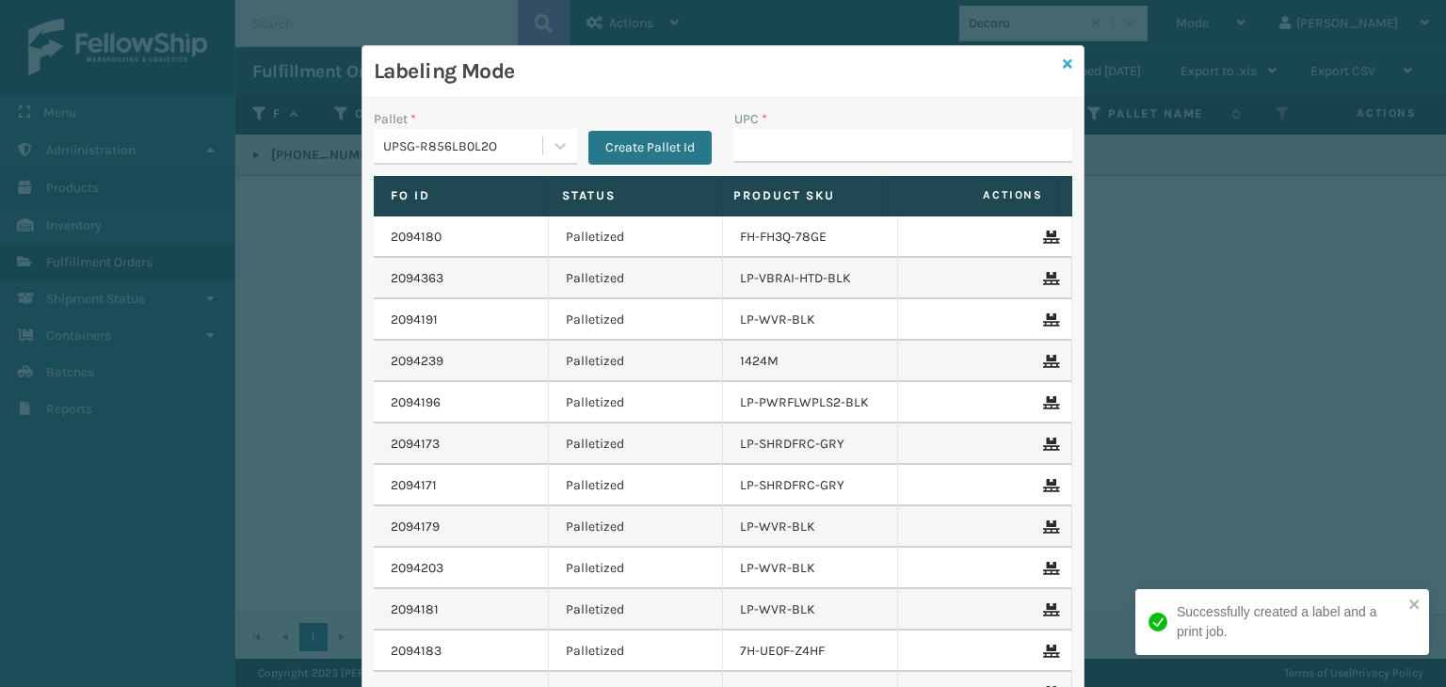
click at [1065, 65] on icon at bounding box center [1067, 63] width 9 height 13
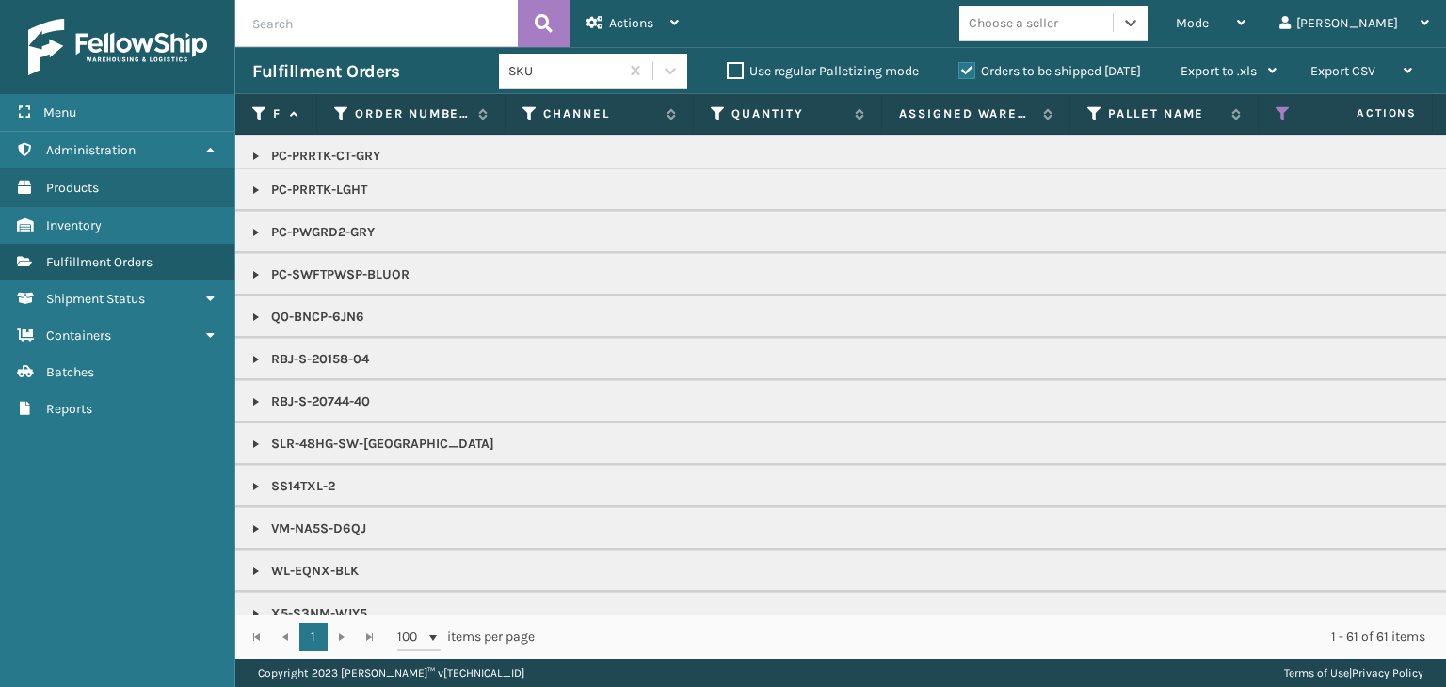
scroll to position [1389, 0]
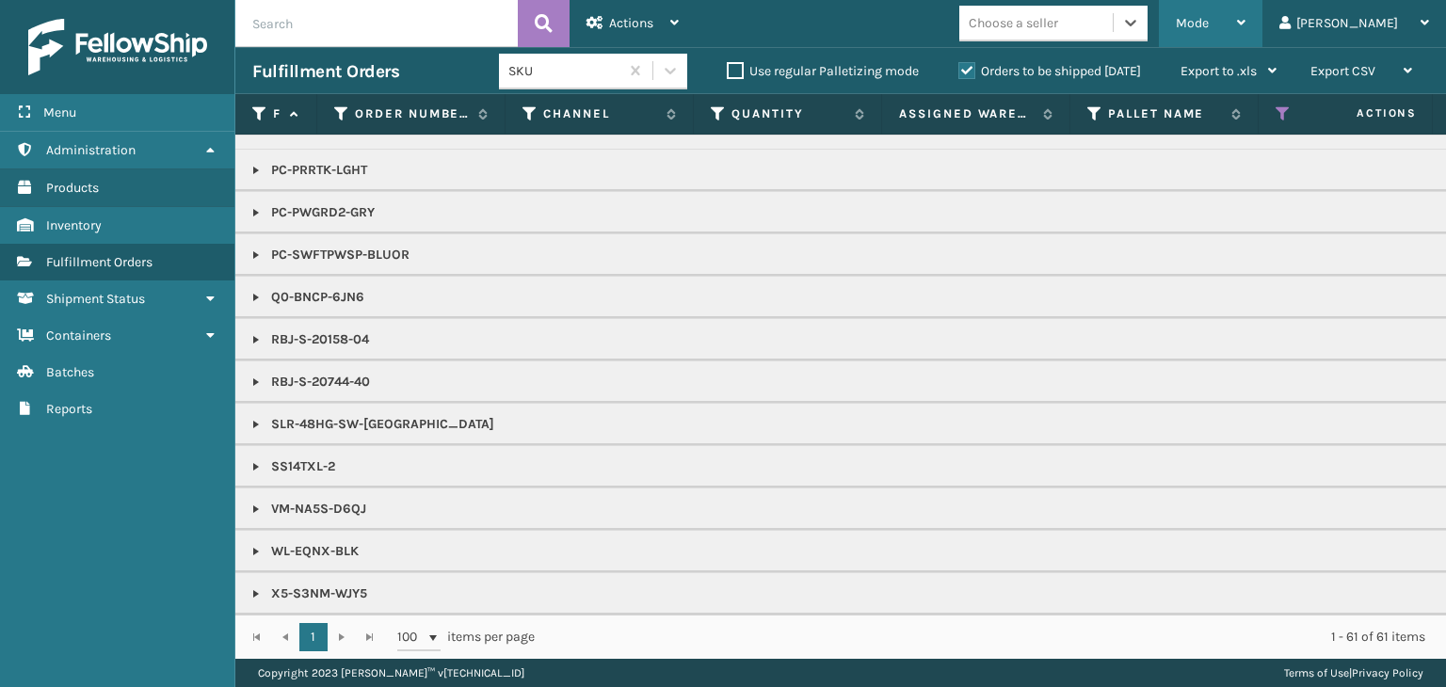
click at [1246, 24] on div "Mode" at bounding box center [1211, 23] width 70 height 47
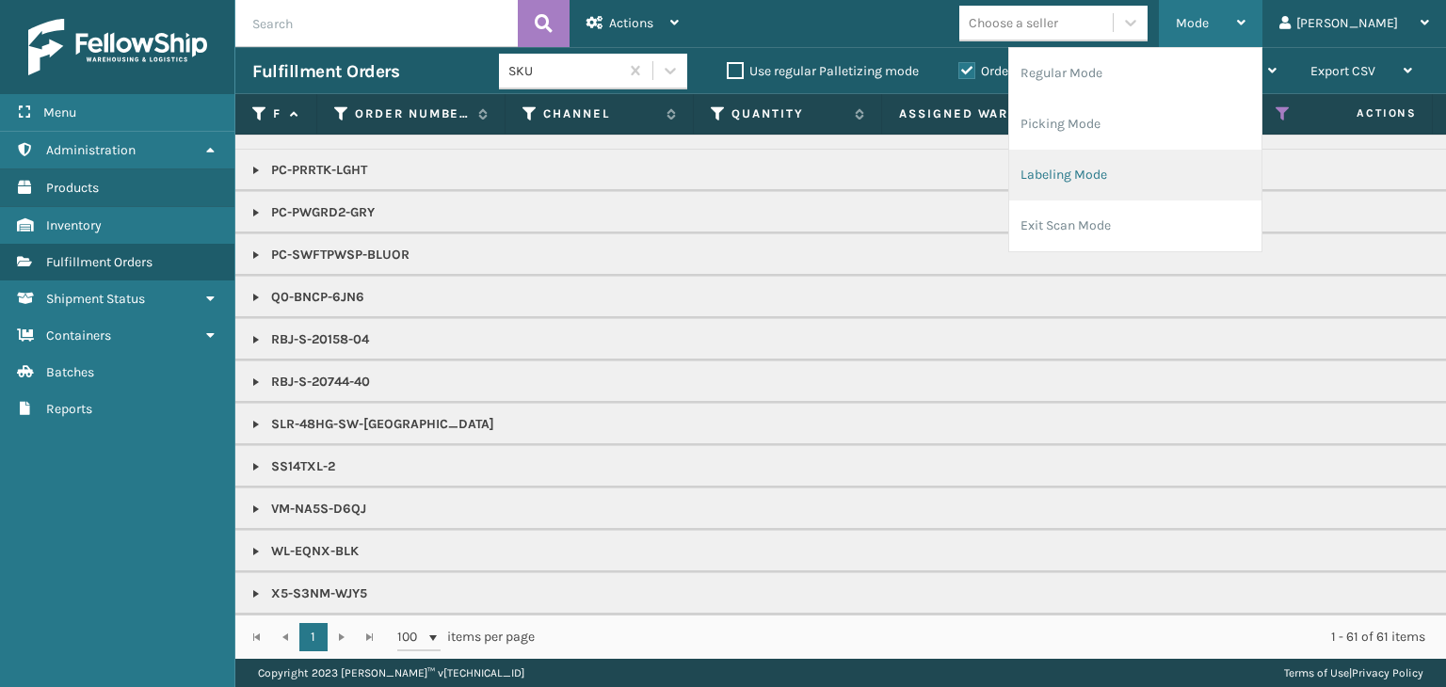
click at [1195, 175] on li "Labeling Mode" at bounding box center [1135, 175] width 252 height 51
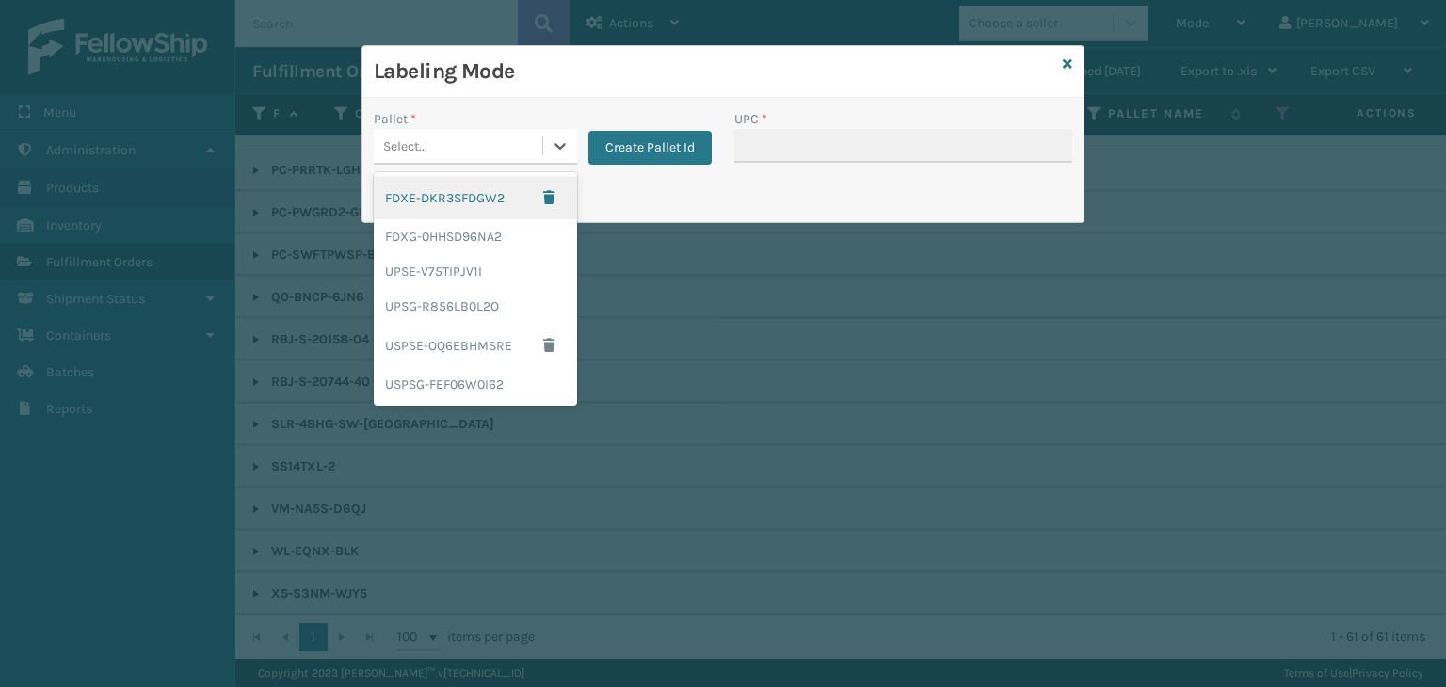
click at [447, 137] on div "Select..." at bounding box center [458, 146] width 169 height 31
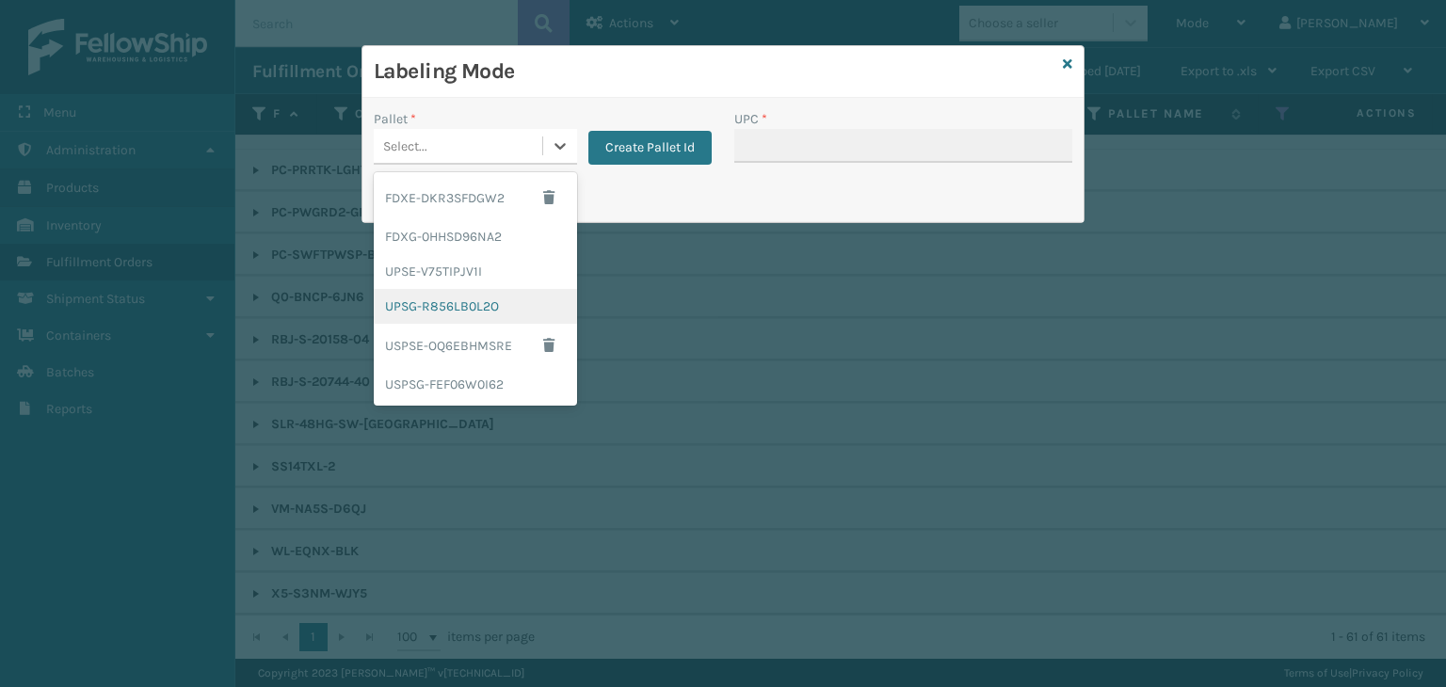
click at [454, 302] on div "UPSG-R856LB0L2O" at bounding box center [475, 306] width 203 height 35
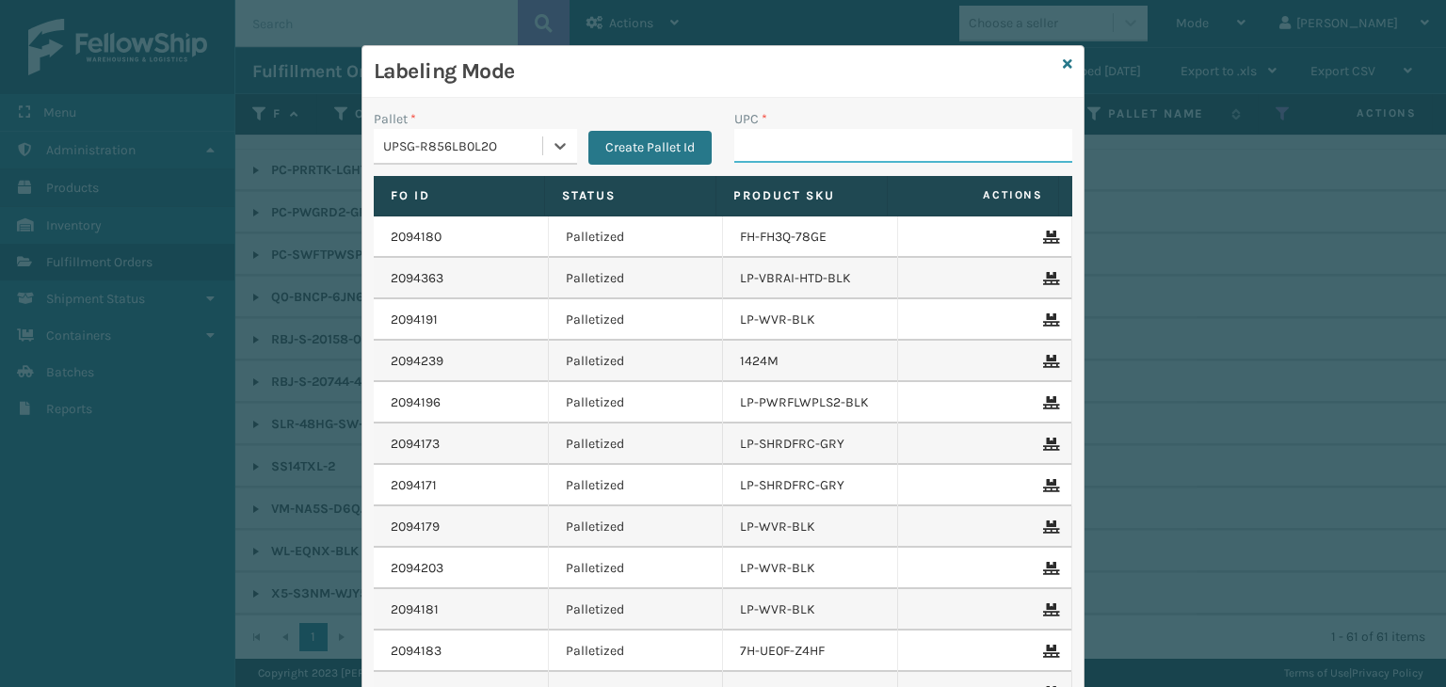
click at [759, 155] on input "UPC *" at bounding box center [903, 146] width 338 height 34
type input "LP-RMXPLS-BLU"
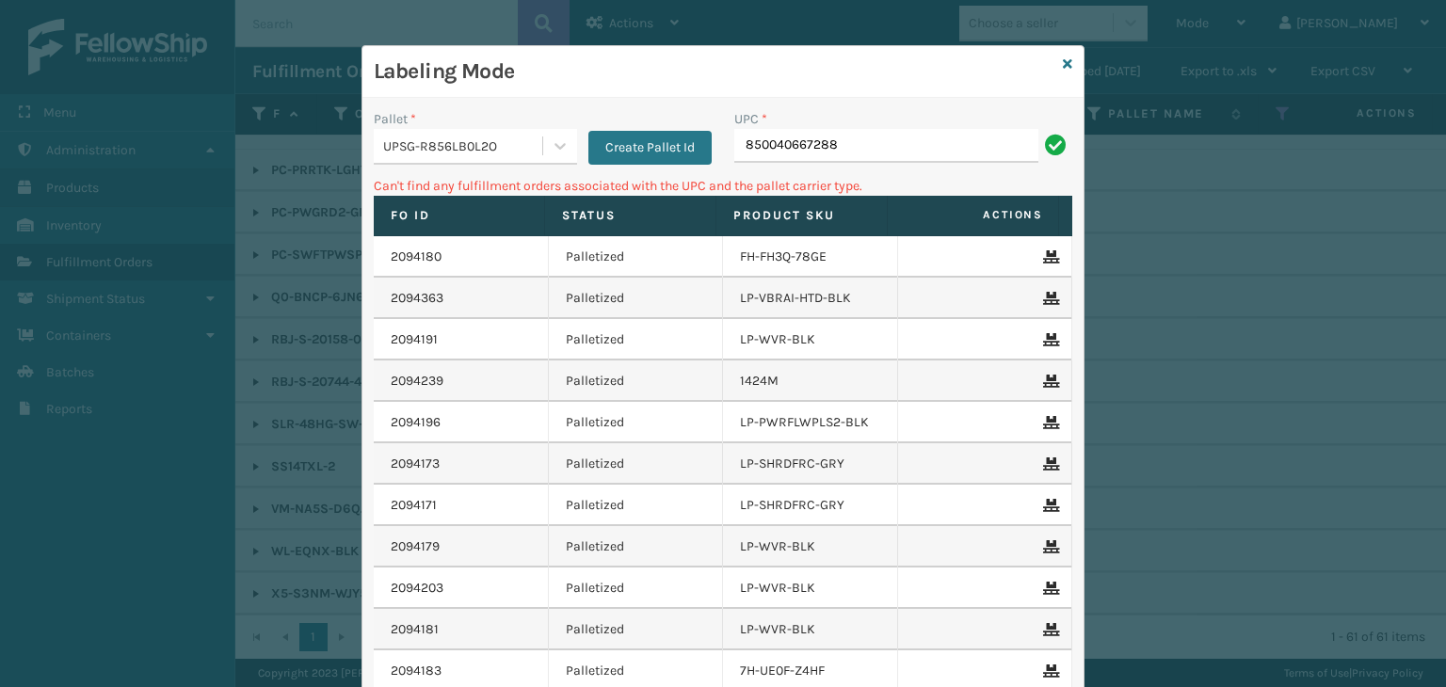
click at [458, 127] on div "Pallet *" at bounding box center [475, 119] width 203 height 20
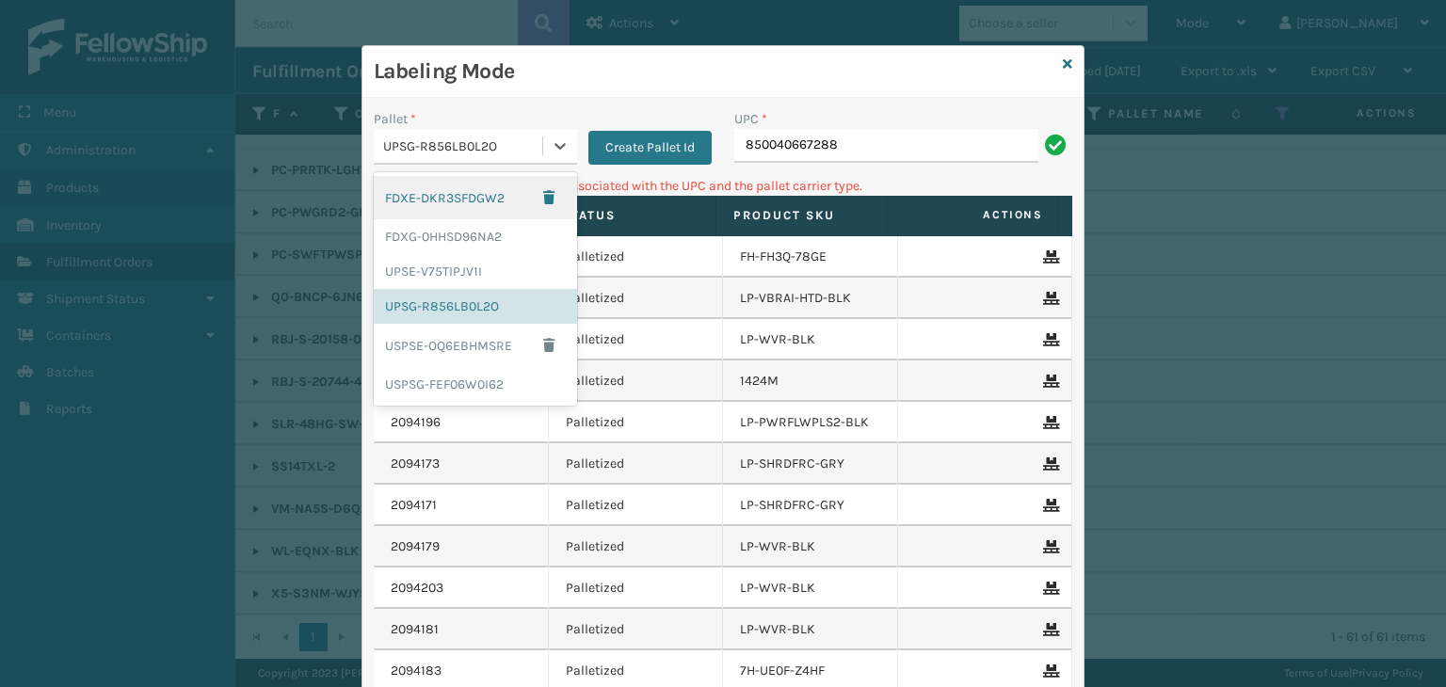
click at [451, 146] on div "UPSG-R856LB0L2O" at bounding box center [463, 147] width 161 height 20
click at [459, 237] on div "FDXG-0HHSD96NA2" at bounding box center [475, 236] width 203 height 35
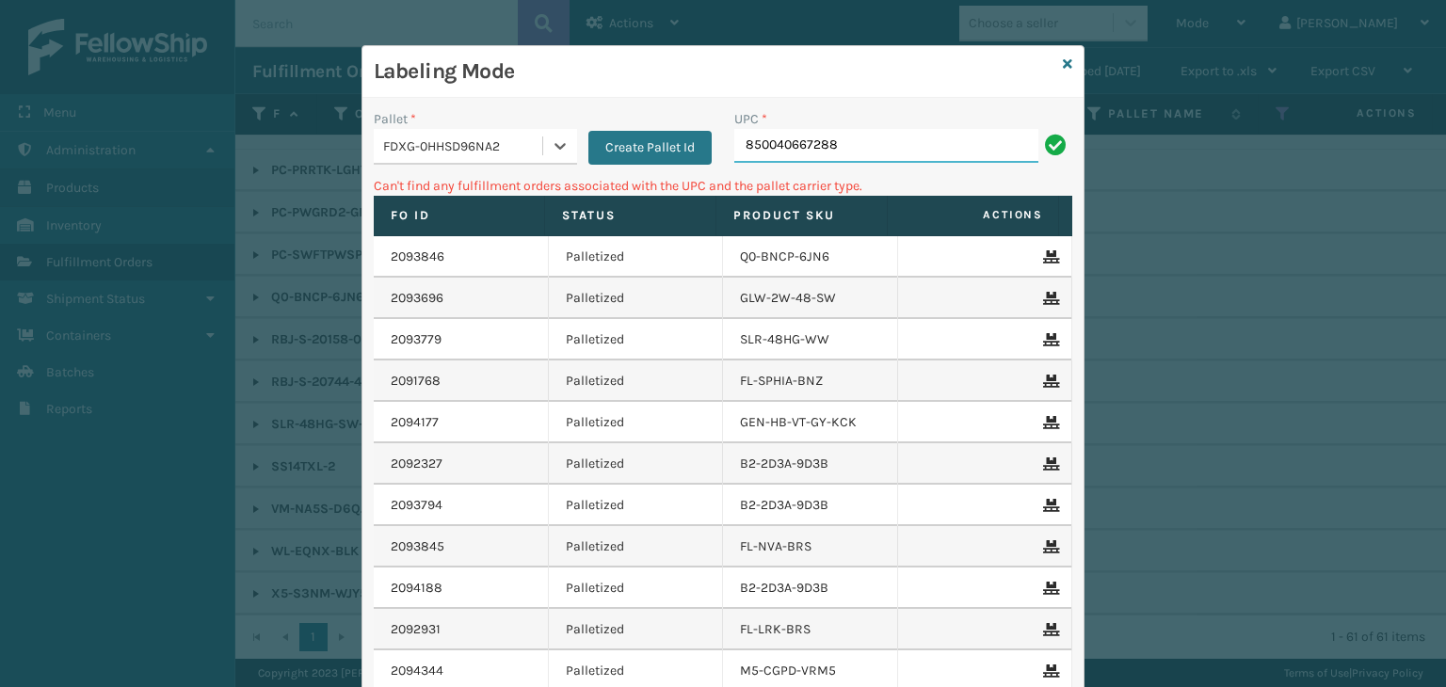
click at [920, 158] on input "850040667288" at bounding box center [886, 146] width 304 height 34
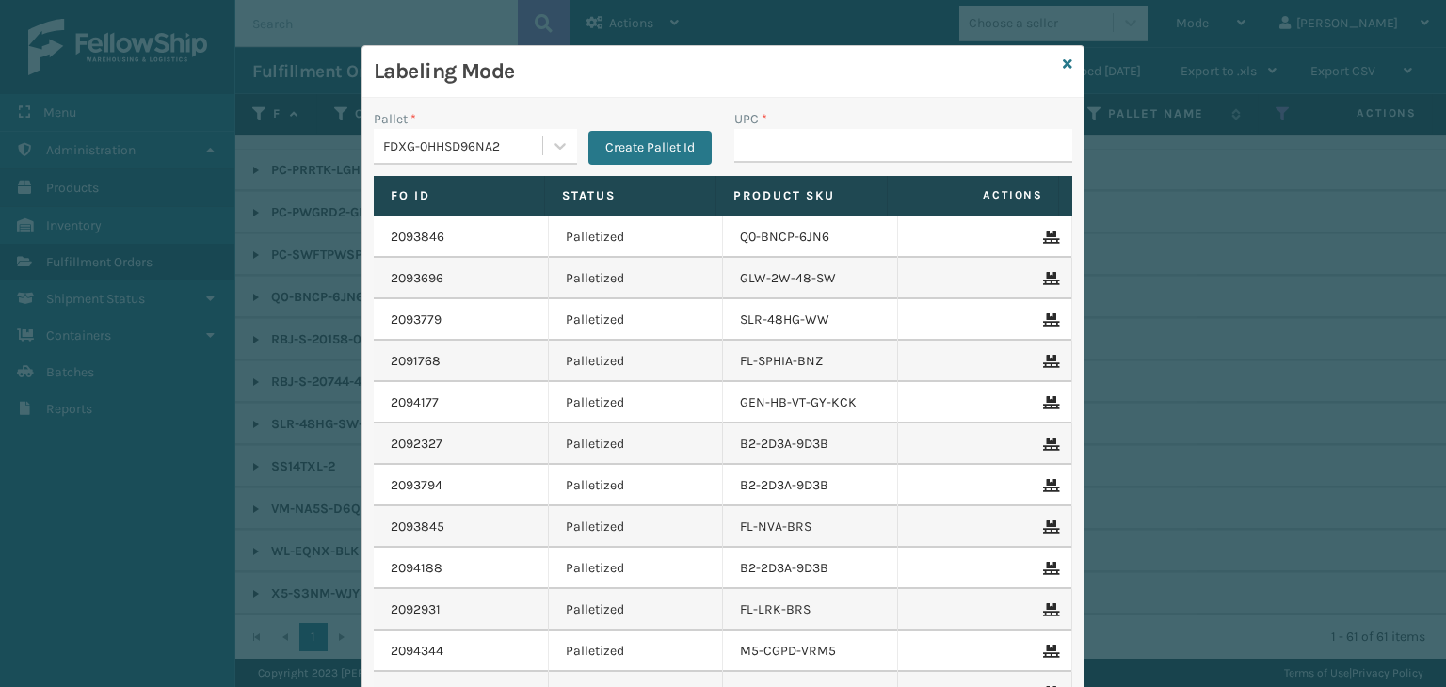
drag, startPoint x: 493, startPoint y: 144, endPoint x: 503, endPoint y: 169, distance: 27.1
click at [493, 144] on div "FDXG-0HHSD96NA2" at bounding box center [463, 147] width 161 height 20
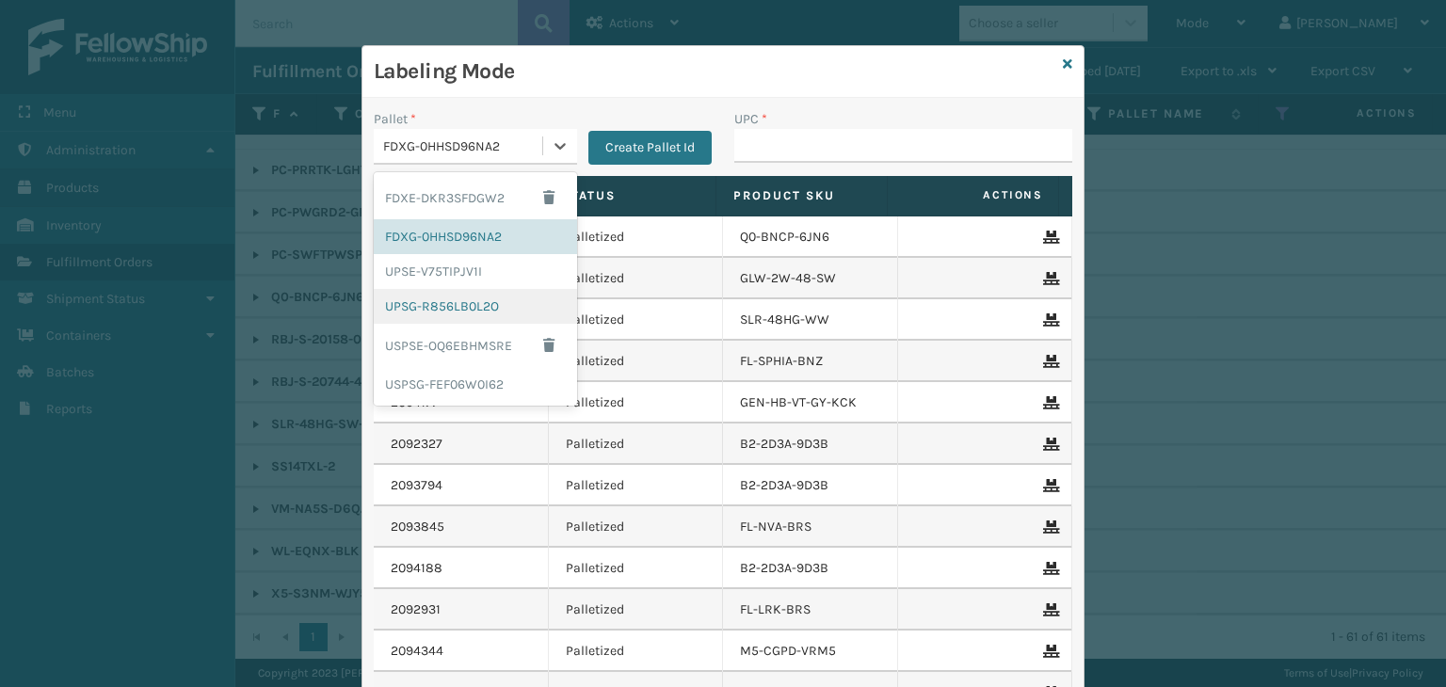
click at [469, 304] on div "UPSG-R856LB0L2O" at bounding box center [475, 306] width 203 height 35
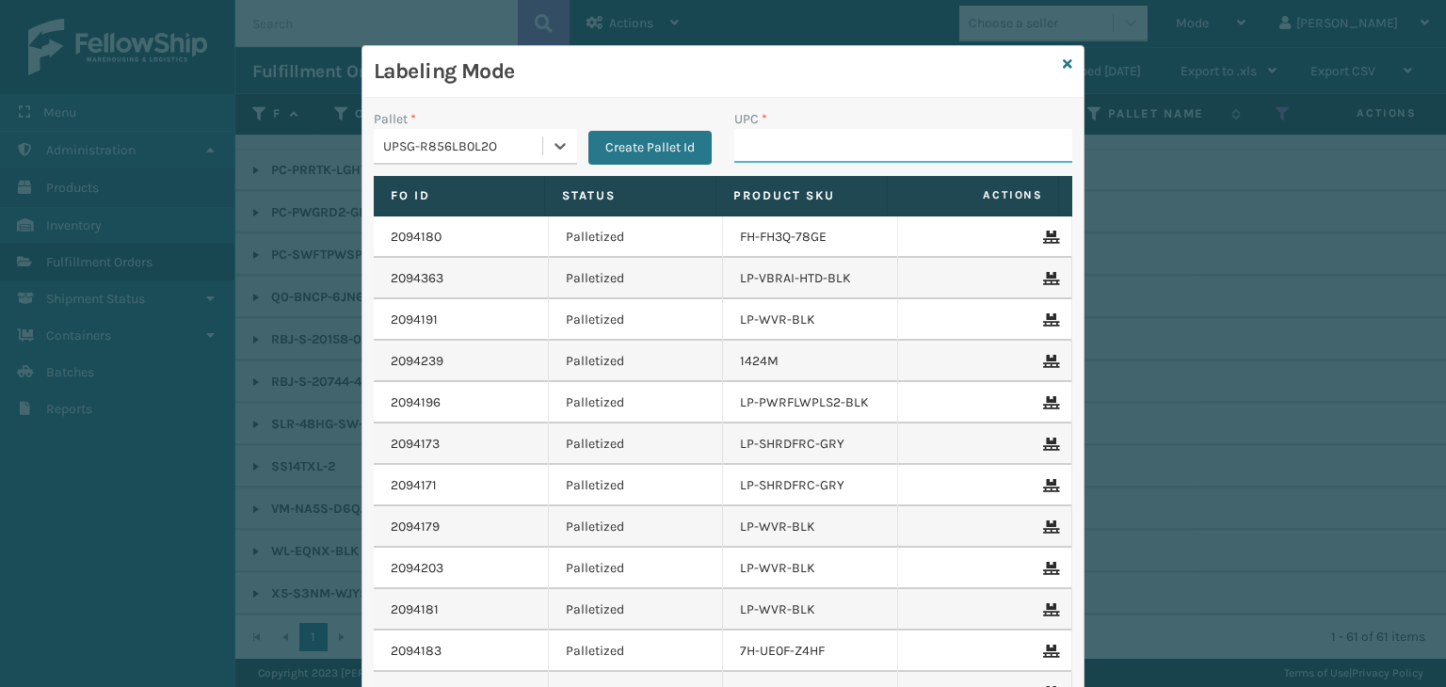
click at [817, 148] on input "UPC *" at bounding box center [903, 146] width 338 height 34
type input "810090"
type input "8581000"
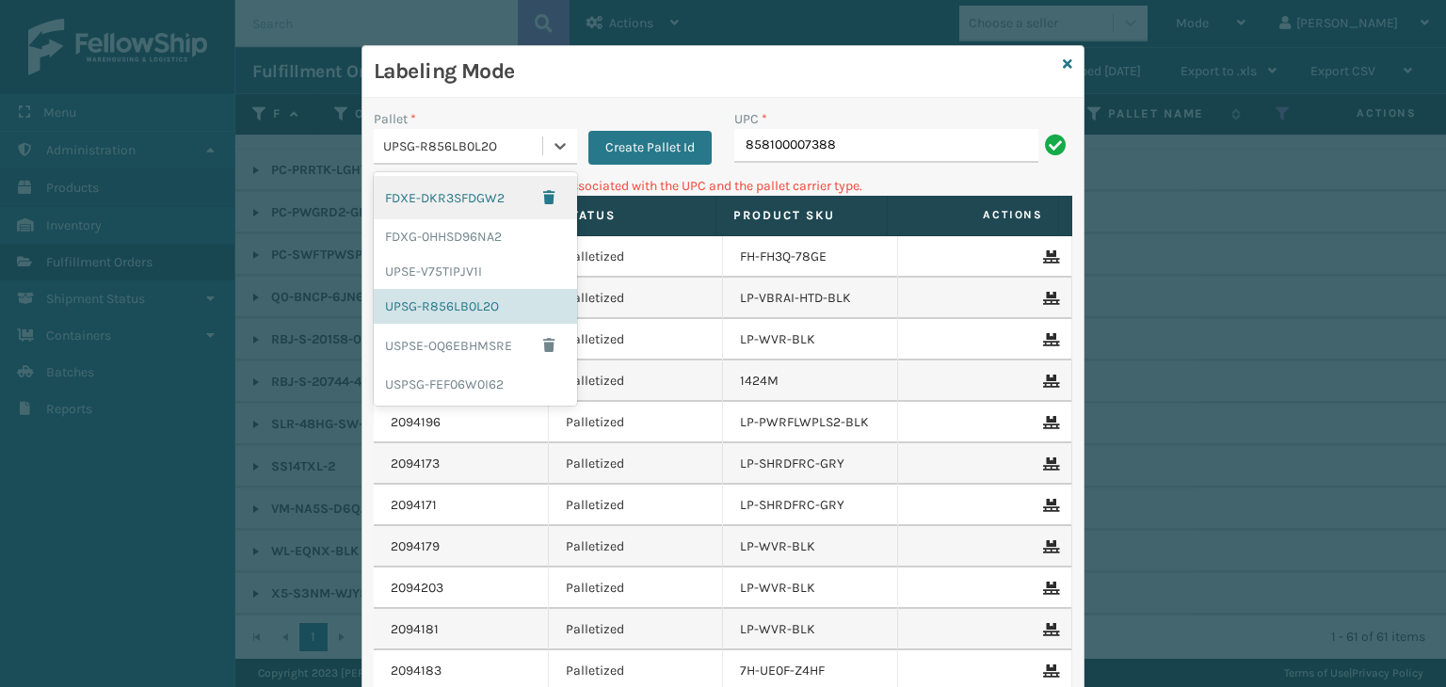
click at [532, 131] on div "UPSG-R856LB0L2O" at bounding box center [458, 146] width 169 height 31
click at [482, 242] on div "FDXG-0HHSD96NA2" at bounding box center [475, 236] width 203 height 35
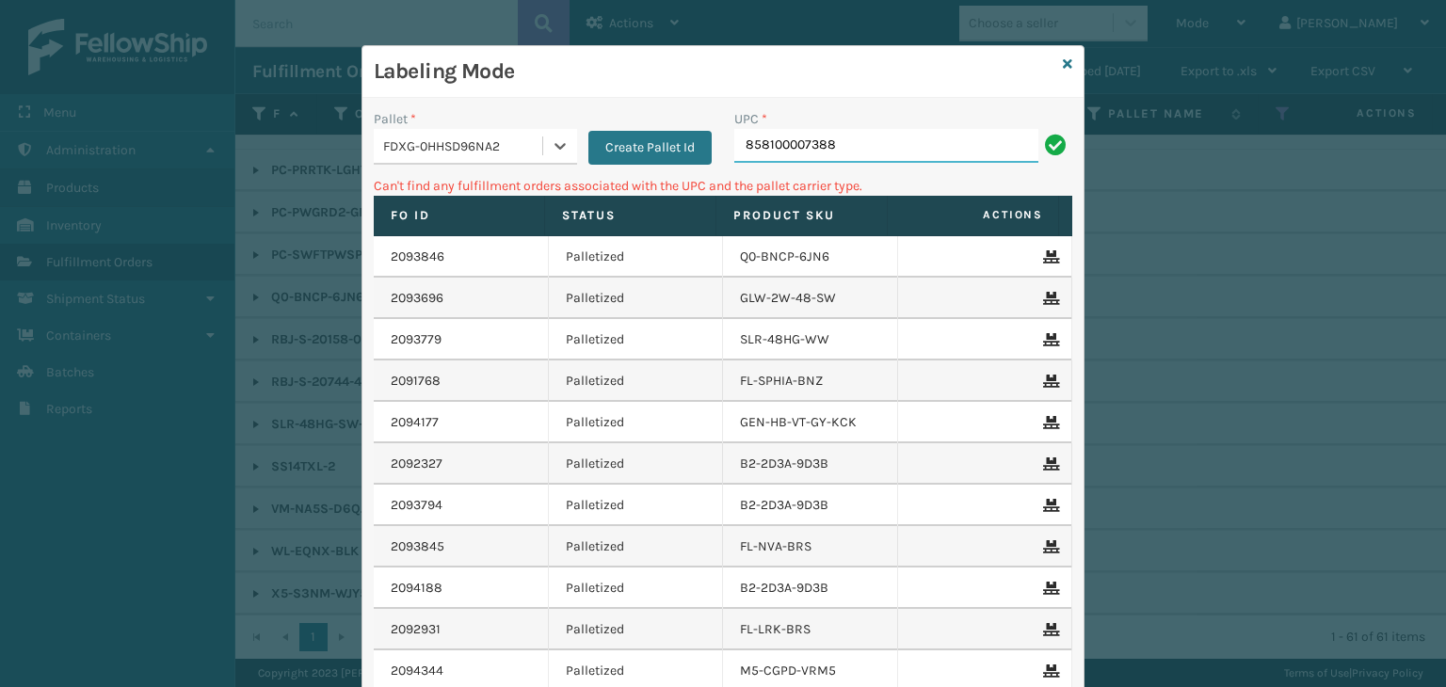
click at [866, 149] on input "858100007388" at bounding box center [886, 146] width 304 height 34
click at [508, 146] on div "FDXG-0HHSD96NA2" at bounding box center [463, 147] width 161 height 20
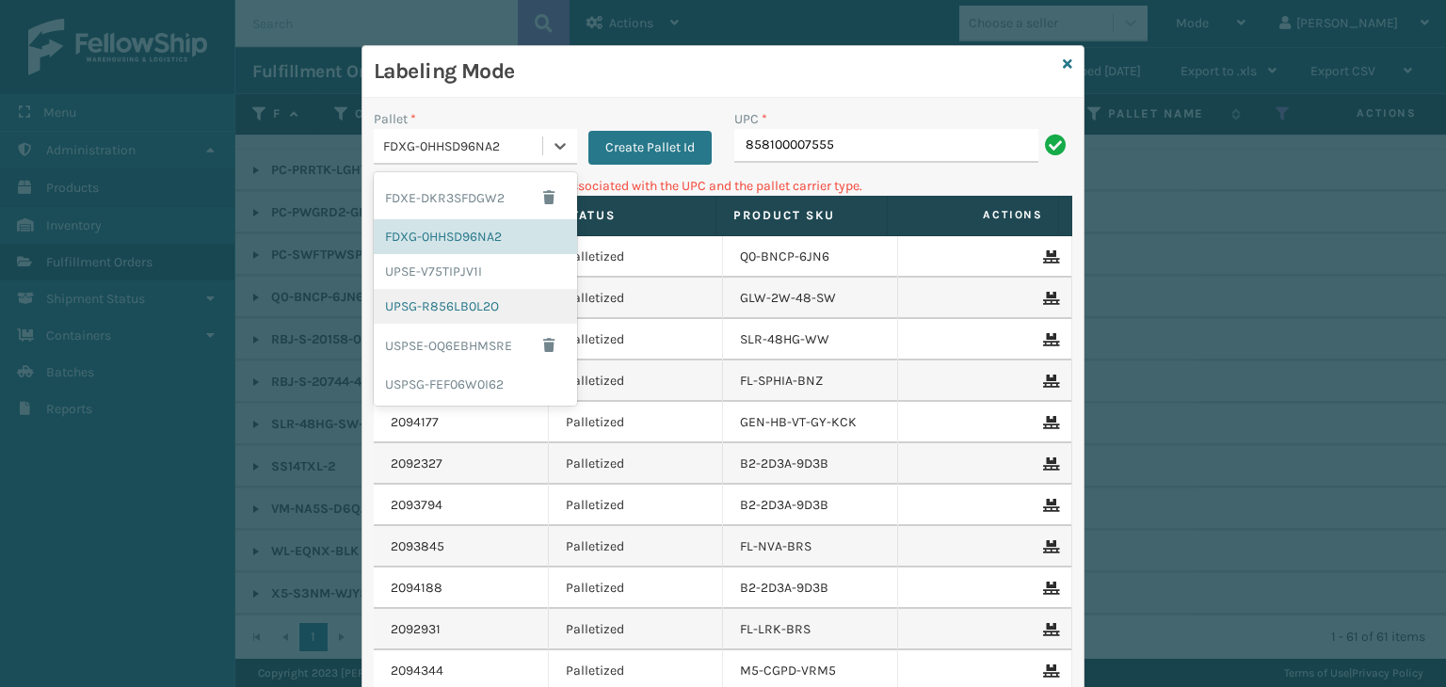
drag, startPoint x: 469, startPoint y: 306, endPoint x: 603, endPoint y: 248, distance: 145.9
click at [470, 306] on div "UPSG-R856LB0L2O" at bounding box center [475, 306] width 203 height 35
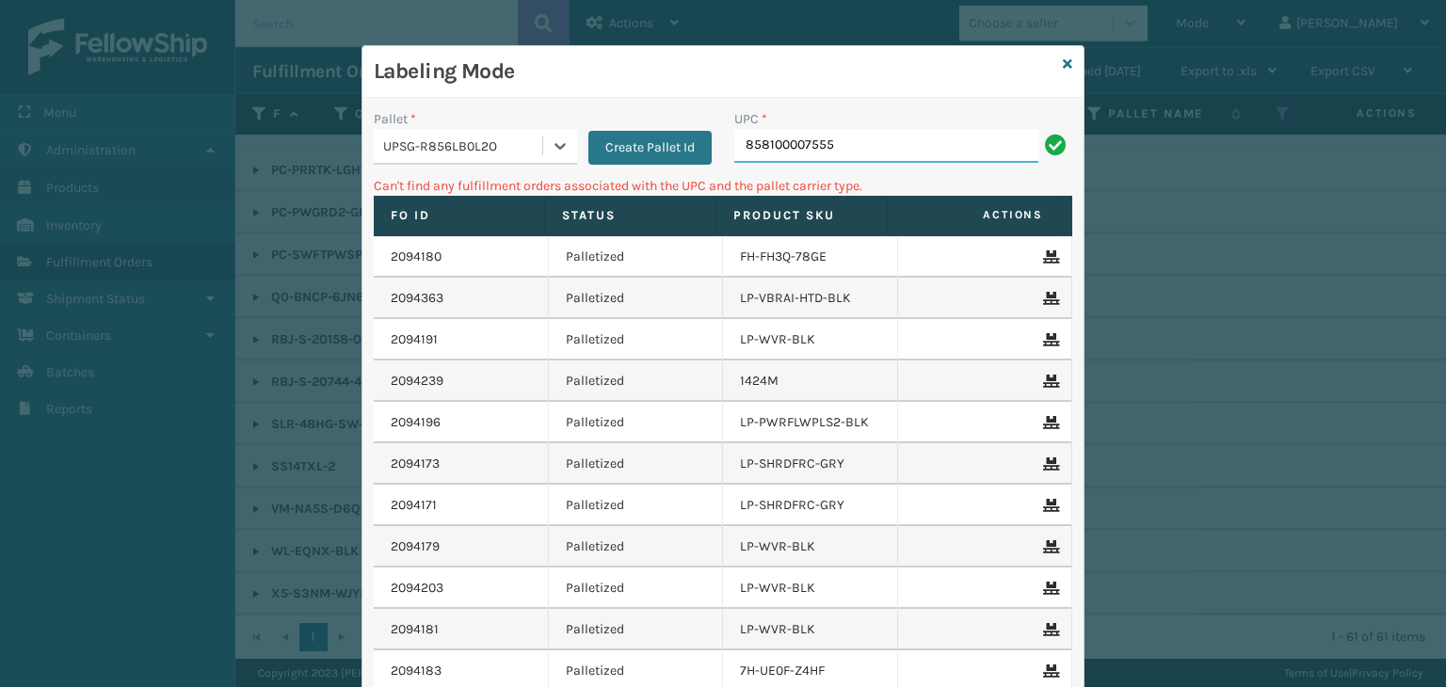
click at [880, 154] on input "858100007555" at bounding box center [886, 146] width 304 height 34
click at [551, 145] on icon at bounding box center [560, 146] width 19 height 19
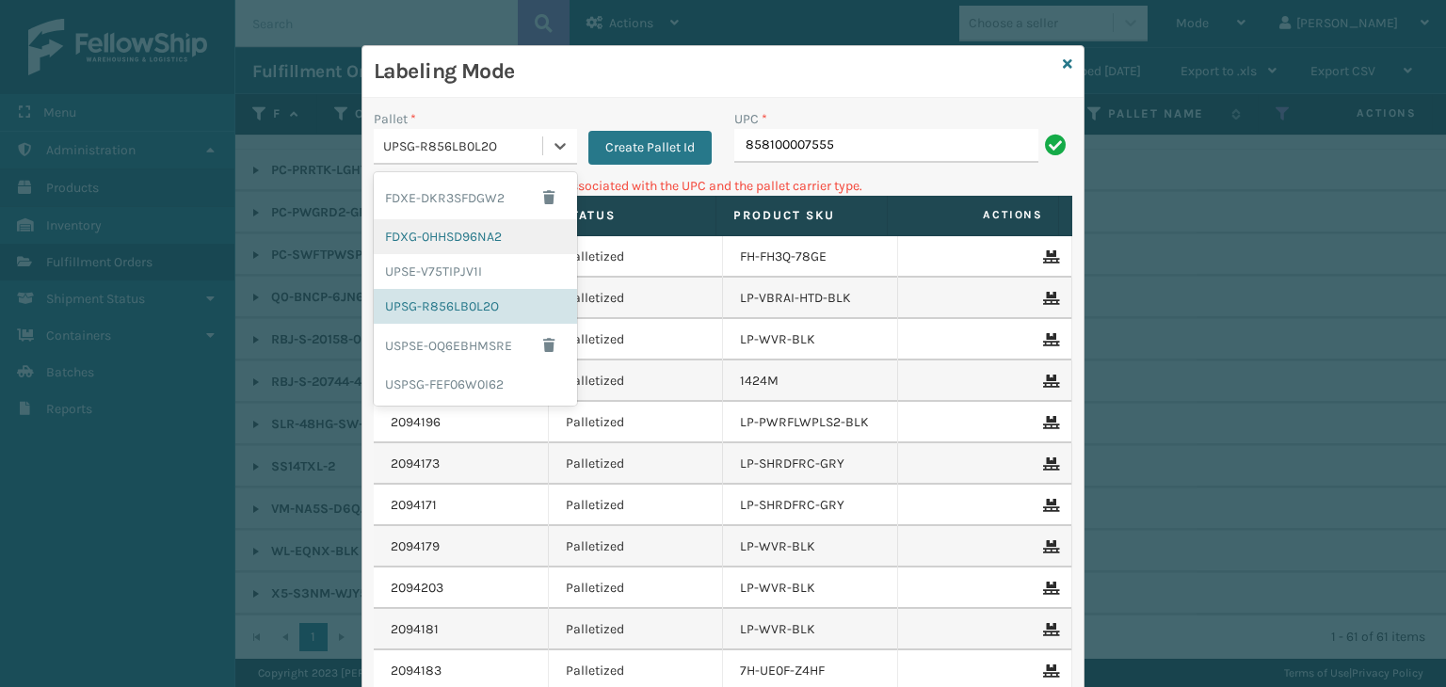
click at [465, 226] on div "FDXG-0HHSD96NA2" at bounding box center [475, 236] width 203 height 35
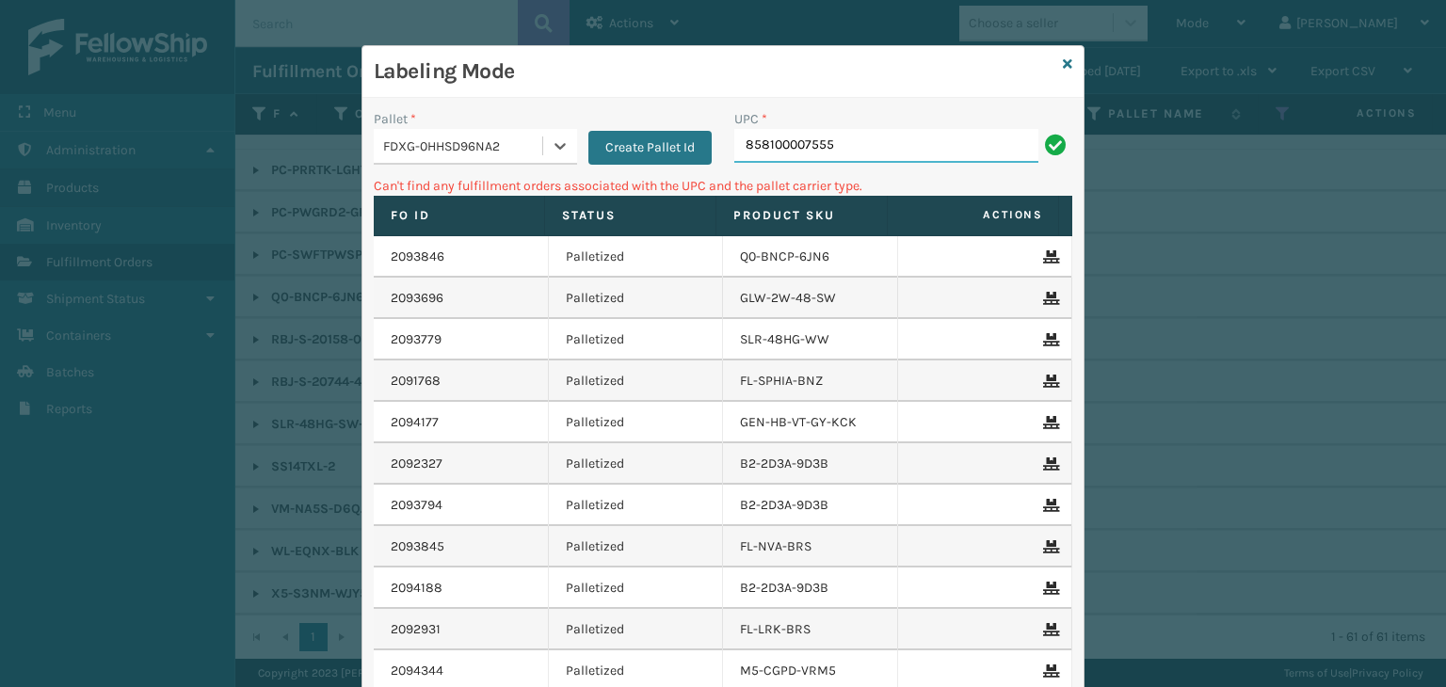
drag, startPoint x: 889, startPoint y: 139, endPoint x: 429, endPoint y: 146, distance: 459.5
click at [429, 146] on div "Pallet * option FDXG-0HHSD96NA2, selected. 0 results available. Select is focus…" at bounding box center [723, 142] width 721 height 67
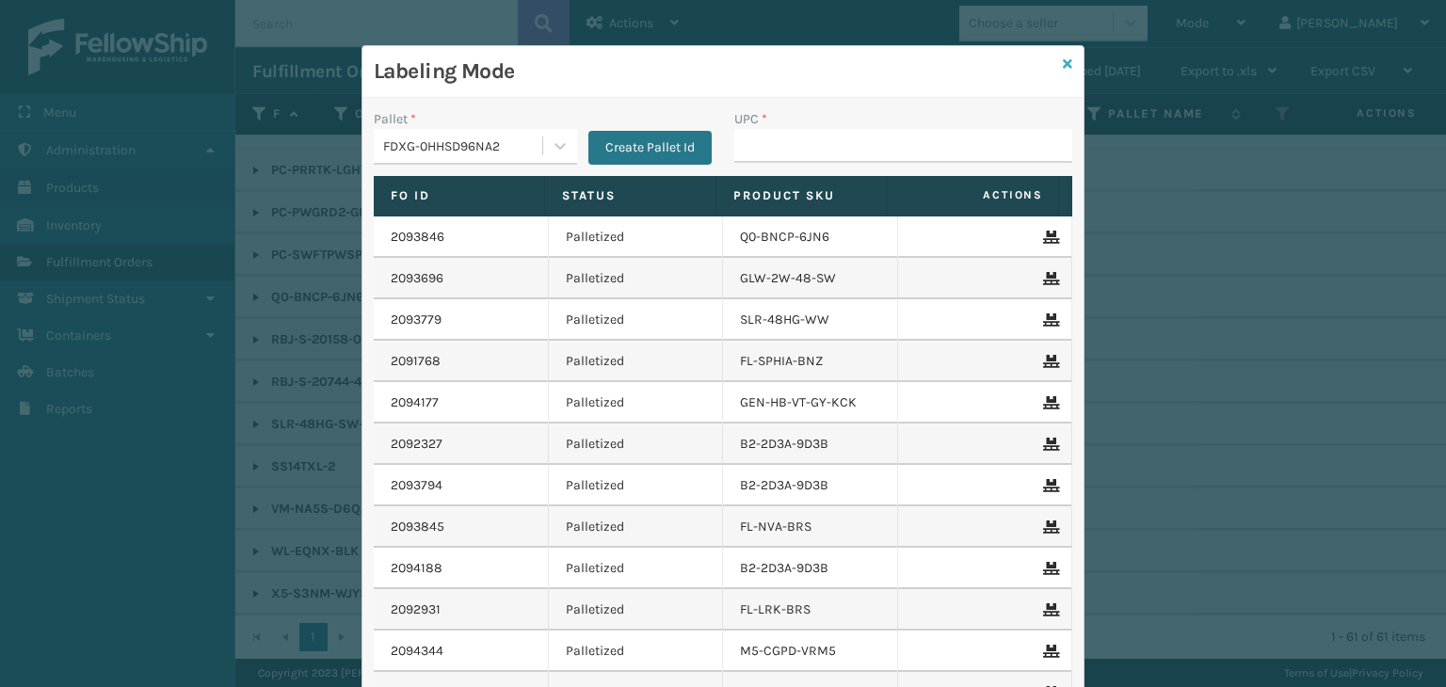
click at [1063, 63] on icon at bounding box center [1067, 63] width 9 height 13
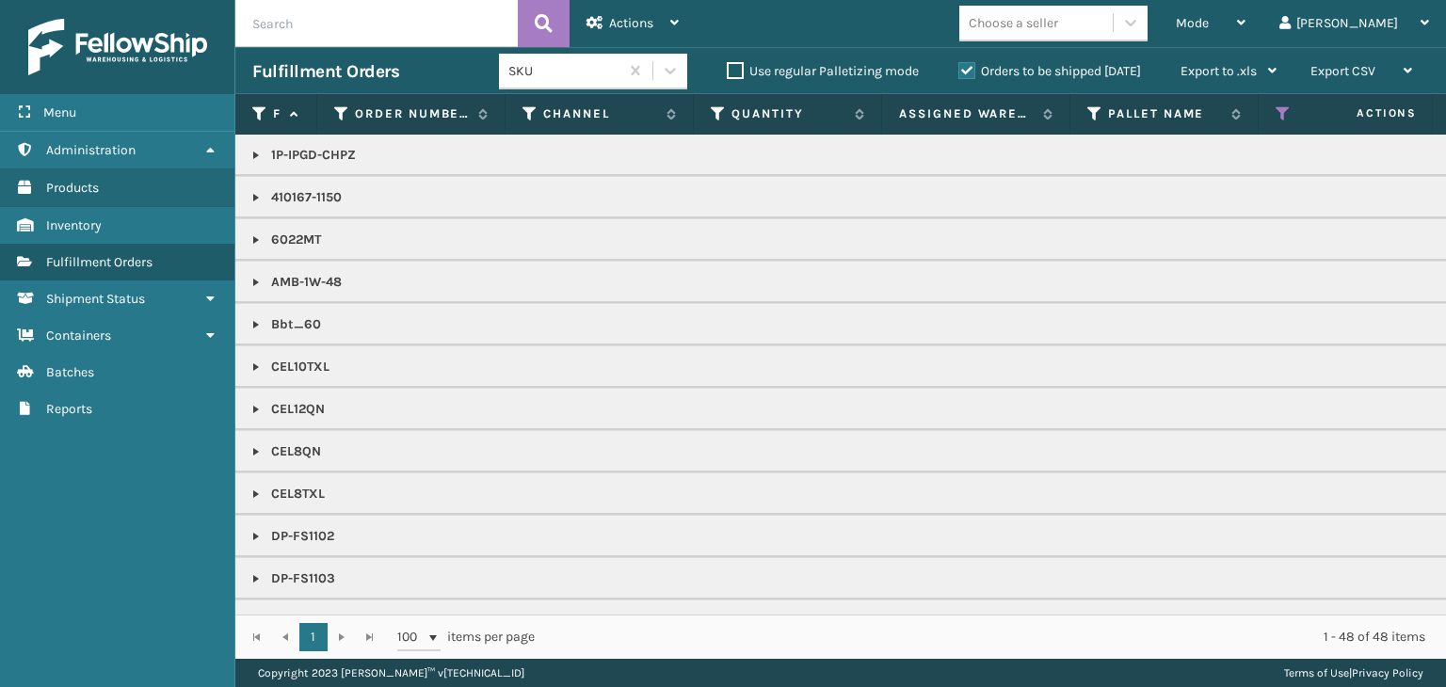
click at [1058, 20] on div "Choose a seller" at bounding box center [1013, 23] width 89 height 20
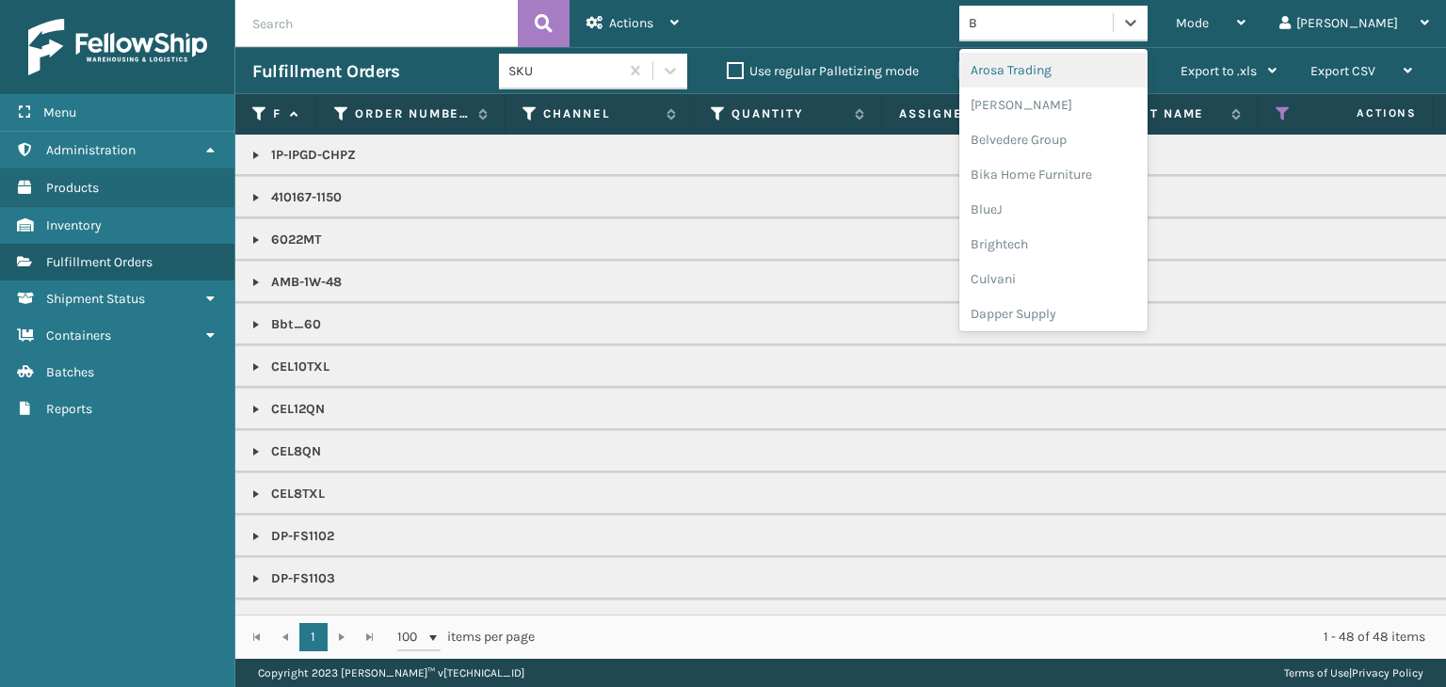
type input "BR"
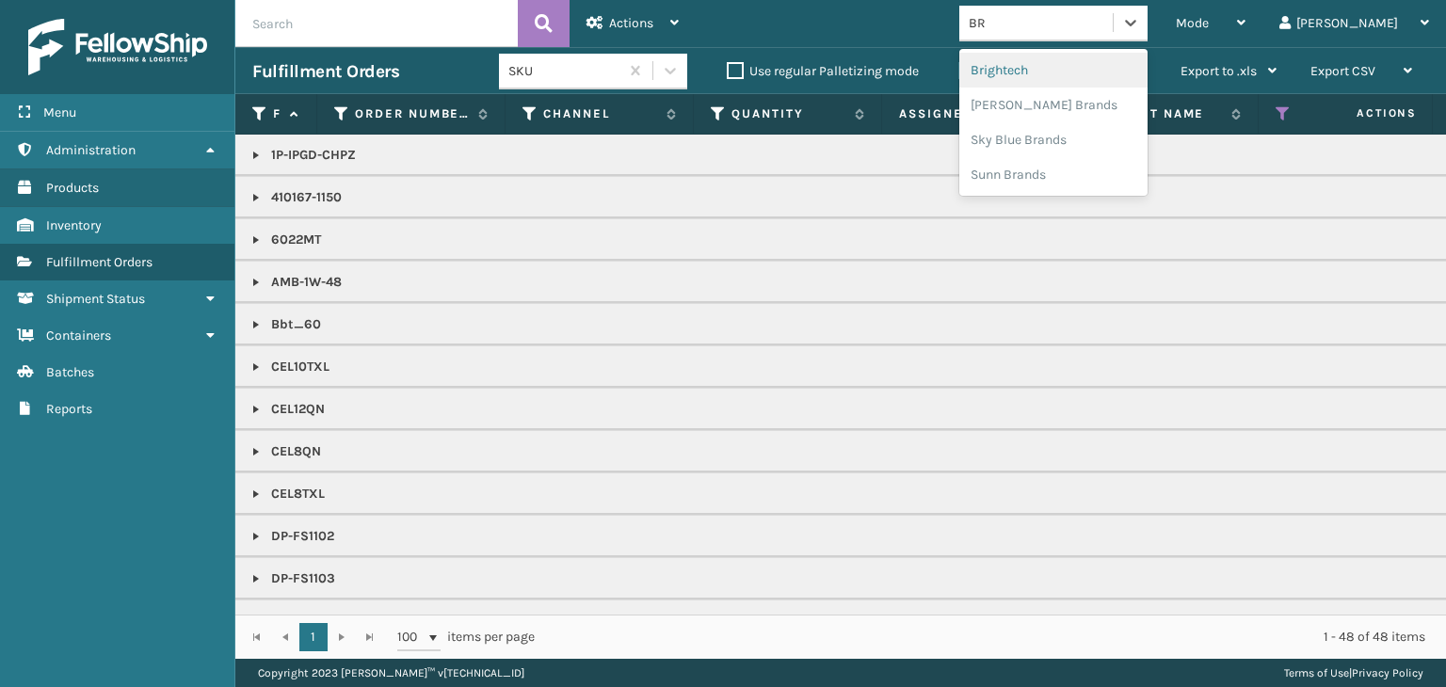
click at [1069, 58] on div "Brightech" at bounding box center [1053, 70] width 188 height 35
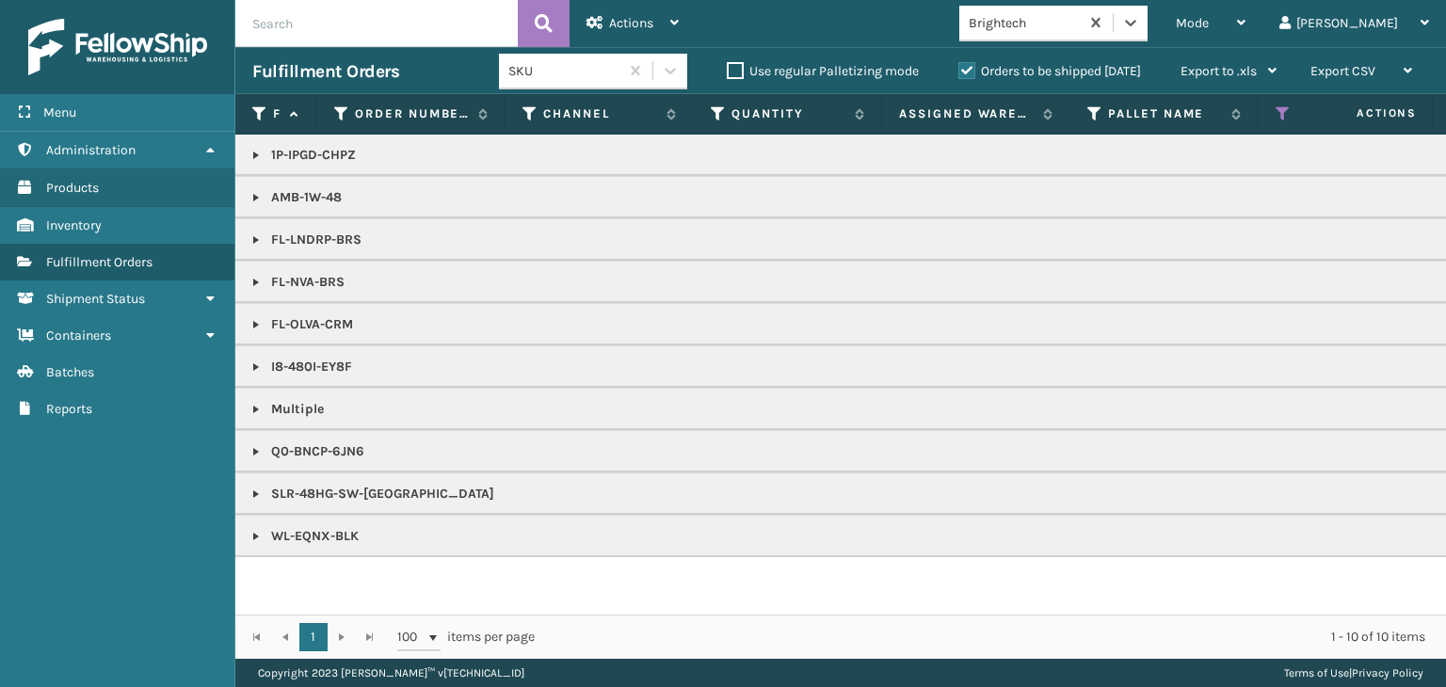
drag, startPoint x: 252, startPoint y: 414, endPoint x: 275, endPoint y: 421, distance: 23.5
click at [252, 414] on link at bounding box center [256, 409] width 15 height 15
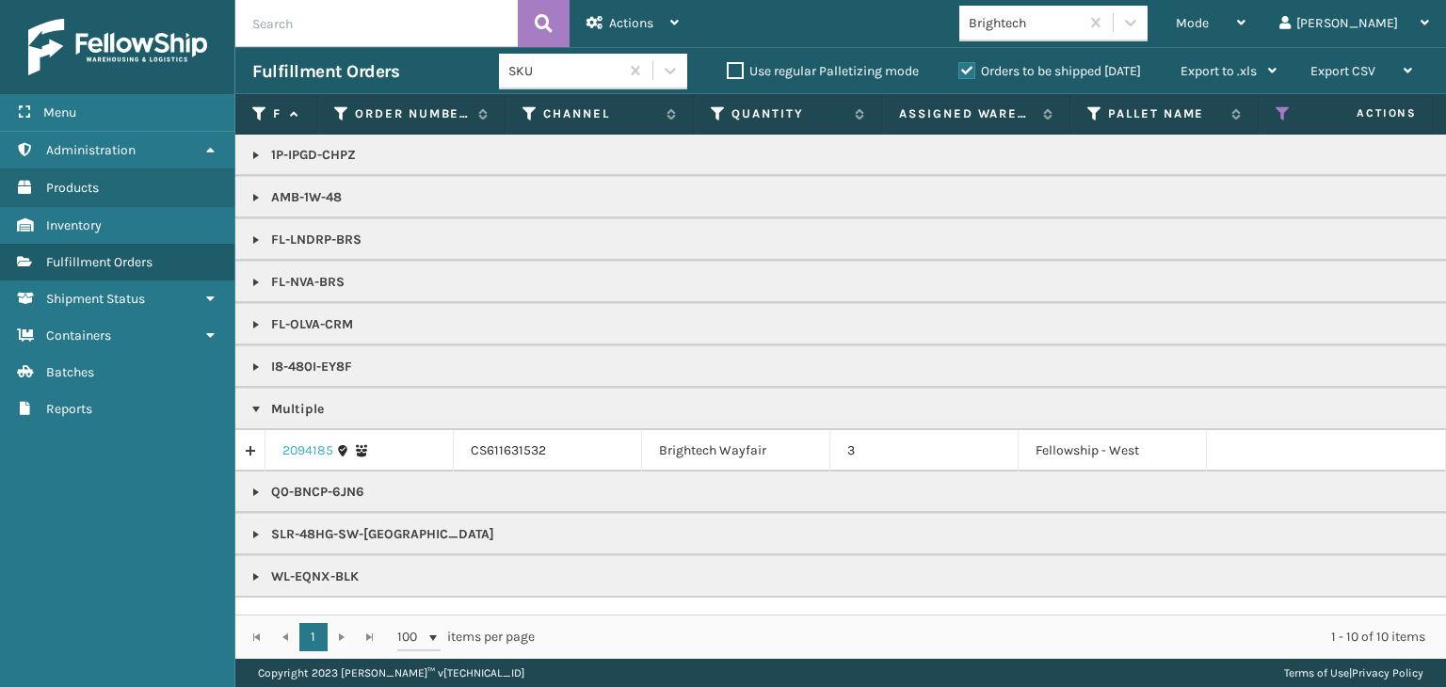
click at [302, 442] on link "2094185" at bounding box center [307, 451] width 51 height 19
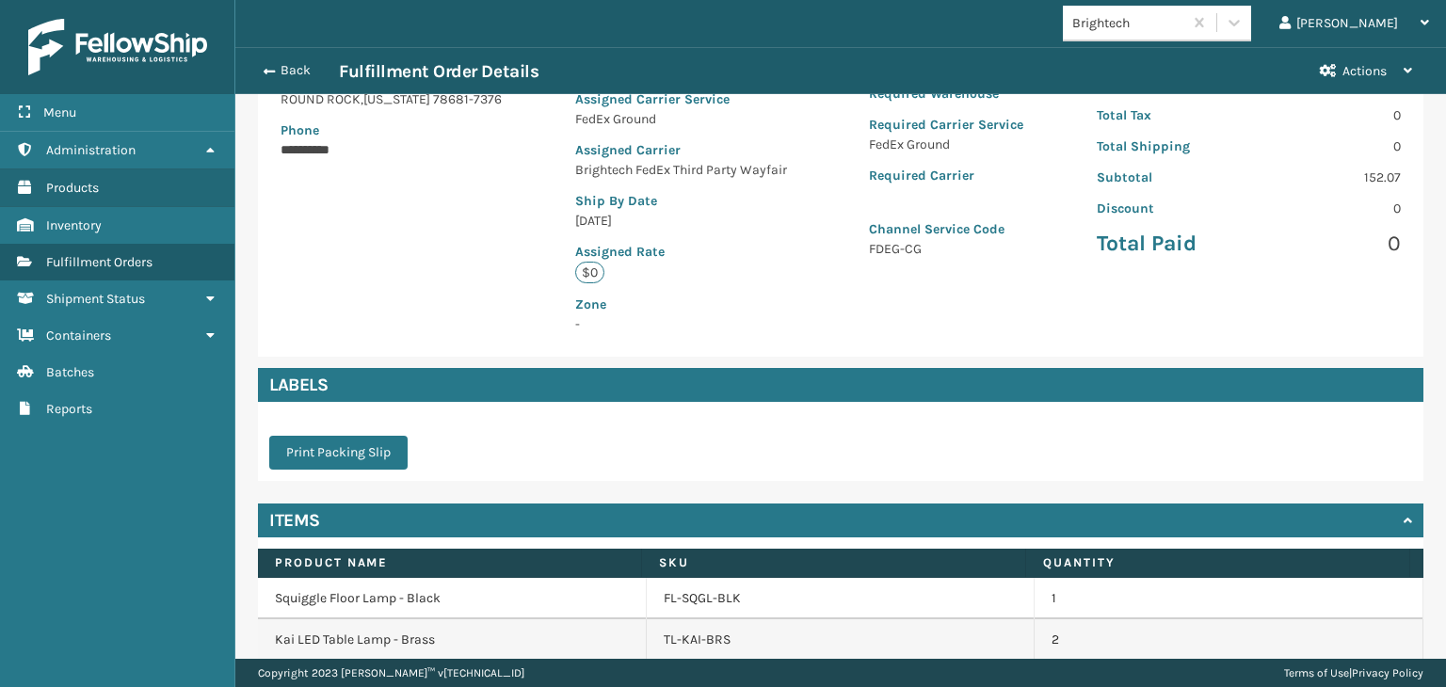
scroll to position [393, 0]
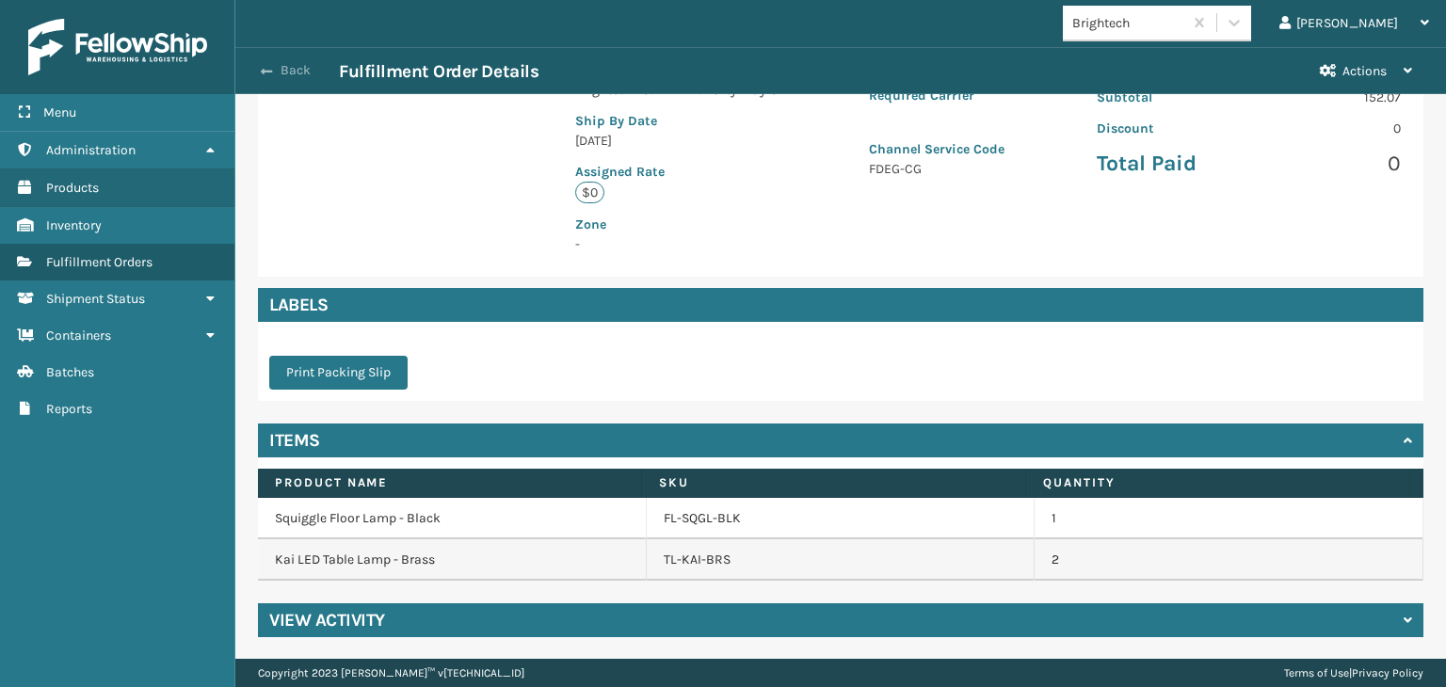
click at [290, 66] on button "Back" at bounding box center [295, 70] width 87 height 17
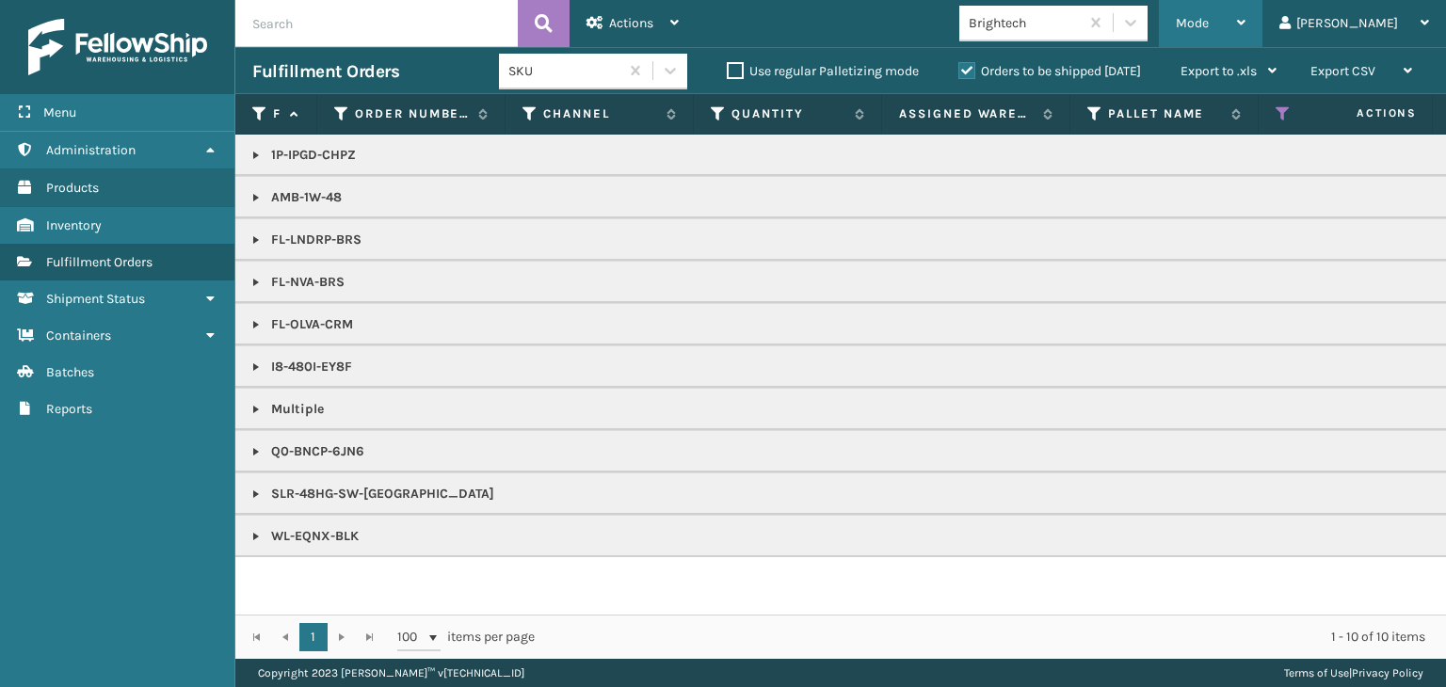
click at [1246, 33] on div "Mode" at bounding box center [1211, 23] width 70 height 47
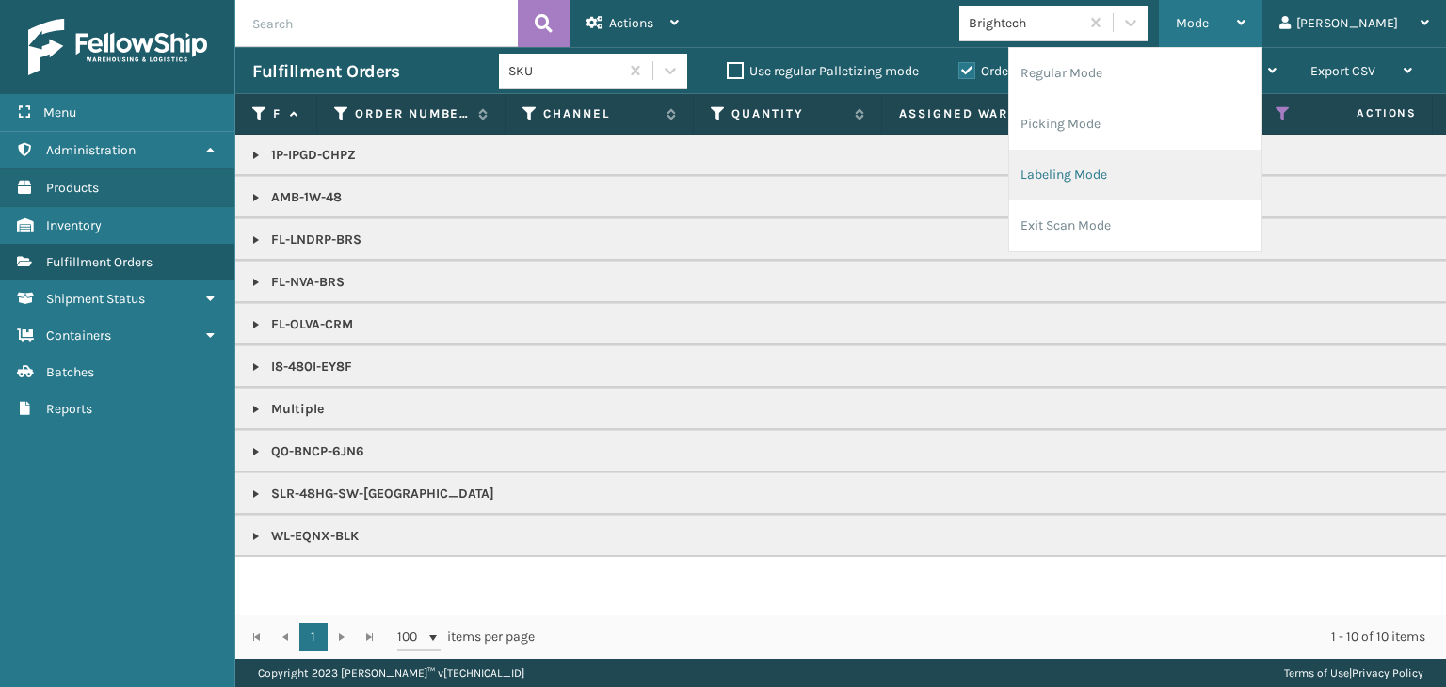
click at [1228, 185] on li "Labeling Mode" at bounding box center [1135, 175] width 252 height 51
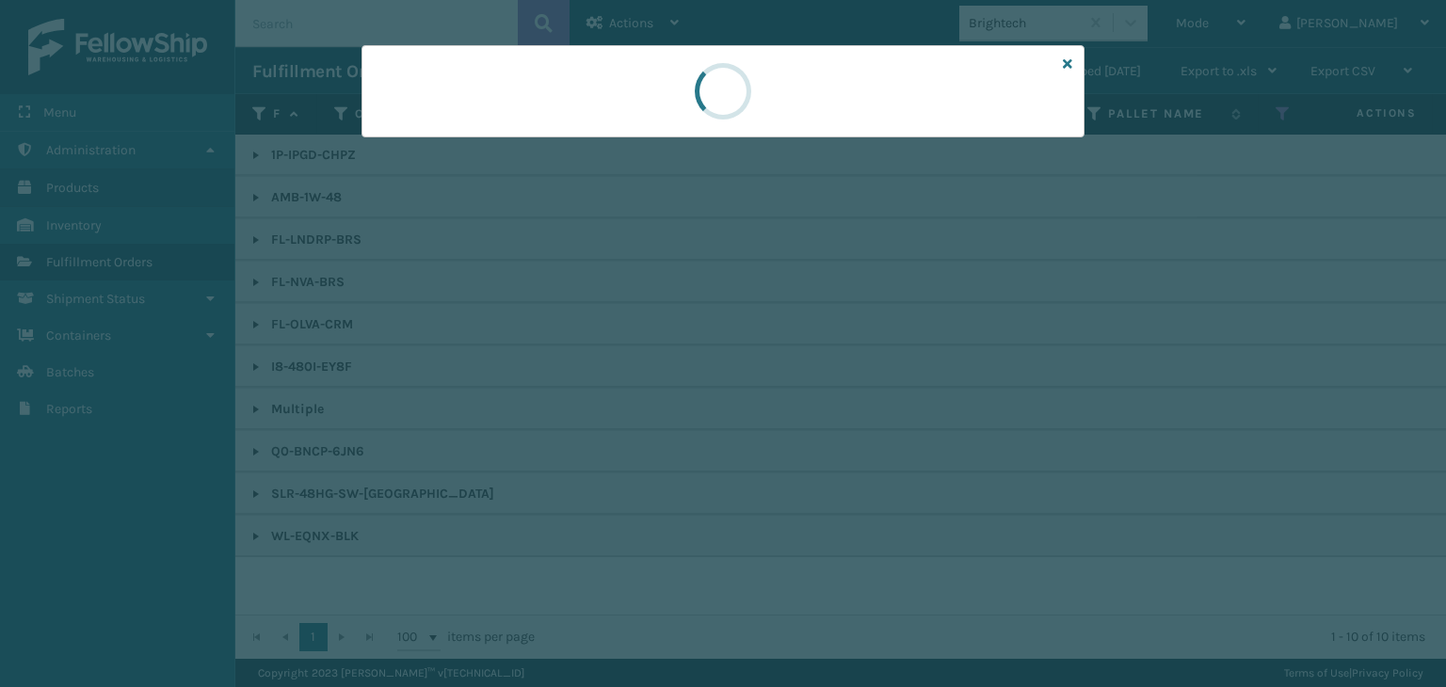
click at [472, 143] on div at bounding box center [723, 343] width 1446 height 687
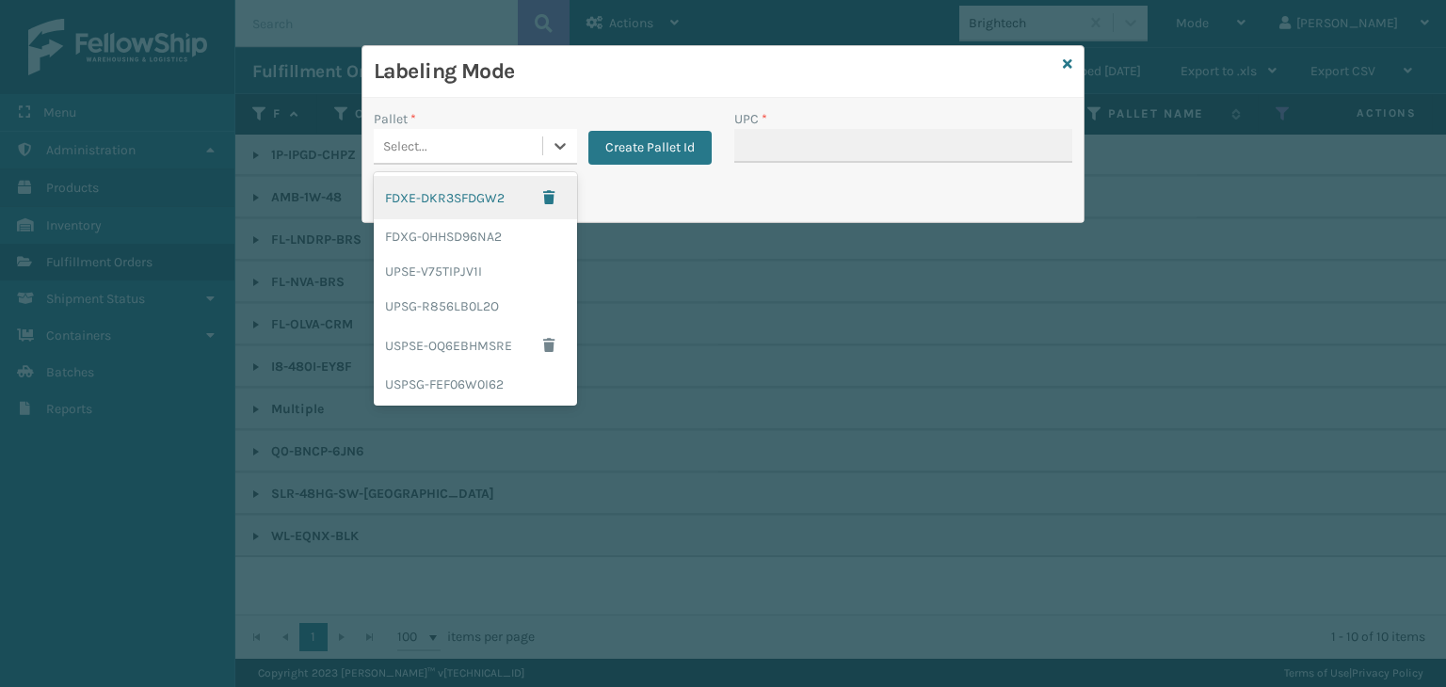
click at [471, 143] on div "Select..." at bounding box center [458, 146] width 169 height 31
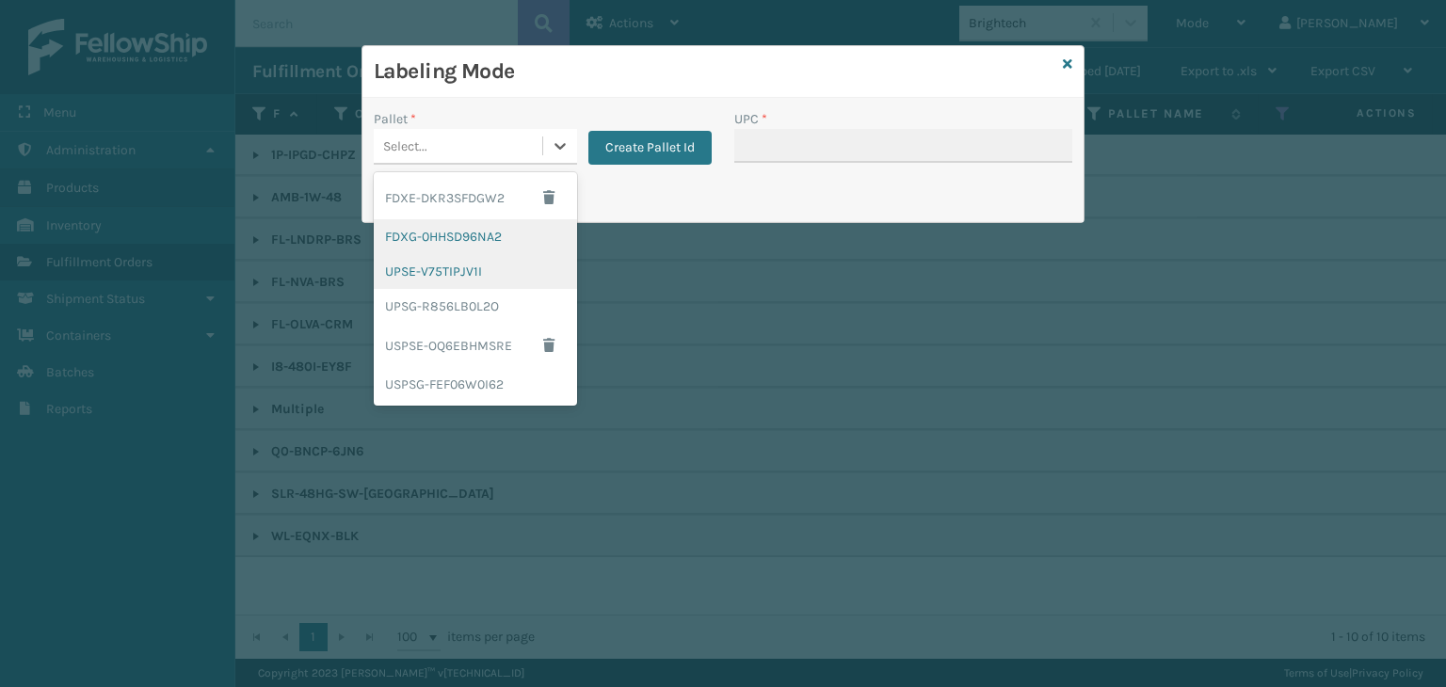
click at [431, 238] on div "FDXG-0HHSD96NA2" at bounding box center [475, 236] width 203 height 35
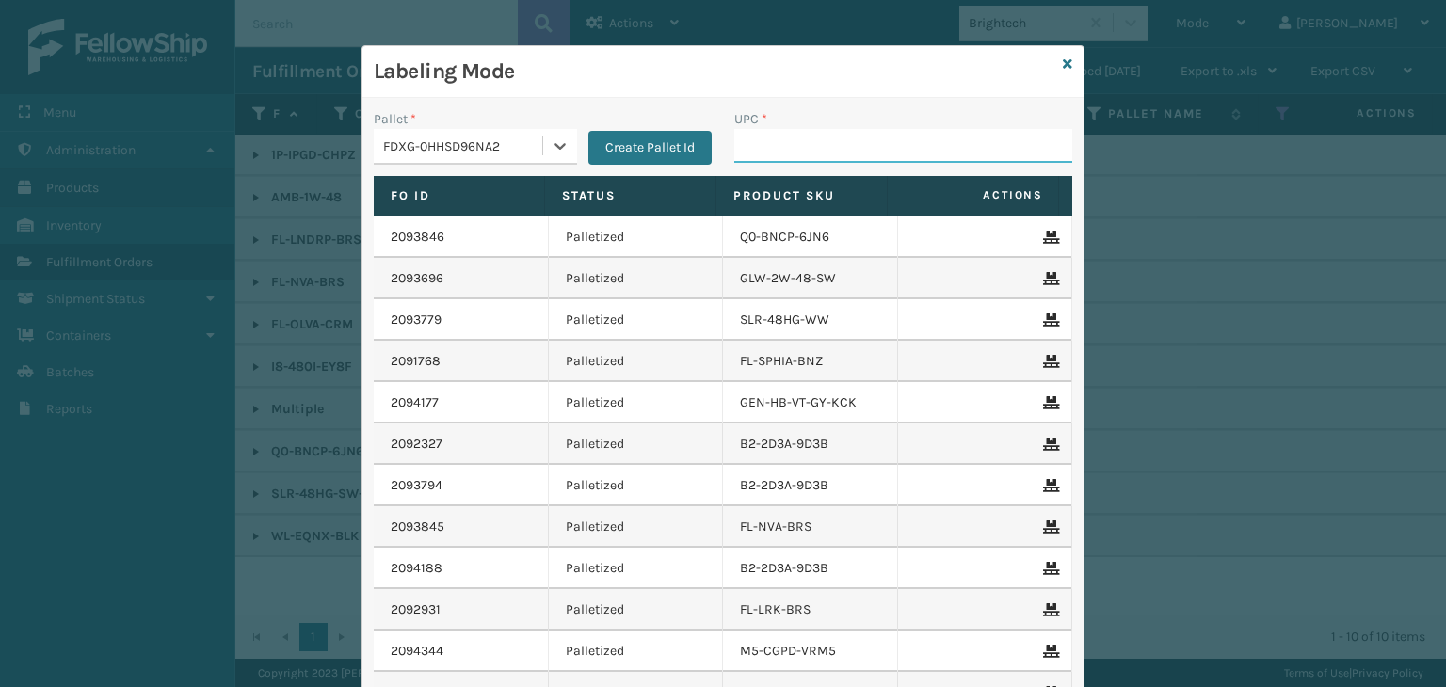
drag, startPoint x: 772, startPoint y: 137, endPoint x: 762, endPoint y: 137, distance: 10.4
click at [772, 137] on input "UPC *" at bounding box center [903, 146] width 338 height 34
type input "8409851"
type input "8100819631"
type input "KM-CTC0-15"
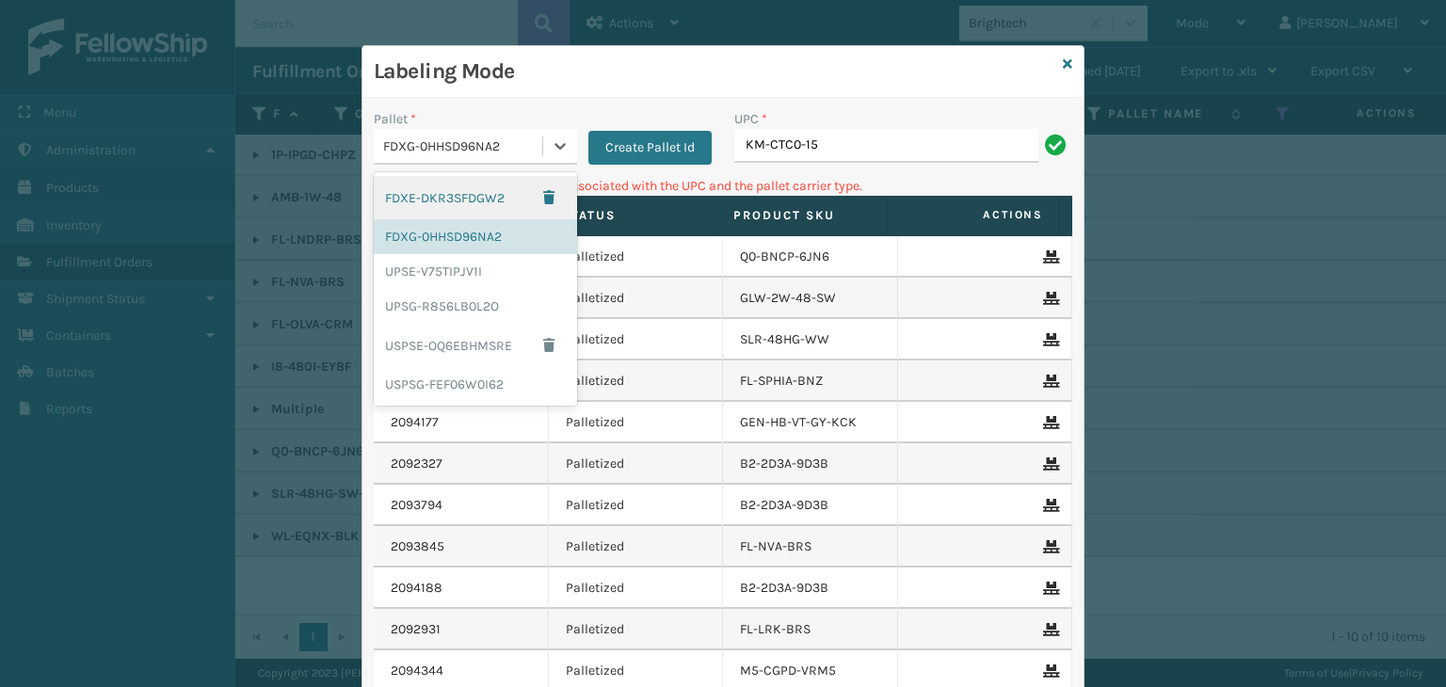
click at [446, 143] on div "FDXG-0HHSD96NA2" at bounding box center [463, 147] width 161 height 20
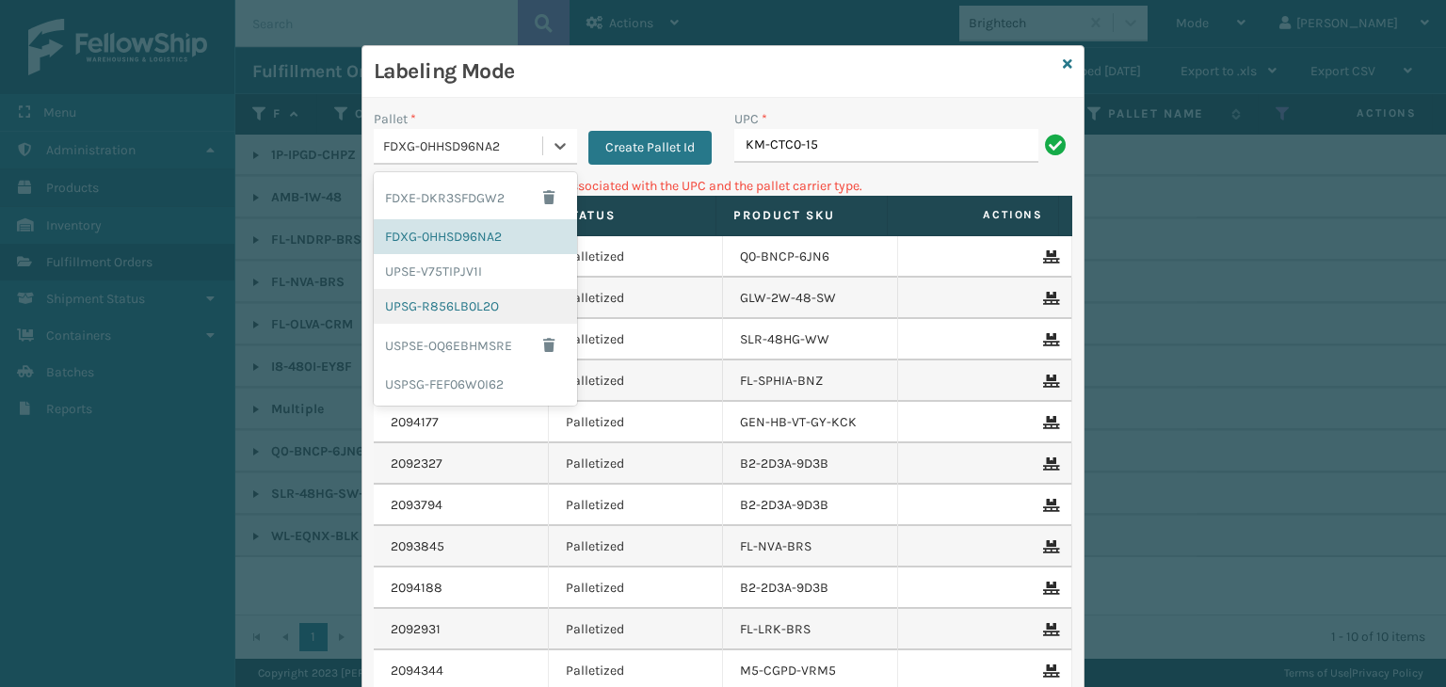
click at [475, 310] on div "UPSG-R856LB0L2O" at bounding box center [475, 306] width 203 height 35
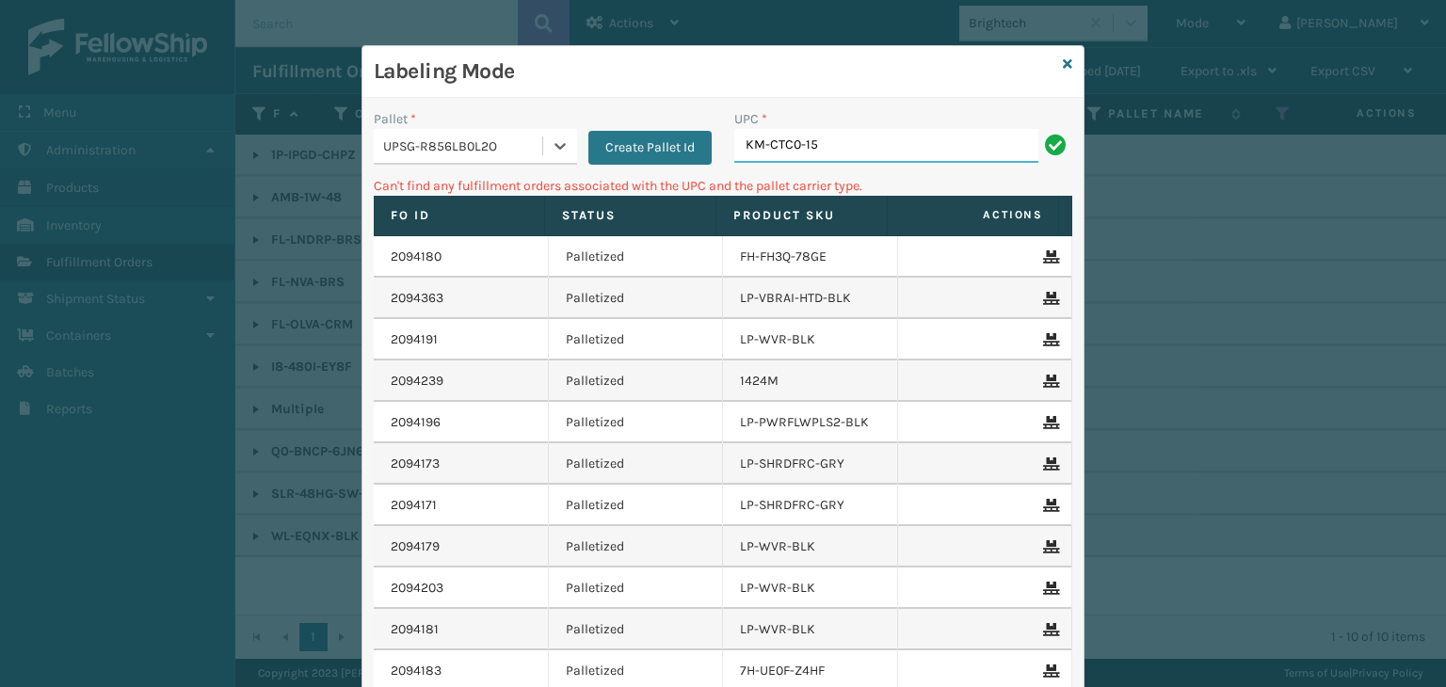
click at [865, 137] on input "KM-CTC0-15" at bounding box center [886, 146] width 304 height 34
click at [386, 158] on div "UPSG-R856LB0L2O" at bounding box center [458, 146] width 169 height 31
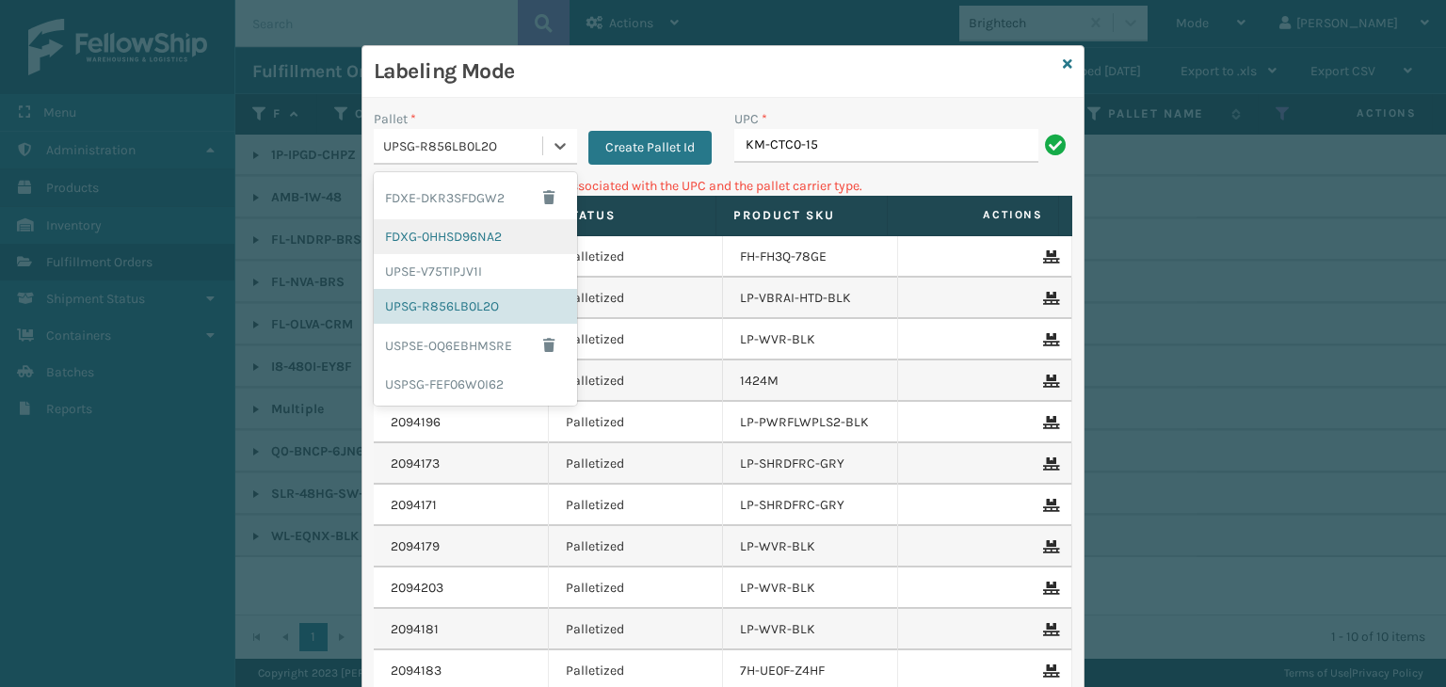
click at [504, 240] on div "FDXG-0HHSD96NA2" at bounding box center [475, 236] width 203 height 35
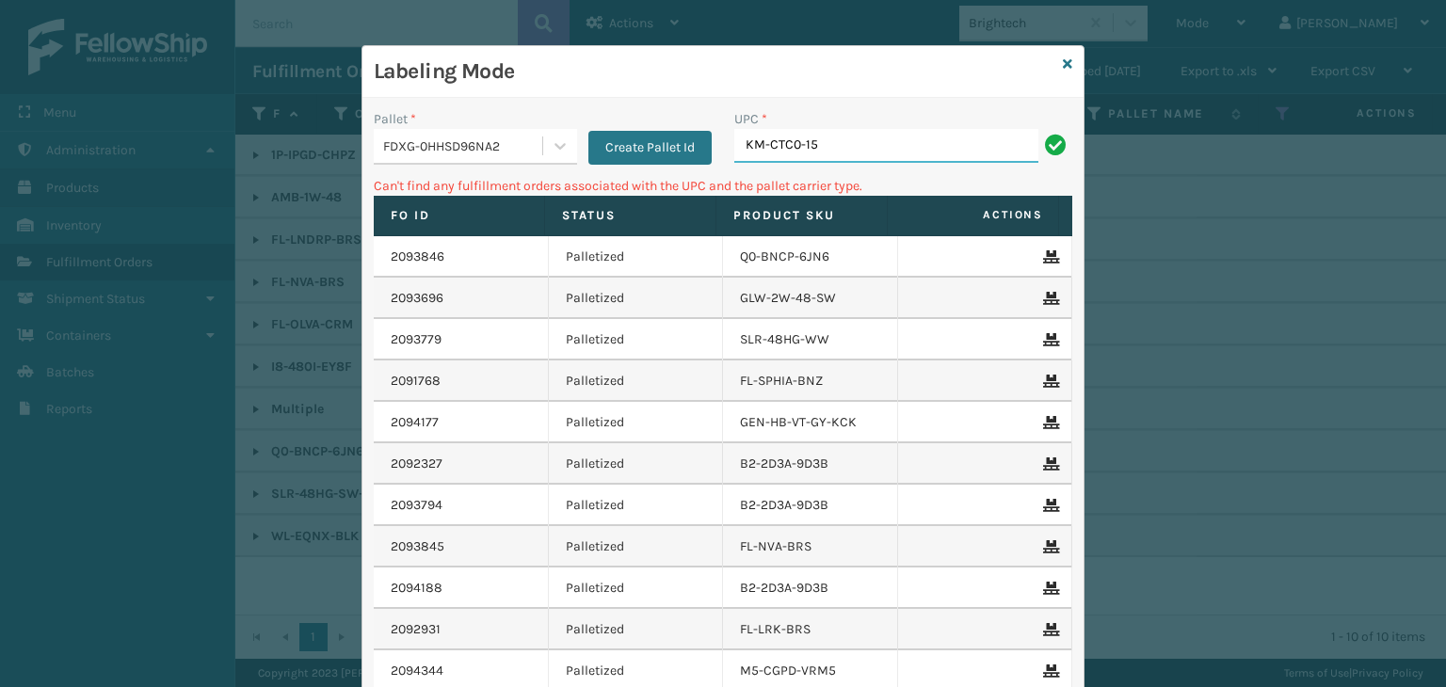
click at [791, 143] on input "KM-CTC0-15" at bounding box center [886, 146] width 304 height 34
type input "KM-CTCO-15"
click at [1055, 54] on div "Labeling Mode" at bounding box center [723, 72] width 721 height 52
click at [1063, 61] on icon at bounding box center [1067, 63] width 9 height 13
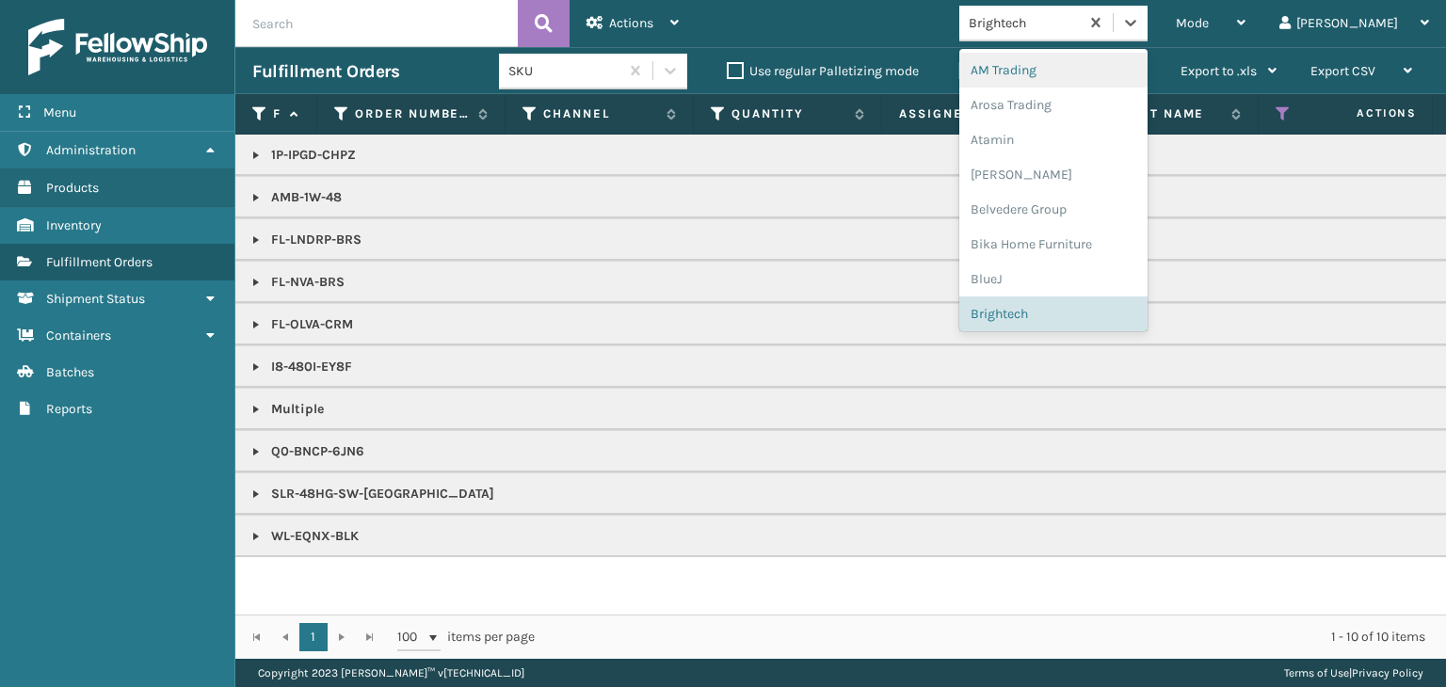
click at [1081, 30] on div "Brightech" at bounding box center [1025, 23] width 112 height 20
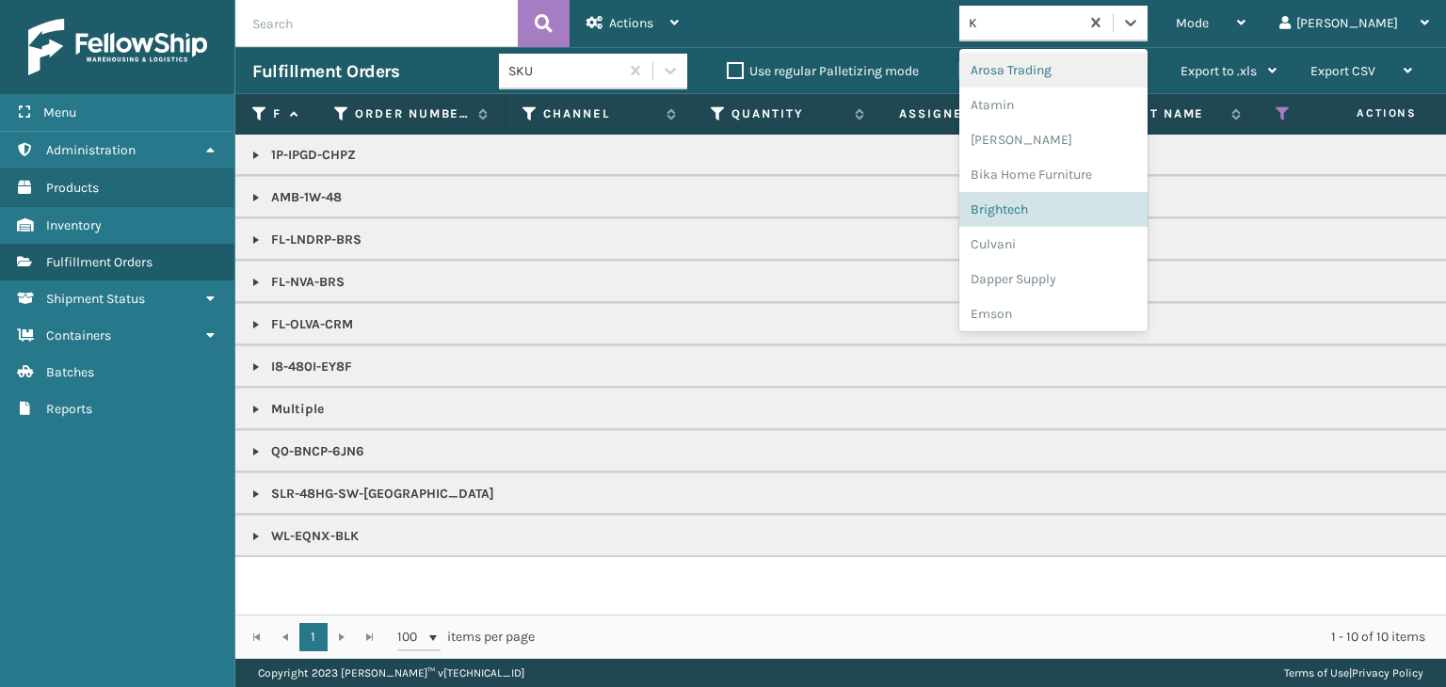
type input "KO"
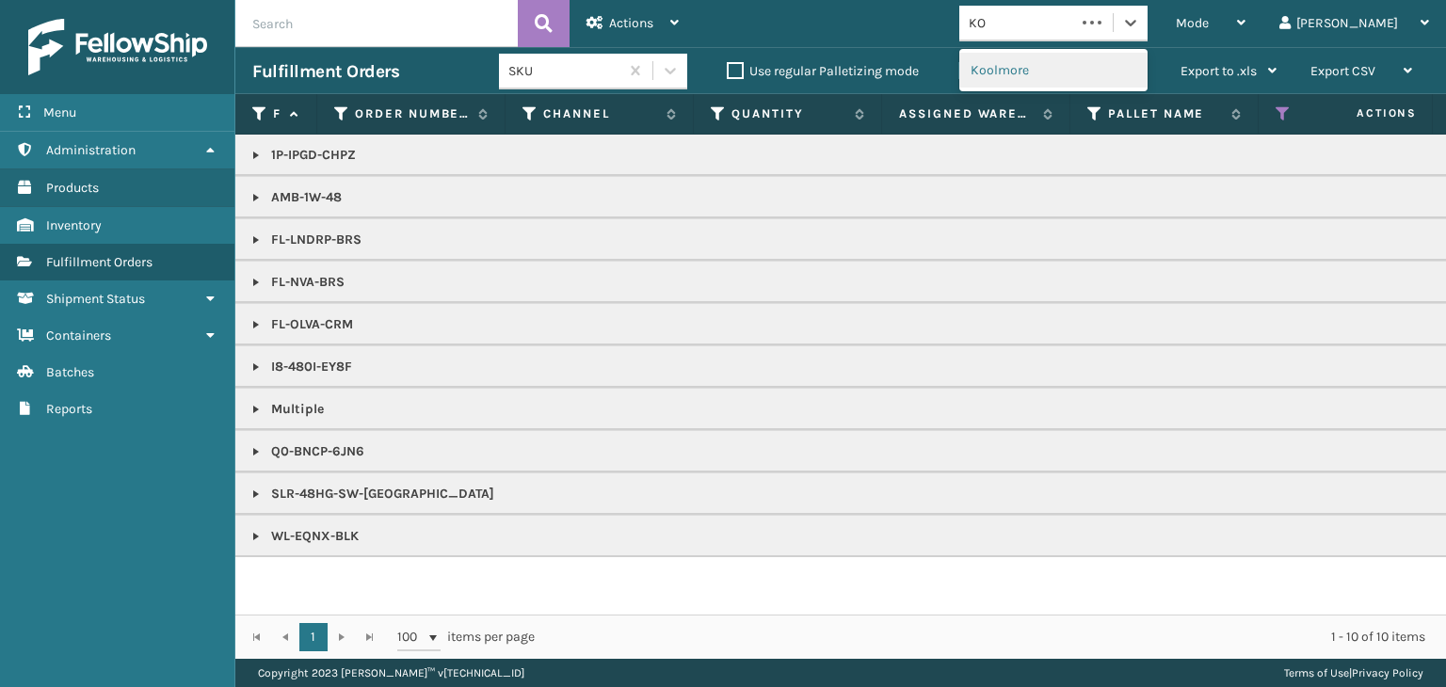
click at [1115, 56] on div "Koolmore" at bounding box center [1053, 70] width 188 height 35
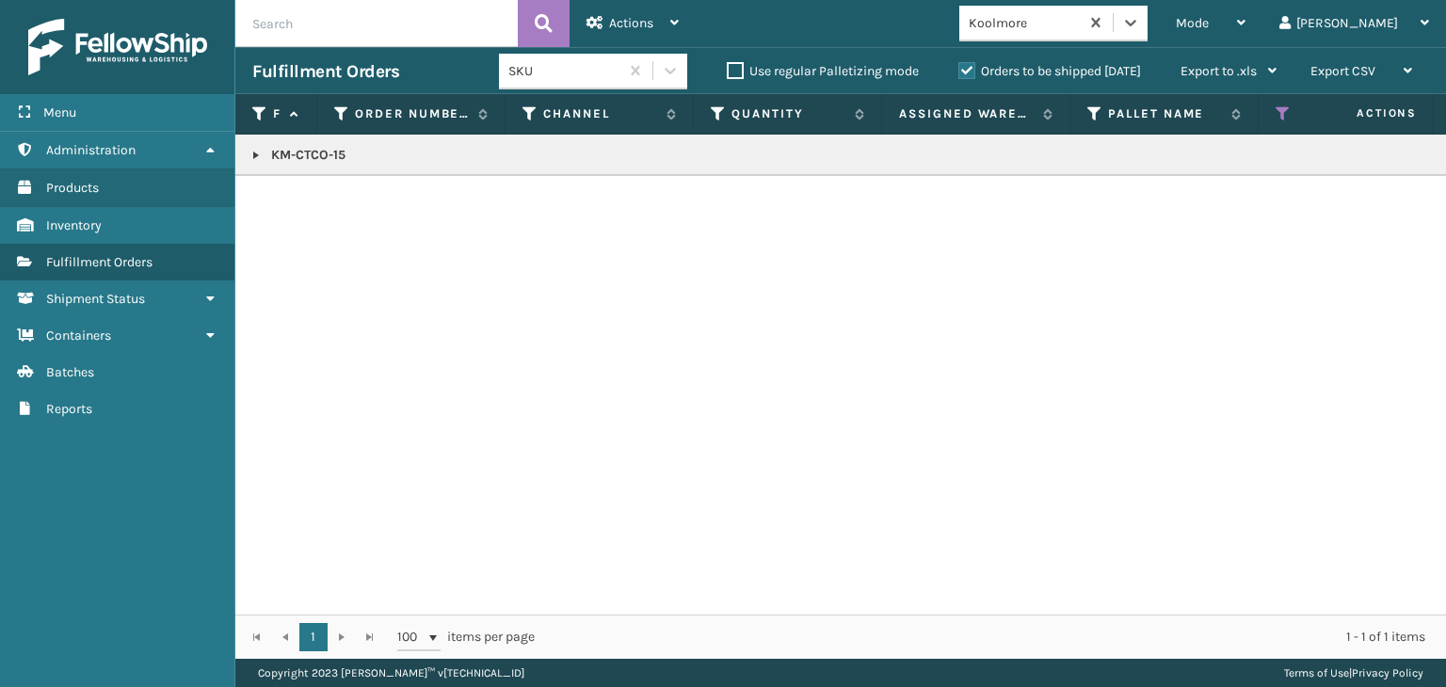
click at [257, 148] on link at bounding box center [256, 155] width 15 height 15
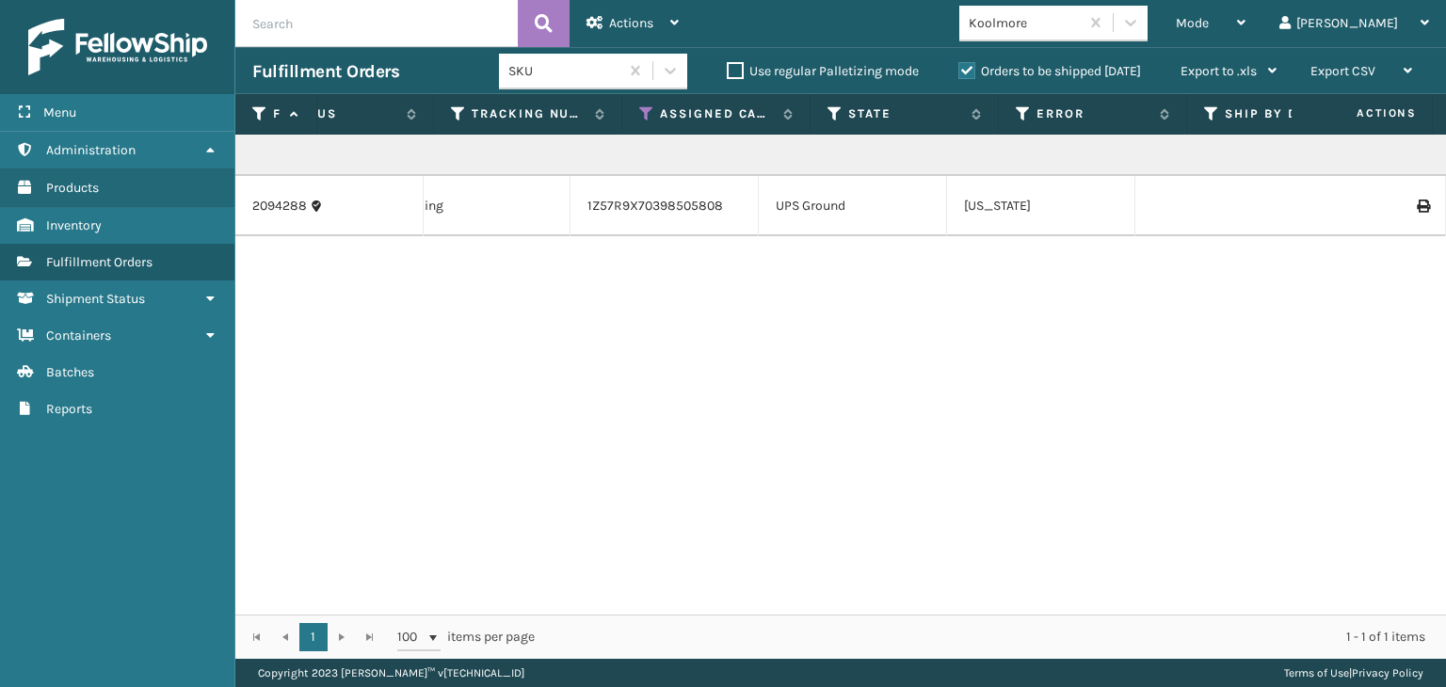
scroll to position [0, 1047]
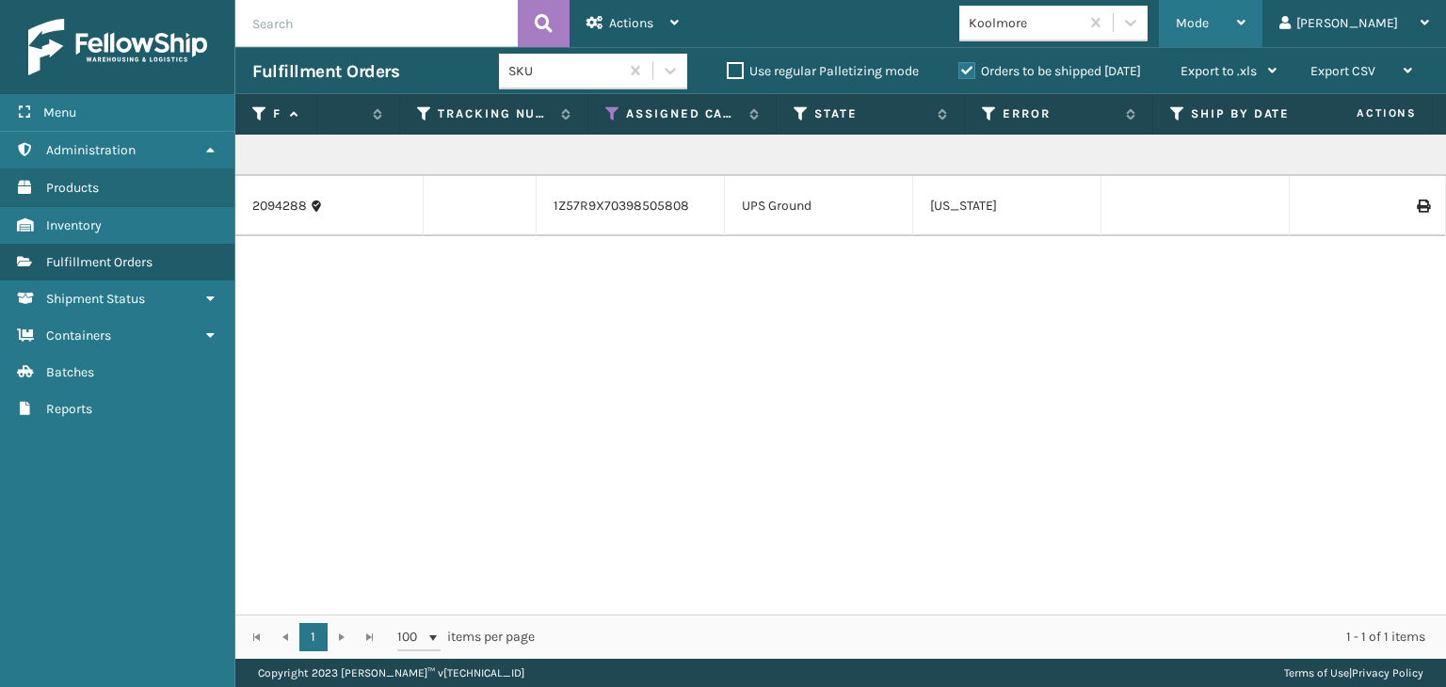
drag, startPoint x: 1271, startPoint y: 30, endPoint x: 1252, endPoint y: 84, distance: 56.9
click at [1209, 30] on span "Mode" at bounding box center [1192, 23] width 33 height 16
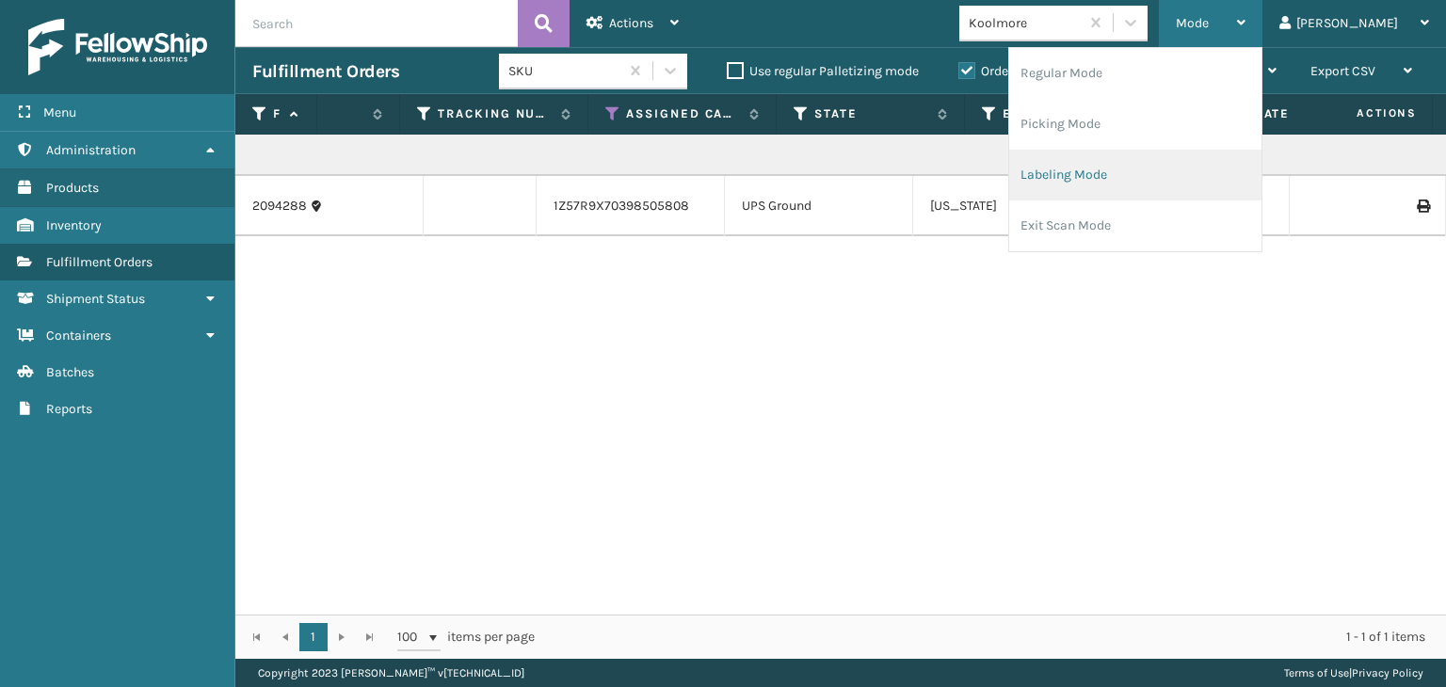
click at [1183, 171] on li "Labeling Mode" at bounding box center [1135, 175] width 252 height 51
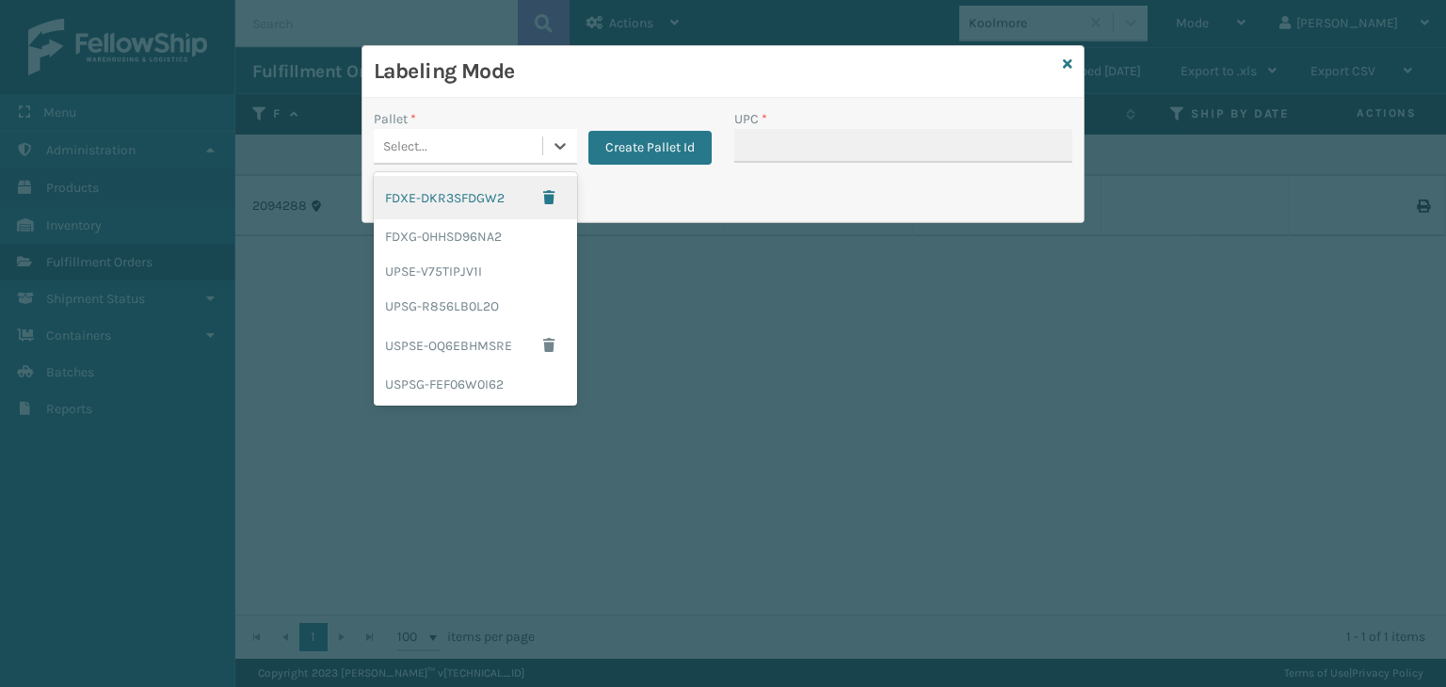
drag, startPoint x: 447, startPoint y: 144, endPoint x: 447, endPoint y: 162, distance: 17.9
click at [447, 143] on div "Select..." at bounding box center [458, 146] width 169 height 31
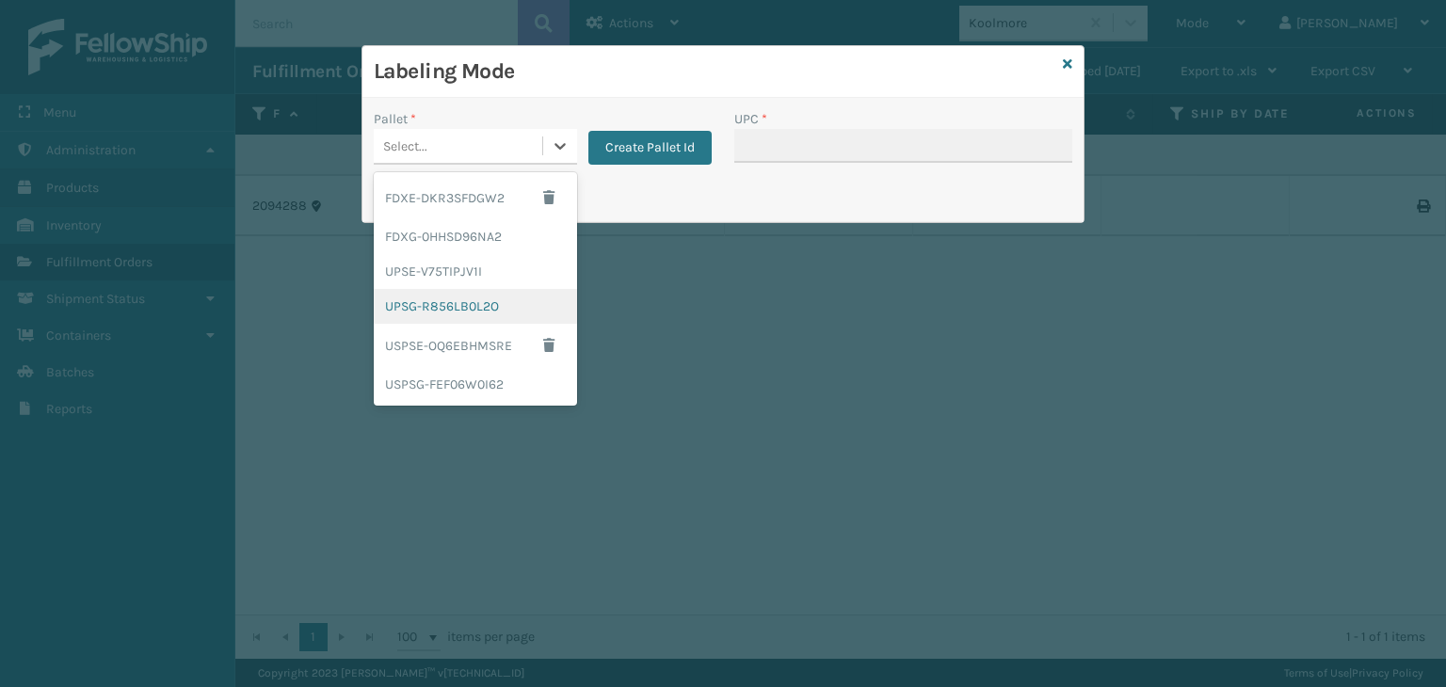
drag, startPoint x: 452, startPoint y: 310, endPoint x: 459, endPoint y: 303, distance: 10.0
click at [459, 303] on div "UPSG-R856LB0L2O" at bounding box center [475, 306] width 203 height 35
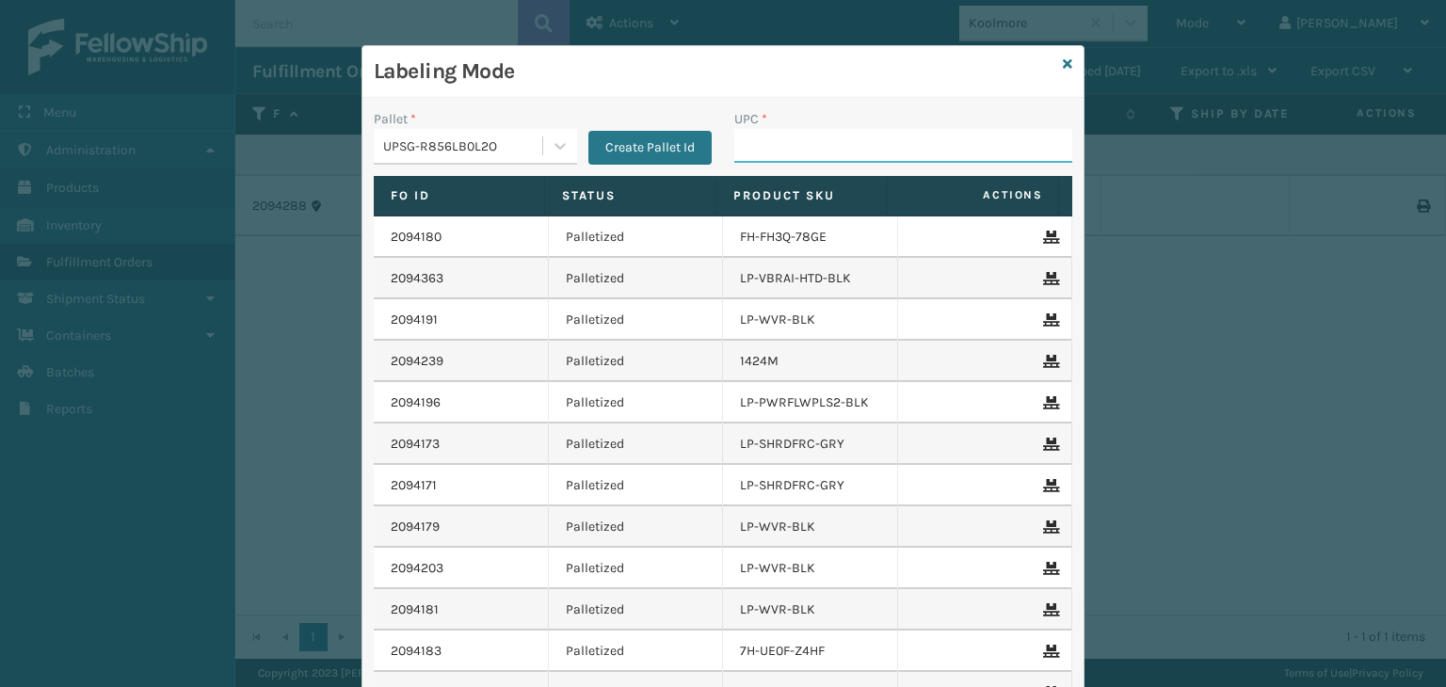
click at [742, 150] on input "UPC *" at bounding box center [903, 146] width 338 height 34
type input "KM-CTCO-15"
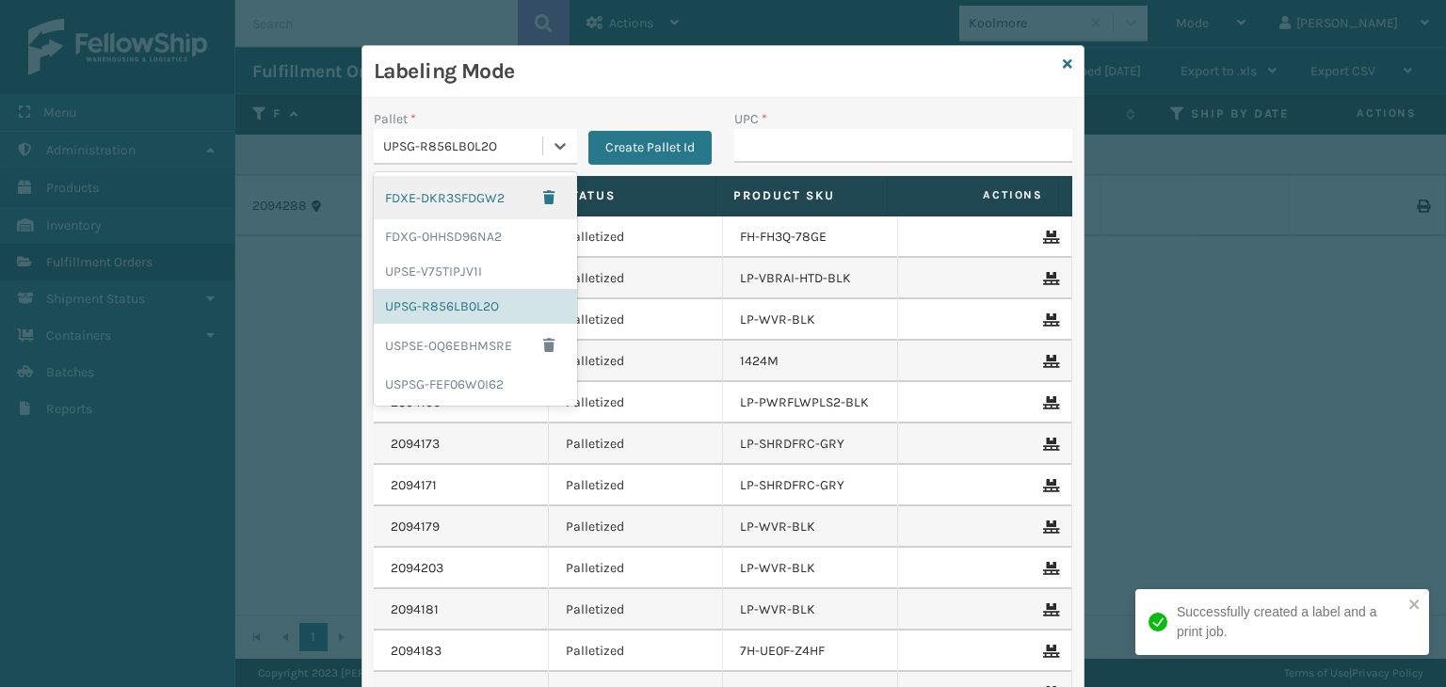
click at [492, 135] on div "UPSG-R856LB0L2O" at bounding box center [458, 146] width 169 height 31
click at [478, 221] on div "FDXG-0HHSD96NA2" at bounding box center [475, 236] width 203 height 35
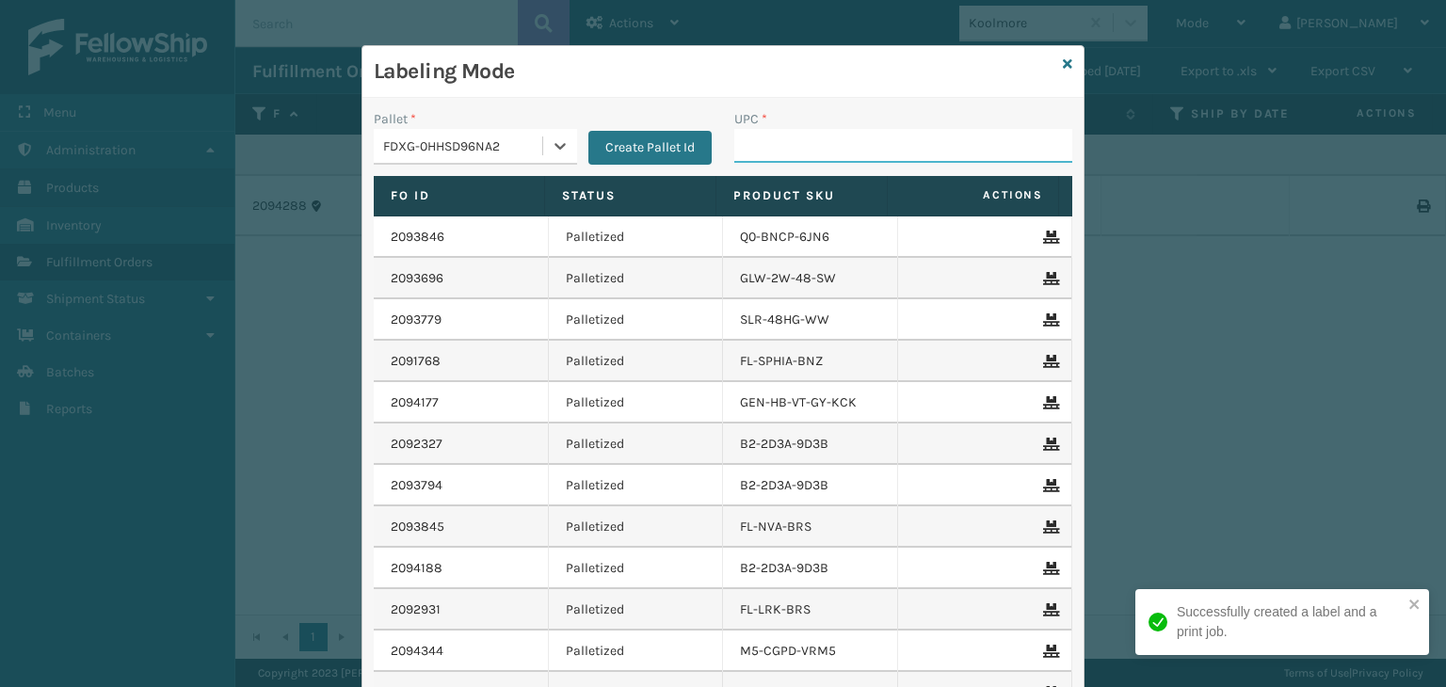
click at [875, 137] on input "UPC *" at bounding box center [903, 146] width 338 height 34
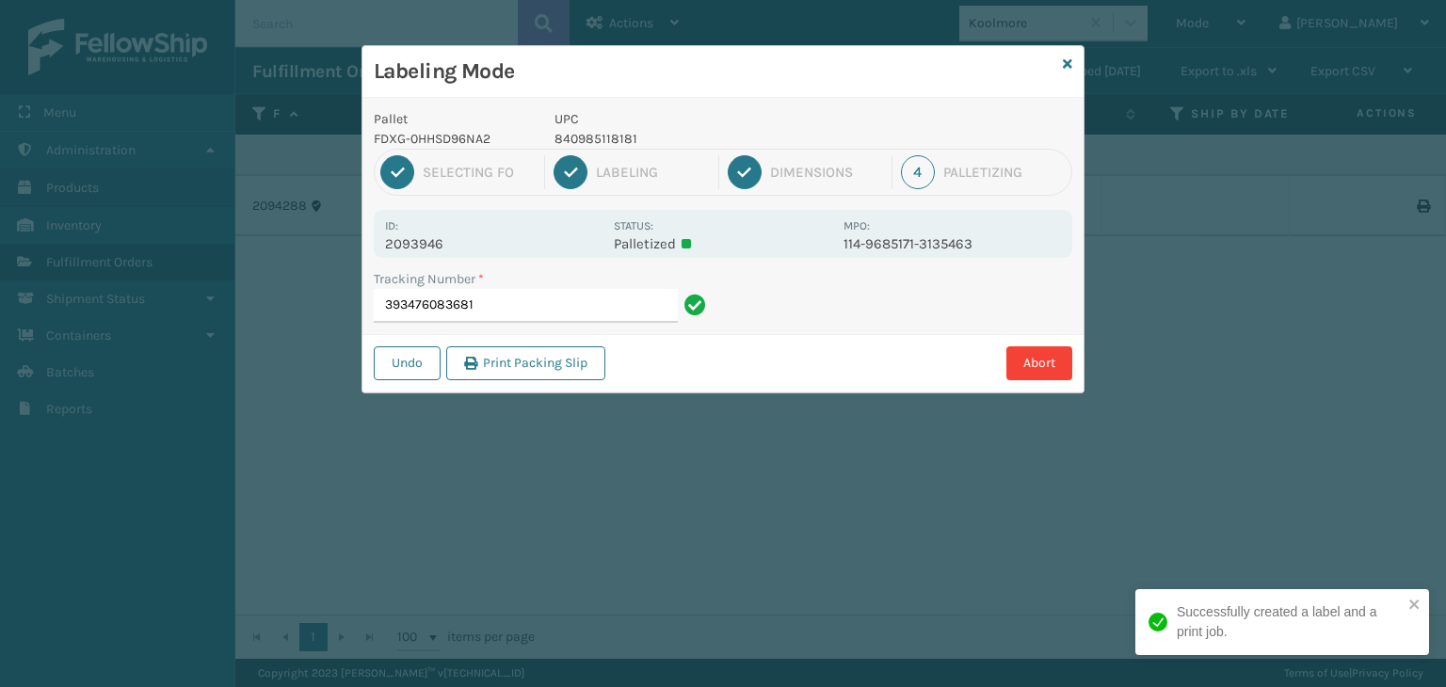
click at [614, 142] on p "840985118181" at bounding box center [694, 139] width 278 height 20
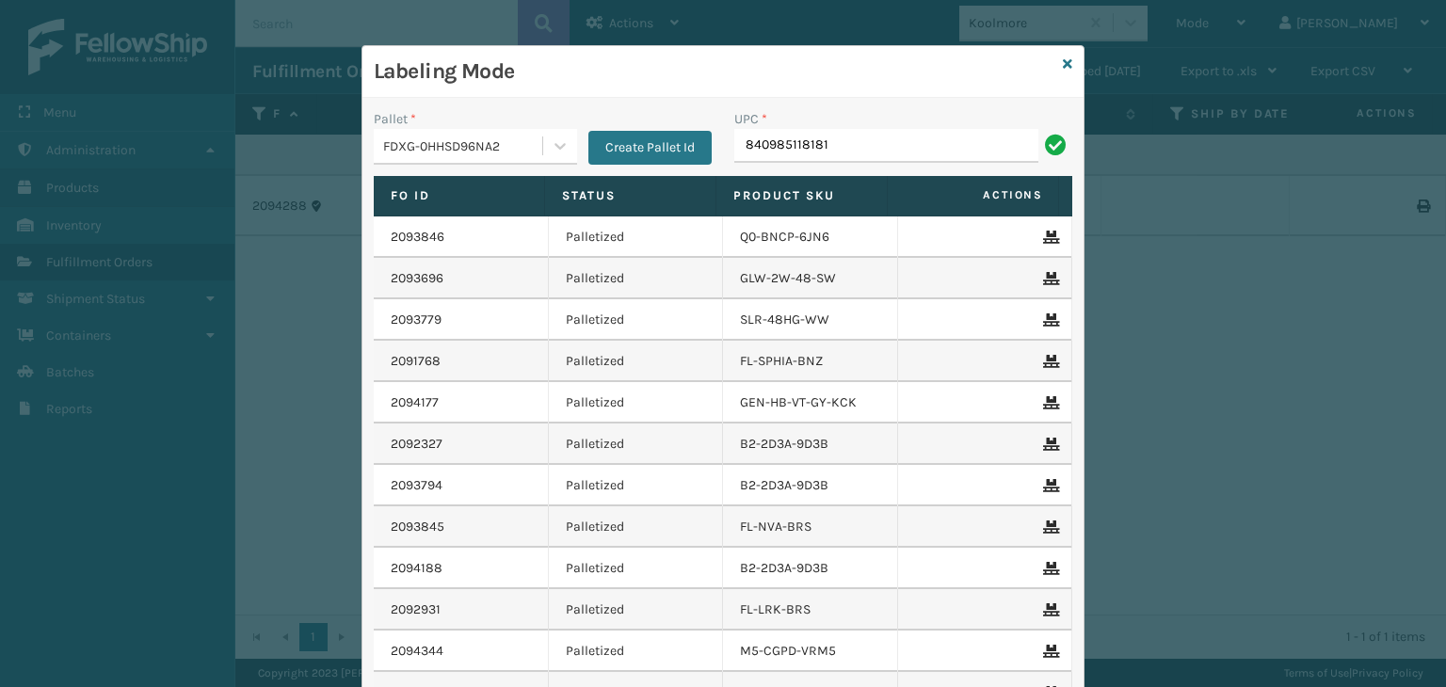
type input "840985118181"
click at [1063, 65] on icon at bounding box center [1067, 63] width 9 height 13
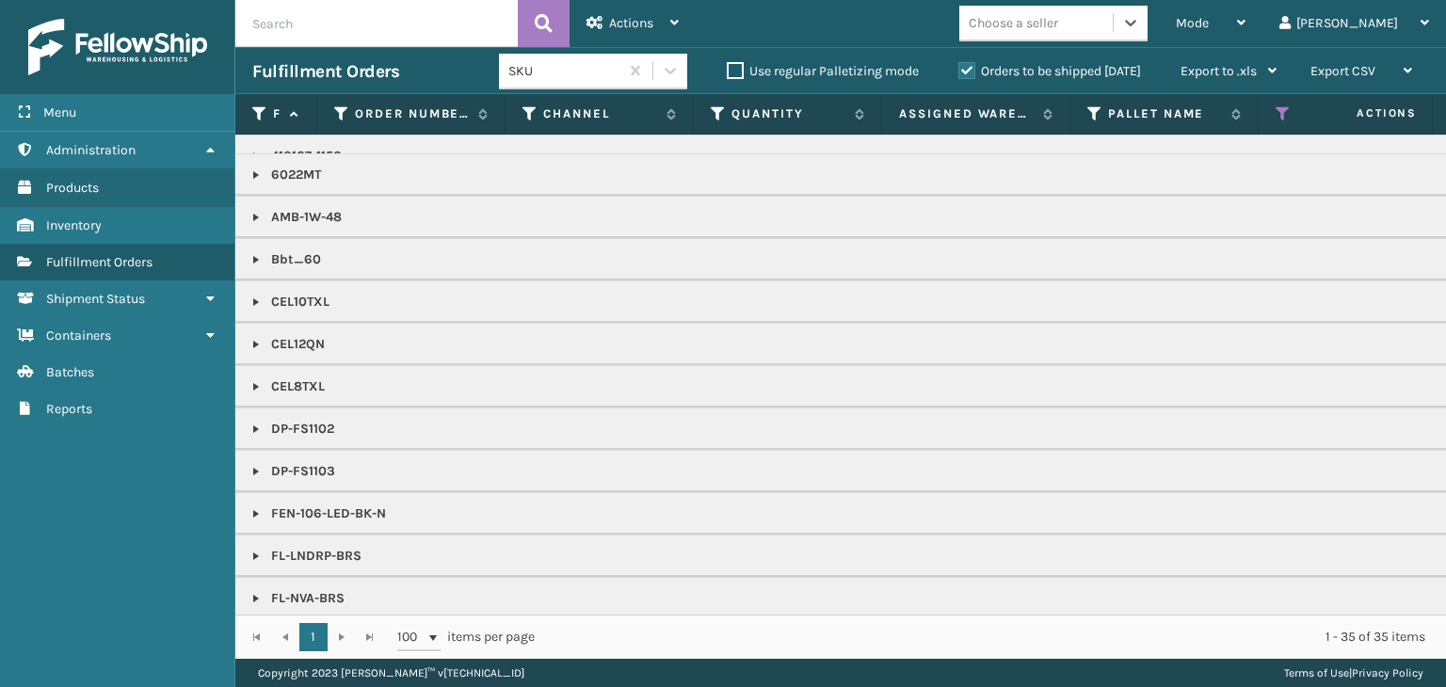
scroll to position [0, 0]
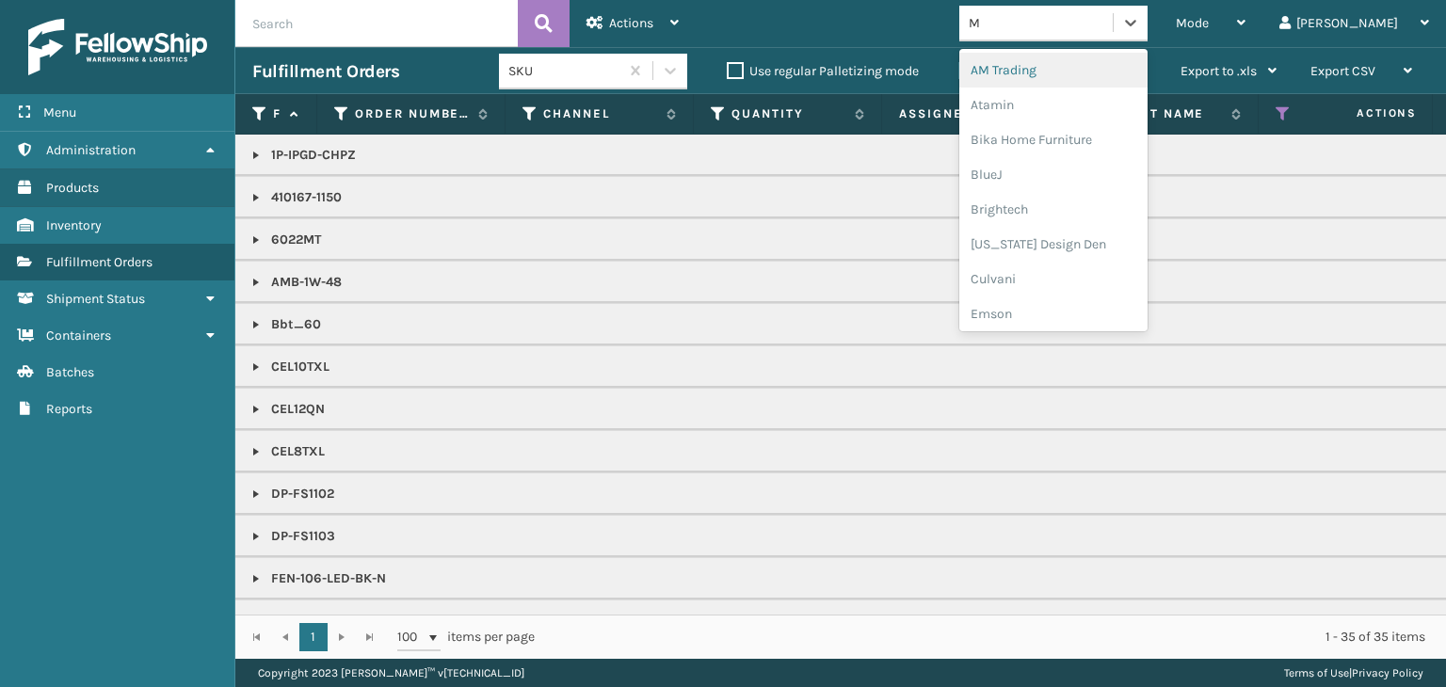
type input "MI"
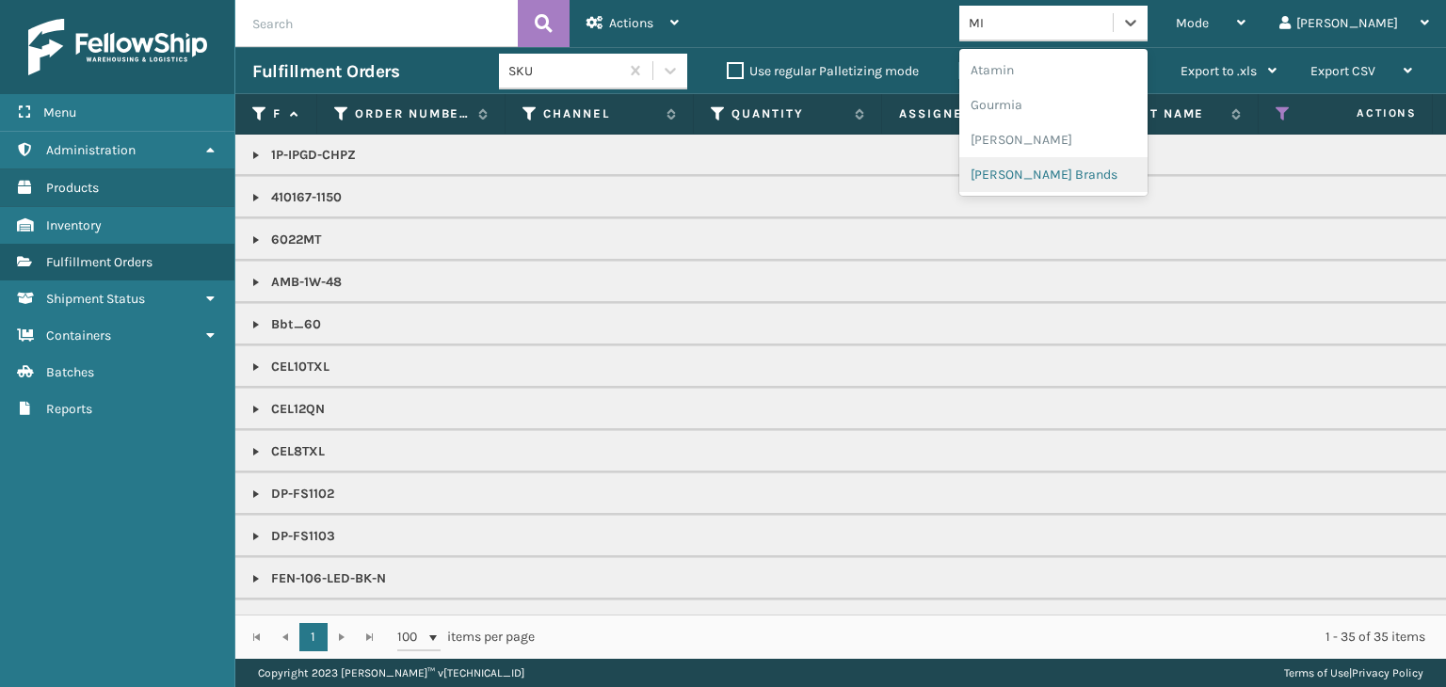
click at [1096, 168] on div "[PERSON_NAME] Brands" at bounding box center [1053, 174] width 188 height 35
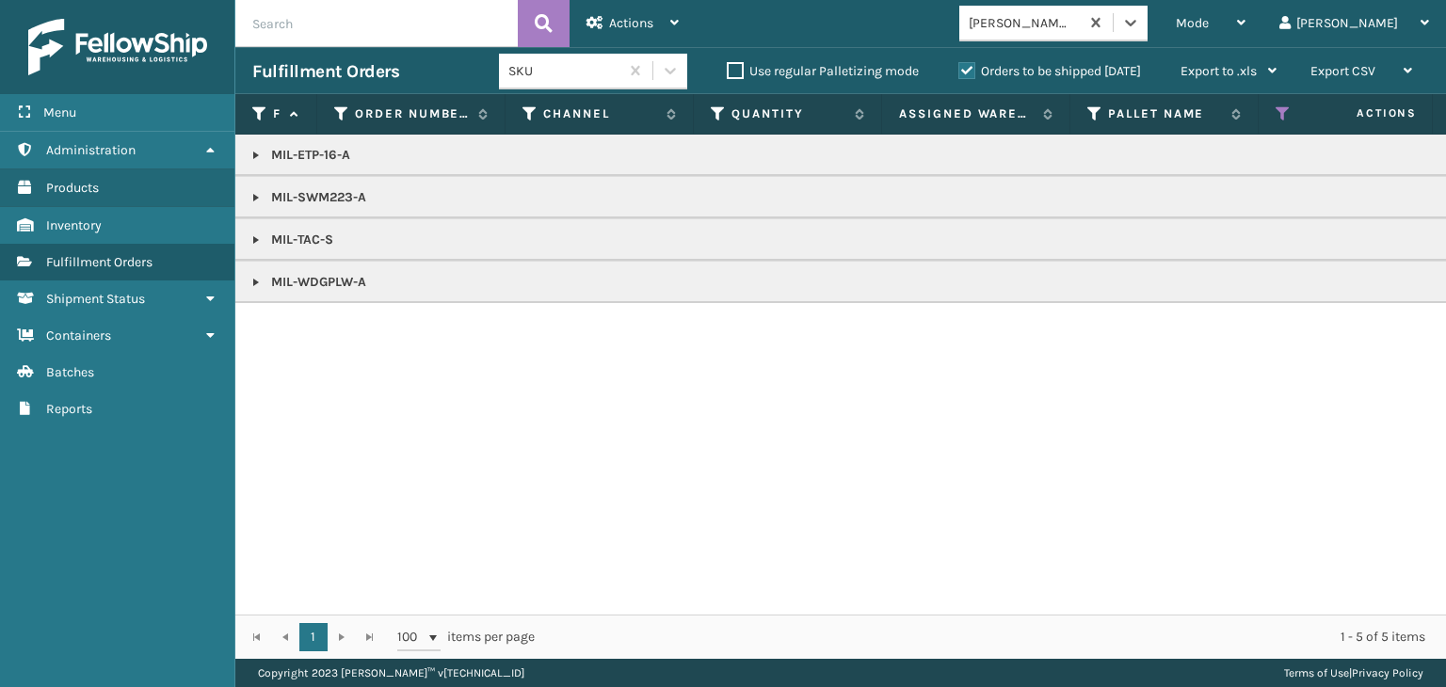
click at [258, 153] on link at bounding box center [256, 155] width 15 height 15
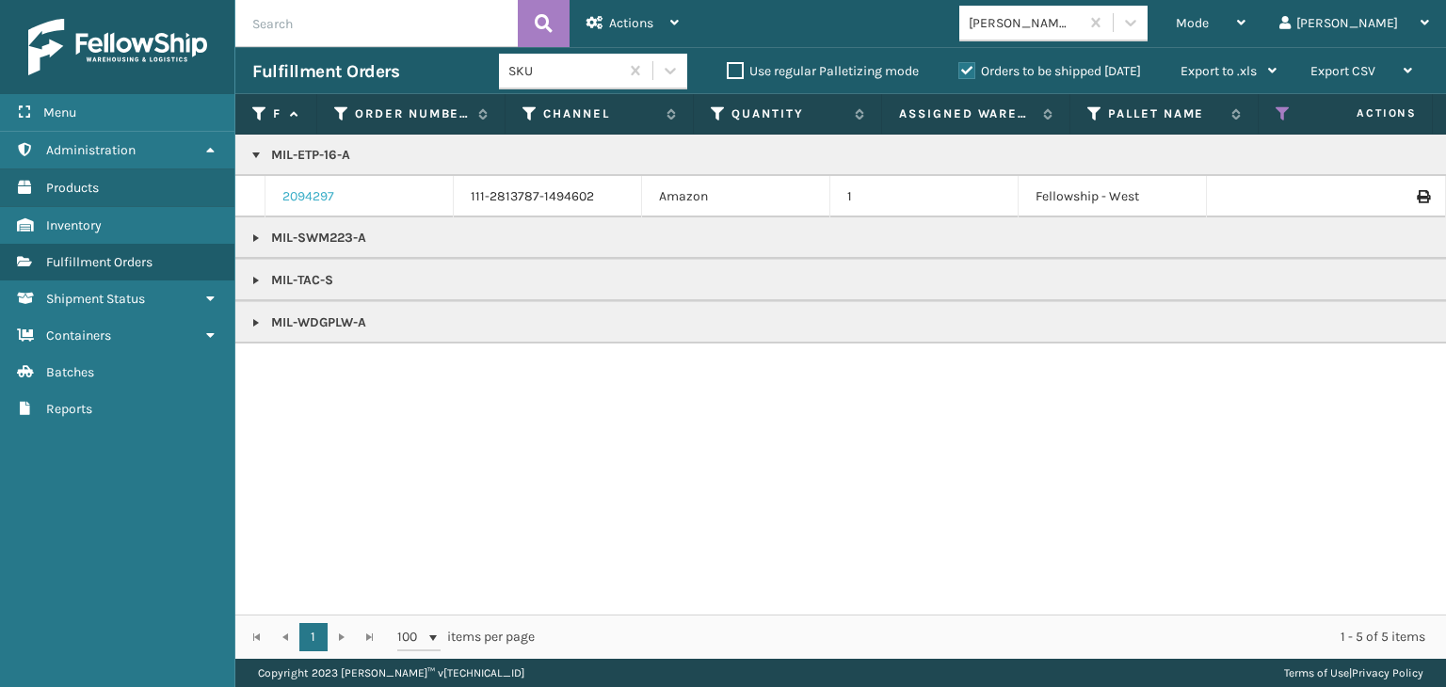
click at [298, 190] on link "2094297" at bounding box center [308, 196] width 52 height 19
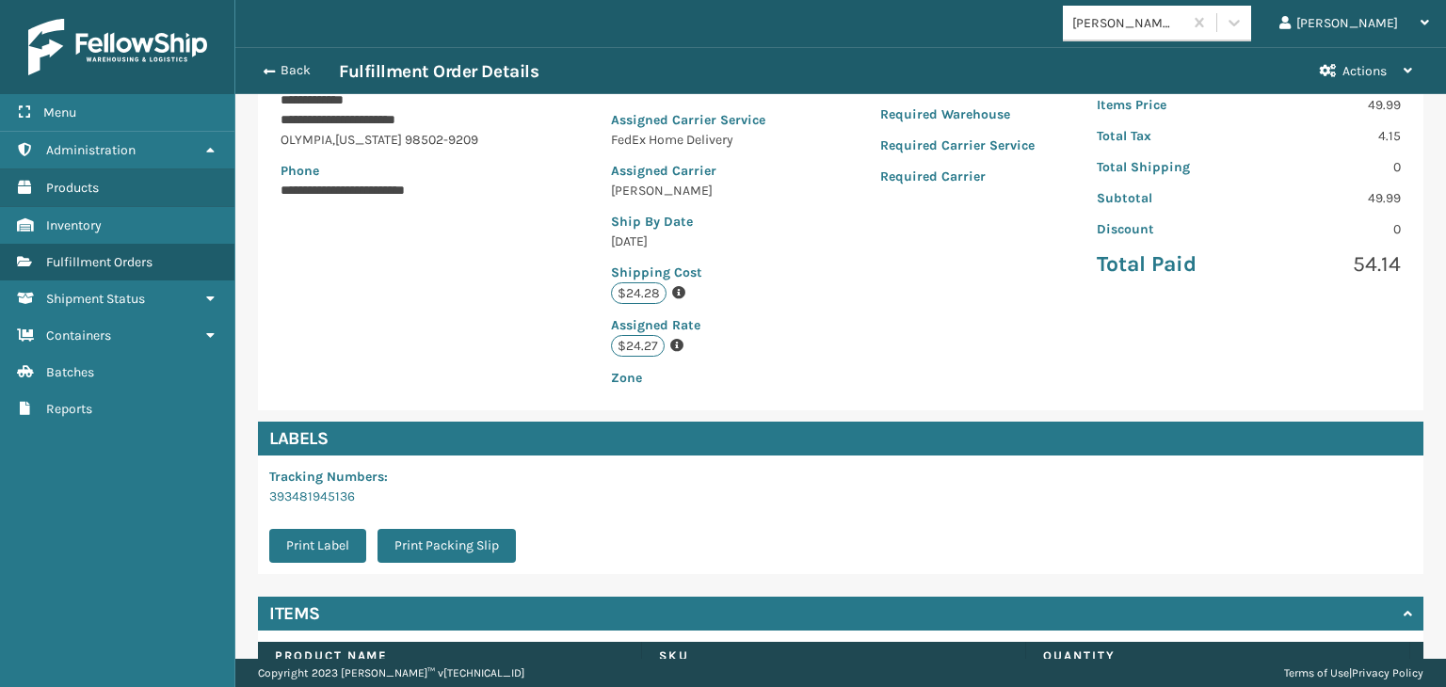
scroll to position [424, 0]
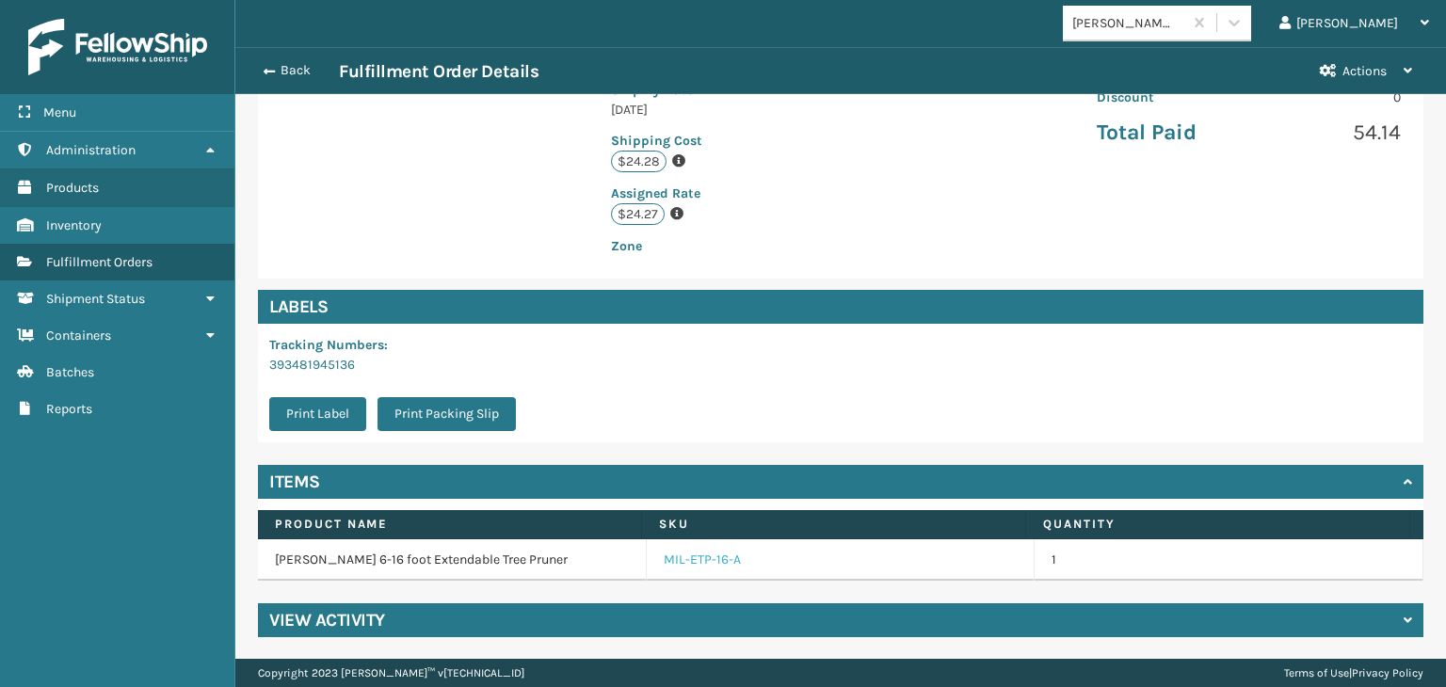
click at [715, 561] on link "MIL-ETP-16-A" at bounding box center [702, 560] width 77 height 19
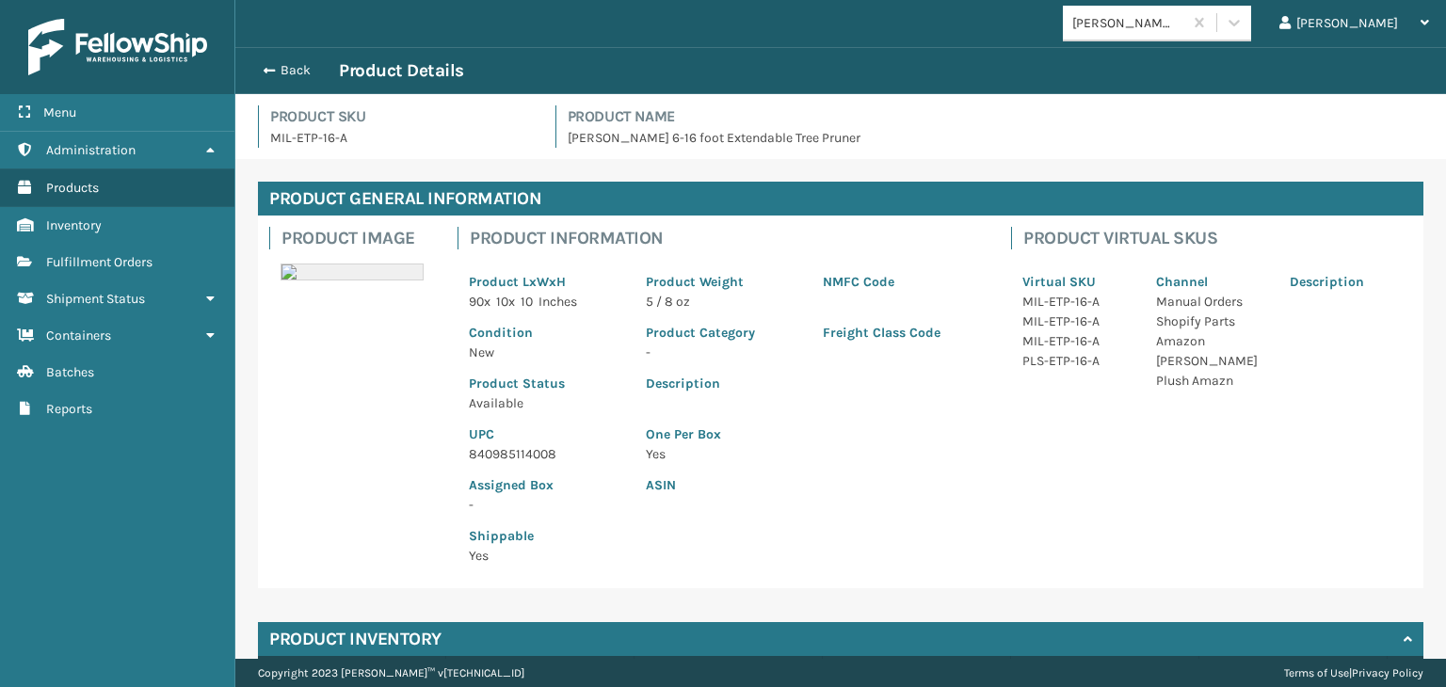
click at [520, 442] on p "UPC" at bounding box center [546, 435] width 154 height 20
click at [524, 458] on p "840985114008" at bounding box center [546, 454] width 154 height 20
click at [525, 458] on p "840985114008" at bounding box center [546, 454] width 154 height 20
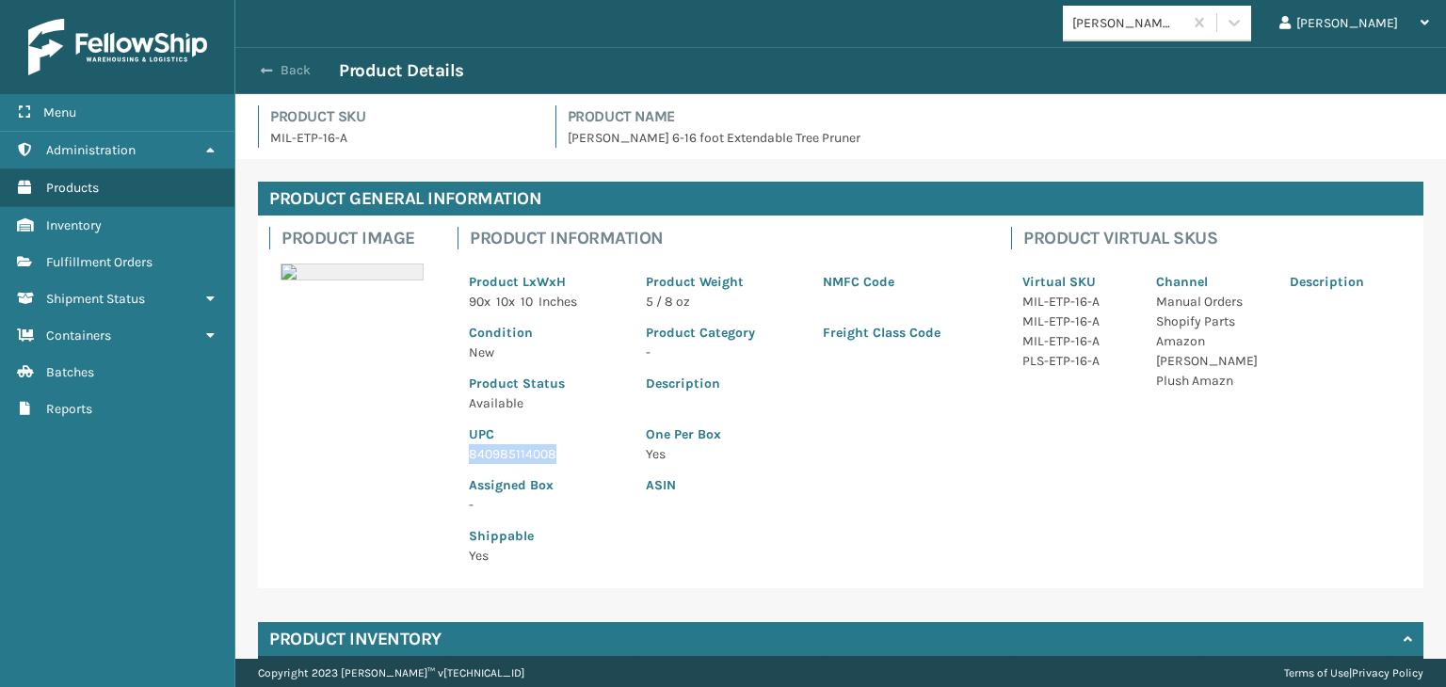
click at [286, 69] on button "Back" at bounding box center [295, 70] width 87 height 17
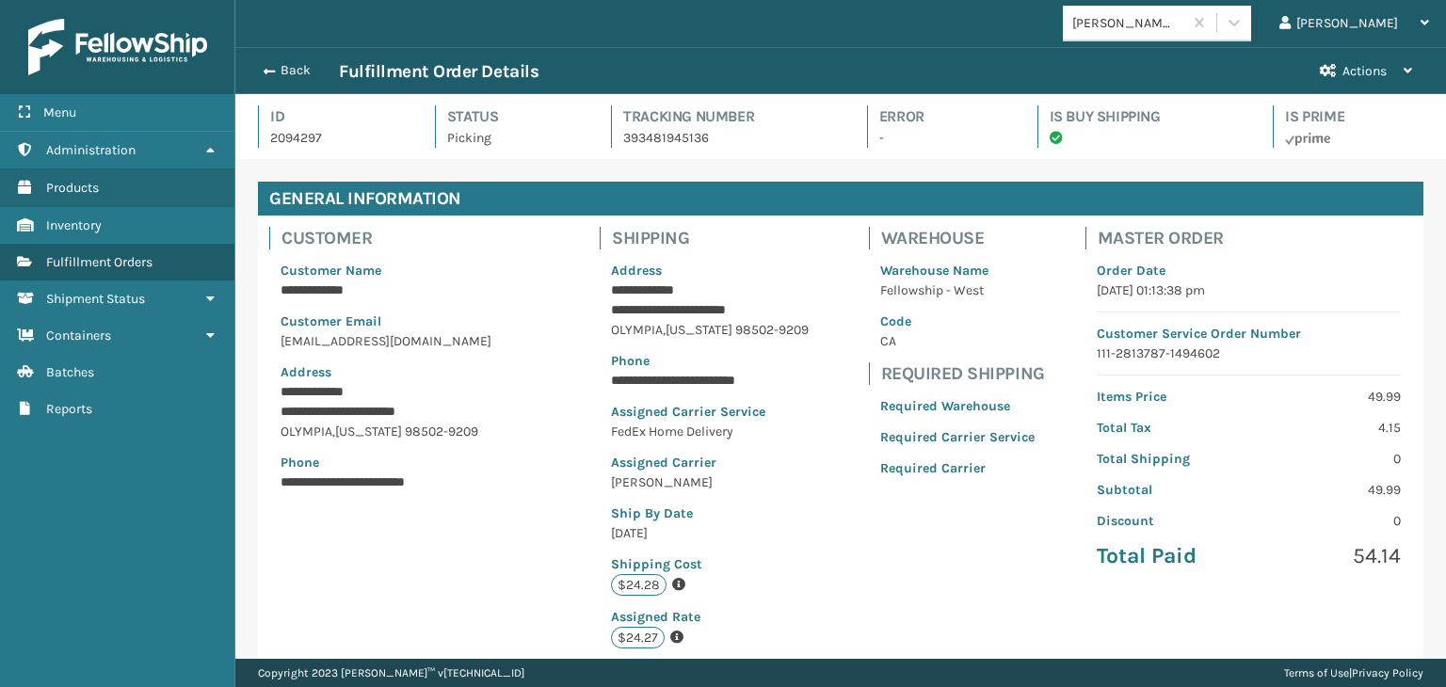
scroll to position [45, 1210]
click at [287, 69] on button "Back" at bounding box center [295, 70] width 87 height 17
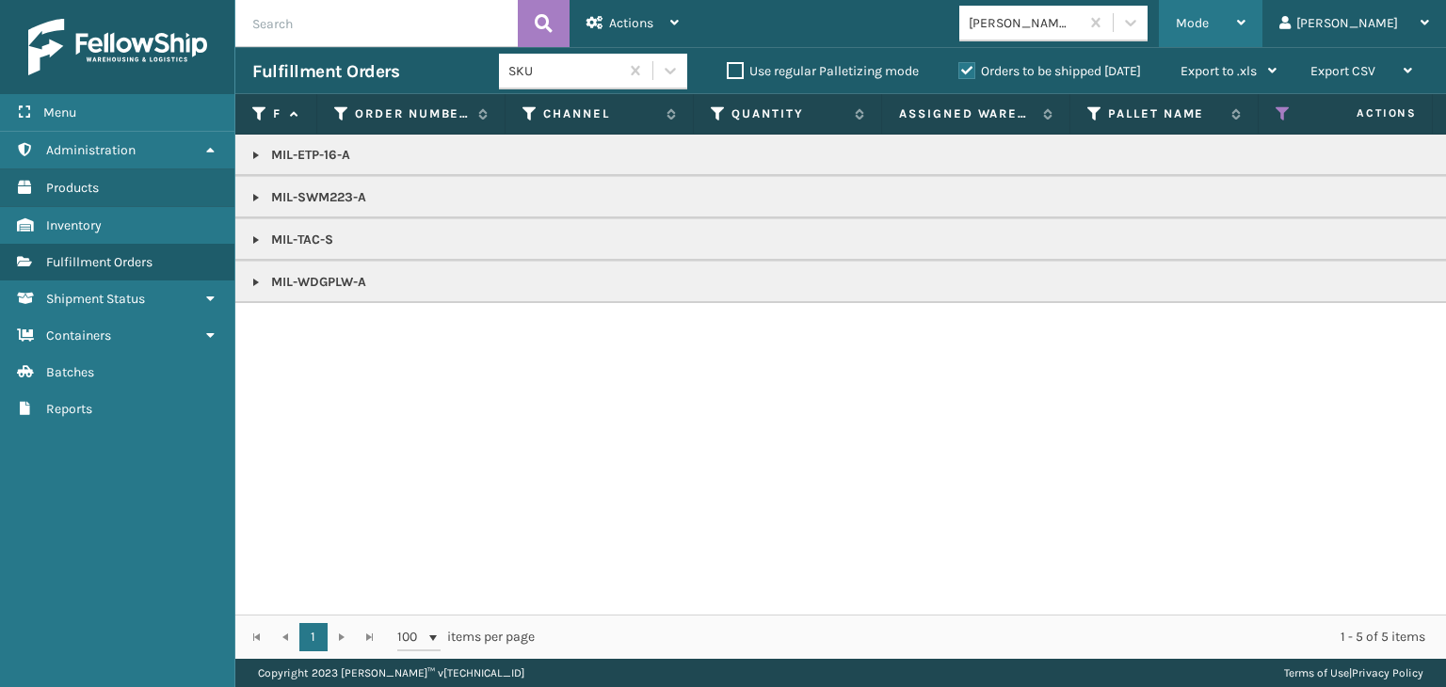
drag, startPoint x: 1268, startPoint y: 24, endPoint x: 1254, endPoint y: 60, distance: 39.3
click at [1209, 24] on span "Mode" at bounding box center [1192, 23] width 33 height 16
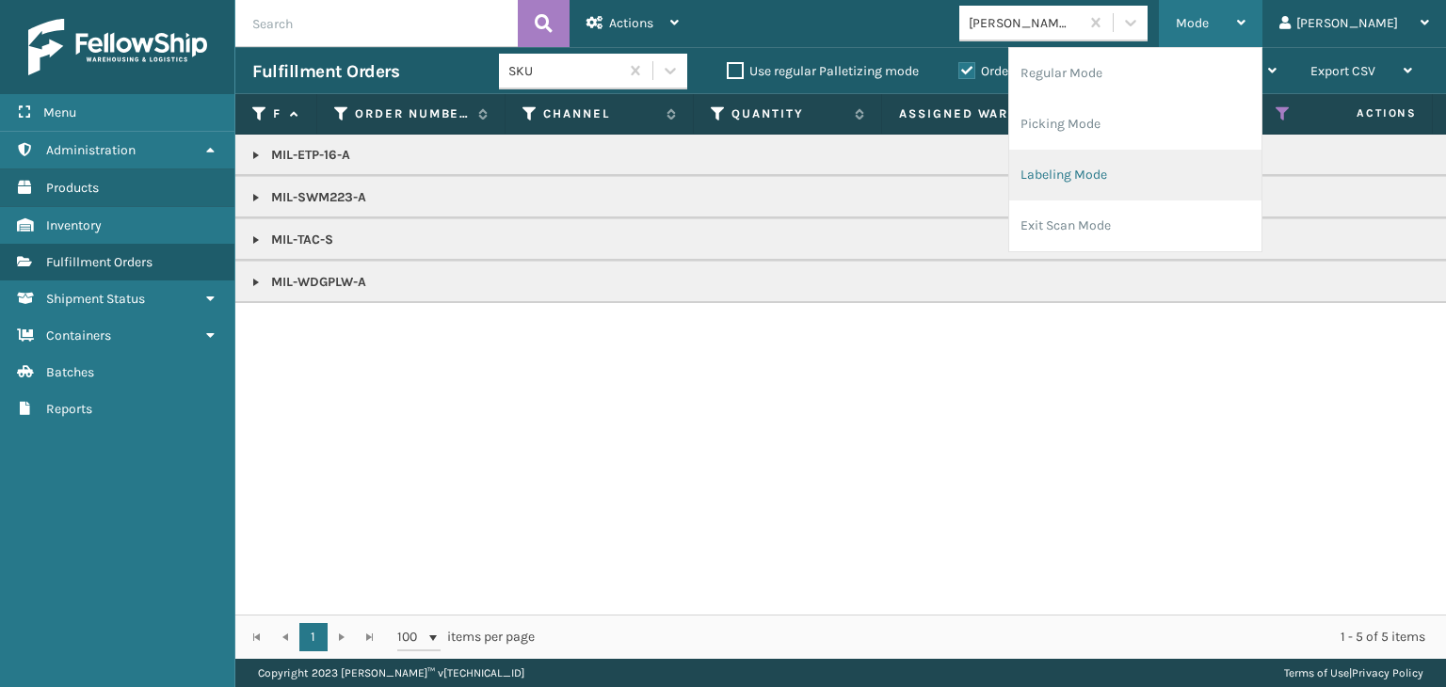
click at [1217, 166] on li "Labeling Mode" at bounding box center [1135, 175] width 252 height 51
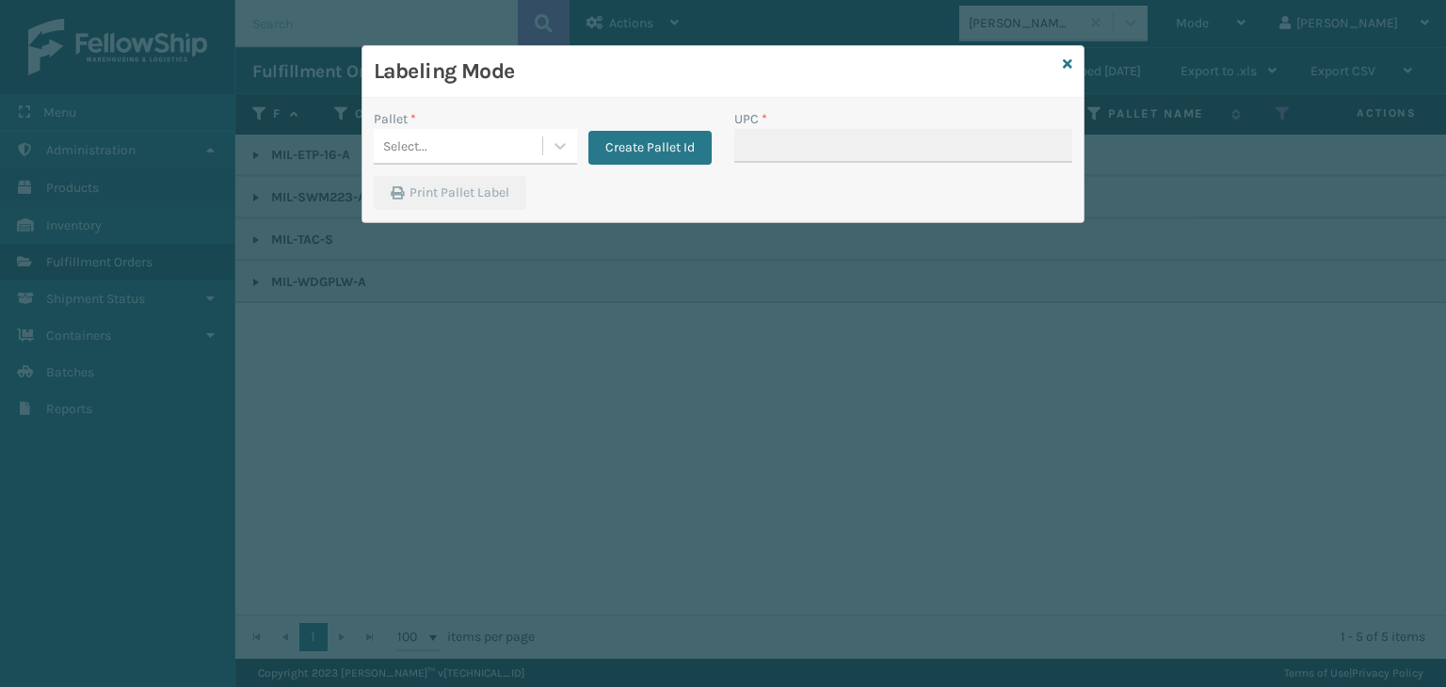
click at [459, 121] on div "Pallet *" at bounding box center [475, 119] width 203 height 20
click at [469, 140] on div "Select..." at bounding box center [458, 146] width 169 height 31
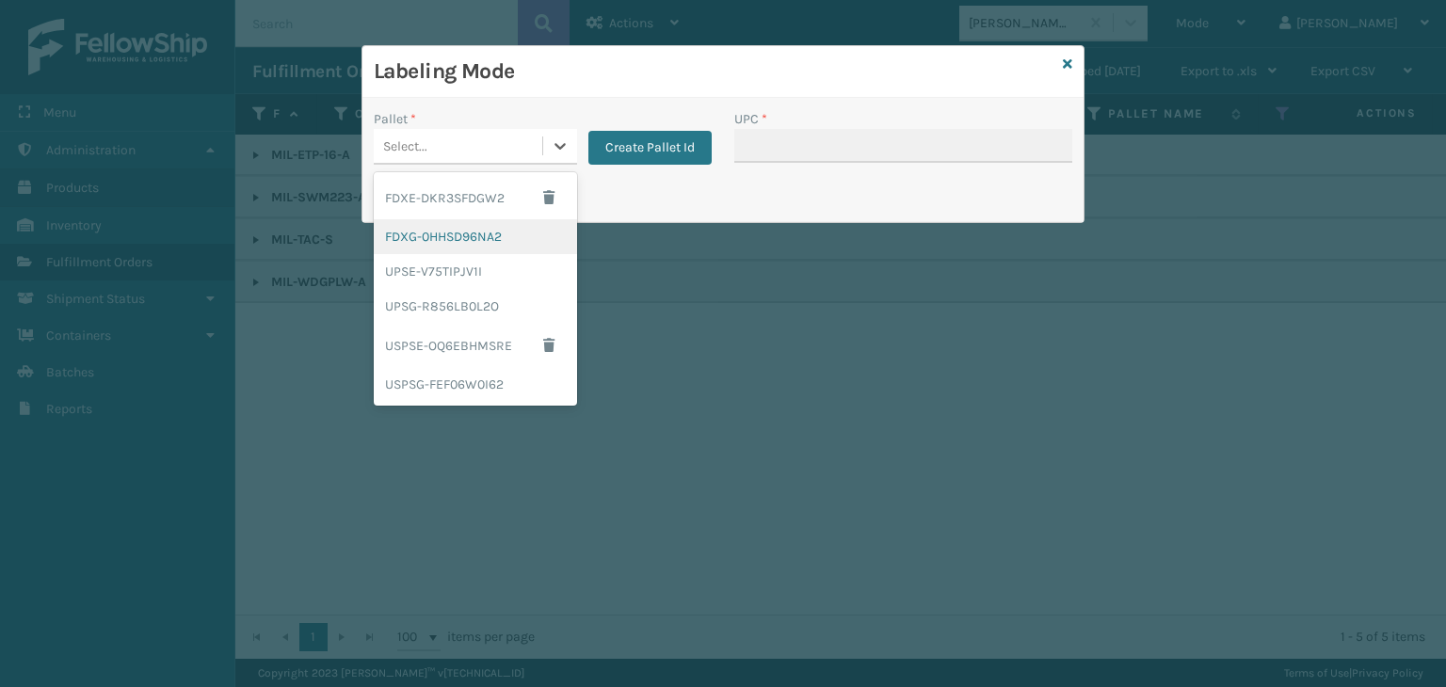
click at [475, 221] on div "FDXG-0HHSD96NA2" at bounding box center [475, 236] width 203 height 35
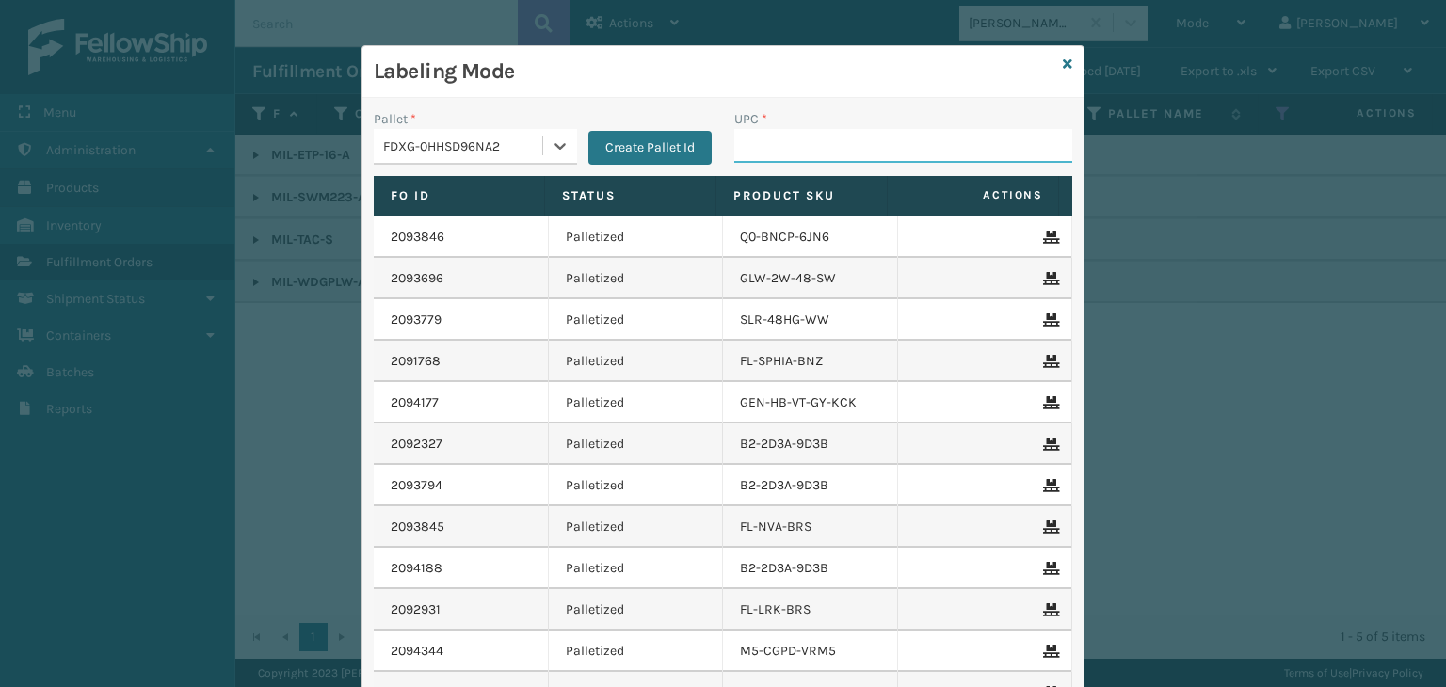
click at [781, 137] on input "UPC *" at bounding box center [903, 146] width 338 height 34
paste input "840985114008"
type input "840985114008"
click at [1064, 61] on icon at bounding box center [1067, 63] width 9 height 13
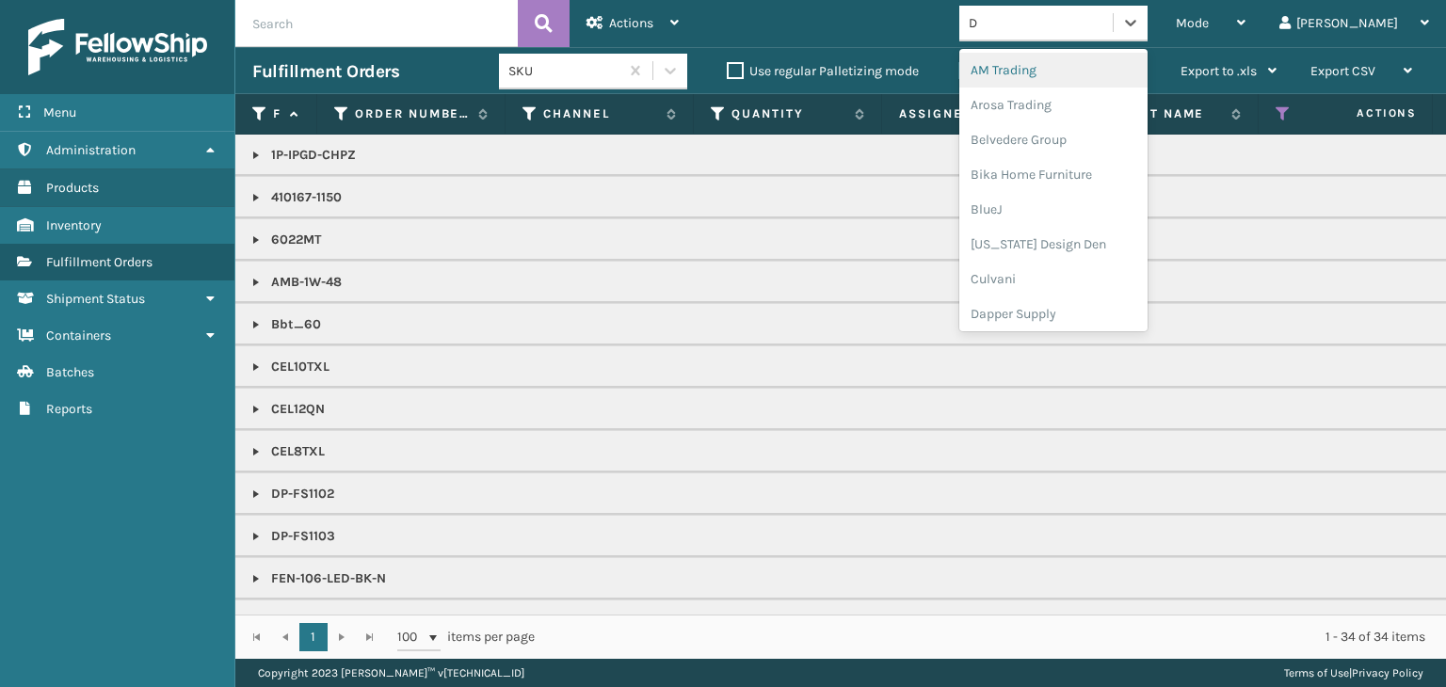
type input "DA"
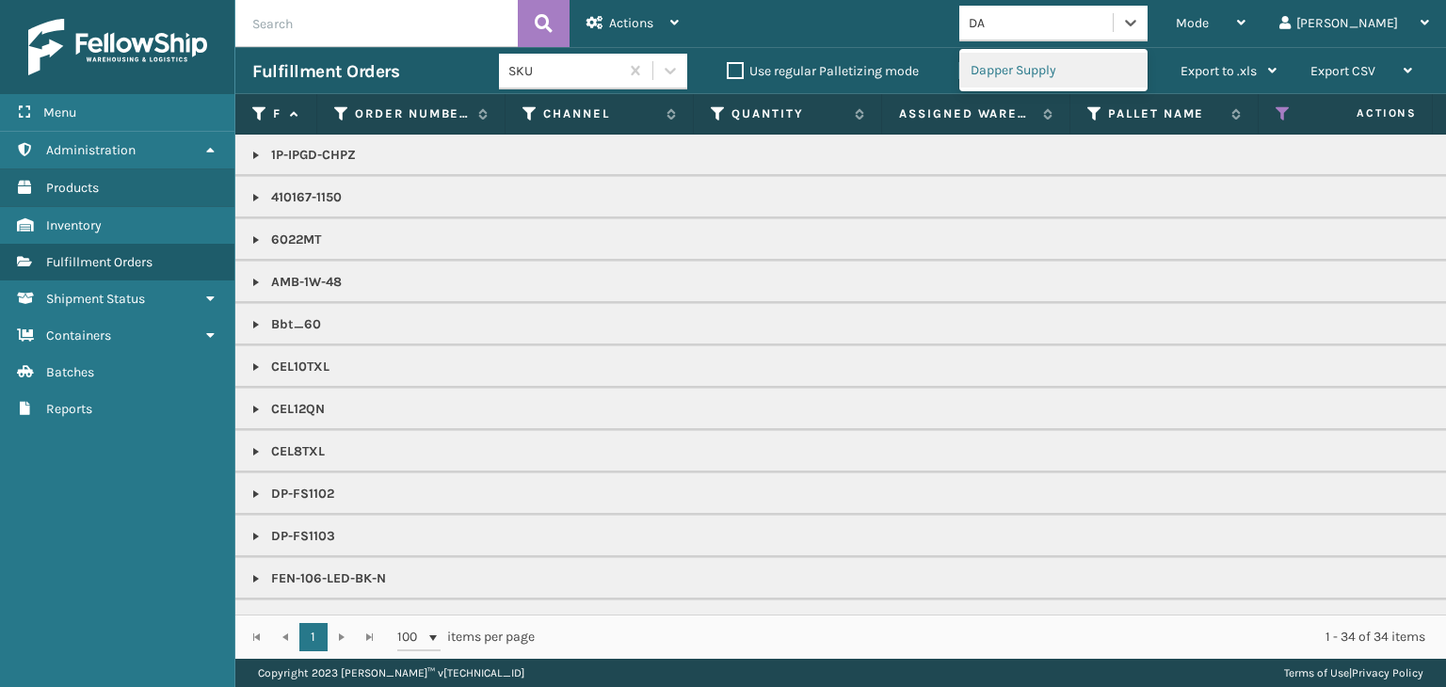
click at [1088, 73] on div "Dapper Supply" at bounding box center [1053, 70] width 188 height 35
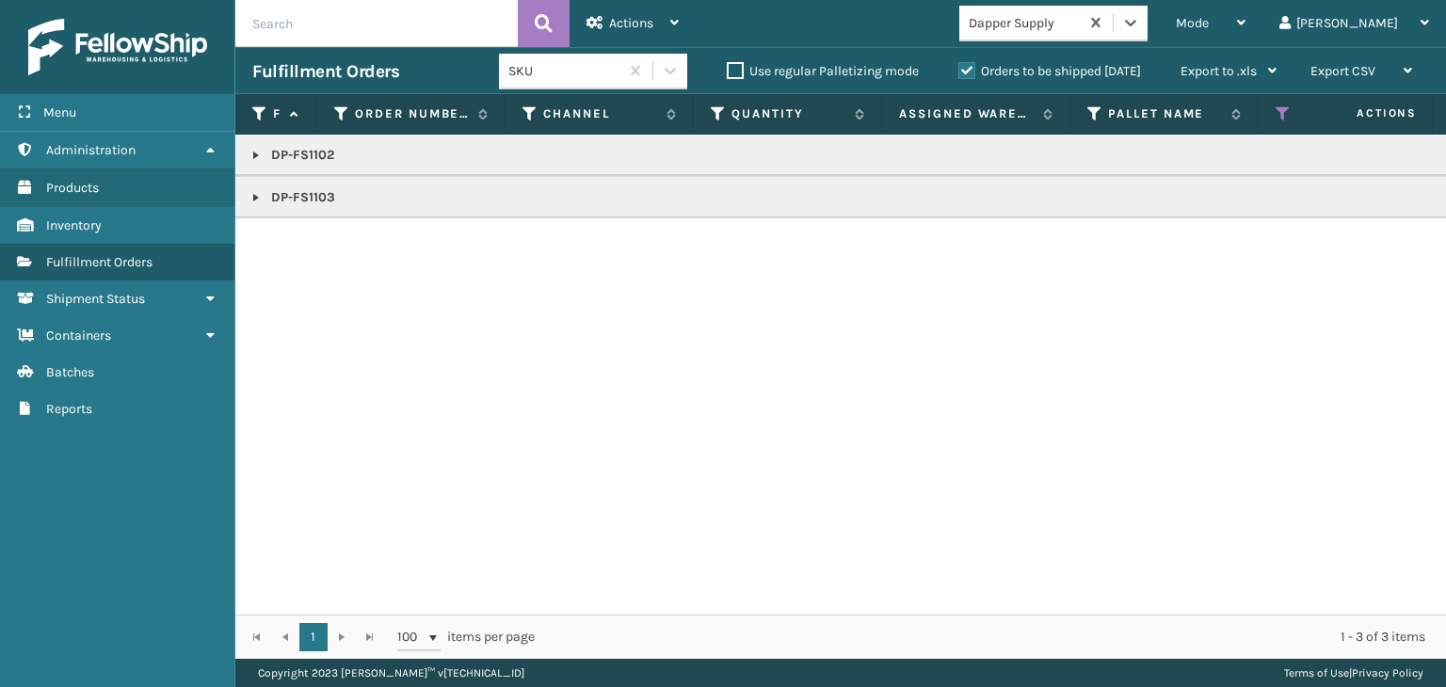
click at [257, 198] on link at bounding box center [256, 197] width 15 height 15
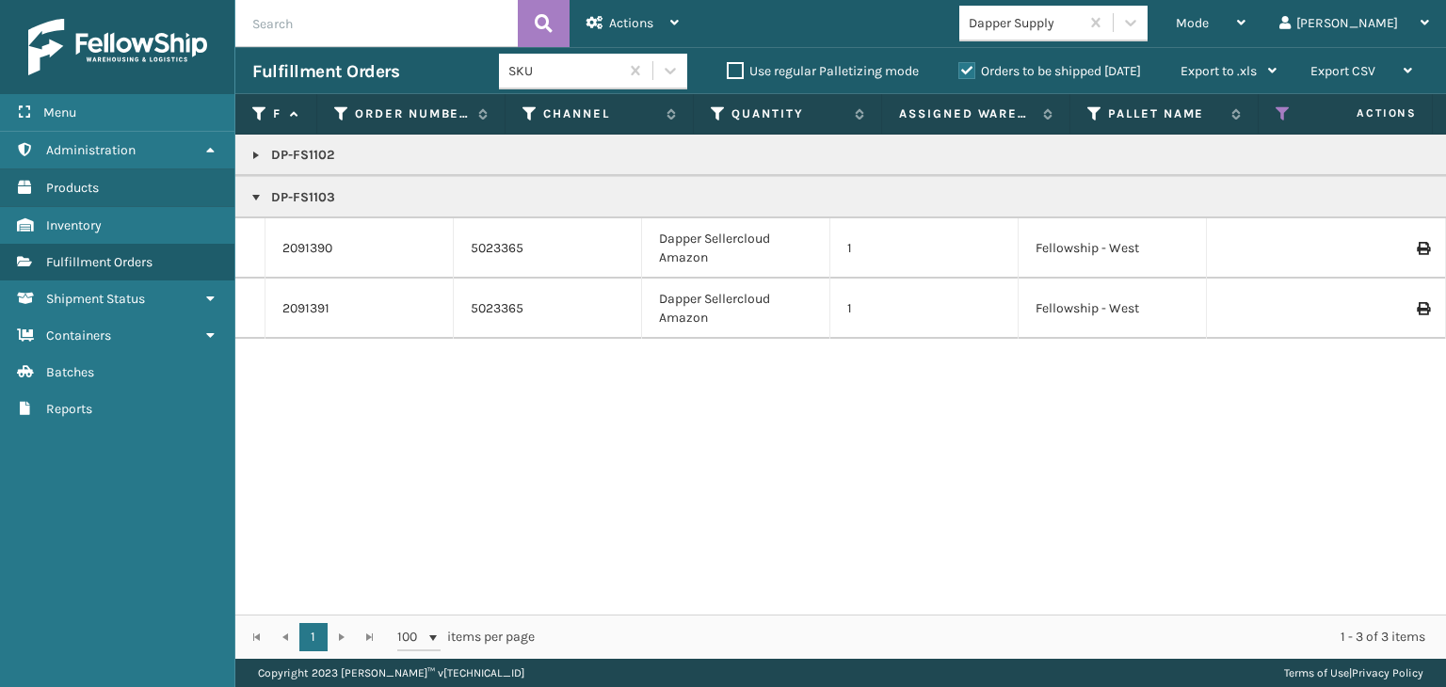
click at [249, 151] on link at bounding box center [256, 155] width 15 height 15
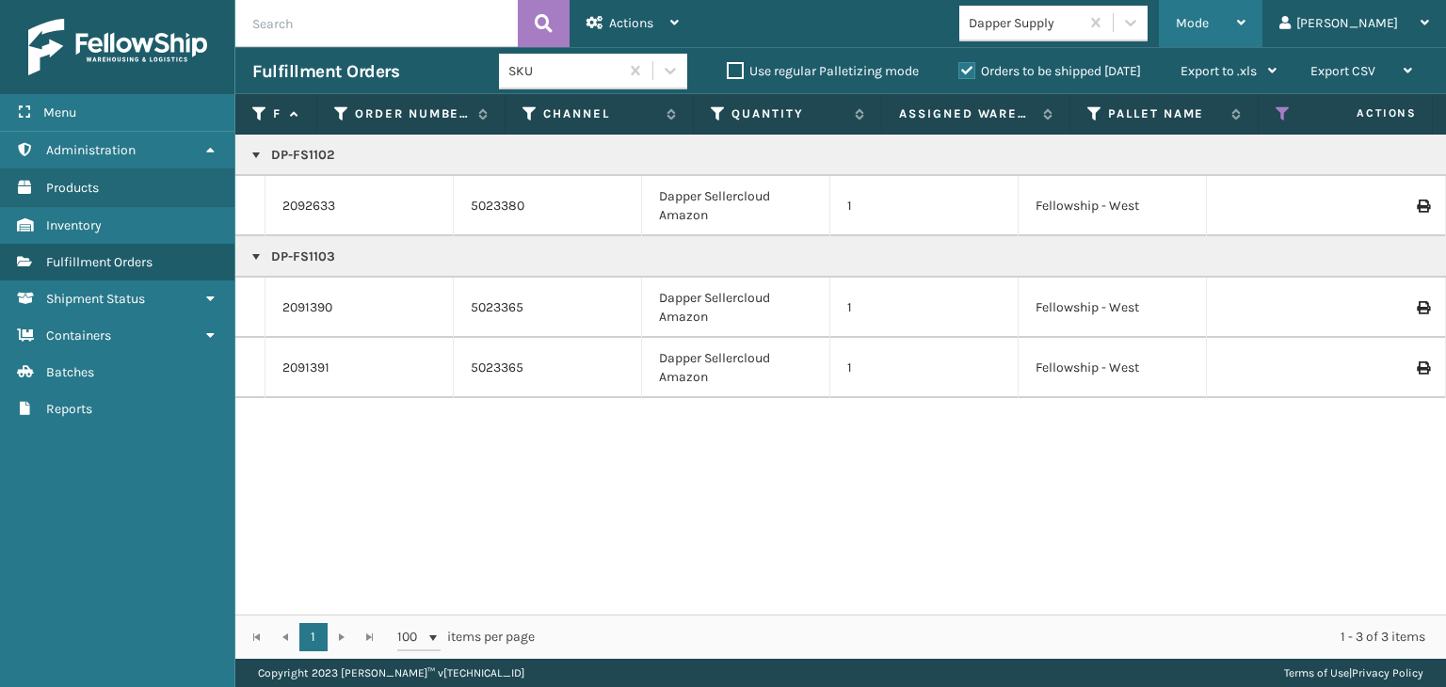
click at [1246, 38] on div "Mode" at bounding box center [1211, 23] width 70 height 47
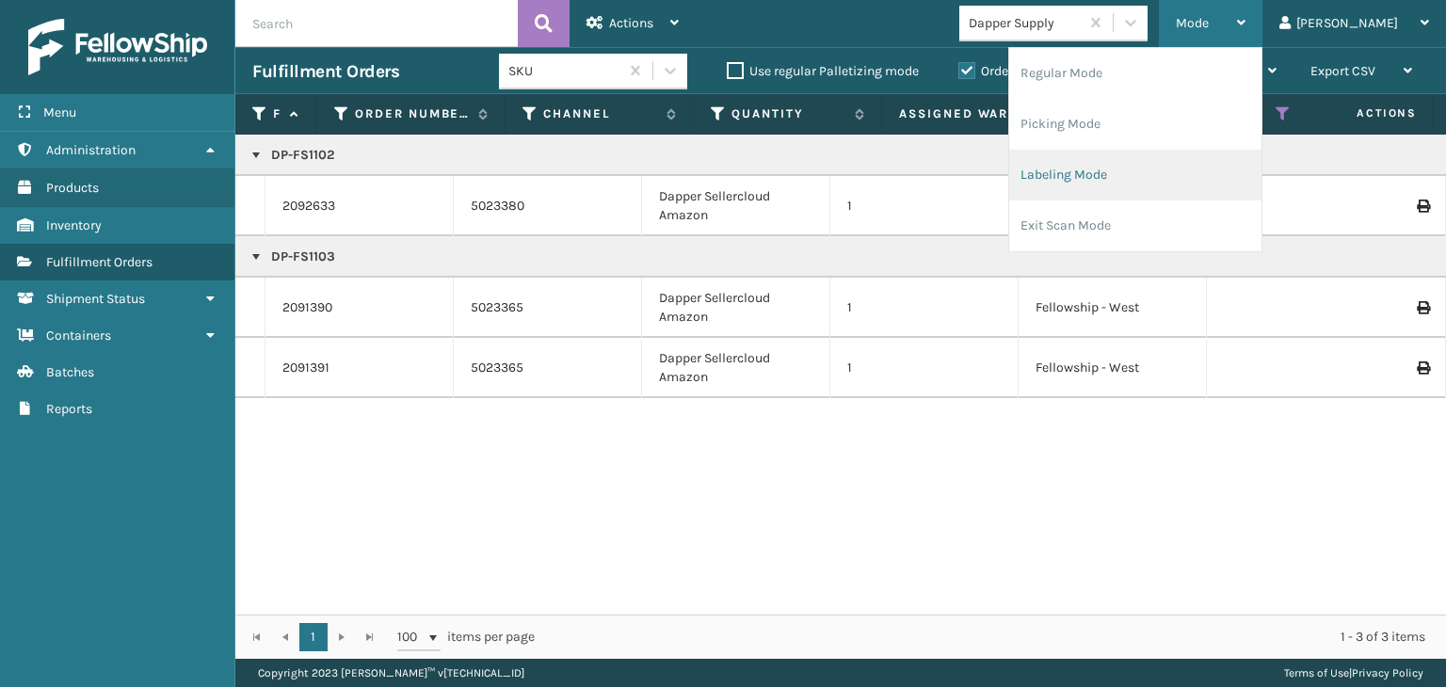
click at [1225, 180] on li "Labeling Mode" at bounding box center [1135, 175] width 252 height 51
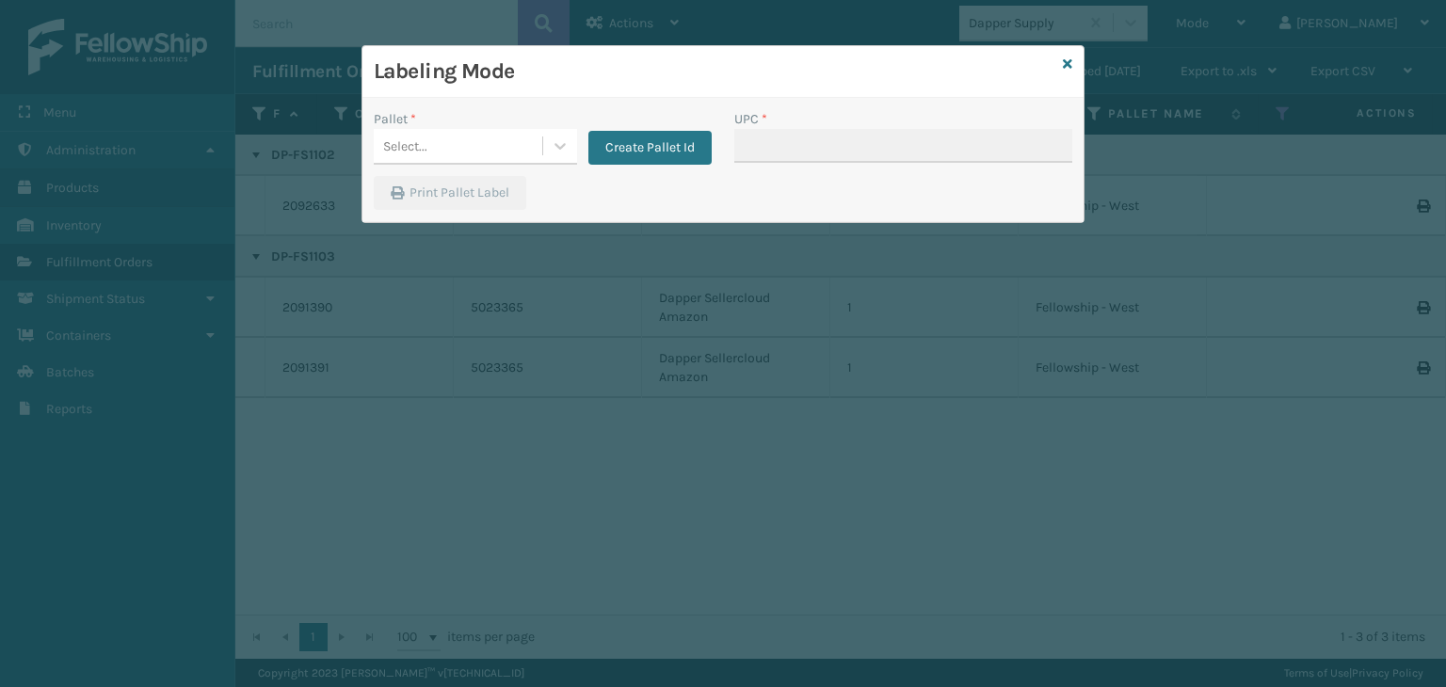
click at [475, 121] on div "Pallet *" at bounding box center [475, 119] width 203 height 20
click at [484, 131] on div "Select..." at bounding box center [458, 146] width 169 height 31
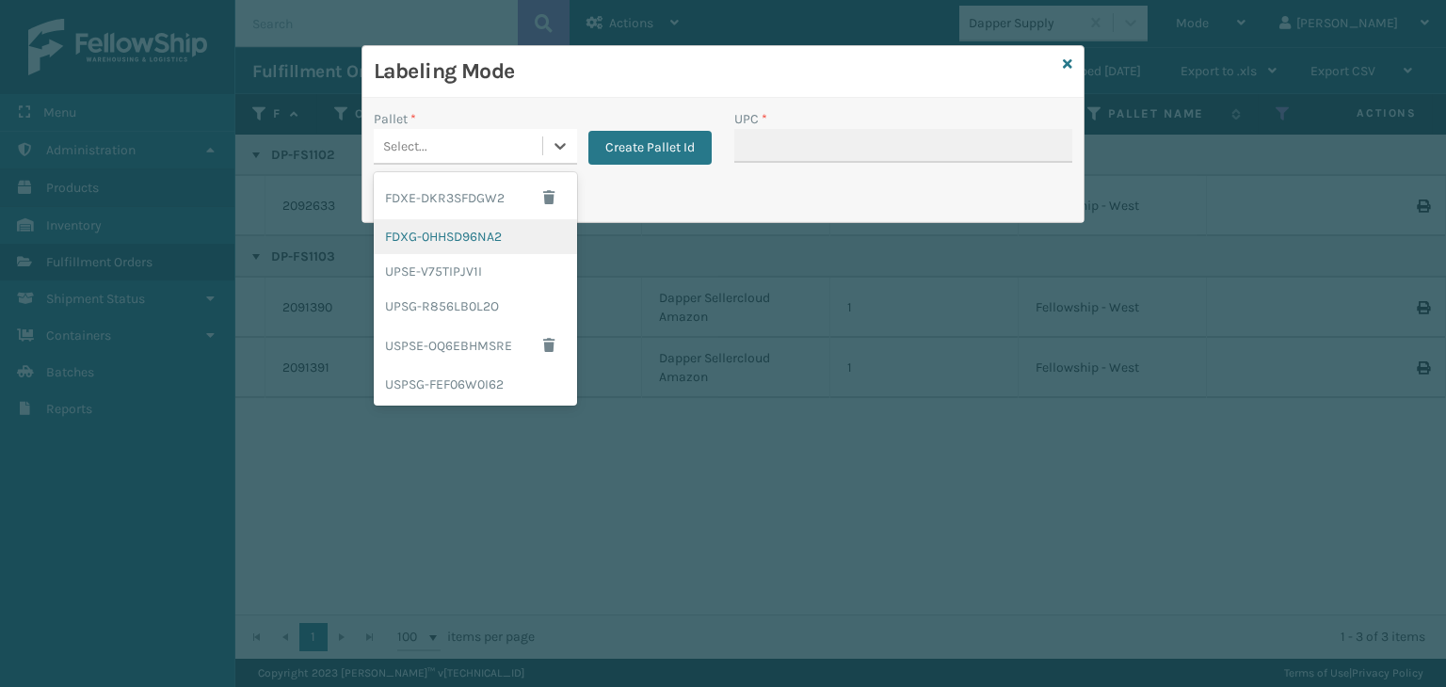
click at [528, 234] on div "FDXG-0HHSD96NA2" at bounding box center [475, 236] width 203 height 35
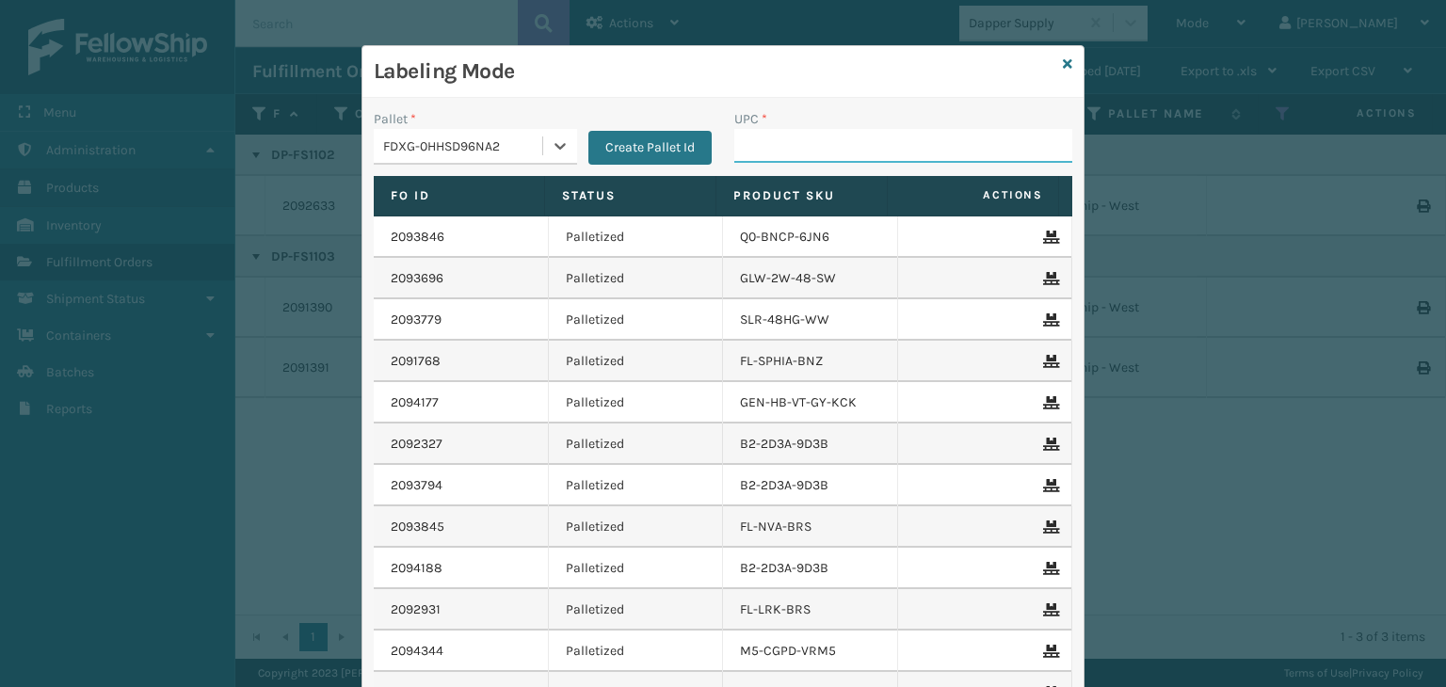
click at [795, 151] on input "UPC *" at bounding box center [903, 146] width 338 height 34
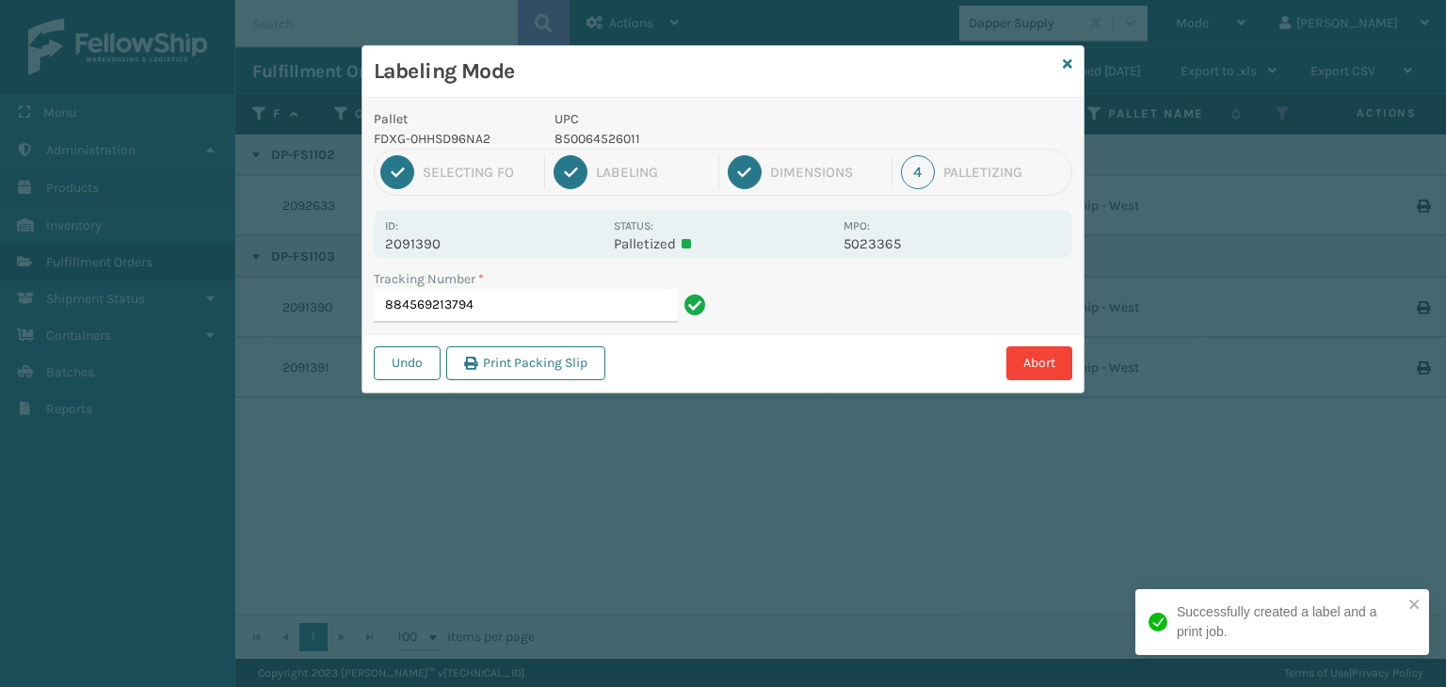
click at [573, 144] on p "850064526011" at bounding box center [694, 139] width 278 height 20
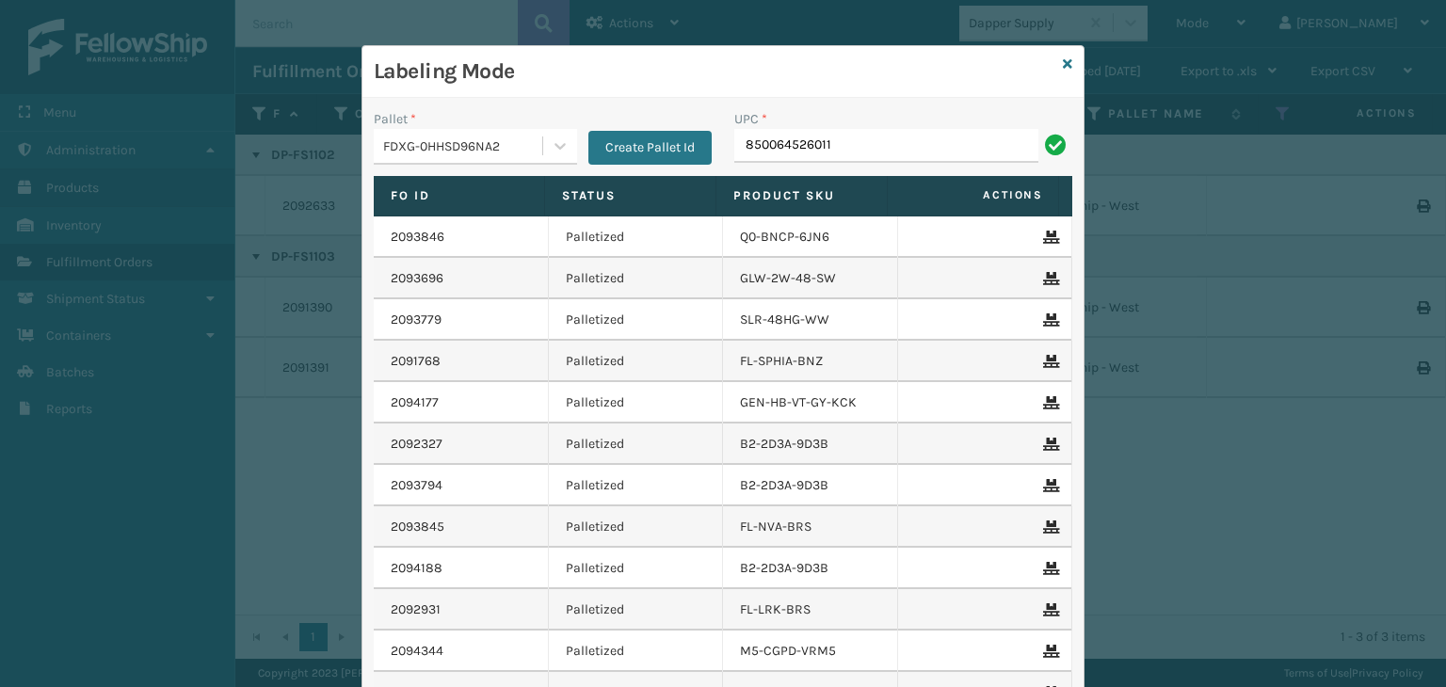
type input "850064526011"
click at [1063, 63] on icon at bounding box center [1067, 63] width 9 height 13
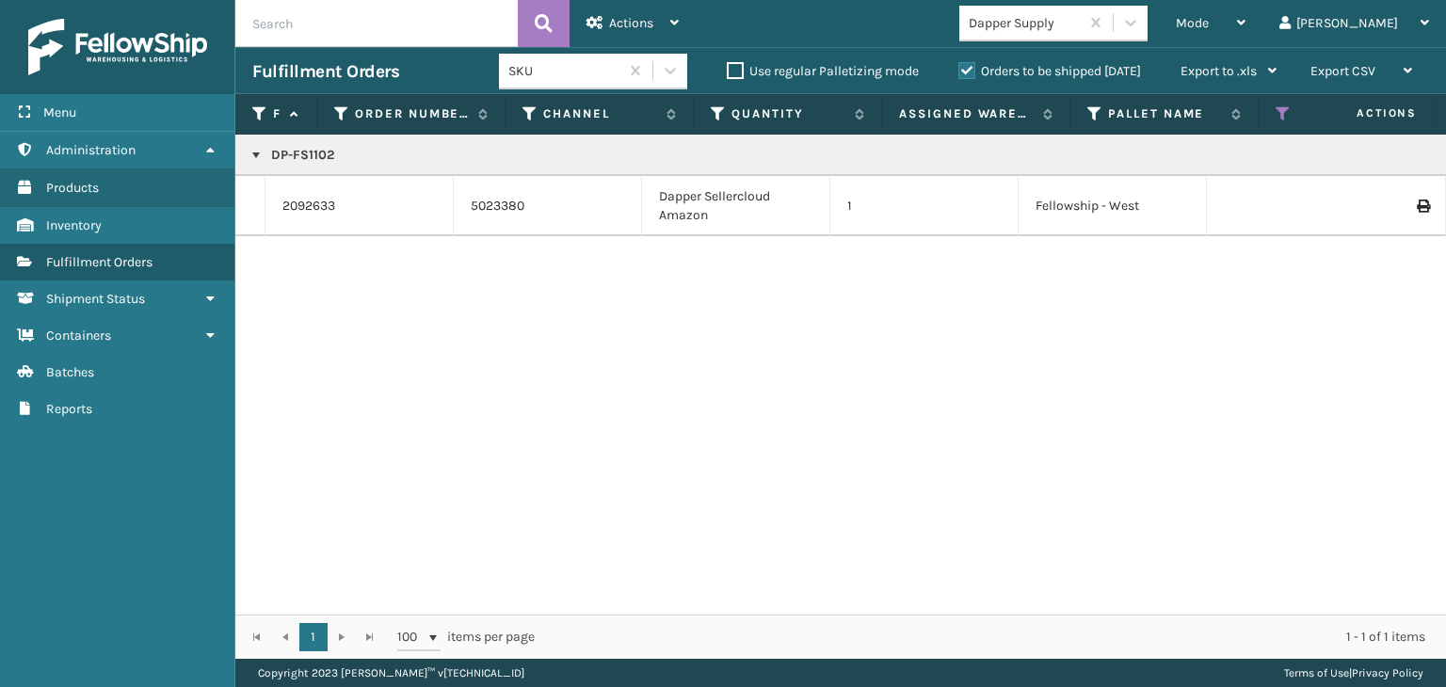
click at [294, 152] on p "DP-FS1102" at bounding box center [1450, 155] width 2397 height 19
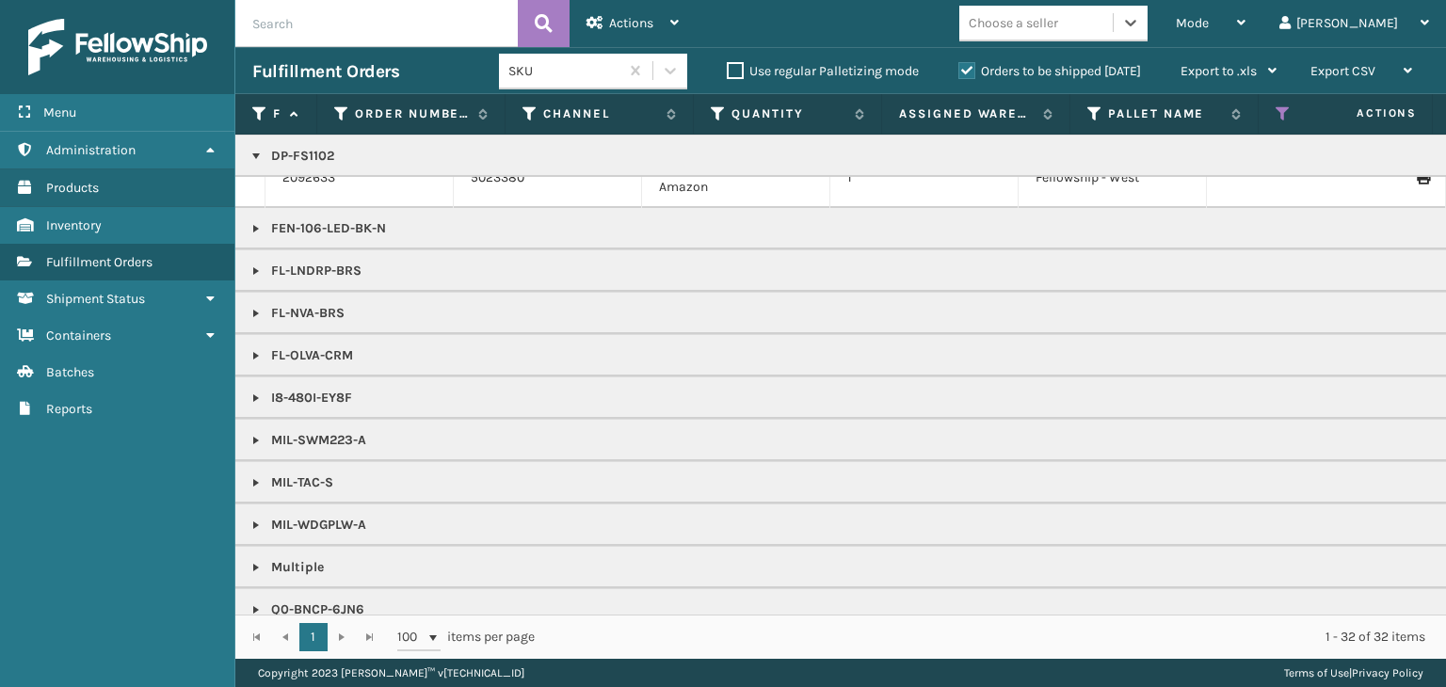
scroll to position [562, 0]
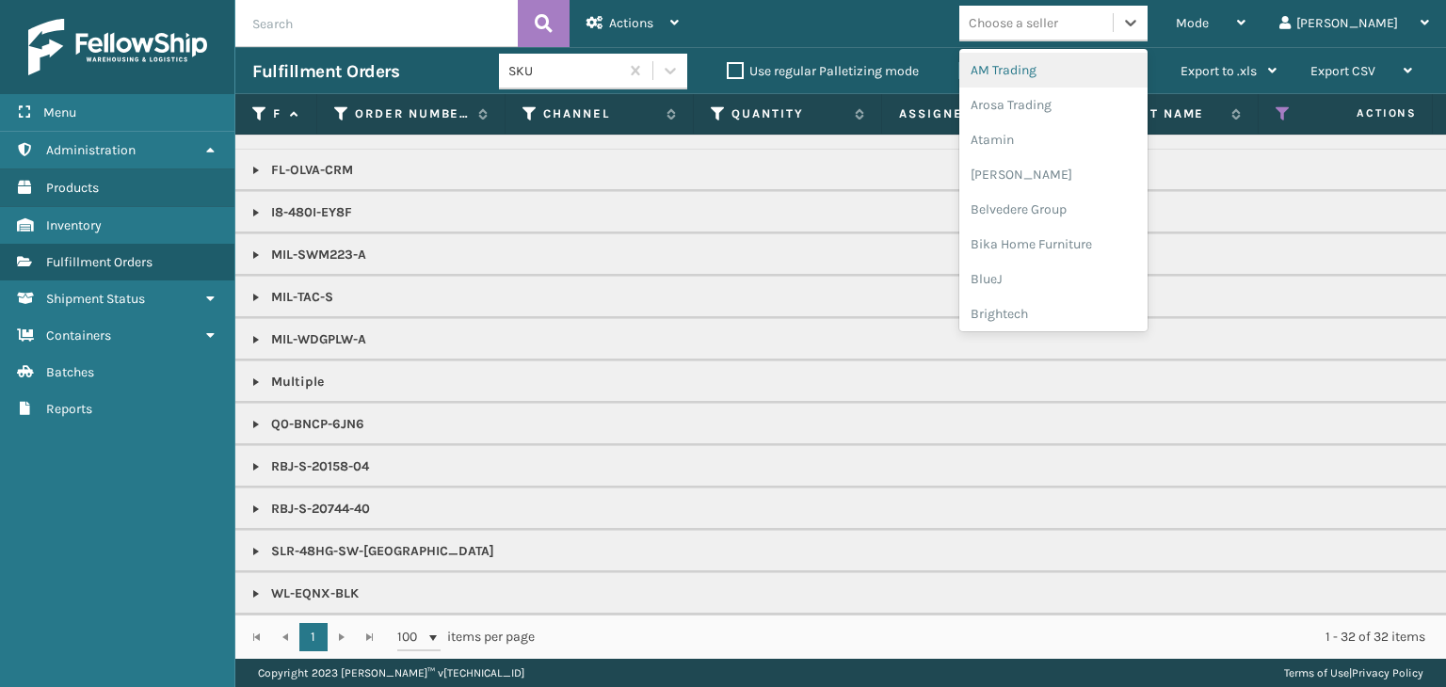
click at [1039, 17] on div "Choose a seller" at bounding box center [1013, 23] width 89 height 20
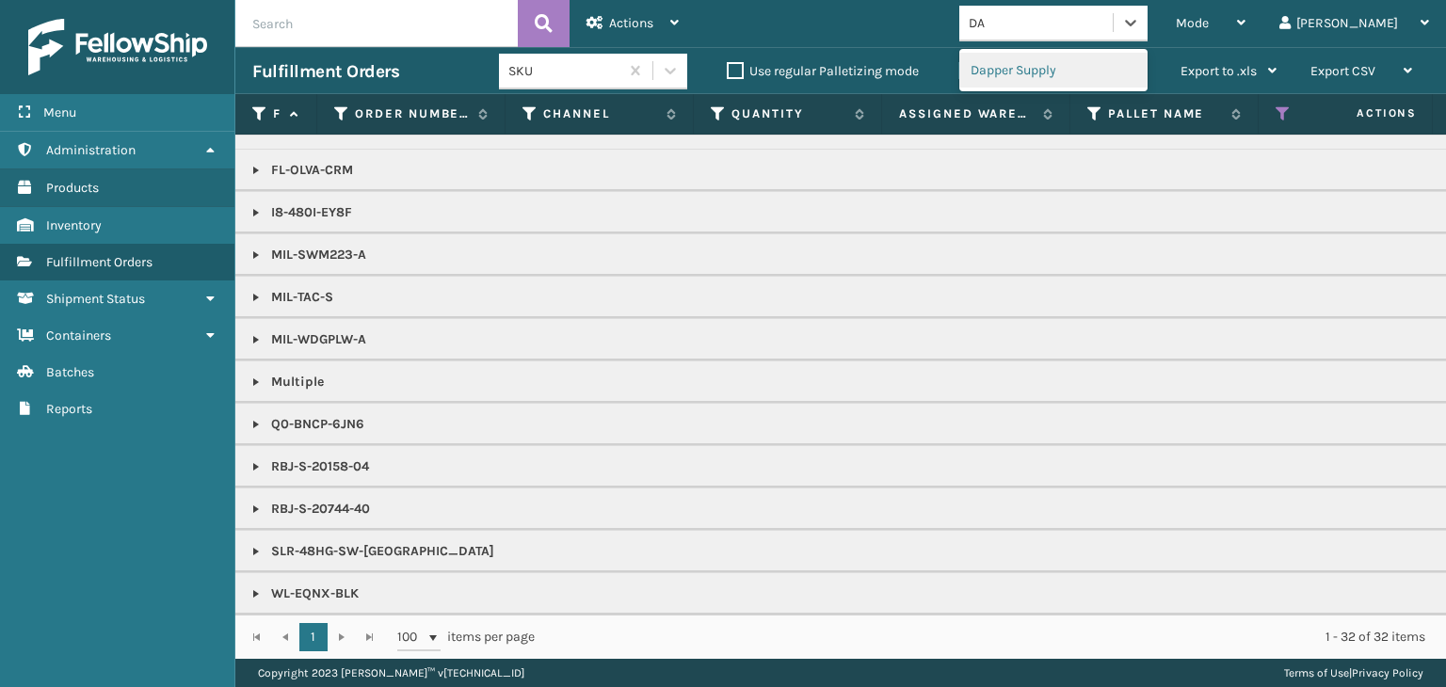
type input "DA"
click at [1088, 94] on th "Pallet Name" at bounding box center [1165, 114] width 188 height 40
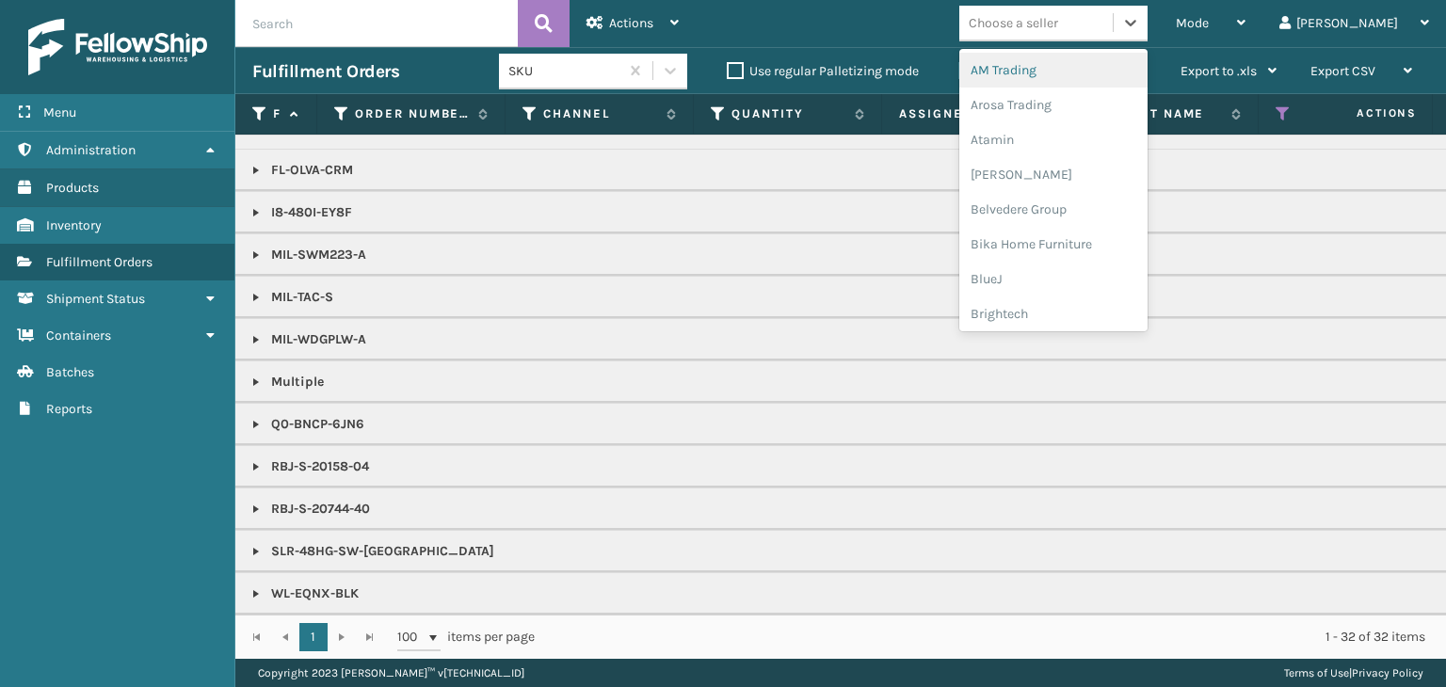
click at [1058, 30] on div "Choose a seller" at bounding box center [1013, 23] width 89 height 20
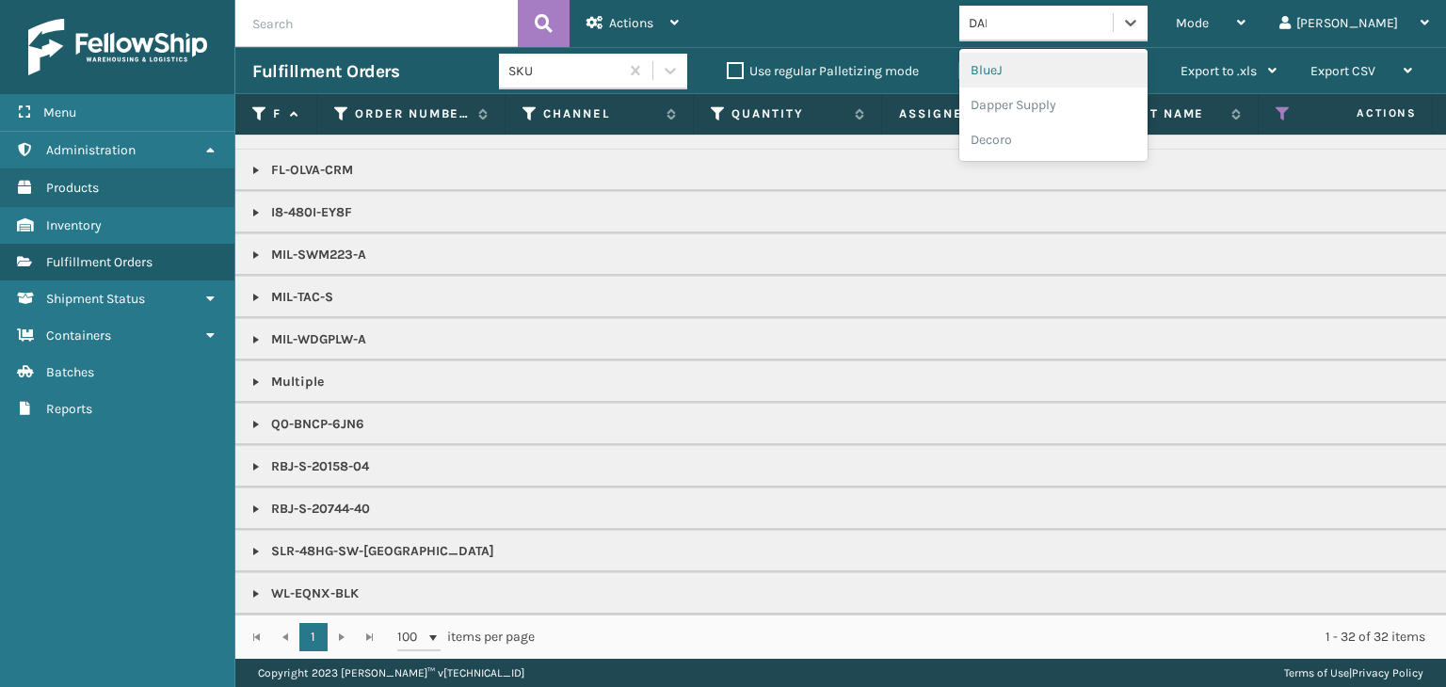
type input "[PERSON_NAME]"
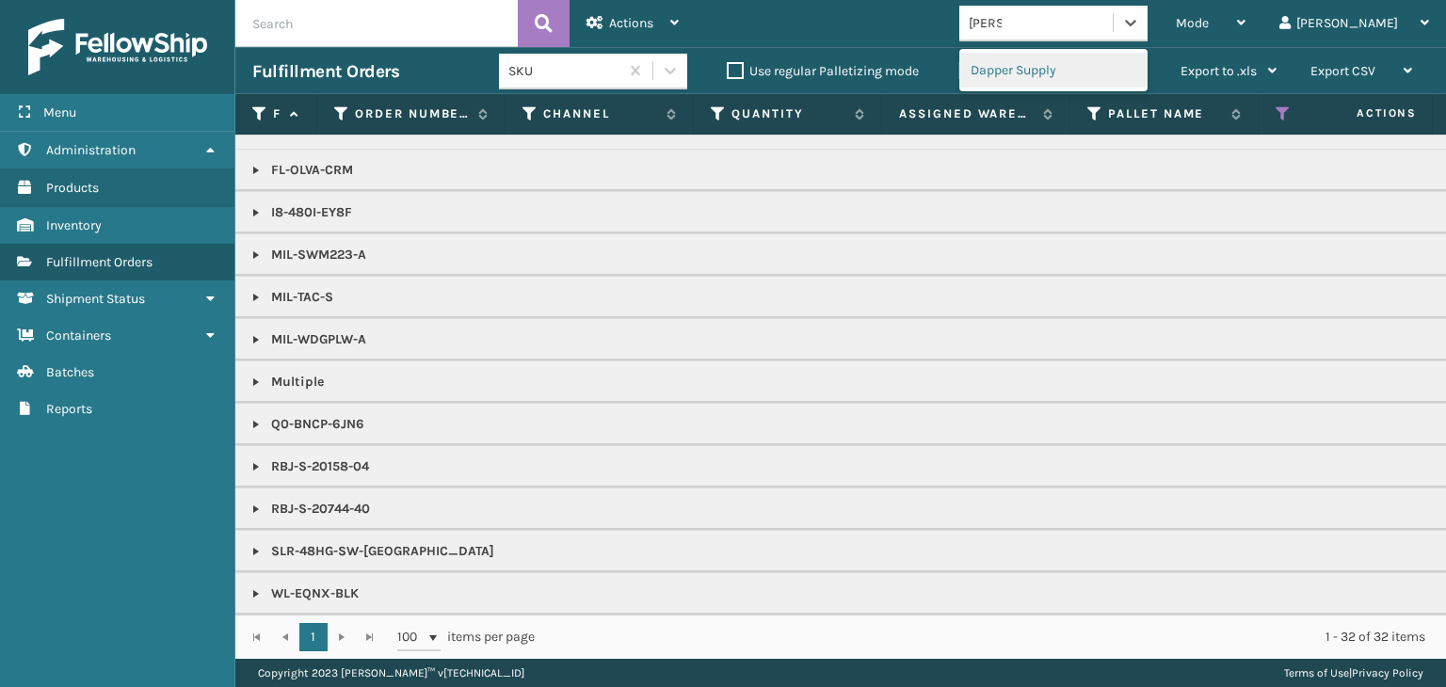
click at [1084, 57] on div "Dapper Supply" at bounding box center [1053, 70] width 188 height 35
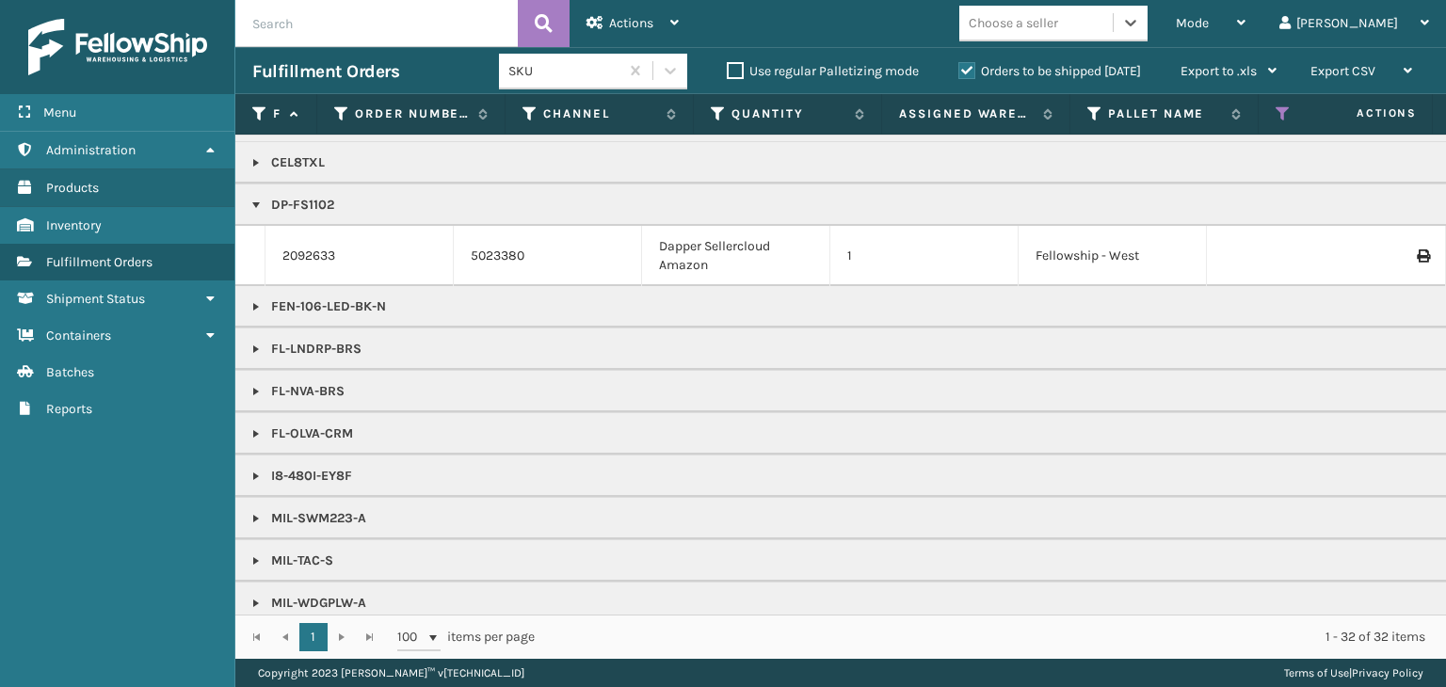
scroll to position [0, 0]
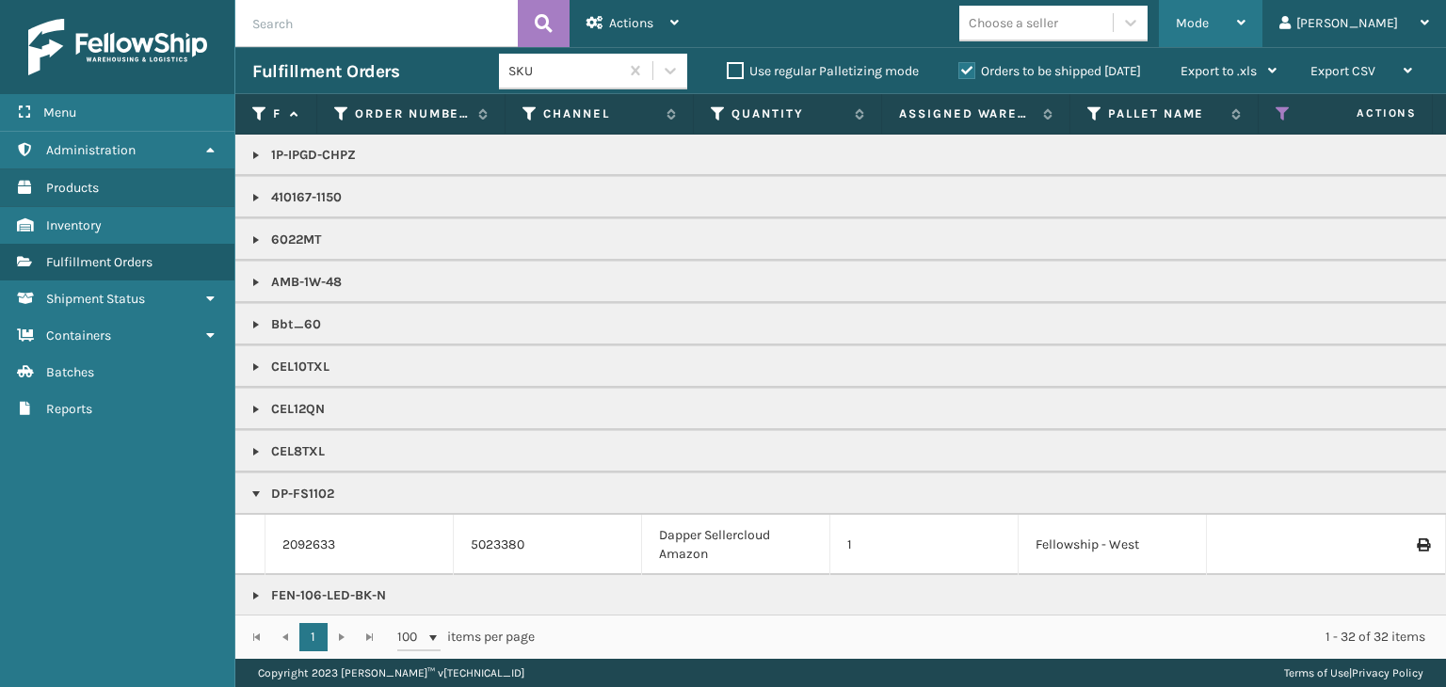
click at [1209, 28] on span "Mode" at bounding box center [1192, 23] width 33 height 16
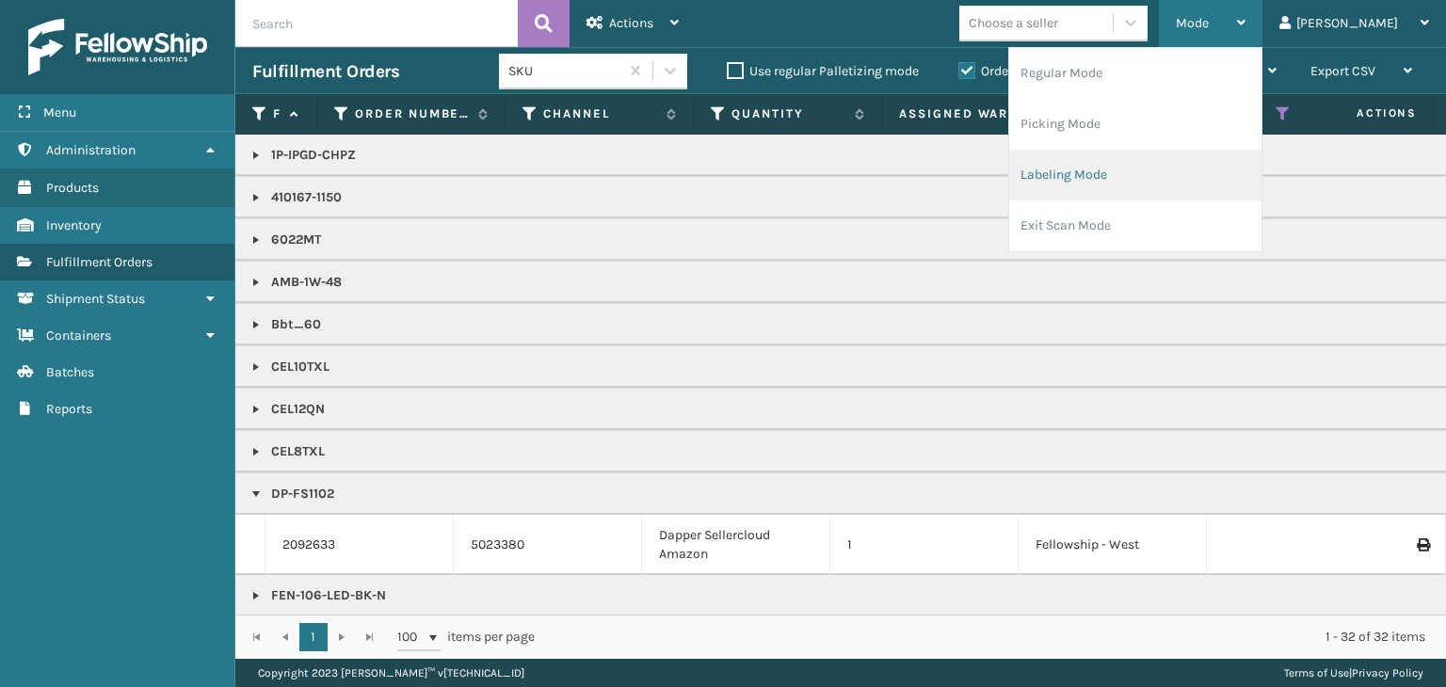
click at [1227, 185] on li "Labeling Mode" at bounding box center [1135, 175] width 252 height 51
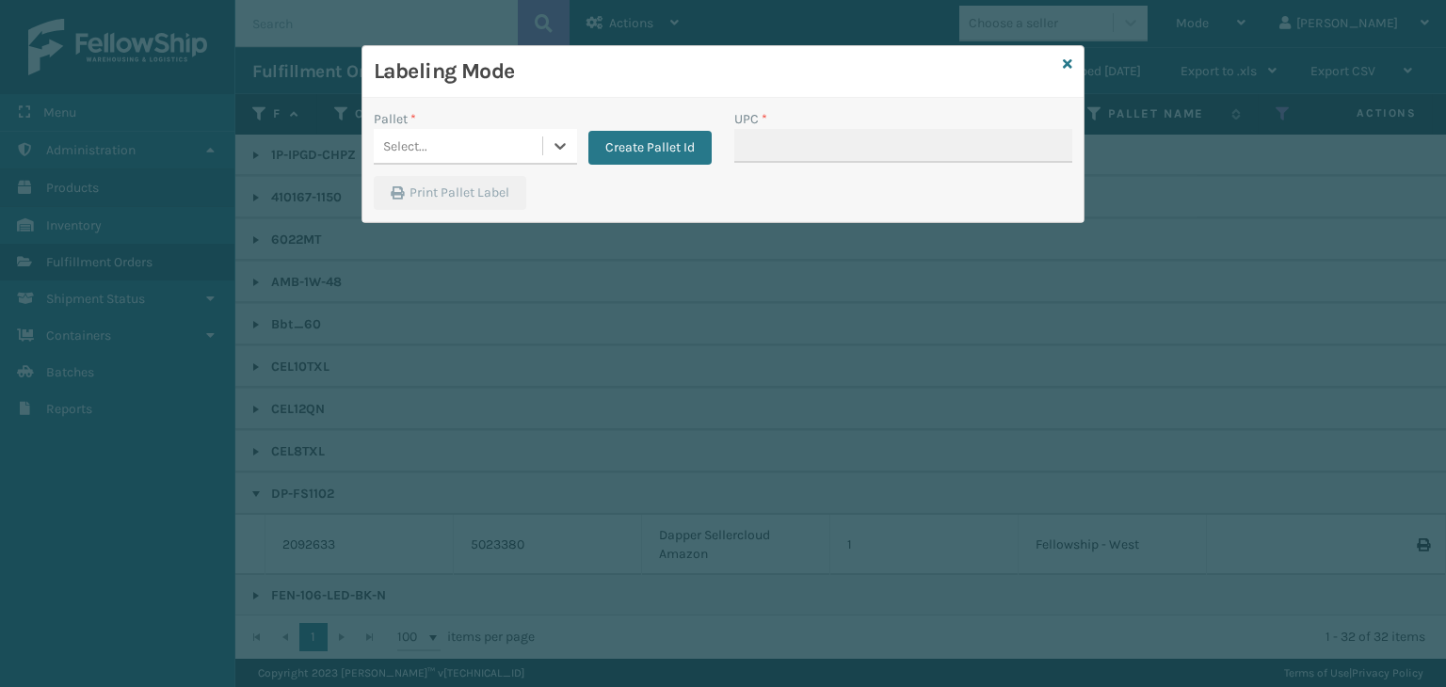
click at [493, 138] on div "Select..." at bounding box center [458, 146] width 169 height 31
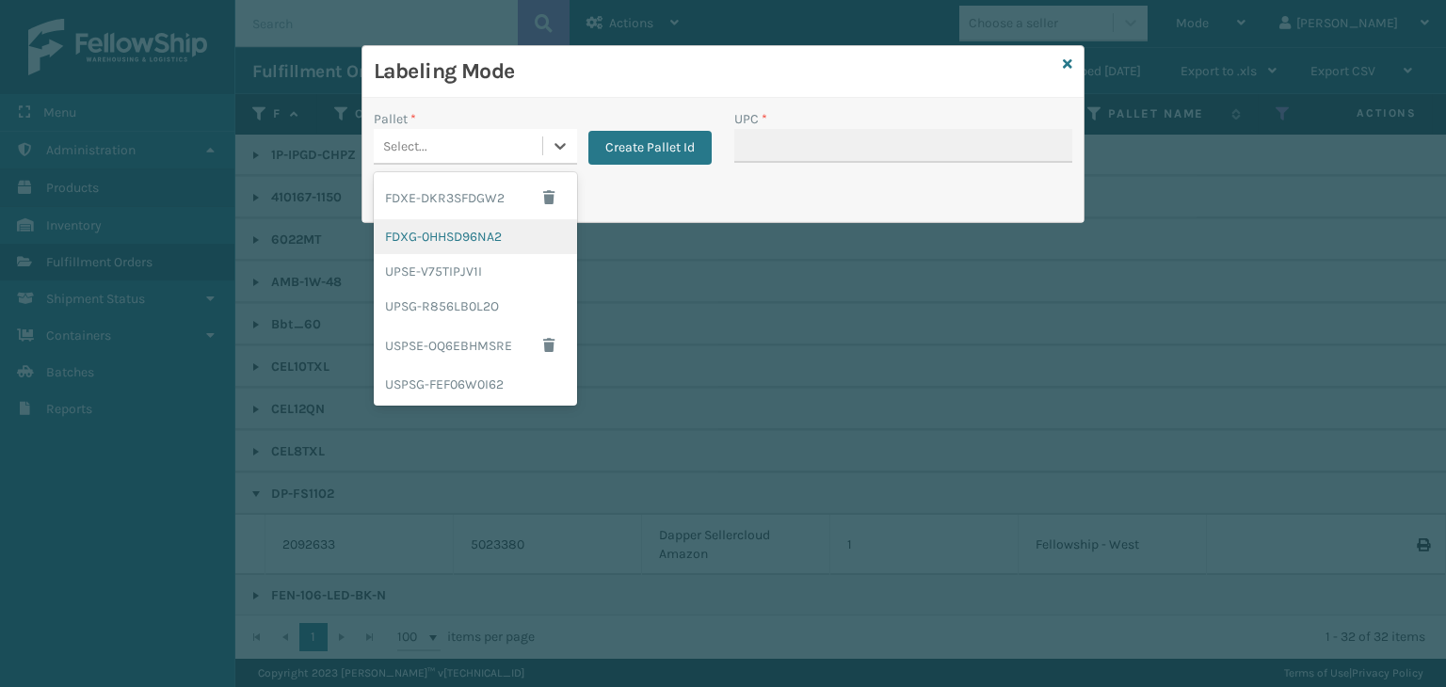
click at [467, 222] on div "FDXG-0HHSD96NA2" at bounding box center [475, 236] width 203 height 35
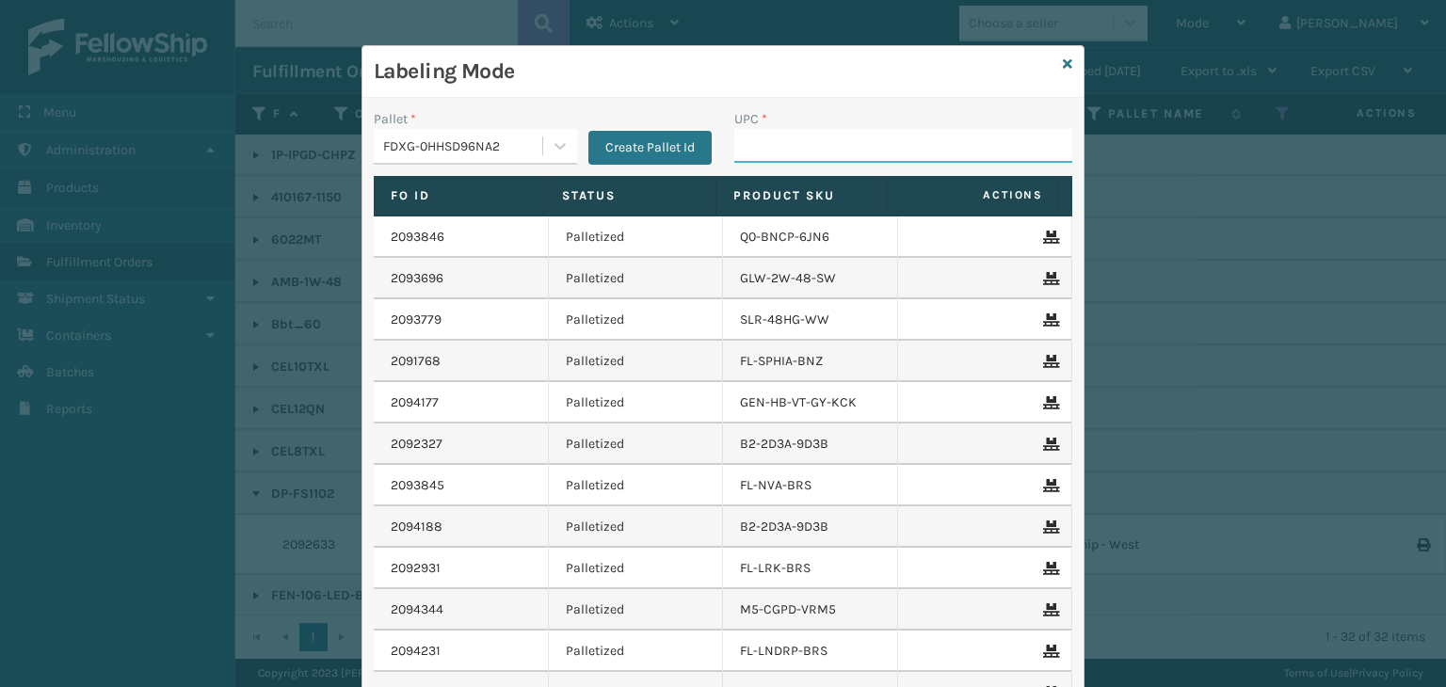
click at [914, 136] on input "UPC *" at bounding box center [903, 146] width 338 height 34
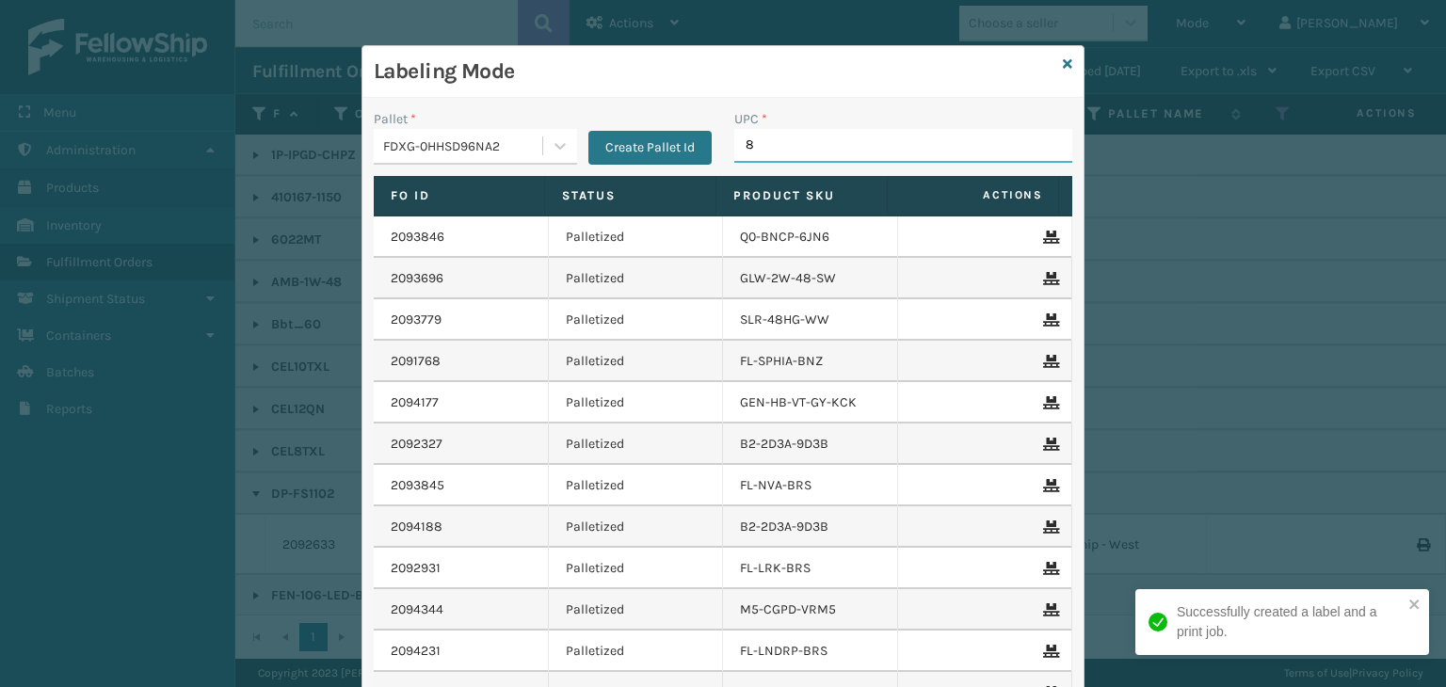
type input "85"
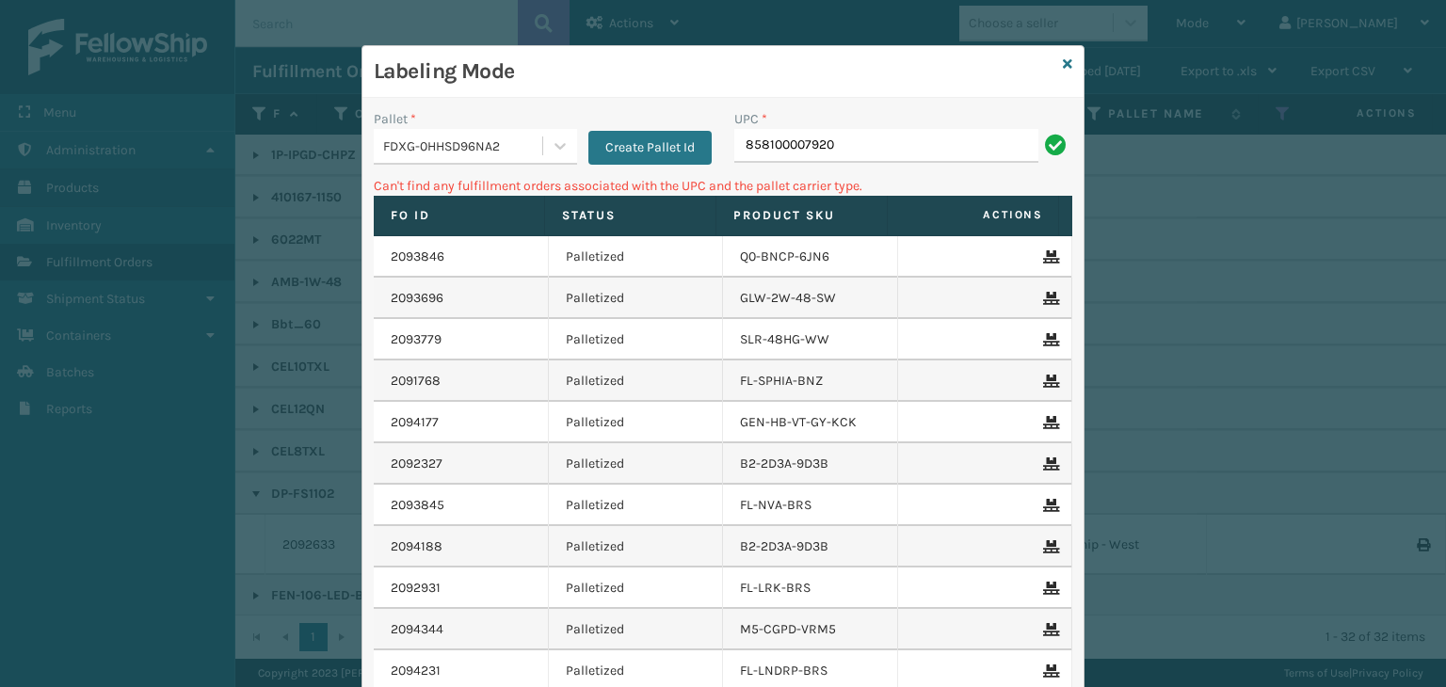
drag, startPoint x: 847, startPoint y: 148, endPoint x: 222, endPoint y: 136, distance: 625.3
click at [222, 136] on div "Labeling Mode Pallet * FDXG-0HHSD96NA2 Create Pallet Id UPC * 858100007920 Can'…" at bounding box center [723, 343] width 1446 height 687
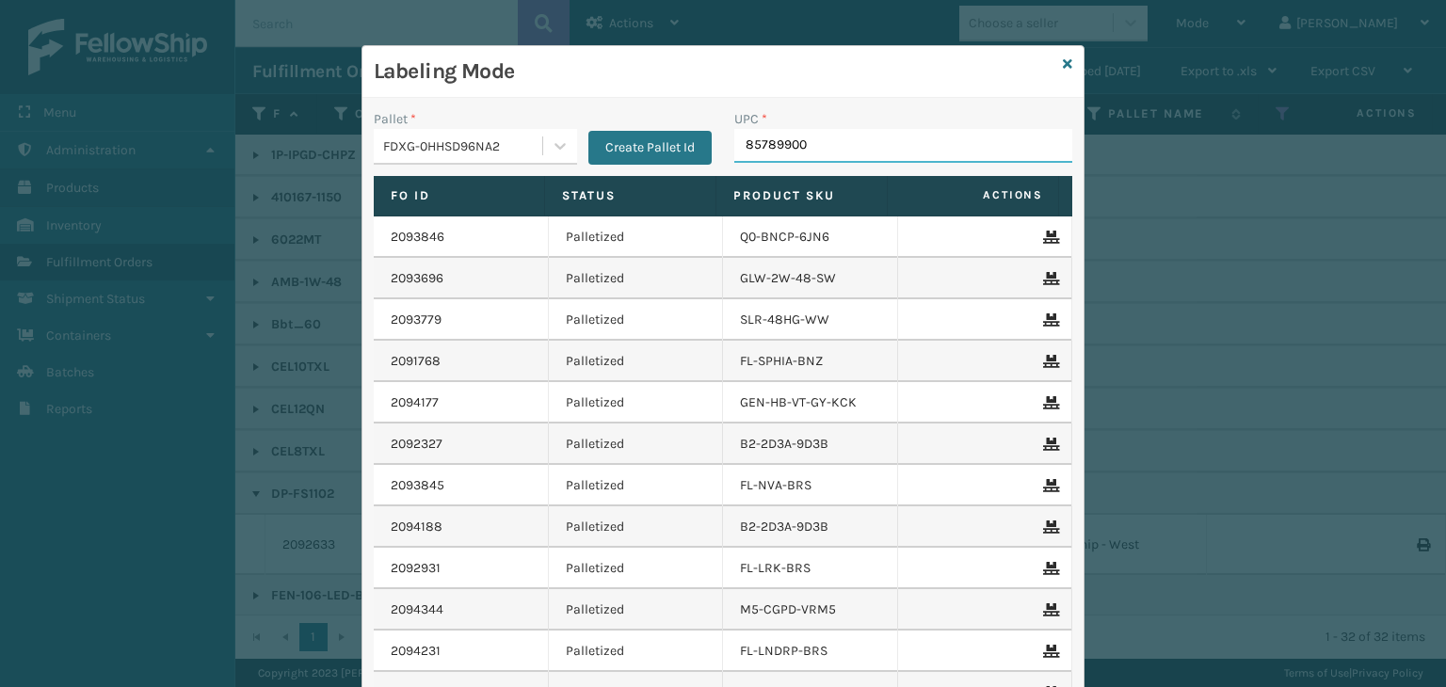
type input "857899006"
click at [1063, 64] on icon at bounding box center [1067, 63] width 9 height 13
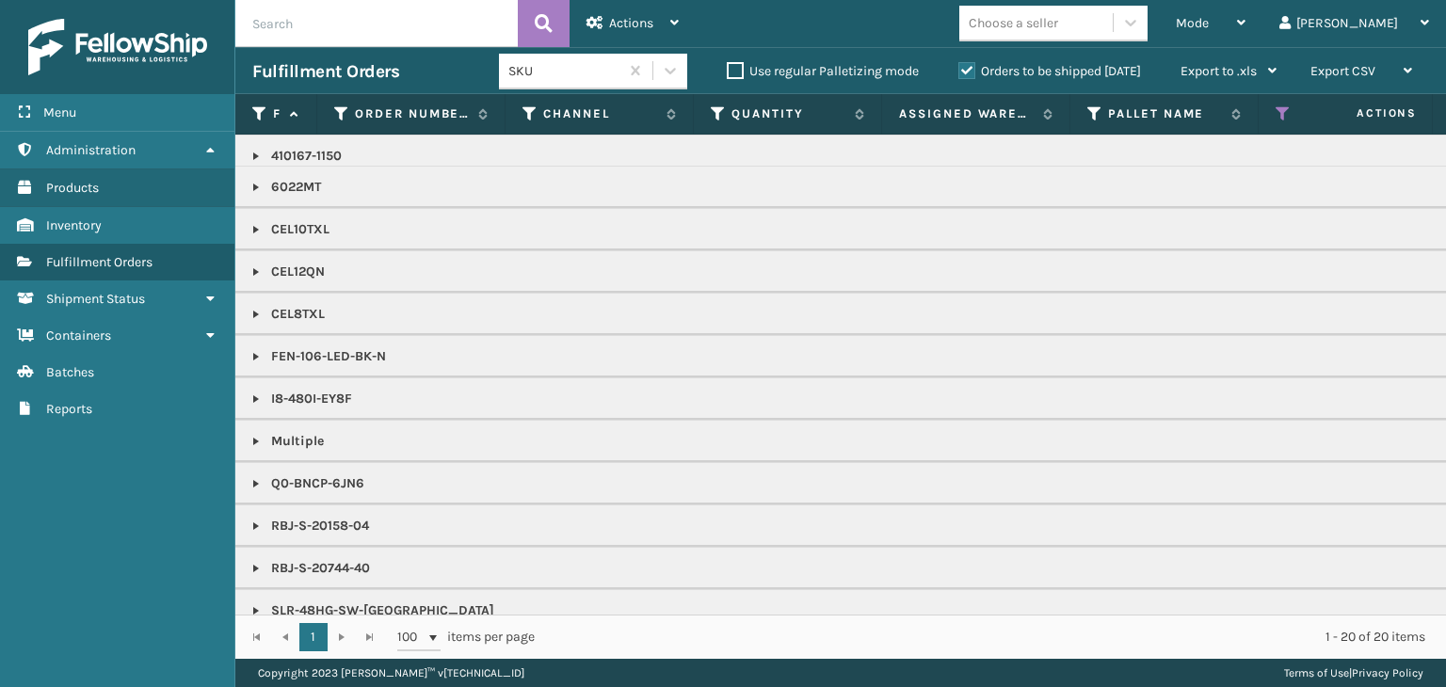
scroll to position [81, 0]
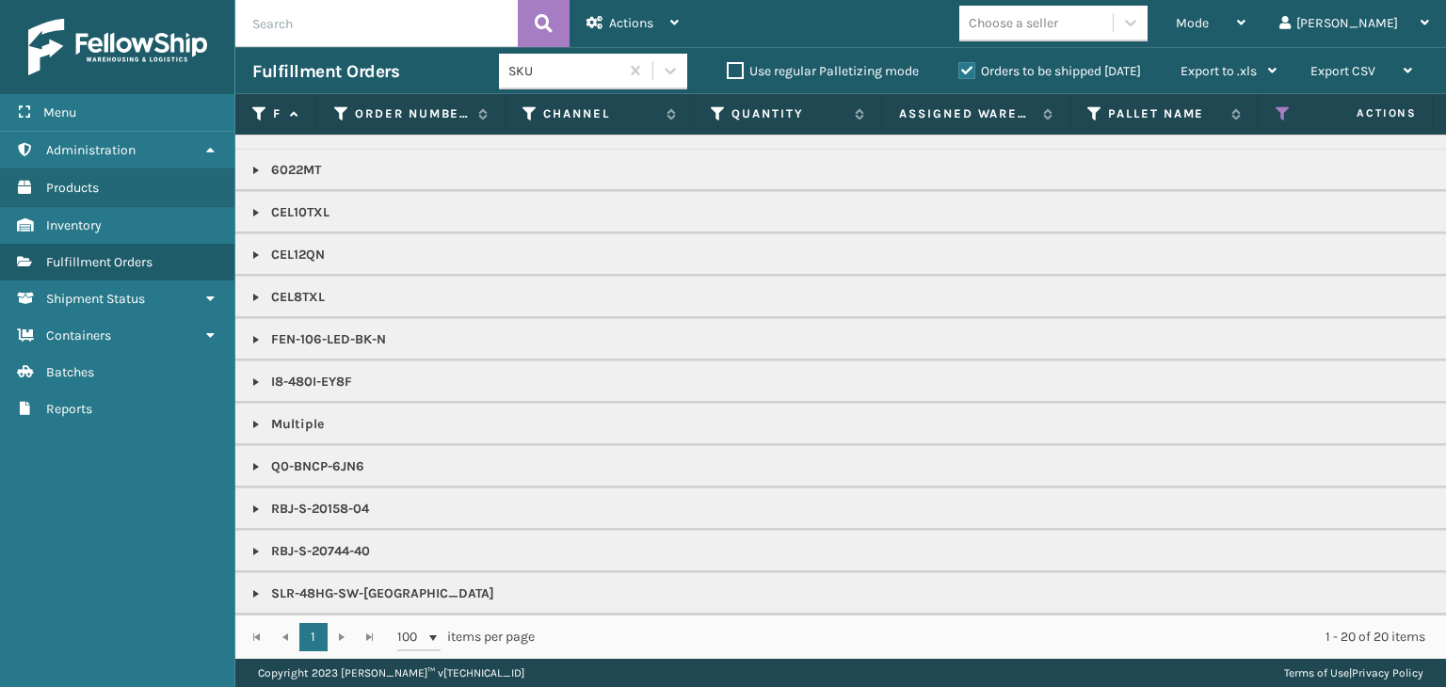
click at [1058, 15] on div "Choose a seller" at bounding box center [1013, 23] width 89 height 20
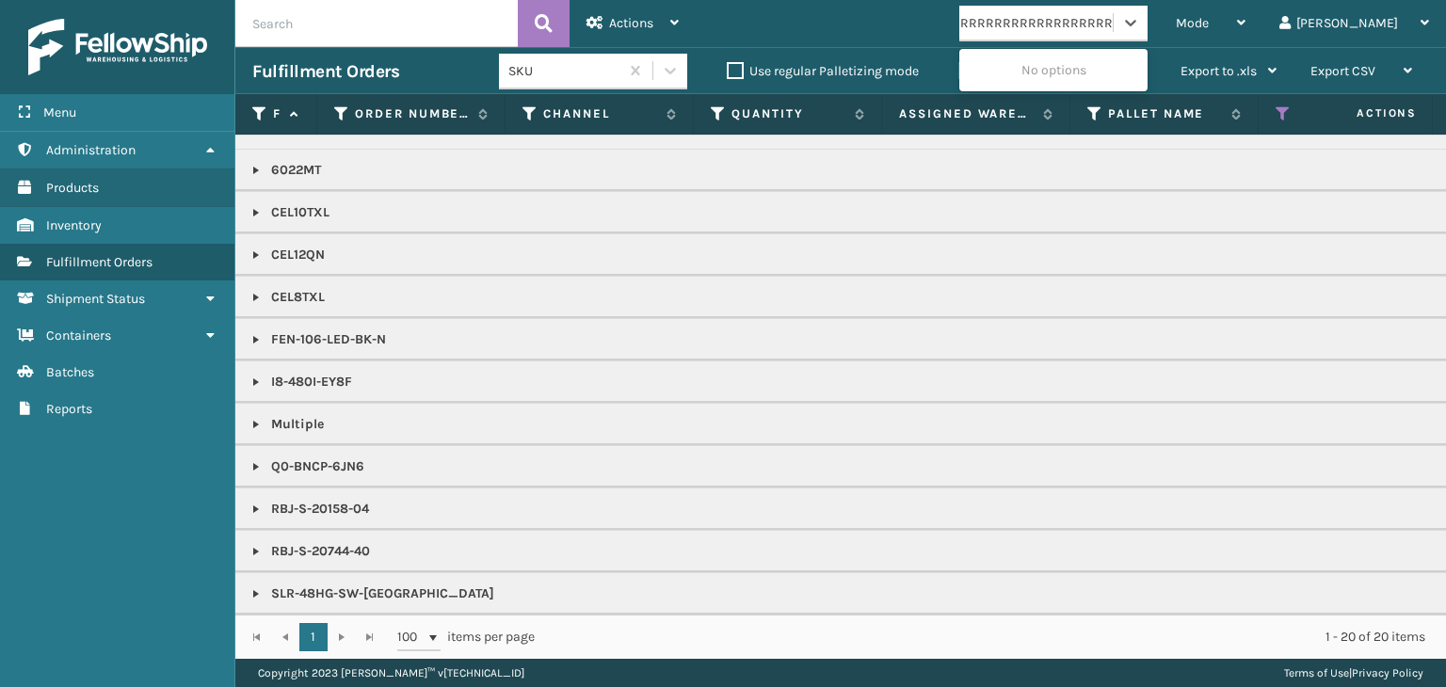
scroll to position [0, 268]
click at [1110, 24] on input "BRRRRRRRRRRRRRRRRRRRRRRRRRRRRRRRRRRRRRRRRRRRRRRRRRR" at bounding box center [915, 23] width 390 height 15
click at [1113, 24] on div "RRR RR" at bounding box center [1035, 23] width 153 height 31
type input "RRRRRR"
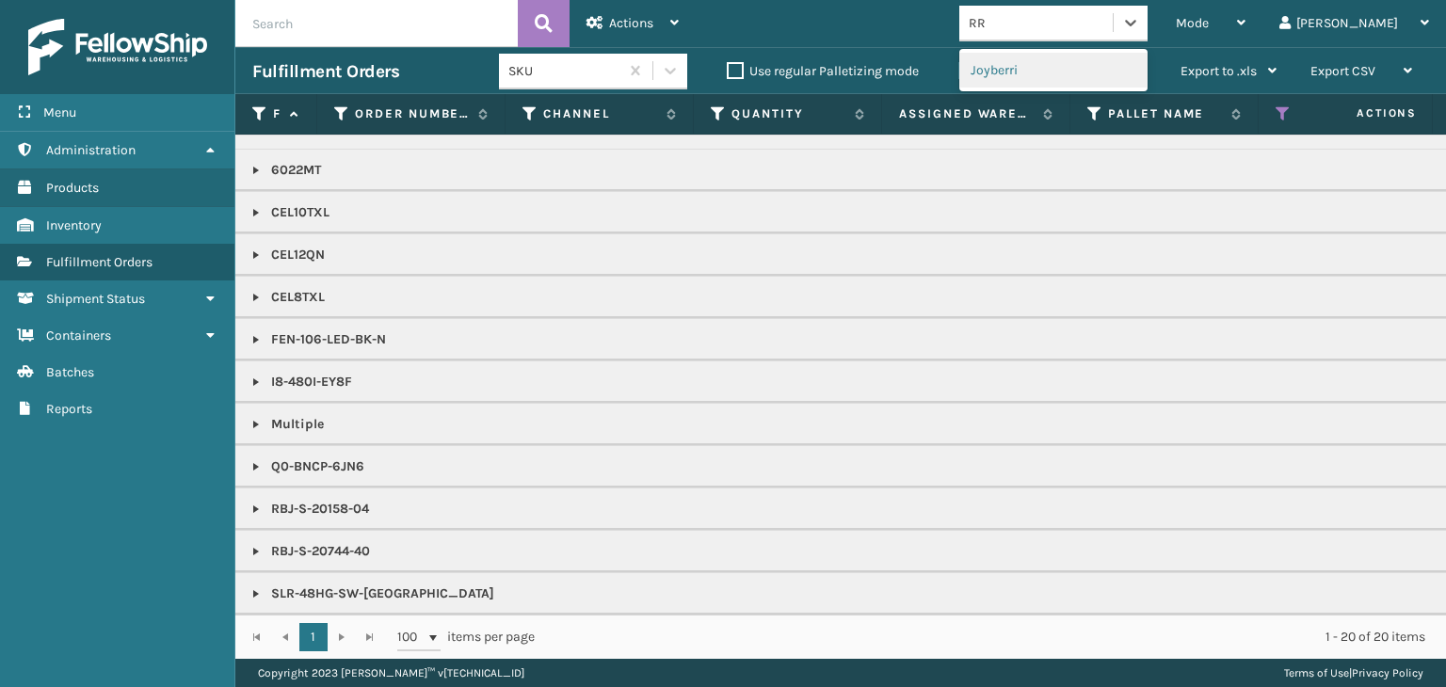
click at [1113, 24] on div "RR RR" at bounding box center [1035, 23] width 153 height 31
type input "RRRRRRRRRRRRRRRRRRRRRRRRRRRRRRRRRRRRRRRRRRRRRRRRRRRRRRRRRRRRRRRRRRRRRRRRRRRRRRR…"
drag, startPoint x: 0, startPoint y: 440, endPoint x: 15, endPoint y: 455, distance: 21.3
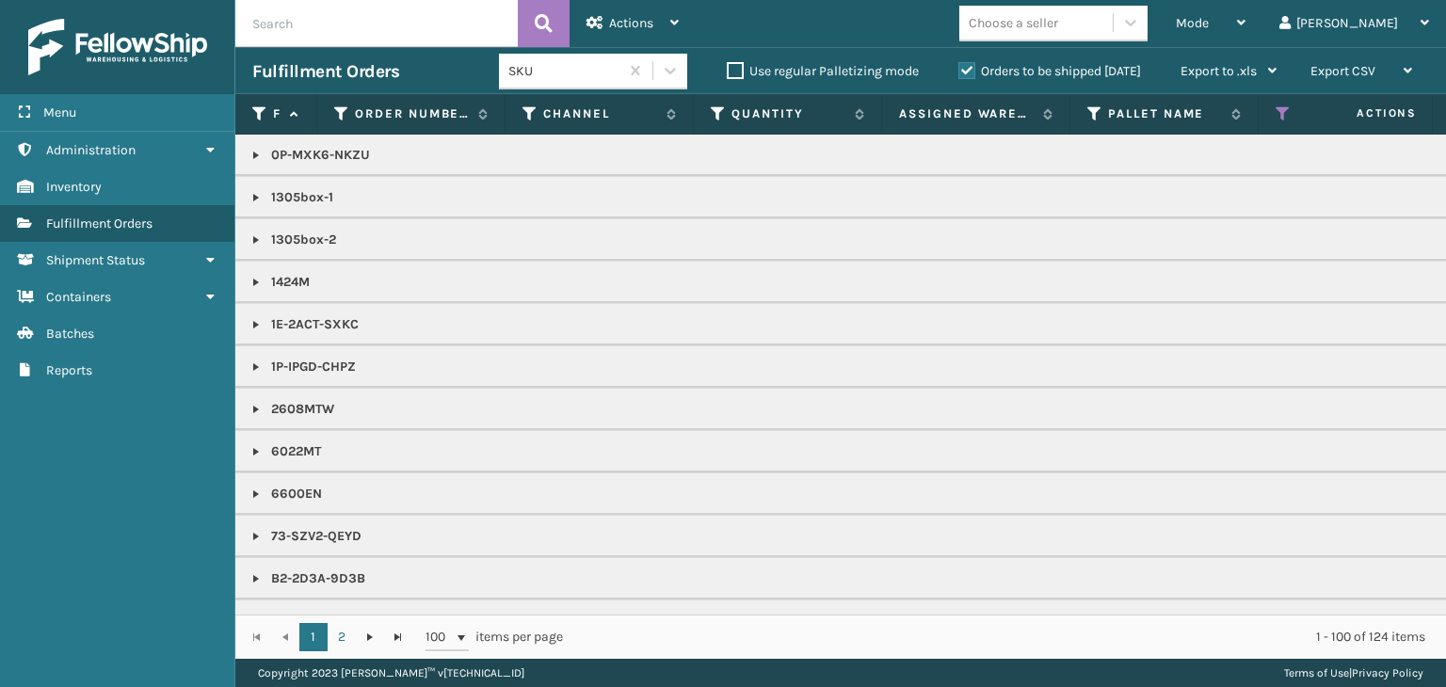
click at [383, 29] on input "text" at bounding box center [376, 23] width 282 height 47
type input "2093817"
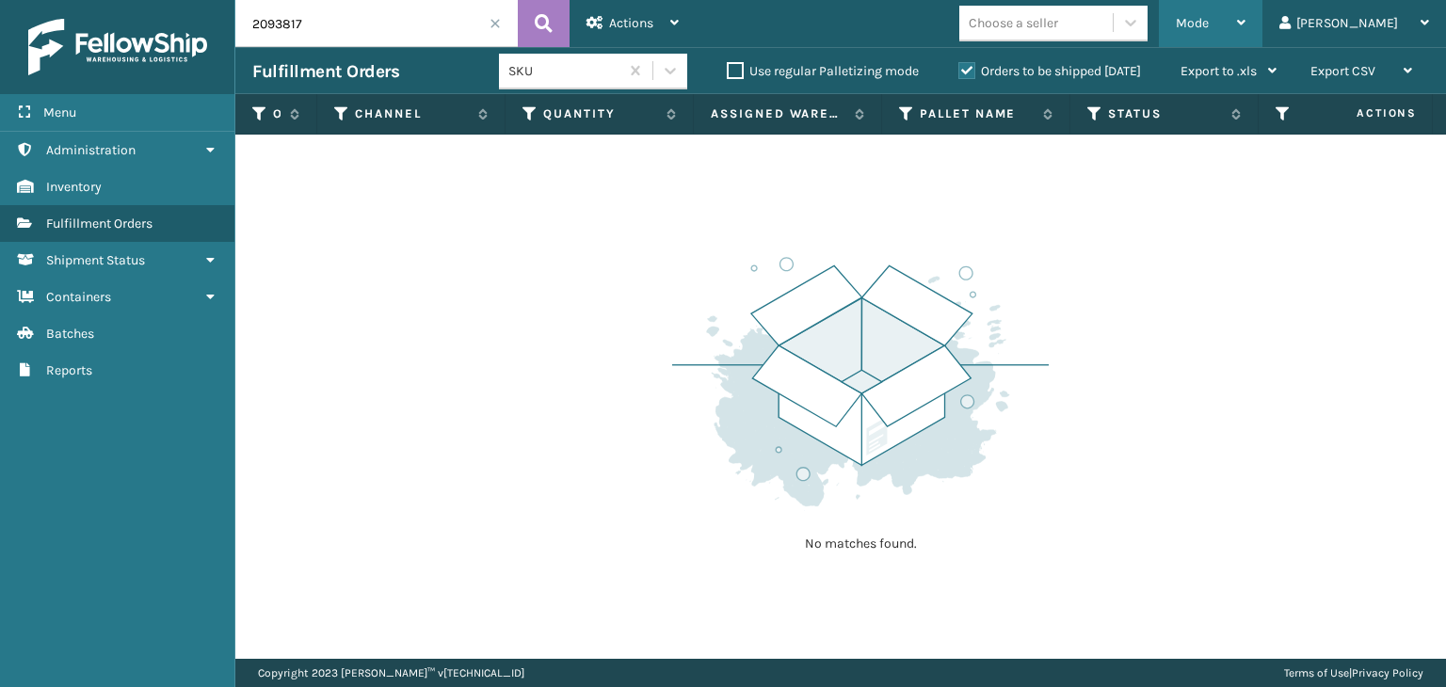
click at [1246, 8] on div "Mode" at bounding box center [1211, 23] width 70 height 47
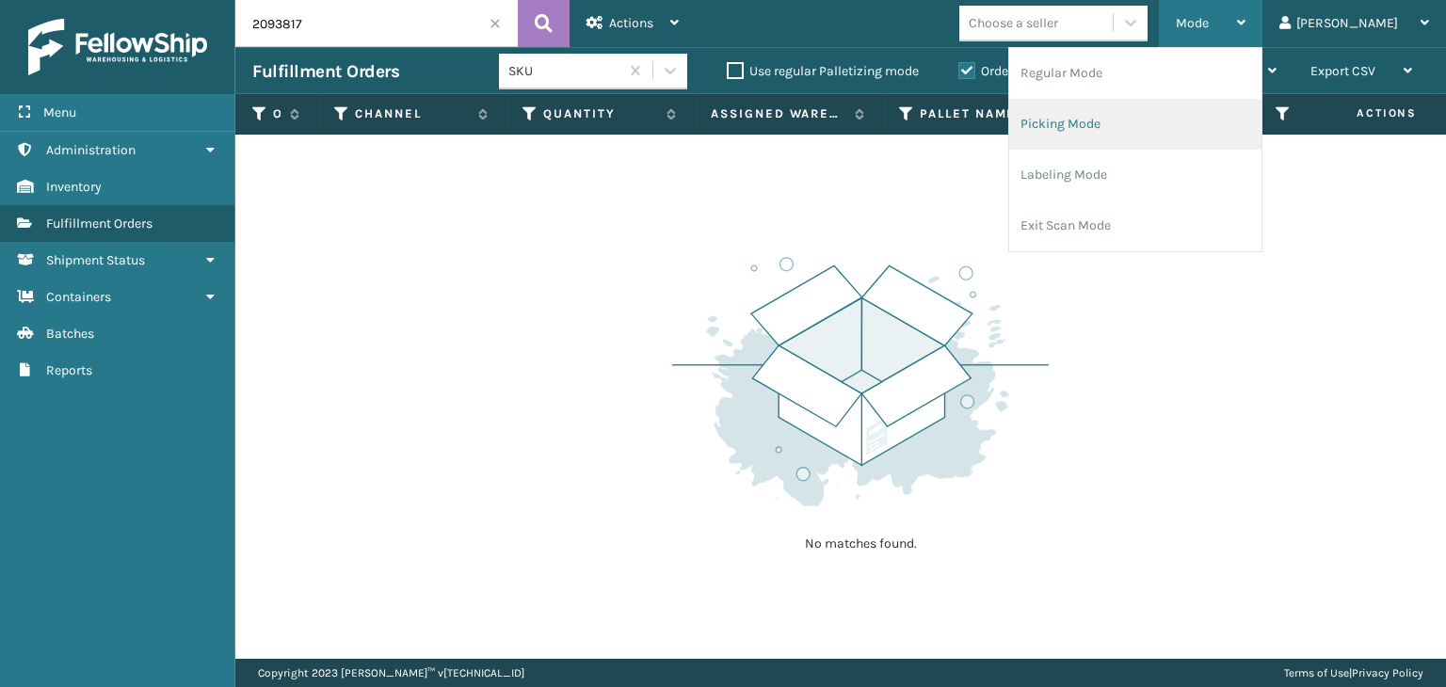
click at [1111, 135] on li "Picking Mode" at bounding box center [1135, 124] width 252 height 51
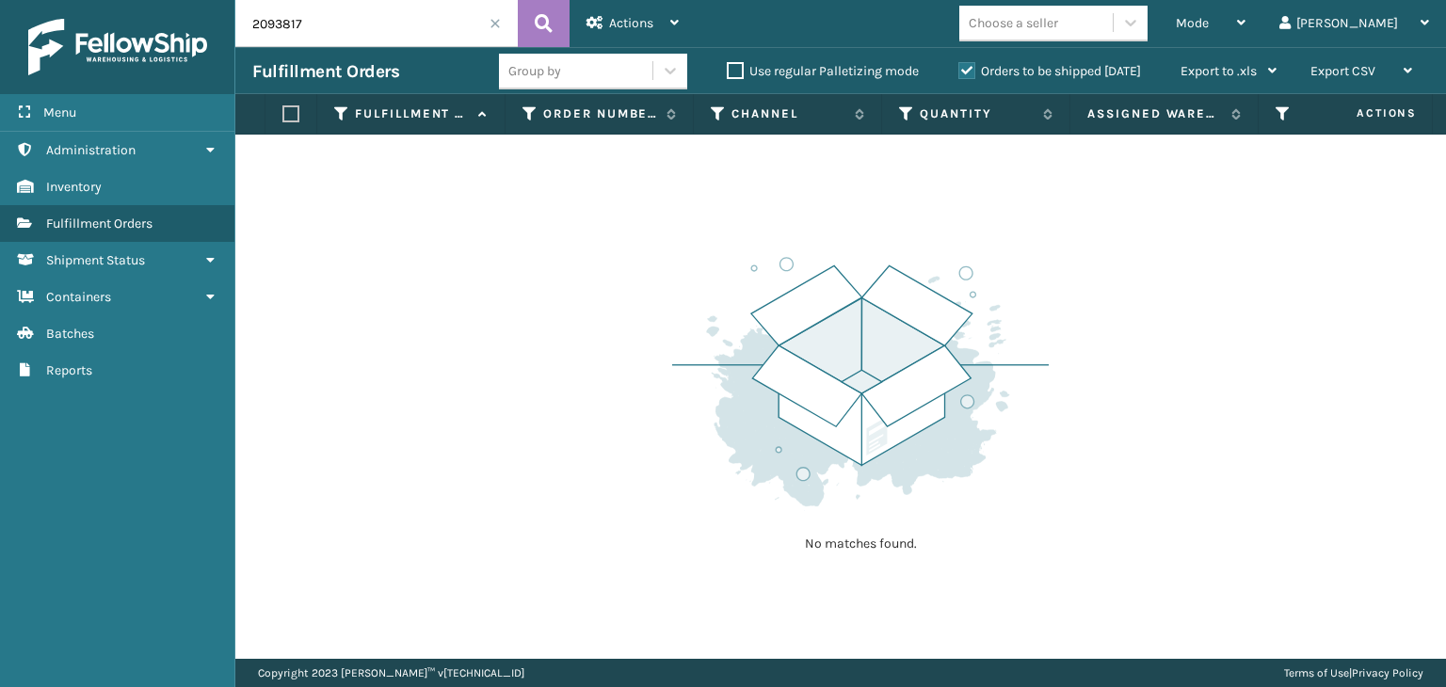
click at [495, 30] on input "2093817" at bounding box center [376, 23] width 282 height 47
click at [492, 27] on span at bounding box center [495, 23] width 11 height 11
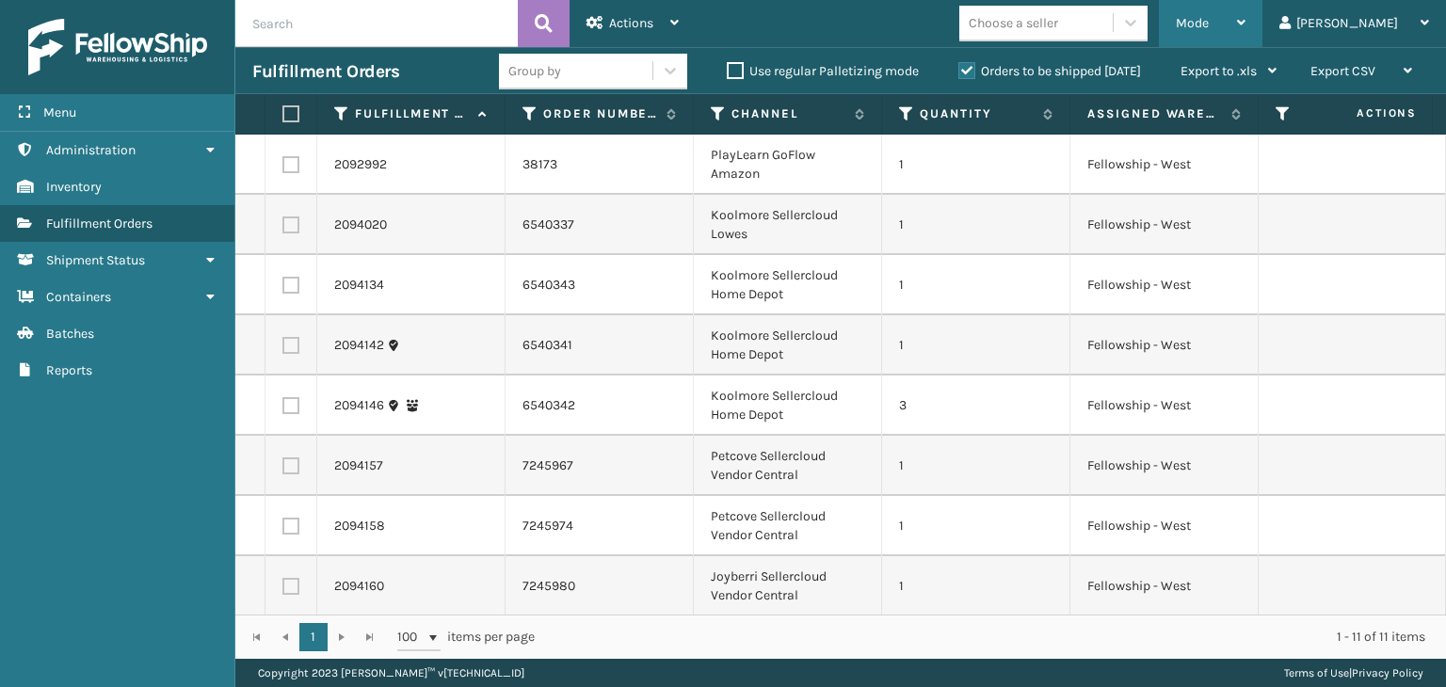
click at [1246, 36] on div "Mode" at bounding box center [1211, 23] width 70 height 47
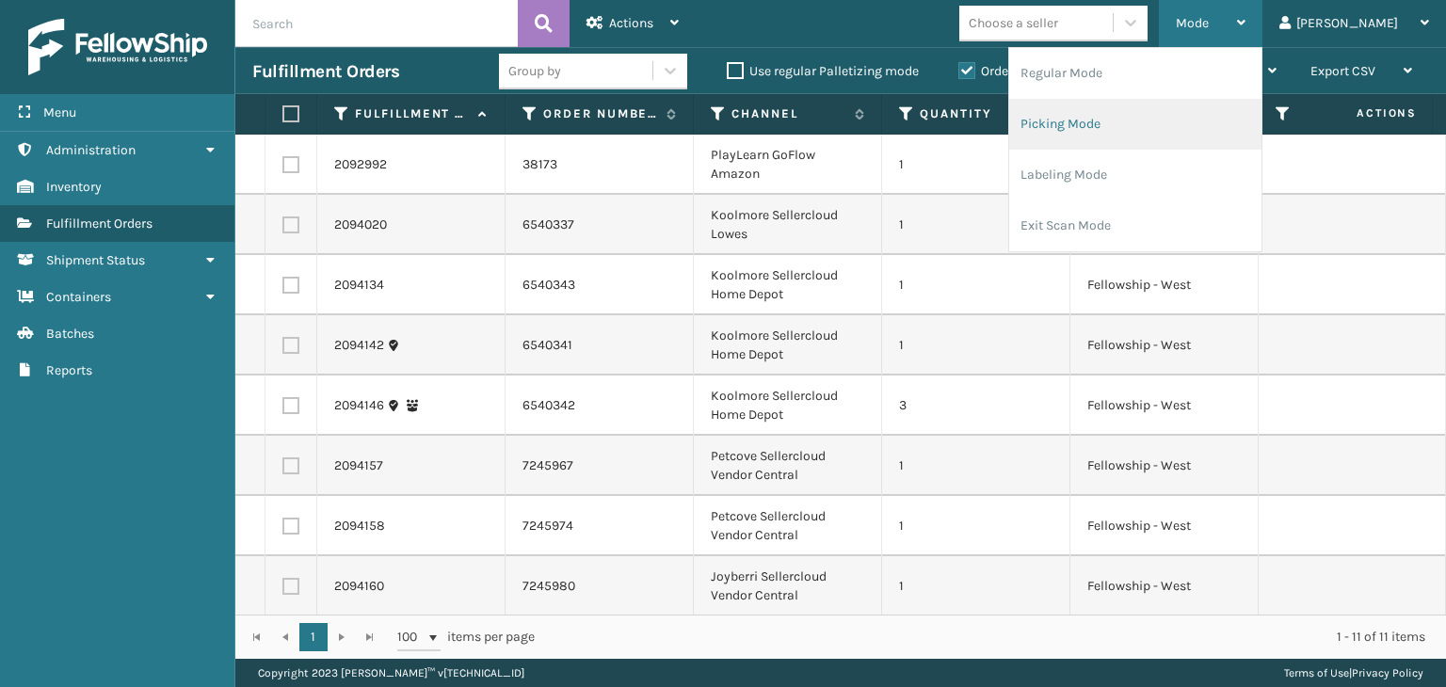
click at [1207, 129] on li "Picking Mode" at bounding box center [1135, 124] width 252 height 51
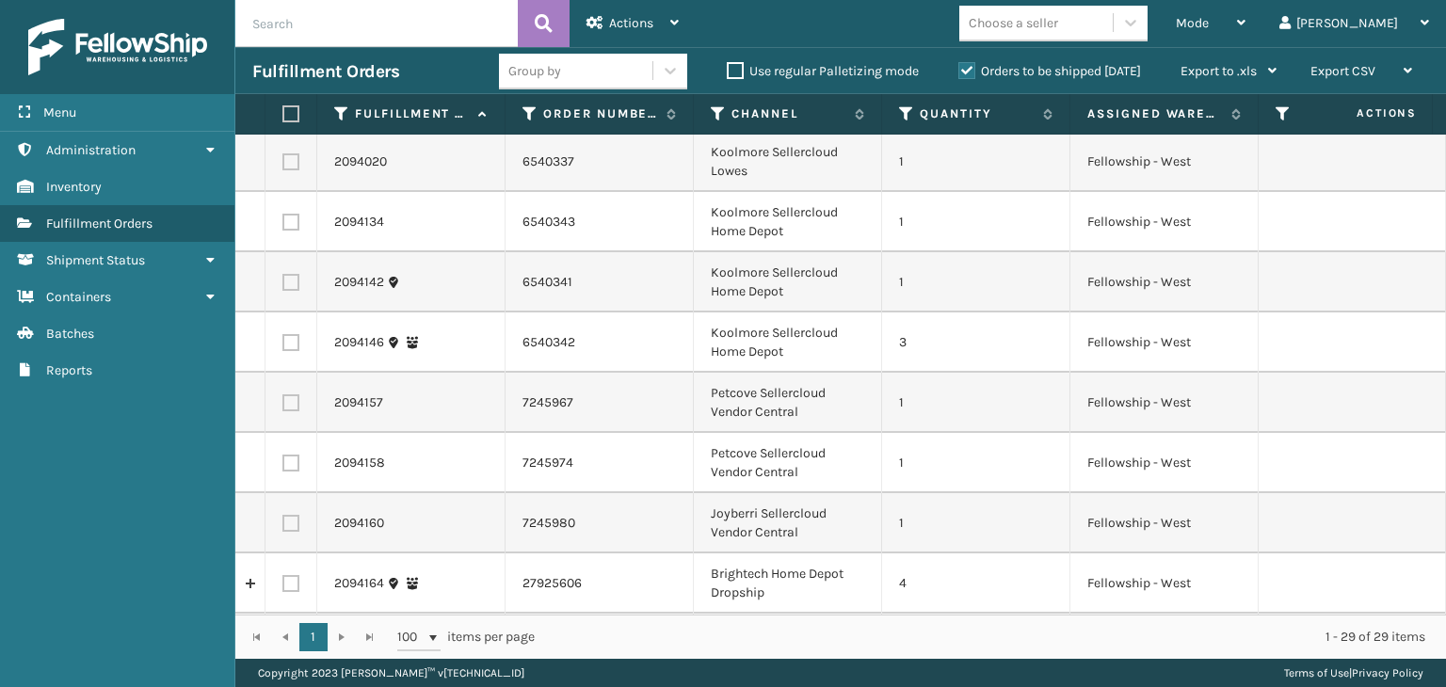
scroll to position [188, 0]
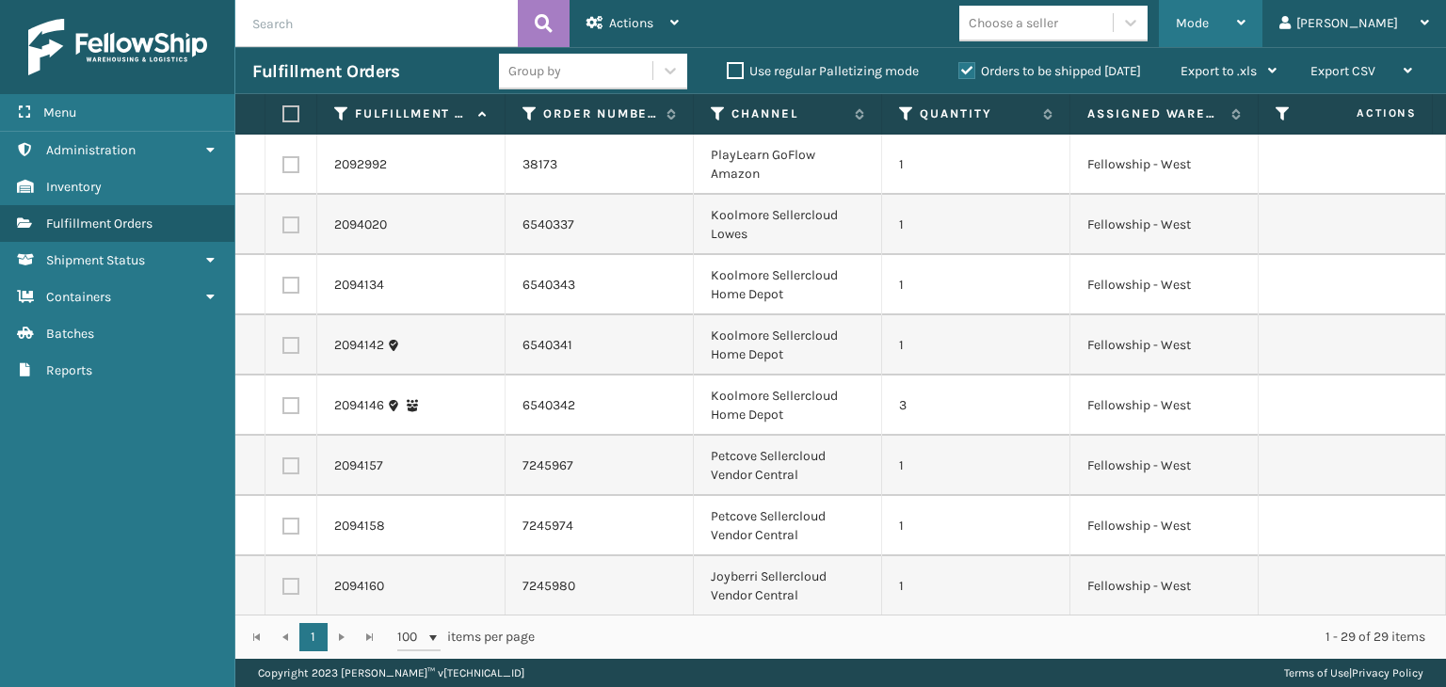
scroll to position [188, 0]
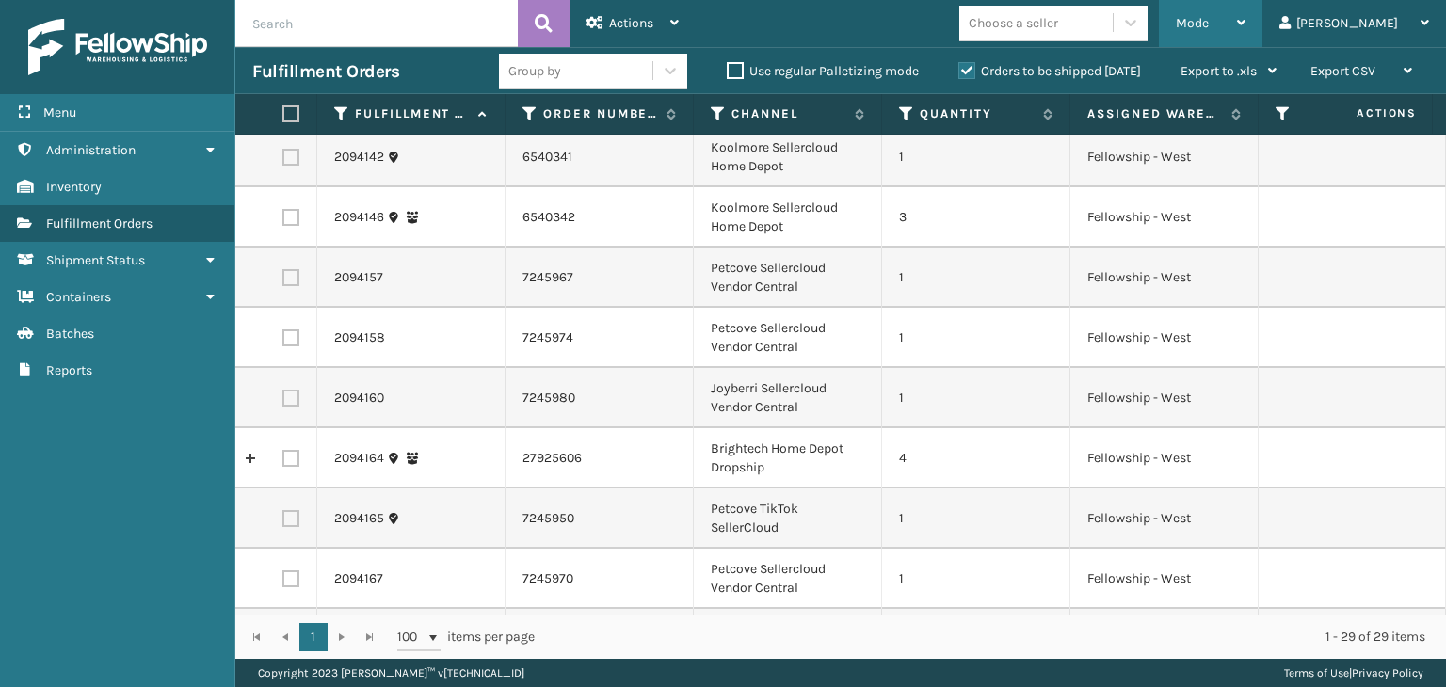
click at [1209, 22] on span "Mode" at bounding box center [1192, 23] width 33 height 16
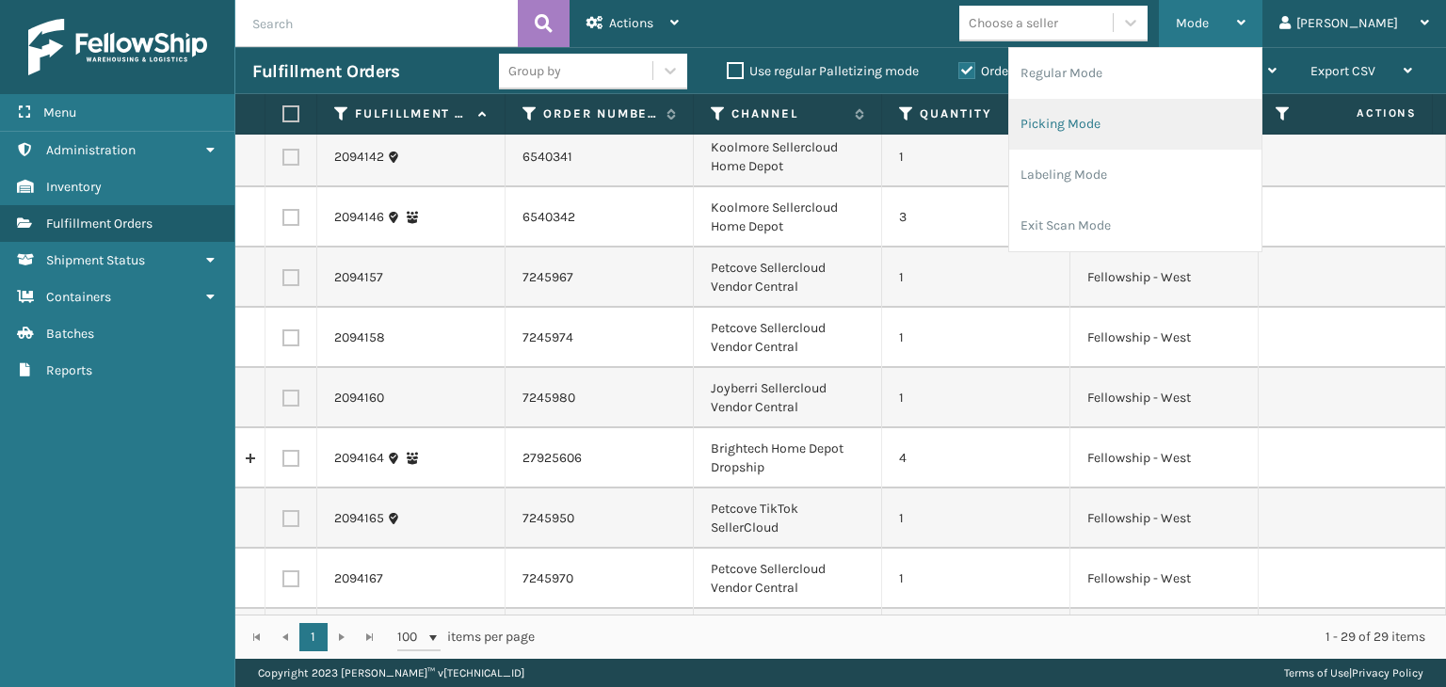
click at [1193, 132] on li "Picking Mode" at bounding box center [1135, 124] width 252 height 51
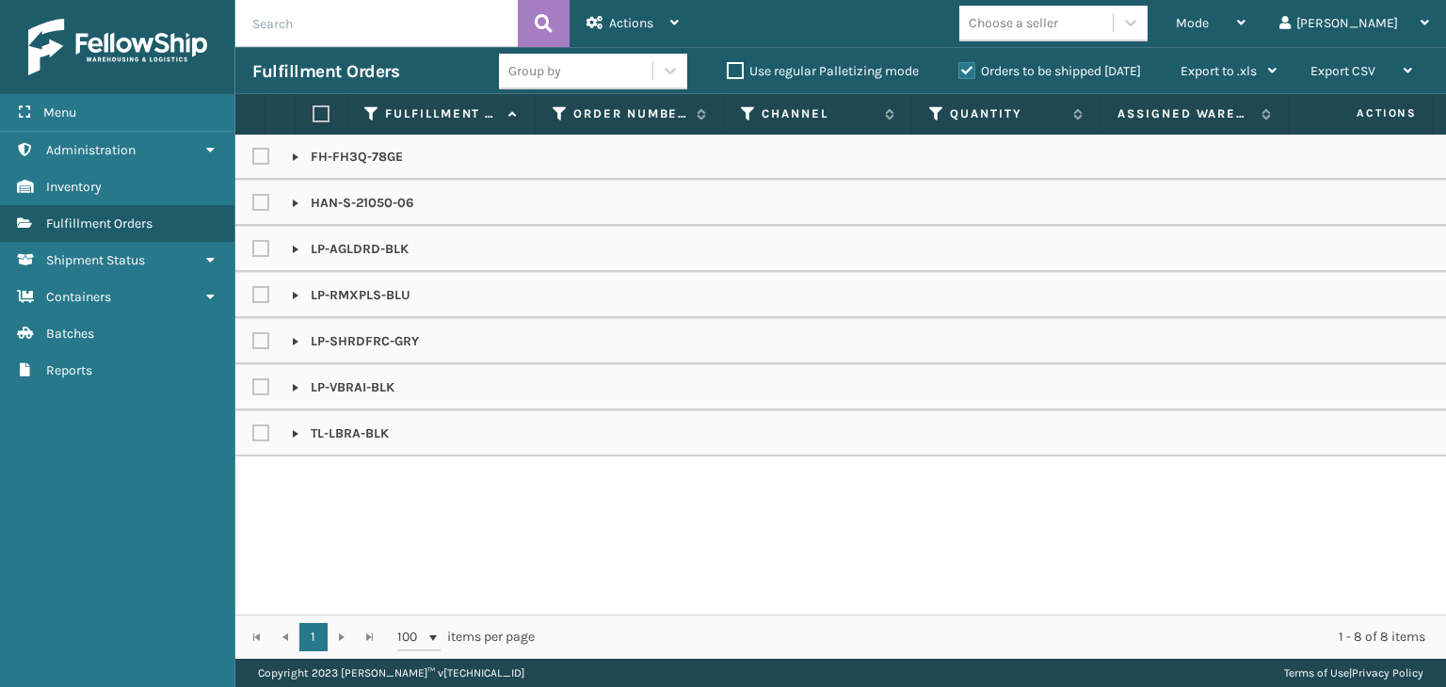
click at [371, 19] on input "text" at bounding box center [376, 23] width 282 height 47
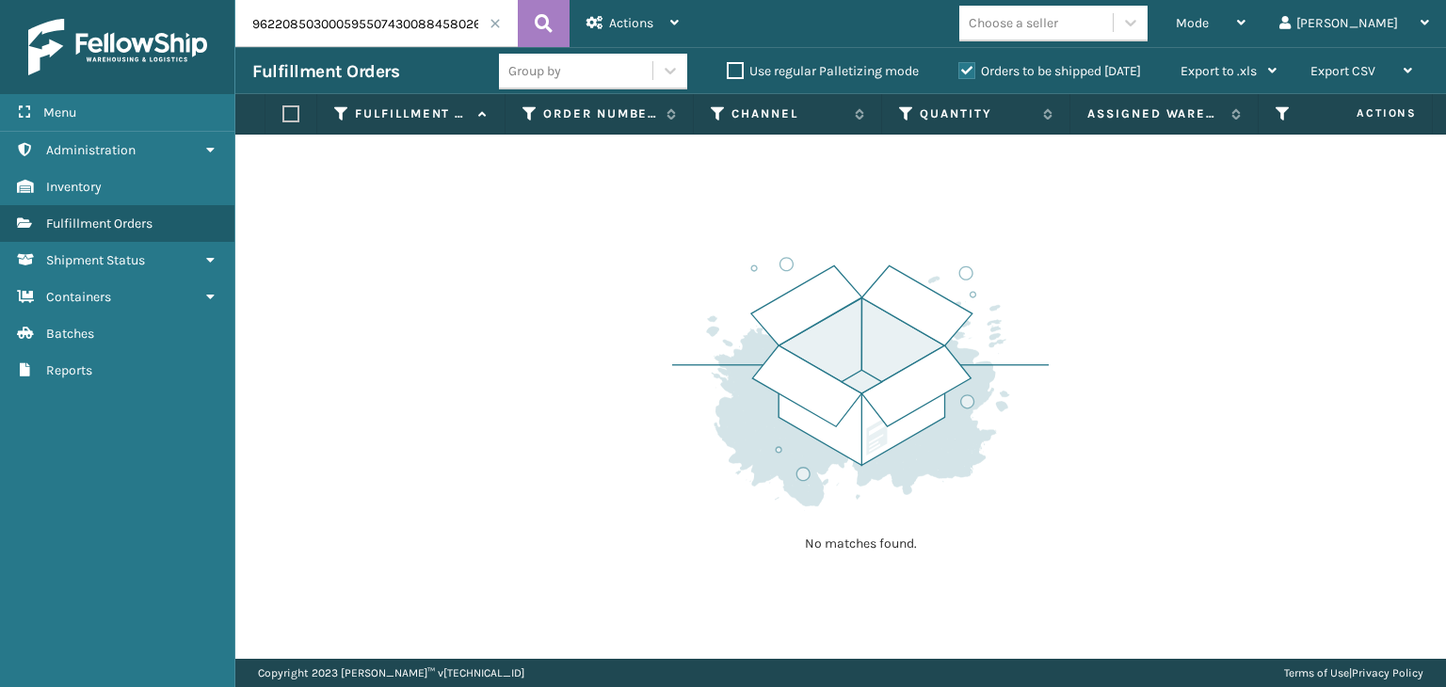
drag, startPoint x: 386, startPoint y: 24, endPoint x: 0, endPoint y: -50, distance: 393.0
click at [0, 0] on html "Menu Administration Inventory Fulfillment Orders Shipment Status Containers Bat…" at bounding box center [723, 343] width 1446 height 687
type input "884580269460"
click at [1246, 28] on div "Mode" at bounding box center [1211, 23] width 70 height 47
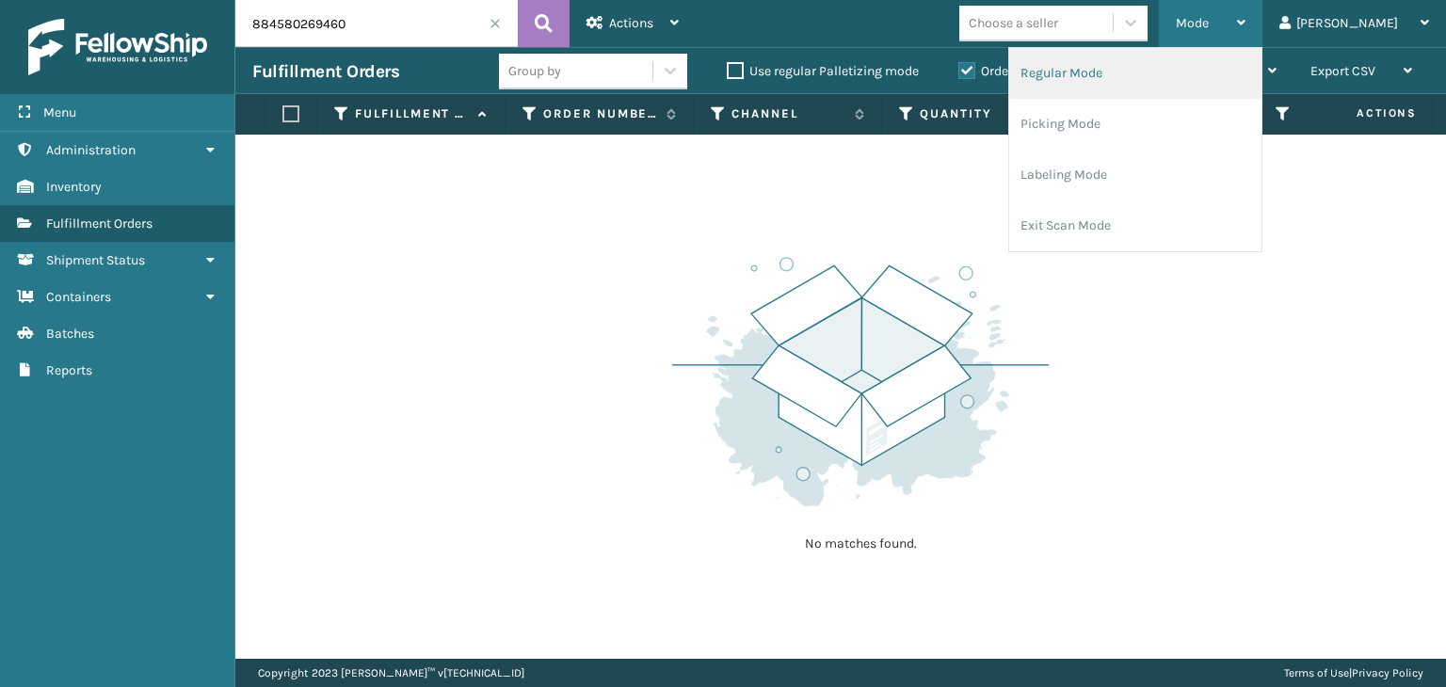
click at [1250, 56] on li "Regular Mode" at bounding box center [1135, 73] width 252 height 51
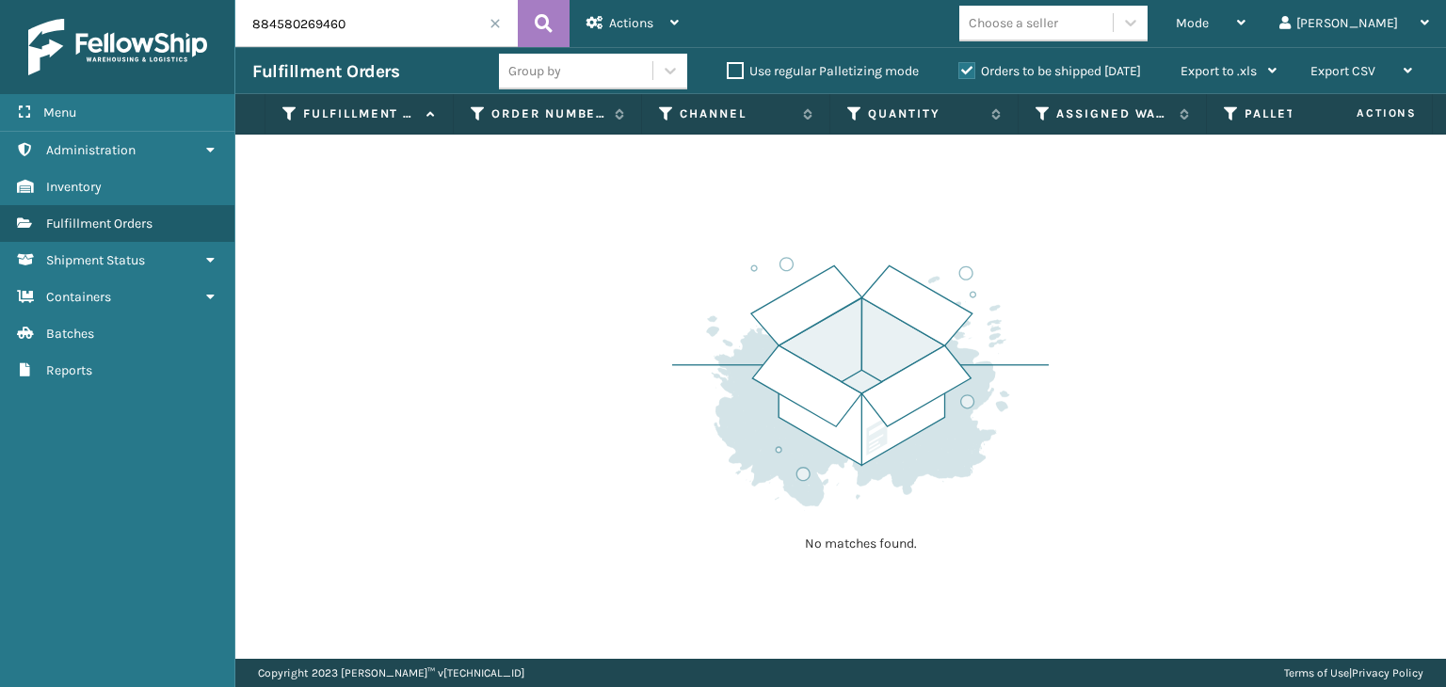
click at [1040, 62] on div "Orders to be shipped [DATE]" at bounding box center [1053, 71] width 222 height 23
click at [1040, 63] on label "Orders to be shipped [DATE]" at bounding box center [1050, 71] width 183 height 16
click at [959, 63] on input "Orders to be shipped [DATE]" at bounding box center [959, 66] width 1 height 12
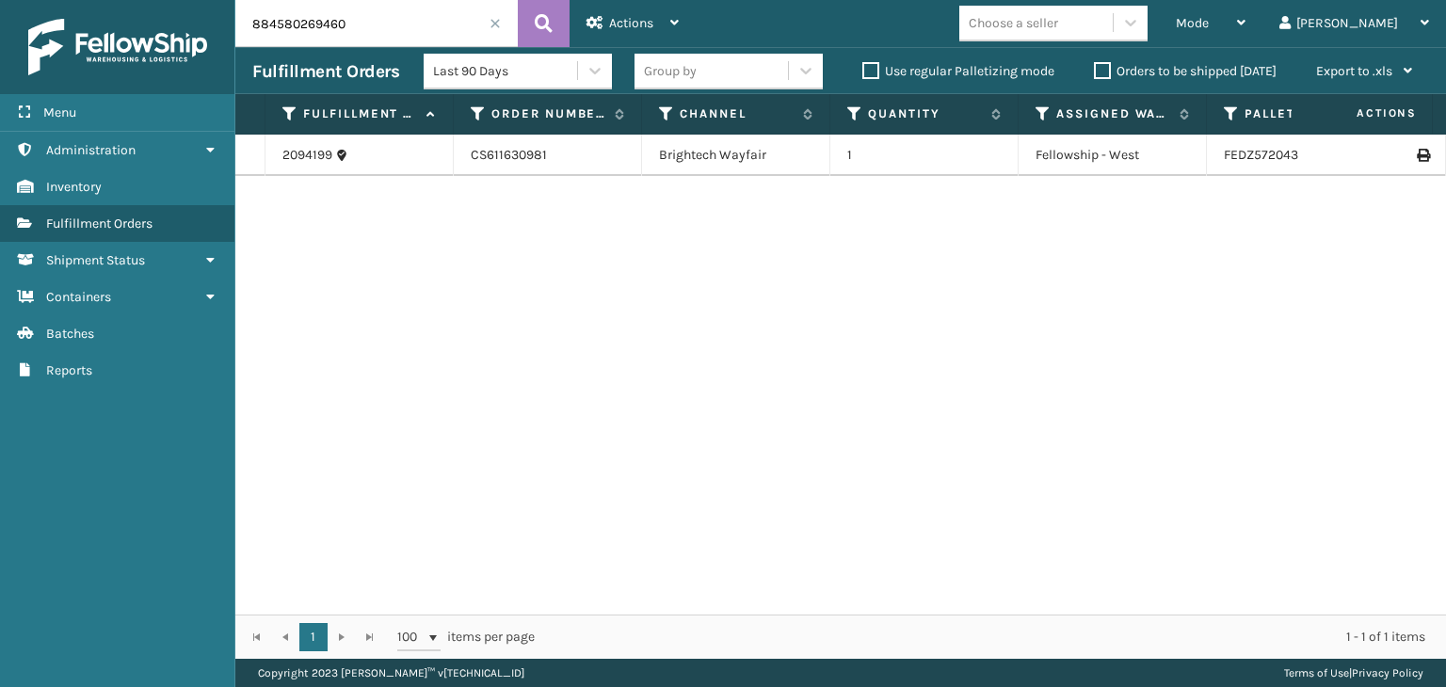
click at [660, 84] on div "Group by" at bounding box center [711, 71] width 153 height 31
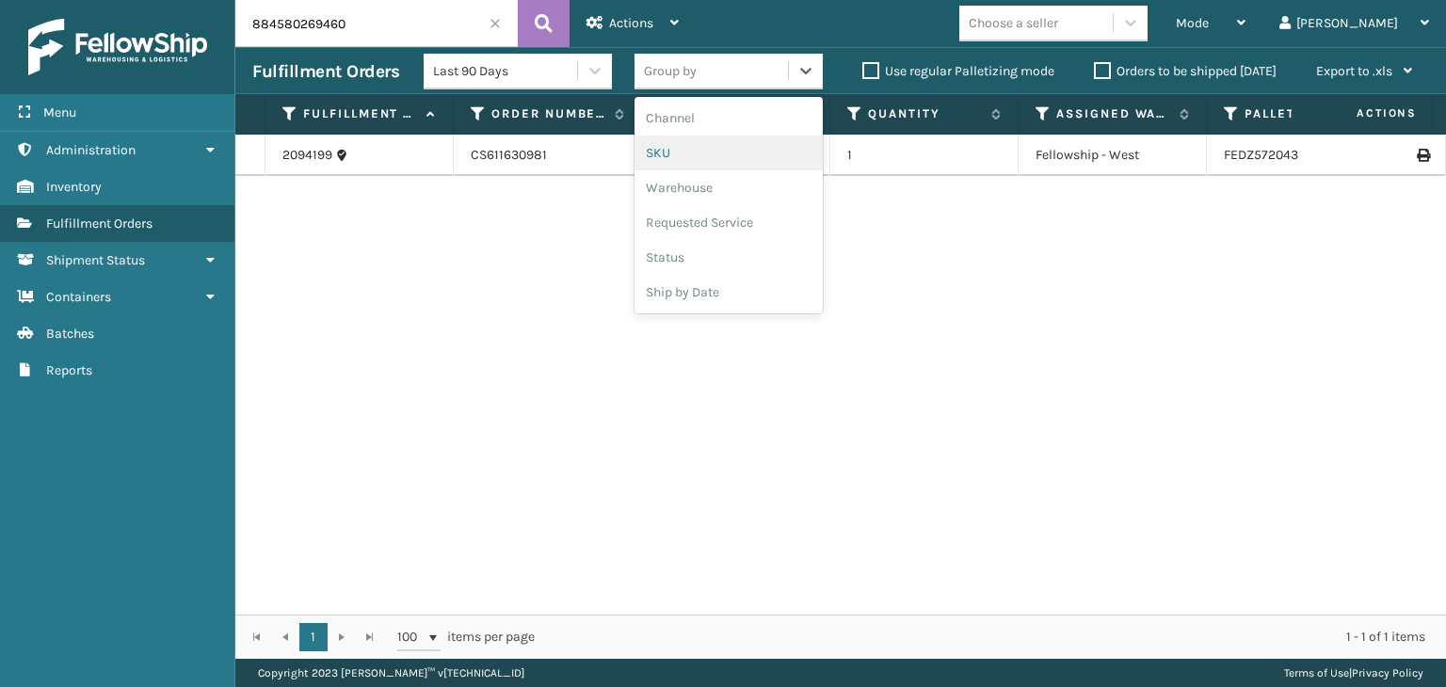
click at [693, 167] on div "SKU" at bounding box center [729, 153] width 188 height 35
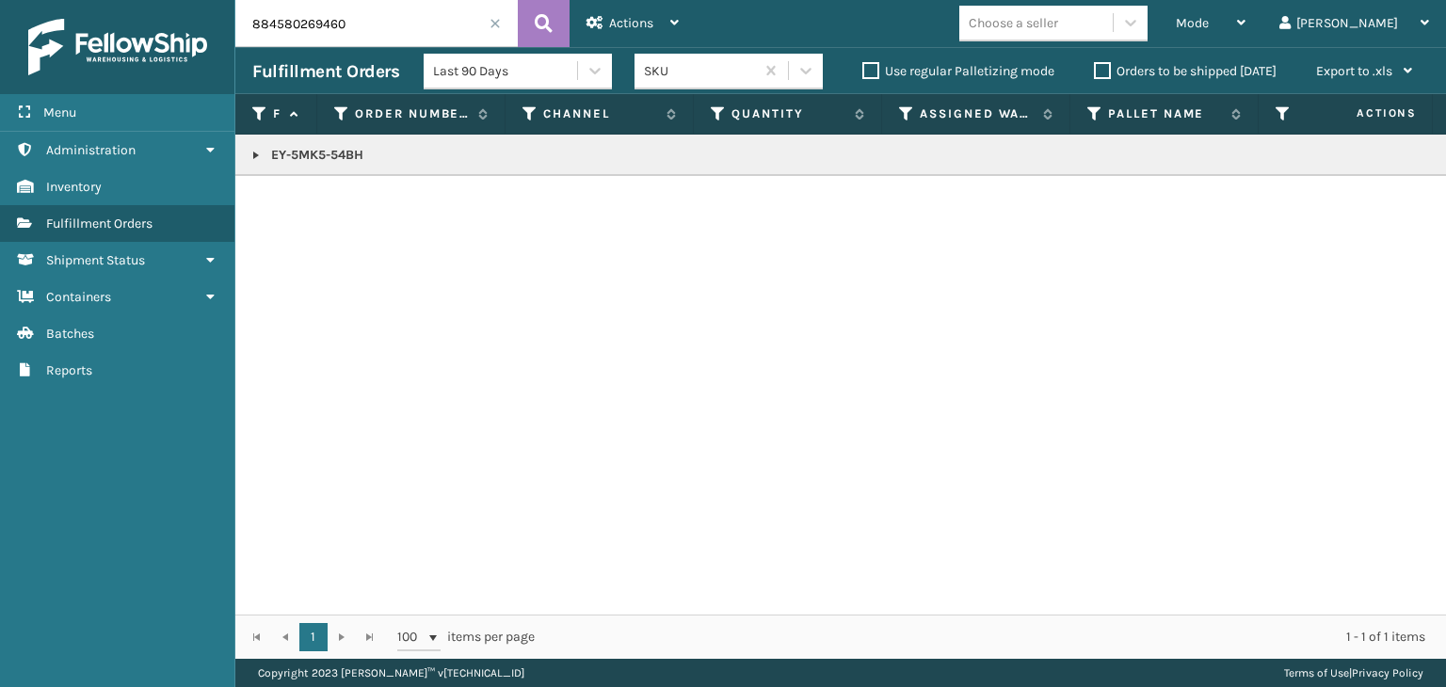
drag, startPoint x: 422, startPoint y: 29, endPoint x: 113, endPoint y: 17, distance: 309.1
click at [113, 0] on div "Menu Administration Inventory Fulfillment Orders Shipment Status Containers Bat…" at bounding box center [723, 0] width 1446 height 0
paste input "28-100-03"
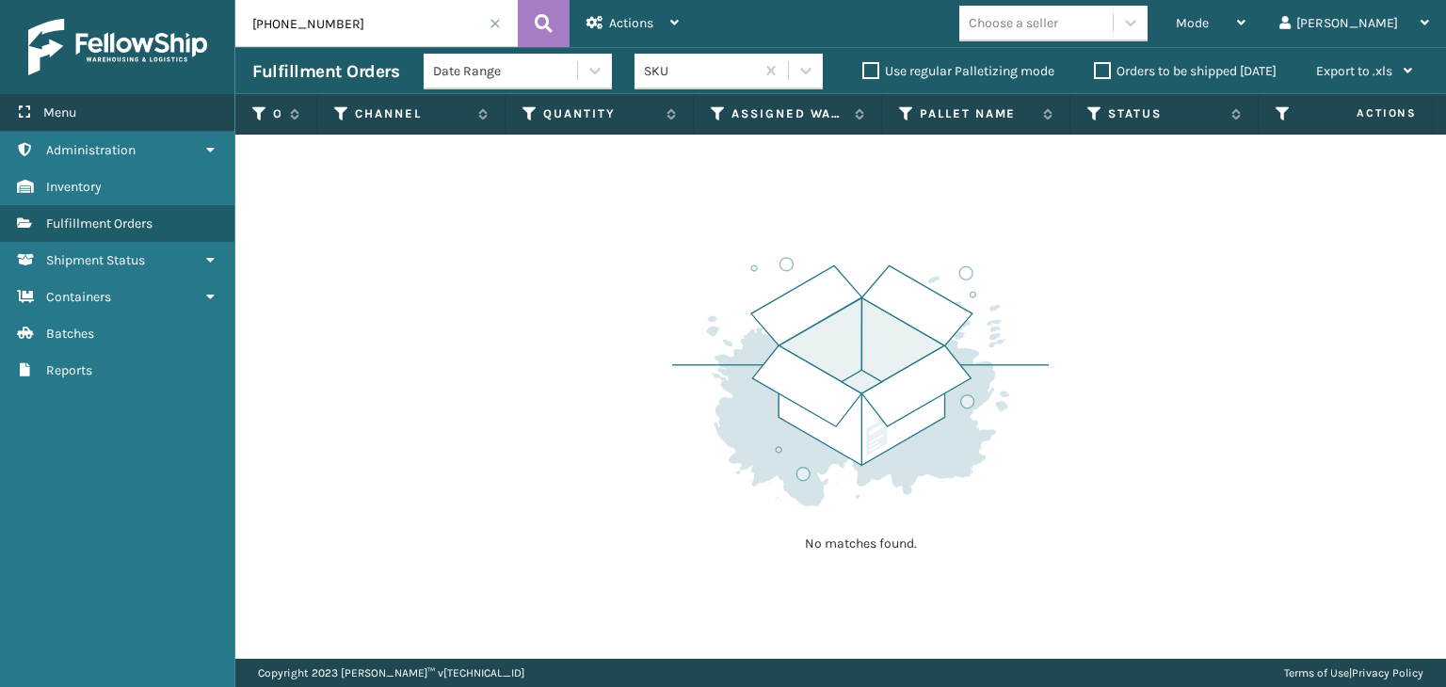
drag, startPoint x: 423, startPoint y: 28, endPoint x: 0, endPoint y: 114, distance: 431.4
click at [0, 0] on div "Menu Administration Inventory Fulfillment Orders Shipment Status Containers Bat…" at bounding box center [723, 0] width 1446 height 0
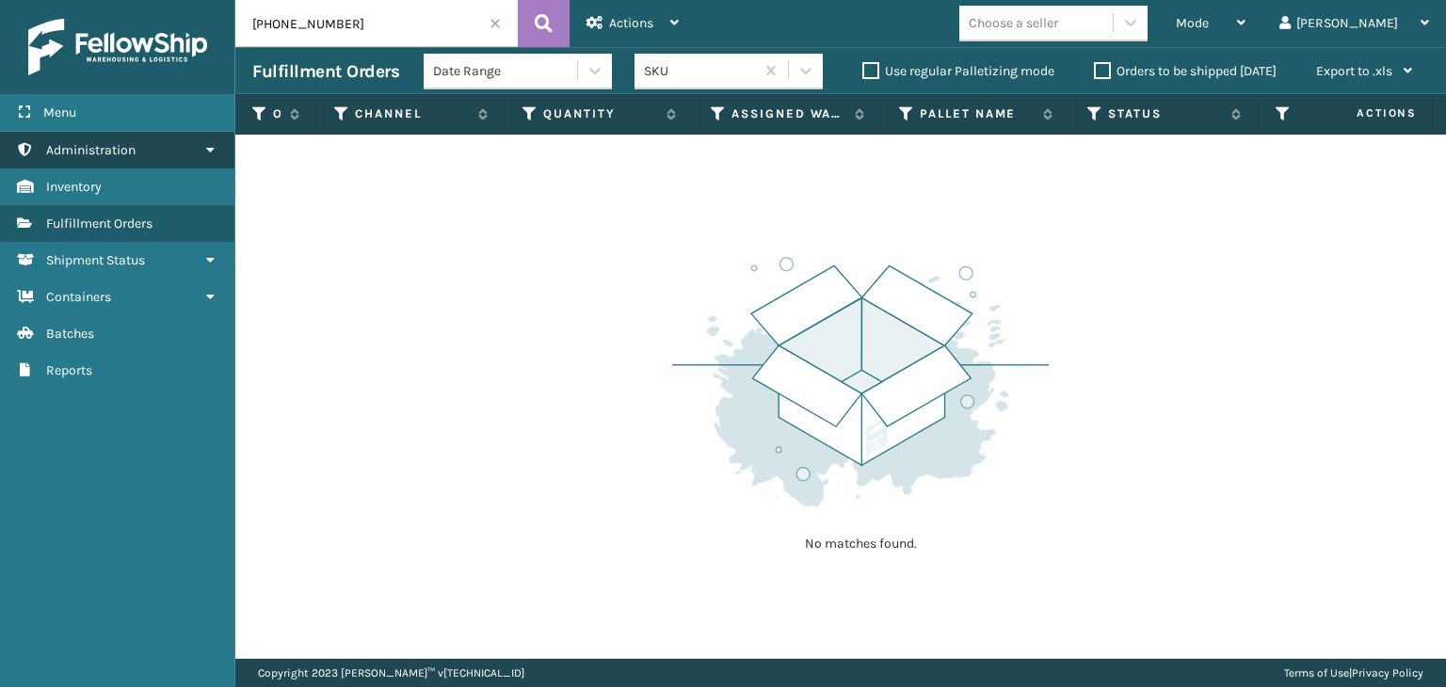
paste input "1300box-1"
type input "1300box-1"
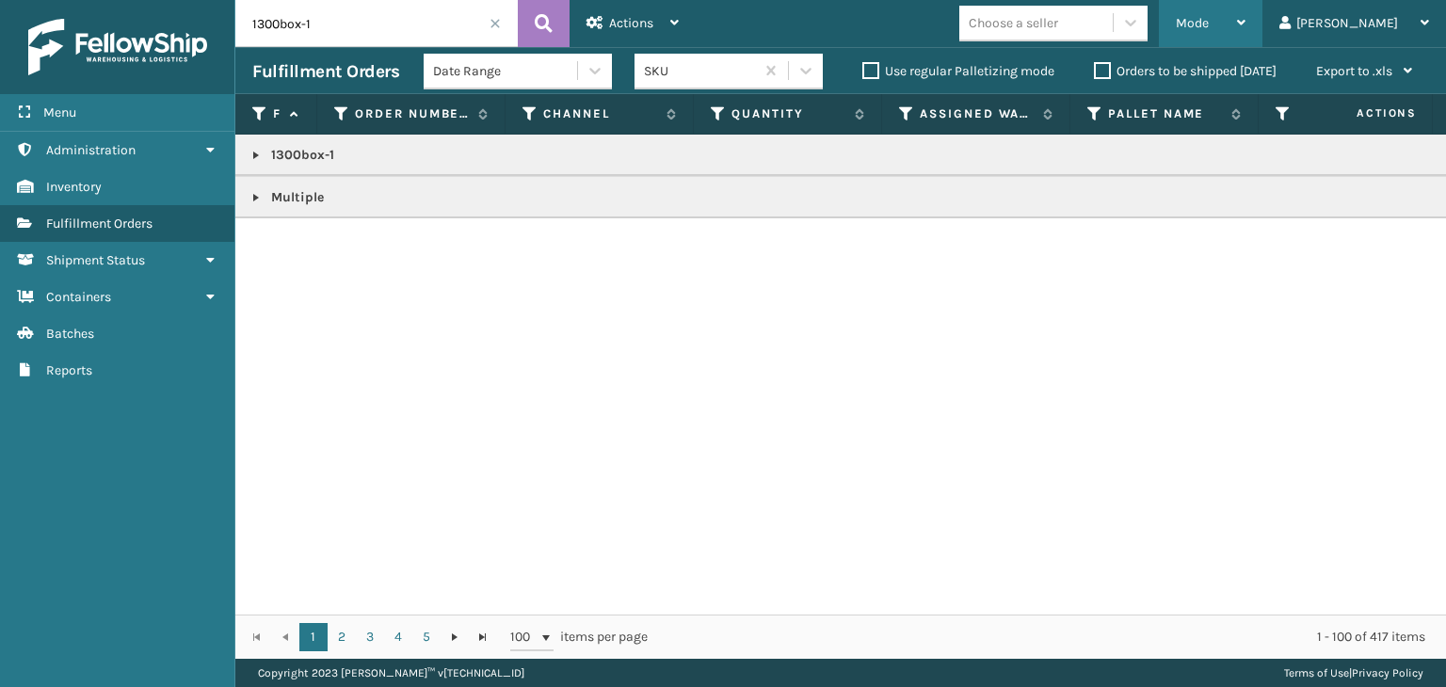
drag, startPoint x: 1262, startPoint y: 32, endPoint x: 1249, endPoint y: 56, distance: 27.0
click at [1246, 32] on div "Mode" at bounding box center [1211, 23] width 70 height 47
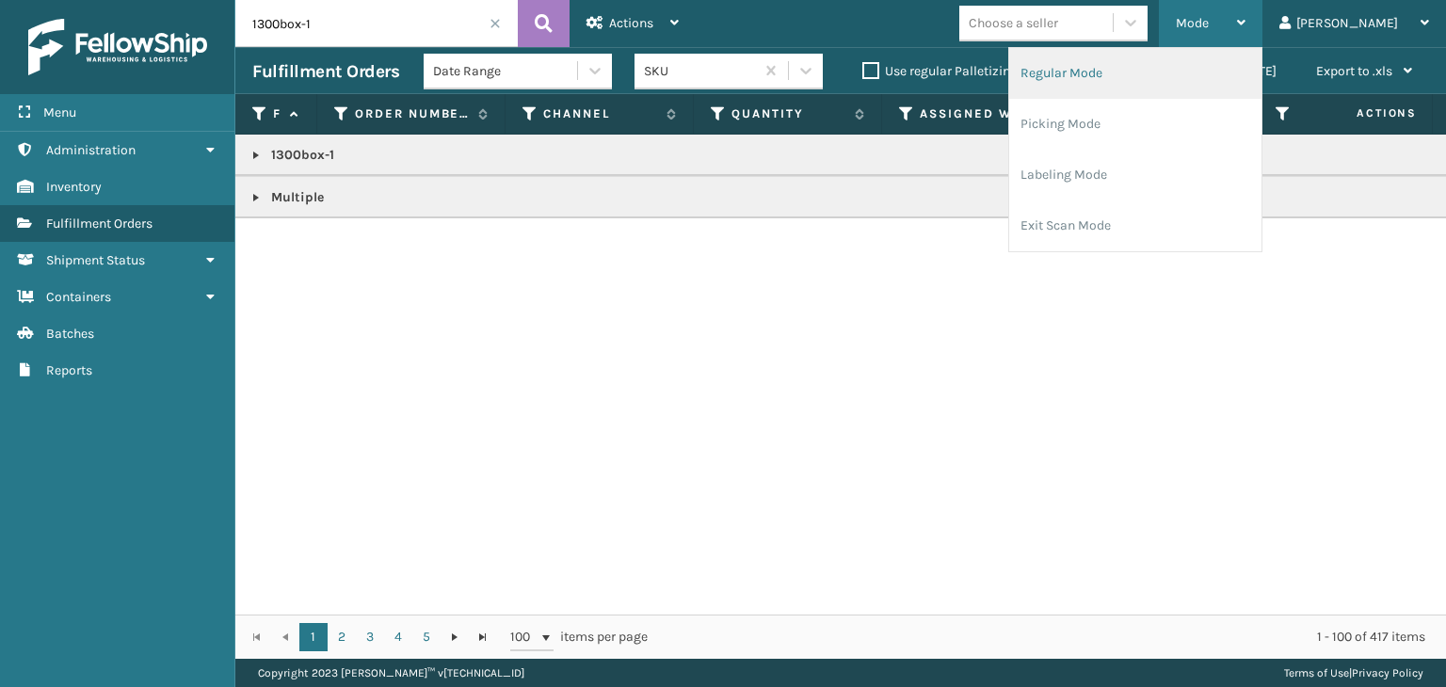
click at [1229, 79] on li "Regular Mode" at bounding box center [1135, 73] width 252 height 51
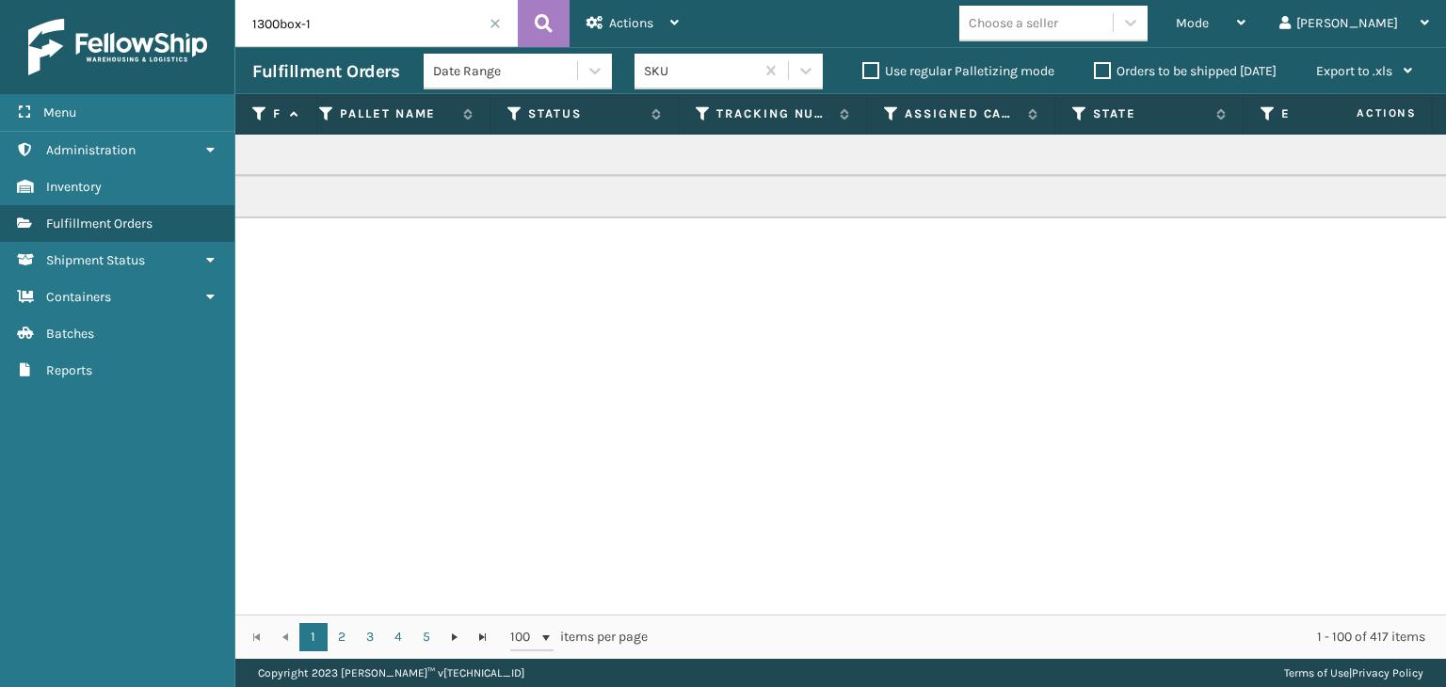
scroll to position [0, 774]
click at [504, 114] on icon at bounding box center [509, 113] width 15 height 17
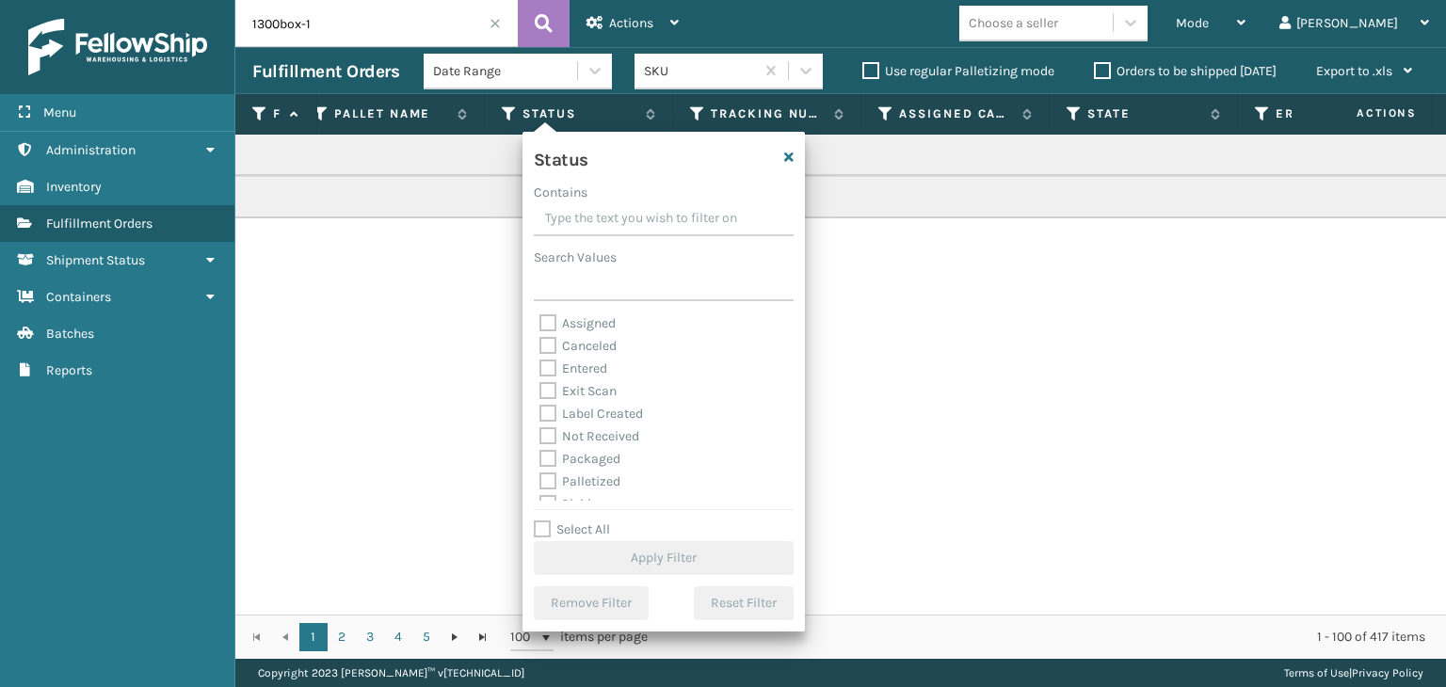
click at [593, 395] on label "Exit Scan" at bounding box center [578, 391] width 77 height 16
click at [540, 393] on input "Exit Scan" at bounding box center [540, 386] width 1 height 12
checkbox input "true"
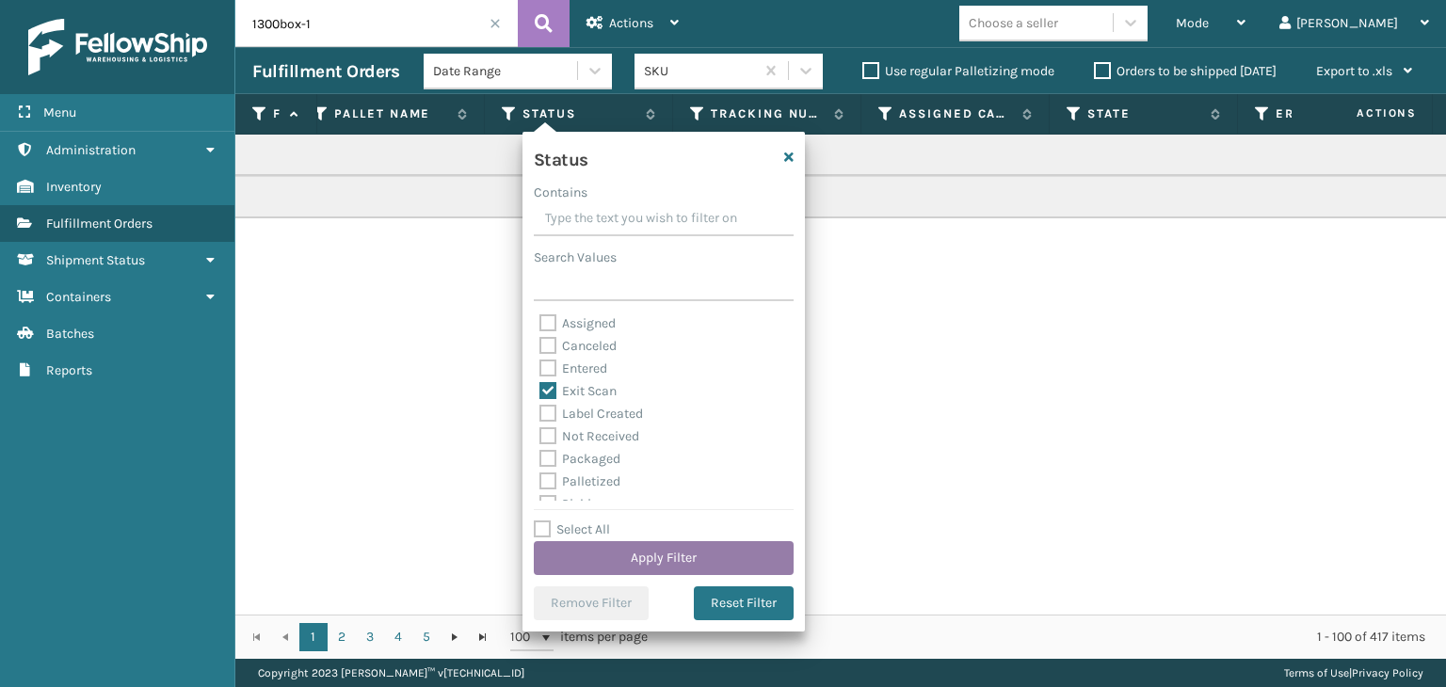
click at [685, 546] on button "Apply Filter" at bounding box center [664, 558] width 260 height 34
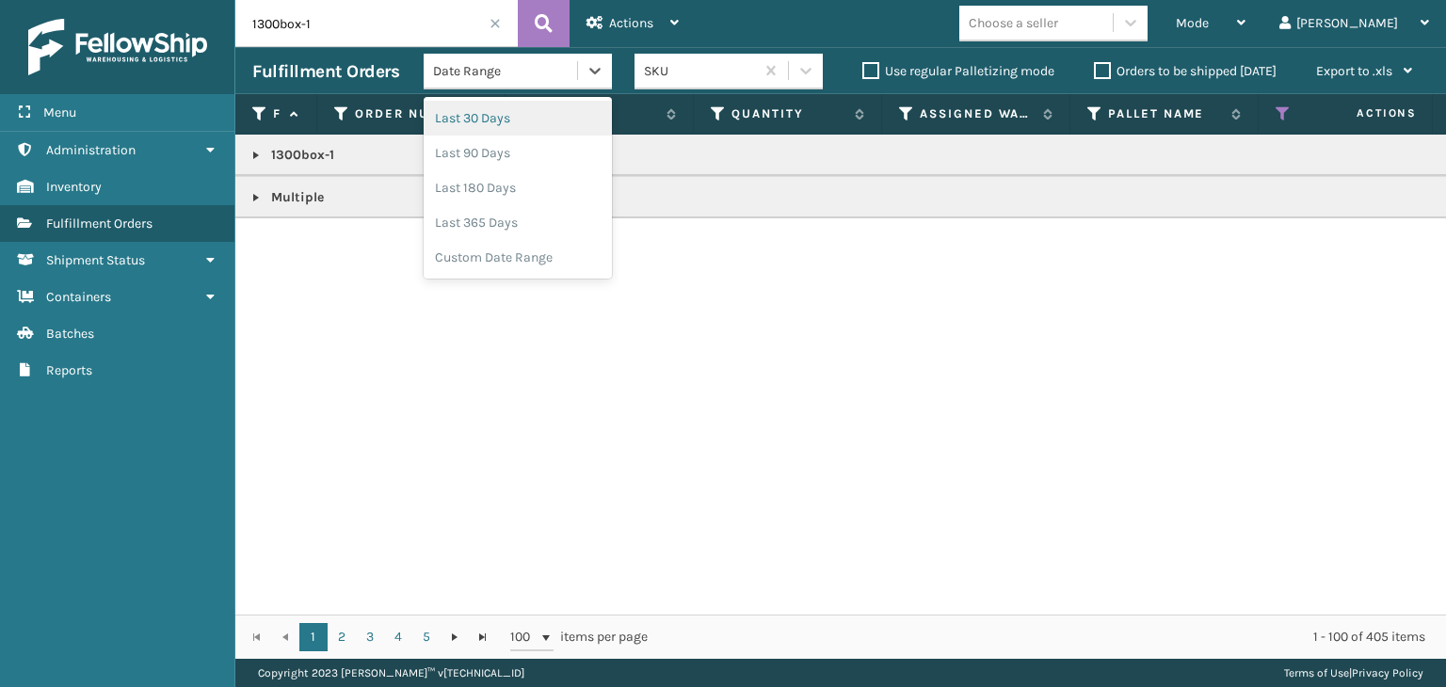
click at [468, 82] on div "Date Range" at bounding box center [518, 72] width 188 height 36
click at [518, 254] on div "Custom Date Range" at bounding box center [518, 257] width 188 height 35
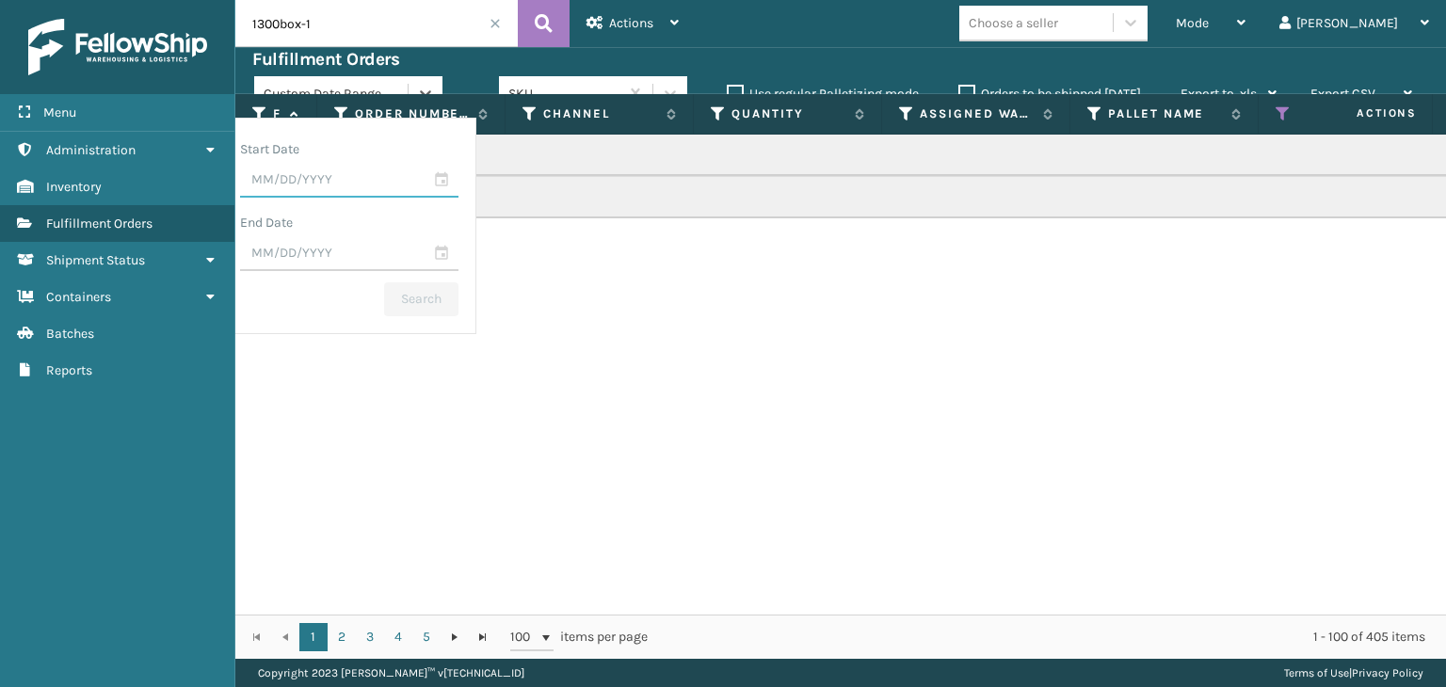
click at [459, 181] on input "text" at bounding box center [349, 181] width 218 height 34
click at [287, 387] on div "22" at bounding box center [271, 393] width 31 height 28
type input "[DATE]"
click at [451, 238] on input "text" at bounding box center [349, 254] width 218 height 34
drag, startPoint x: 472, startPoint y: 454, endPoint x: 492, endPoint y: 391, distance: 66.4
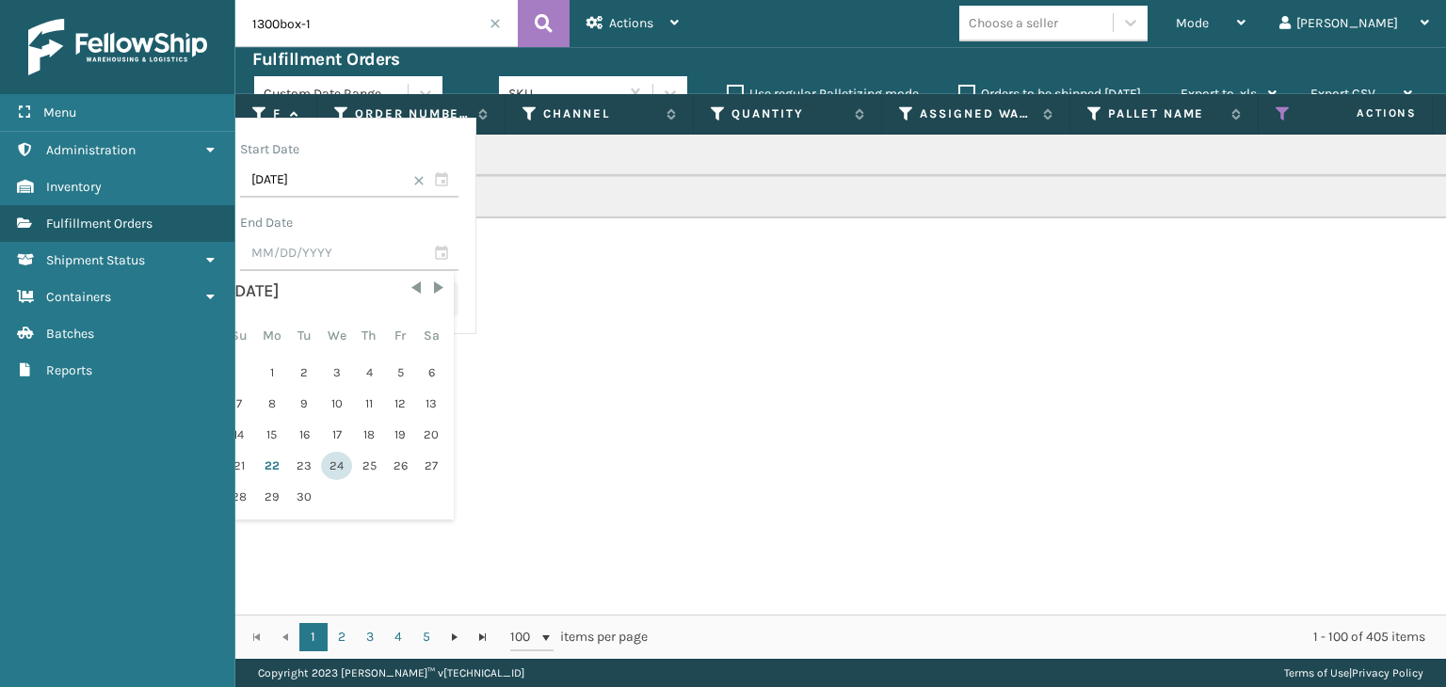
click at [352, 453] on div "24" at bounding box center [336, 466] width 31 height 28
type input "[DATE]"
click at [459, 306] on button "Search" at bounding box center [421, 299] width 74 height 34
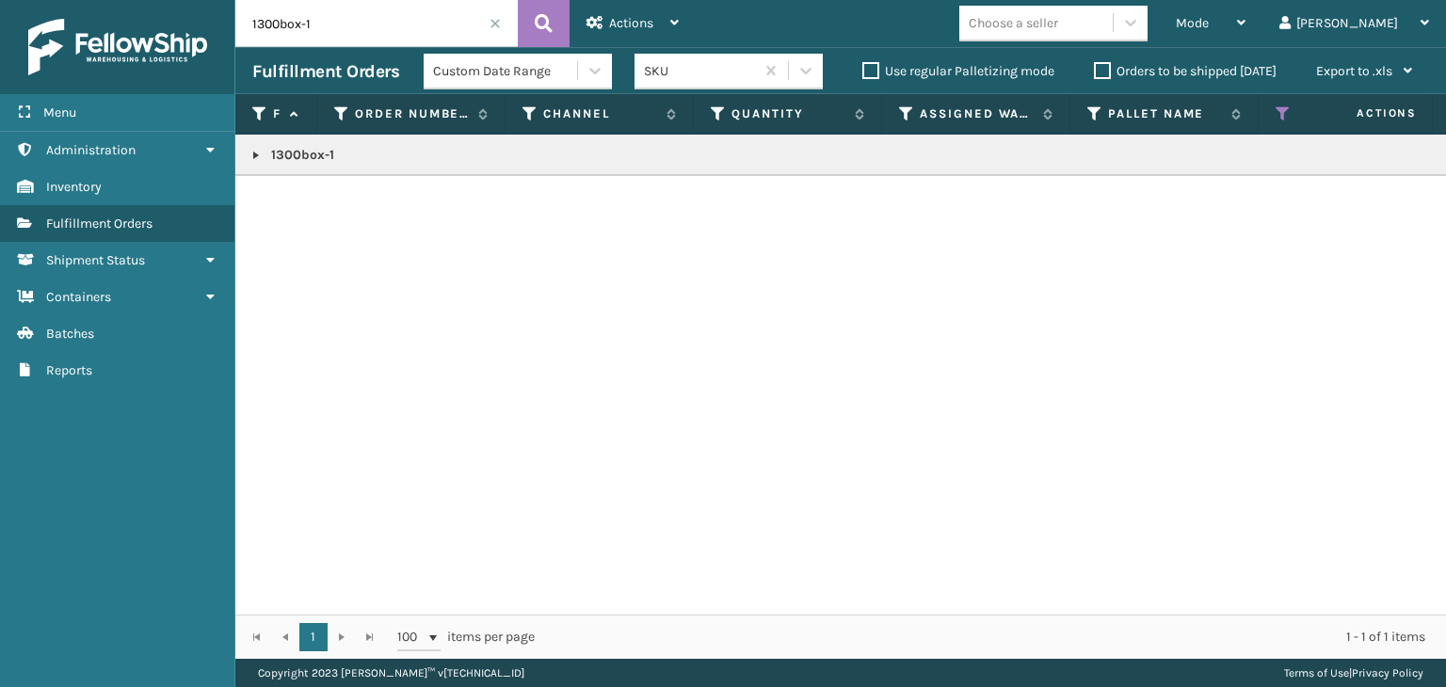
click at [258, 153] on link at bounding box center [256, 155] width 15 height 15
click at [302, 200] on link "2093254" at bounding box center [308, 196] width 53 height 19
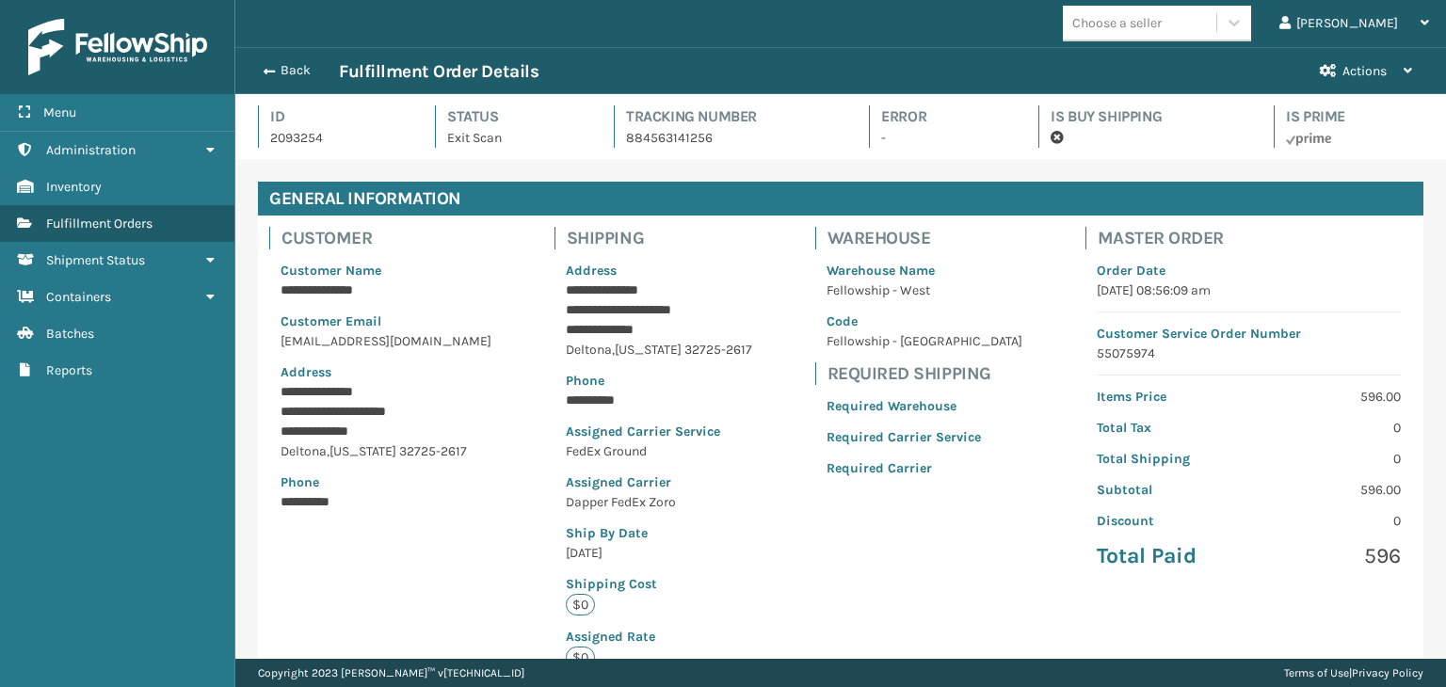
scroll to position [45, 1210]
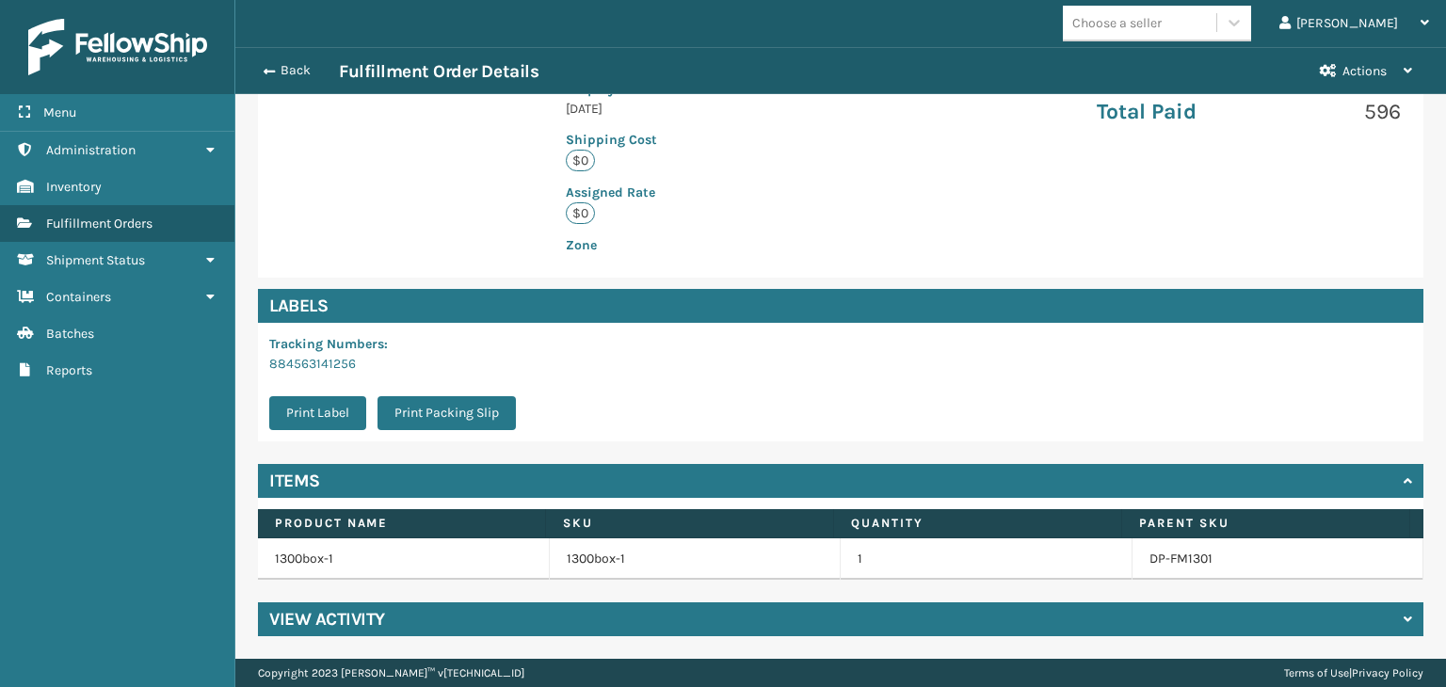
click at [483, 617] on div "View Activity" at bounding box center [841, 620] width 1166 height 34
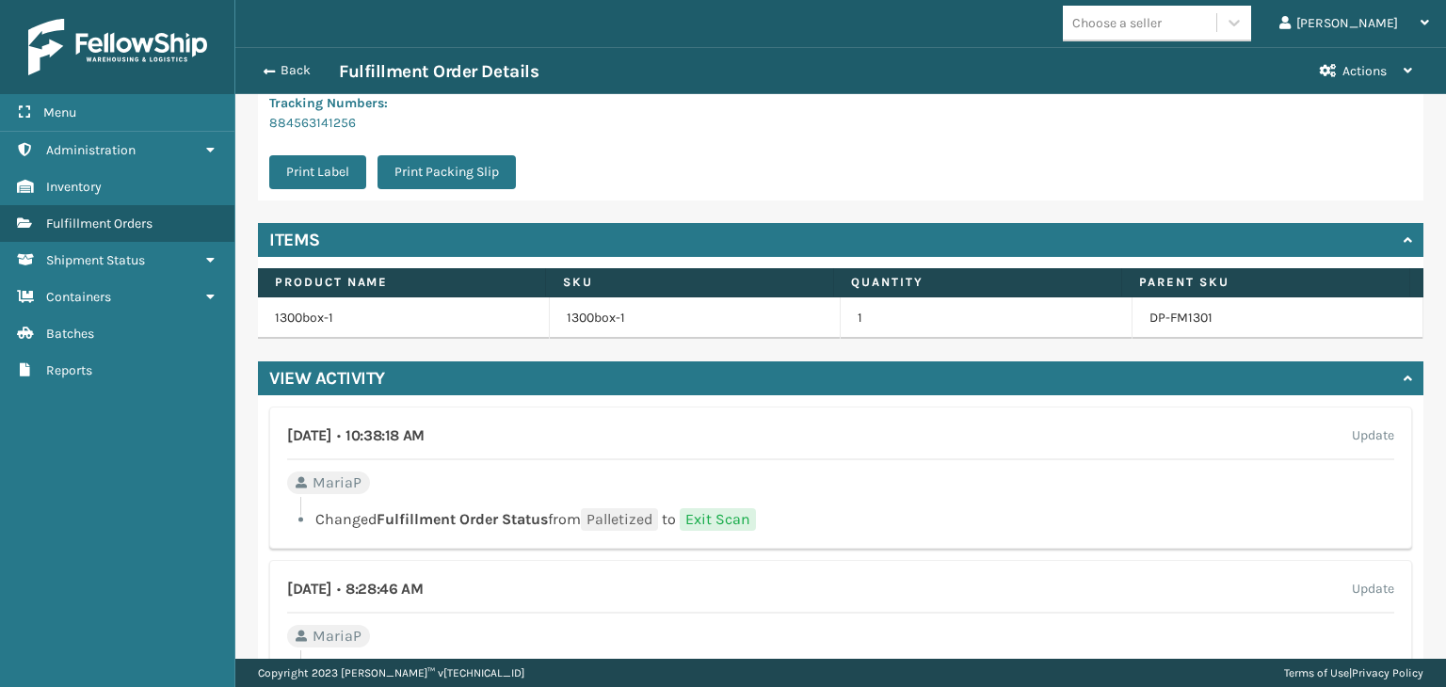
scroll to position [806, 0]
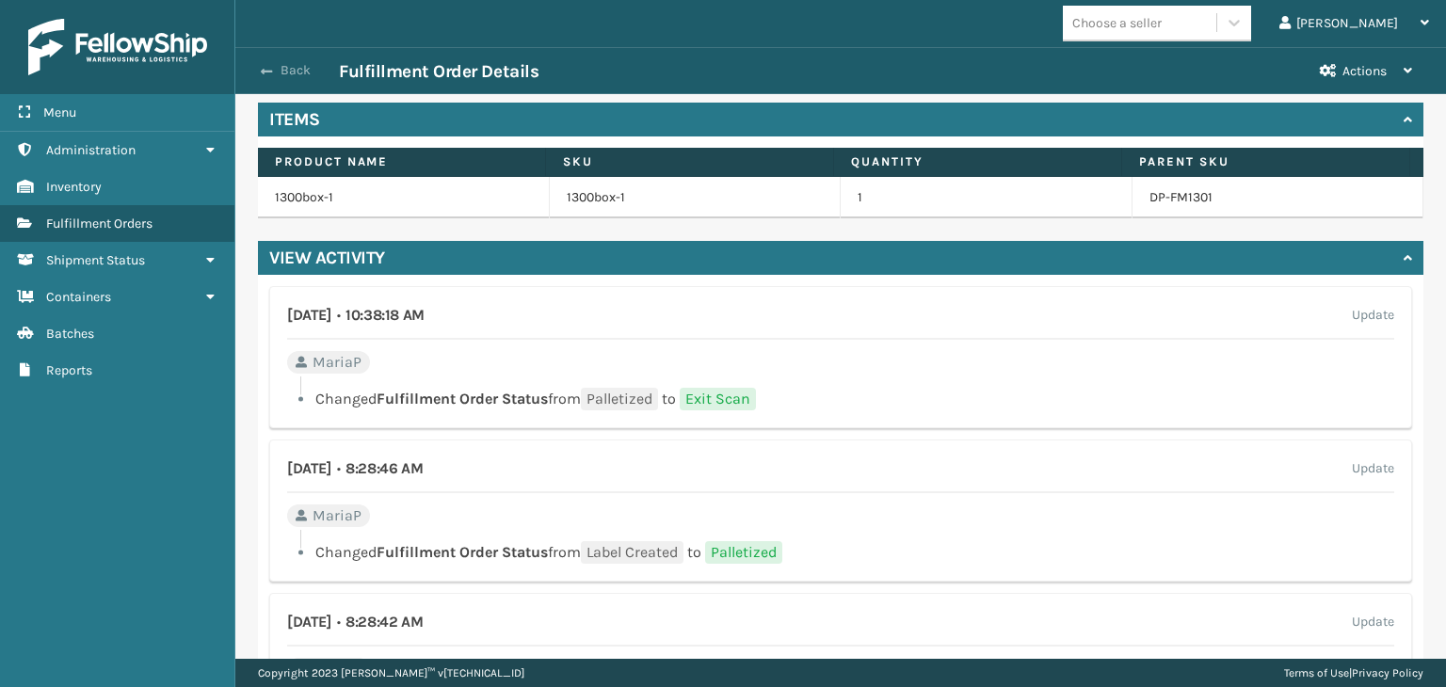
click at [293, 74] on button "Back" at bounding box center [295, 70] width 87 height 17
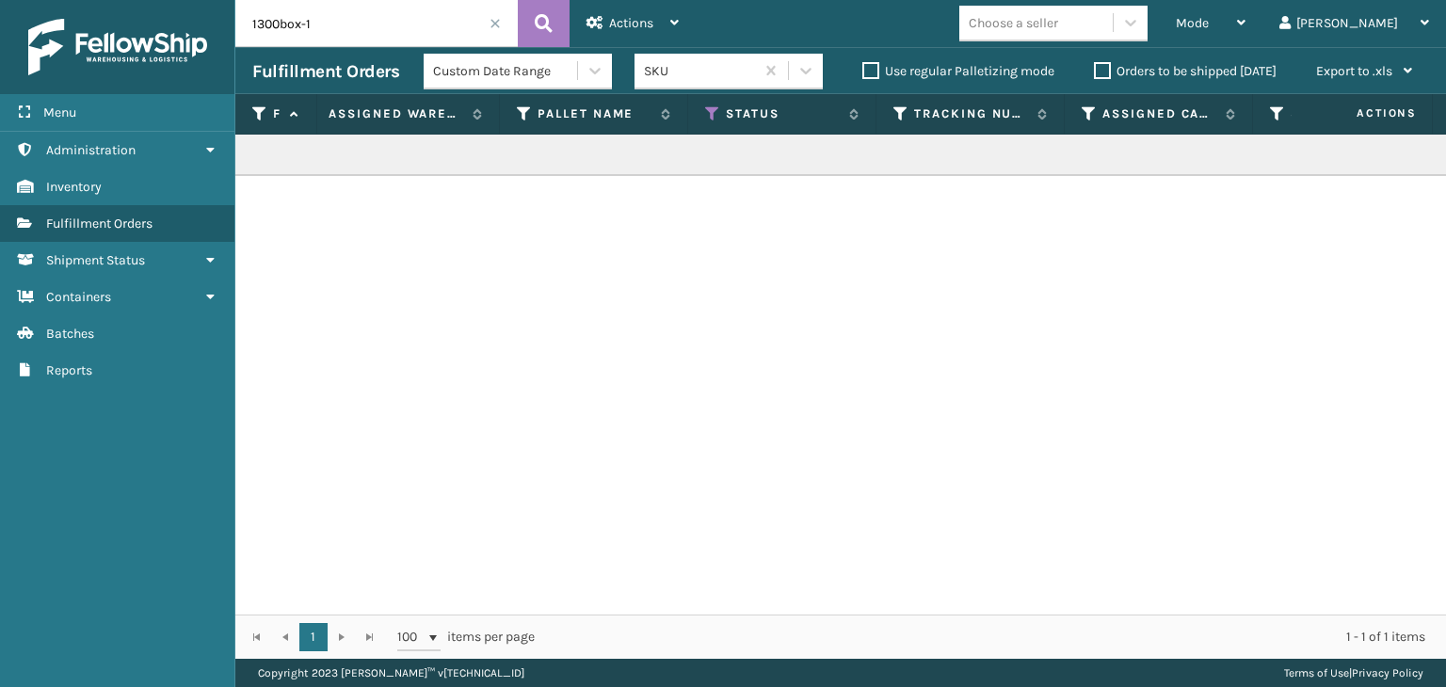
scroll to position [0, 572]
click at [707, 117] on icon at bounding box center [710, 113] width 15 height 17
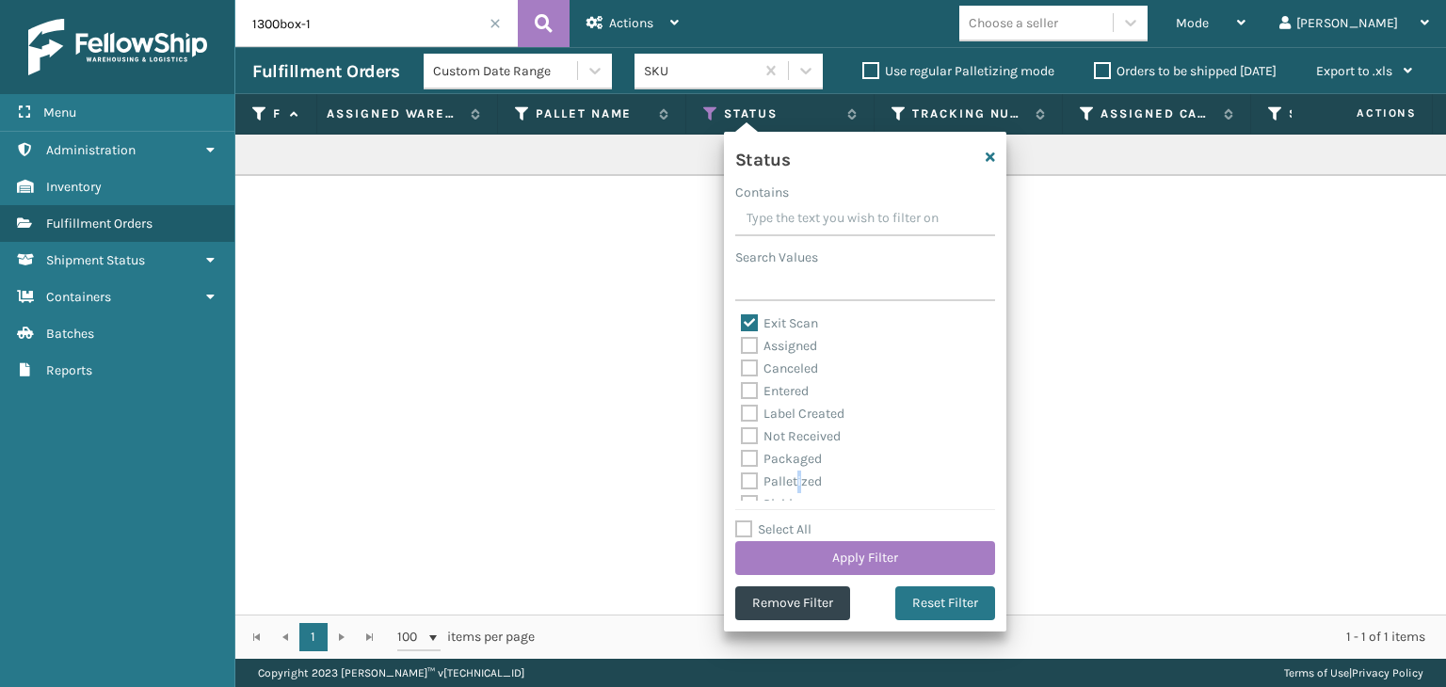
click at [799, 483] on label "Palletized" at bounding box center [781, 482] width 81 height 16
click at [802, 479] on label "Palletized" at bounding box center [781, 482] width 81 height 16
click at [742, 479] on input "Palletized" at bounding box center [741, 477] width 1 height 12
checkbox input "true"
click at [862, 568] on button "Apply Filter" at bounding box center [865, 558] width 260 height 34
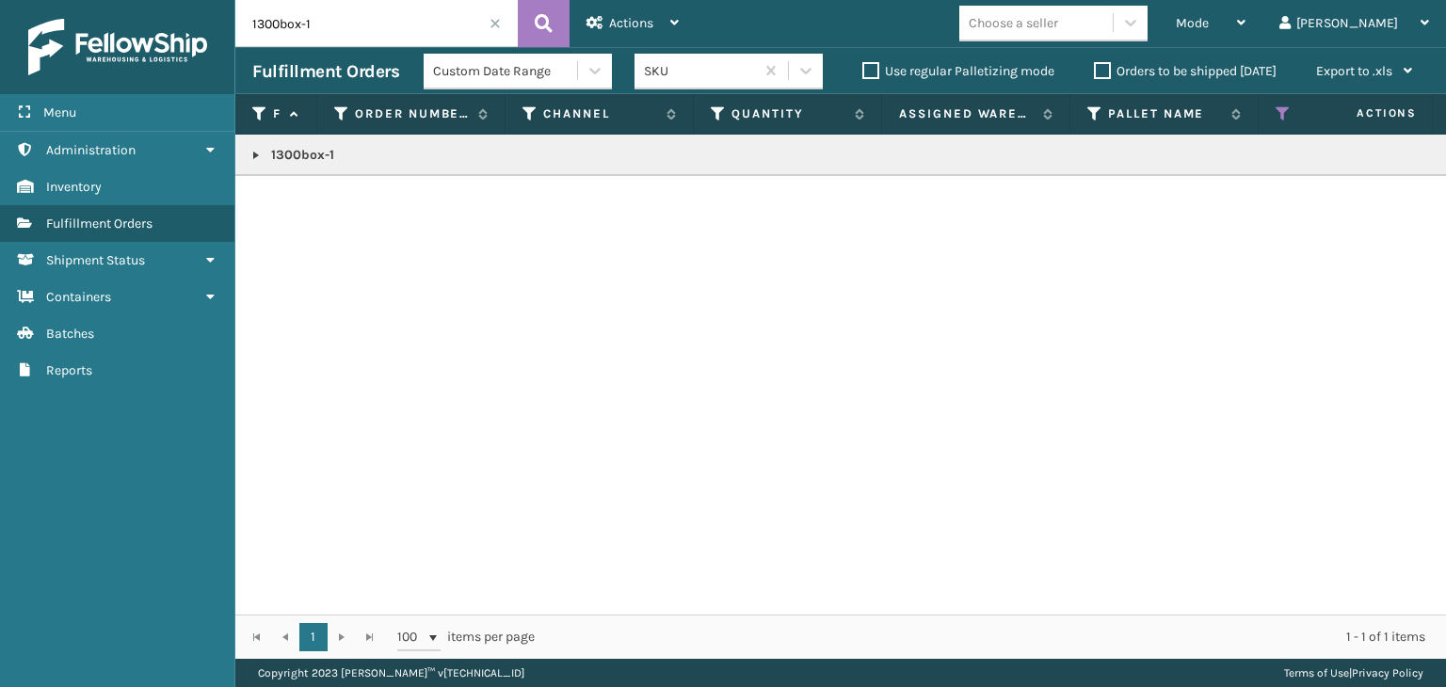
drag, startPoint x: 429, startPoint y: 31, endPoint x: 237, endPoint y: 57, distance: 193.9
click at [237, 57] on div "1300box-1 Actions Settings Remove All Filters Export Labels Mode Regular Mode P…" at bounding box center [840, 329] width 1211 height 659
paste input "DP-FM1303"
type input "DP-FM1303"
click at [252, 167] on td "DP-FM1303" at bounding box center [1450, 155] width 2431 height 41
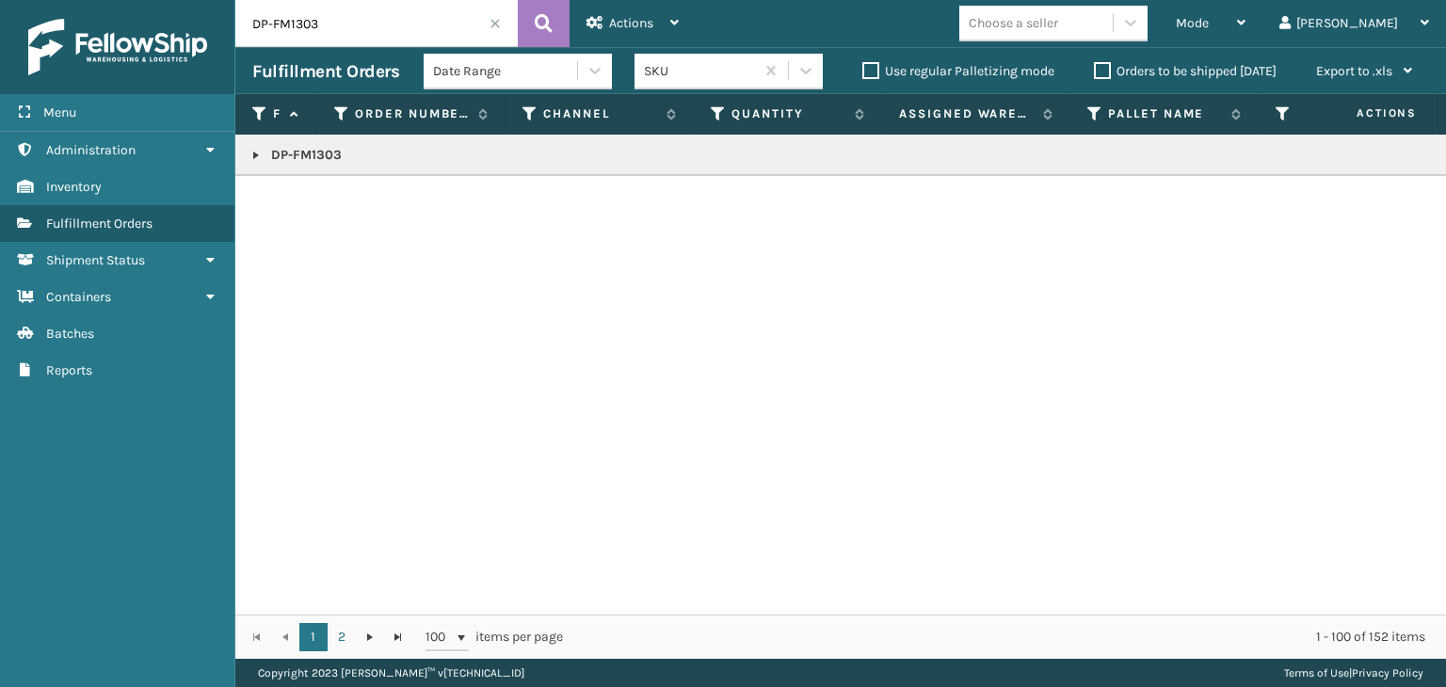
click at [656, 71] on div "SKU" at bounding box center [700, 71] width 112 height 20
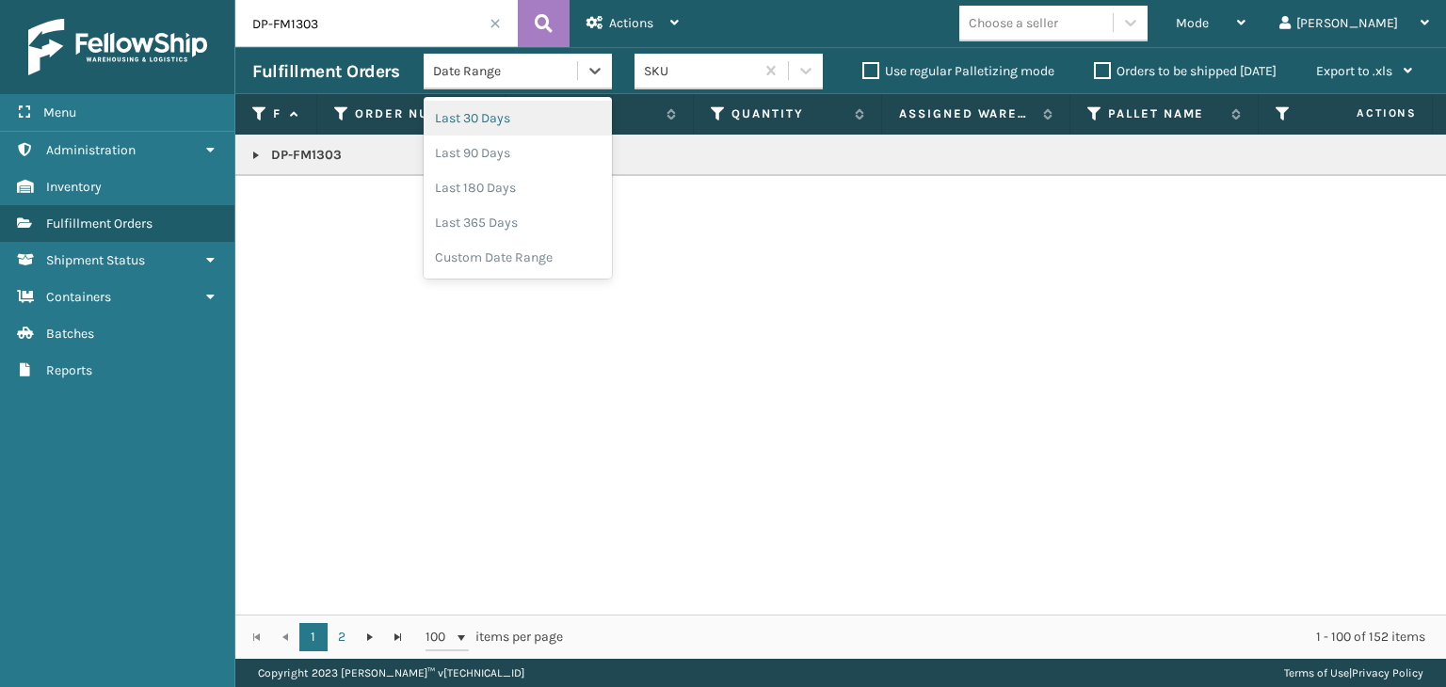
click at [462, 82] on div "Date Range" at bounding box center [518, 72] width 188 height 36
click at [459, 245] on div "Custom Date Range" at bounding box center [518, 257] width 188 height 35
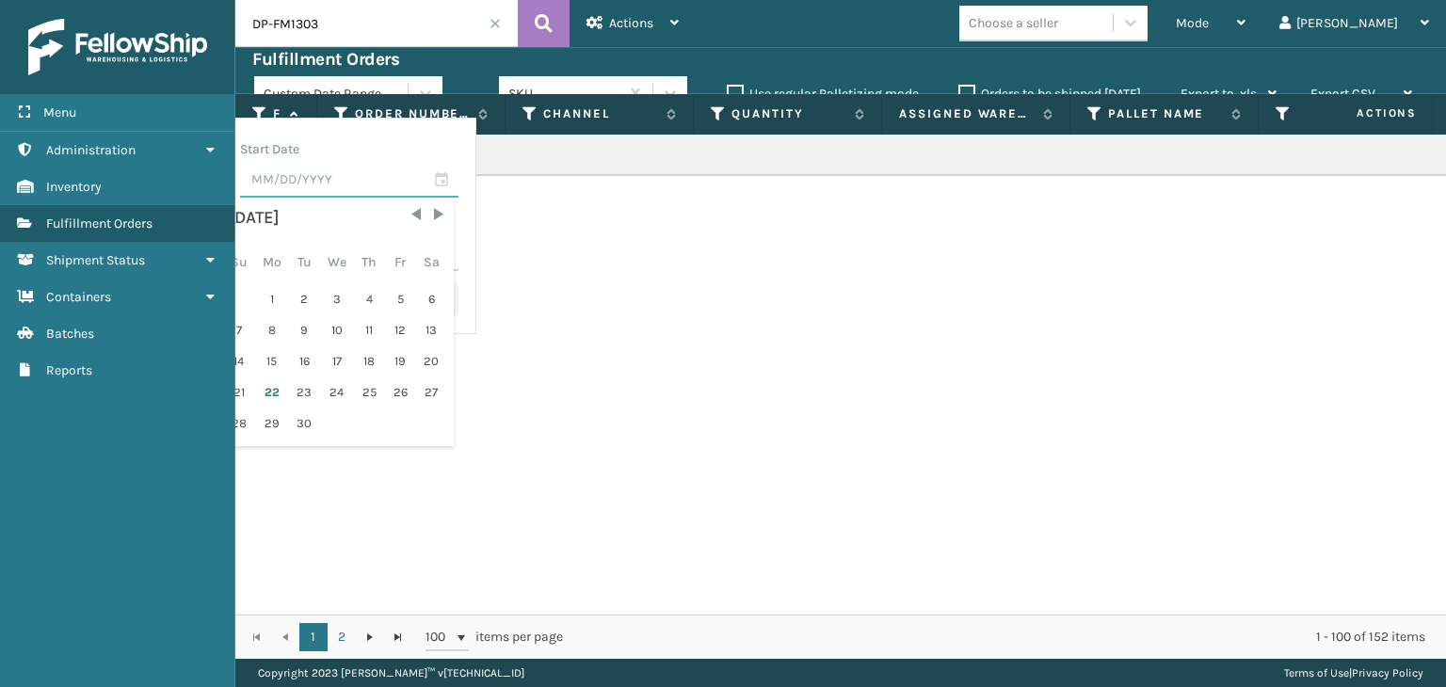
click at [428, 178] on input "text" at bounding box center [349, 181] width 218 height 34
click at [287, 388] on div "22" at bounding box center [271, 393] width 31 height 28
type input "[DATE]"
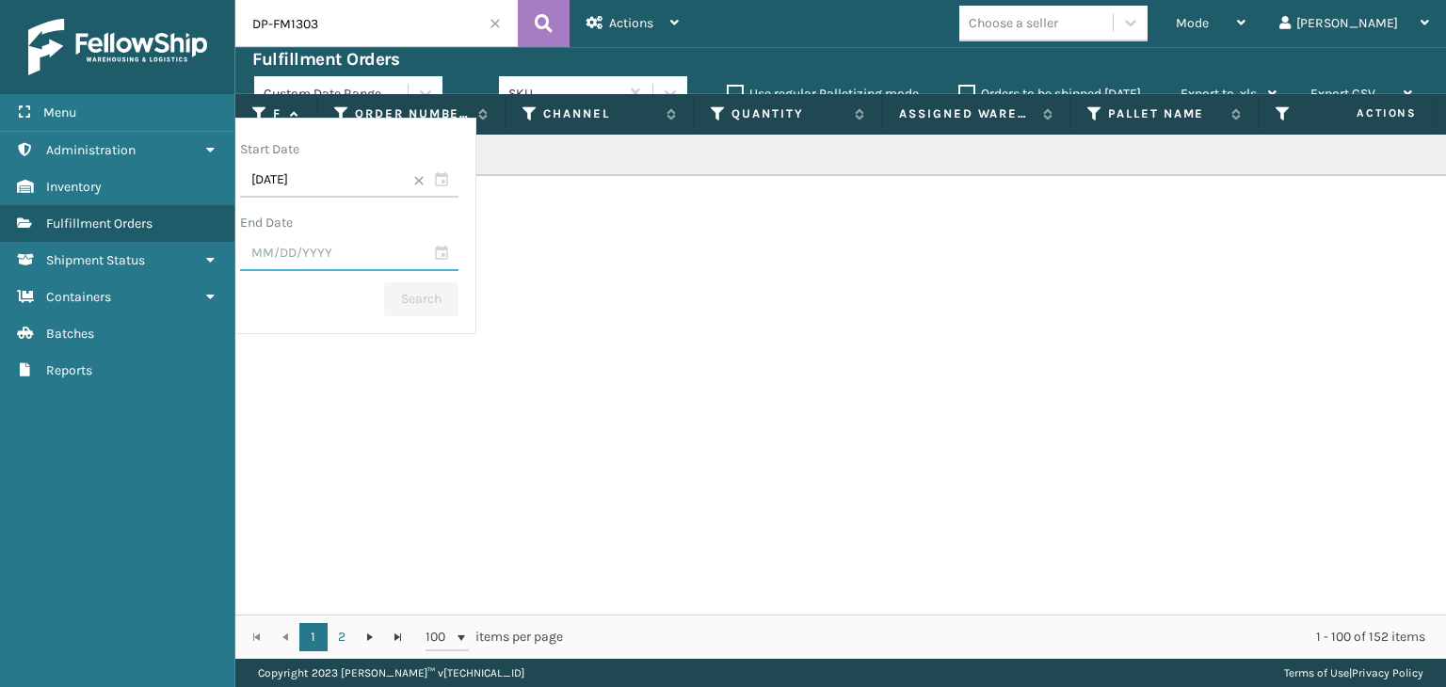
click at [396, 263] on input "text" at bounding box center [349, 254] width 218 height 34
click at [352, 463] on div "24" at bounding box center [336, 466] width 31 height 28
type input "[DATE]"
click at [459, 301] on button "Search" at bounding box center [421, 299] width 74 height 34
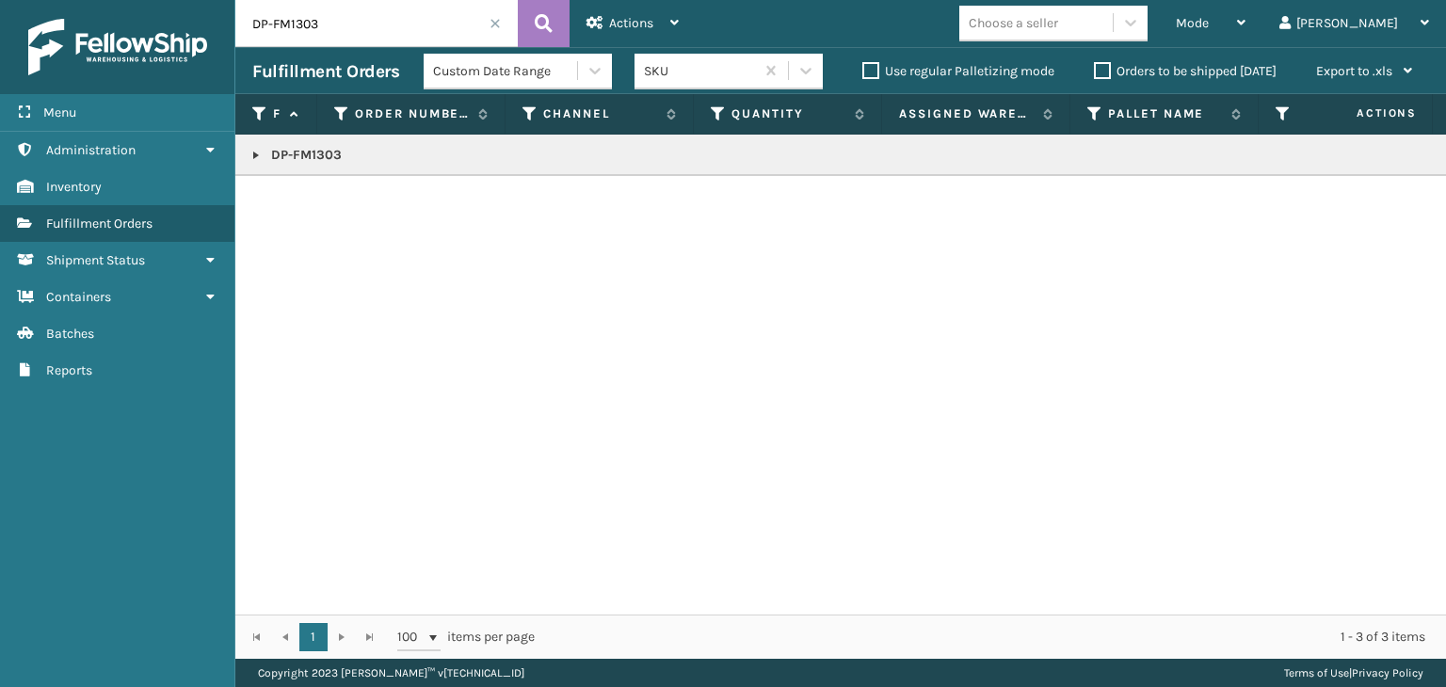
click at [269, 157] on p "DP-FM1303" at bounding box center [1450, 155] width 2397 height 19
click at [259, 152] on link at bounding box center [256, 155] width 15 height 15
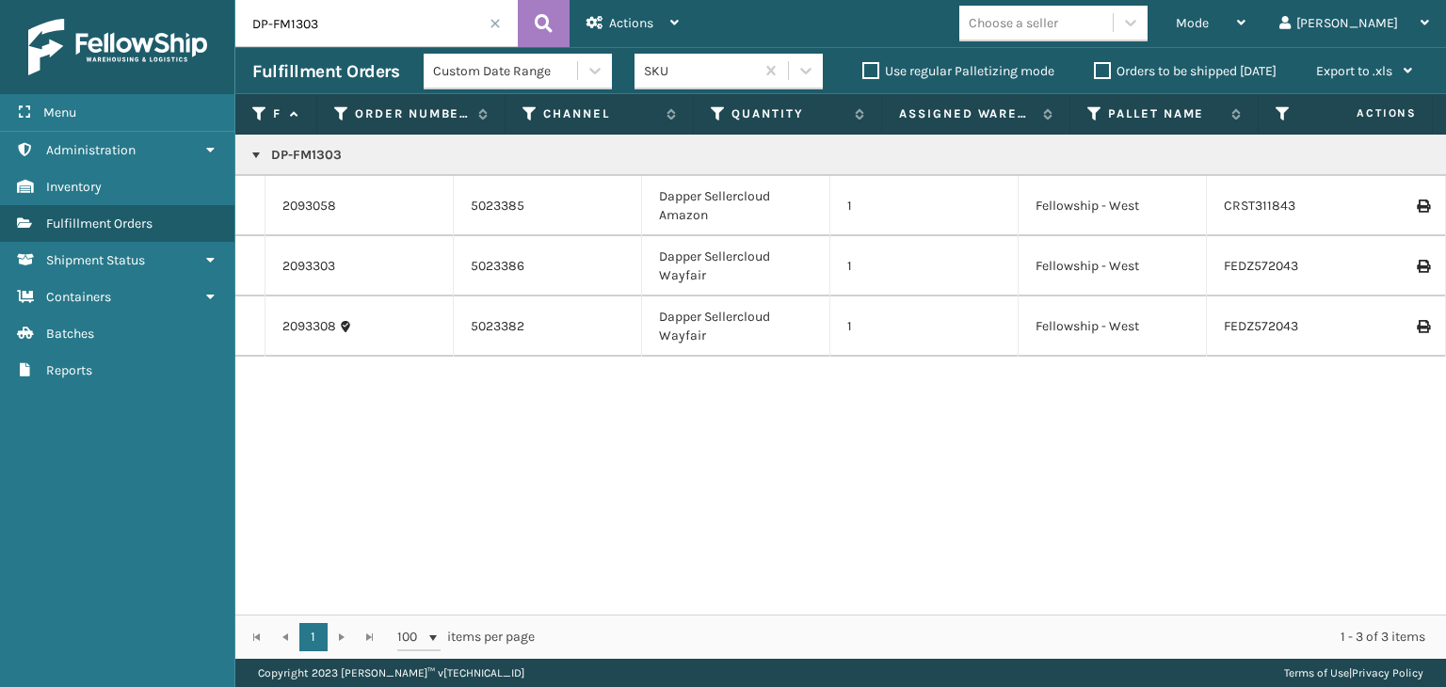
drag, startPoint x: 662, startPoint y: 621, endPoint x: 810, endPoint y: 618, distance: 147.9
click at [814, 618] on div "1 1 100 items per page 1 - 3 of 3 items" at bounding box center [840, 637] width 1211 height 44
click at [319, 324] on link "2093308" at bounding box center [309, 326] width 54 height 19
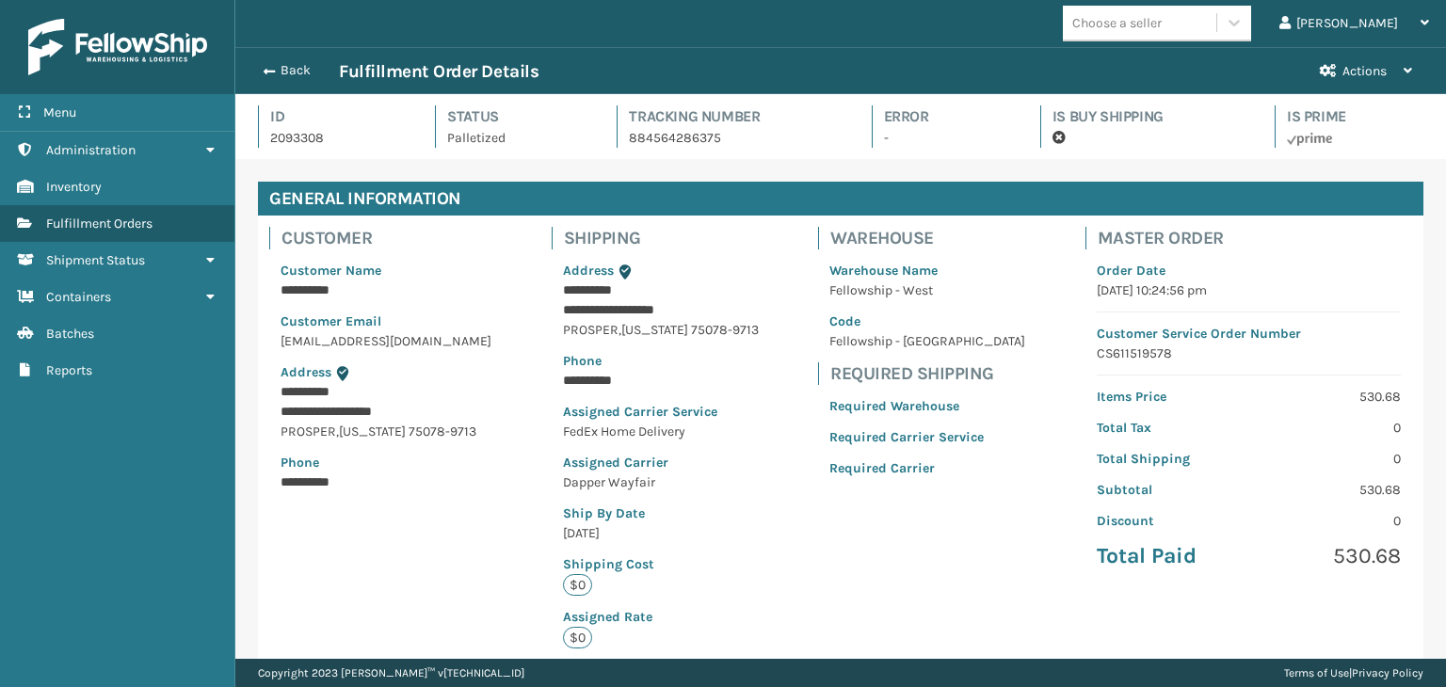
scroll to position [45, 1210]
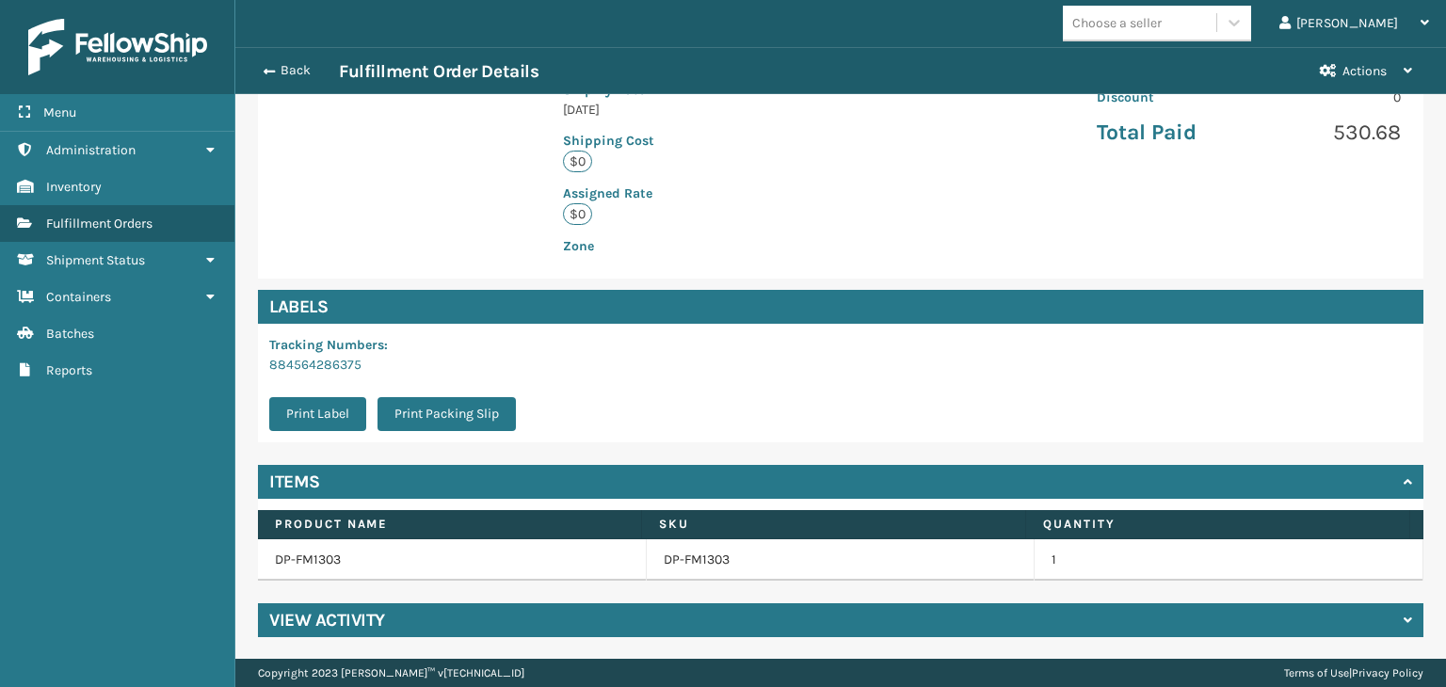
click at [482, 614] on div "View Activity" at bounding box center [841, 621] width 1166 height 34
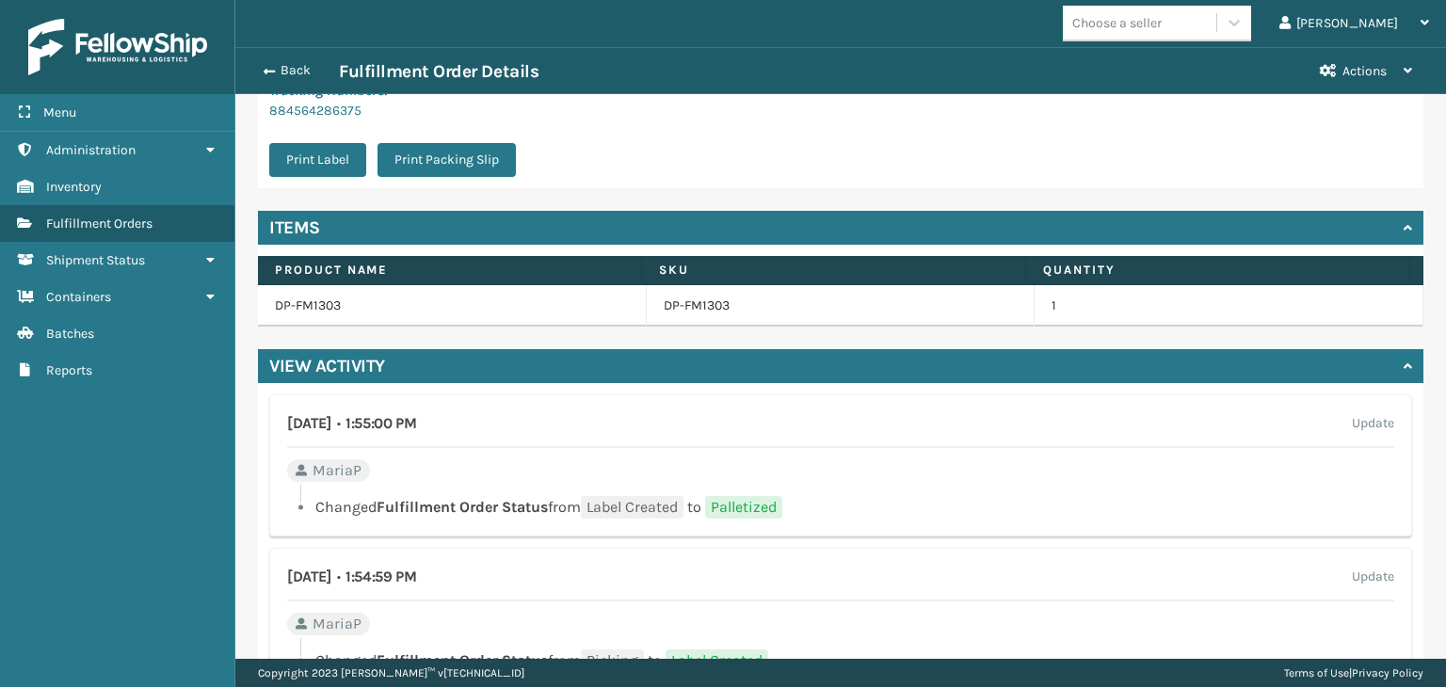
scroll to position [879, 0]
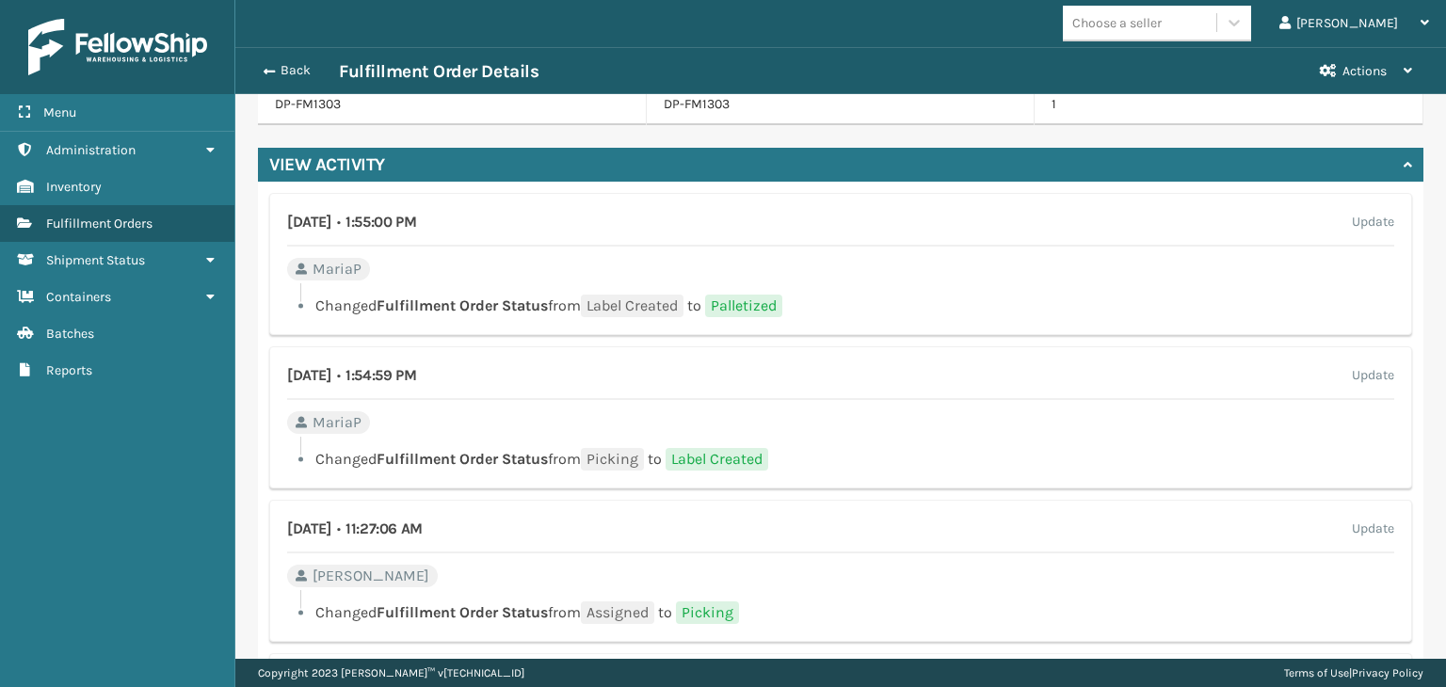
click at [308, 81] on div "Back Fulfillment Order Details" at bounding box center [777, 71] width 1051 height 23
click at [309, 81] on div "Back Fulfillment Order Details" at bounding box center [777, 71] width 1051 height 23
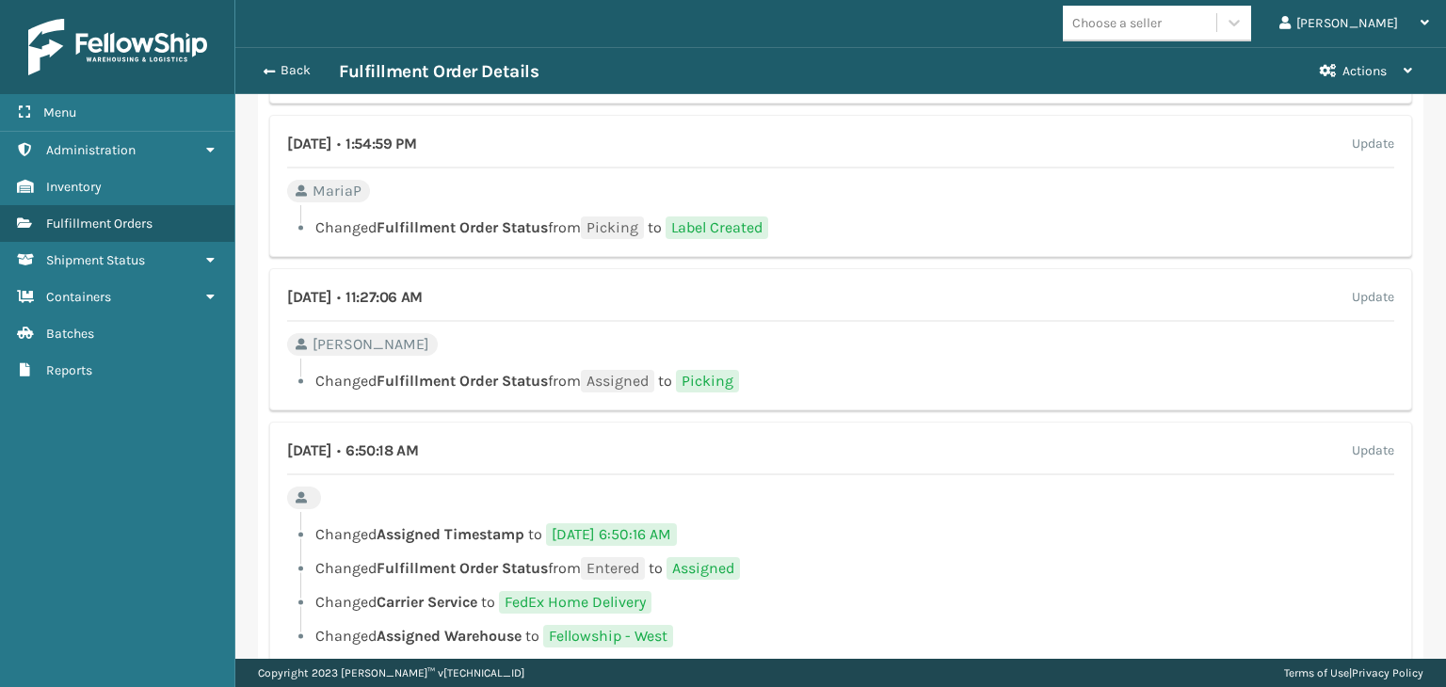
scroll to position [1159, 0]
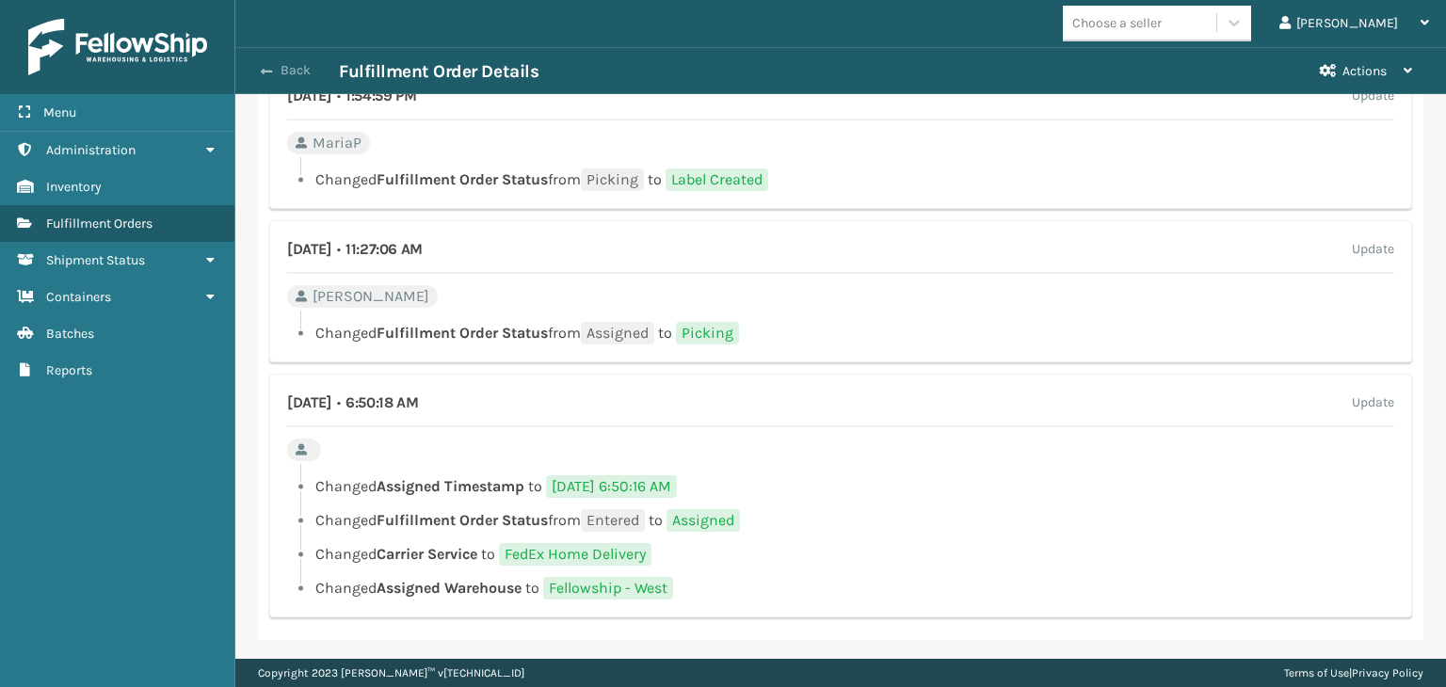
click at [282, 73] on button "Back" at bounding box center [295, 70] width 87 height 17
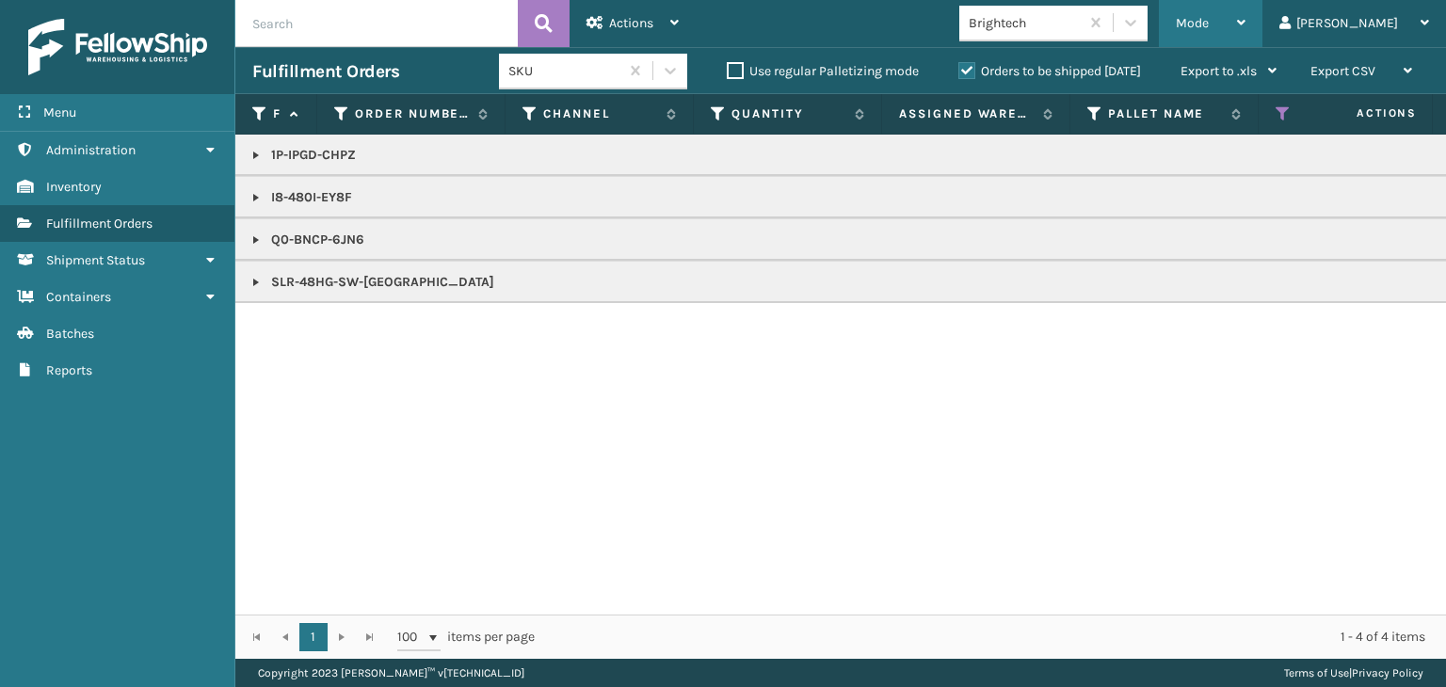
click at [1246, 27] on div "Mode" at bounding box center [1211, 23] width 70 height 47
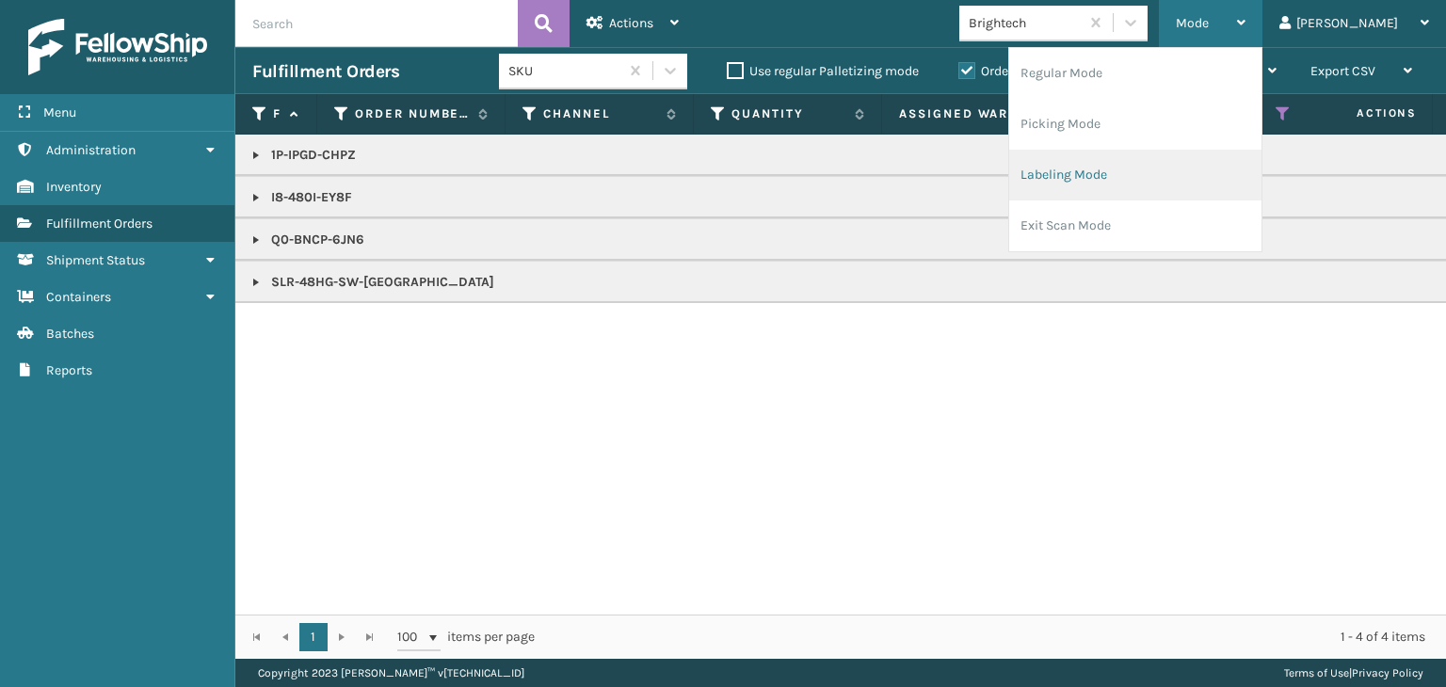
click at [1111, 186] on li "Labeling Mode" at bounding box center [1135, 175] width 252 height 51
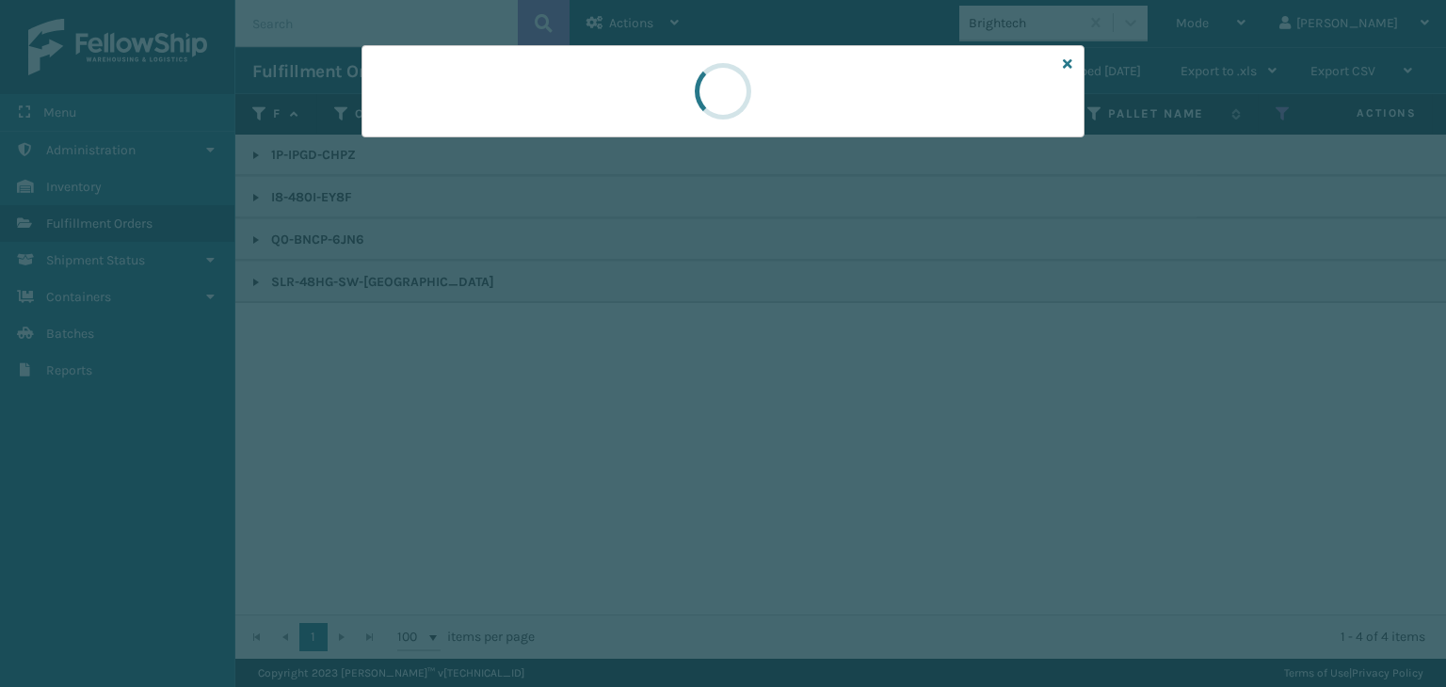
click at [470, 142] on div at bounding box center [723, 343] width 1446 height 687
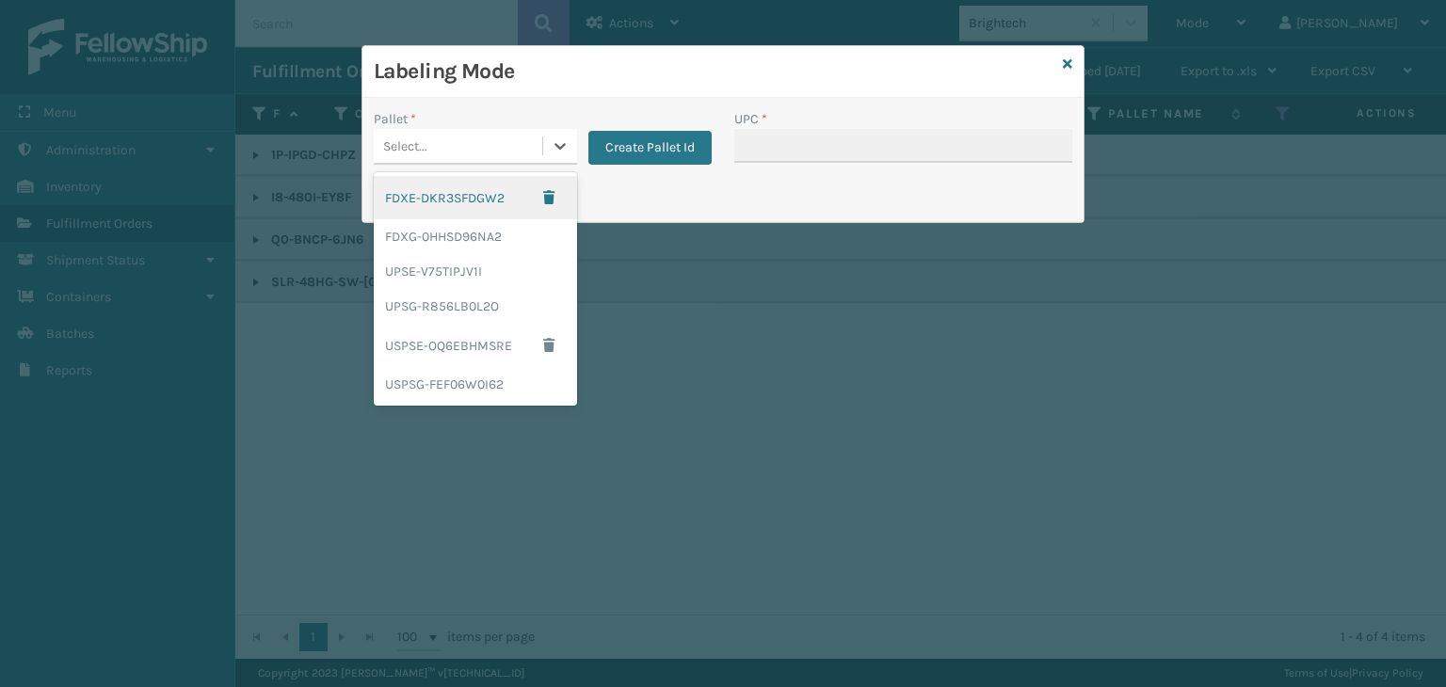
click at [470, 142] on div "Select..." at bounding box center [458, 146] width 169 height 31
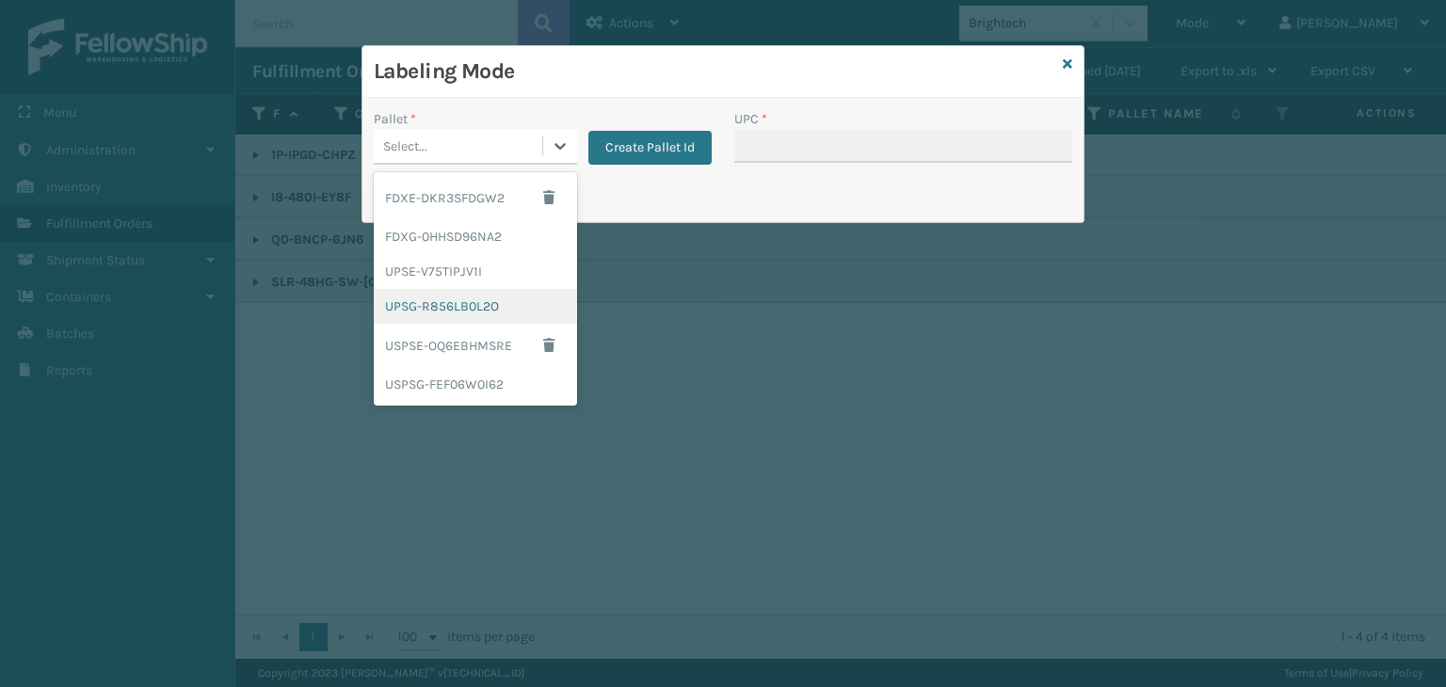
click at [484, 310] on div "UPSG-R856LB0L2O" at bounding box center [475, 306] width 203 height 35
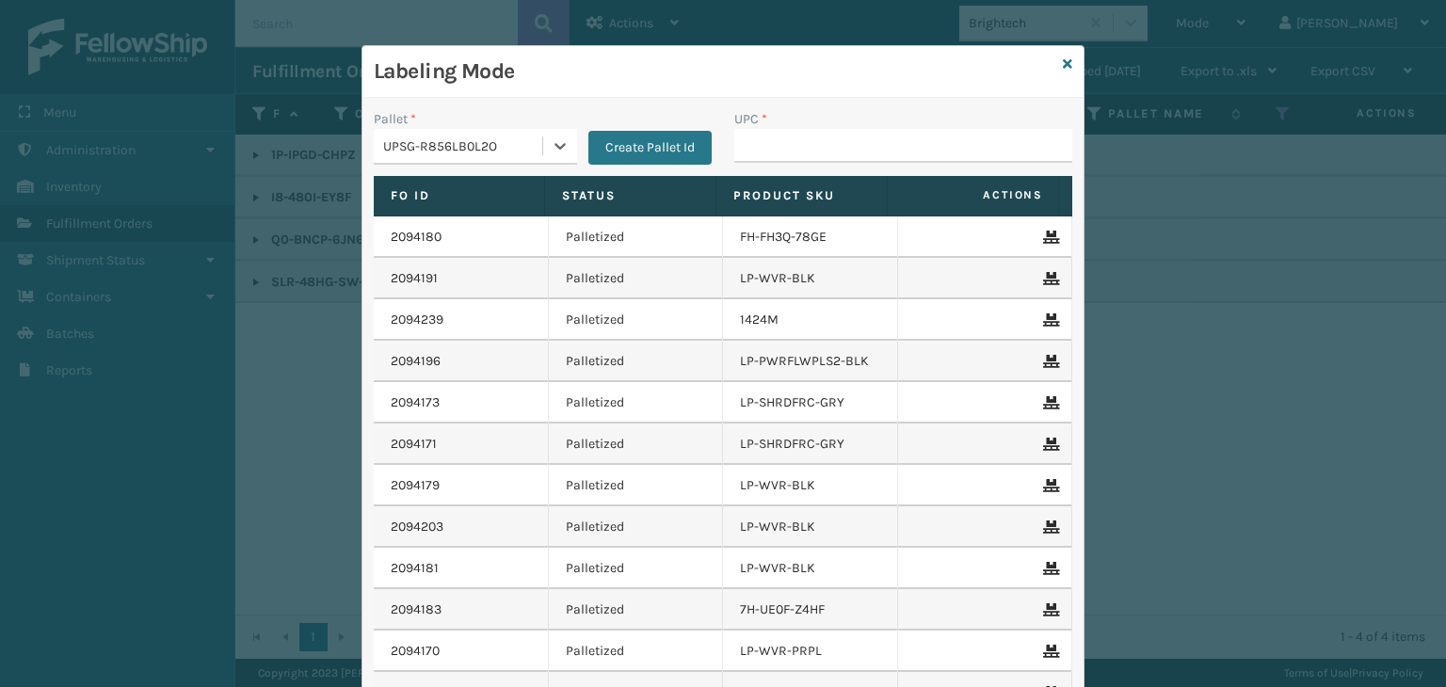
click at [442, 148] on div "UPSG-R856LB0L2O" at bounding box center [463, 147] width 161 height 20
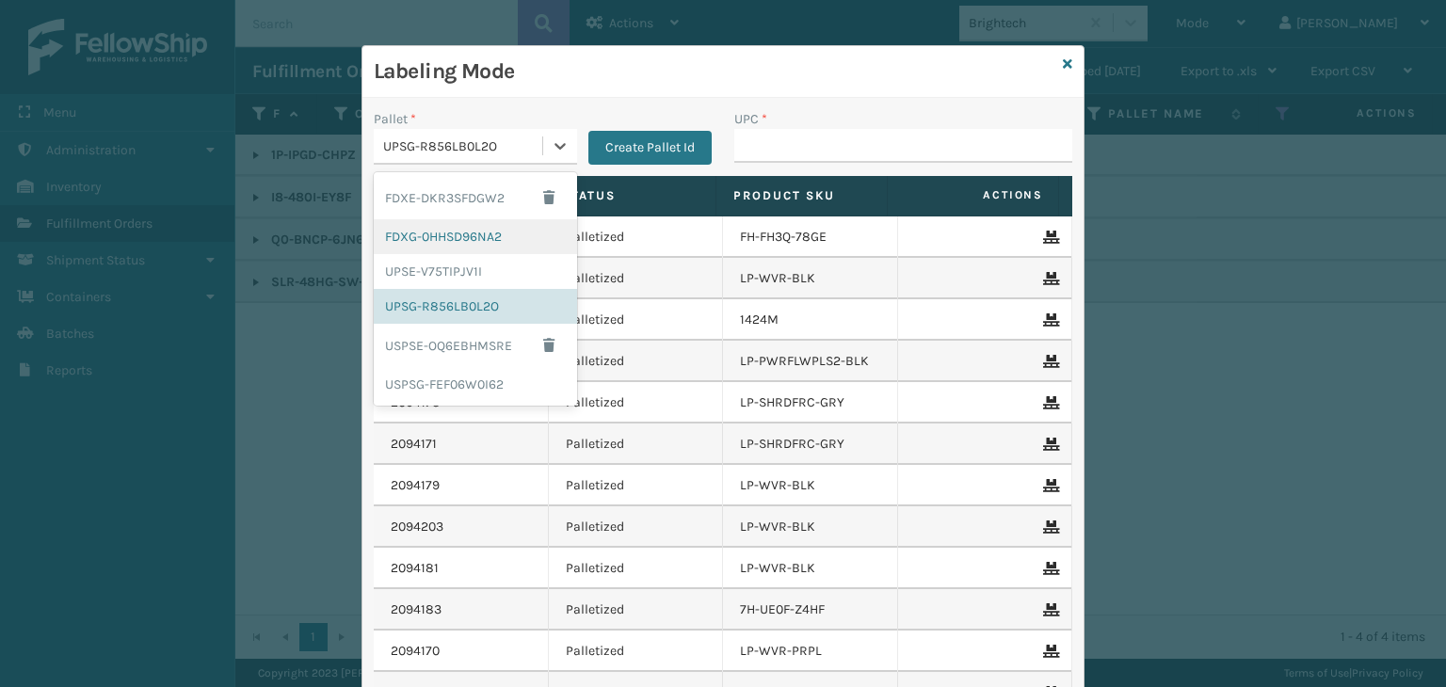
click at [459, 225] on div "FDXG-0HHSD96NA2" at bounding box center [475, 236] width 203 height 35
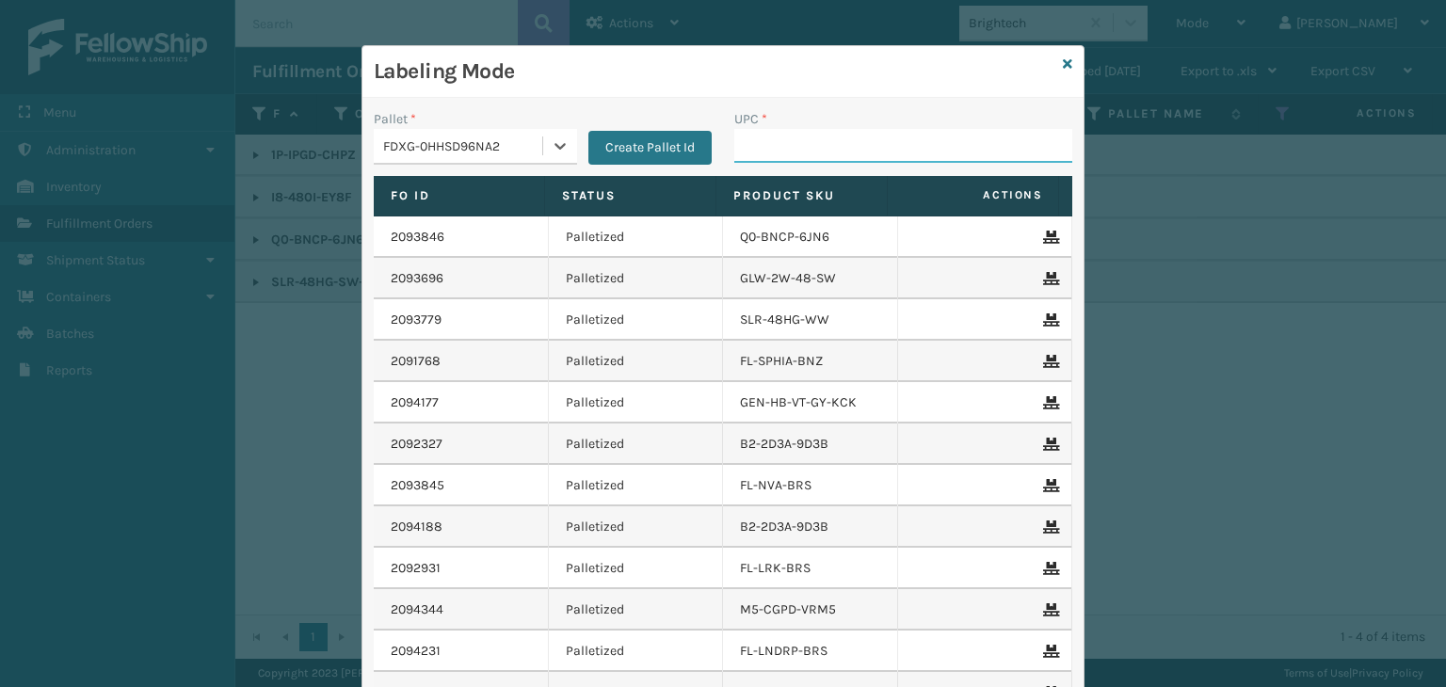
click at [874, 159] on input "UPC *" at bounding box center [903, 146] width 338 height 34
type input "854403007438"
click at [1063, 65] on icon at bounding box center [1067, 63] width 9 height 13
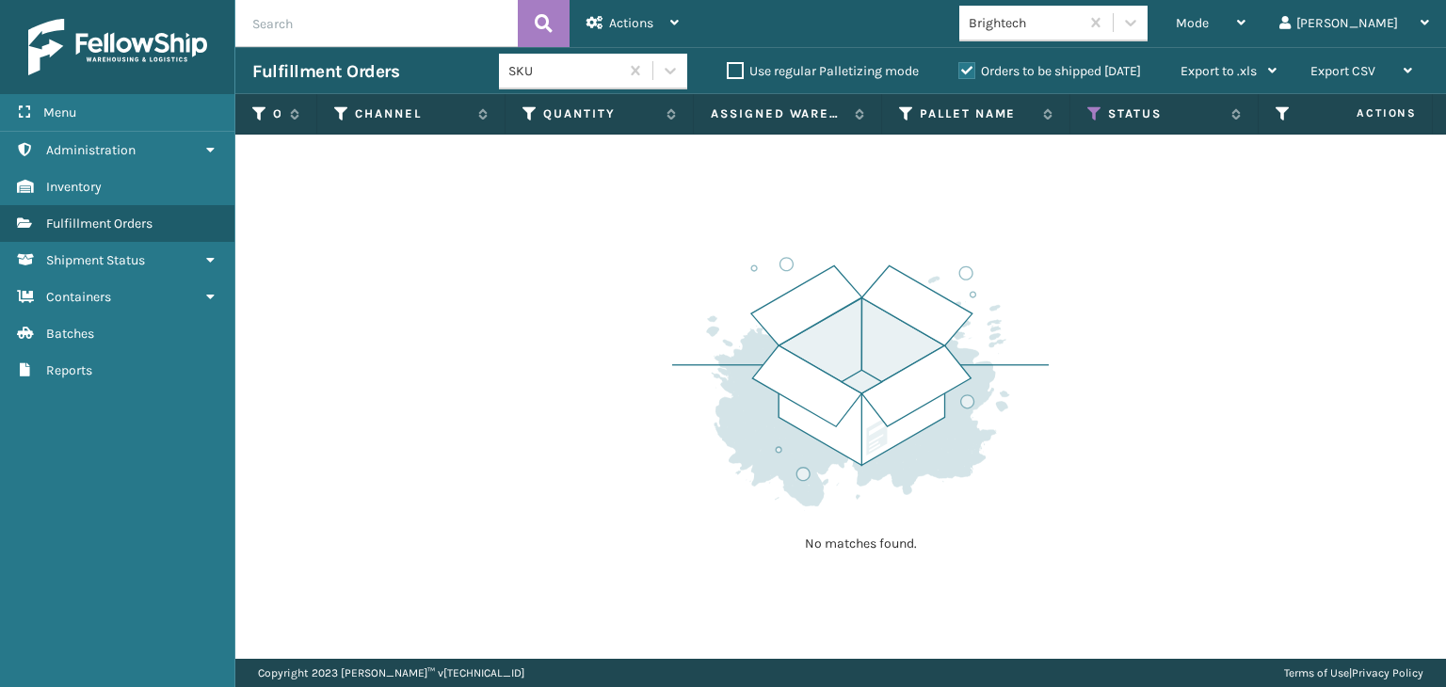
click at [444, 33] on input "text" at bounding box center [376, 23] width 282 height 47
paste input "6022MT"
type input "6022MT"
click at [1263, 14] on div "Mode Regular Mode Picking Mode Labeling Mode Exit Scan Mode" at bounding box center [1211, 23] width 104 height 47
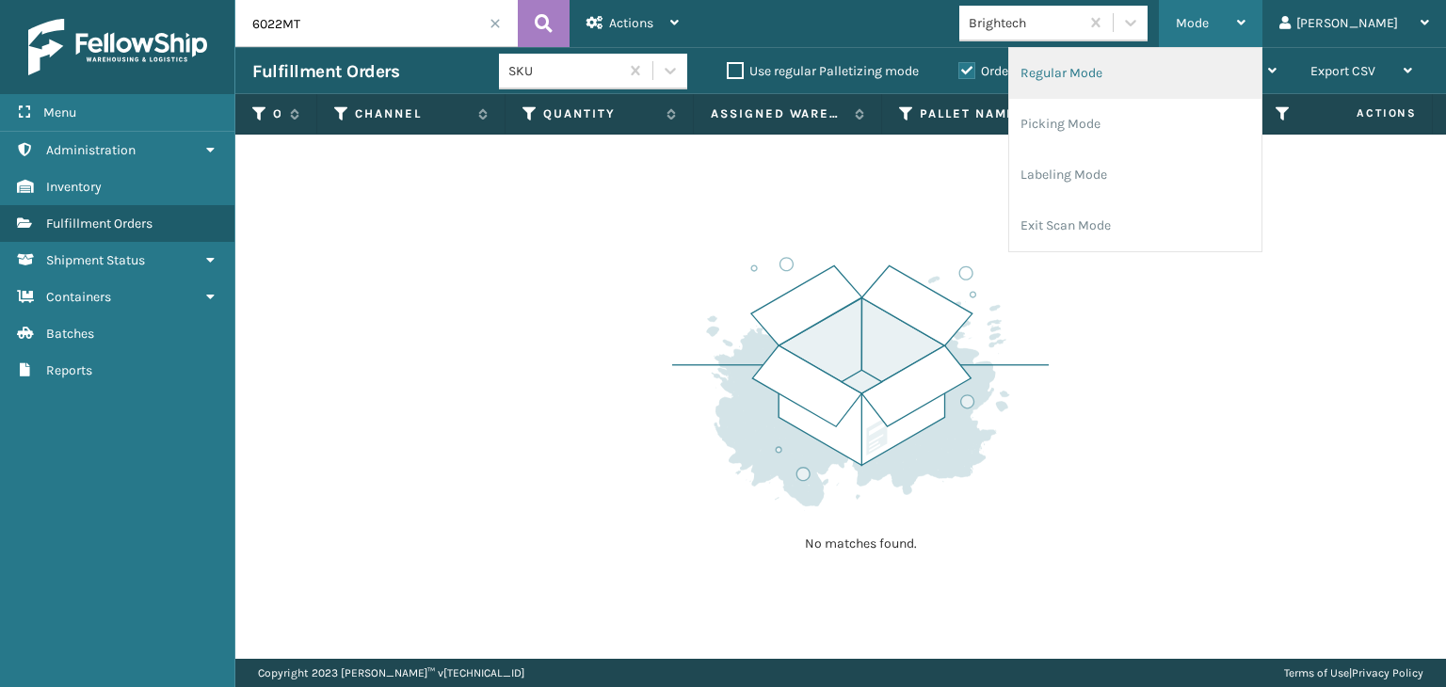
click at [1260, 69] on li "Regular Mode" at bounding box center [1135, 73] width 252 height 51
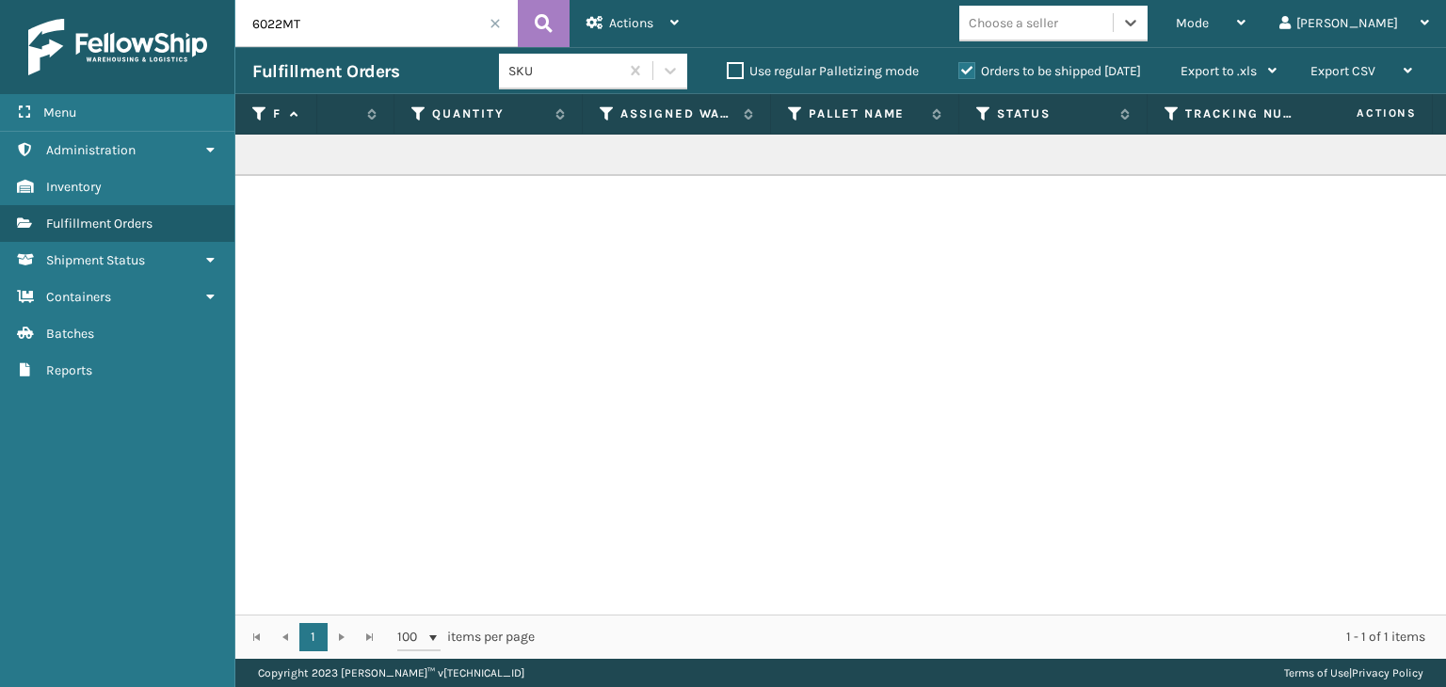
scroll to position [0, 307]
click at [1014, 74] on label "Orders to be shipped [DATE]" at bounding box center [1050, 71] width 183 height 16
click at [959, 73] on input "Orders to be shipped [DATE]" at bounding box center [959, 66] width 1 height 12
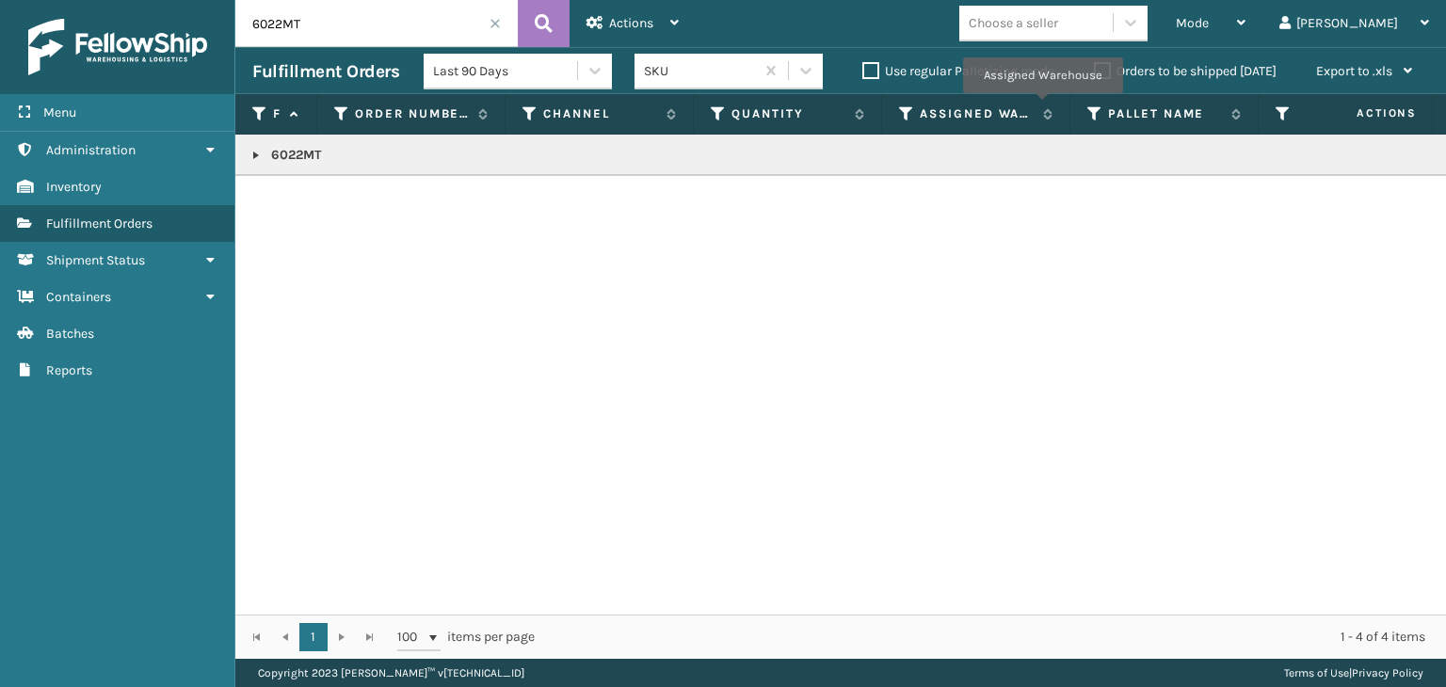
click at [528, 62] on div "Last 90 Days" at bounding box center [506, 71] width 146 height 20
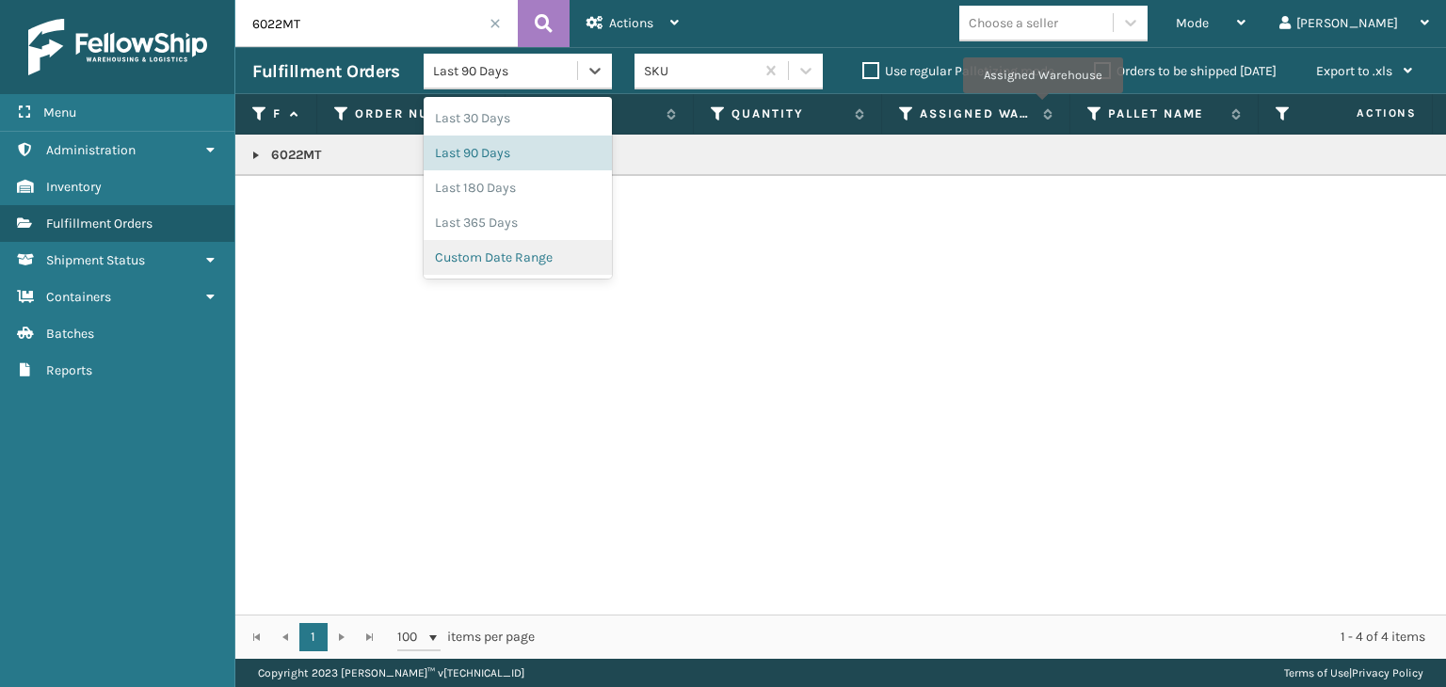
click at [566, 257] on div "Custom Date Range" at bounding box center [518, 257] width 188 height 35
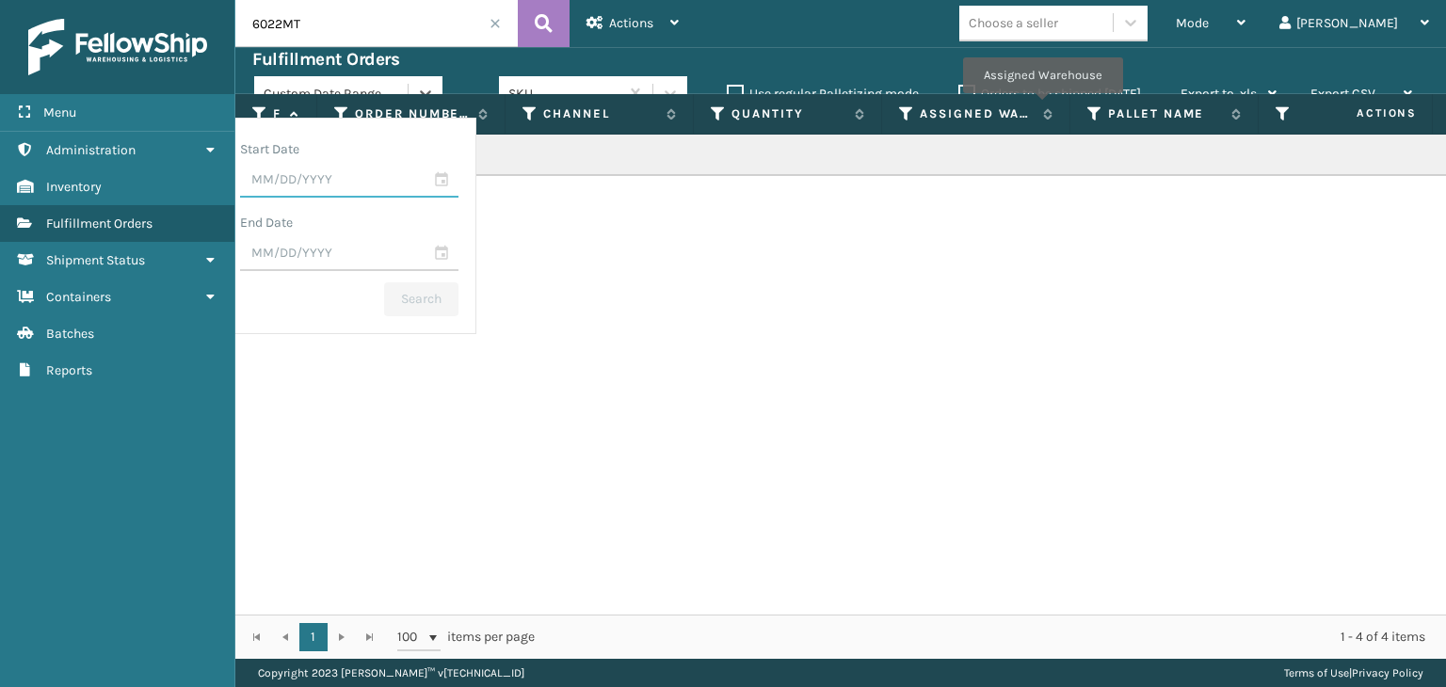
click at [437, 177] on input "text" at bounding box center [349, 181] width 218 height 34
click at [287, 387] on div "22" at bounding box center [271, 393] width 31 height 28
type input "[DATE]"
click at [459, 254] on input "text" at bounding box center [349, 254] width 218 height 34
click at [352, 462] on div "24" at bounding box center [336, 466] width 31 height 28
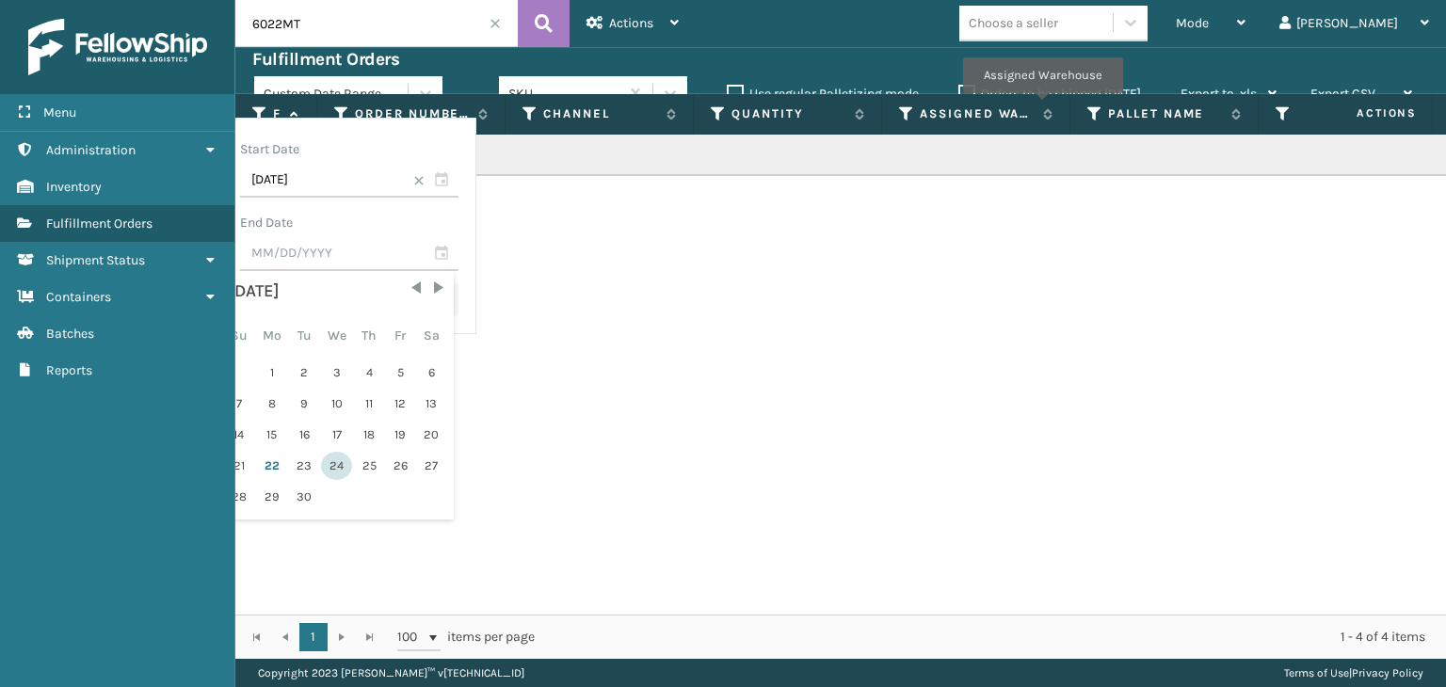
type input "[DATE]"
click at [459, 300] on button "Search" at bounding box center [421, 299] width 74 height 34
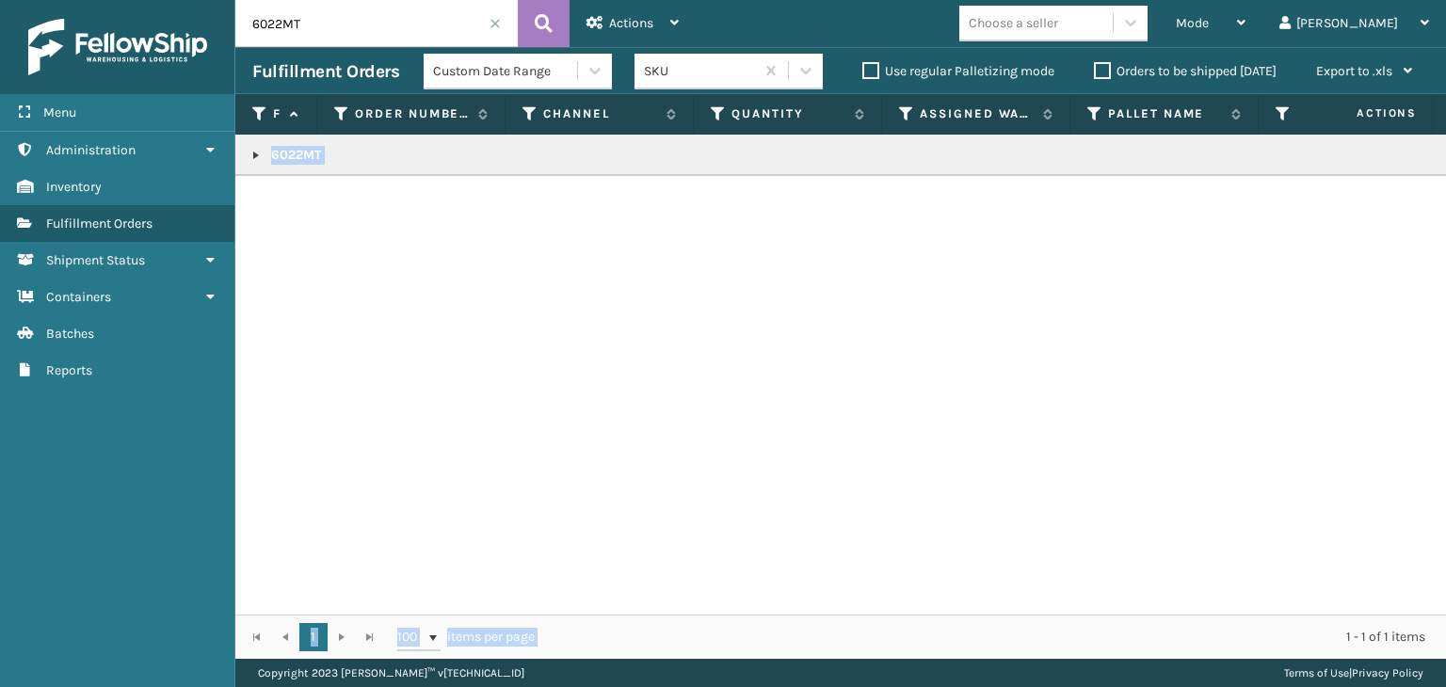
drag, startPoint x: 748, startPoint y: 615, endPoint x: 854, endPoint y: 596, distance: 108.1
click at [965, 598] on div "Fulfillment Order Id Order Number Channel Quantity Assigned Warehouse Pallet Na…" at bounding box center [840, 376] width 1211 height 565
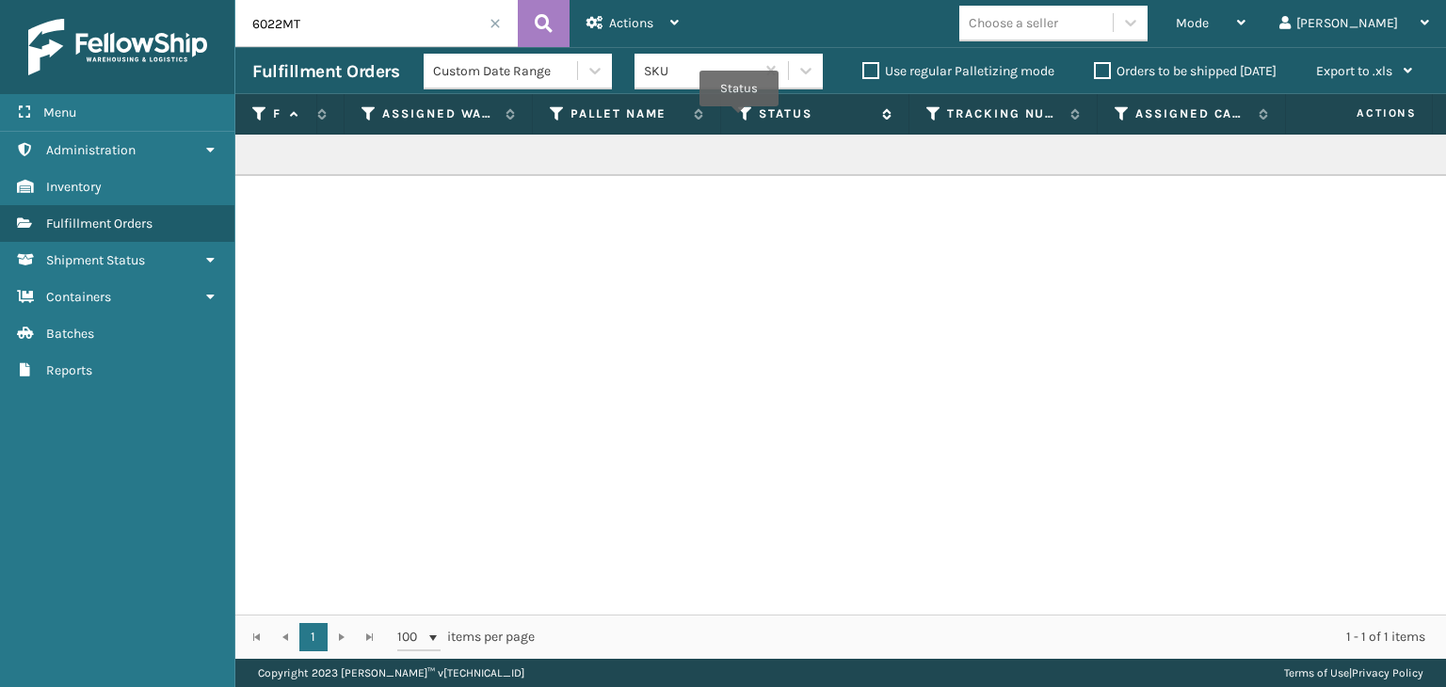
click at [740, 119] on icon at bounding box center [745, 113] width 15 height 17
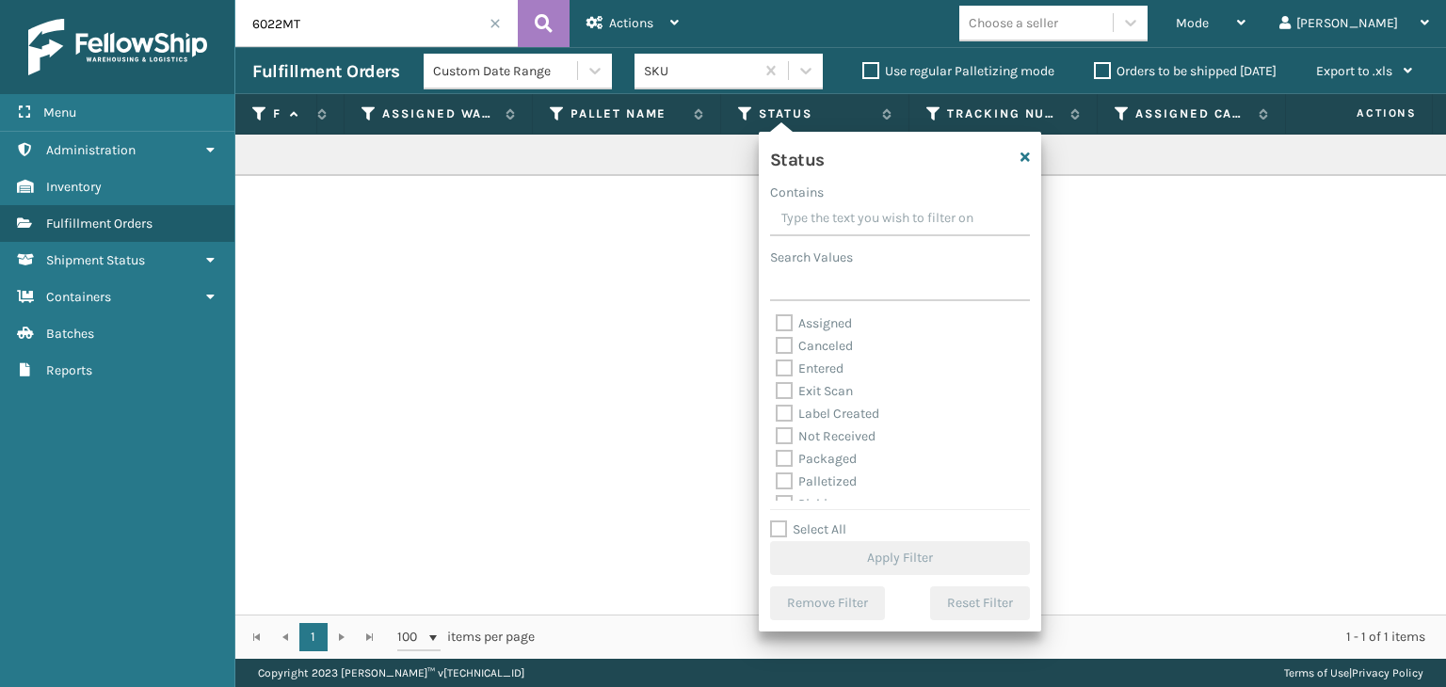
click at [823, 385] on label "Exit Scan" at bounding box center [814, 391] width 77 height 16
click at [777, 385] on input "Exit Scan" at bounding box center [776, 386] width 1 height 12
checkbox input "true"
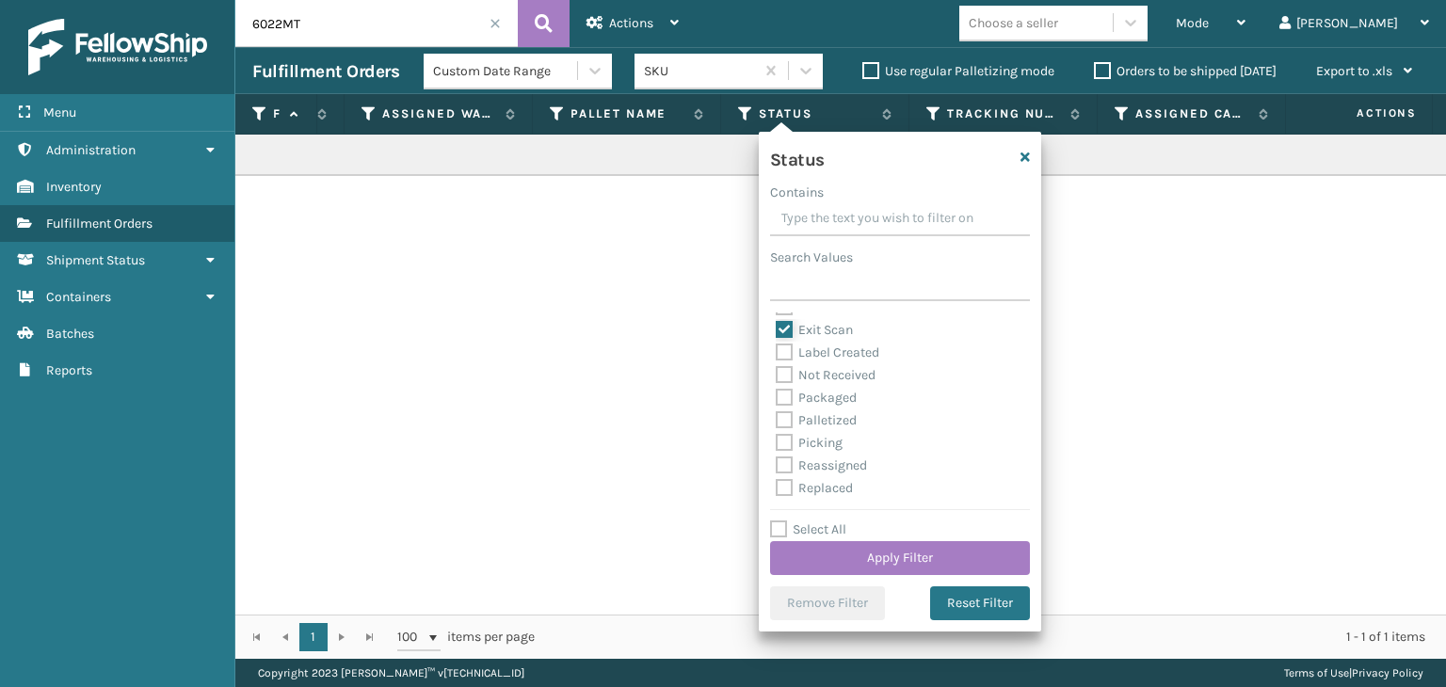
scroll to position [94, 0]
click at [827, 389] on label "Palletized" at bounding box center [816, 387] width 81 height 16
click at [777, 389] on input "Palletized" at bounding box center [776, 383] width 1 height 12
checkbox input "true"
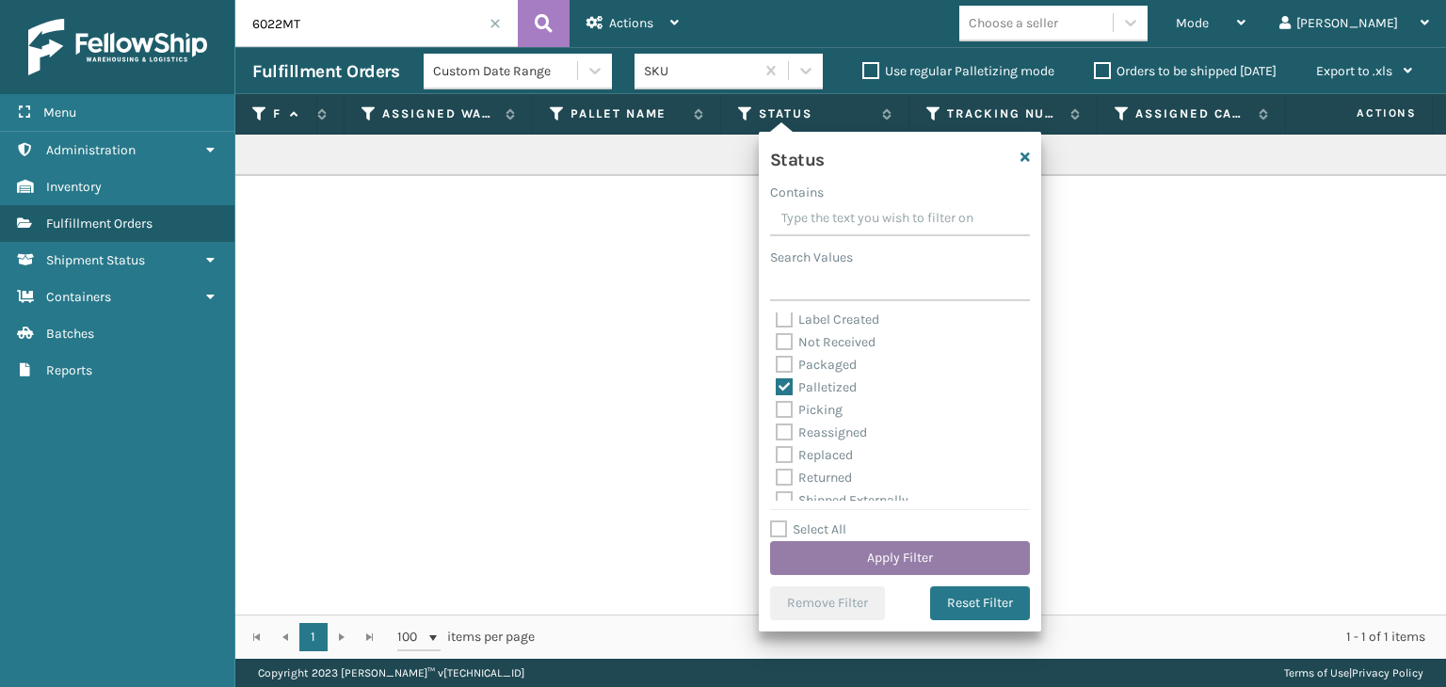
click at [858, 566] on button "Apply Filter" at bounding box center [900, 558] width 260 height 34
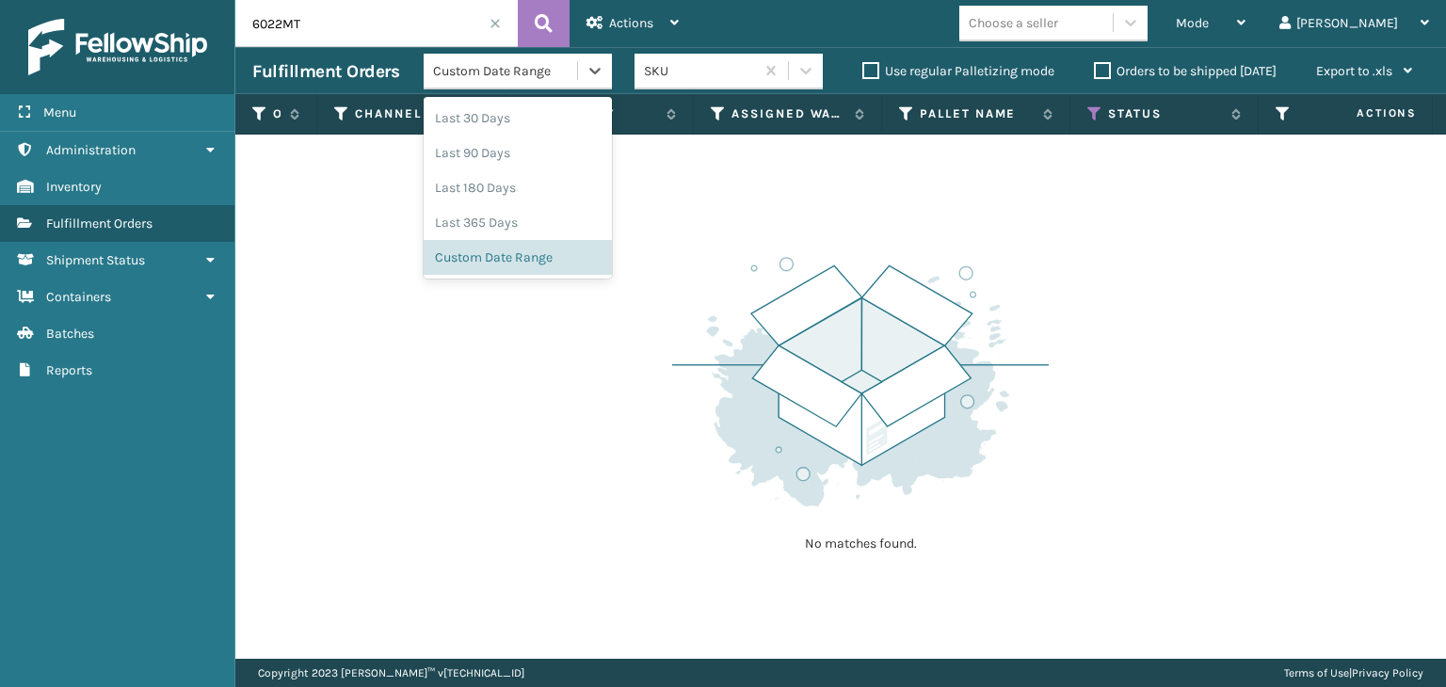
click at [492, 68] on div "Custom Date Range" at bounding box center [506, 71] width 146 height 20
click at [476, 258] on div "Custom Date Range" at bounding box center [518, 257] width 188 height 35
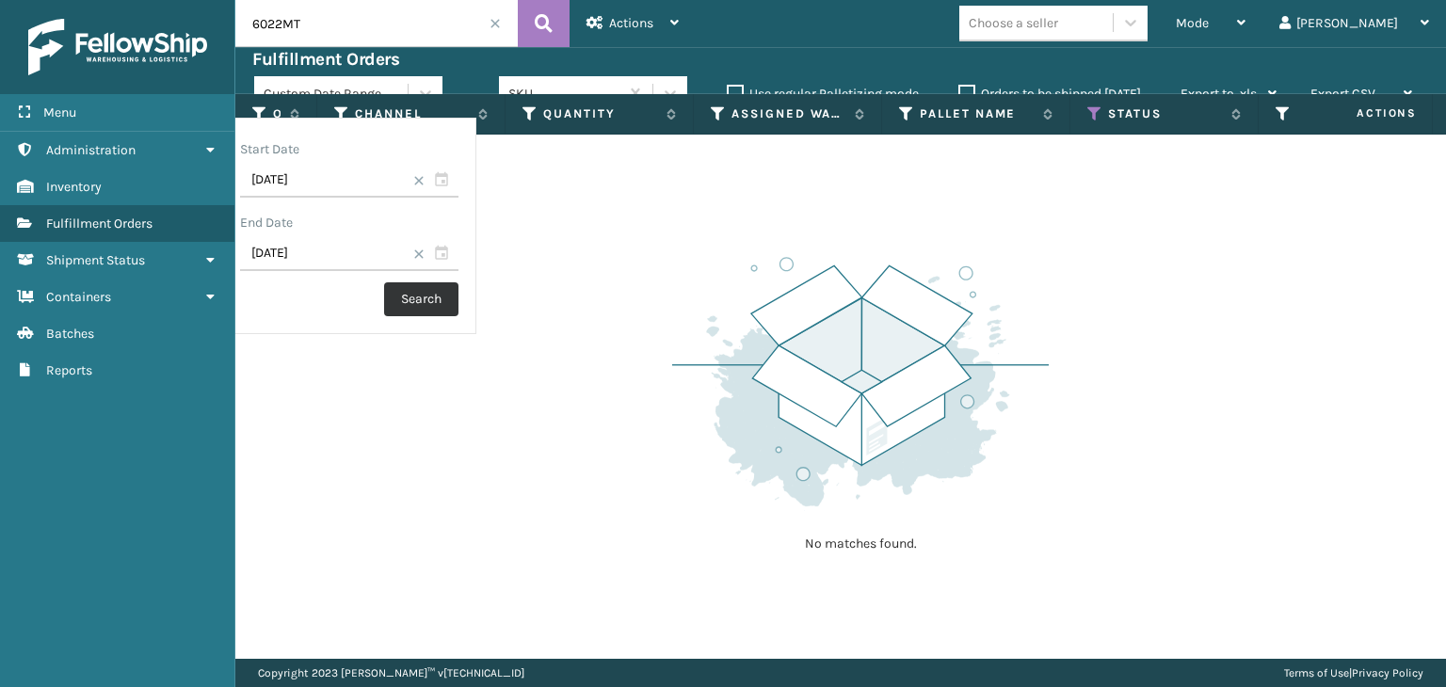
click at [459, 302] on button "Search" at bounding box center [421, 299] width 74 height 34
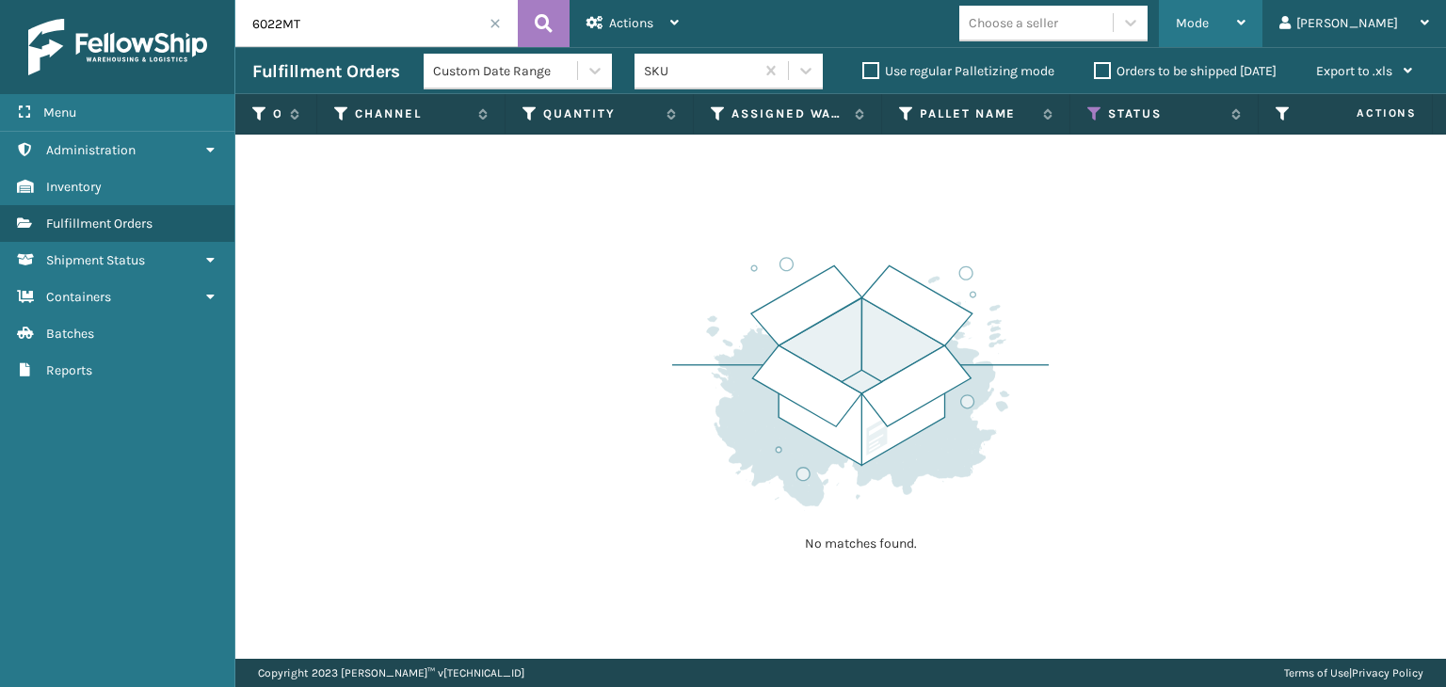
click at [1209, 19] on span "Mode" at bounding box center [1192, 23] width 33 height 16
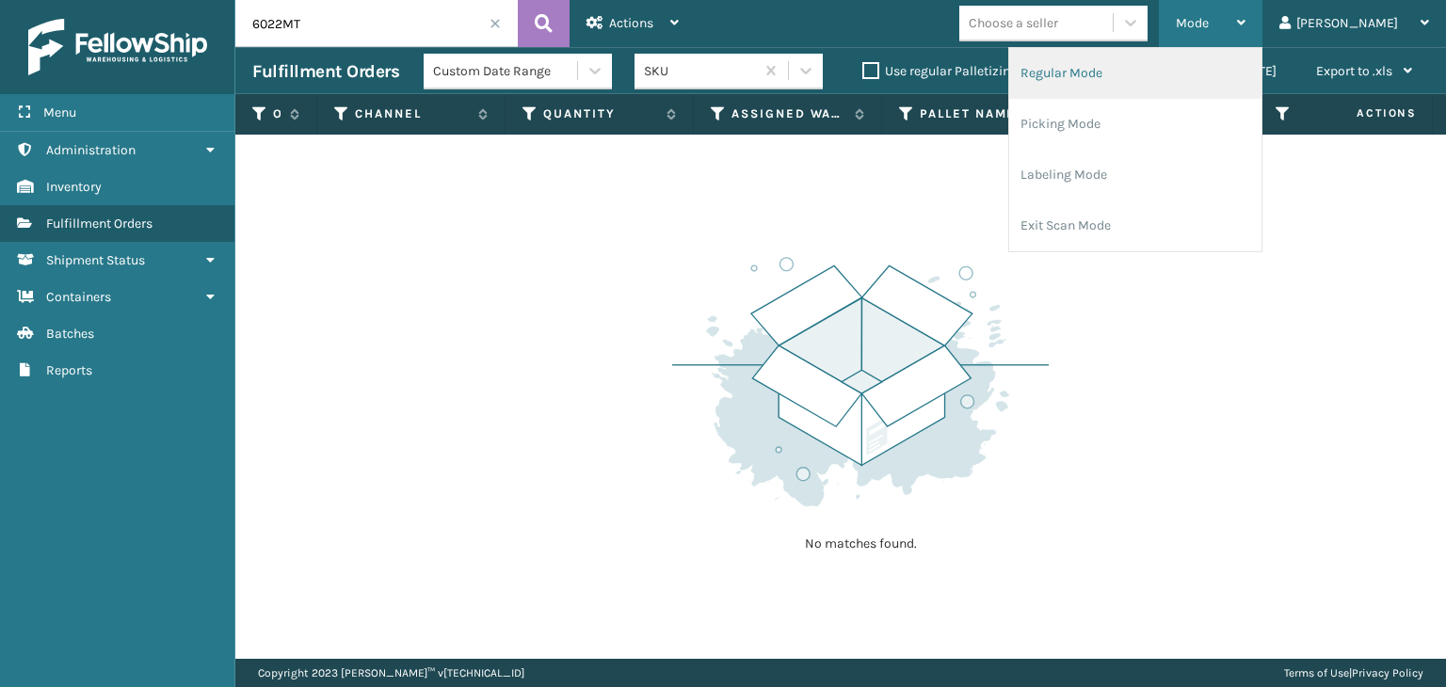
click at [1198, 67] on li "Regular Mode" at bounding box center [1135, 73] width 252 height 51
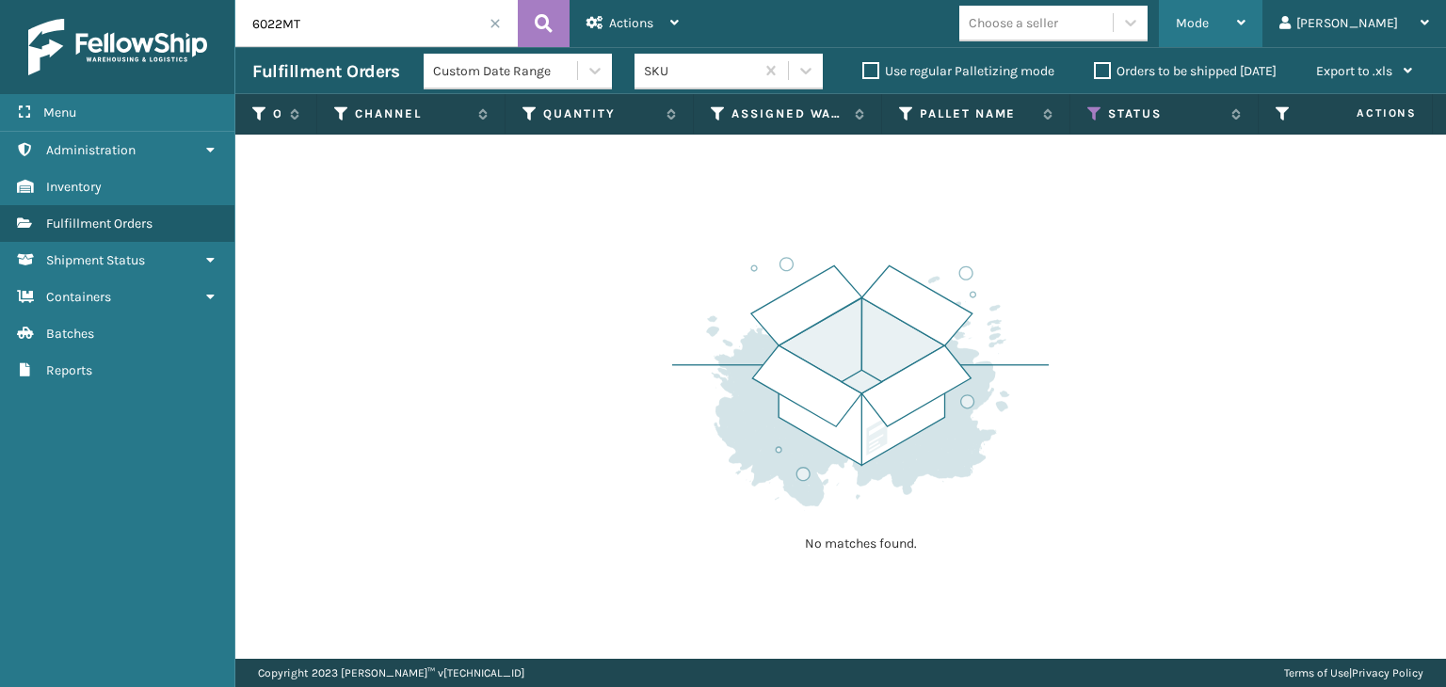
click at [1246, 29] on div "Mode" at bounding box center [1211, 23] width 70 height 47
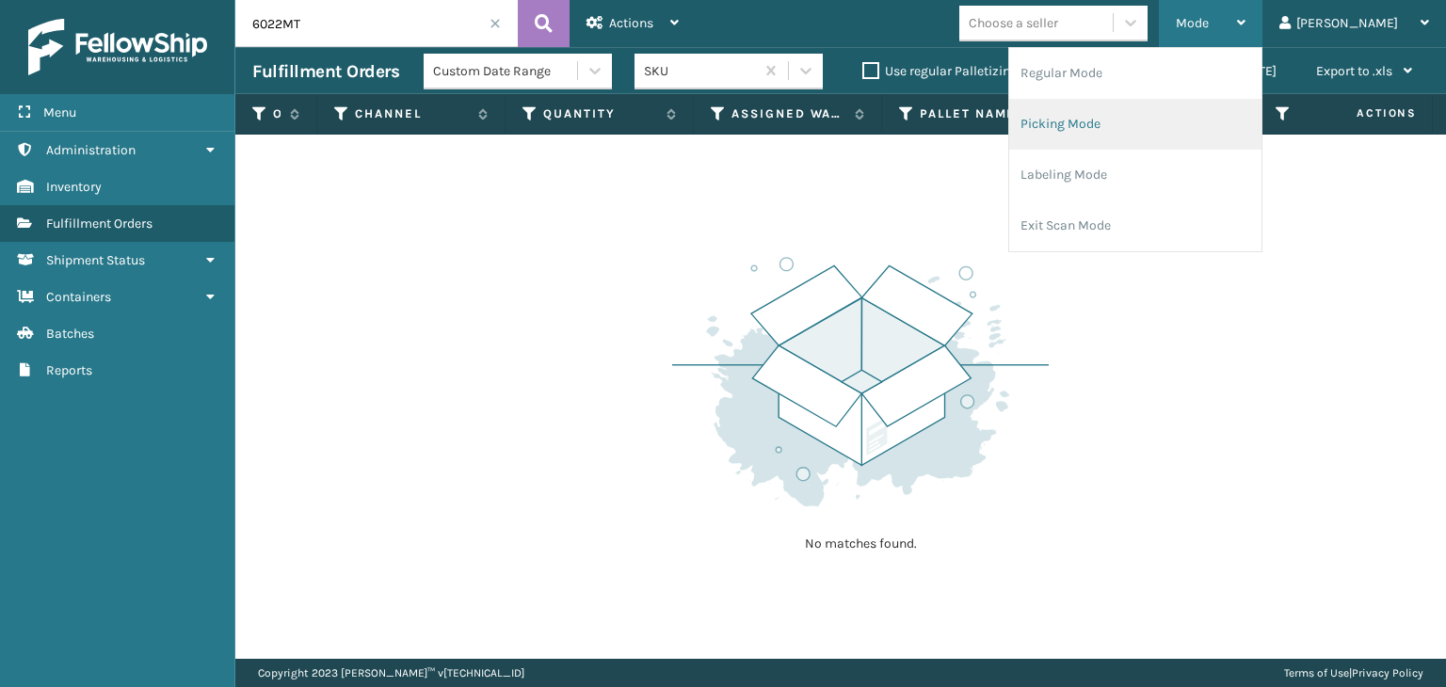
click at [1204, 106] on li "Picking Mode" at bounding box center [1135, 124] width 252 height 51
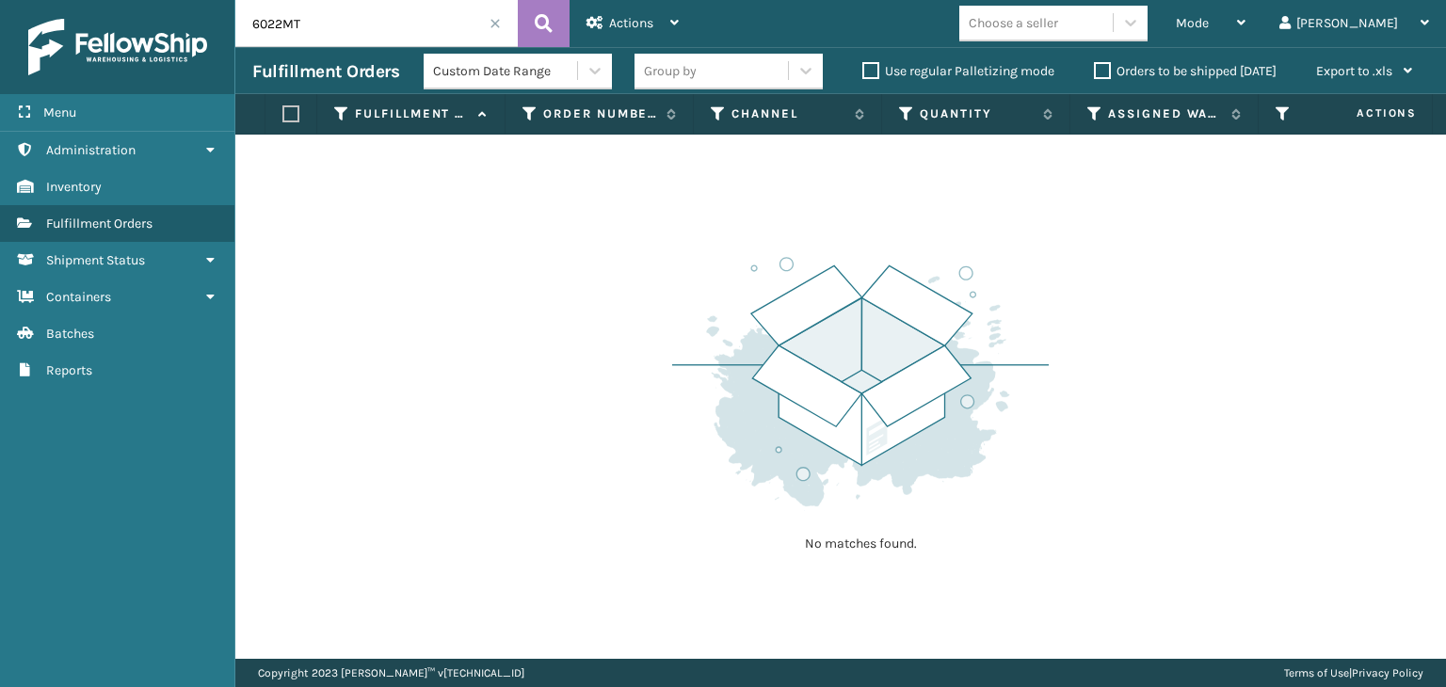
click at [493, 22] on span at bounding box center [495, 23] width 11 height 11
